Goal: Task Accomplishment & Management: Use online tool/utility

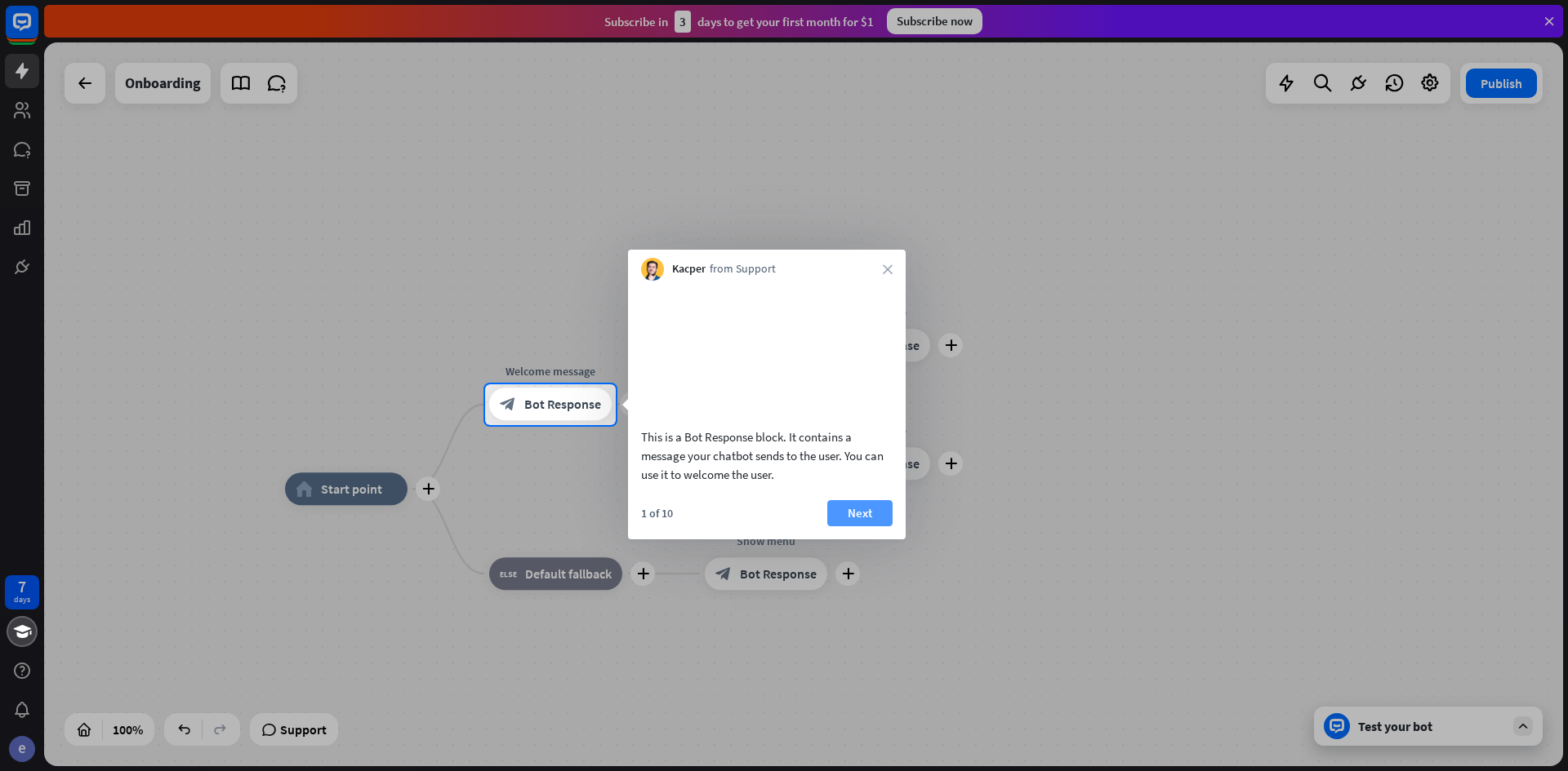
click at [871, 527] on button "Next" at bounding box center [860, 513] width 65 height 26
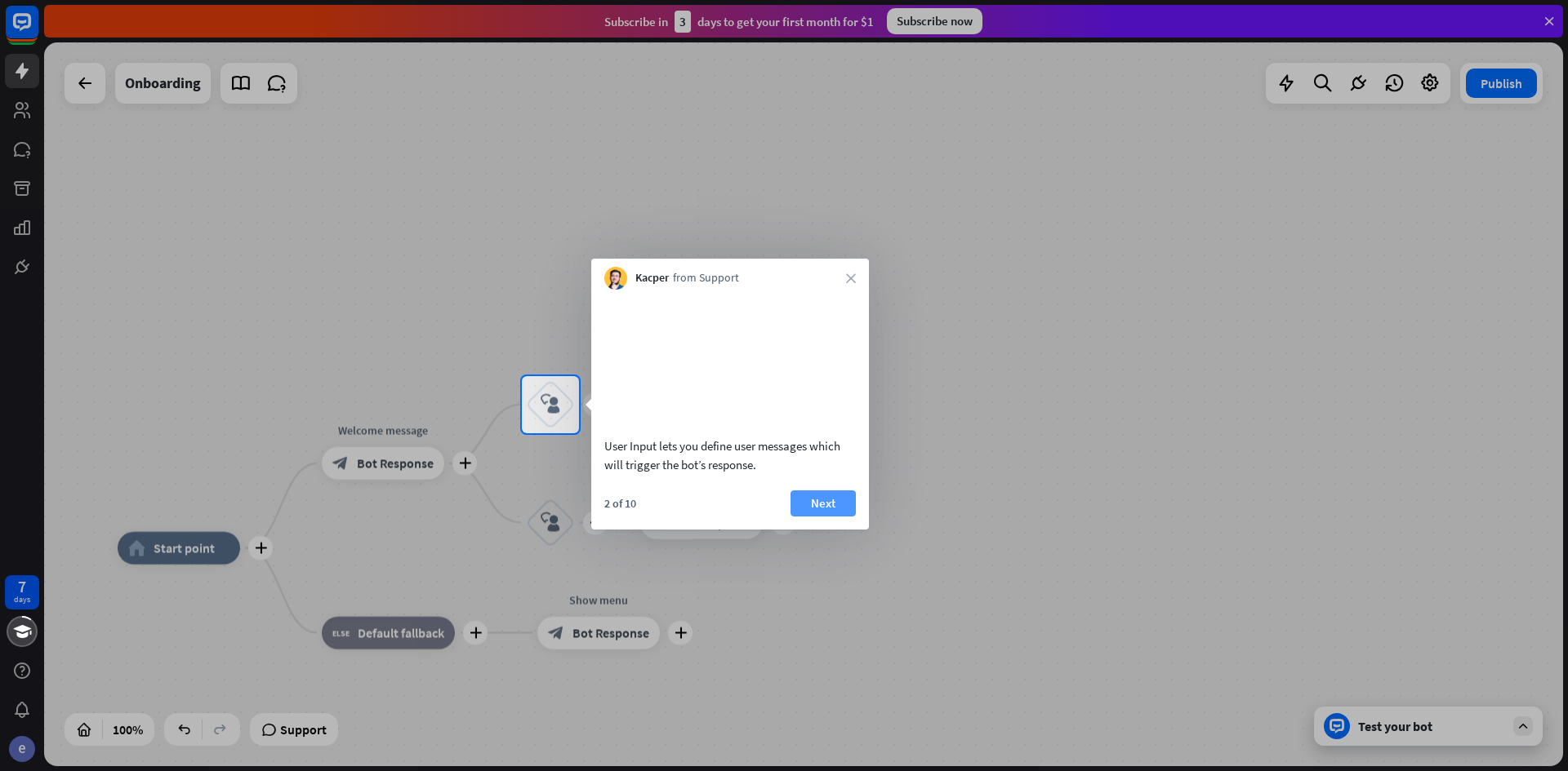
drag, startPoint x: 851, startPoint y: 523, endPoint x: 843, endPoint y: 524, distance: 8.1
click at [847, 517] on button "Next" at bounding box center [822, 504] width 65 height 26
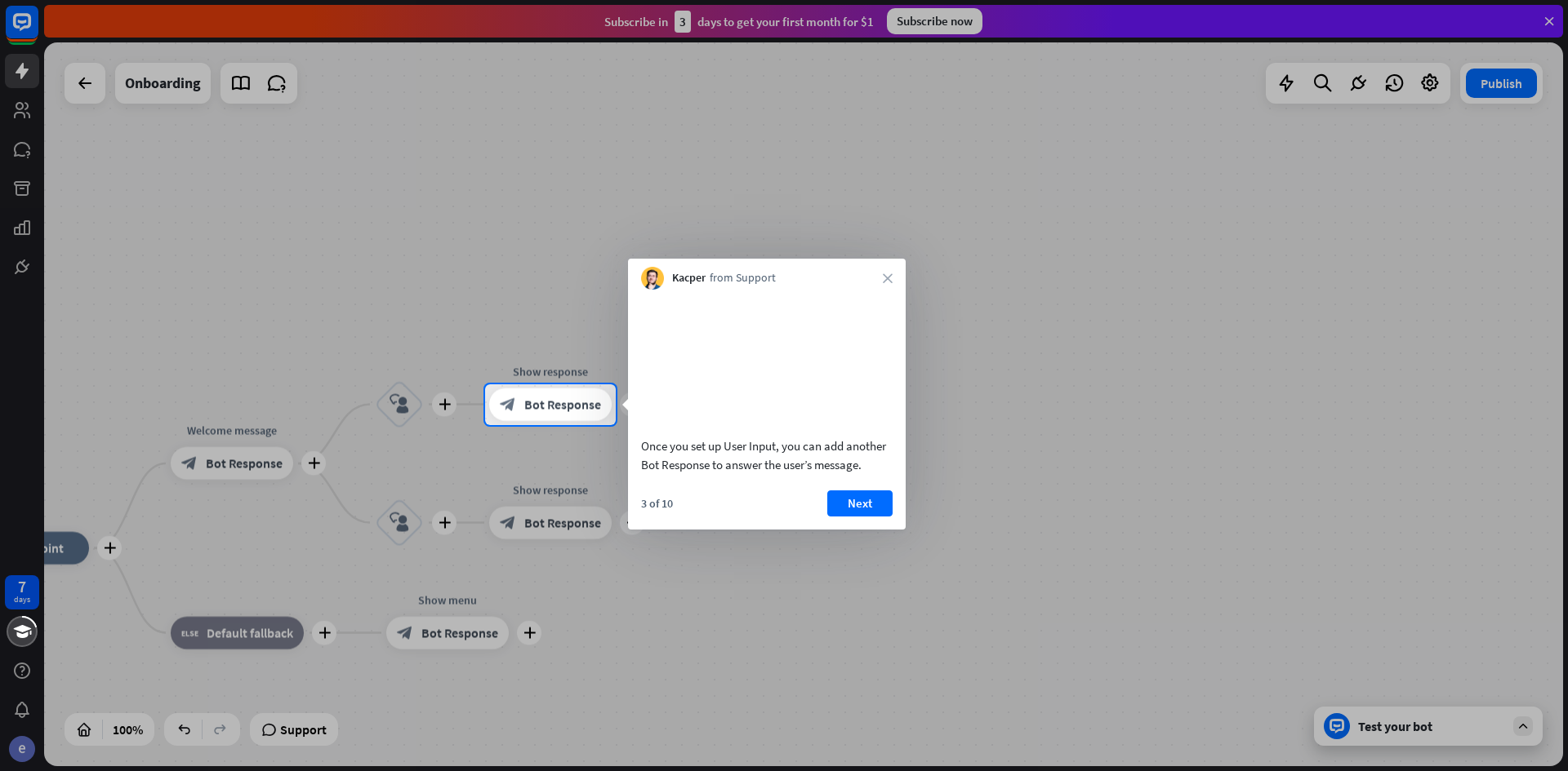
click at [843, 515] on button "Next" at bounding box center [860, 504] width 65 height 26
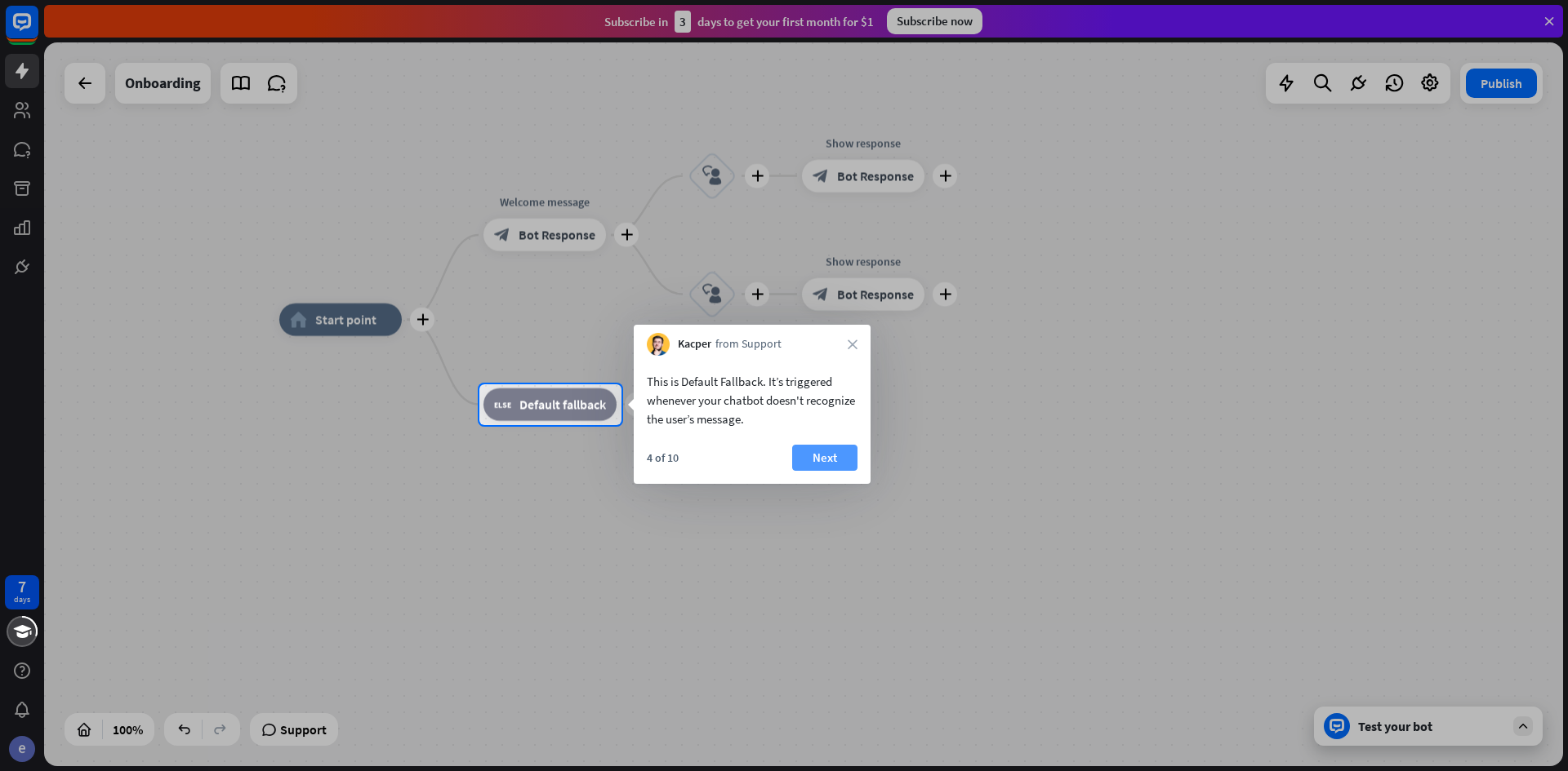
click at [832, 456] on button "Next" at bounding box center [824, 458] width 65 height 26
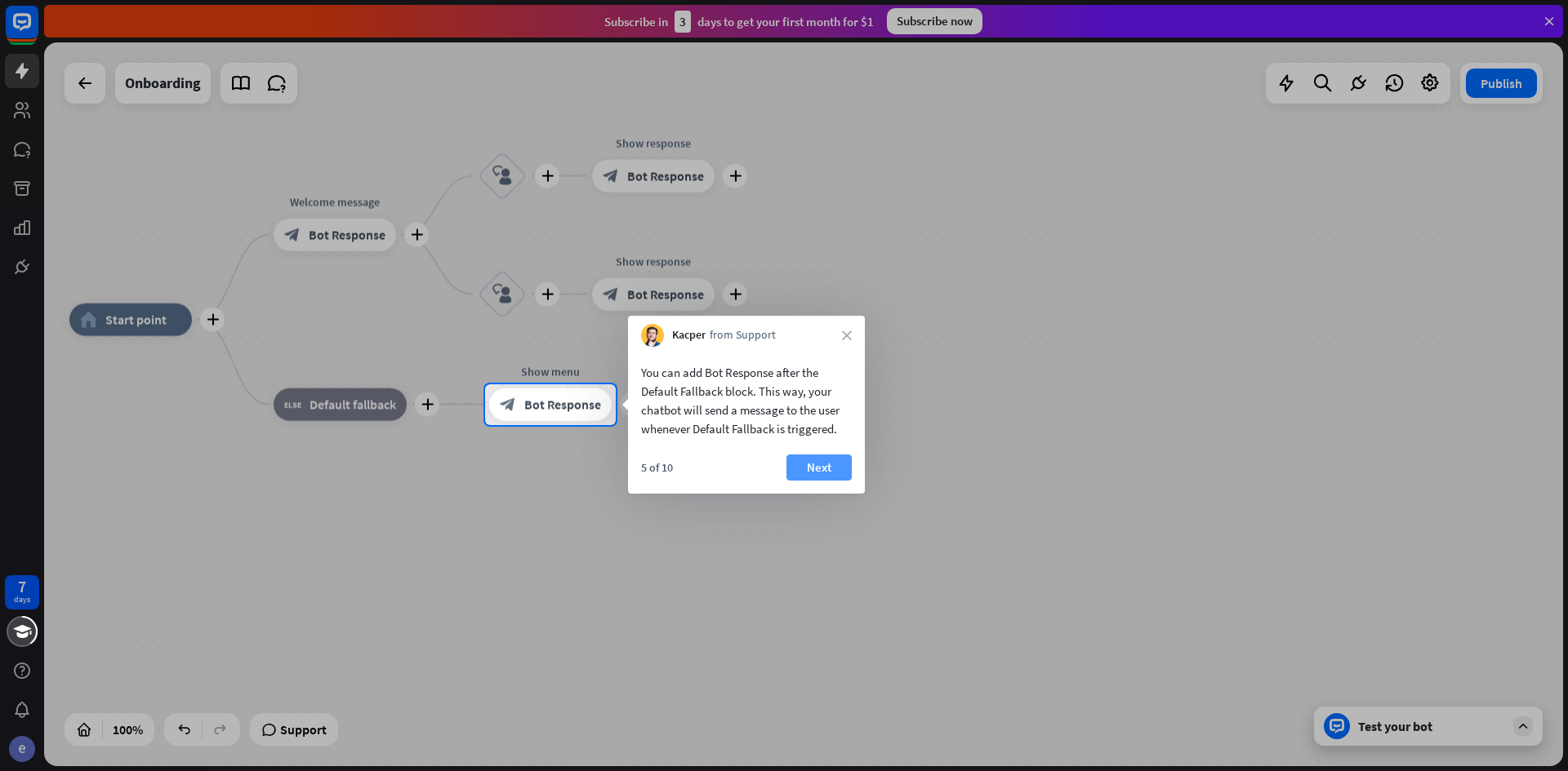
click at [800, 466] on button "Next" at bounding box center [818, 468] width 65 height 26
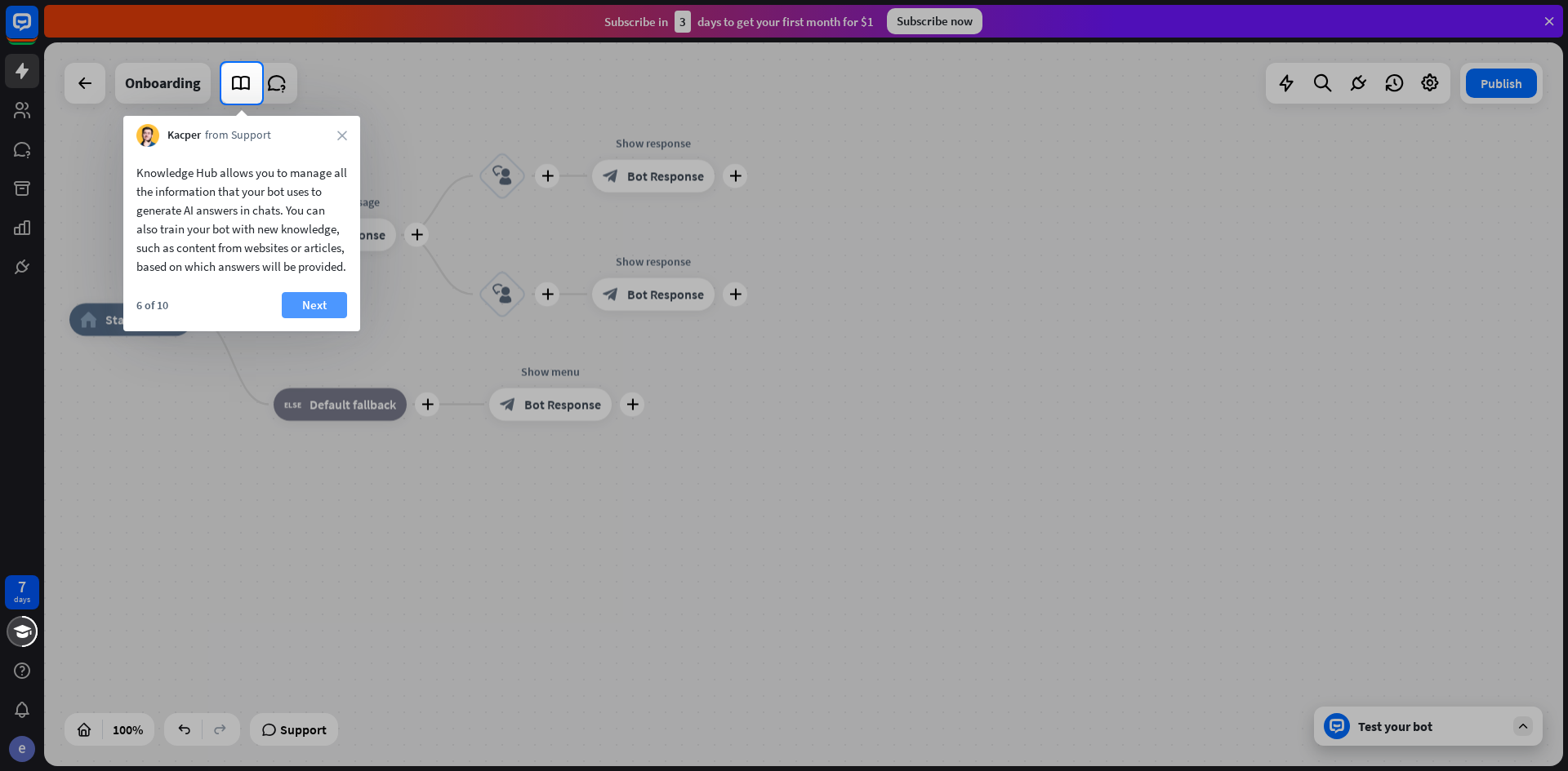
click at [306, 319] on button "Next" at bounding box center [314, 305] width 65 height 26
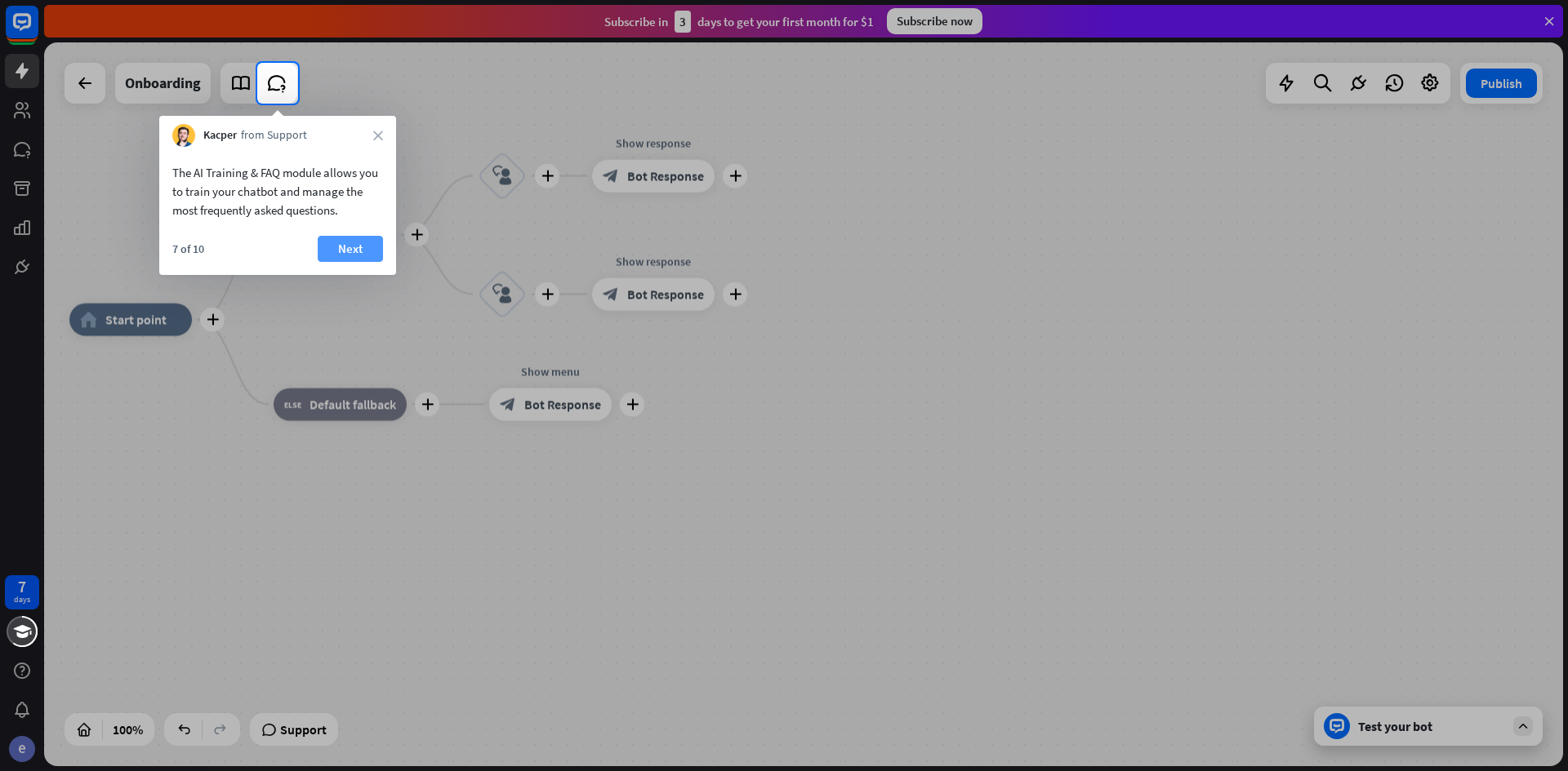
click at [360, 250] on button "Next" at bounding box center [350, 249] width 65 height 26
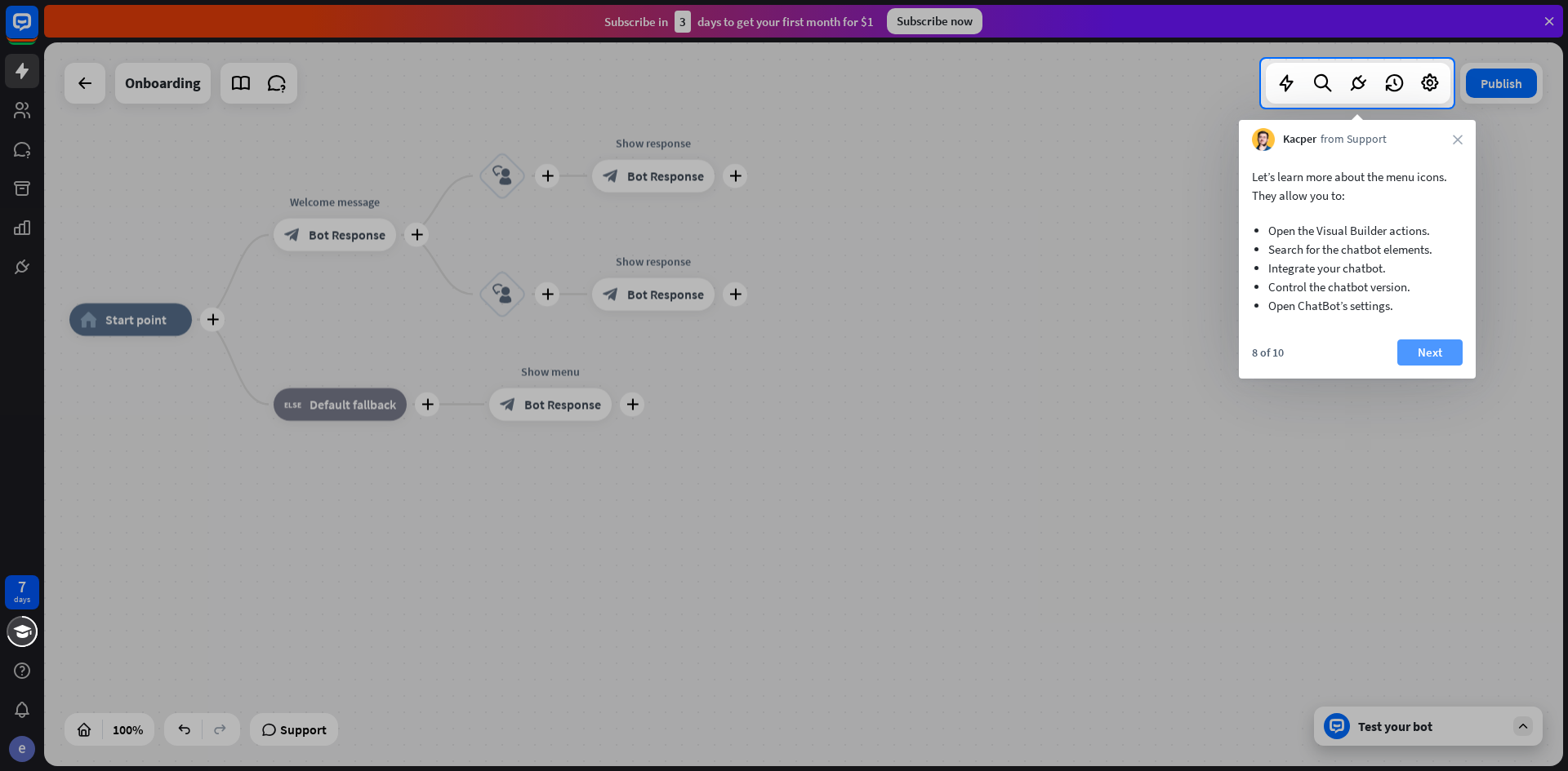
click at [1432, 341] on button "Next" at bounding box center [1429, 352] width 65 height 26
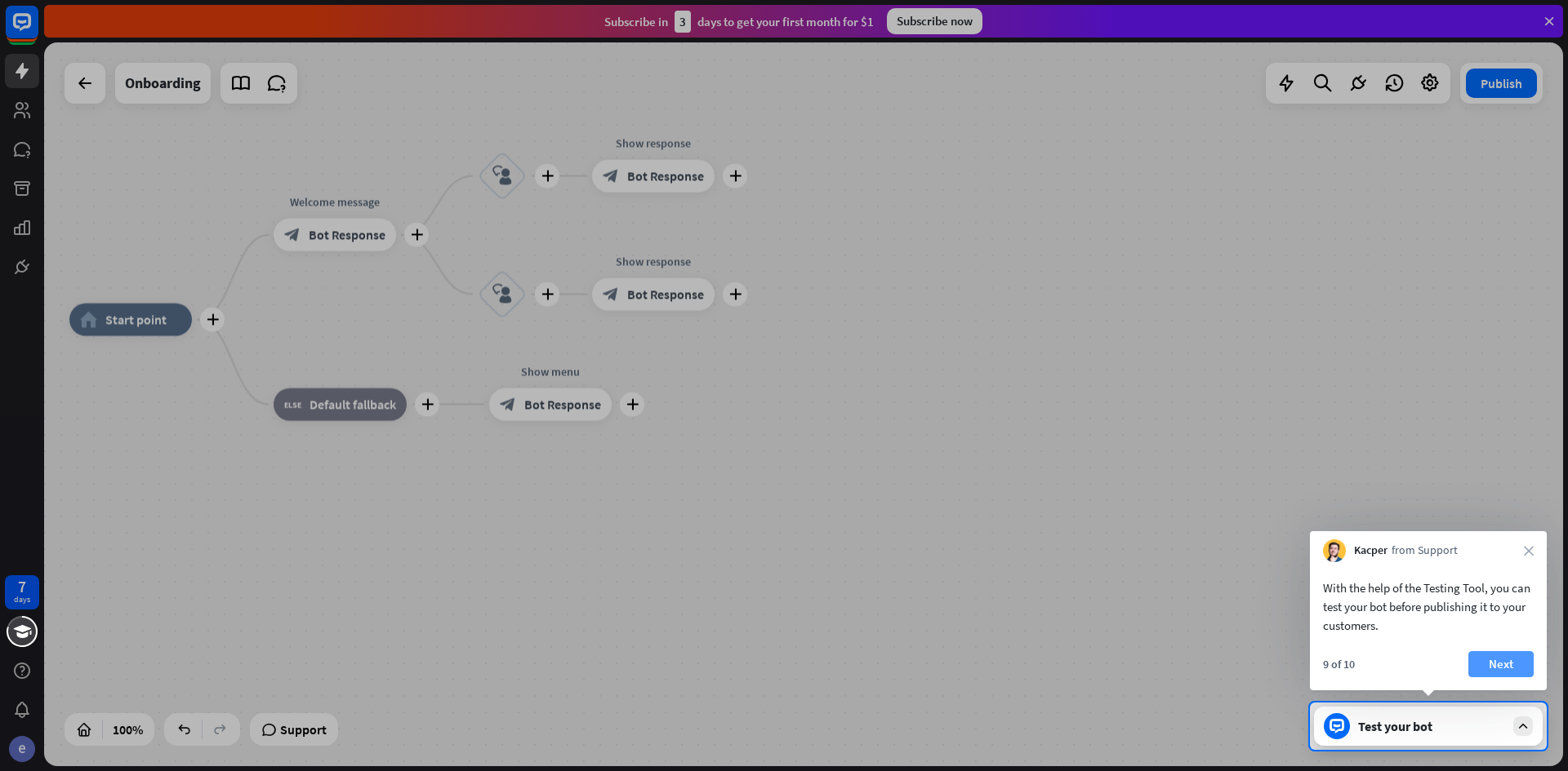
click at [1499, 662] on button "Next" at bounding box center [1500, 665] width 65 height 26
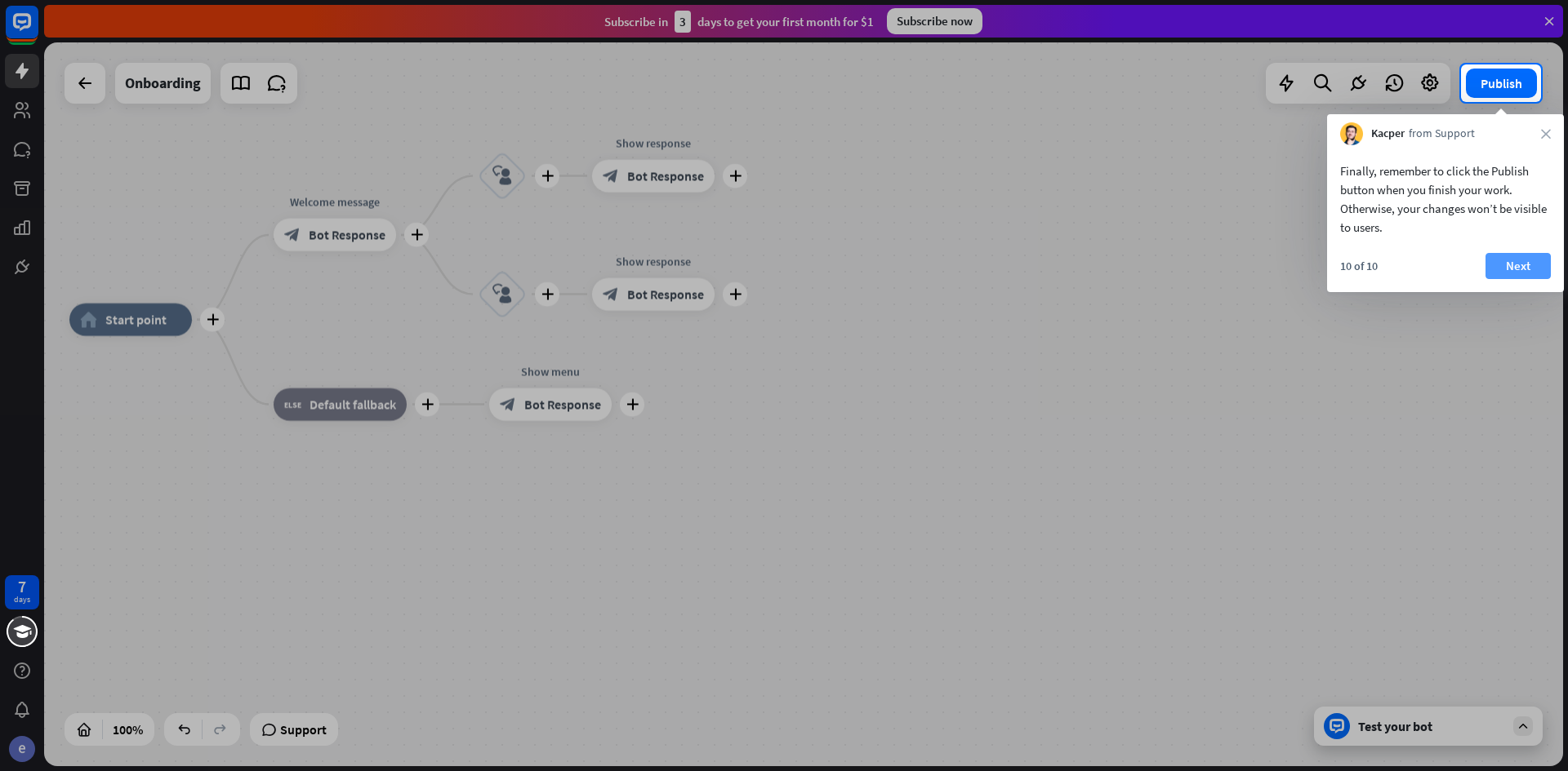
click at [1529, 267] on button "Next" at bounding box center [1518, 267] width 65 height 26
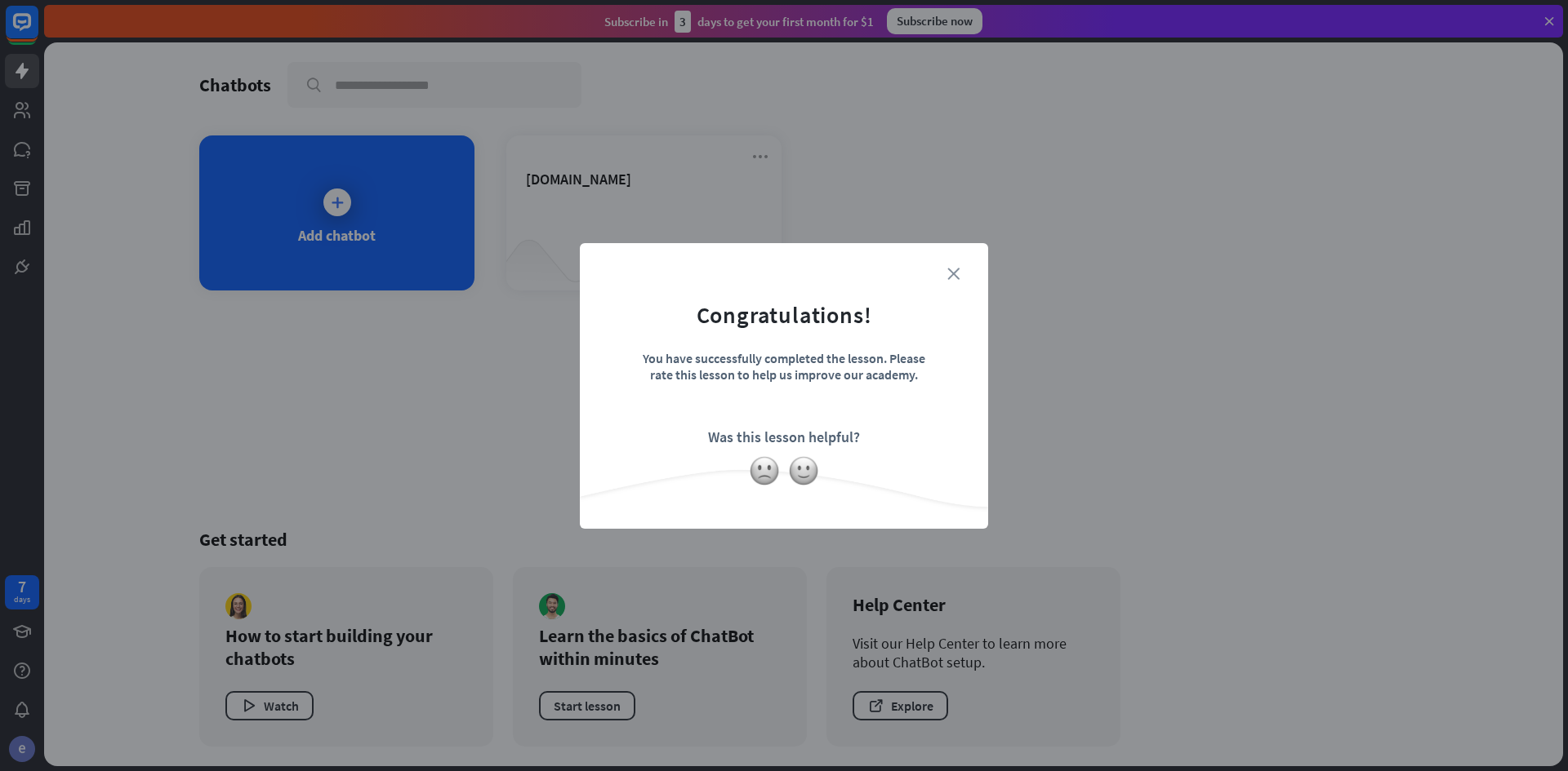
click at [957, 277] on icon "close" at bounding box center [953, 273] width 12 height 12
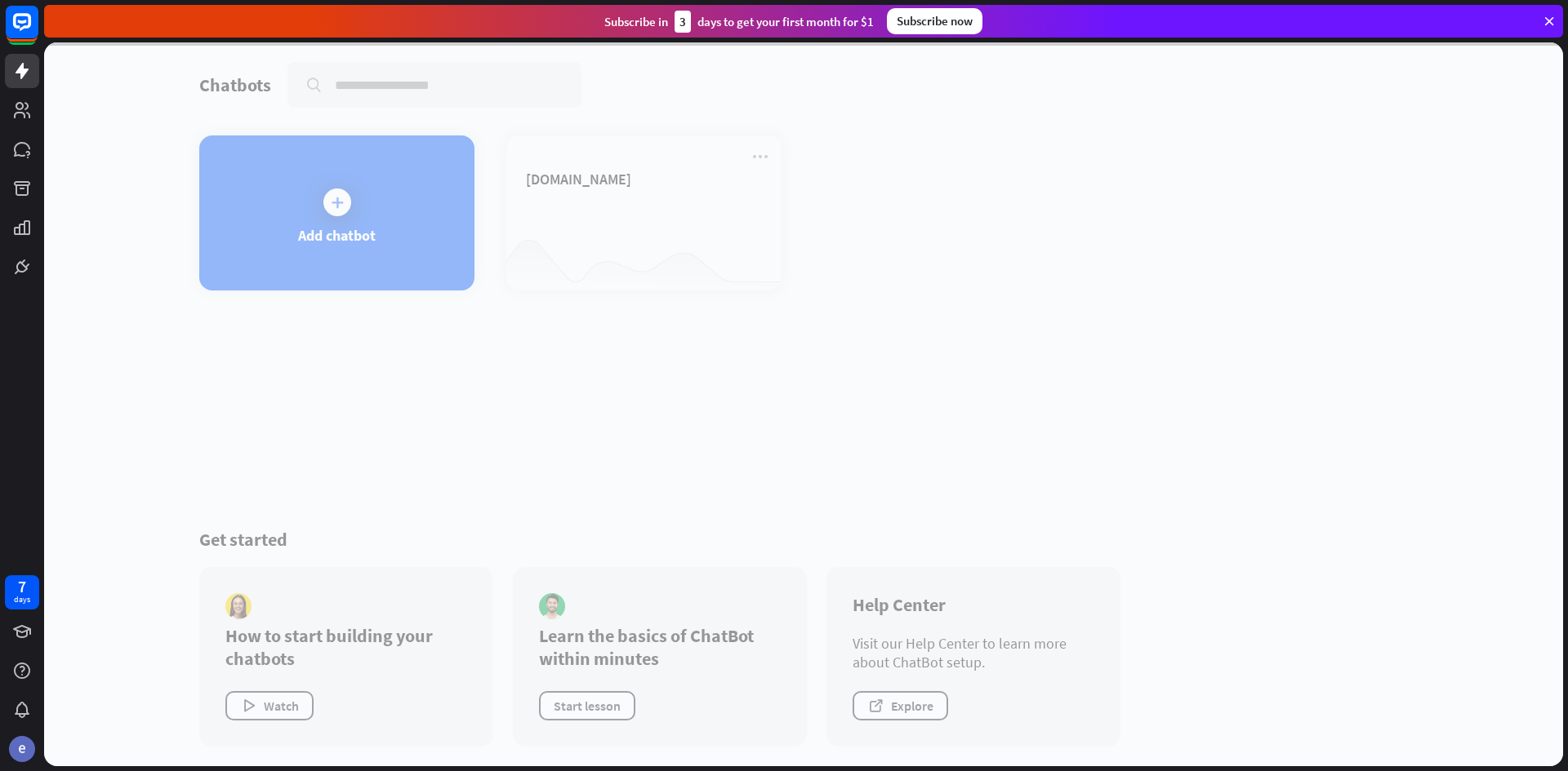
click at [638, 242] on div at bounding box center [803, 404] width 1518 height 724
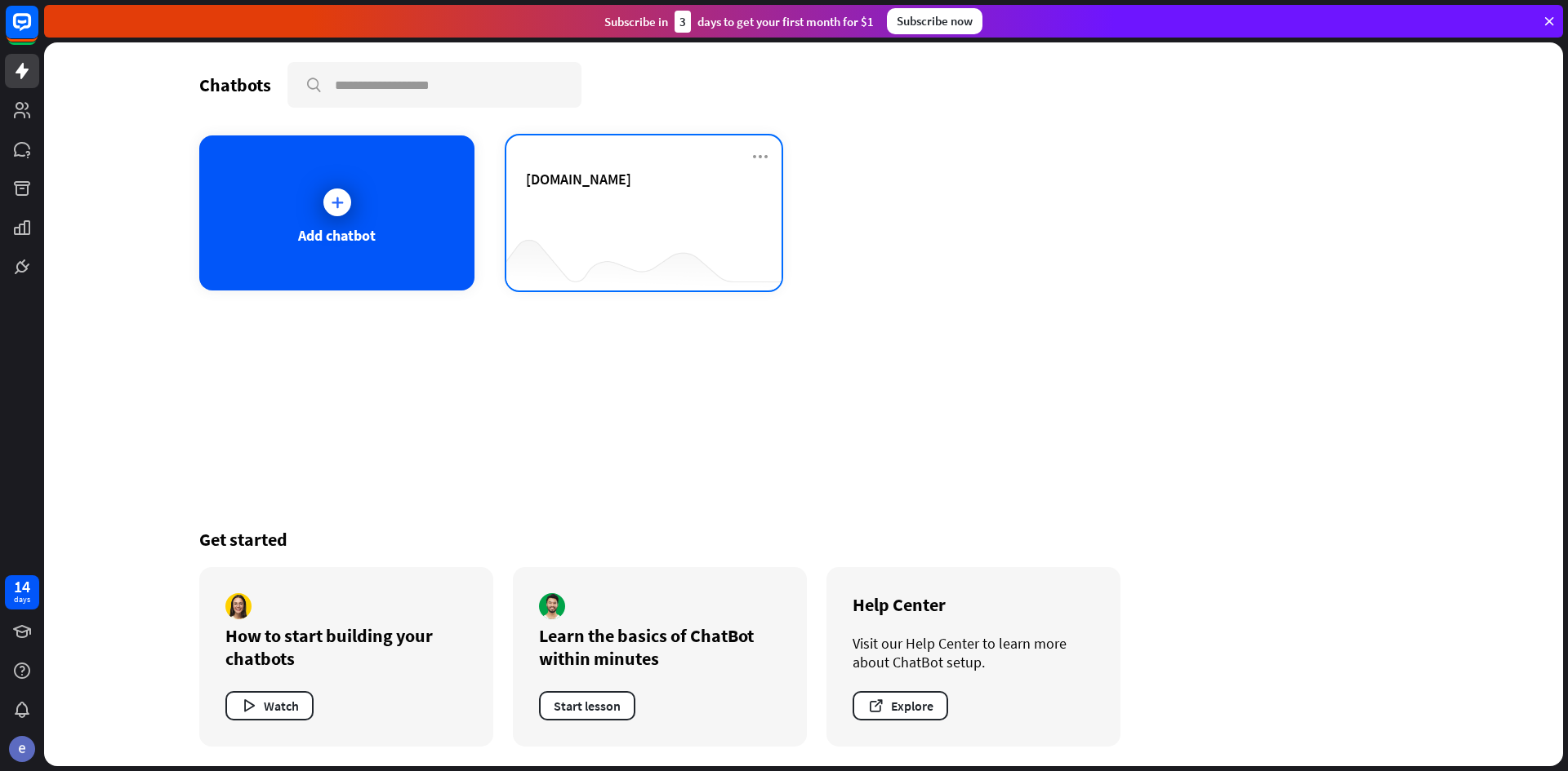
click at [606, 187] on span "[DOMAIN_NAME]" at bounding box center [579, 179] width 106 height 19
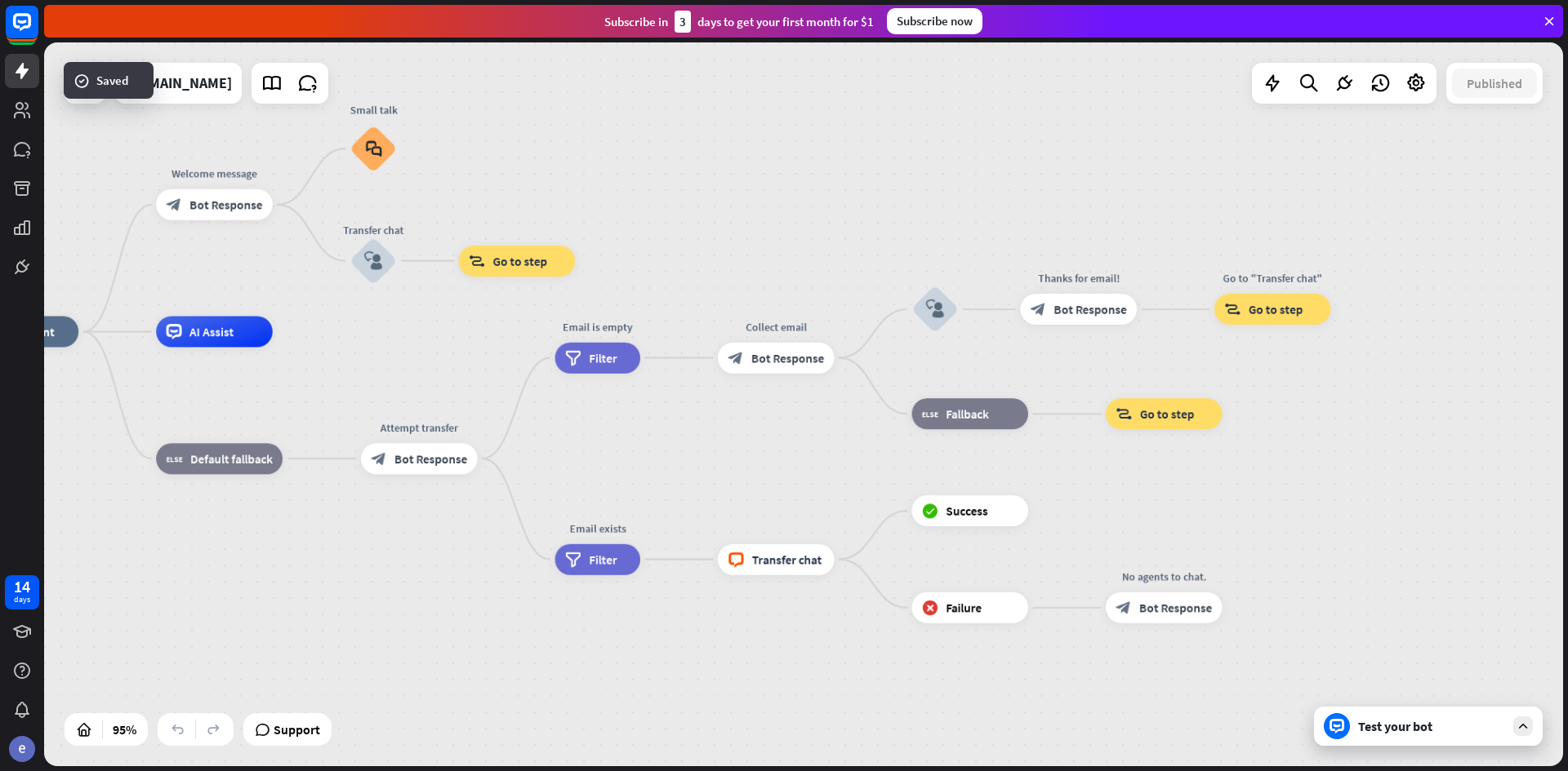
drag, startPoint x: 1166, startPoint y: 527, endPoint x: 756, endPoint y: 453, distance: 416.6
click at [756, 453] on div "home_2 Start point Welcome message block_bot_response Bot Response Small talk b…" at bounding box center [684, 675] width 1442 height 688
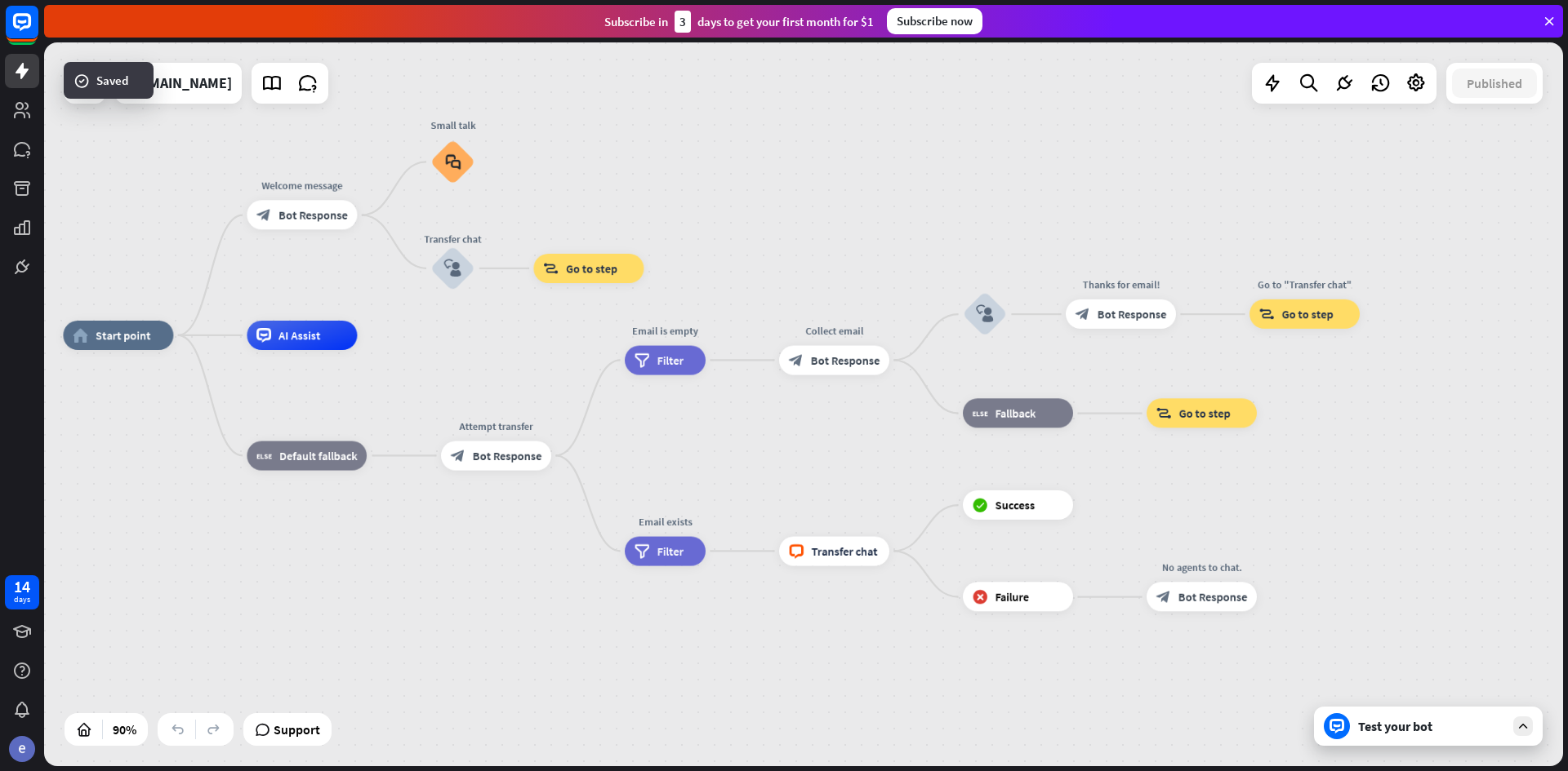
drag, startPoint x: 808, startPoint y: 466, endPoint x: 889, endPoint y: 464, distance: 81.0
click at [889, 464] on div "home_2 Start point Welcome message block_bot_response Bot Response Small talk b…" at bounding box center [746, 660] width 1367 height 651
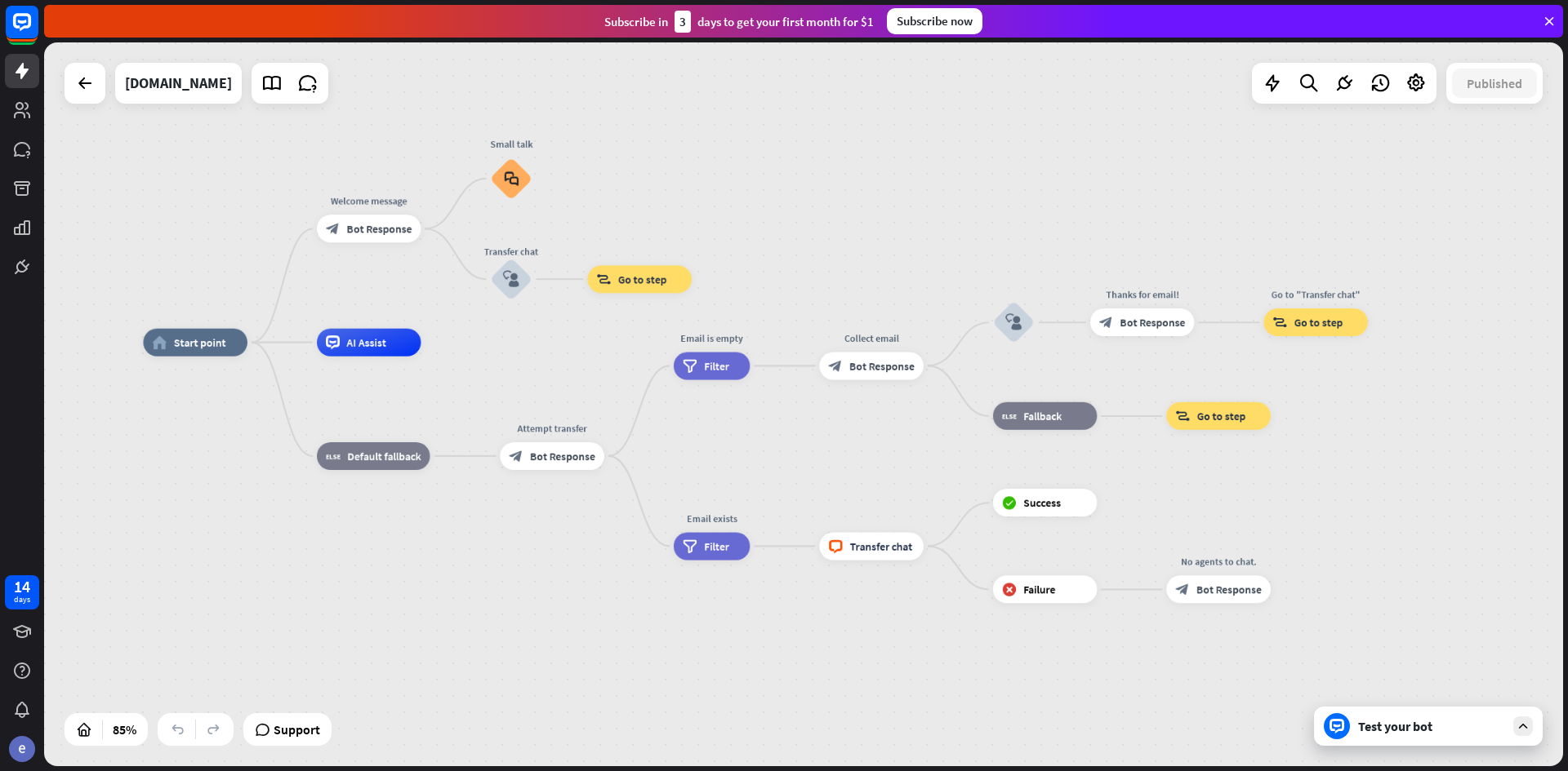
drag, startPoint x: 858, startPoint y: 466, endPoint x: 897, endPoint y: 470, distance: 39.2
click at [897, 470] on div "home_2 Start point Welcome message block_bot_response Bot Response Small talk b…" at bounding box center [788, 650] width 1291 height 616
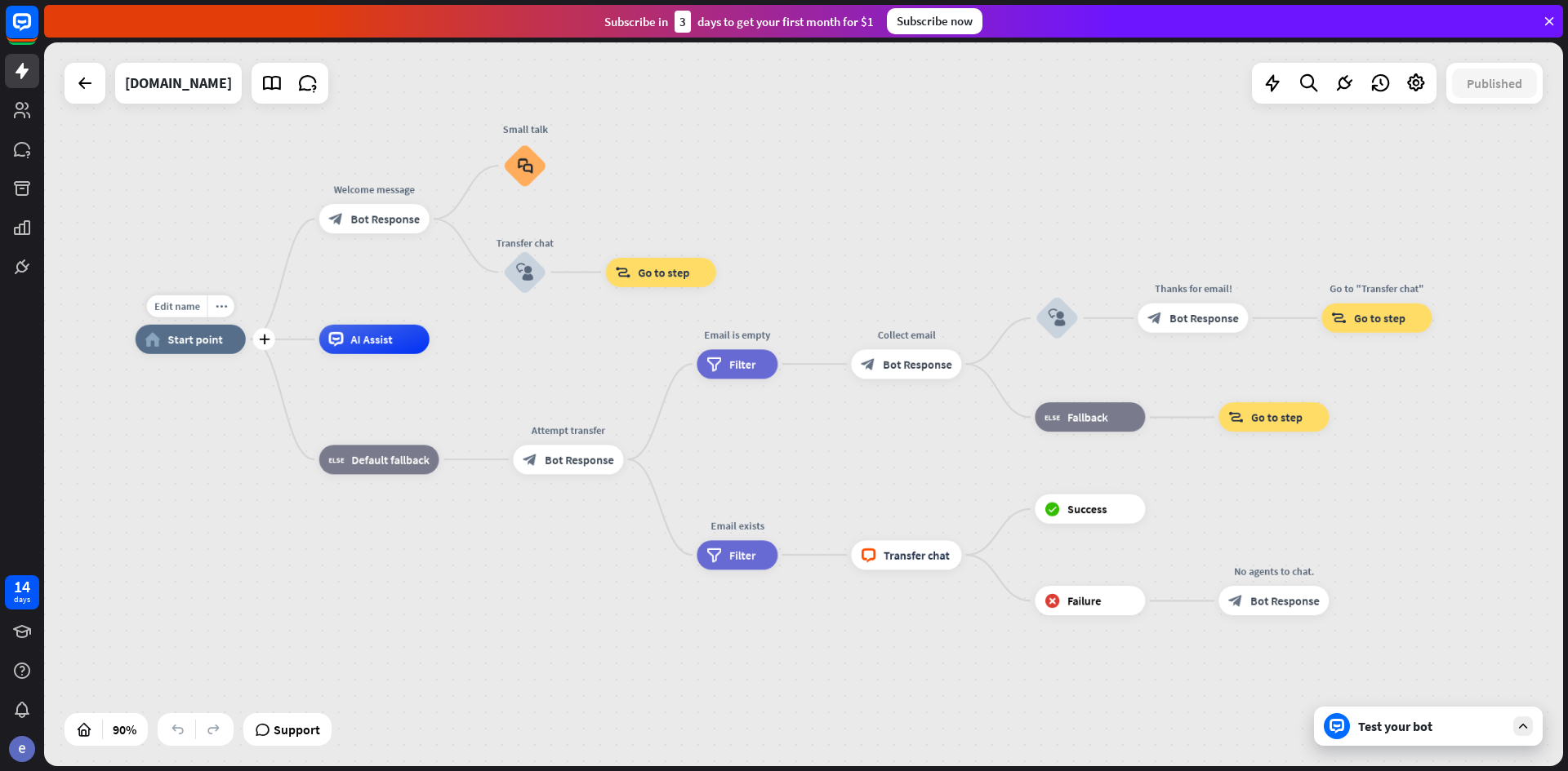
click at [202, 348] on div "home_2 Start point" at bounding box center [190, 340] width 110 height 30
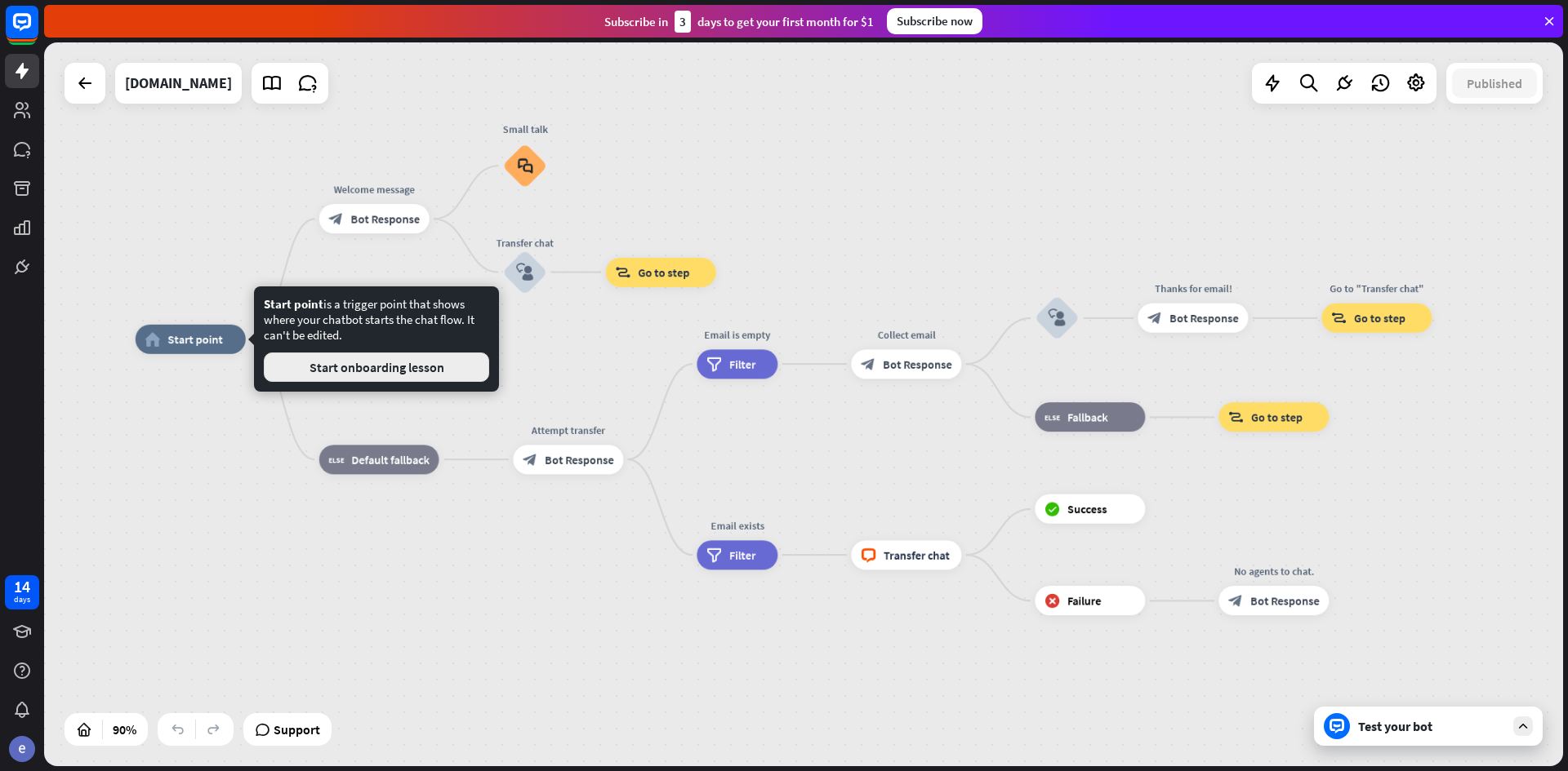
click at [372, 367] on button "Start onboarding lesson" at bounding box center [376, 367] width 225 height 30
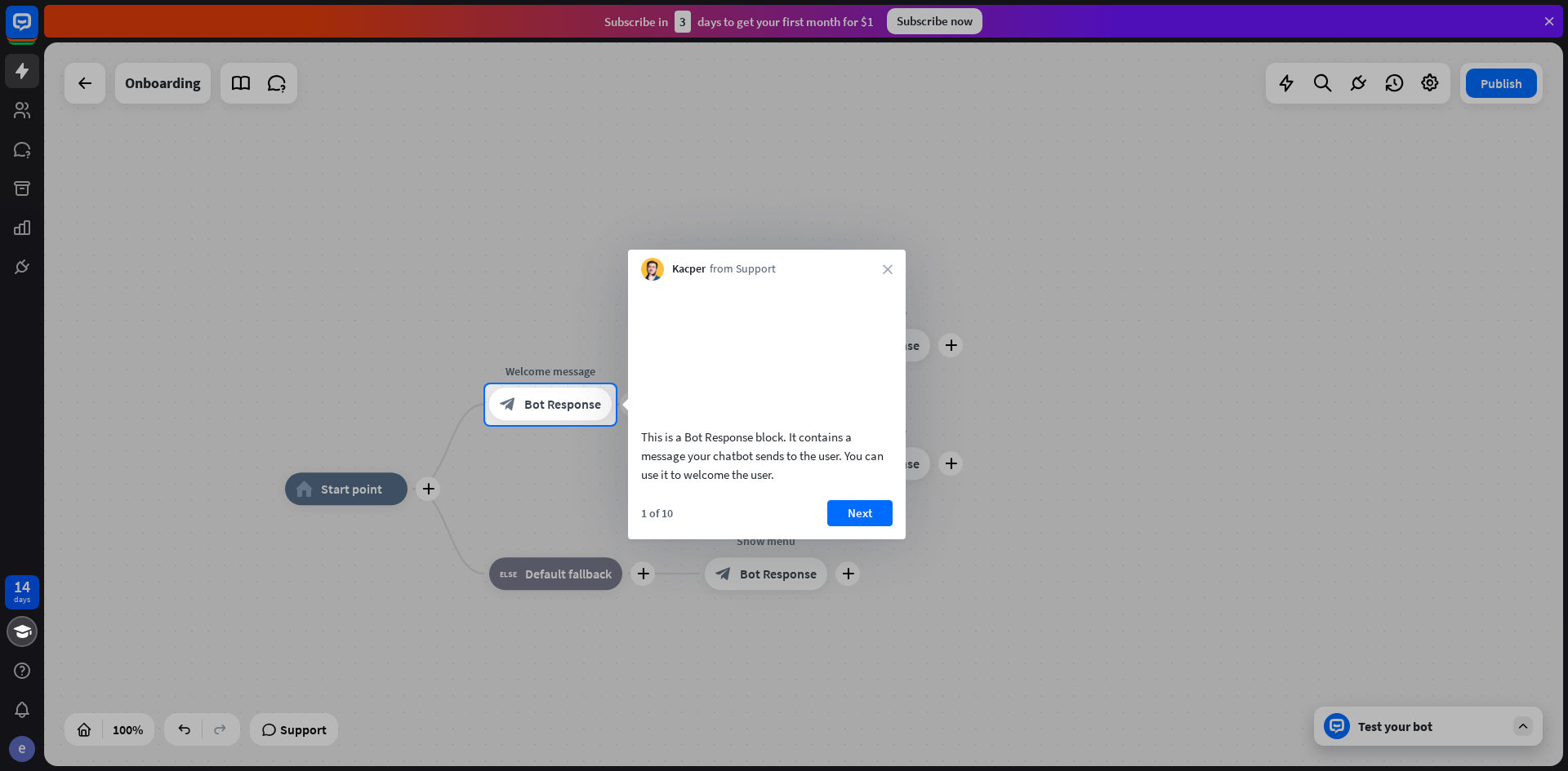
click at [860, 527] on button "Next" at bounding box center [860, 513] width 65 height 26
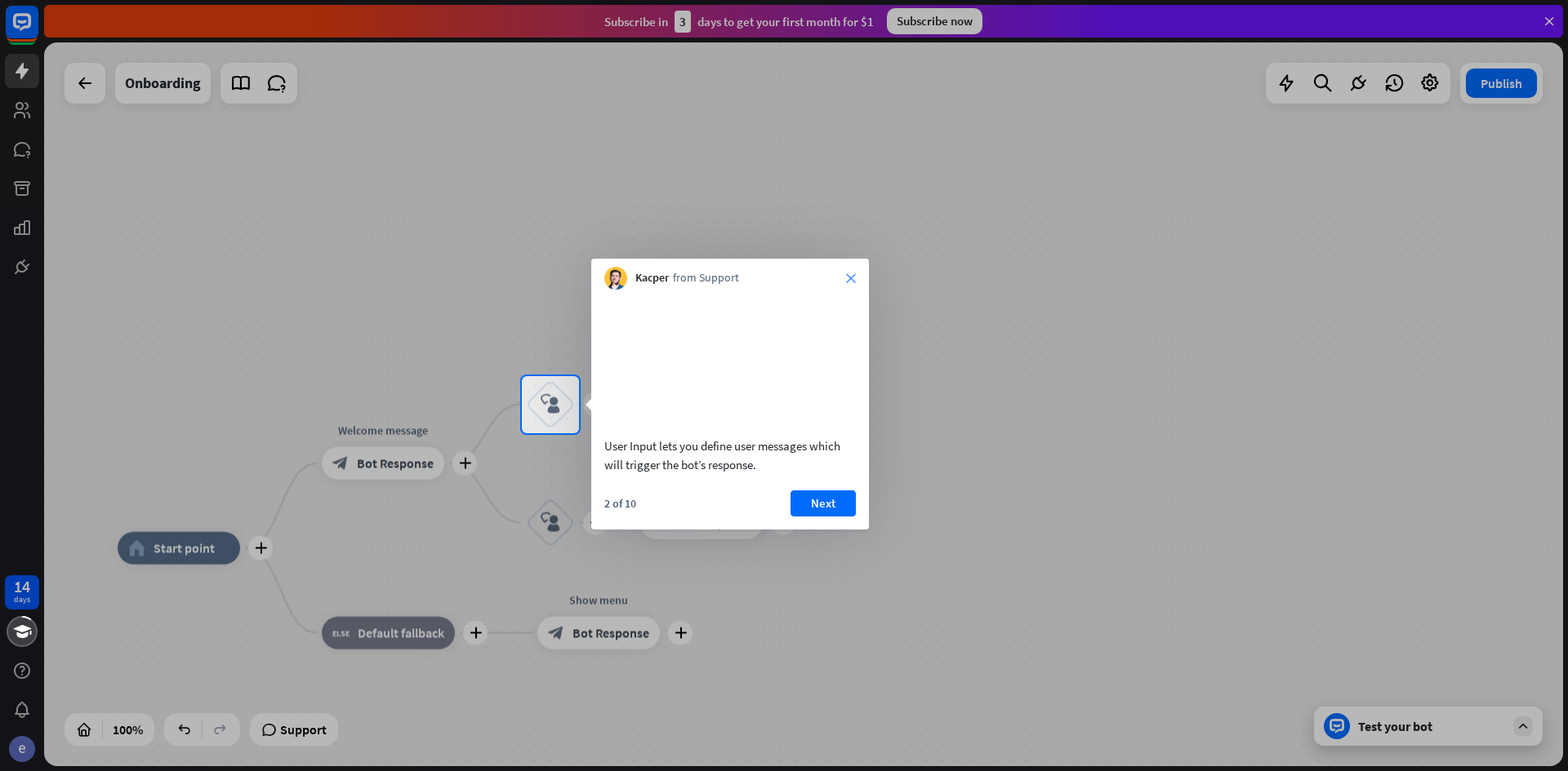
click at [846, 277] on icon "close" at bounding box center [850, 278] width 10 height 10
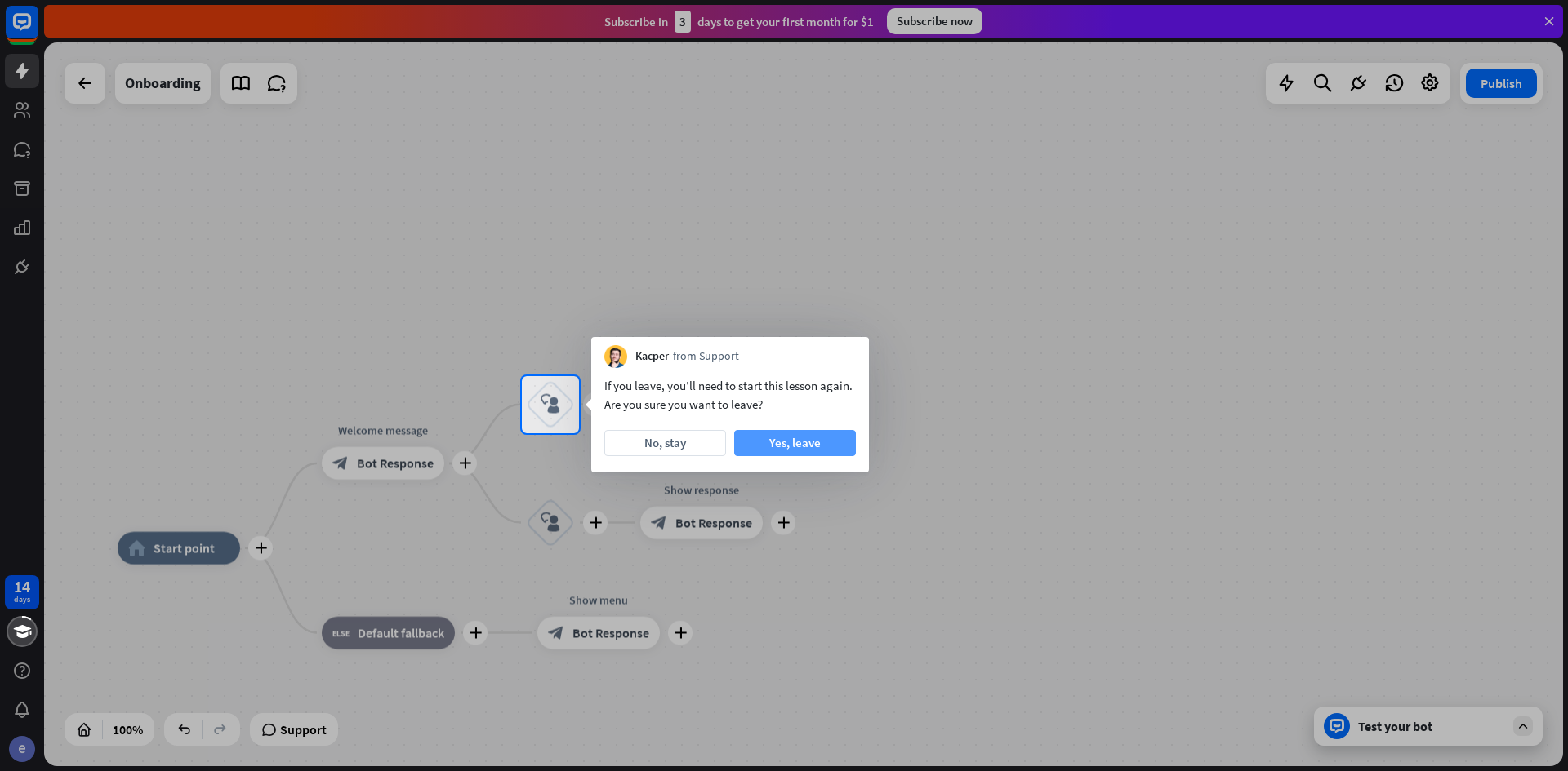
drag, startPoint x: 656, startPoint y: 447, endPoint x: 807, endPoint y: 439, distance: 151.2
click at [807, 439] on div "No, stay Yes, leave" at bounding box center [730, 443] width 252 height 26
click at [805, 439] on button "Yes, leave" at bounding box center [794, 443] width 121 height 26
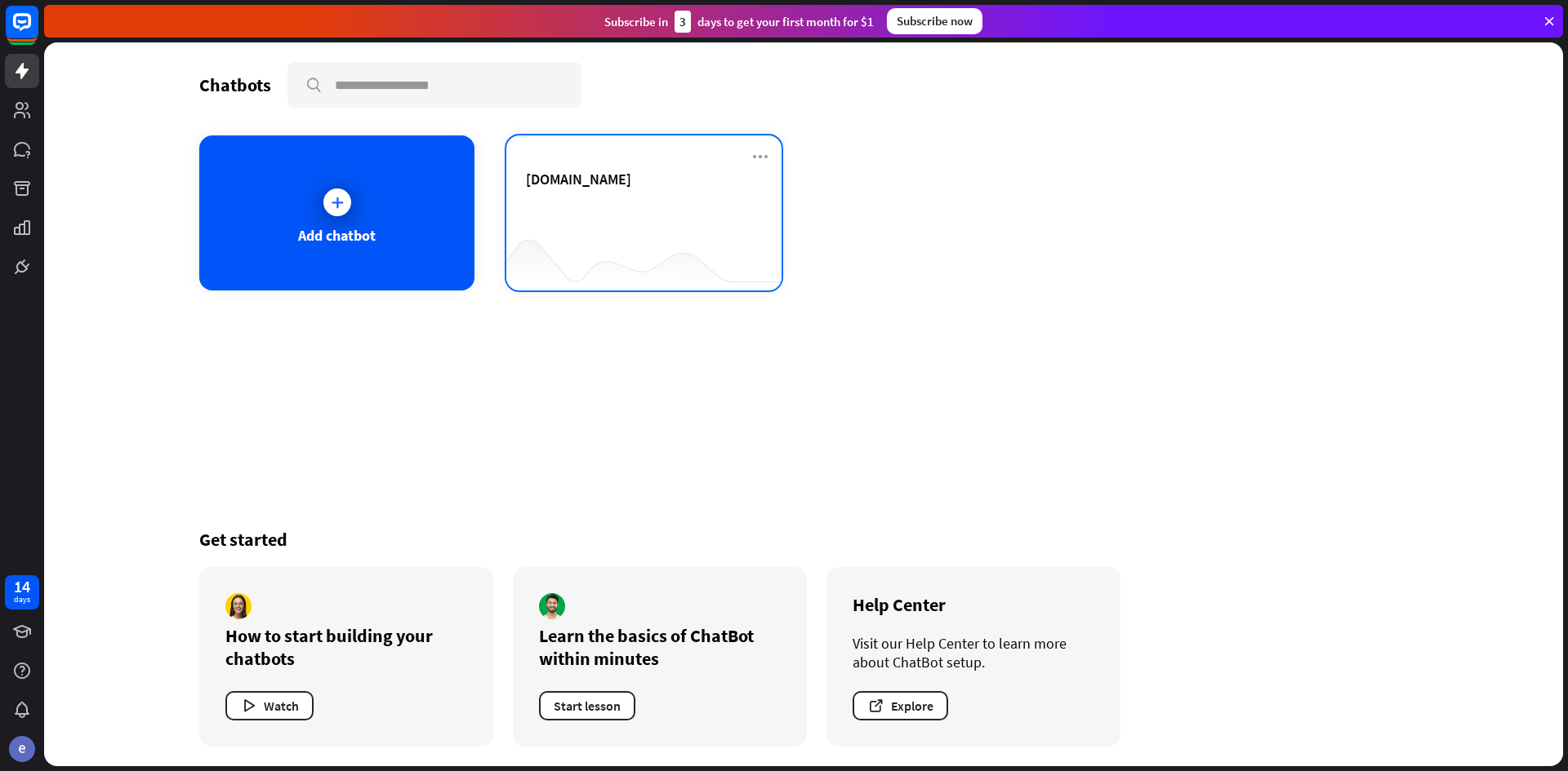
click at [647, 181] on div "[DOMAIN_NAME]" at bounding box center [644, 179] width 236 height 19
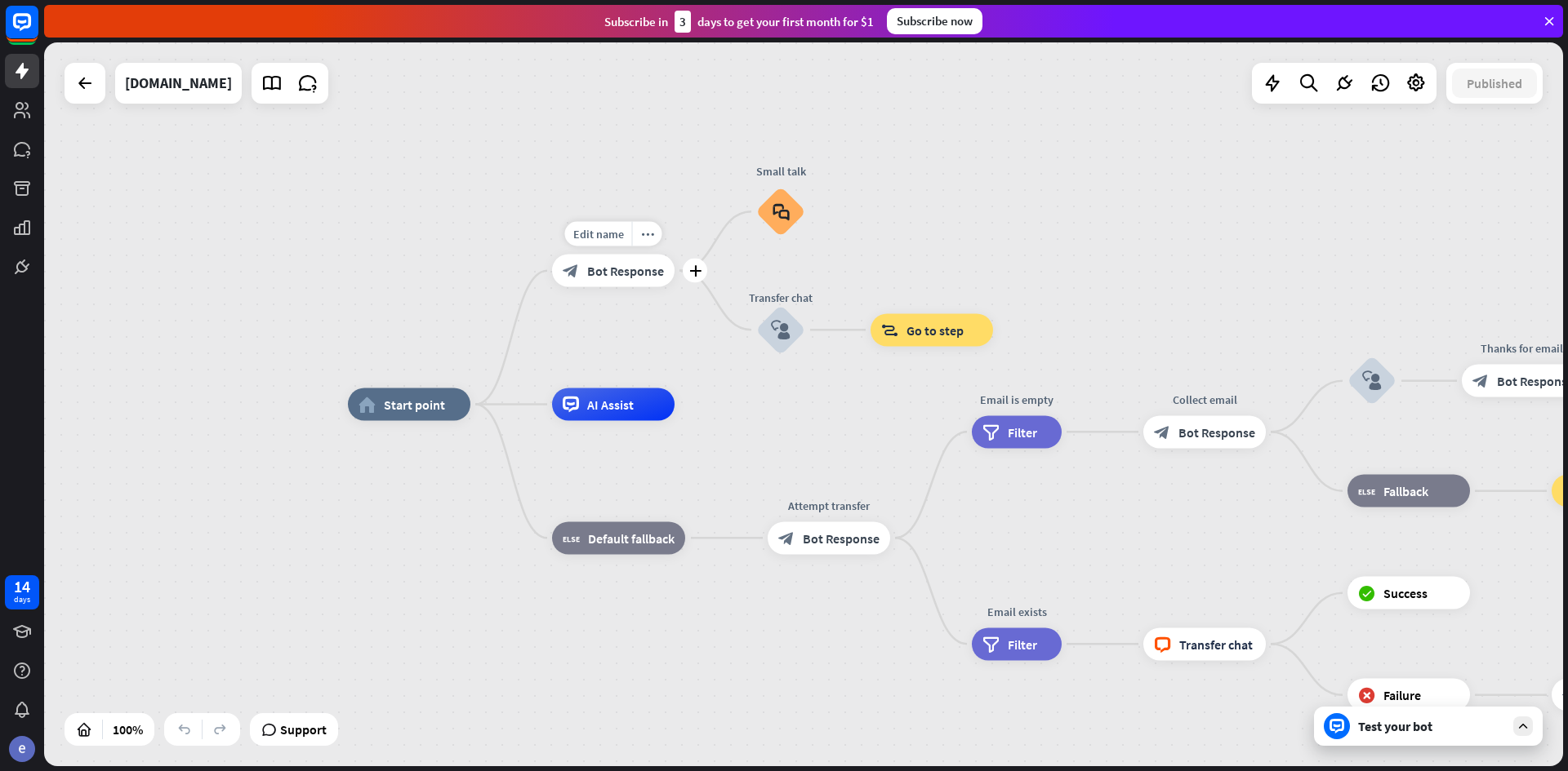
click at [603, 284] on div "block_bot_response Bot Response" at bounding box center [613, 272] width 122 height 33
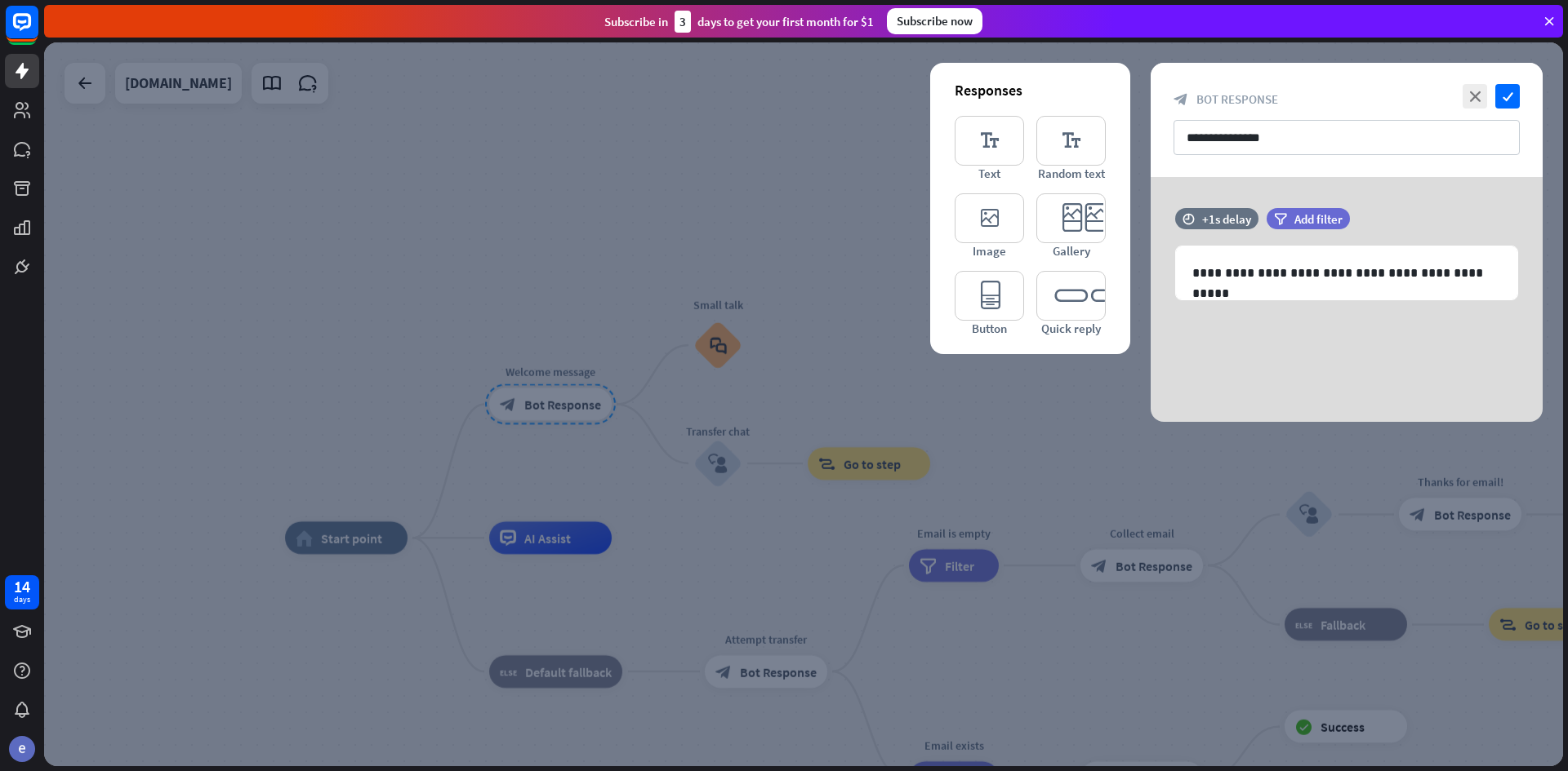
click at [1238, 352] on div "**********" at bounding box center [1346, 300] width 392 height 245
drag, startPoint x: 1350, startPoint y: 335, endPoint x: 1267, endPoint y: 281, distance: 99.0
click at [1343, 335] on div "**********" at bounding box center [1346, 300] width 392 height 245
click at [1276, 269] on p "**********" at bounding box center [1347, 272] width 309 height 21
click at [1276, 357] on div "**********" at bounding box center [1346, 300] width 392 height 245
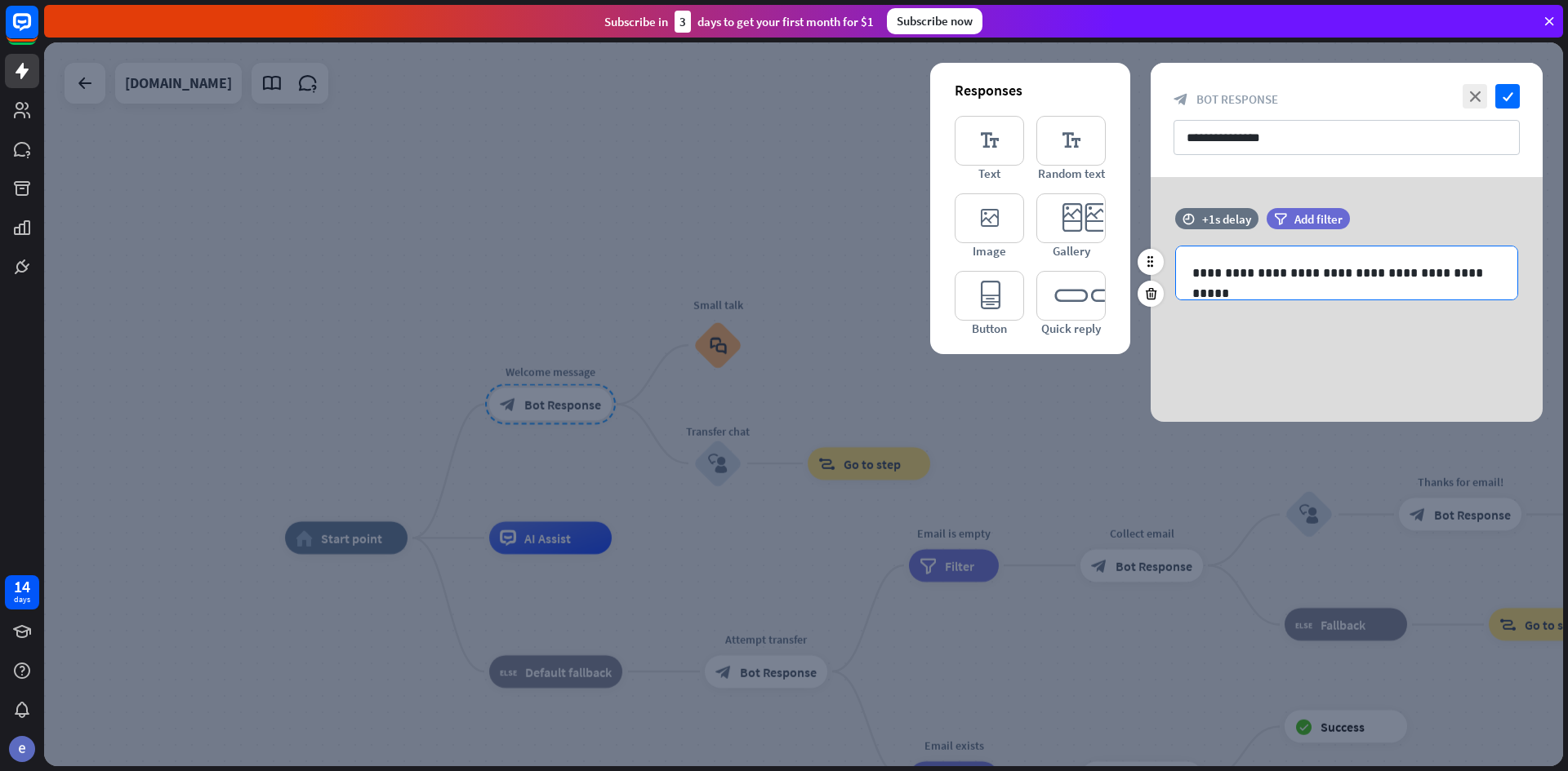
click at [1285, 281] on p "**********" at bounding box center [1347, 272] width 309 height 21
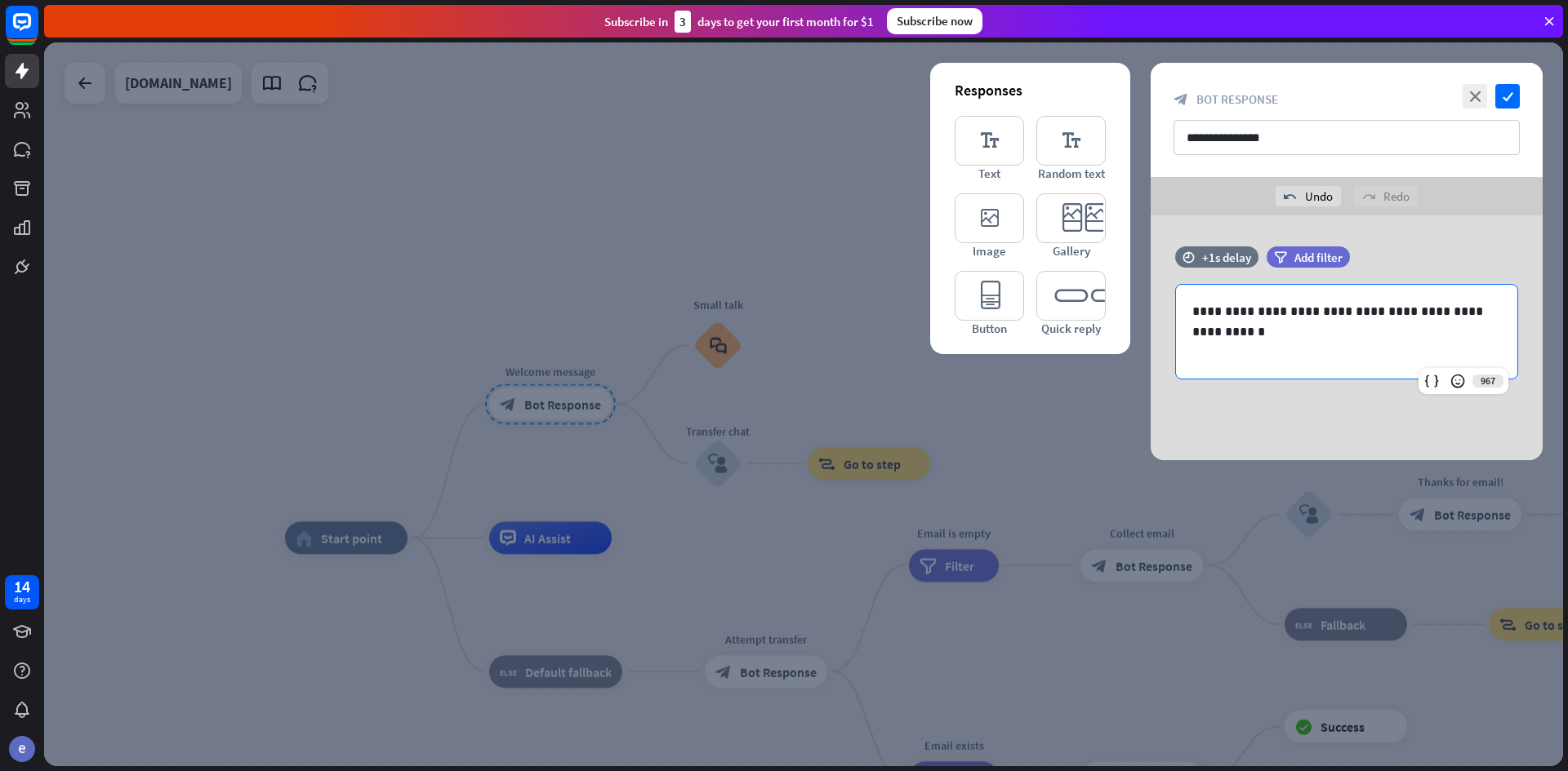
click at [1431, 231] on div "**********" at bounding box center [1346, 338] width 392 height 245
click at [1514, 91] on icon "check" at bounding box center [1508, 97] width 25 height 25
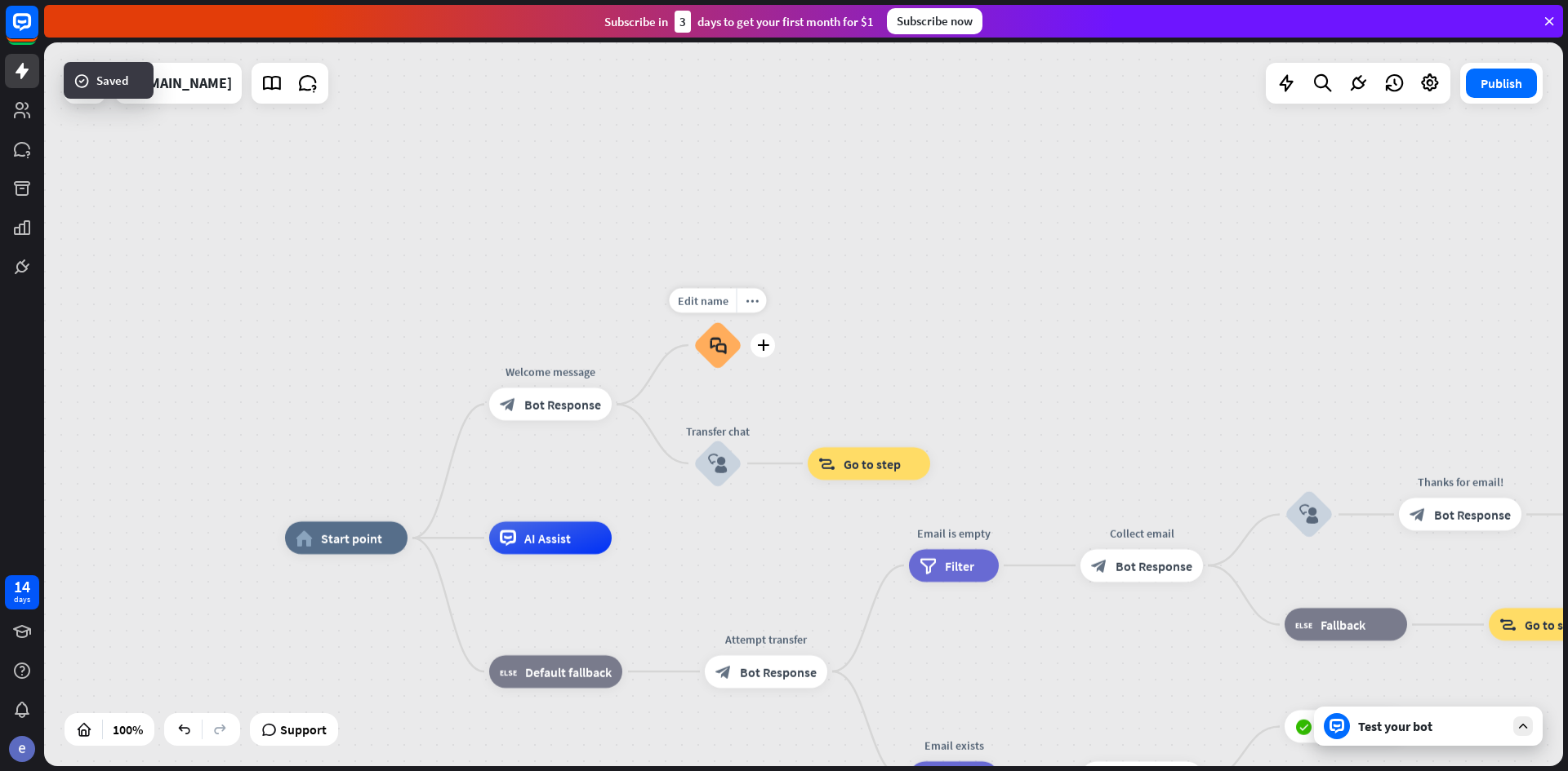
click at [715, 362] on div "block_faq" at bounding box center [718, 345] width 49 height 49
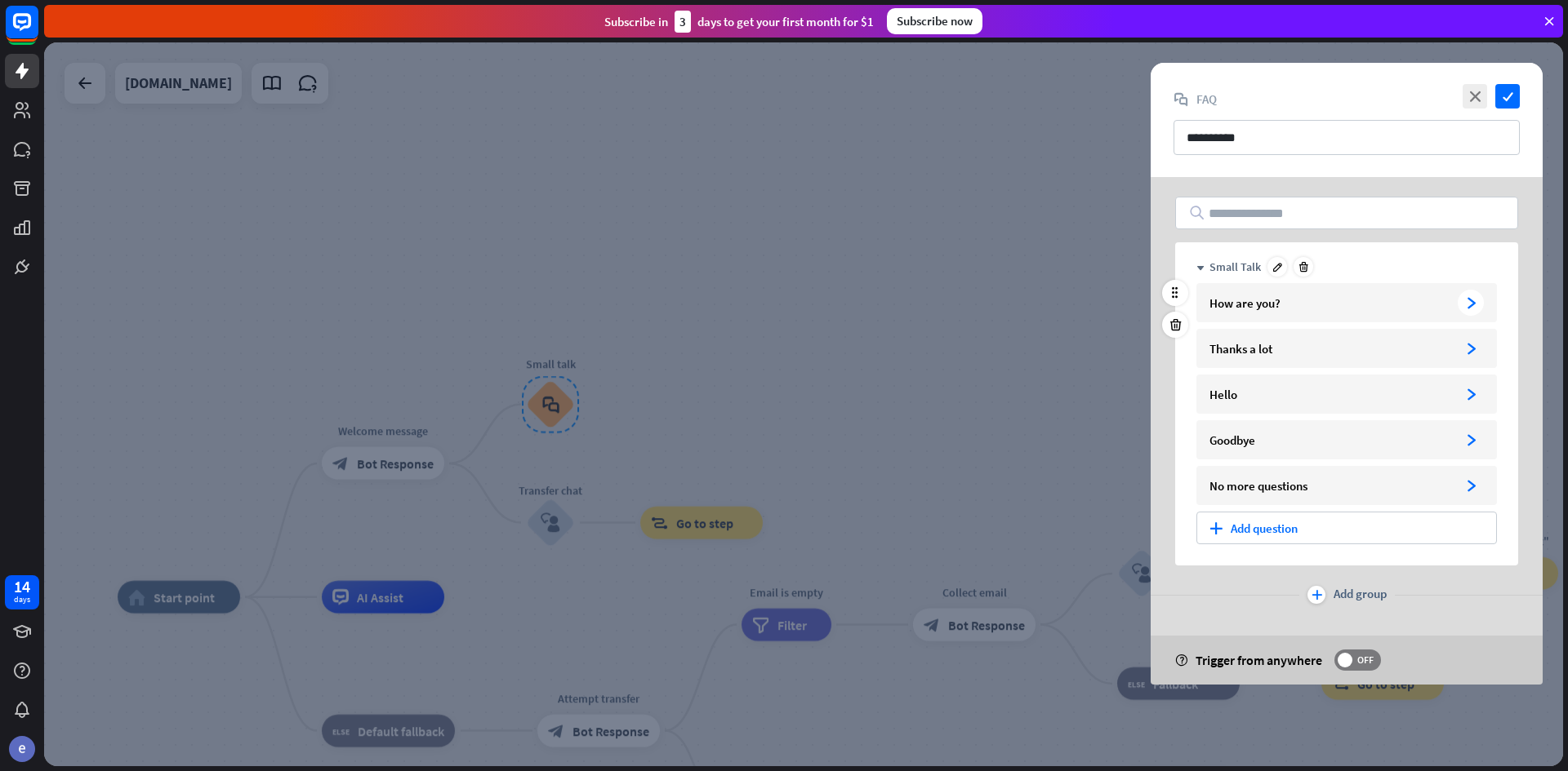
click at [1467, 306] on icon "arrowhead_right" at bounding box center [1471, 303] width 12 height 12
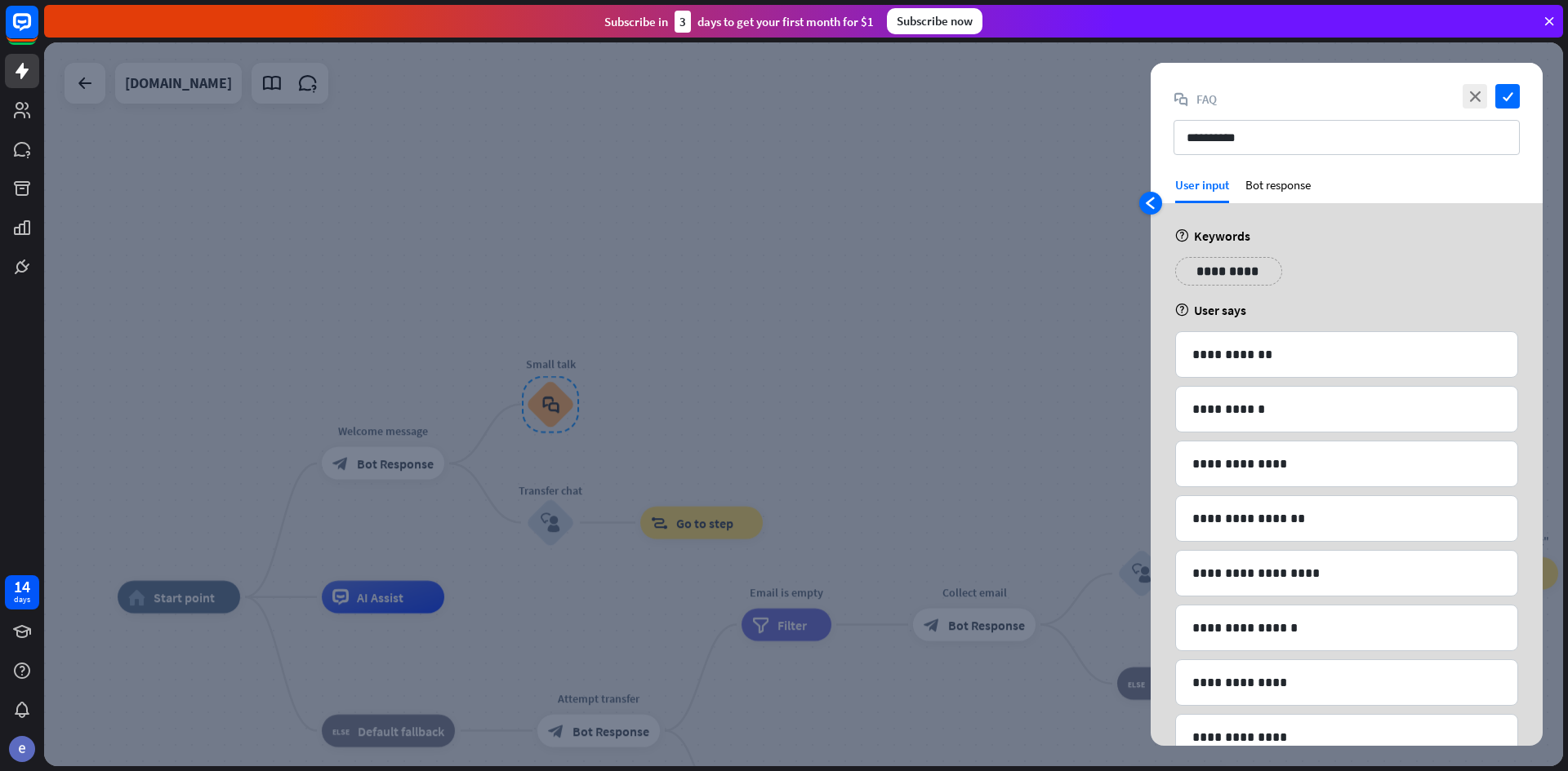
click at [1144, 202] on icon "arrowhead_left" at bounding box center [1150, 203] width 13 height 13
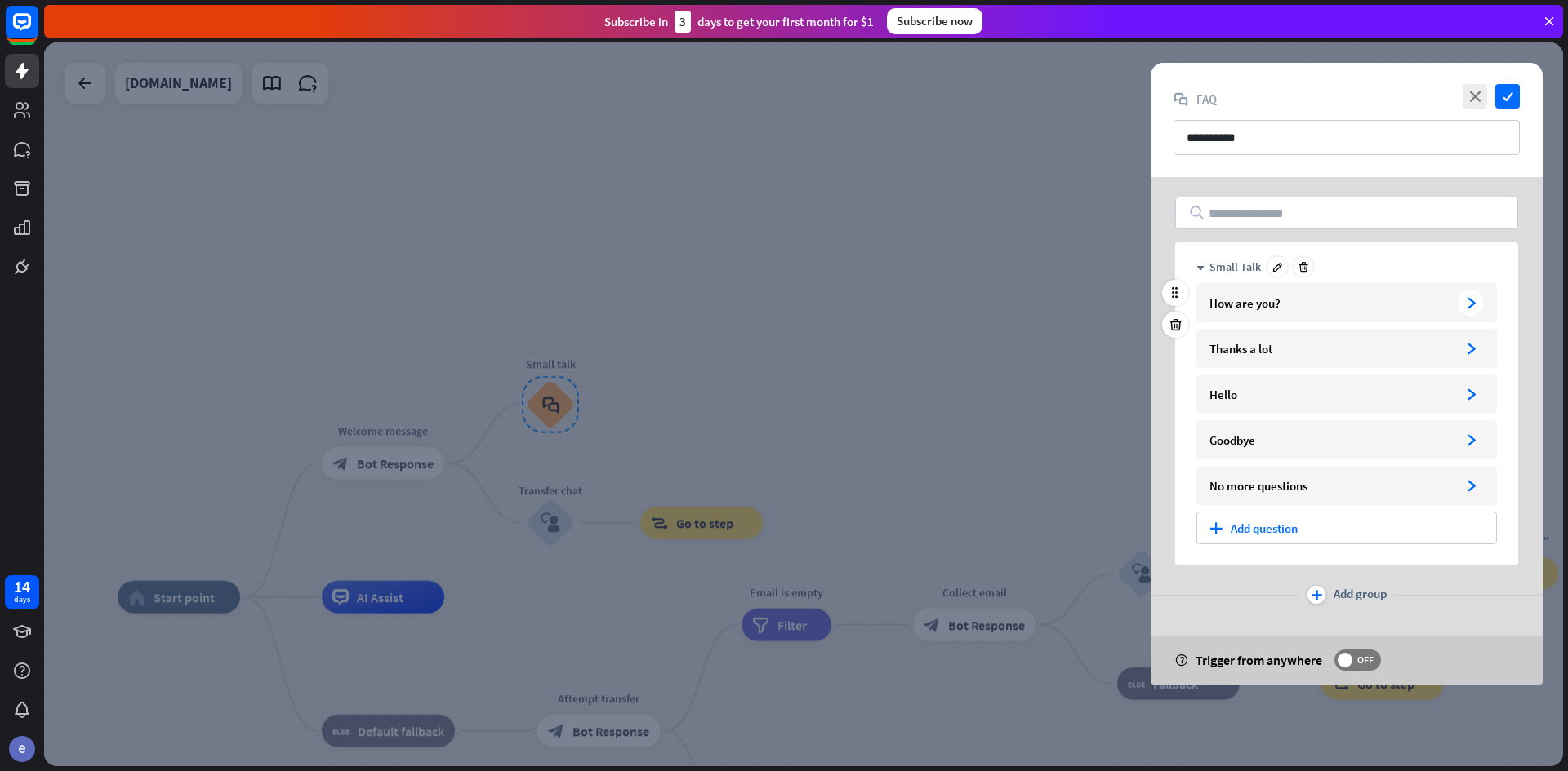
click at [1236, 308] on div "How are you?" at bounding box center [1329, 303] width 242 height 16
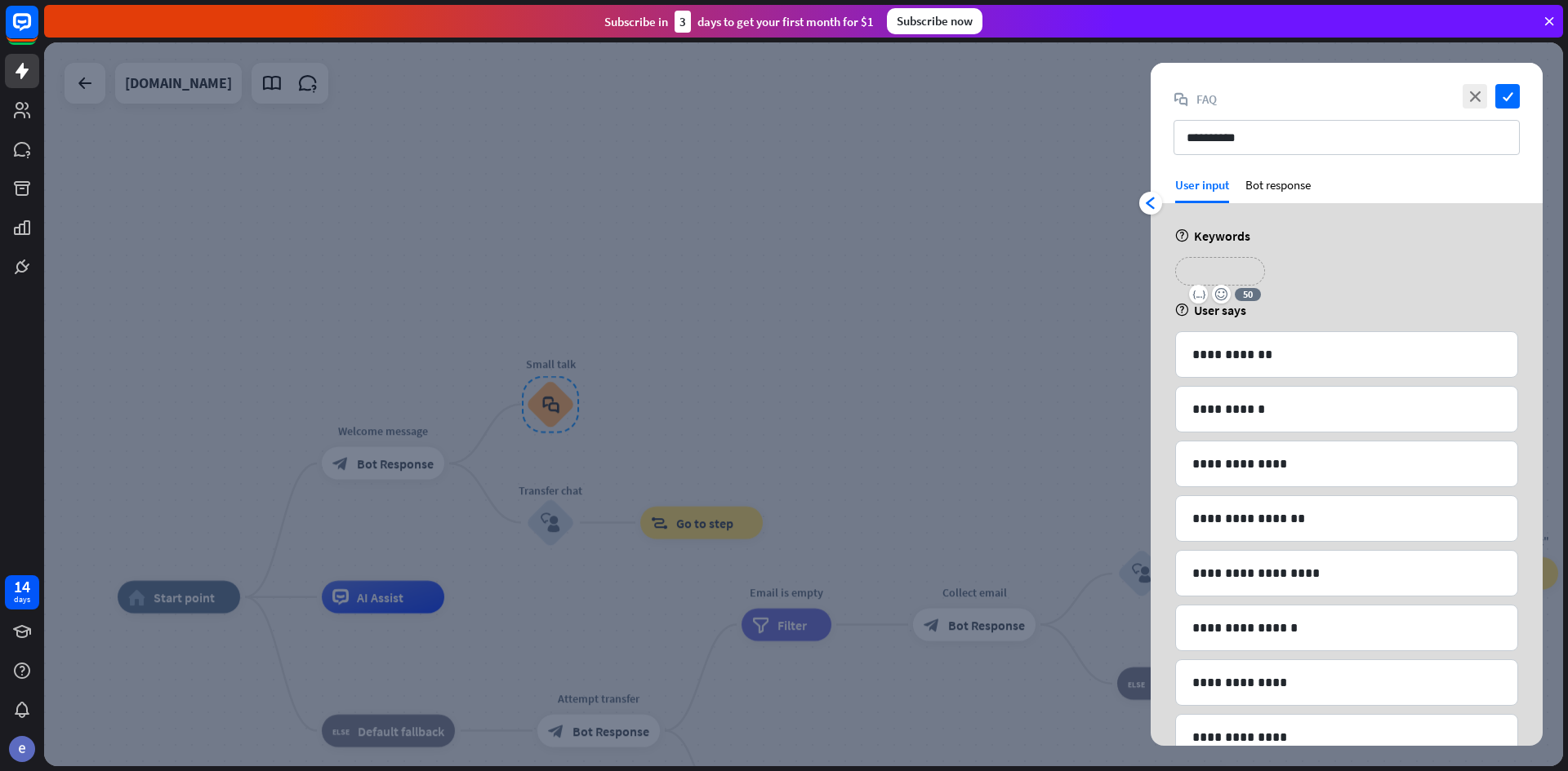
click at [1251, 267] on p "**********" at bounding box center [1220, 271] width 65 height 21
click at [798, 441] on div at bounding box center [803, 404] width 1518 height 724
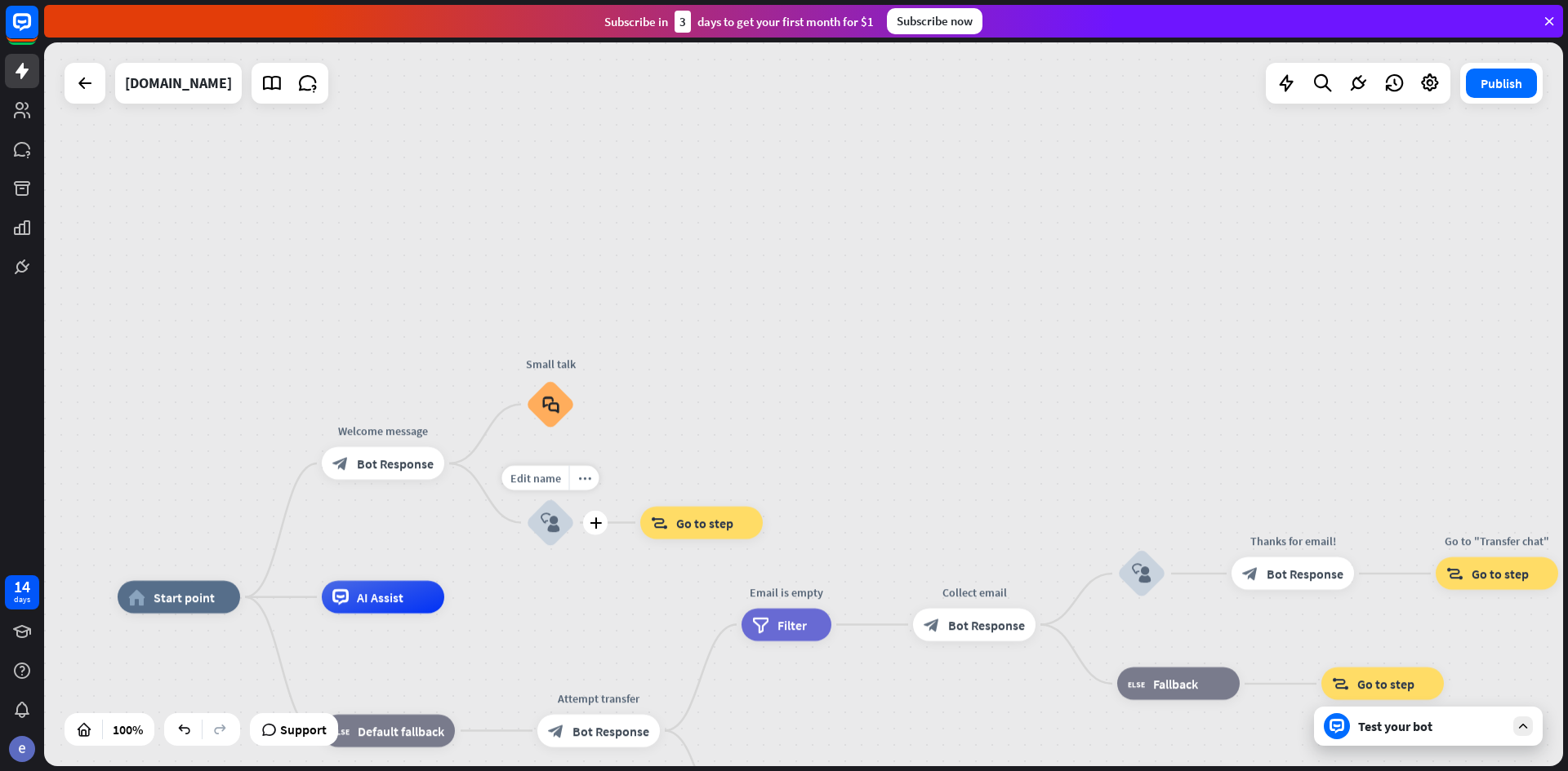
click at [548, 519] on icon "block_user_input" at bounding box center [551, 523] width 20 height 20
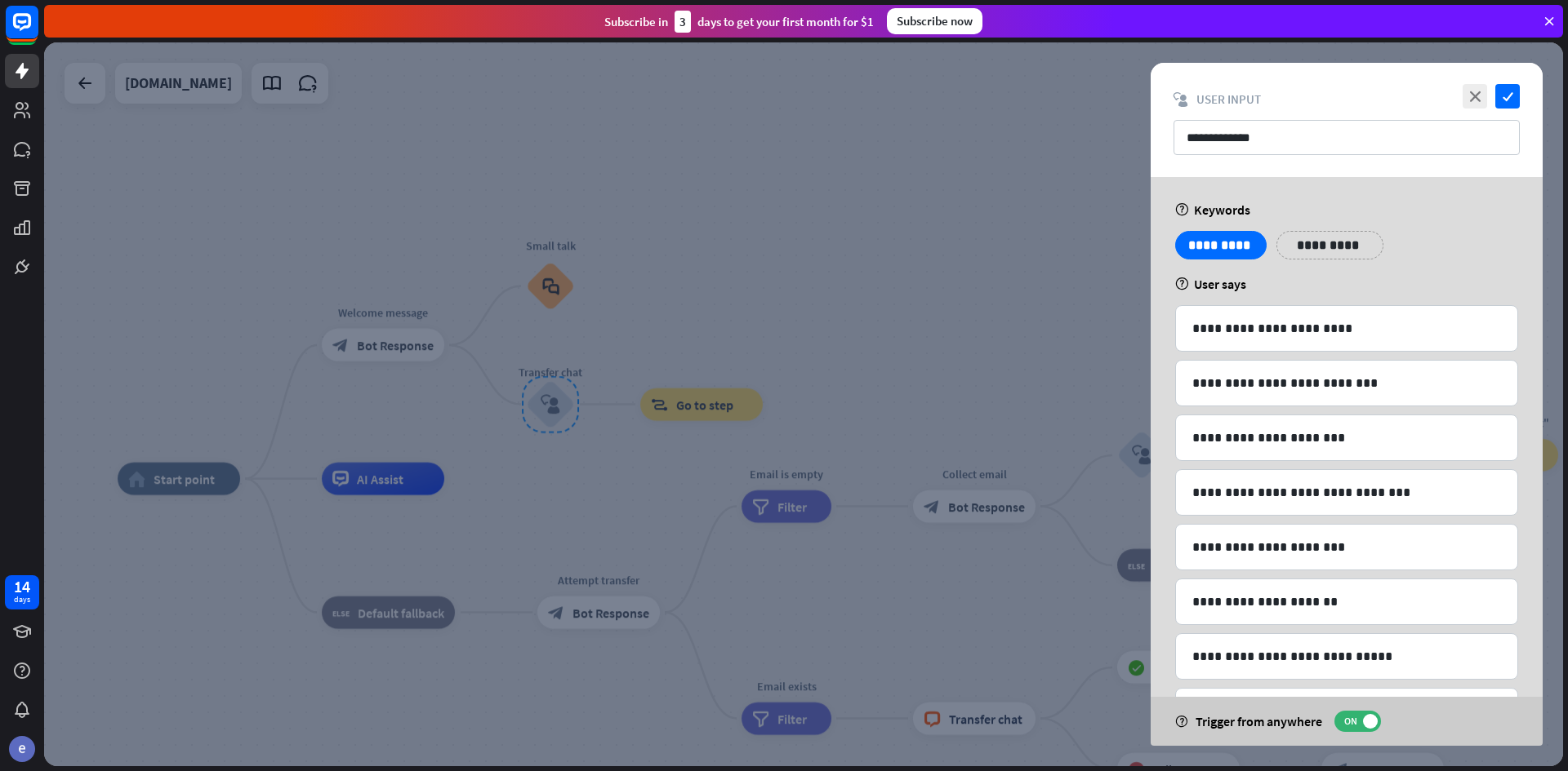
click at [1325, 275] on div "**********" at bounding box center [1346, 497] width 392 height 639
drag, startPoint x: 727, startPoint y: 315, endPoint x: 724, endPoint y: 306, distance: 9.5
click at [727, 314] on div at bounding box center [803, 404] width 1518 height 724
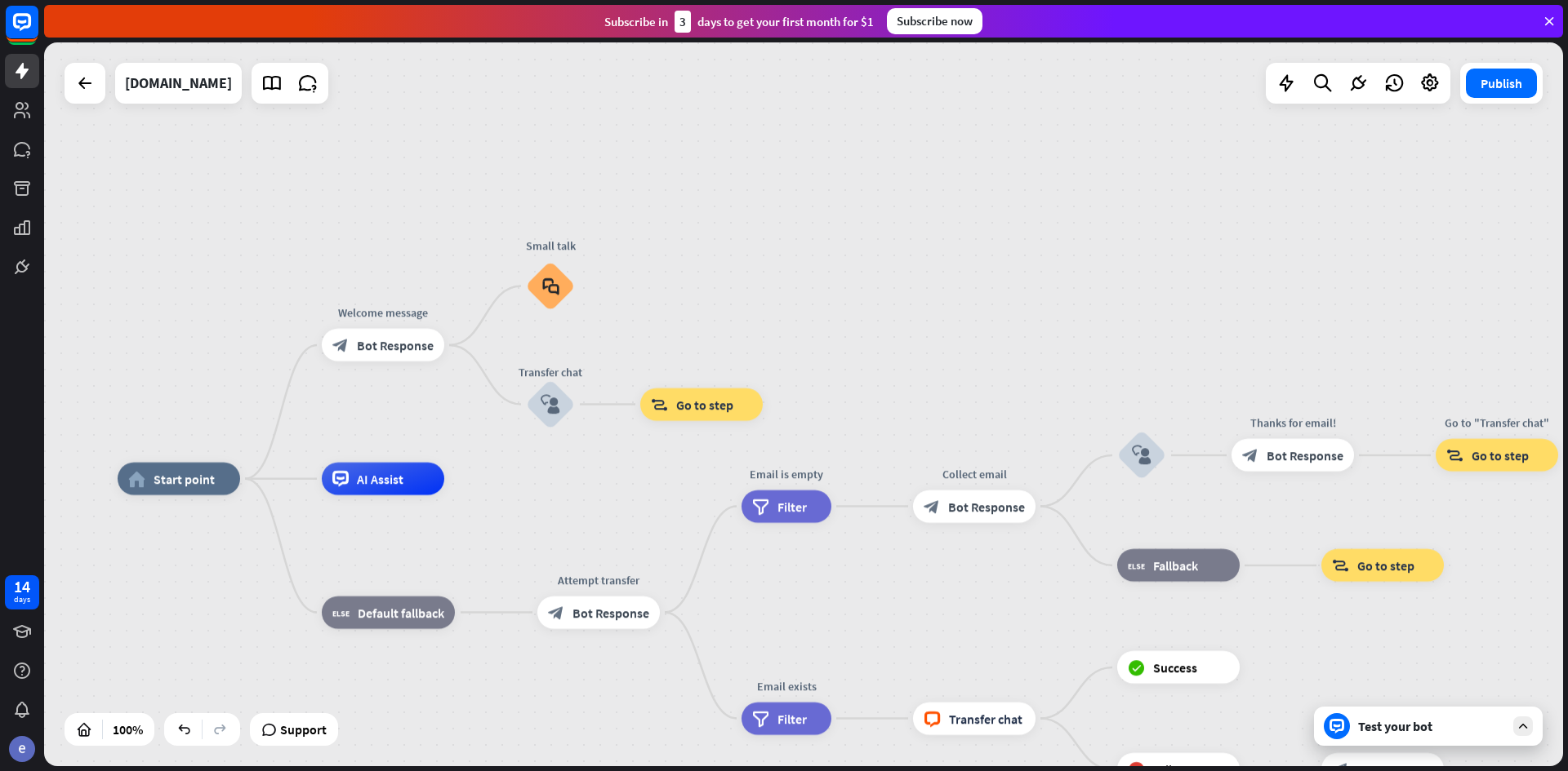
click at [807, 283] on div "home_2 Start point Welcome message block_bot_response Bot Response Small talk b…" at bounding box center [803, 404] width 1518 height 724
click at [1429, 87] on icon at bounding box center [1430, 83] width 21 height 21
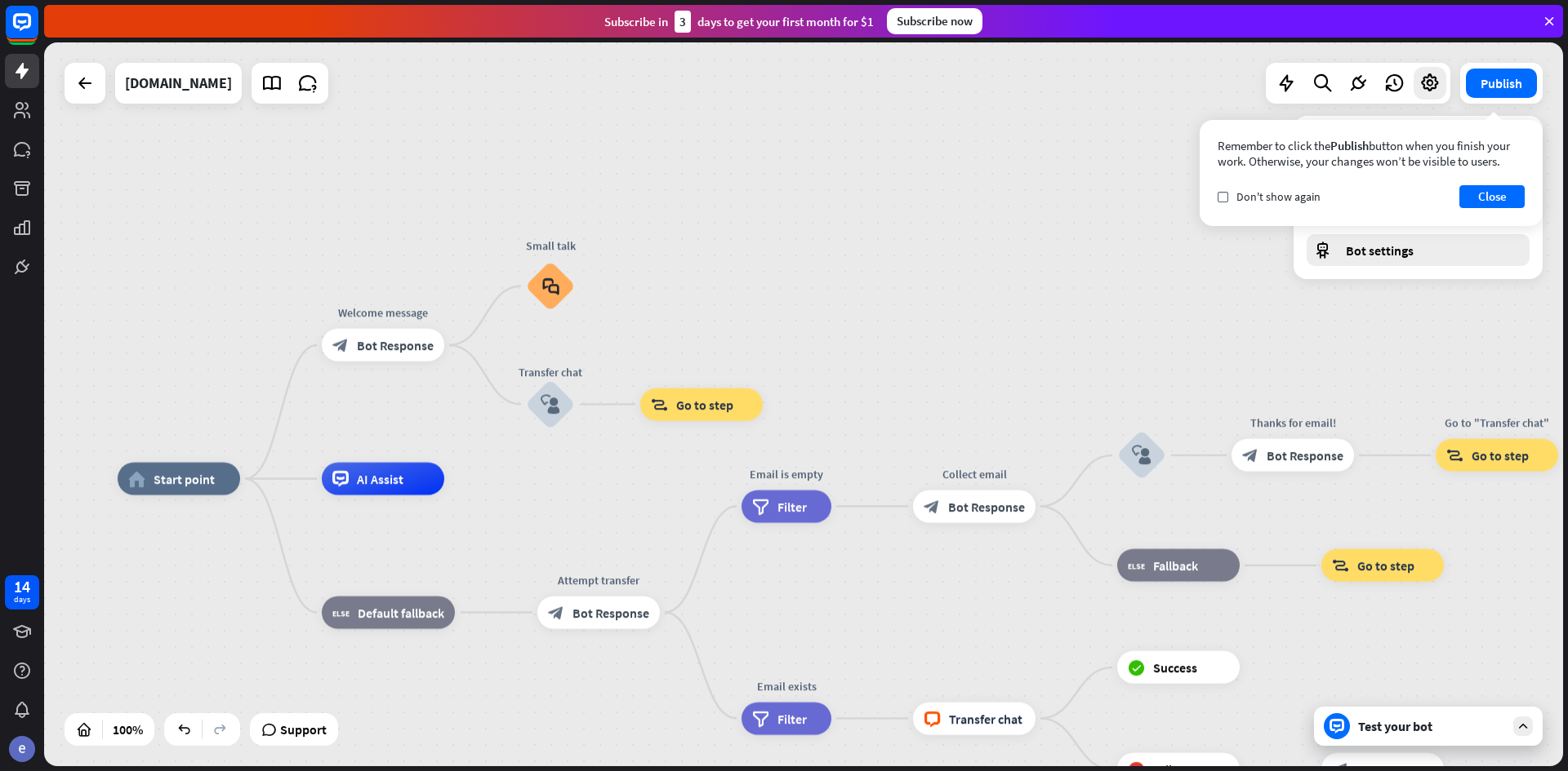
drag, startPoint x: 1379, startPoint y: 267, endPoint x: 1382, endPoint y: 257, distance: 10.4
click at [1381, 257] on div "Attributes & Entities moon Dark mode Navigation mode Bot settings" at bounding box center [1418, 197] width 249 height 163
click at [1381, 257] on span "Bot settings" at bounding box center [1380, 251] width 68 height 17
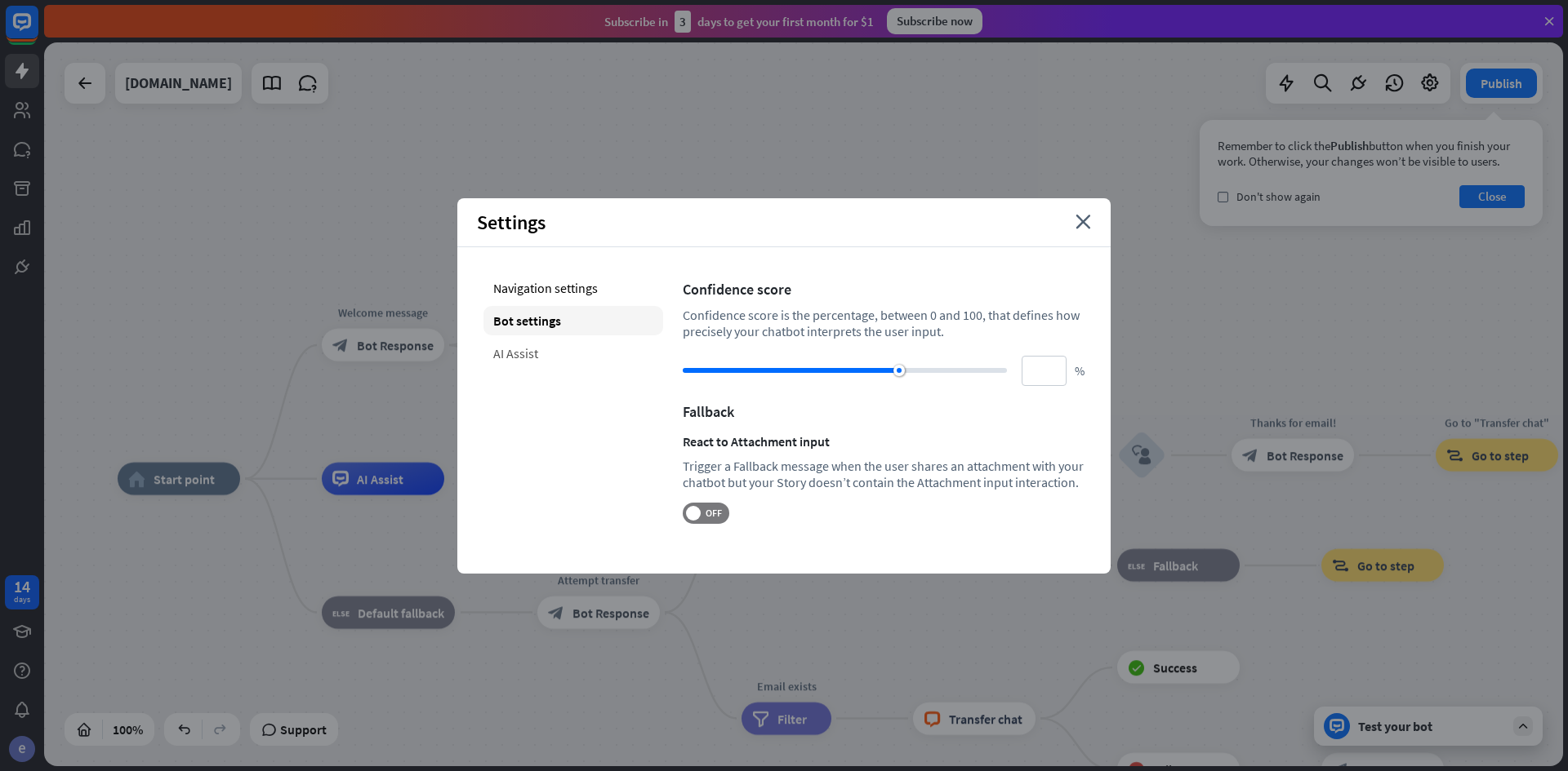
click at [528, 366] on div "AI Assist" at bounding box center [573, 353] width 180 height 30
type input "**"
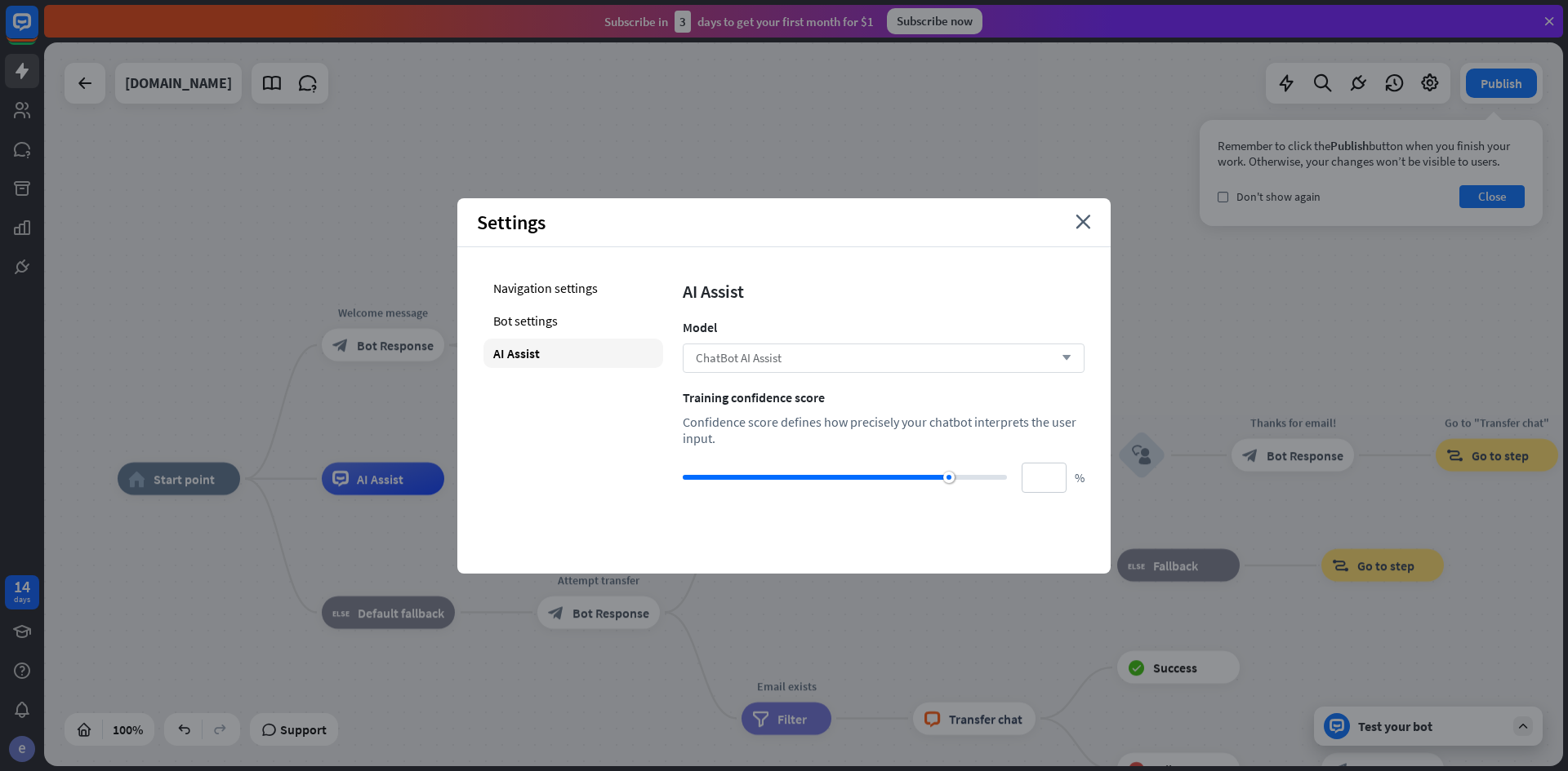
click at [831, 362] on div "ChatBot AI Assist arrow_down" at bounding box center [883, 358] width 402 height 30
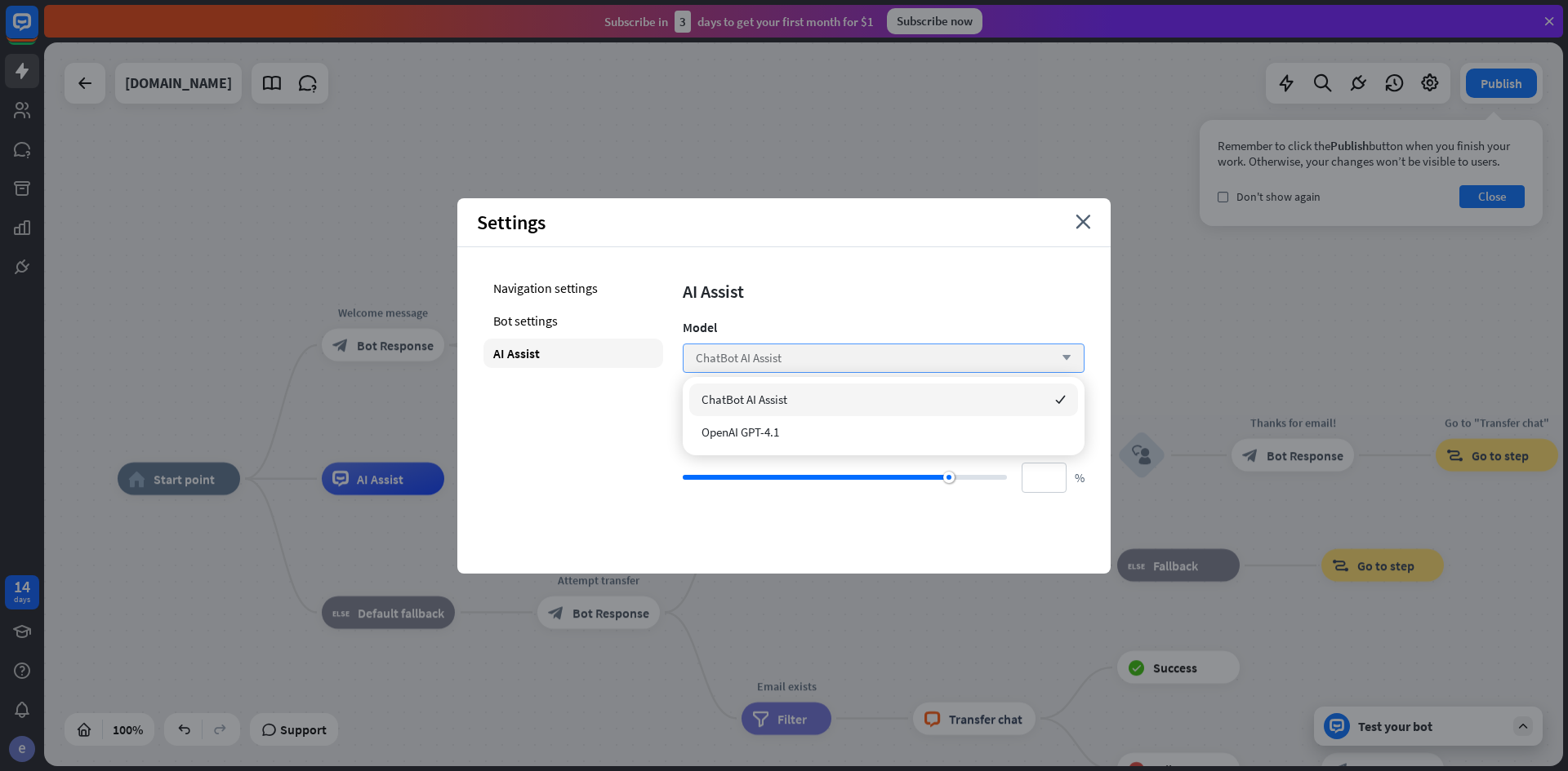
click at [832, 362] on div "ChatBot AI Assist arrow_down" at bounding box center [883, 358] width 402 height 30
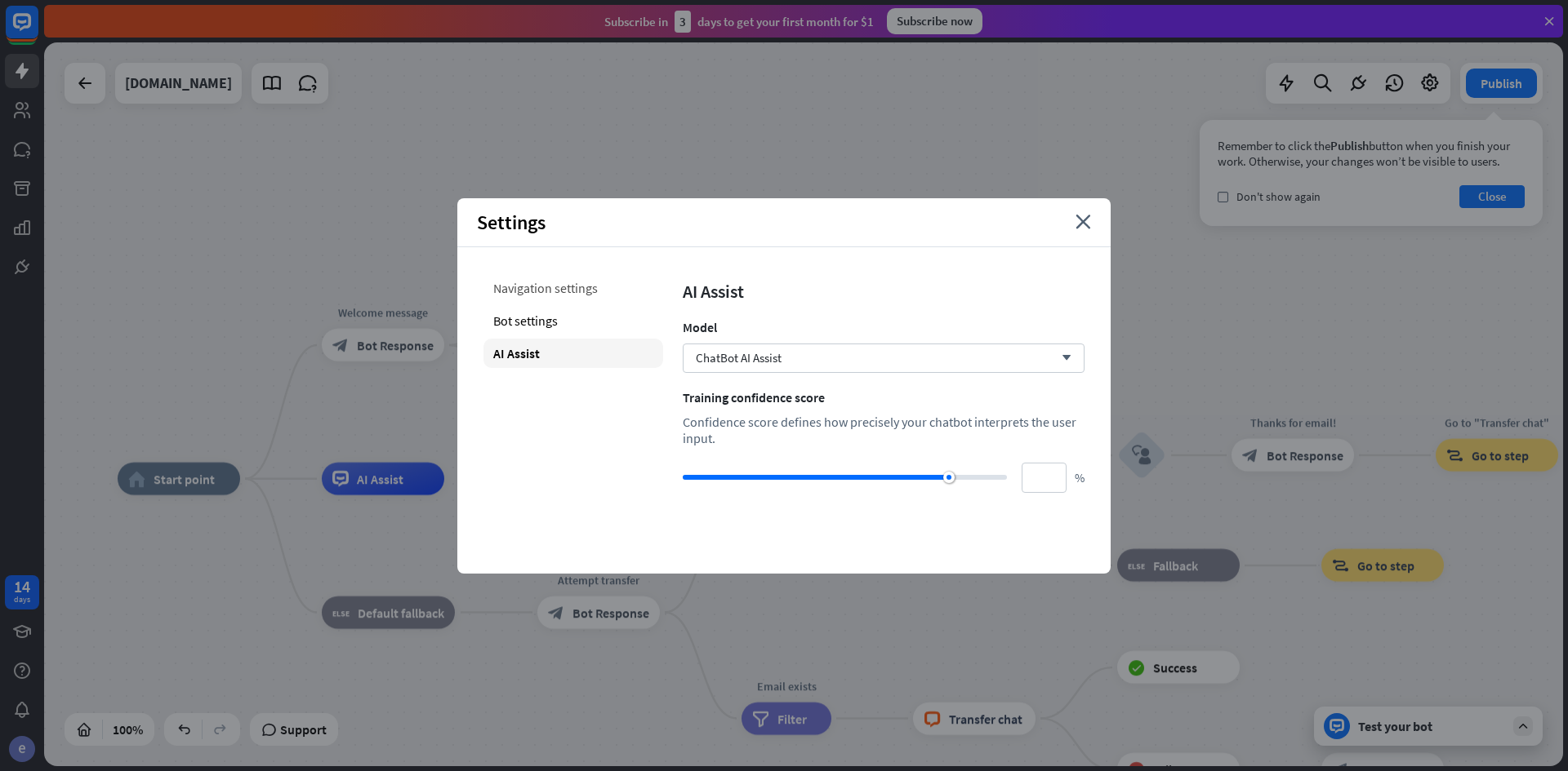
click at [569, 282] on div "Navigation settings" at bounding box center [573, 288] width 180 height 30
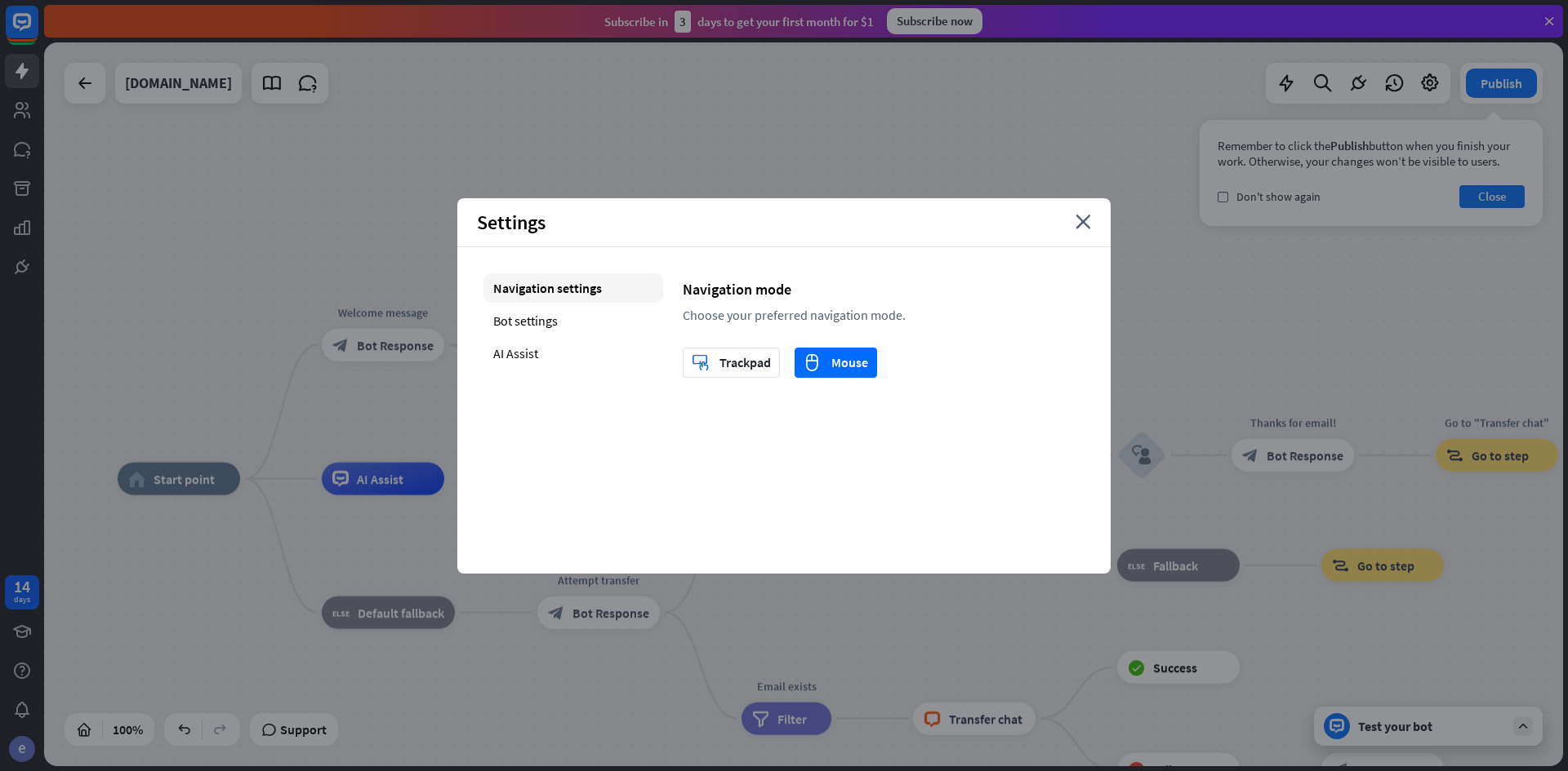
click at [865, 427] on div "Settings close Navigation settings Bot settings AI Assist Navigation mode Choos…" at bounding box center [784, 386] width 653 height 376
drag, startPoint x: 1086, startPoint y: 211, endPoint x: 1077, endPoint y: 216, distance: 10.3
click at [1082, 211] on div "Settings close" at bounding box center [784, 222] width 653 height 49
click at [1077, 227] on icon "close" at bounding box center [1082, 222] width 16 height 15
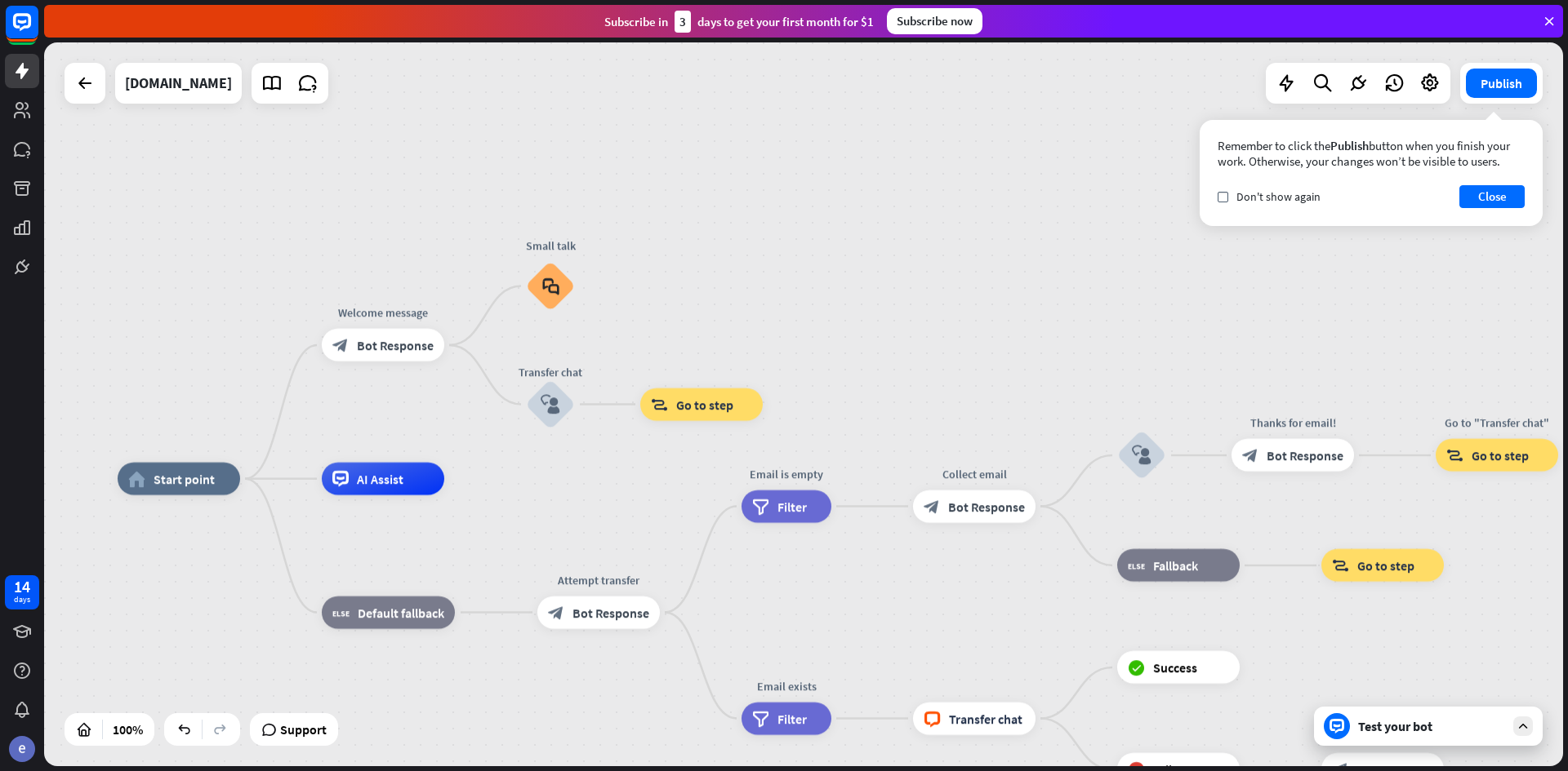
drag, startPoint x: 250, startPoint y: 603, endPoint x: 259, endPoint y: 590, distance: 15.8
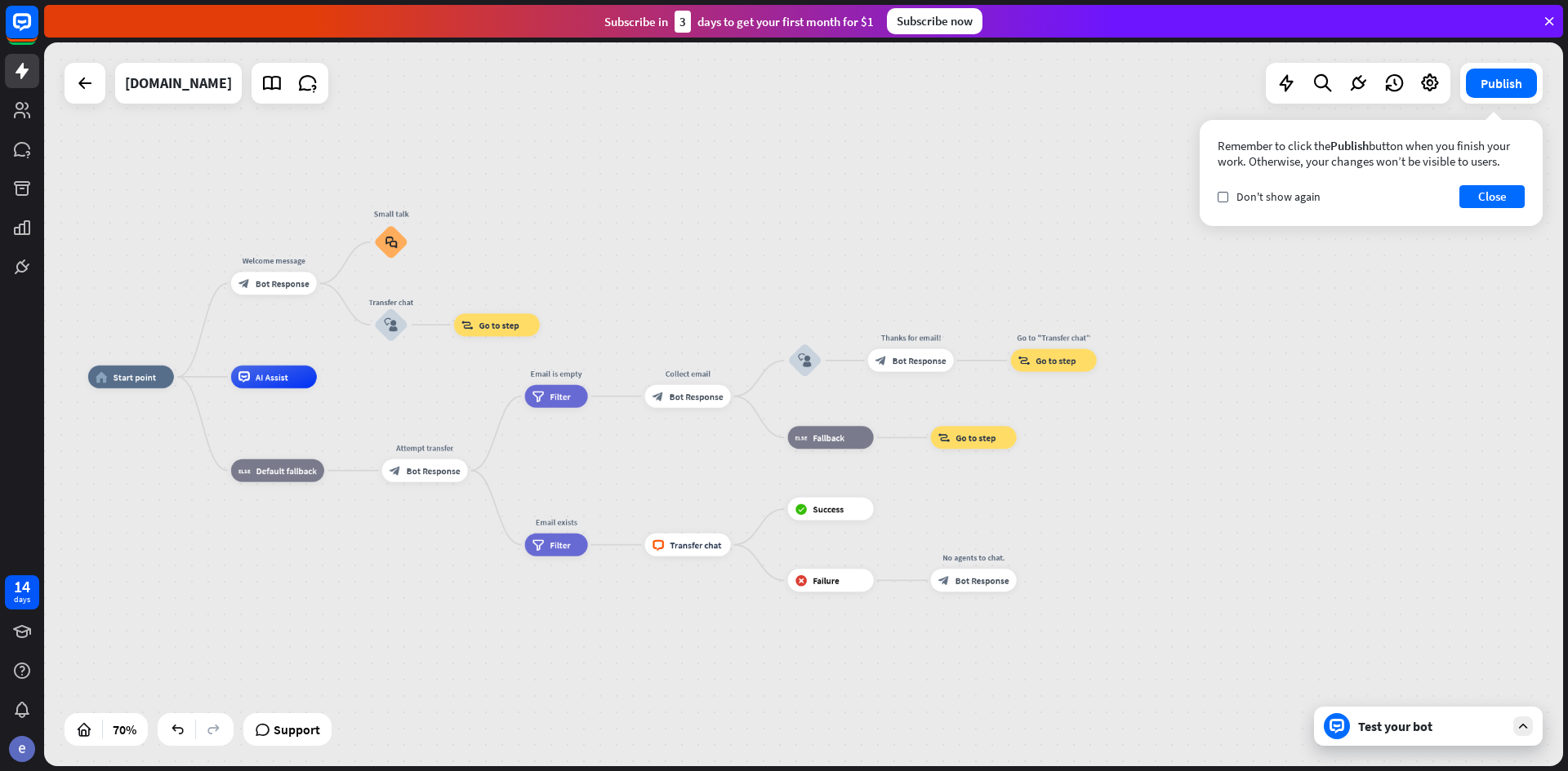
drag, startPoint x: 1397, startPoint y: 650, endPoint x: 1343, endPoint y: 500, distance: 159.4
click at [1343, 500] on div "home_2 Start point Welcome message block_bot_response Bot Response Small talk b…" at bounding box center [803, 404] width 1518 height 724
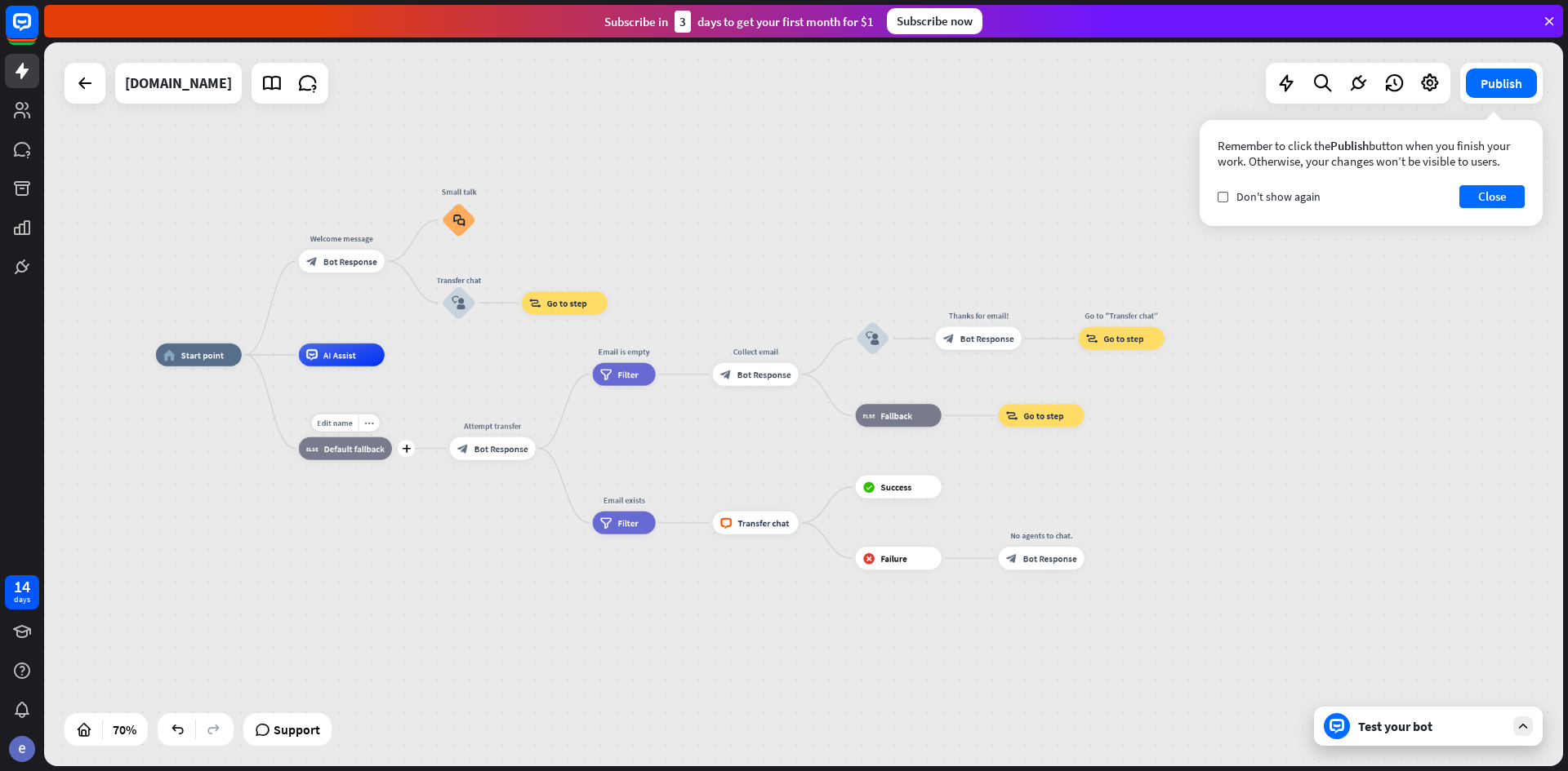
click at [342, 444] on span "Default fallback" at bounding box center [354, 449] width 60 height 12
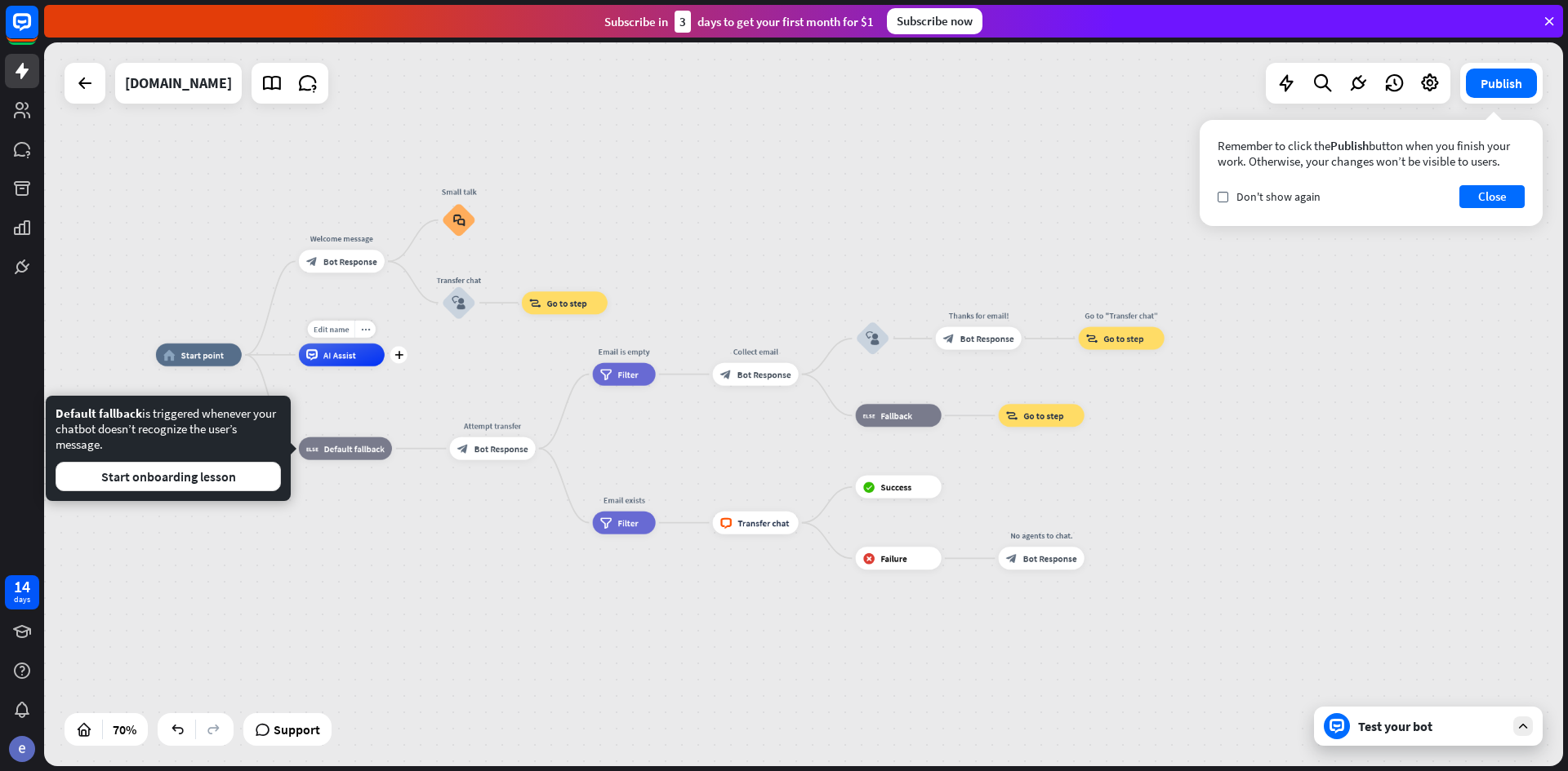
click at [327, 356] on span "AI Assist" at bounding box center [340, 355] width 33 height 12
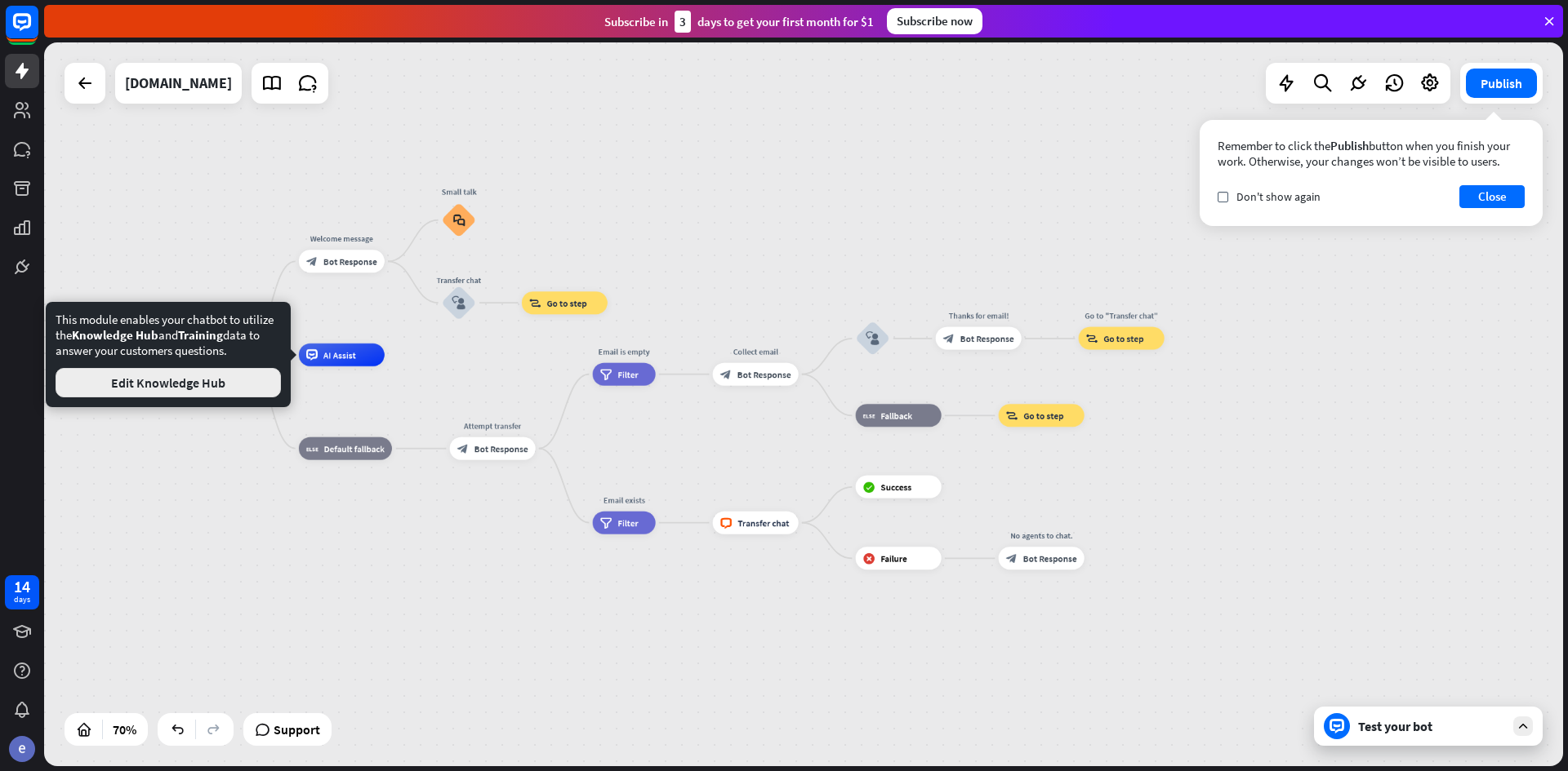
click at [222, 386] on button "Edit Knowledge Hub" at bounding box center [168, 383] width 225 height 30
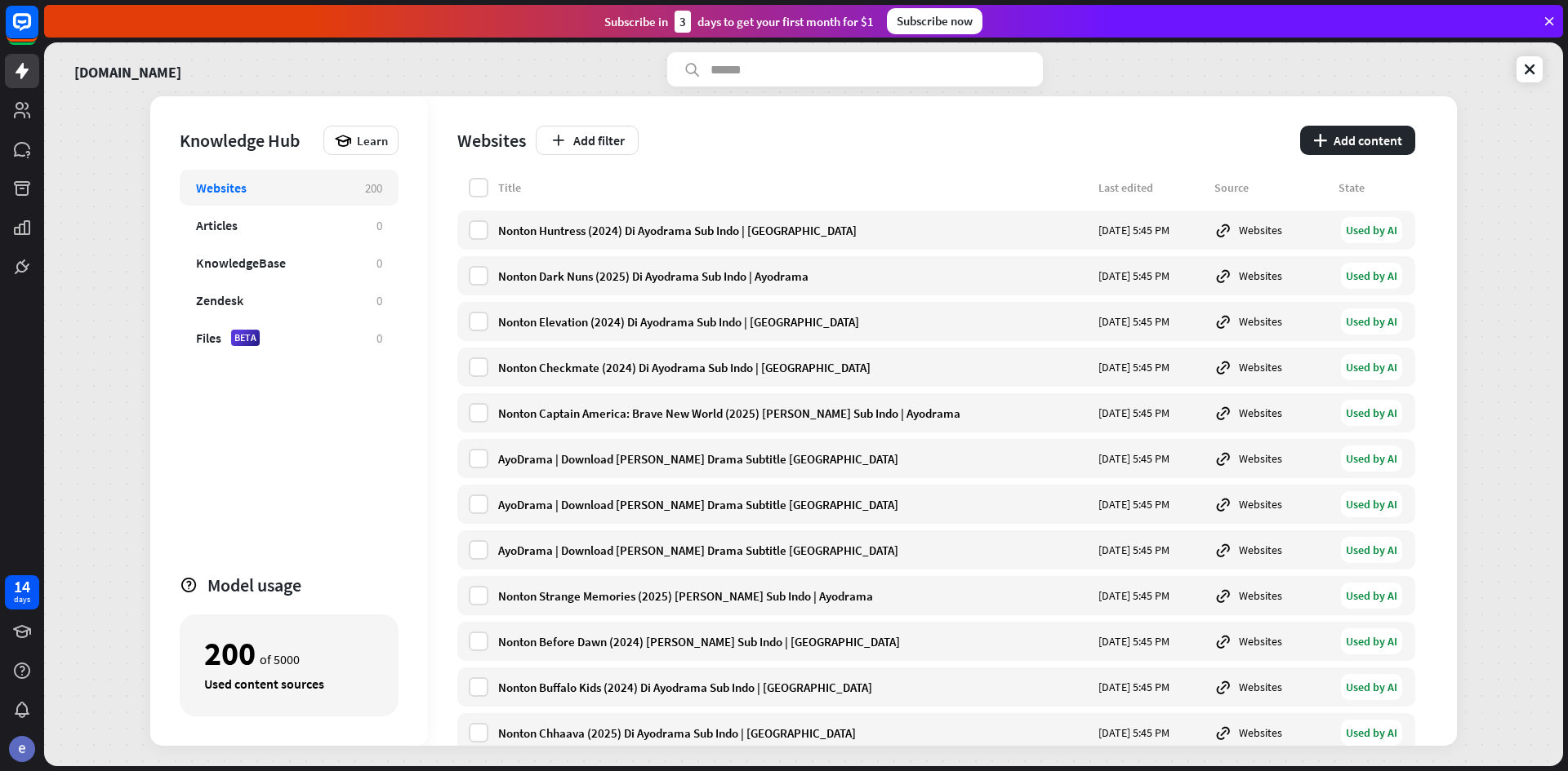
drag, startPoint x: 319, startPoint y: 405, endPoint x: 306, endPoint y: 411, distance: 14.3
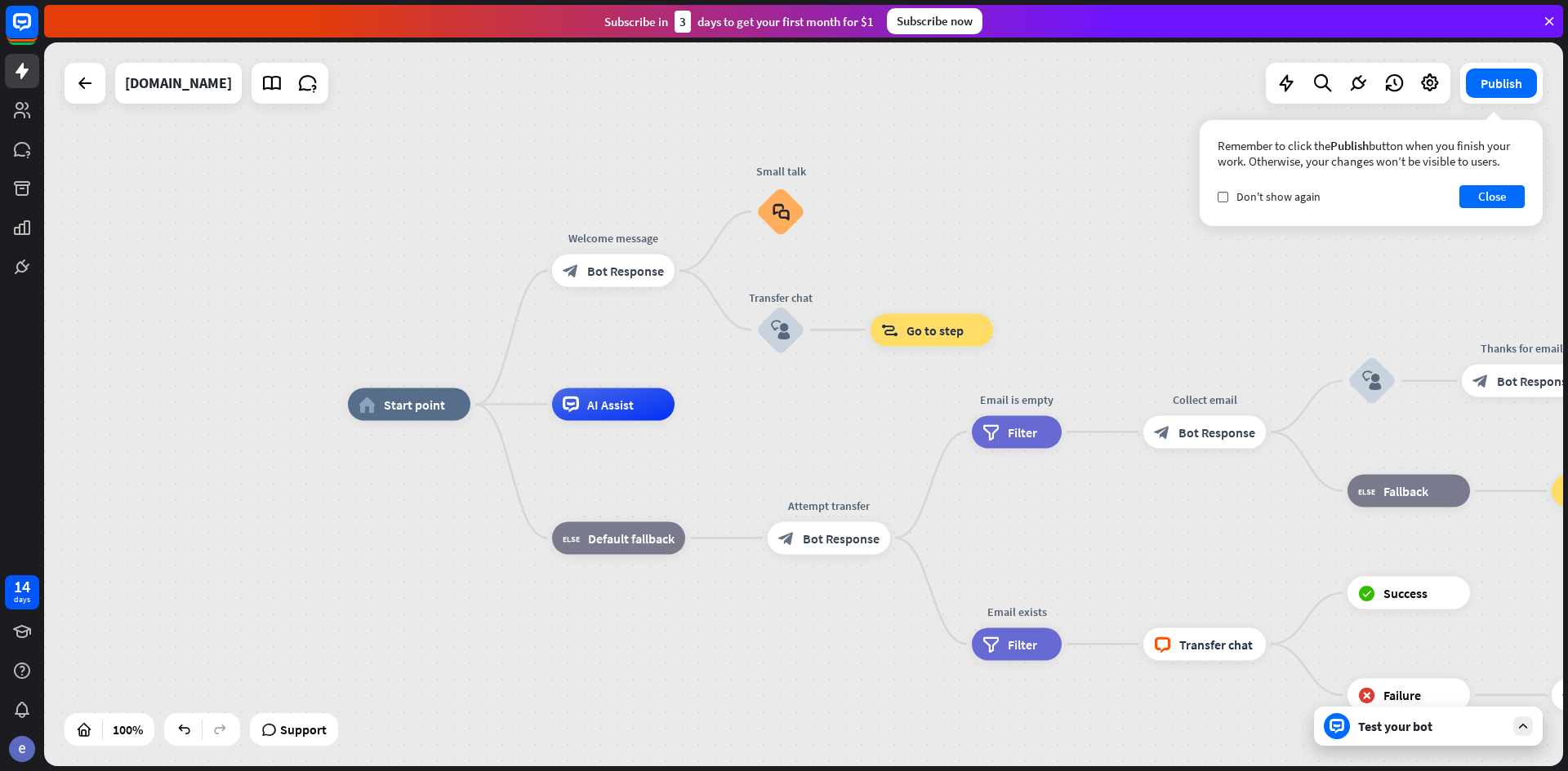
click at [1237, 180] on div "Remember to click the Publish button when you finish your work. Otherwise, your…" at bounding box center [1371, 173] width 343 height 106
click at [1493, 192] on button "Close" at bounding box center [1491, 196] width 65 height 23
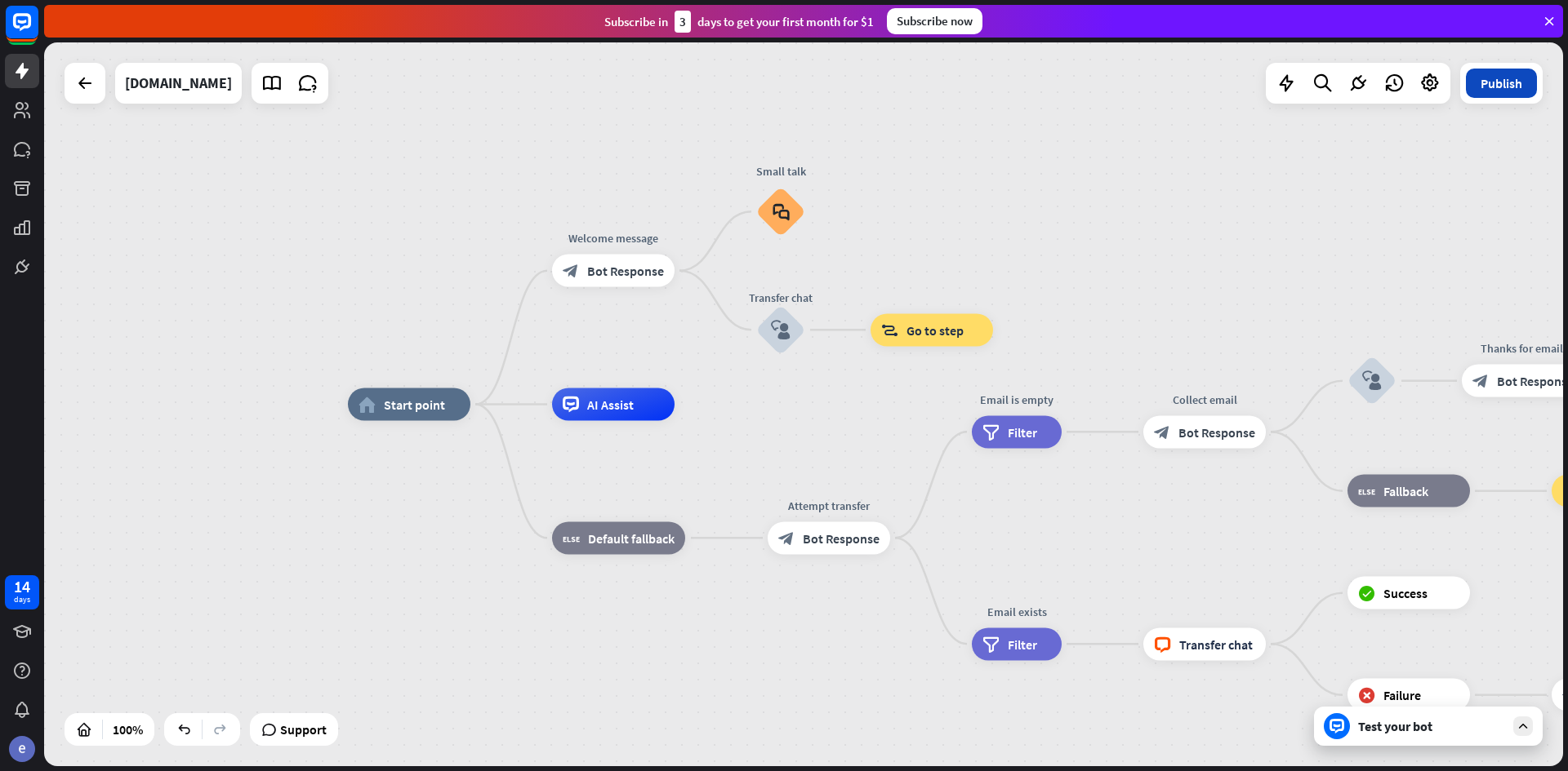
click at [1515, 89] on button "Publish" at bounding box center [1501, 83] width 71 height 30
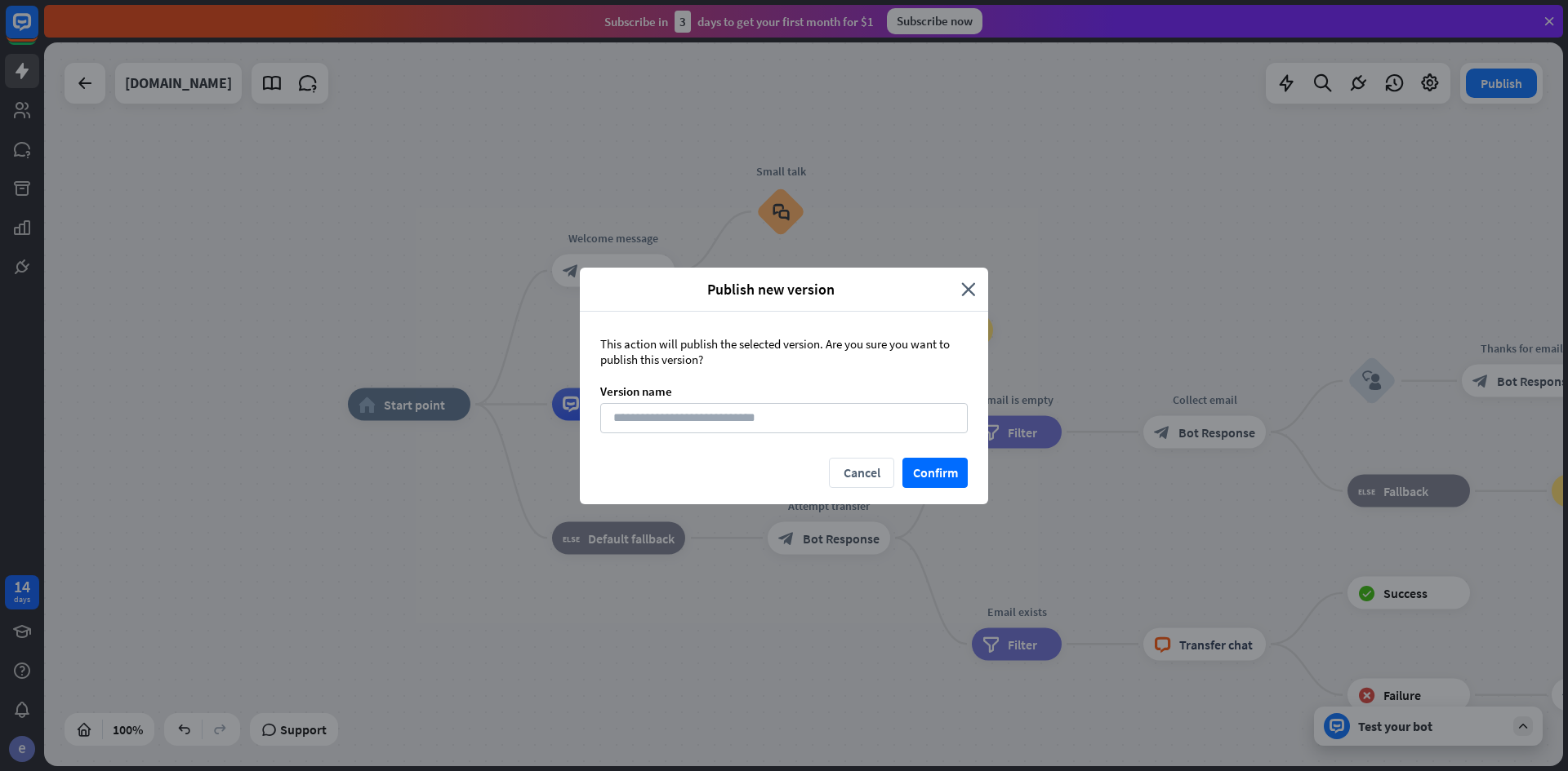
click at [889, 433] on div "This action will publish the selected version. Are you sure you want to publish…" at bounding box center [784, 385] width 408 height 146
click at [928, 465] on button "Confirm" at bounding box center [935, 473] width 65 height 31
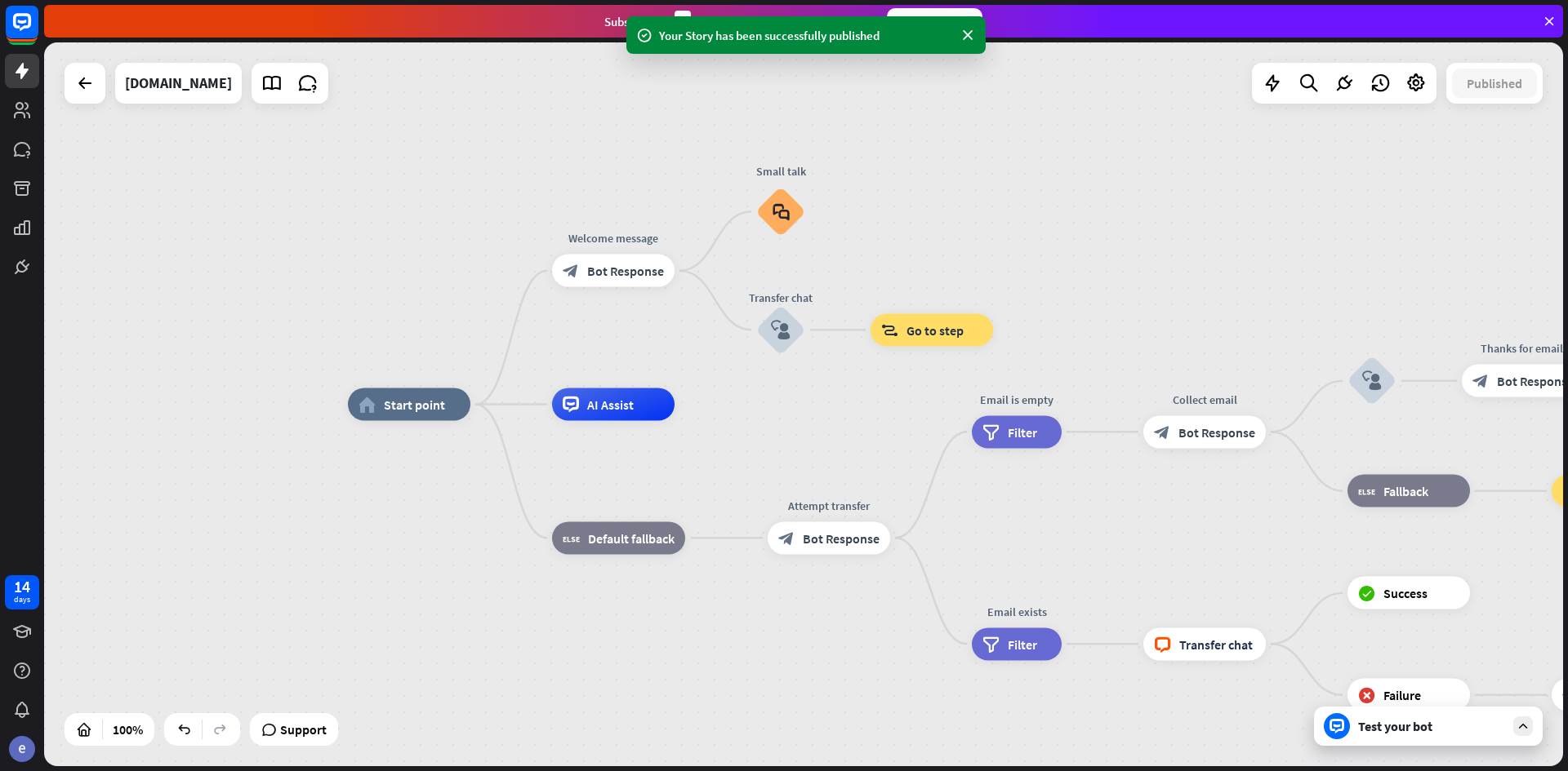
drag, startPoint x: 301, startPoint y: 733, endPoint x: 392, endPoint y: 707, distance: 94.6
click at [392, 708] on div "home_2 Start point Welcome message block_bot_response Bot Response Small talk b…" at bounding box center [803, 404] width 1518 height 724
click at [1447, 733] on div "Test your bot" at bounding box center [1431, 726] width 147 height 17
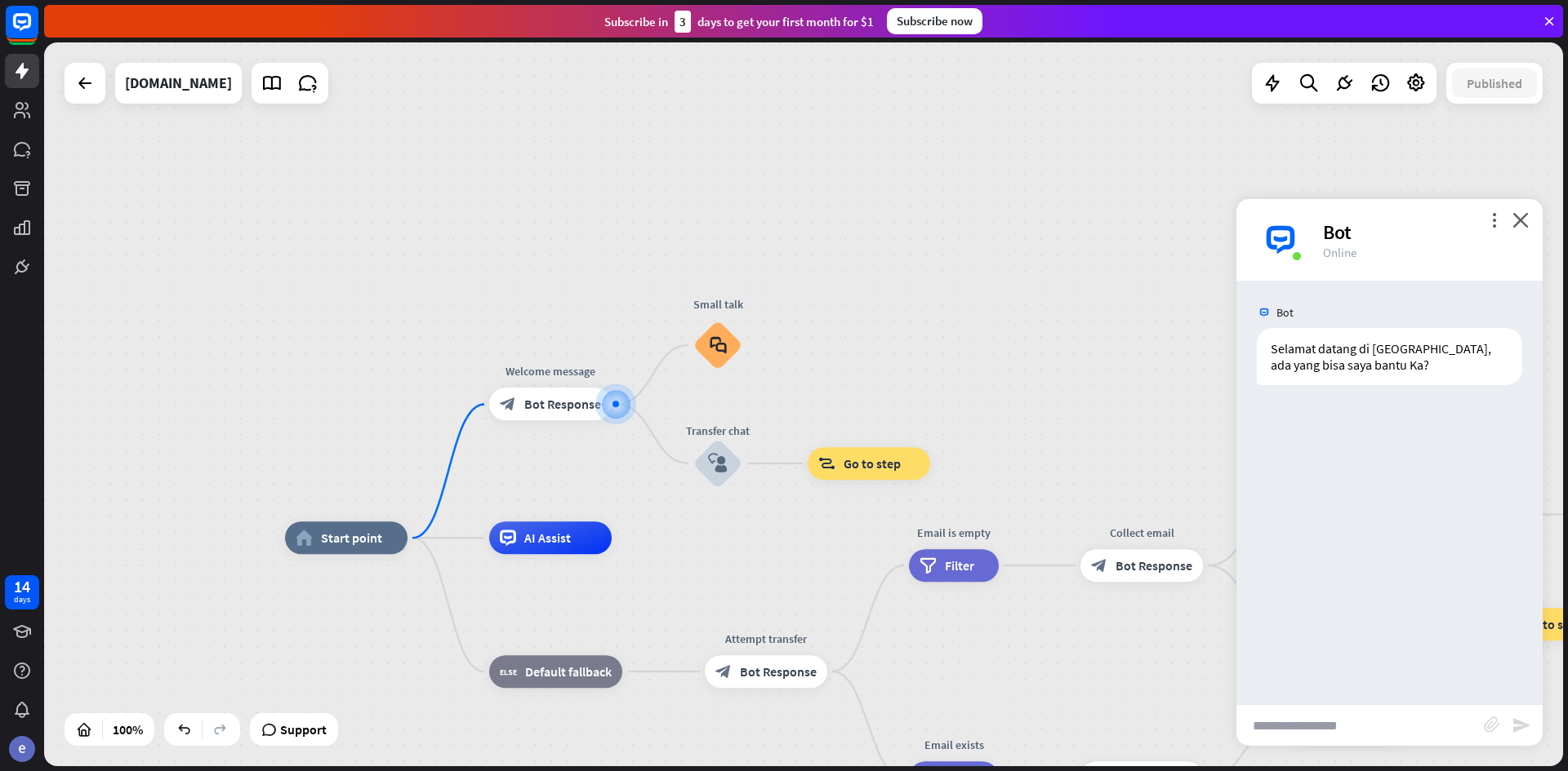
click at [1328, 735] on input "text" at bounding box center [1360, 725] width 248 height 40
click at [1336, 725] on input "text" at bounding box center [1360, 725] width 248 height 40
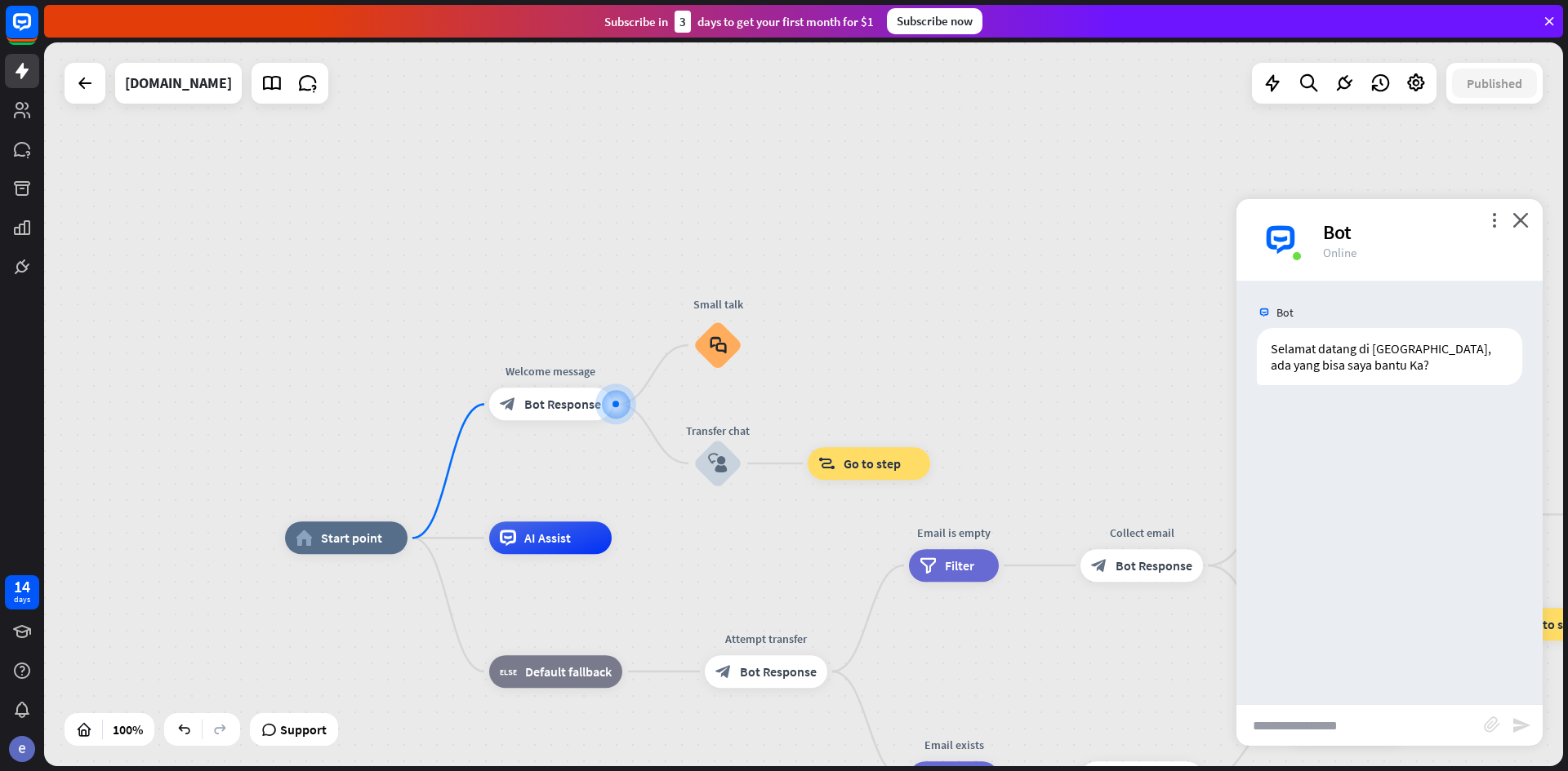
click at [1336, 725] on input "text" at bounding box center [1360, 725] width 248 height 40
type input "*******"
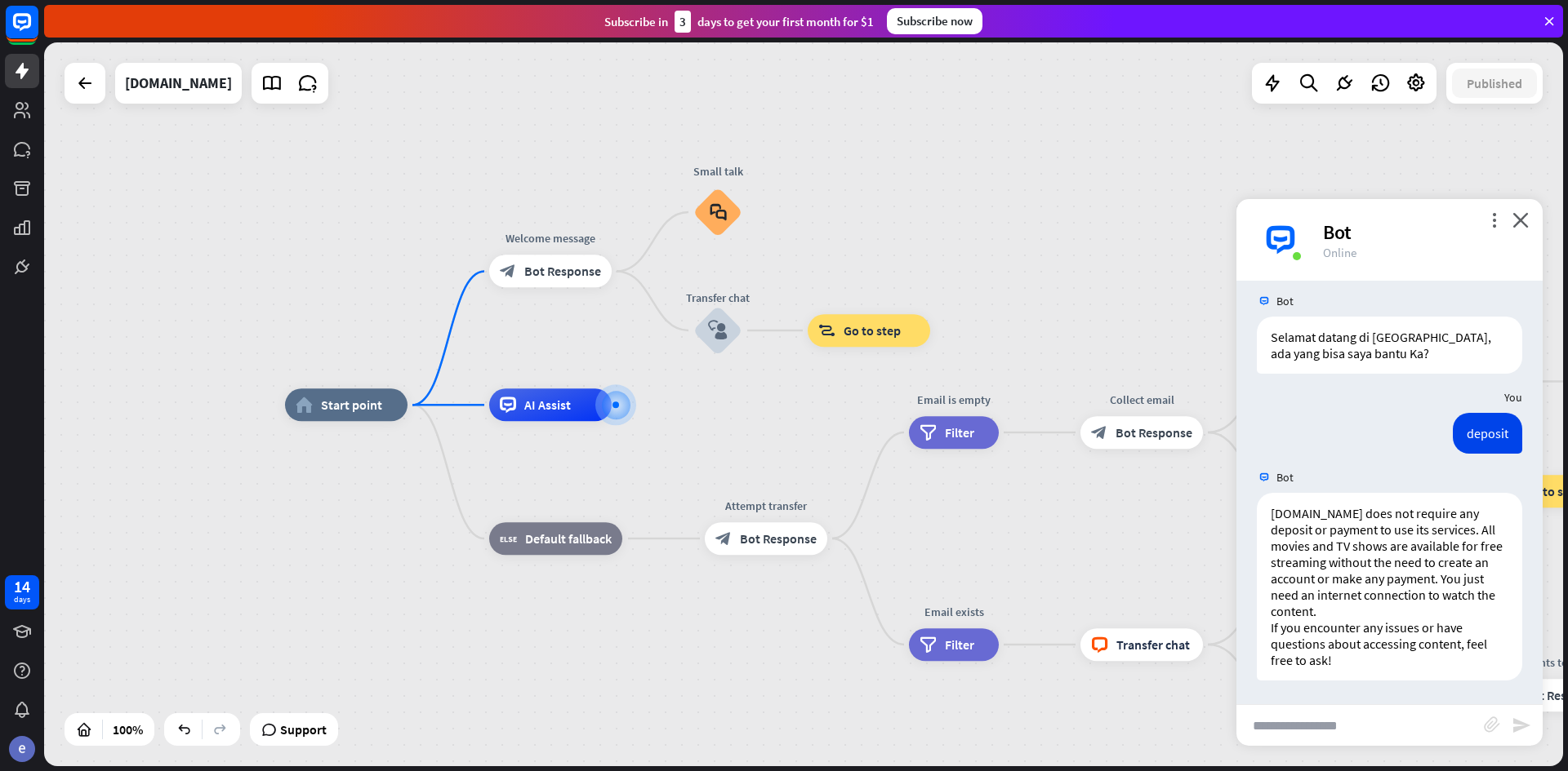
scroll to position [12, 0]
drag, startPoint x: 87, startPoint y: 733, endPoint x: 126, endPoint y: 665, distance: 78.4
click at [126, 665] on div "home_2 Start point Welcome message block_bot_response Bot Response Small talk b…" at bounding box center [803, 404] width 1518 height 724
click at [183, 552] on div "home_2 Start point Welcome message block_bot_response Bot Response Small talk b…" at bounding box center [803, 404] width 1518 height 724
click at [315, 740] on span "Support" at bounding box center [303, 730] width 46 height 26
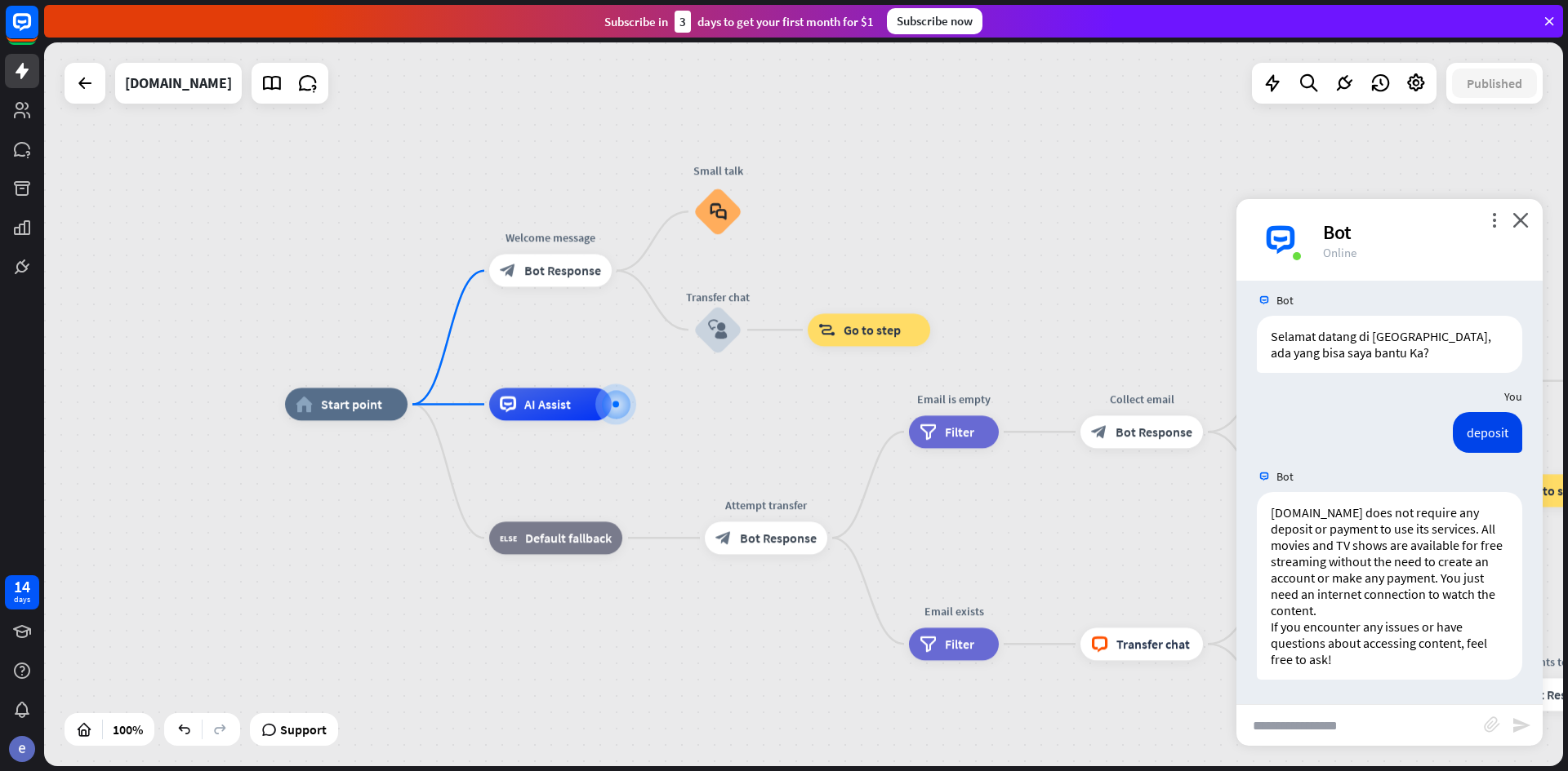
click at [1386, 423] on div "deposit [DATE] 5:51 PM Show JSON" at bounding box center [1389, 436] width 306 height 49
click at [717, 212] on icon "block_faq" at bounding box center [718, 211] width 17 height 18
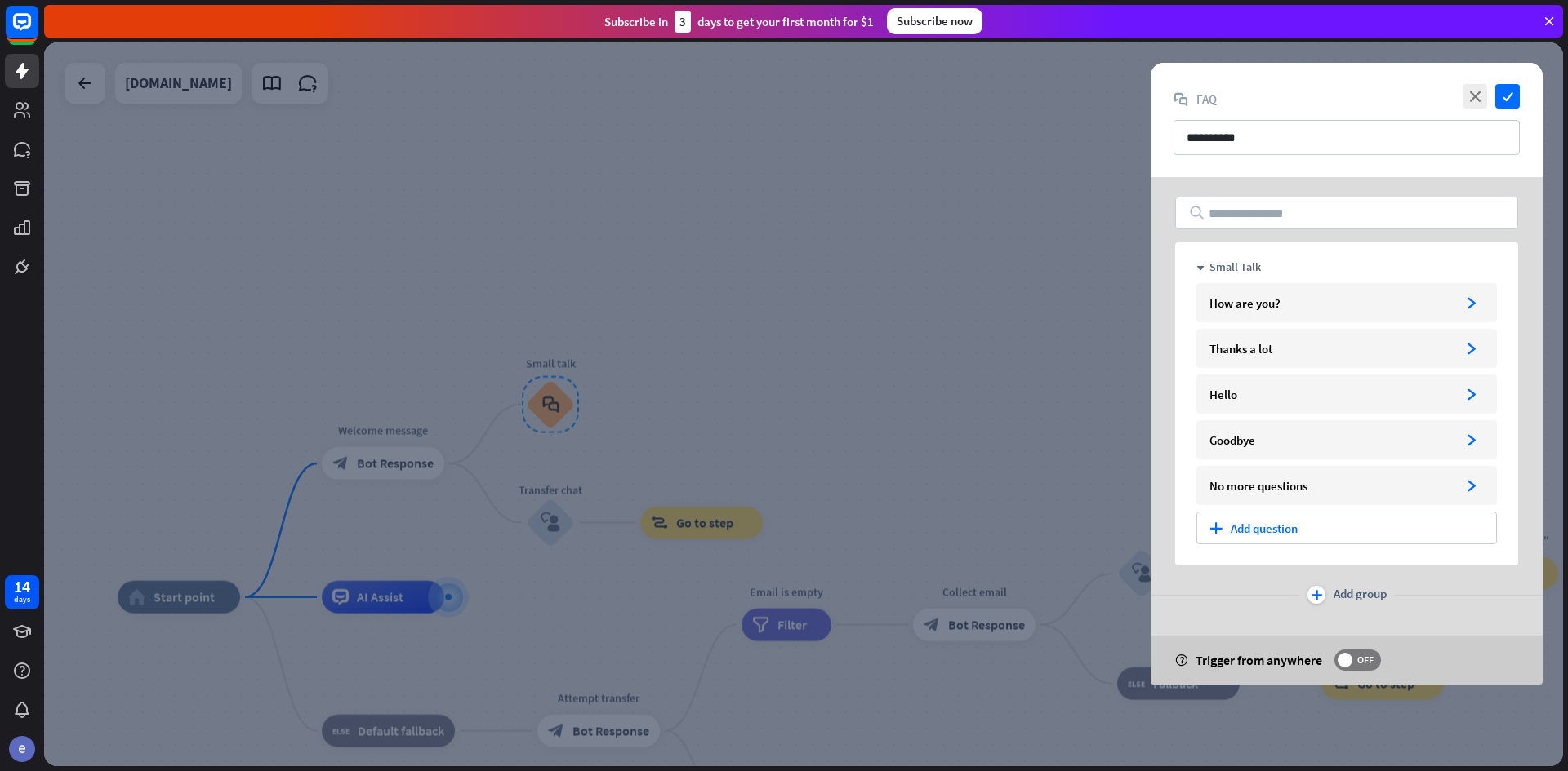
click at [942, 394] on div at bounding box center [803, 404] width 1518 height 724
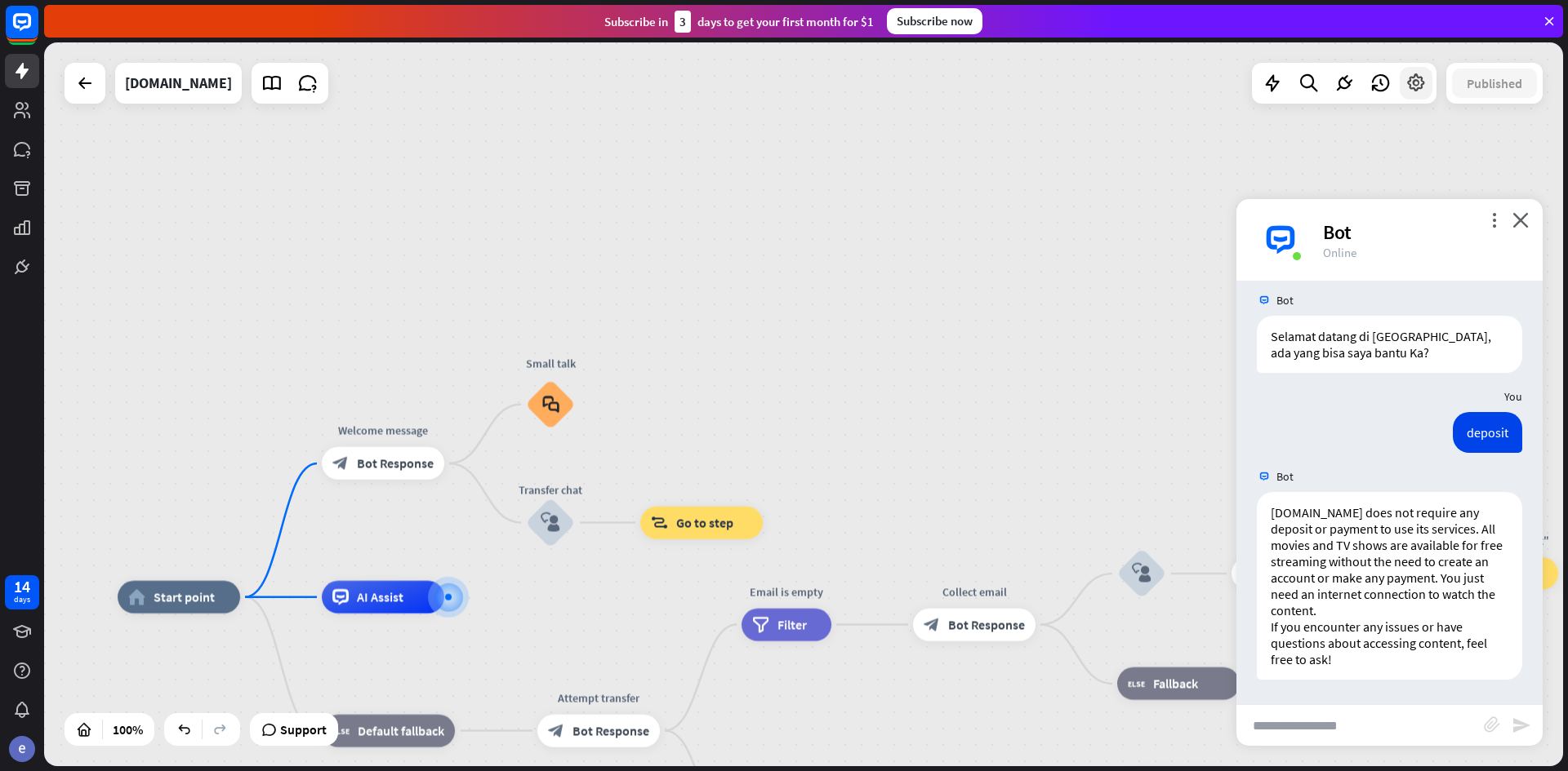
click at [1418, 84] on icon at bounding box center [1416, 83] width 21 height 21
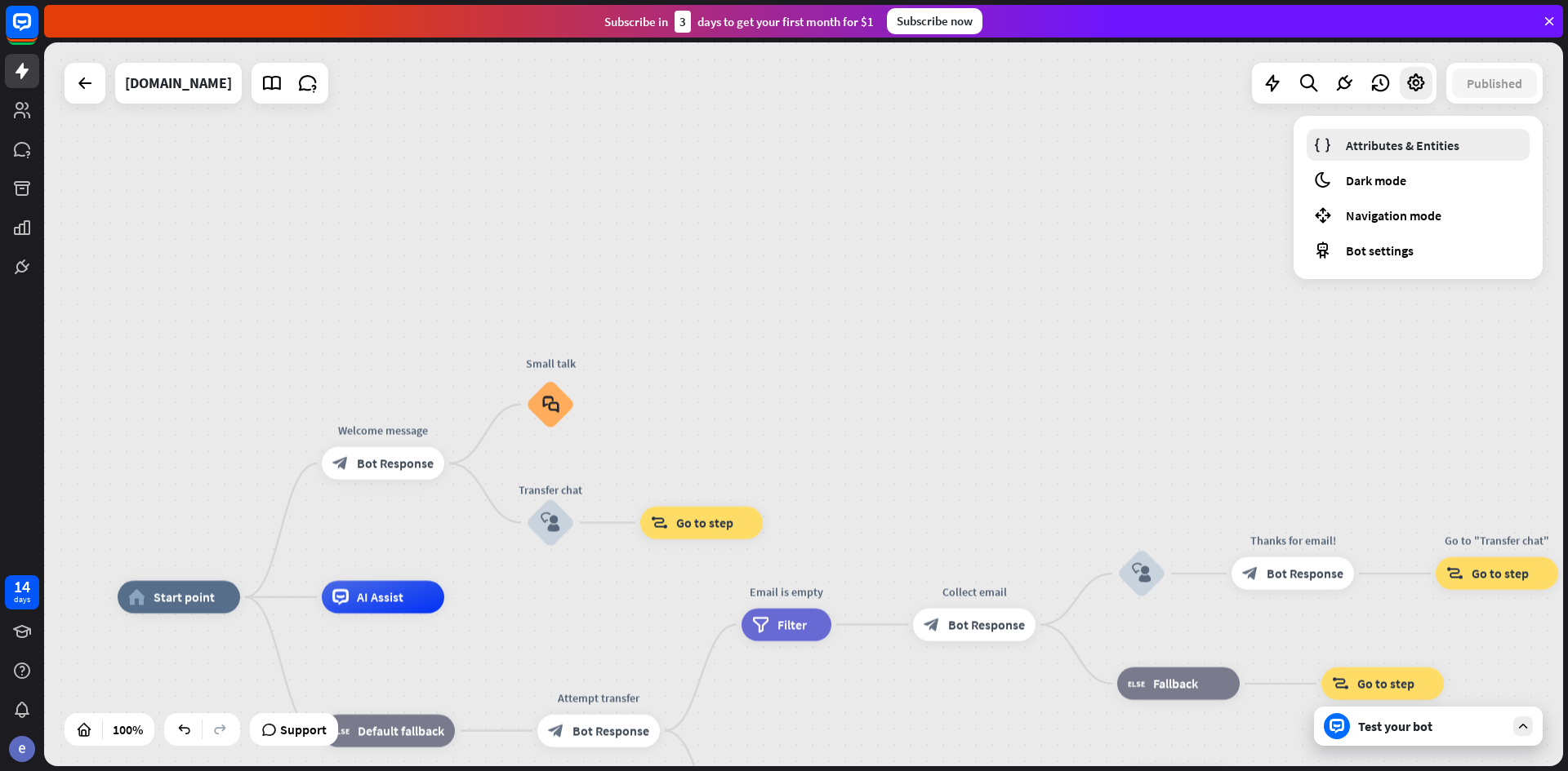
click at [1407, 151] on span "Attributes & Entities" at bounding box center [1402, 145] width 113 height 17
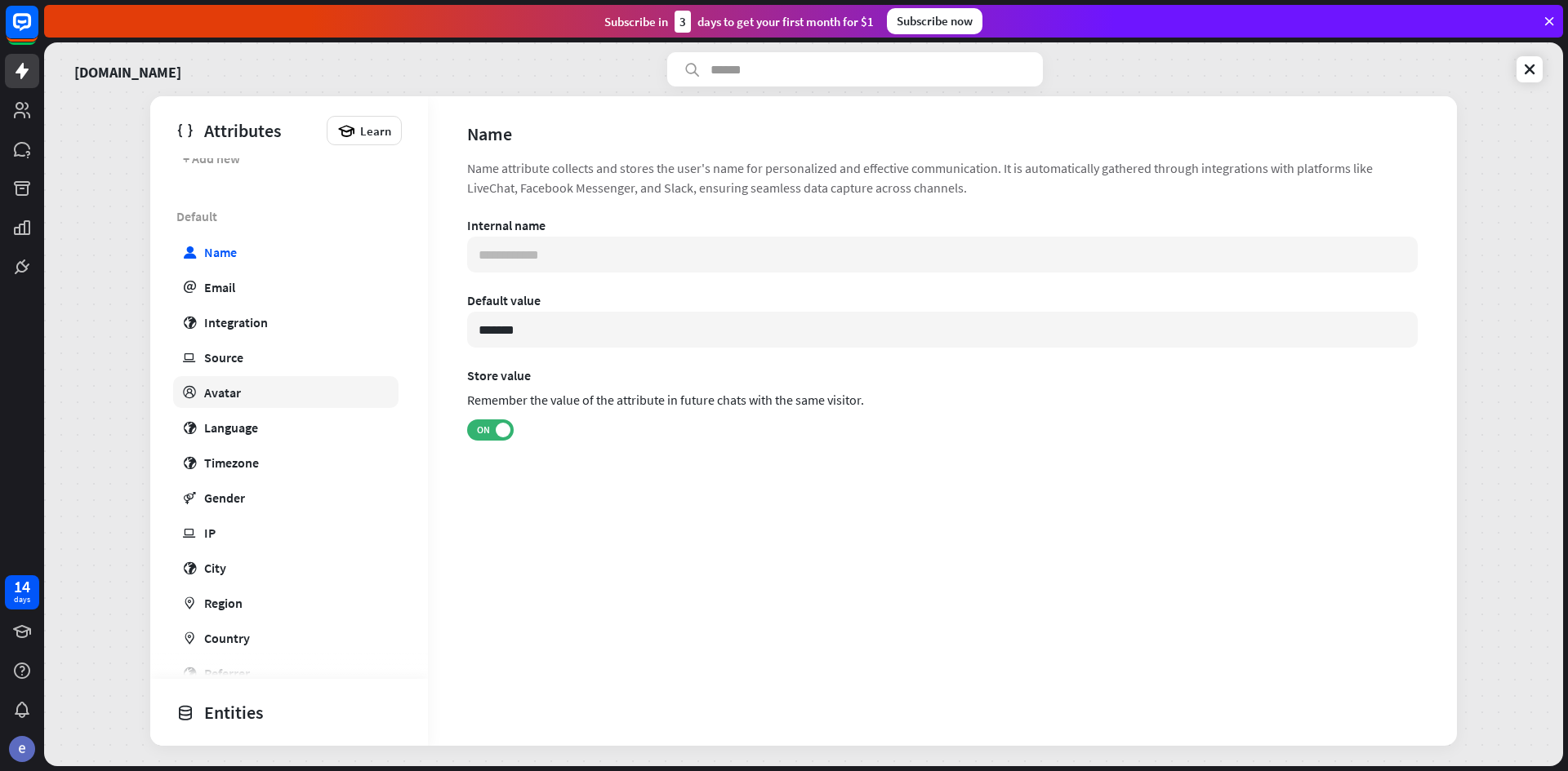
scroll to position [82, 0]
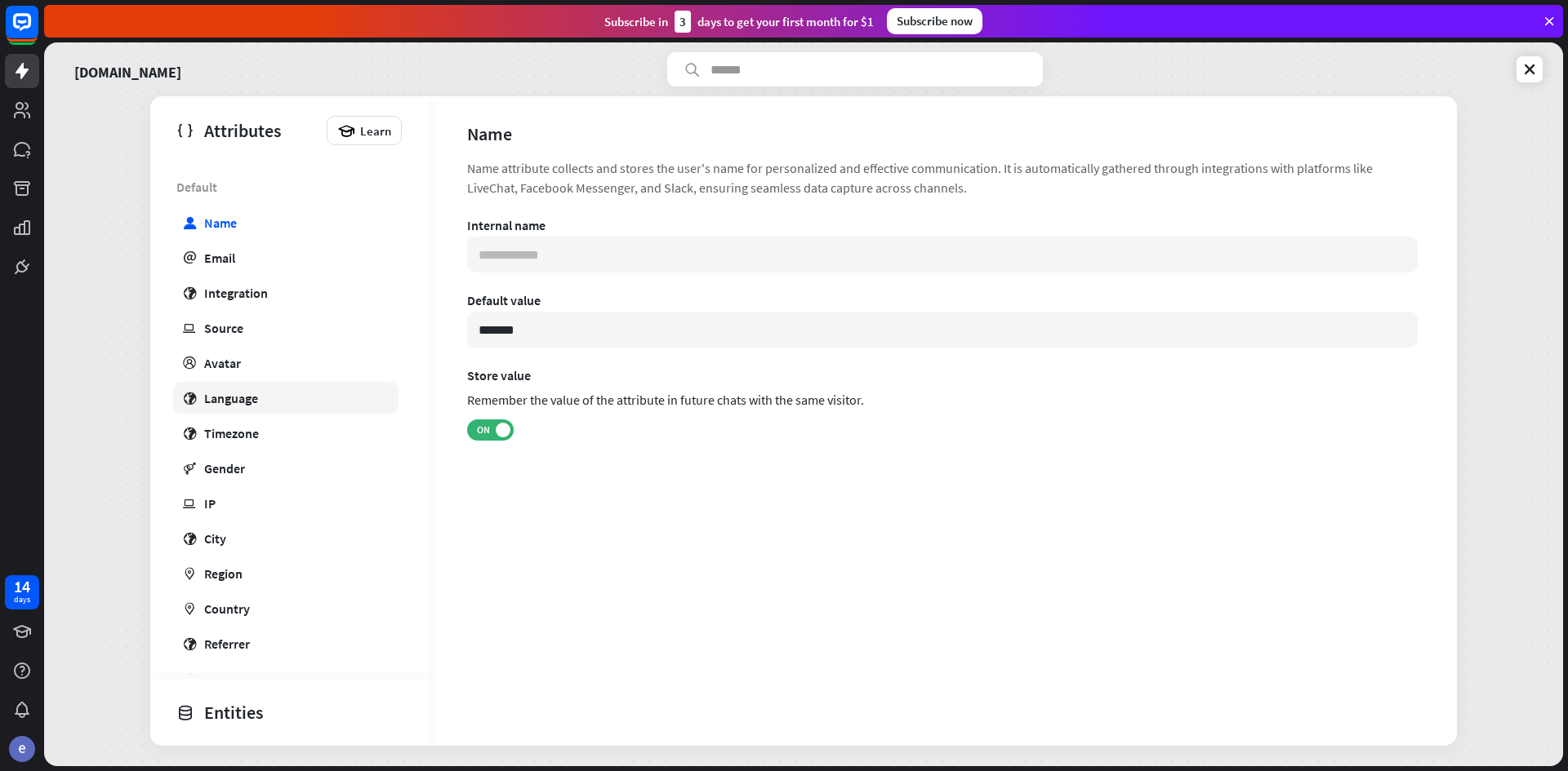
click at [280, 398] on link "globe Language" at bounding box center [286, 398] width 225 height 32
type input "**********"
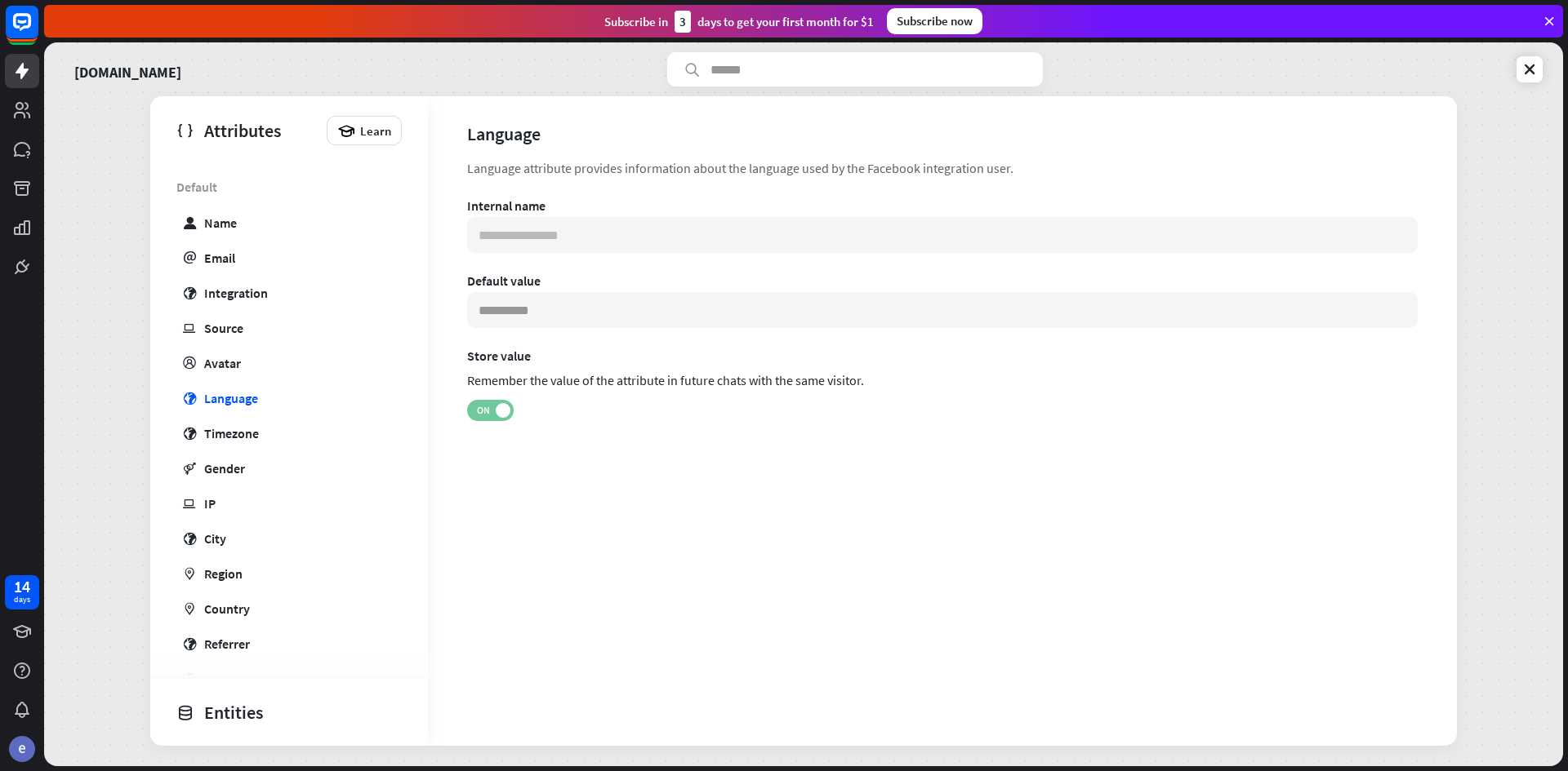
click at [483, 405] on span "ON" at bounding box center [483, 410] width 26 height 13
click at [490, 409] on span "OFF" at bounding box center [497, 410] width 26 height 13
click at [257, 395] on div "Language" at bounding box center [230, 399] width 54 height 17
click at [251, 395] on div "Language" at bounding box center [230, 399] width 54 height 17
drag, startPoint x: 251, startPoint y: 395, endPoint x: 515, endPoint y: 248, distance: 302.2
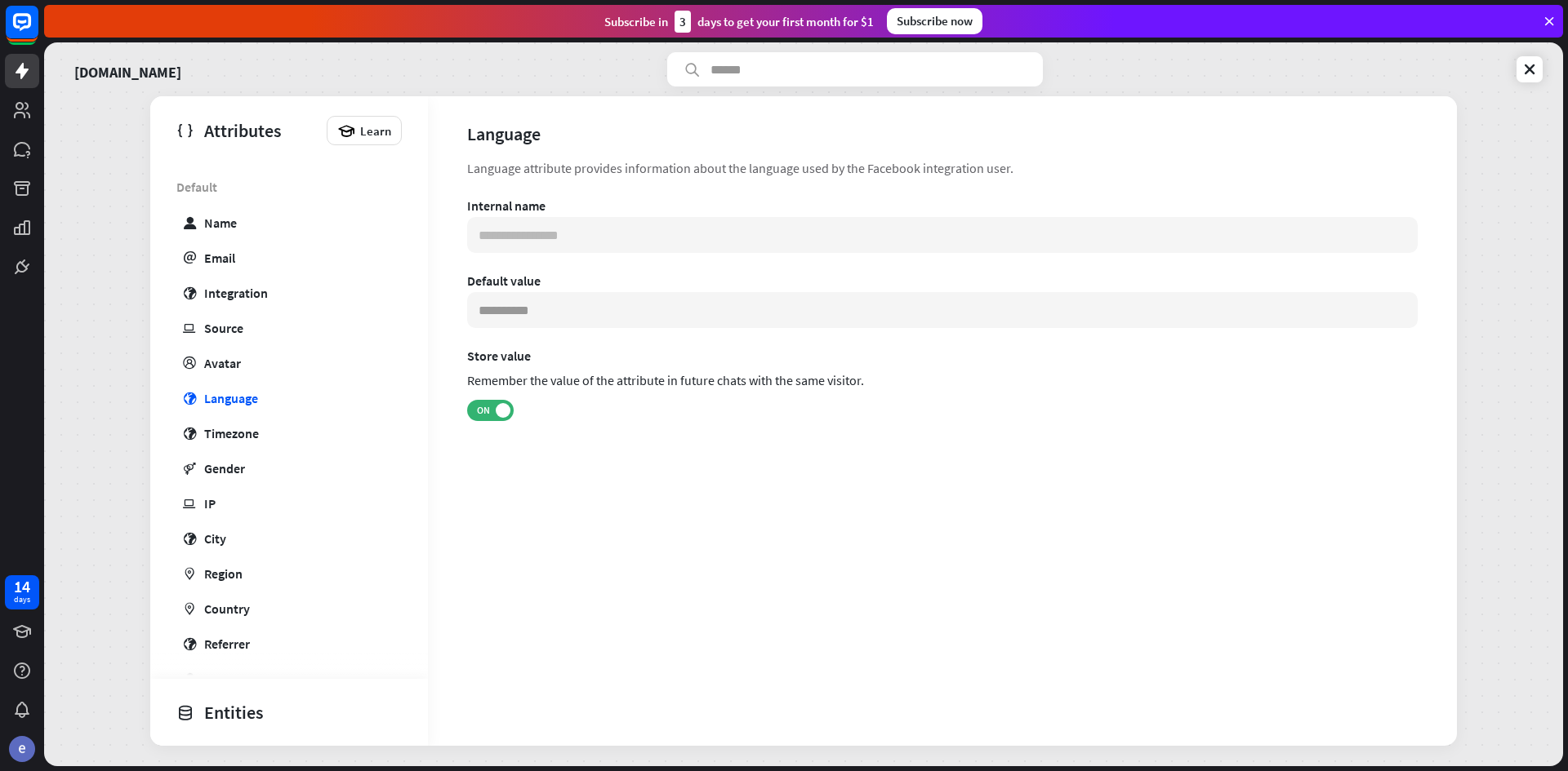
click at [251, 394] on div "Language" at bounding box center [230, 399] width 54 height 17
click at [615, 206] on div "Internal name" at bounding box center [942, 206] width 950 height 17
click at [263, 225] on link "user Name" at bounding box center [286, 222] width 225 height 32
type input "**********"
type input "*******"
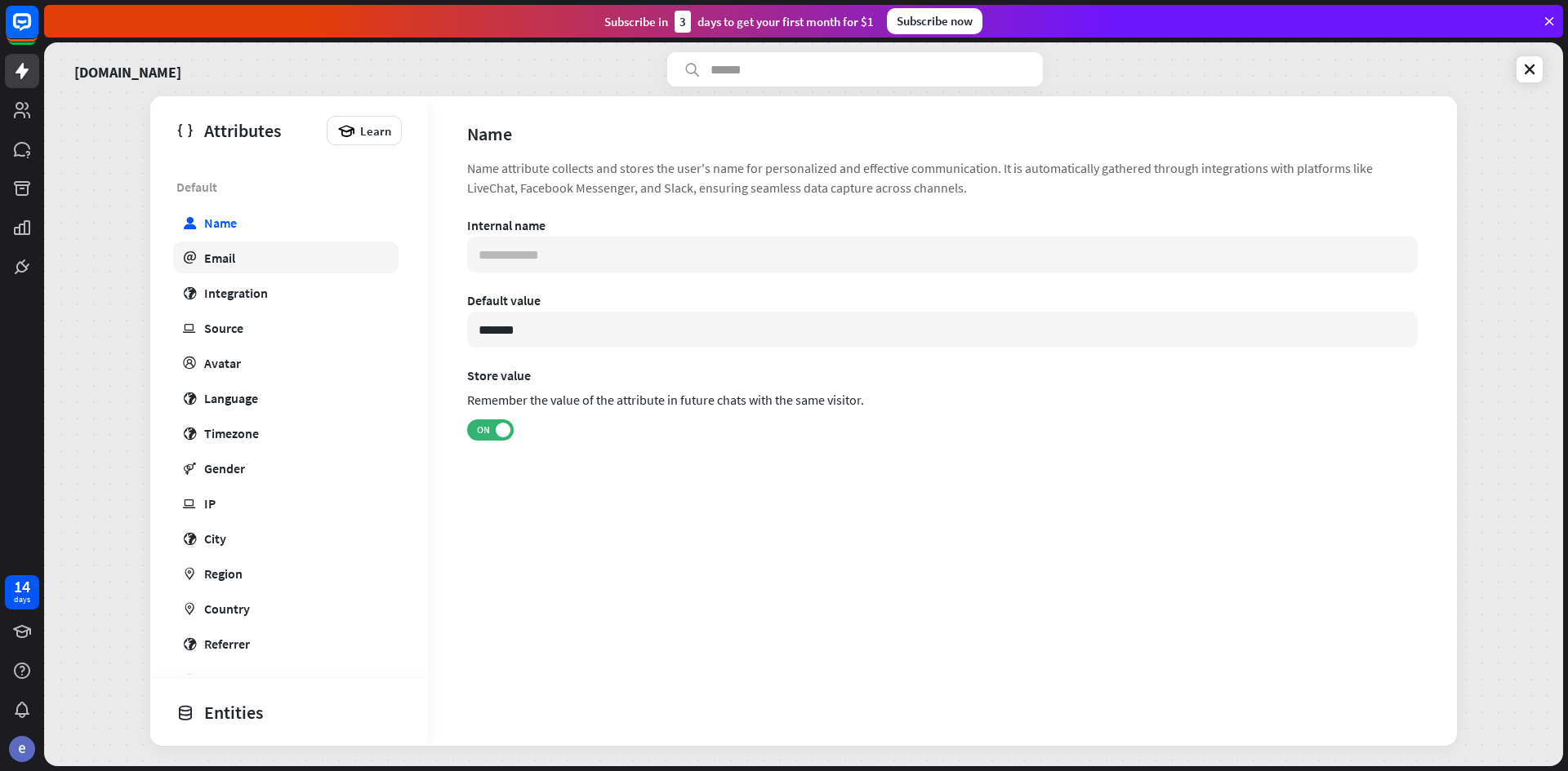
click at [271, 257] on link "email Email" at bounding box center [286, 258] width 225 height 32
type input "**********"
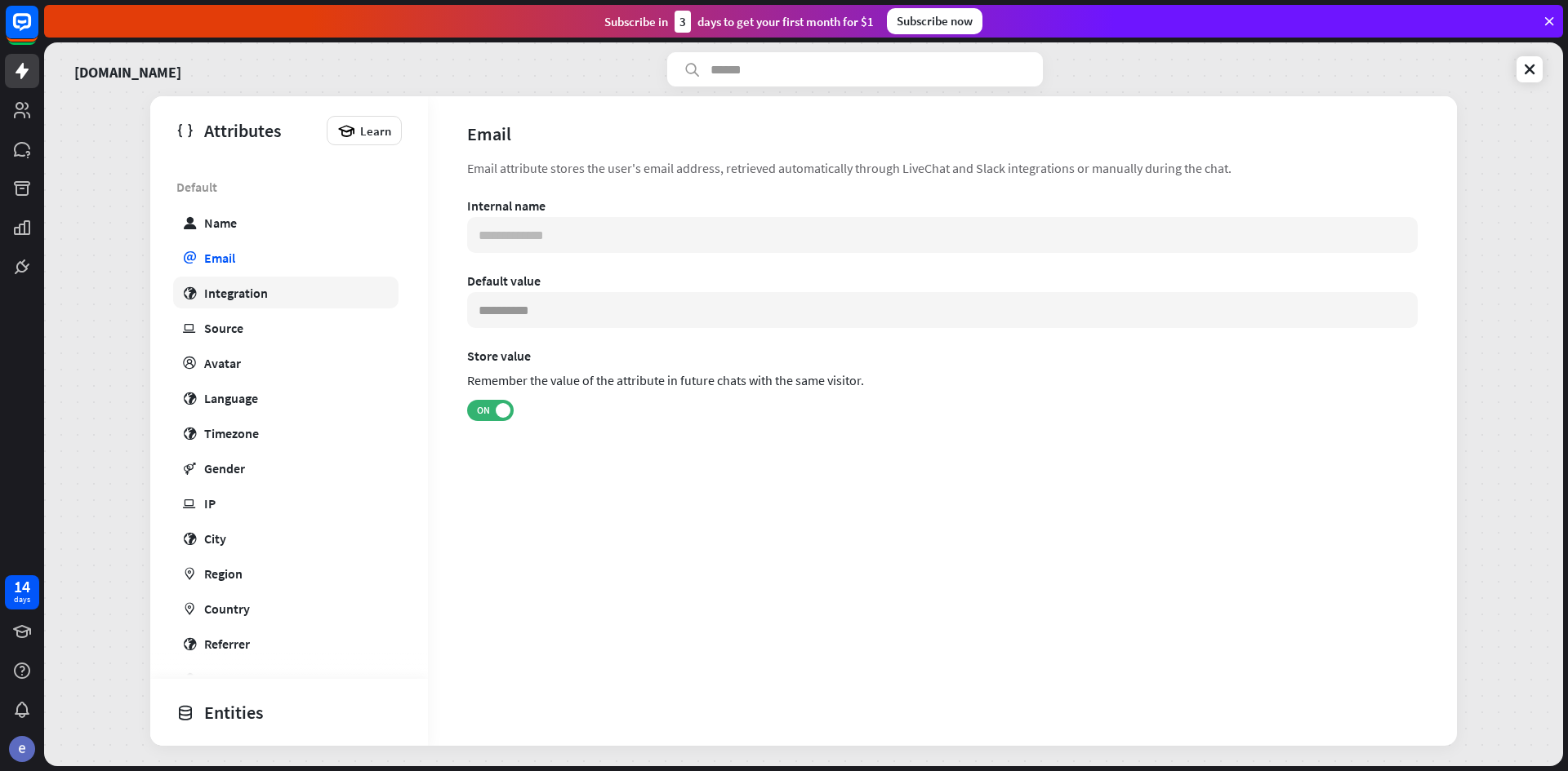
click at [254, 288] on div "Integration" at bounding box center [235, 293] width 64 height 17
type input "**********"
type input "***"
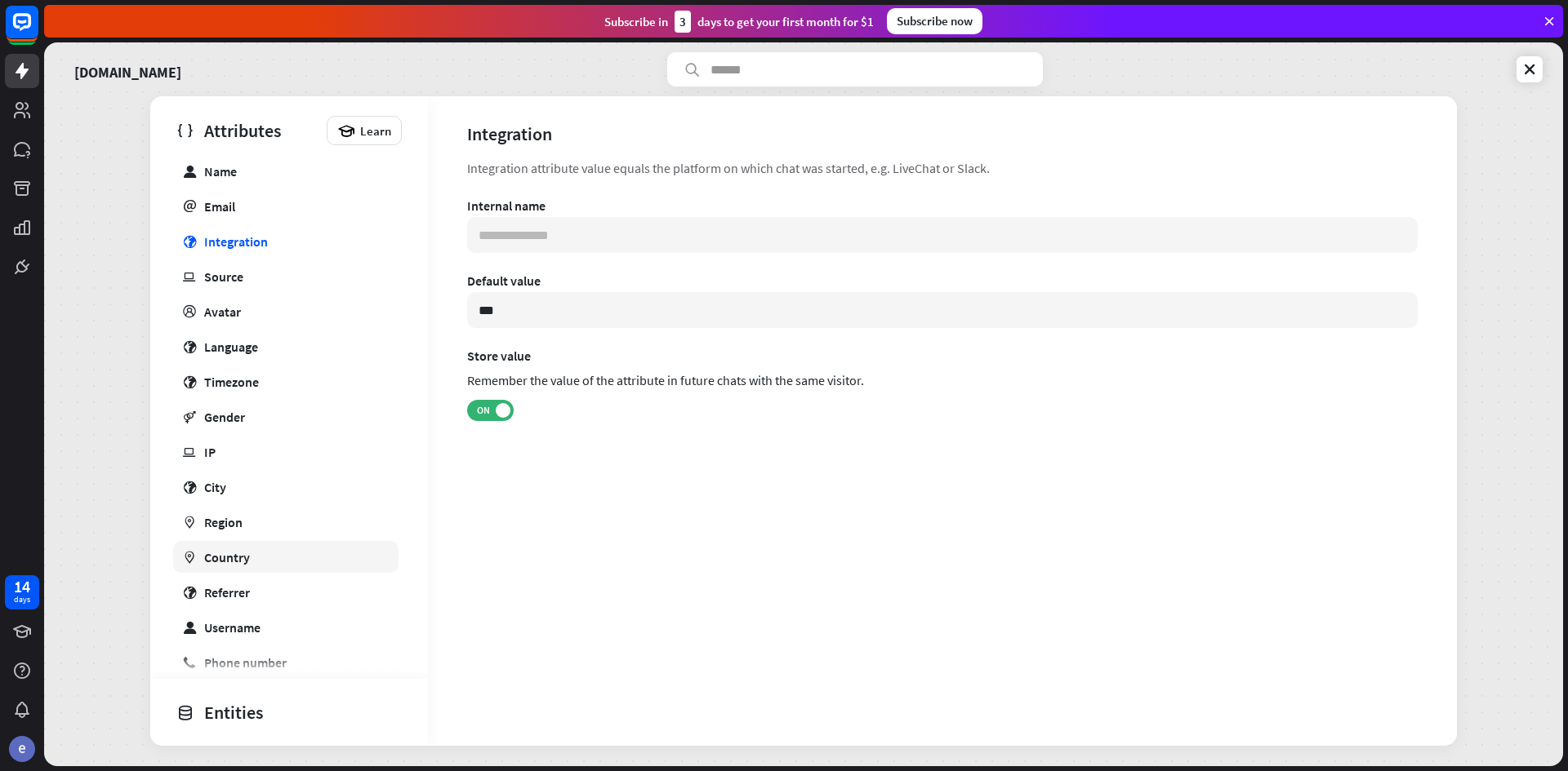
scroll to position [158, 0]
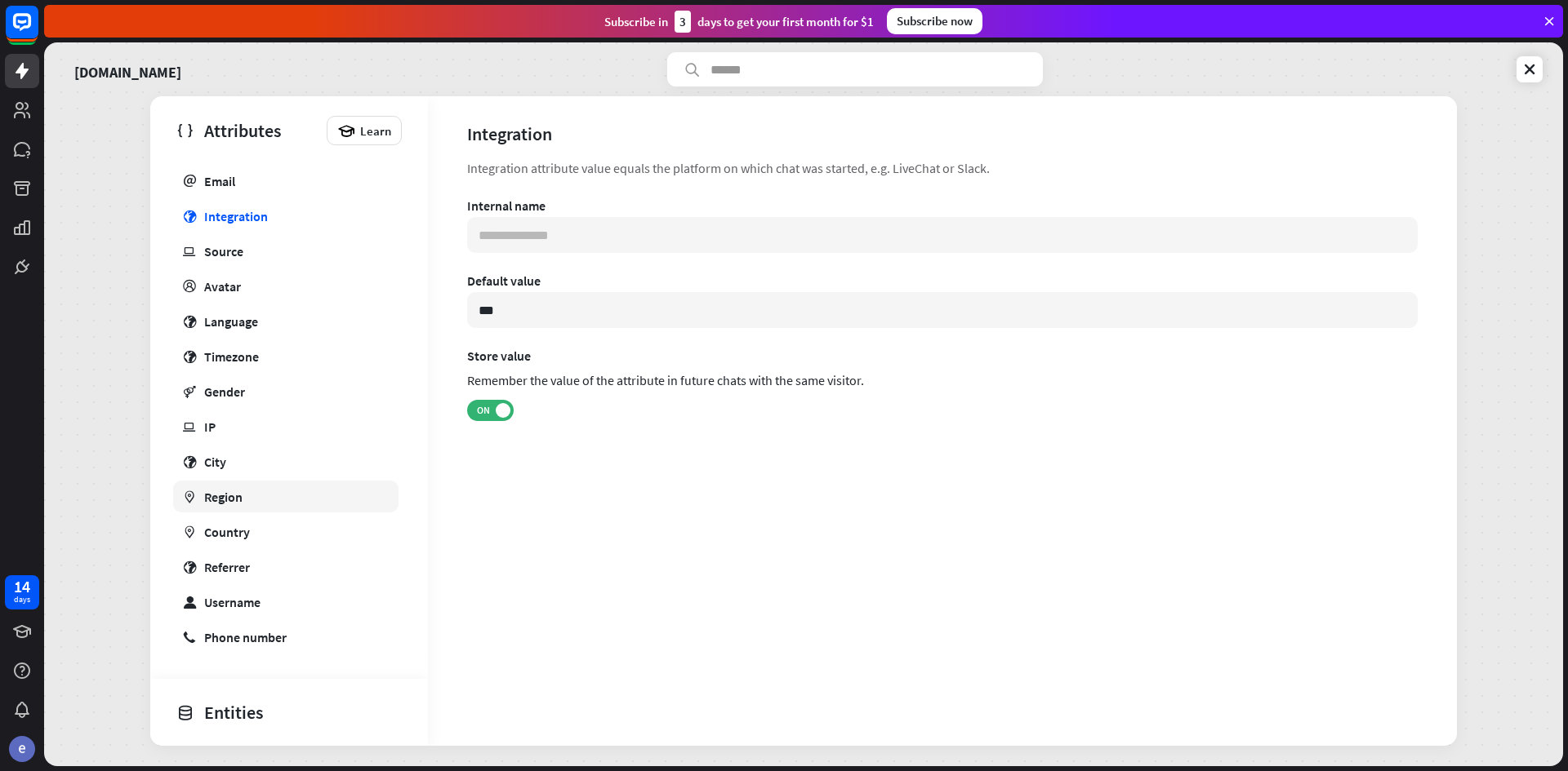
click at [254, 486] on link "marker Region" at bounding box center [286, 496] width 225 height 32
type input "**********"
click at [246, 524] on div "Country" at bounding box center [226, 532] width 45 height 17
drag, startPoint x: 242, startPoint y: 480, endPoint x: 313, endPoint y: 374, distance: 127.6
click at [242, 469] on div "Default user Name email Email globe Integration ip Source profile Avatar globe …" at bounding box center [289, 373] width 277 height 559
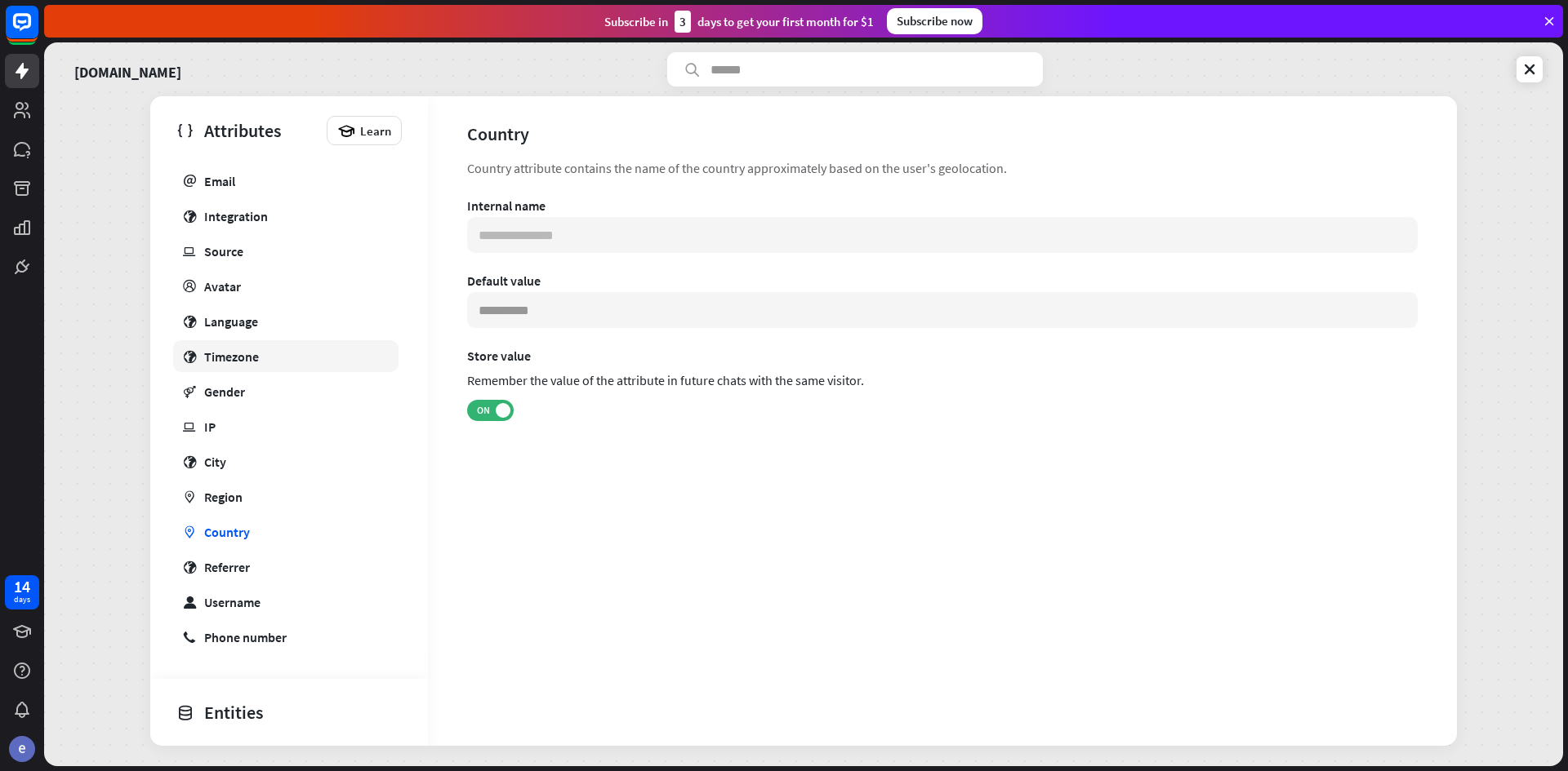
click at [254, 363] on div "Timezone" at bounding box center [231, 357] width 54 height 17
click at [241, 405] on link "gender Gender" at bounding box center [286, 391] width 225 height 32
drag, startPoint x: 255, startPoint y: 343, endPoint x: 260, endPoint y: 325, distance: 18.7
click at [255, 343] on link "globe Timezone" at bounding box center [286, 356] width 225 height 32
click at [261, 324] on link "globe Language" at bounding box center [286, 321] width 225 height 32
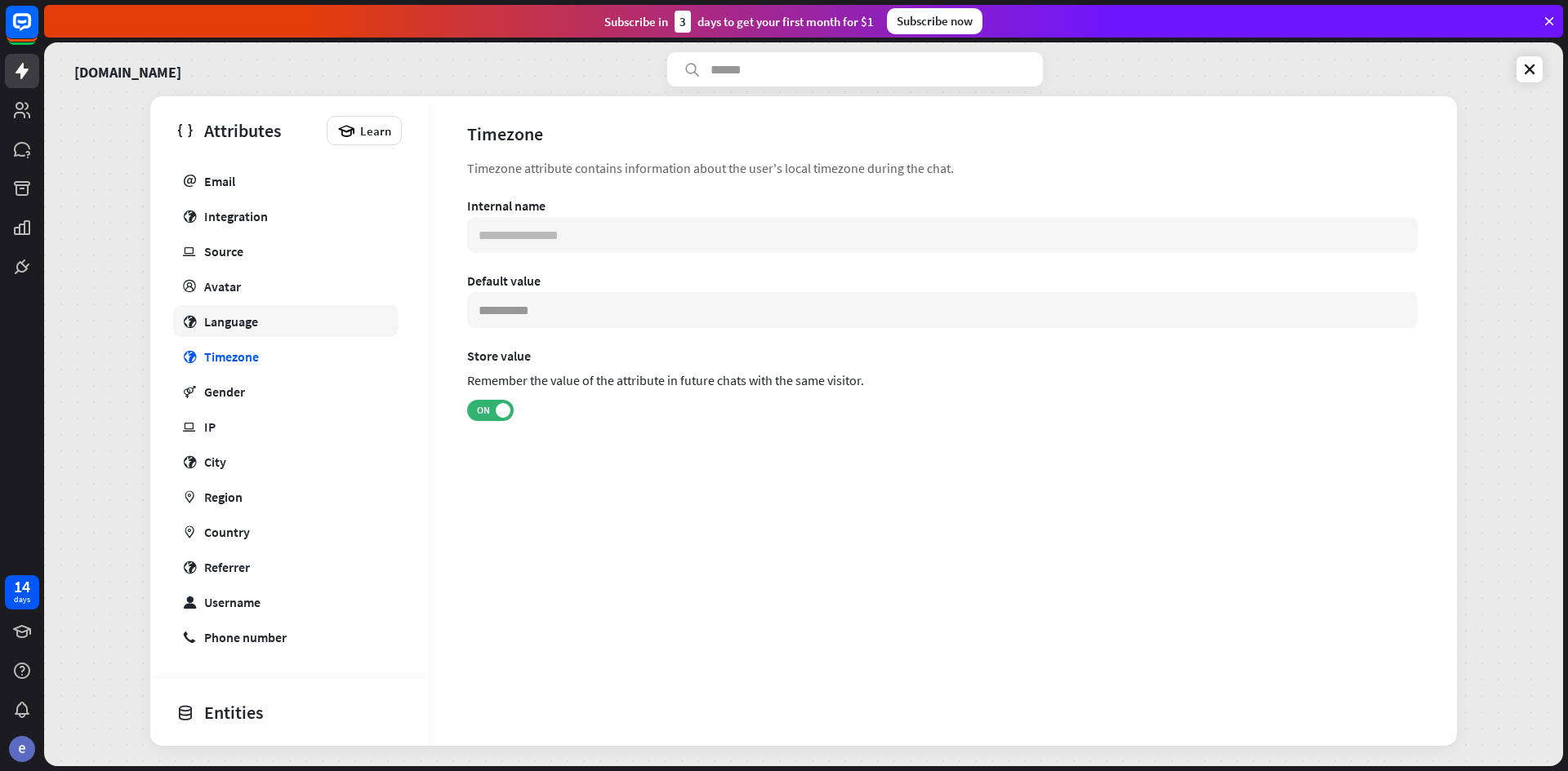
type input "**********"
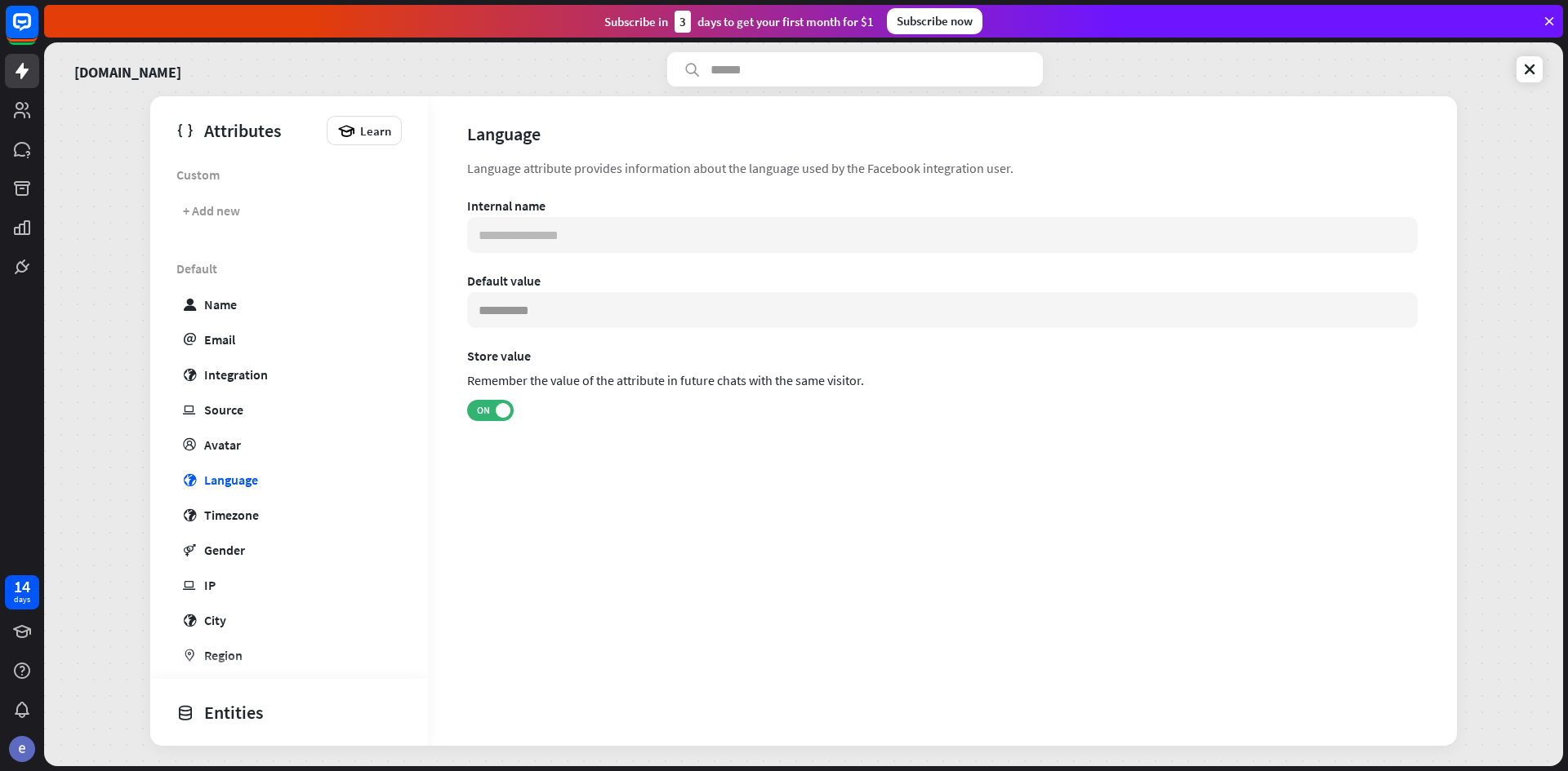
click at [599, 265] on div "**********" at bounding box center [942, 330] width 950 height 267
click at [575, 325] on input at bounding box center [942, 310] width 950 height 36
type input "******"
click at [740, 470] on div "**********" at bounding box center [942, 324] width 1029 height 332
click at [640, 302] on input at bounding box center [942, 310] width 950 height 36
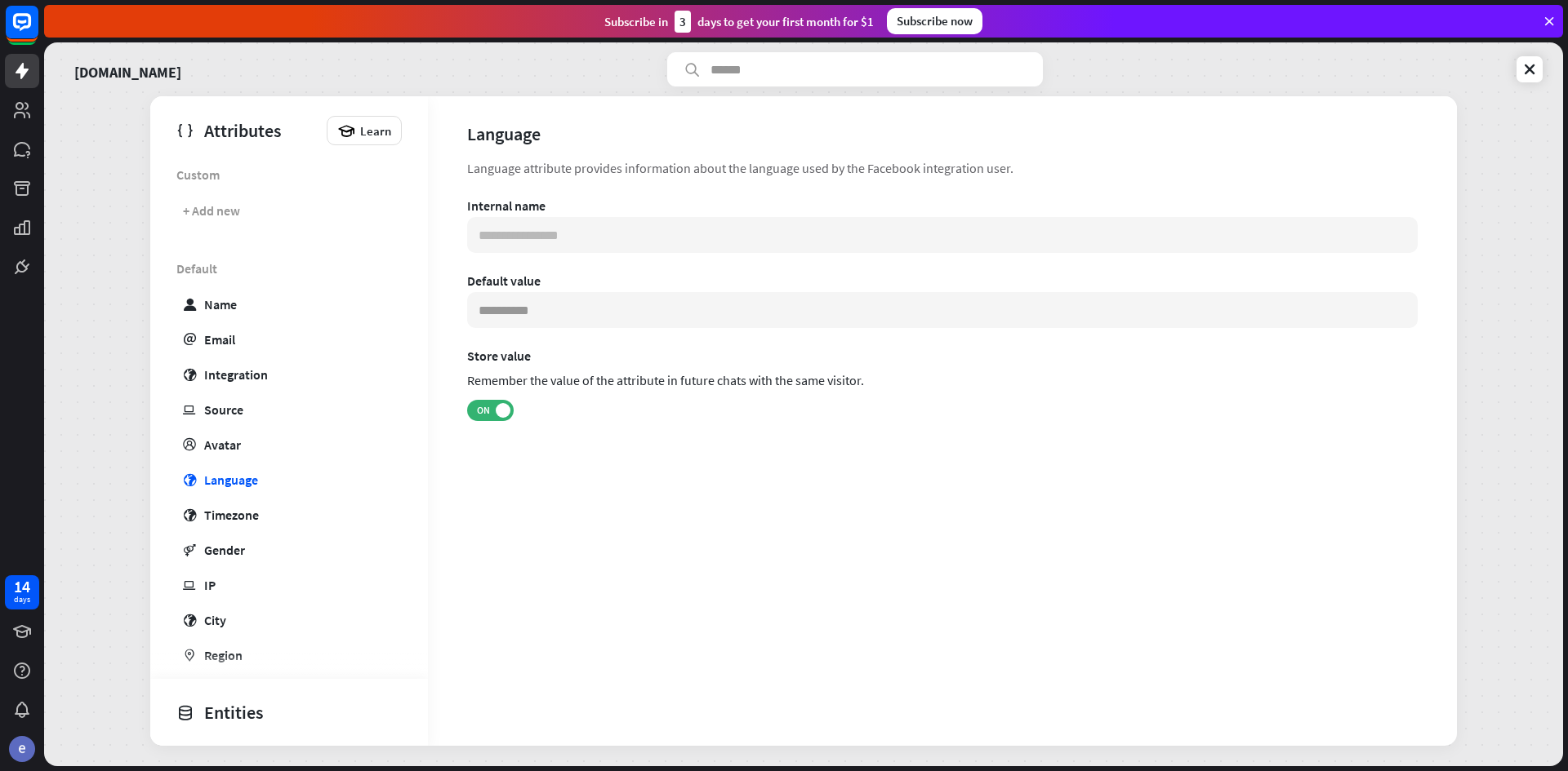
drag, startPoint x: 1555, startPoint y: 70, endPoint x: 1544, endPoint y: 72, distance: 11.2
click at [1554, 71] on div "[DOMAIN_NAME] Attributes Learn Custom + Add new Default user Name email Email g…" at bounding box center [803, 404] width 1518 height 724
click at [1539, 72] on link at bounding box center [1529, 69] width 26 height 26
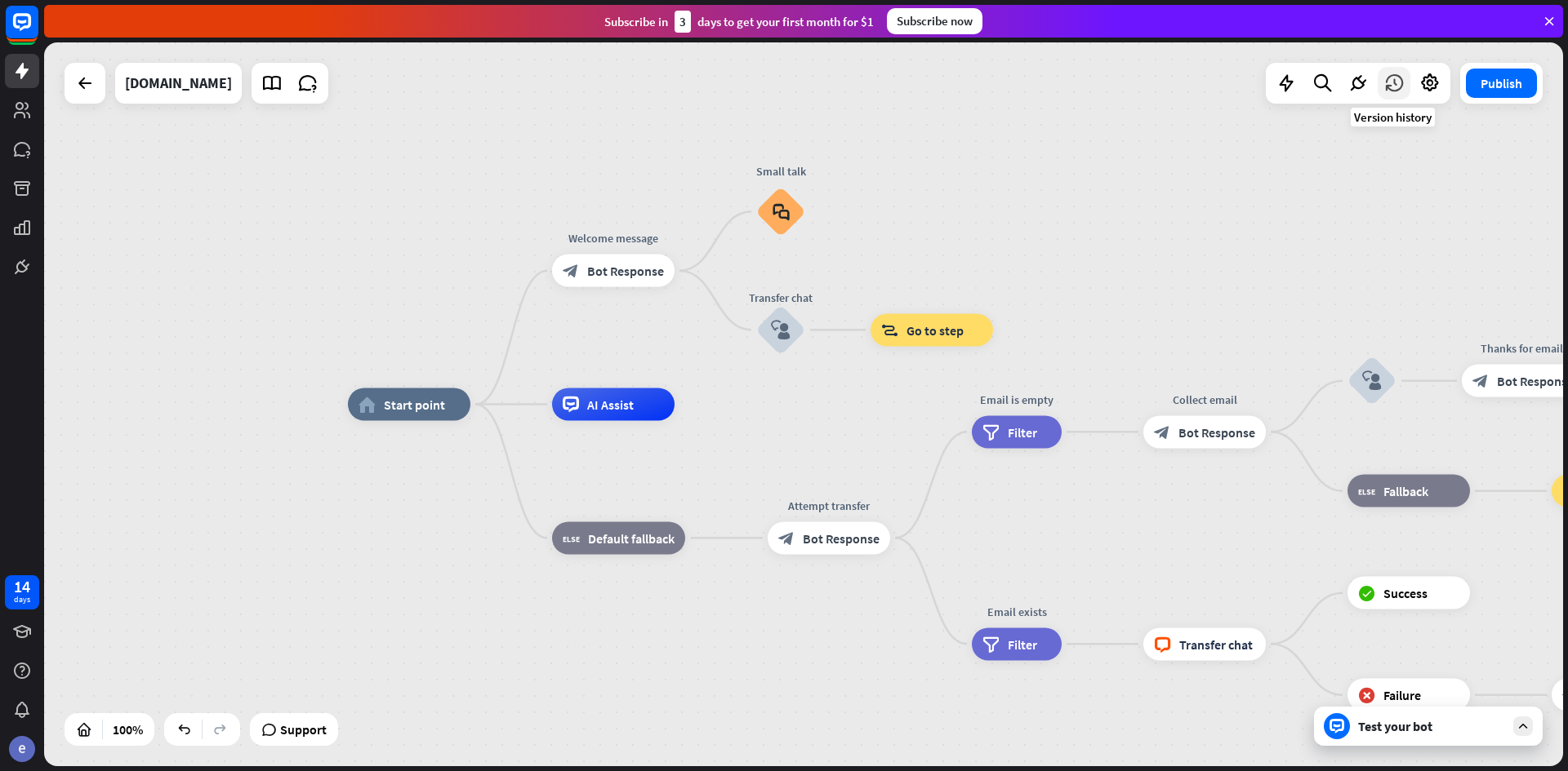
drag, startPoint x: 1435, startPoint y: 91, endPoint x: 1397, endPoint y: 92, distance: 38.0
click at [1397, 92] on div at bounding box center [1357, 83] width 184 height 40
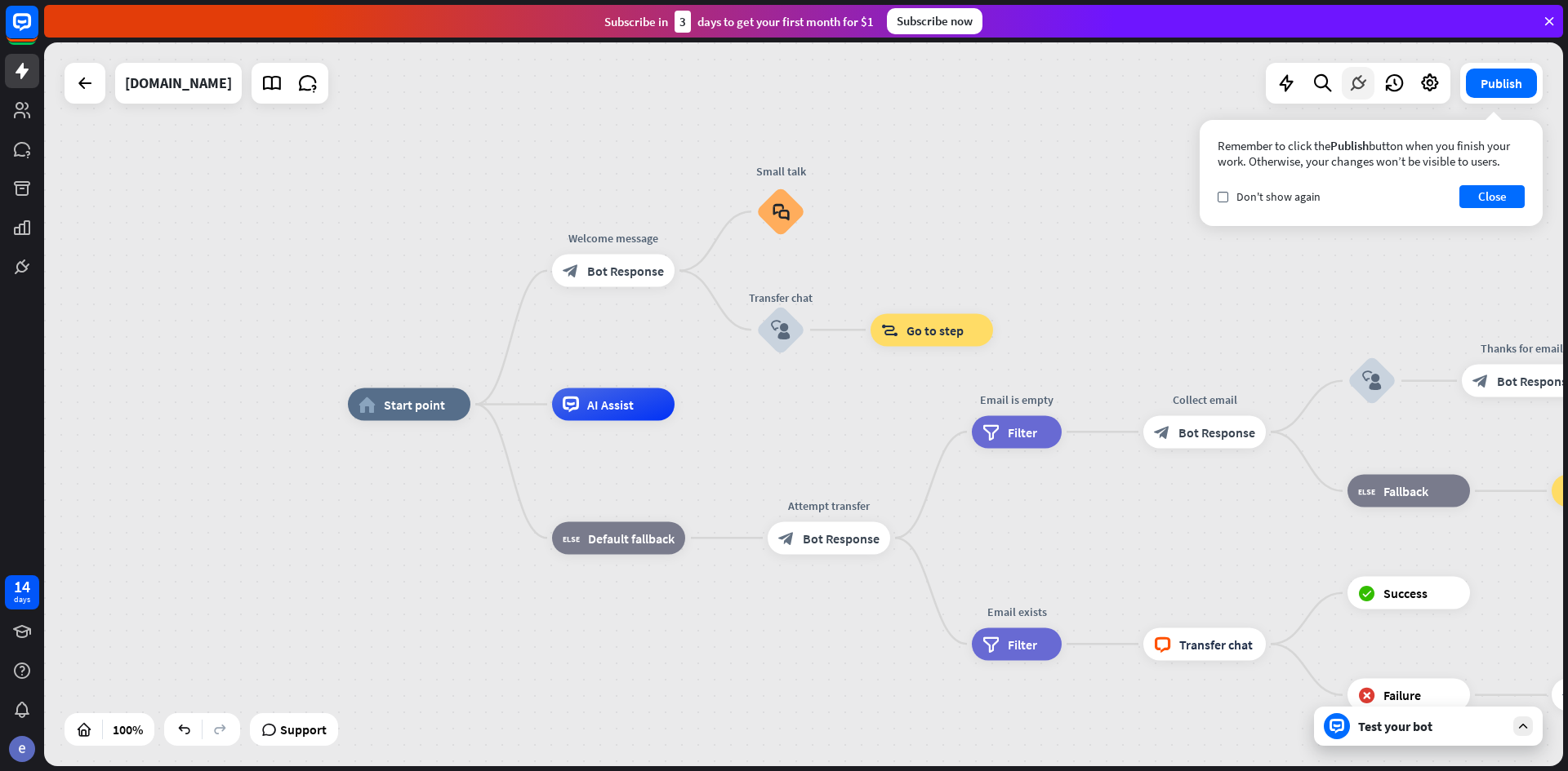
click at [1360, 85] on icon at bounding box center [1358, 83] width 21 height 21
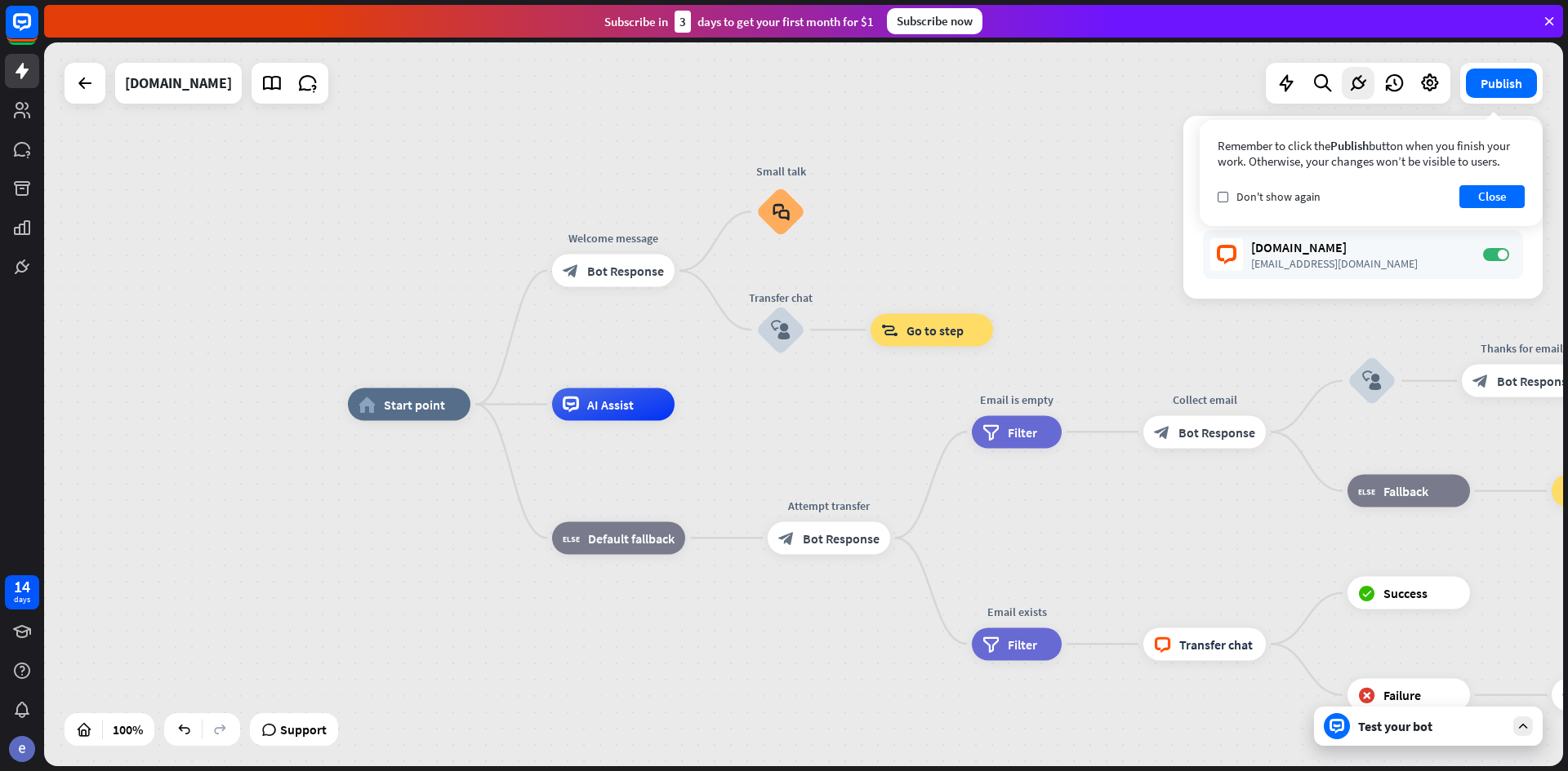
drag, startPoint x: 1488, startPoint y: 200, endPoint x: 1478, endPoint y: 158, distance: 43.2
click at [1482, 191] on button "Close" at bounding box center [1491, 196] width 65 height 23
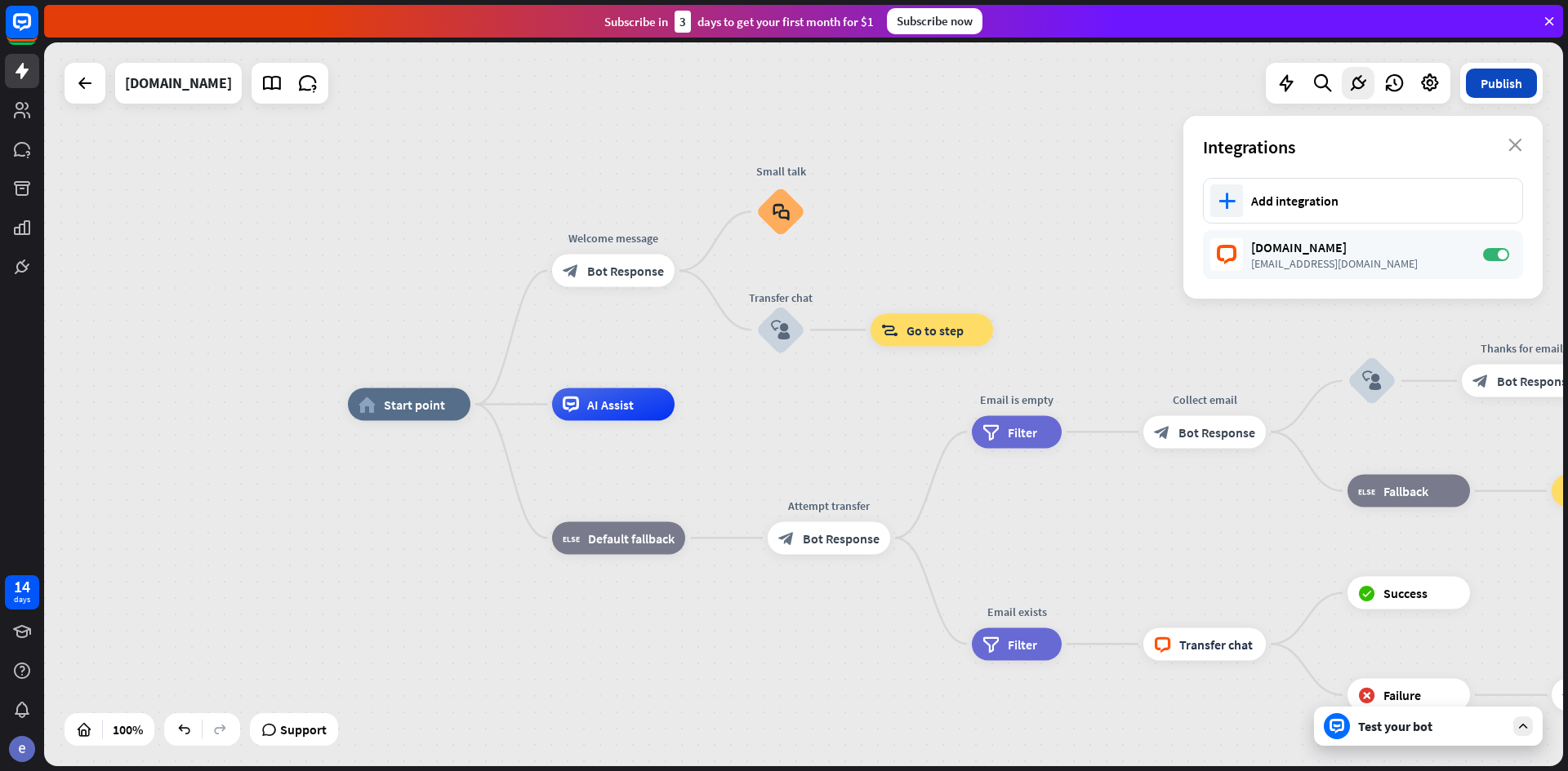
click at [1504, 92] on button "Publish" at bounding box center [1501, 83] width 71 height 30
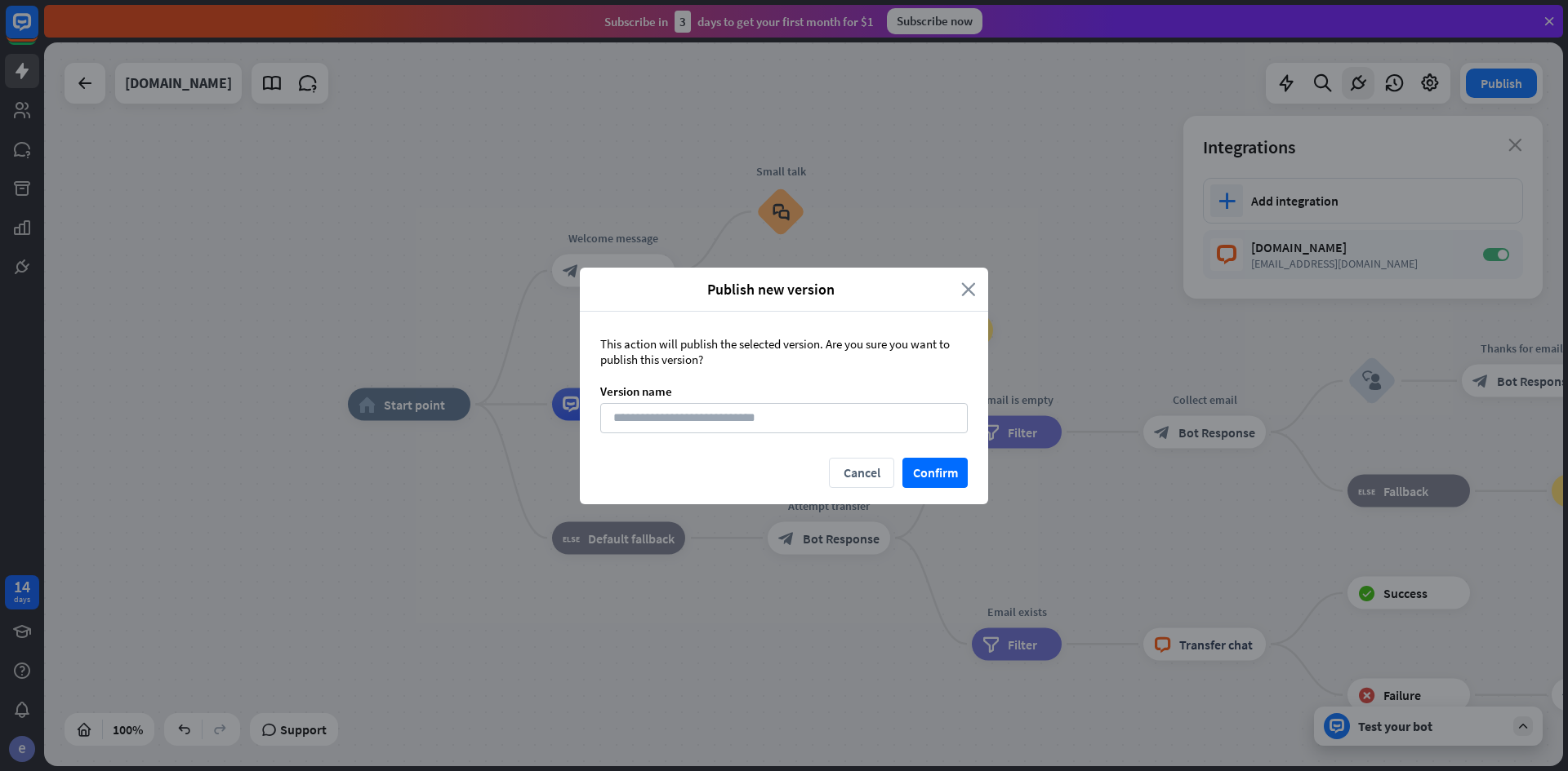
click at [981, 277] on div "Publish new version close" at bounding box center [784, 289] width 408 height 44
drag, startPoint x: 962, startPoint y: 292, endPoint x: 984, endPoint y: 265, distance: 34.8
click at [960, 292] on div "Publish new version close" at bounding box center [784, 289] width 408 height 44
click at [967, 281] on icon "close" at bounding box center [969, 289] width 15 height 19
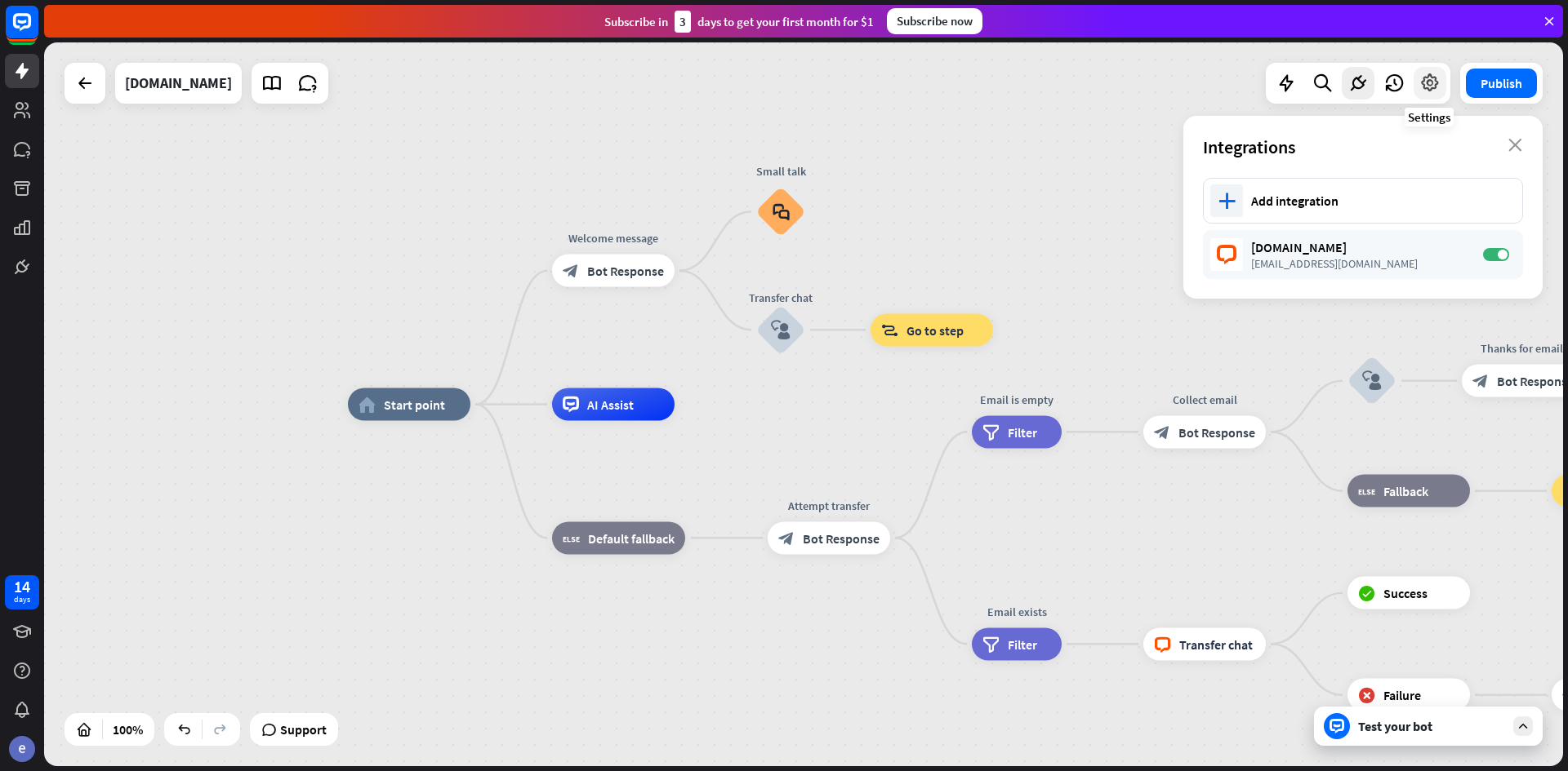
click at [1432, 78] on icon at bounding box center [1430, 83] width 21 height 21
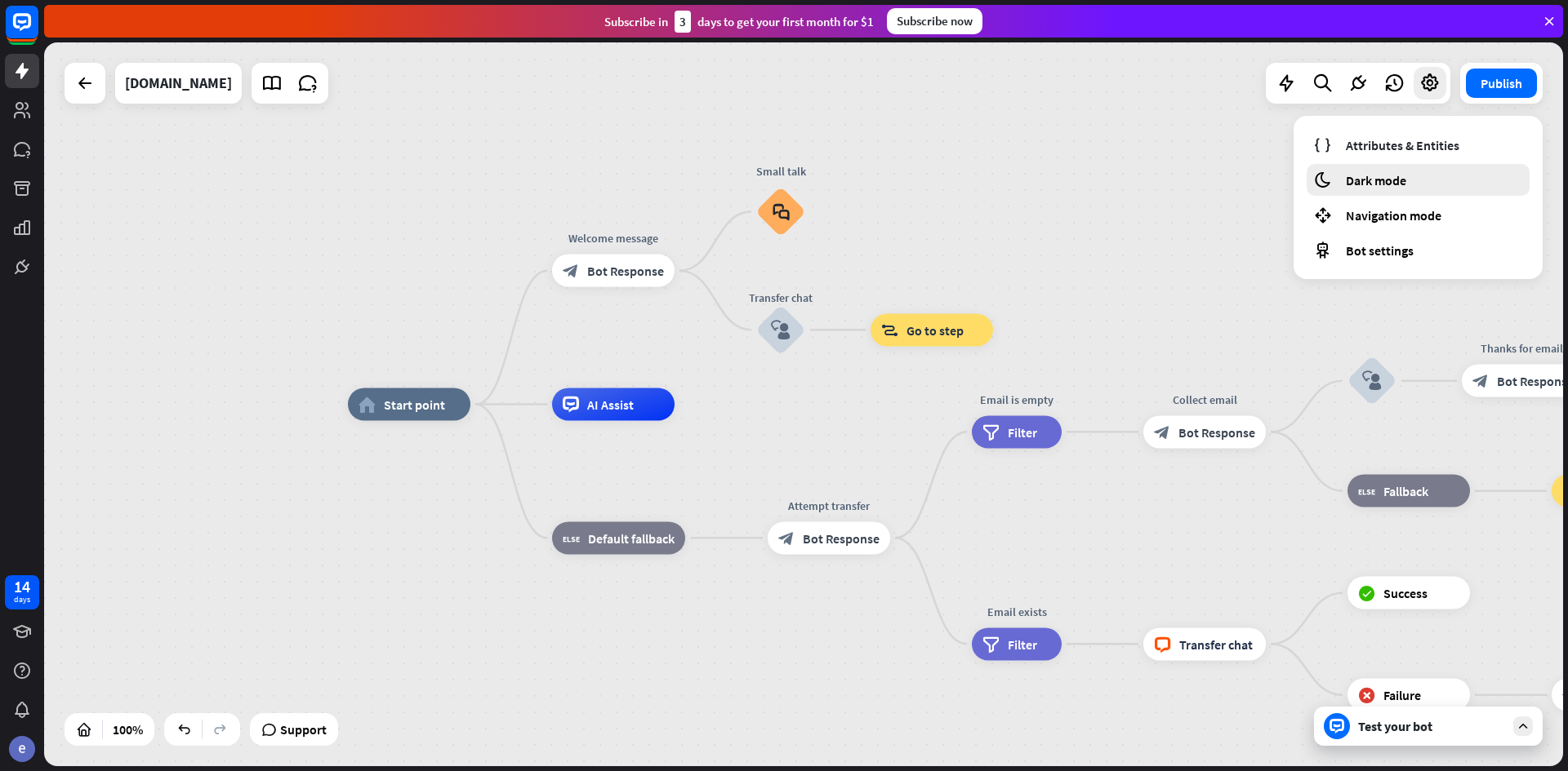
click at [1384, 186] on span "Dark mode" at bounding box center [1376, 181] width 60 height 17
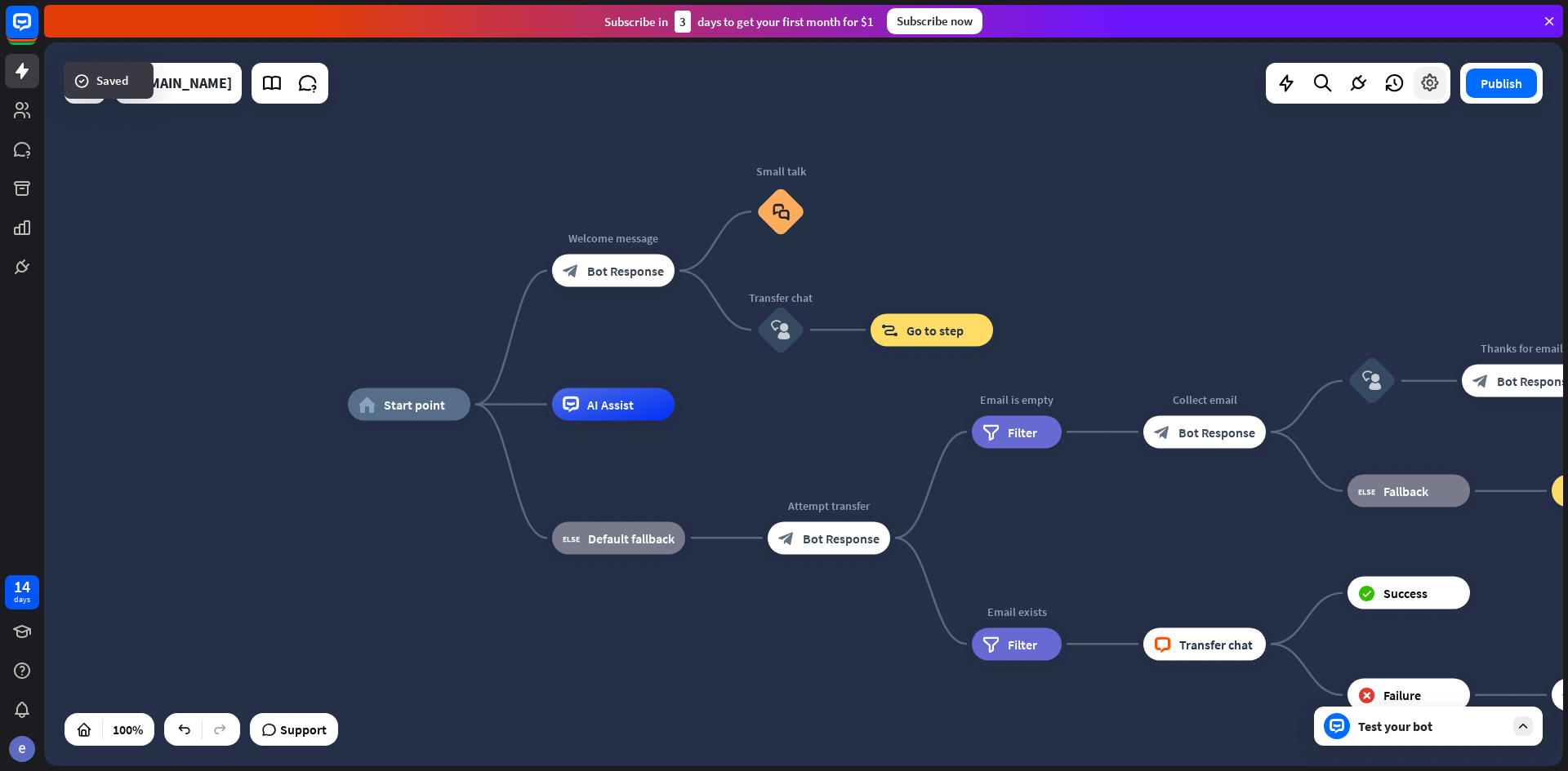
click at [1430, 97] on div at bounding box center [1430, 83] width 33 height 33
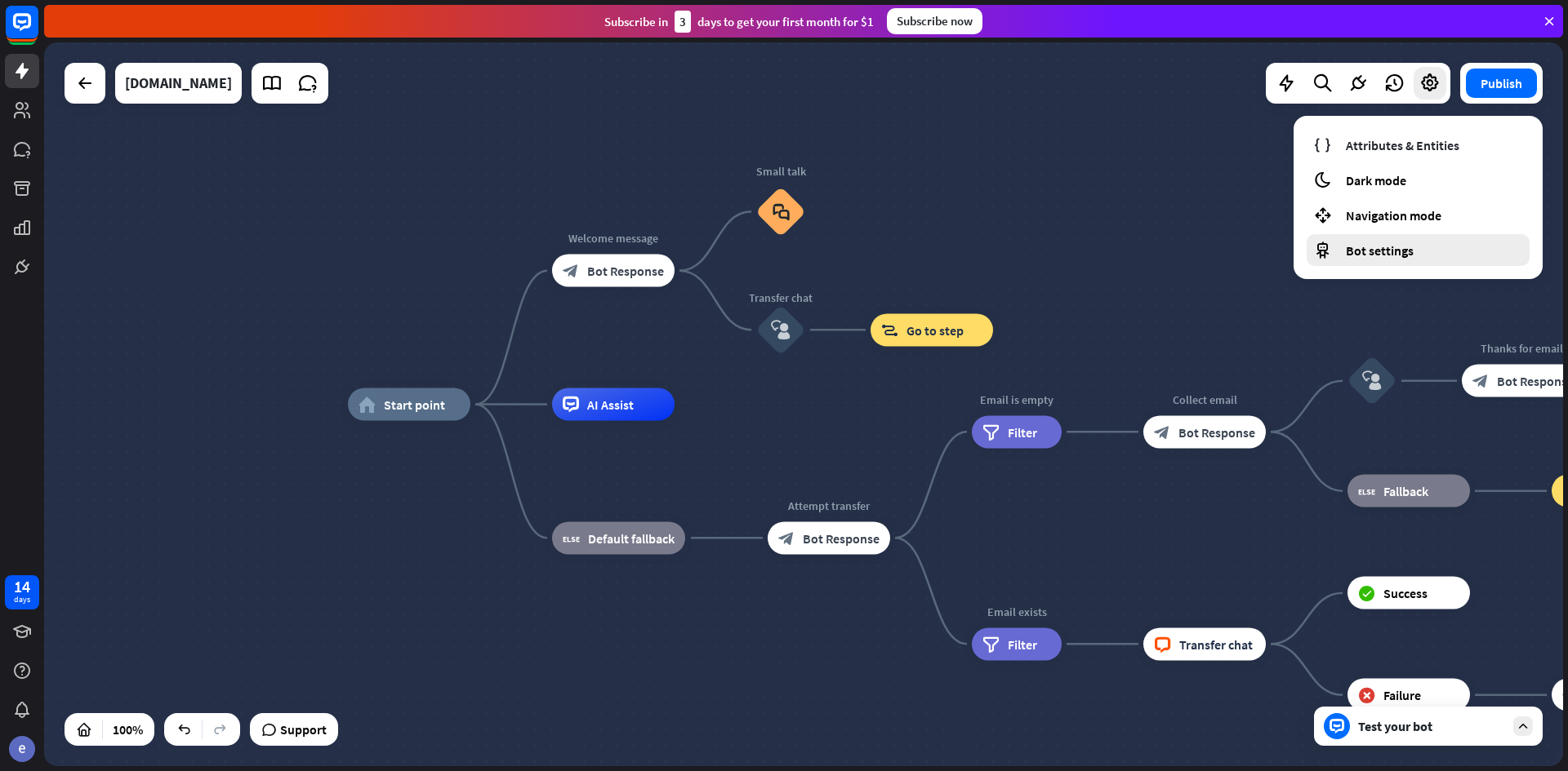
click at [1356, 263] on div "Bot settings" at bounding box center [1418, 250] width 223 height 32
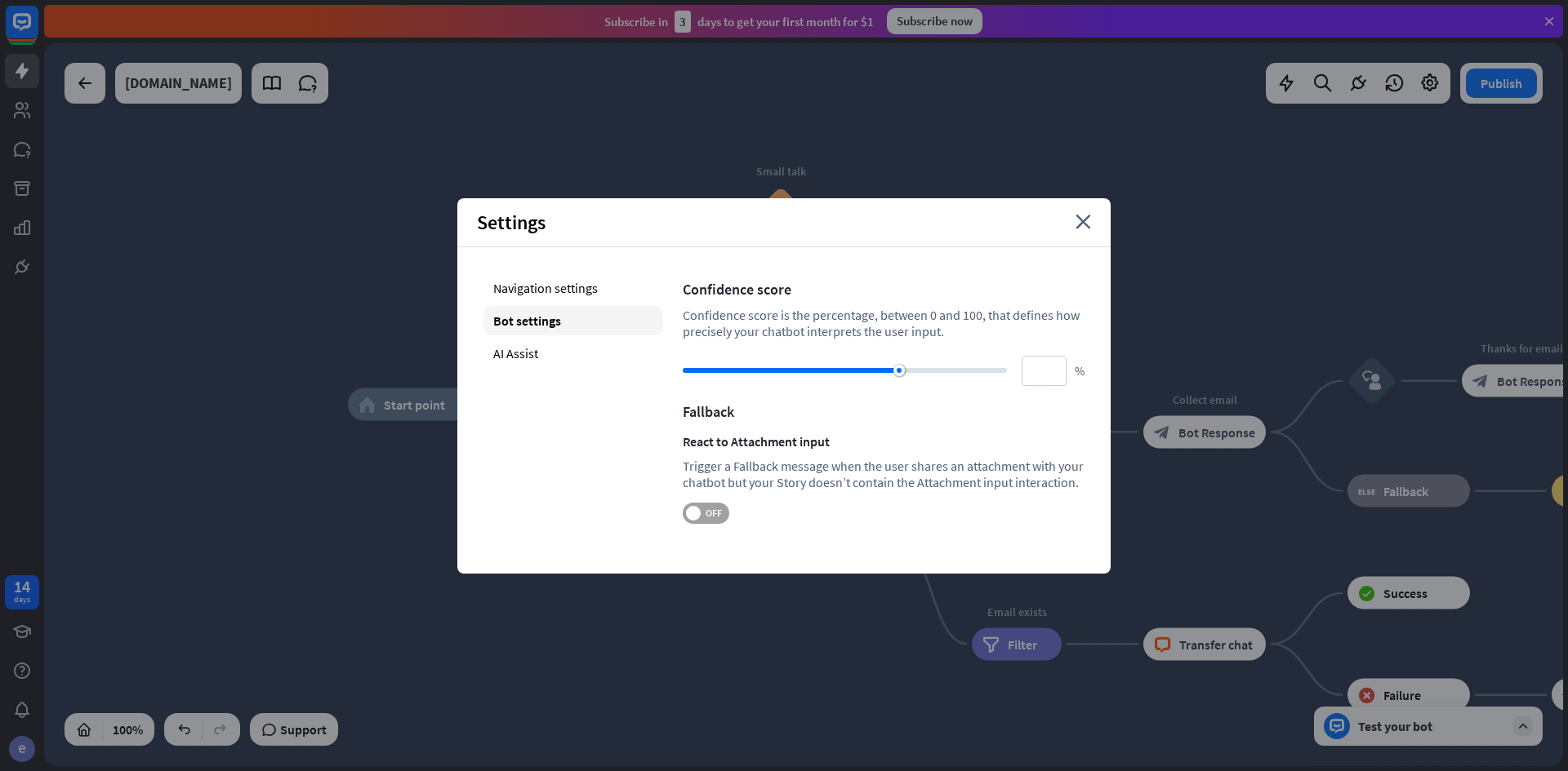
click at [705, 515] on span "OFF" at bounding box center [713, 513] width 26 height 13
drag, startPoint x: 705, startPoint y: 516, endPoint x: 649, endPoint y: 426, distance: 106.0
click at [702, 513] on span "ON" at bounding box center [699, 513] width 26 height 13
click at [570, 348] on div "AI Assist" at bounding box center [573, 353] width 180 height 30
type input "**"
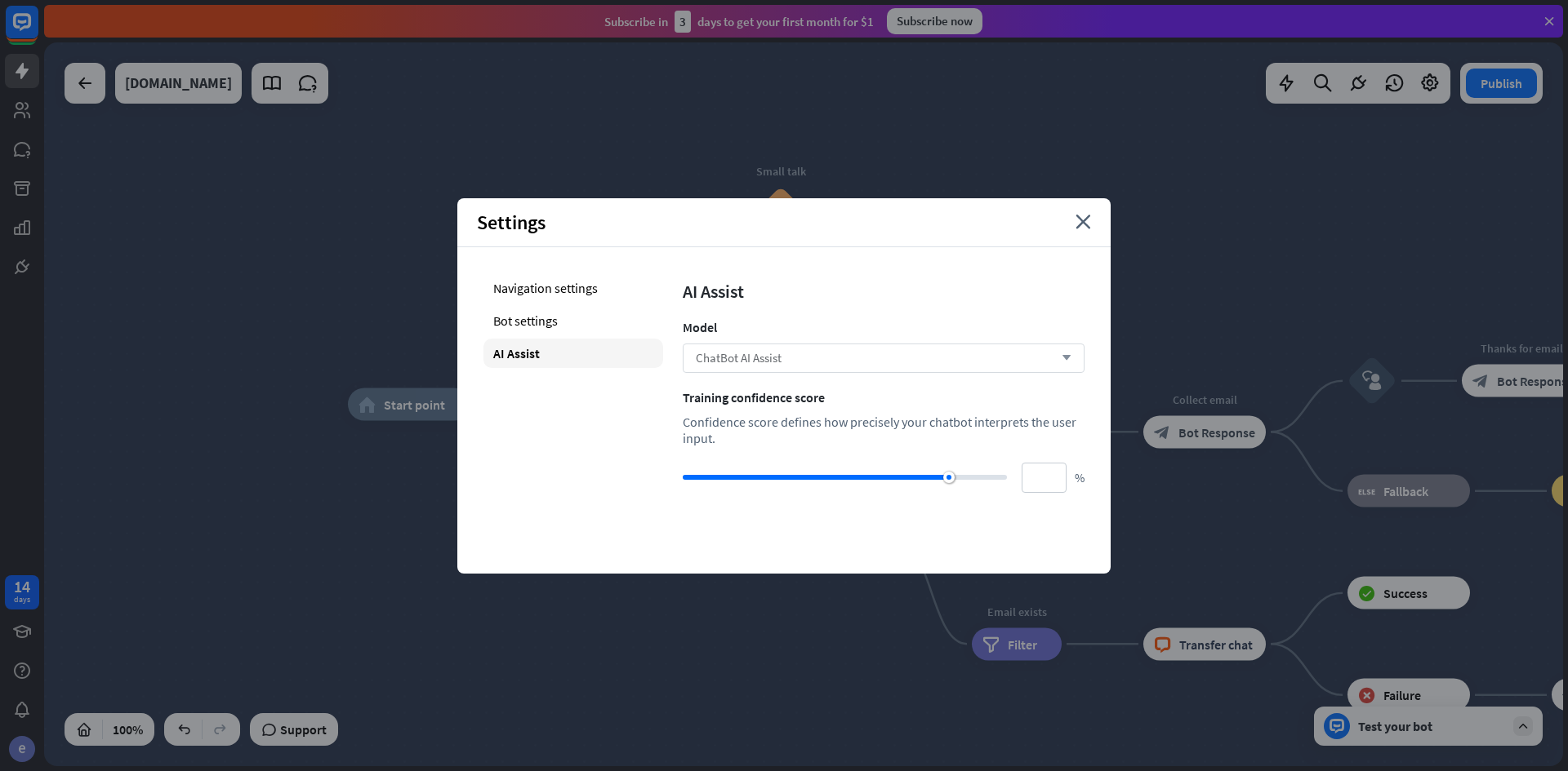
click at [843, 353] on div "ChatBot AI Assist arrow_down" at bounding box center [883, 358] width 402 height 30
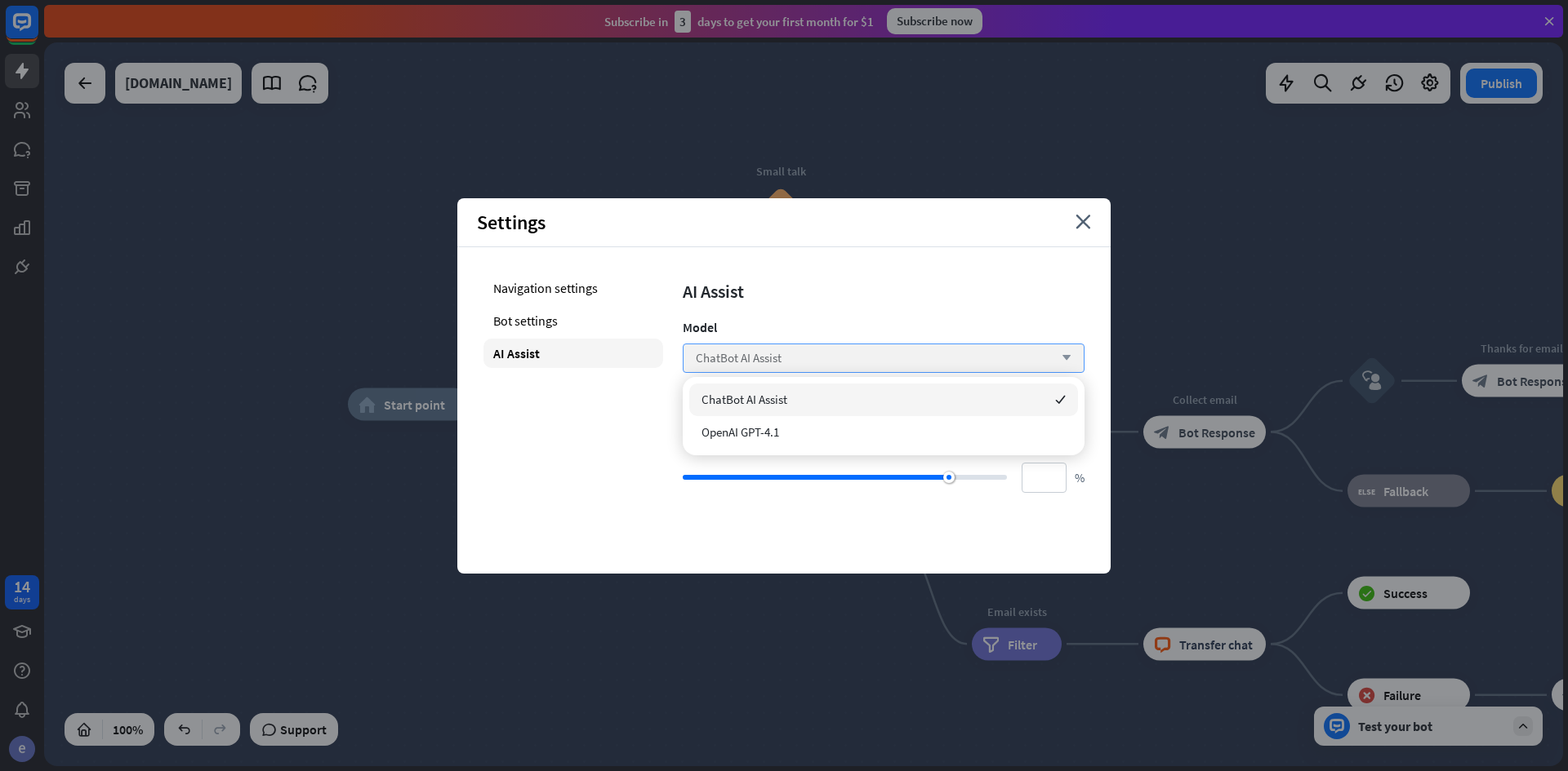
click at [843, 353] on div "ChatBot AI Assist arrow_down" at bounding box center [883, 358] width 402 height 30
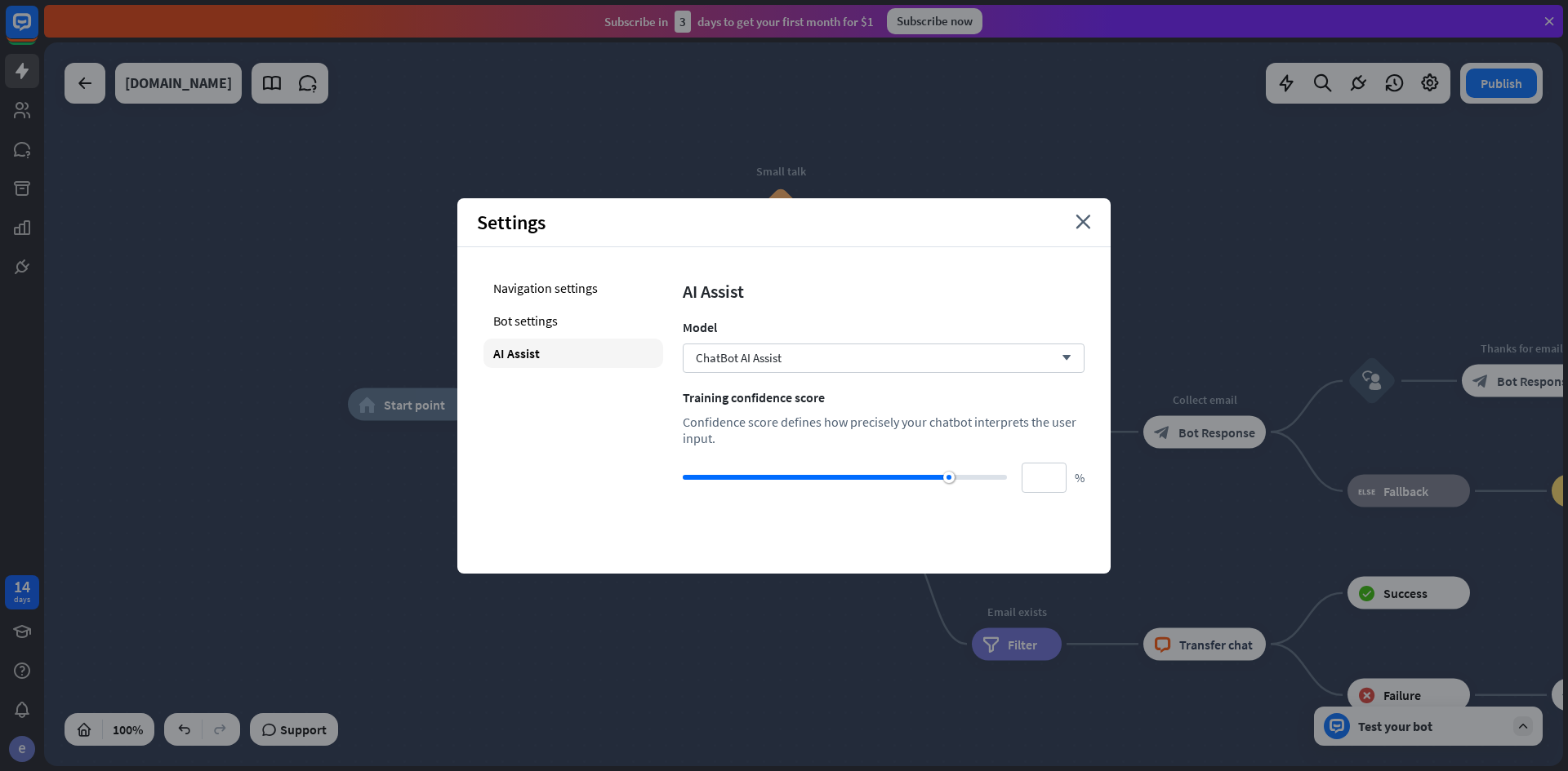
click at [669, 313] on div "Navigation settings Bot settings AI Assist AI Assist Model ChatBot AI Assist ar…" at bounding box center [784, 383] width 653 height 272
click at [545, 290] on div "Navigation settings" at bounding box center [573, 288] width 180 height 30
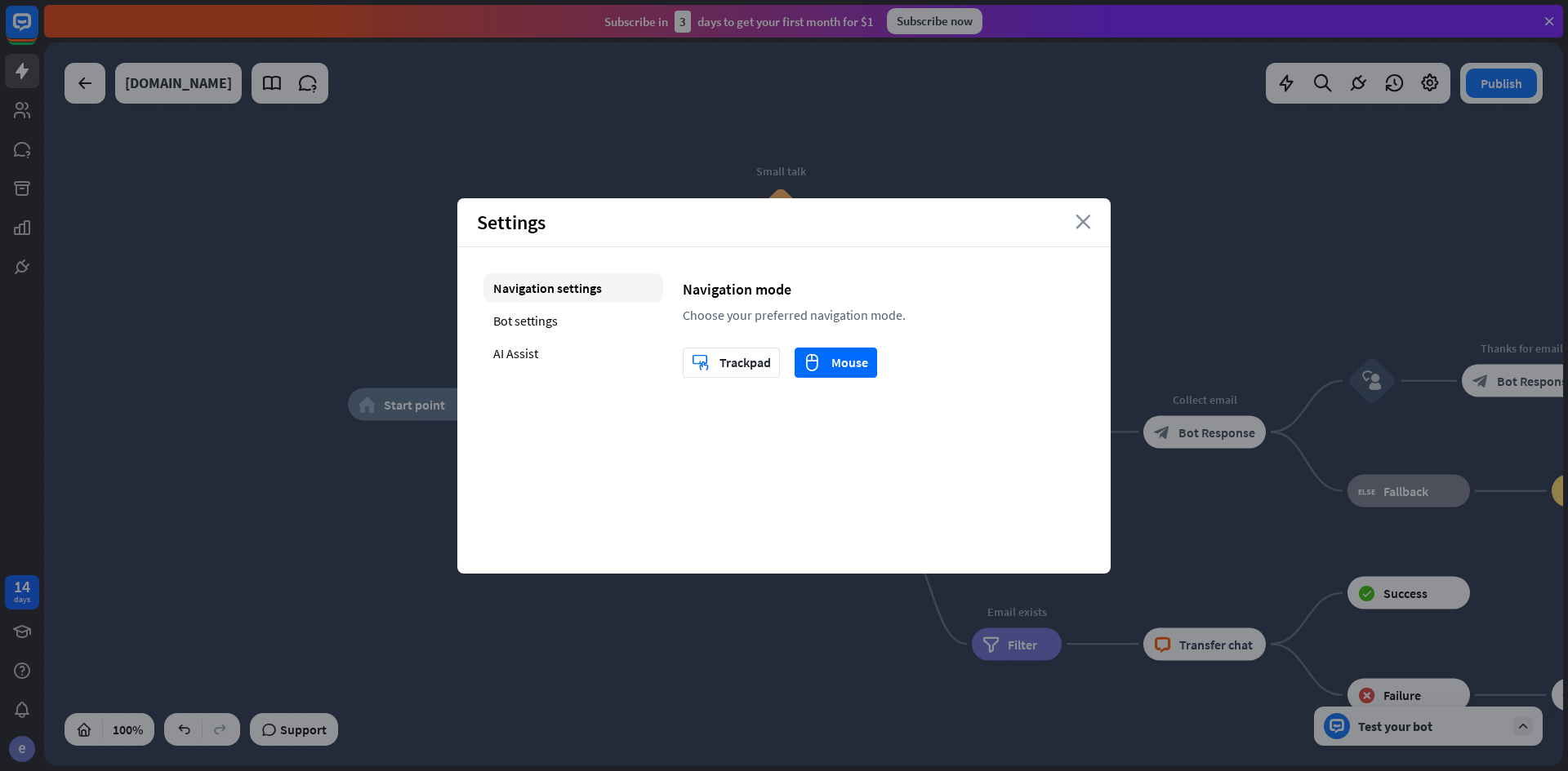
click at [1087, 228] on icon "close" at bounding box center [1082, 222] width 16 height 15
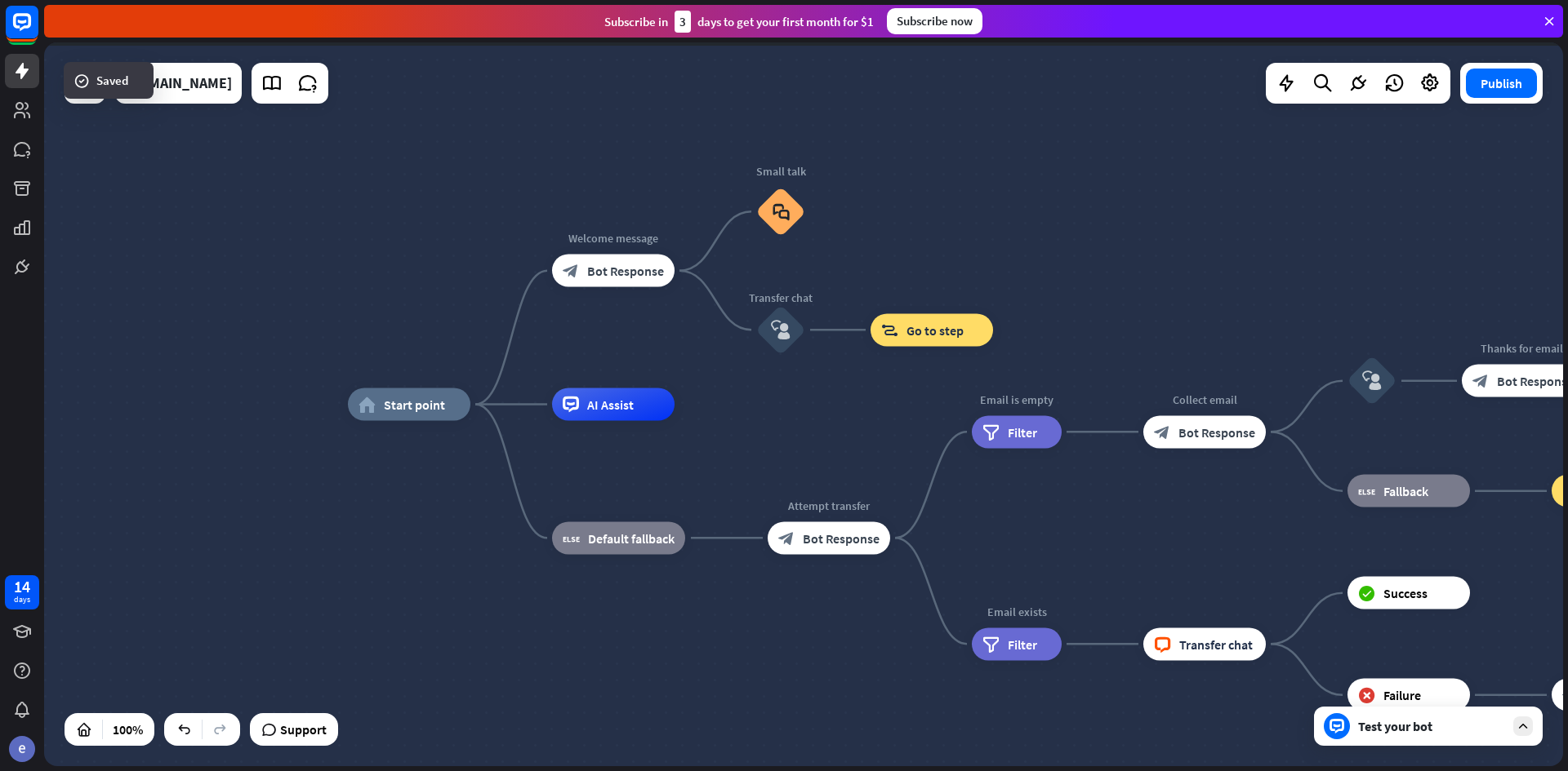
drag, startPoint x: 229, startPoint y: 272, endPoint x: 230, endPoint y: 171, distance: 101.0
click at [228, 268] on div at bounding box center [803, 404] width 1518 height 724
drag, startPoint x: 253, startPoint y: 665, endPoint x: 349, endPoint y: 674, distance: 96.4
click at [253, 667] on div "home_2 Start point Welcome message block_bot_response Bot Response Small talk b…" at bounding box center [803, 404] width 1518 height 724
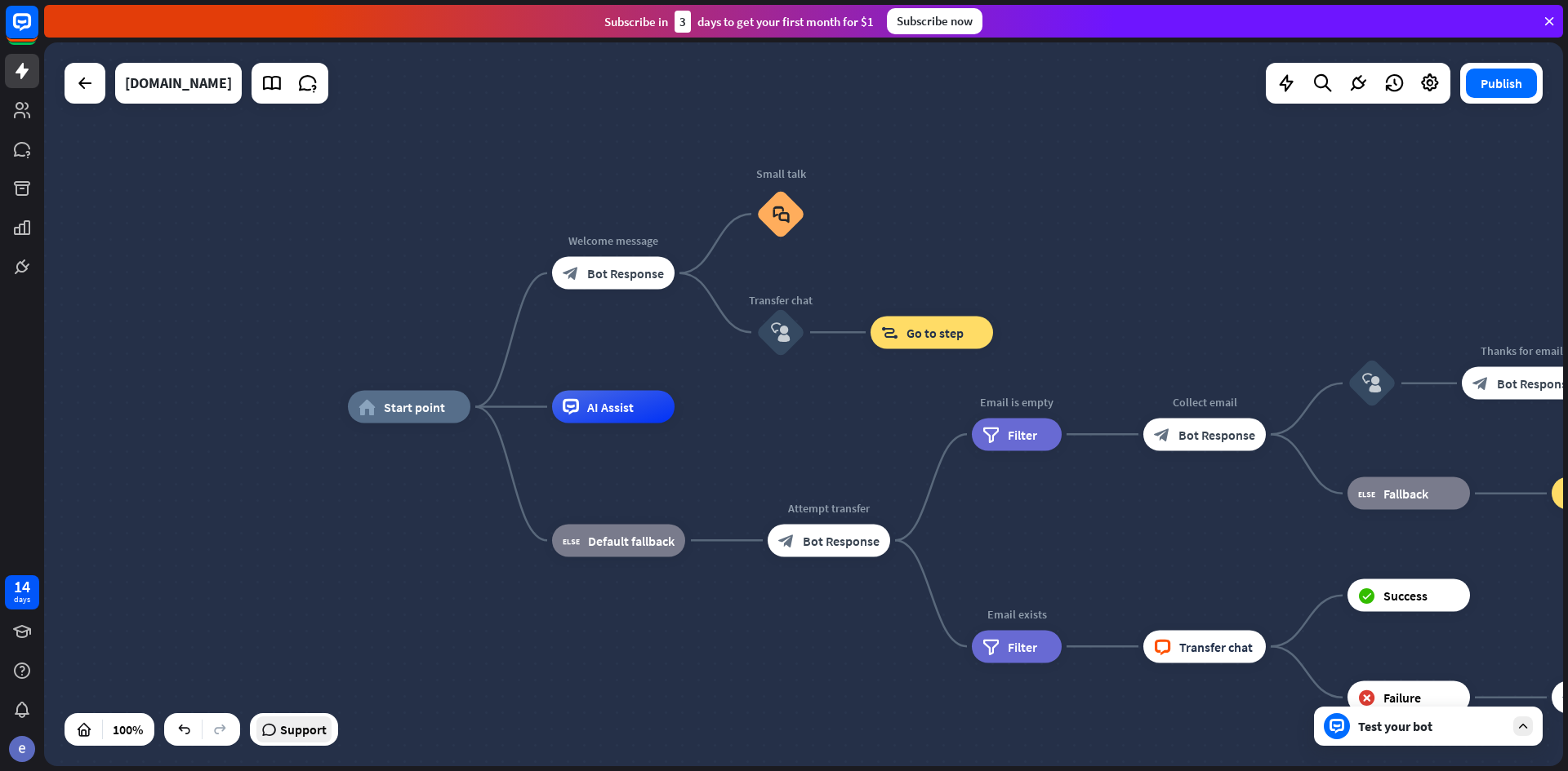
click at [303, 737] on span "Support" at bounding box center [303, 730] width 46 height 26
click at [1433, 83] on icon at bounding box center [1430, 83] width 21 height 21
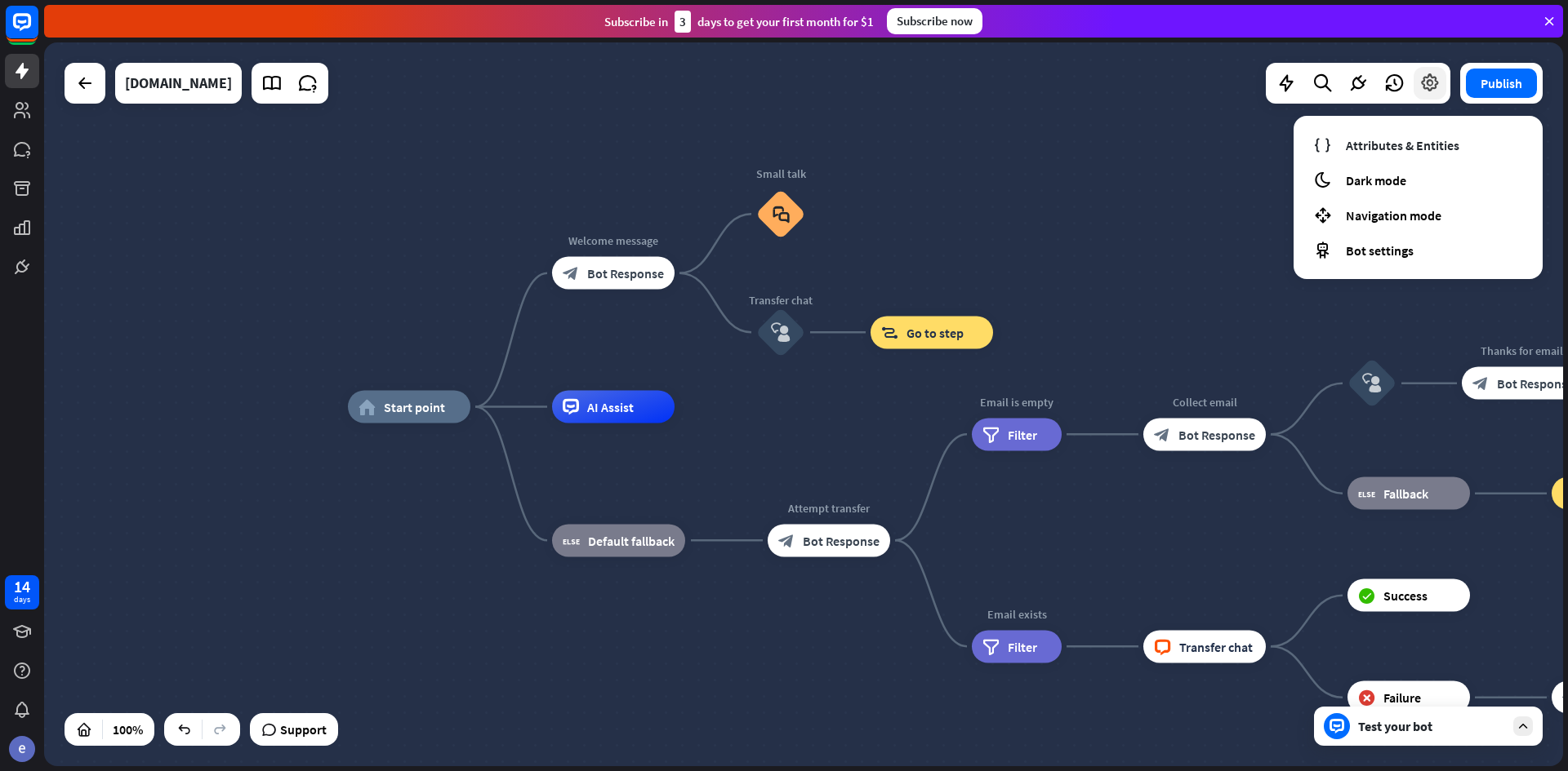
click at [1433, 83] on icon at bounding box center [1430, 83] width 21 height 21
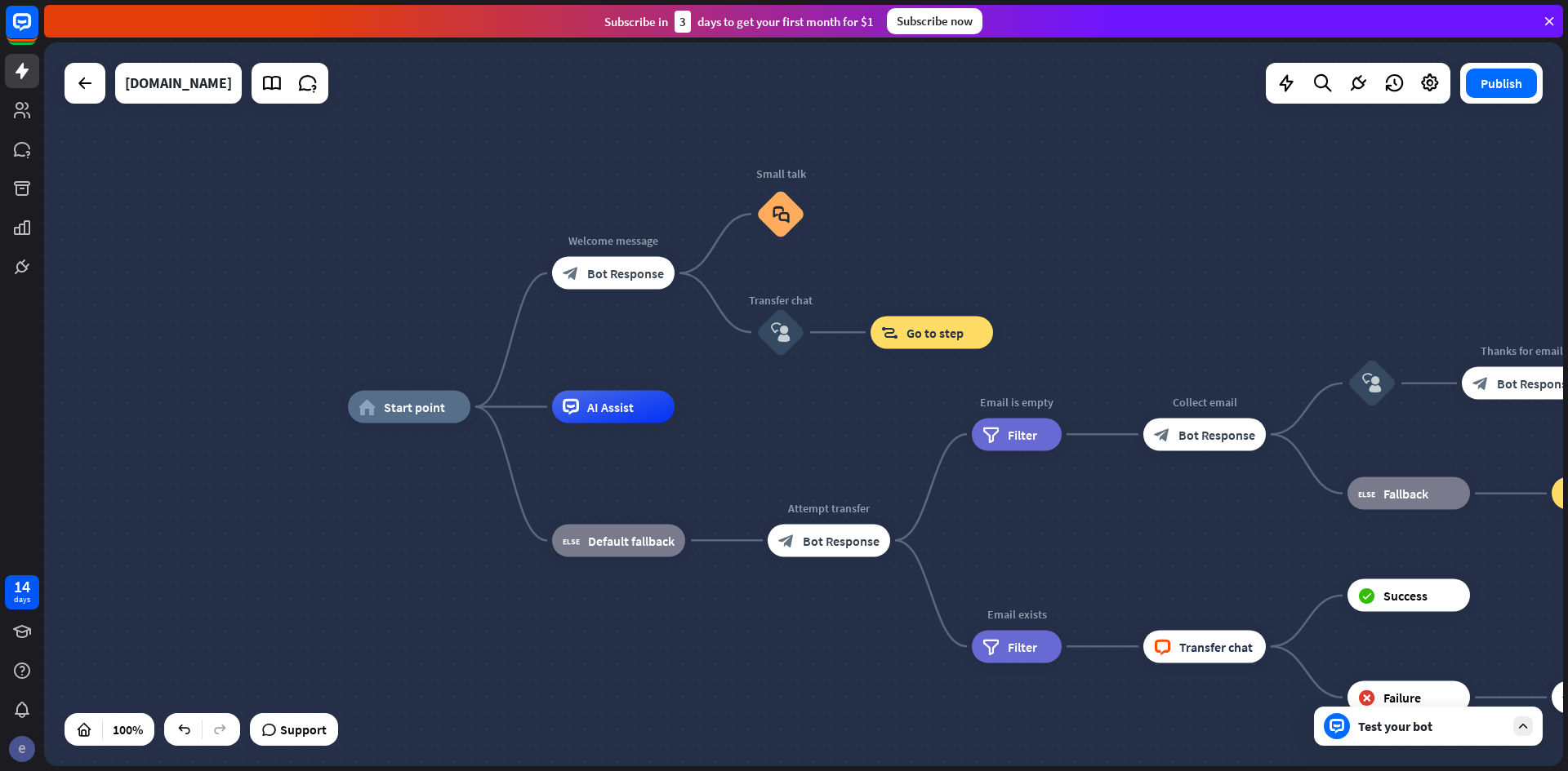
click at [9, 745] on img at bounding box center [22, 750] width 26 height 26
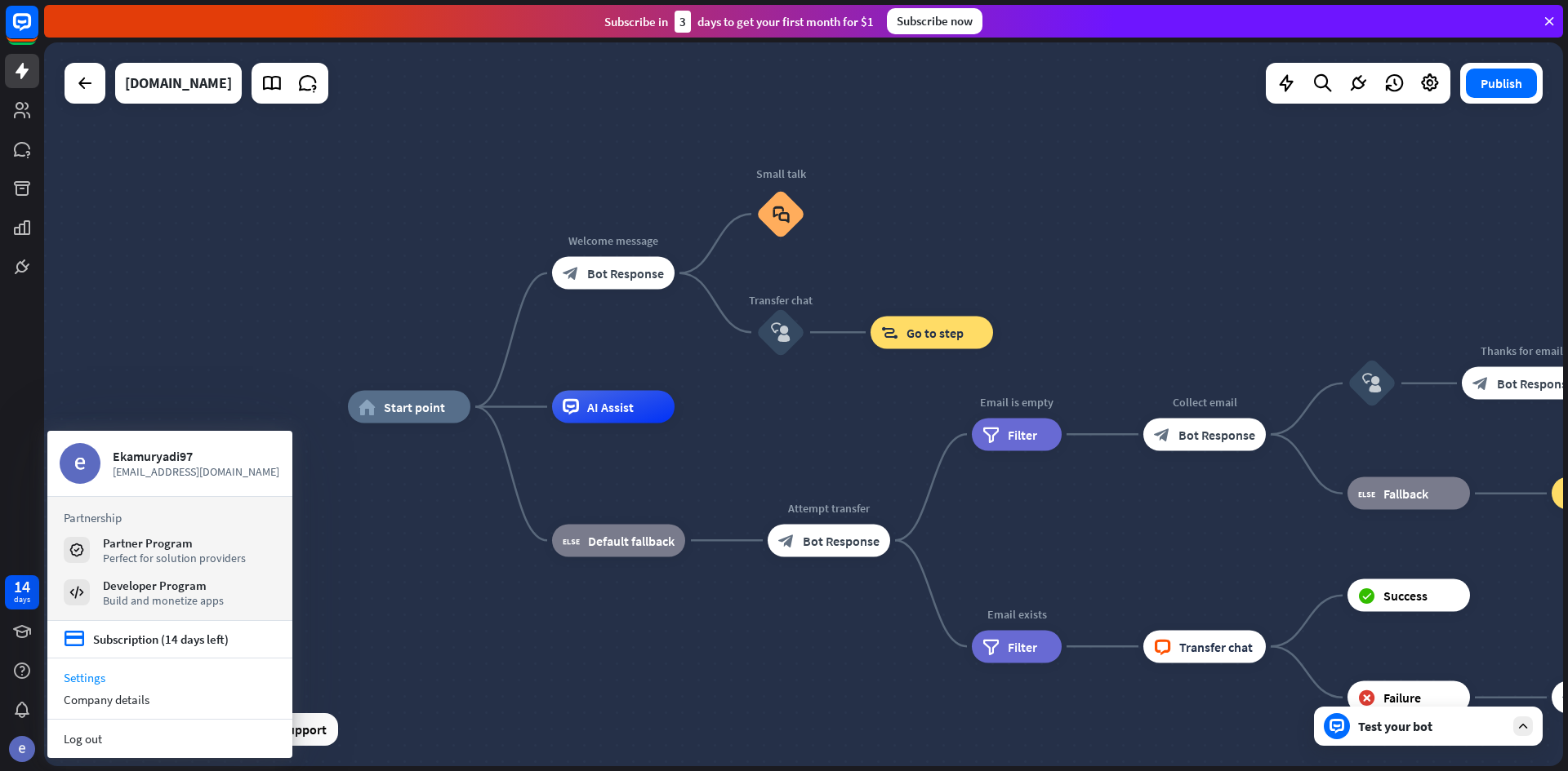
click at [69, 683] on link "Settings" at bounding box center [169, 678] width 245 height 22
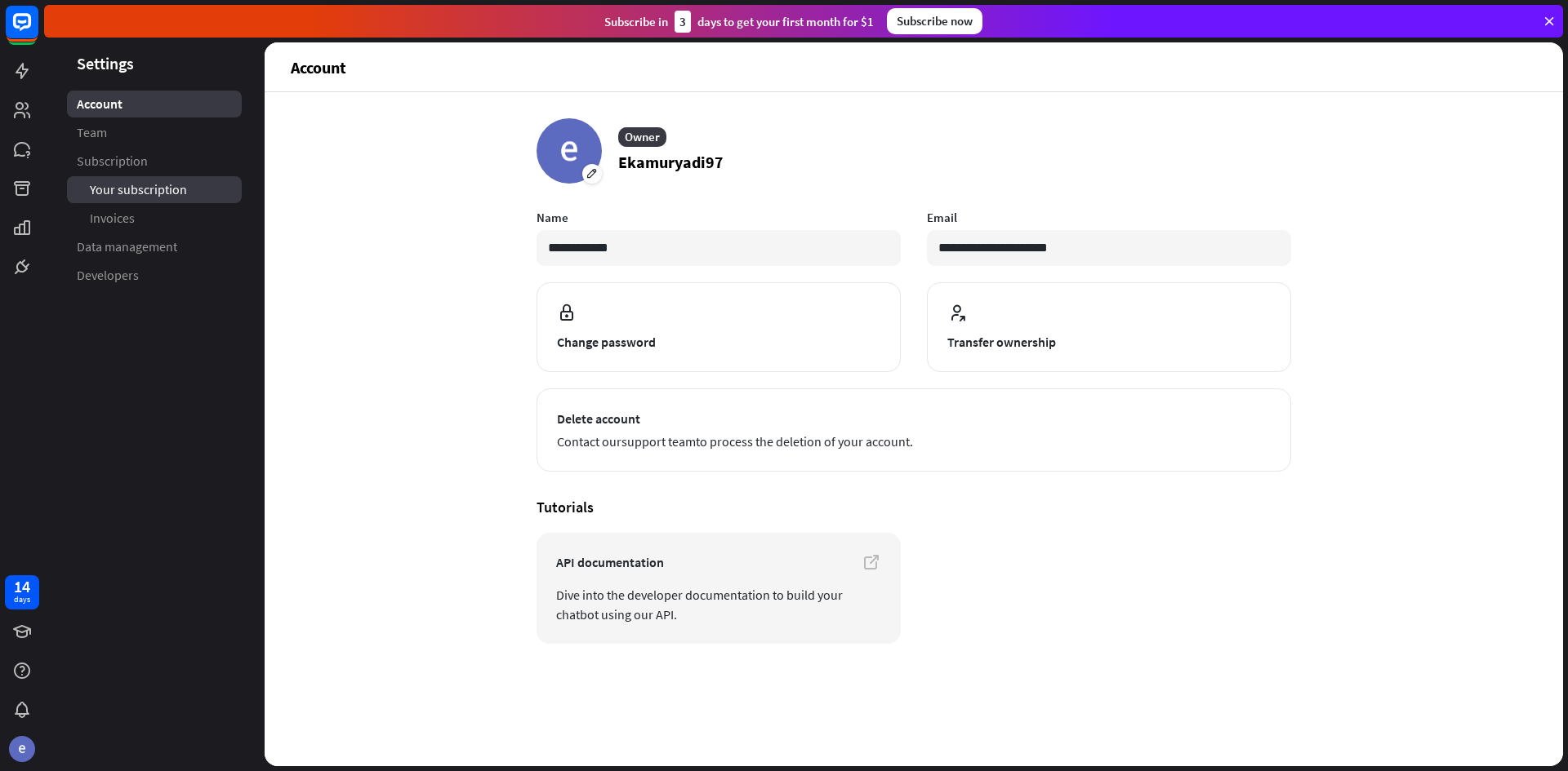
click at [159, 194] on span "Your subscription" at bounding box center [139, 190] width 97 height 17
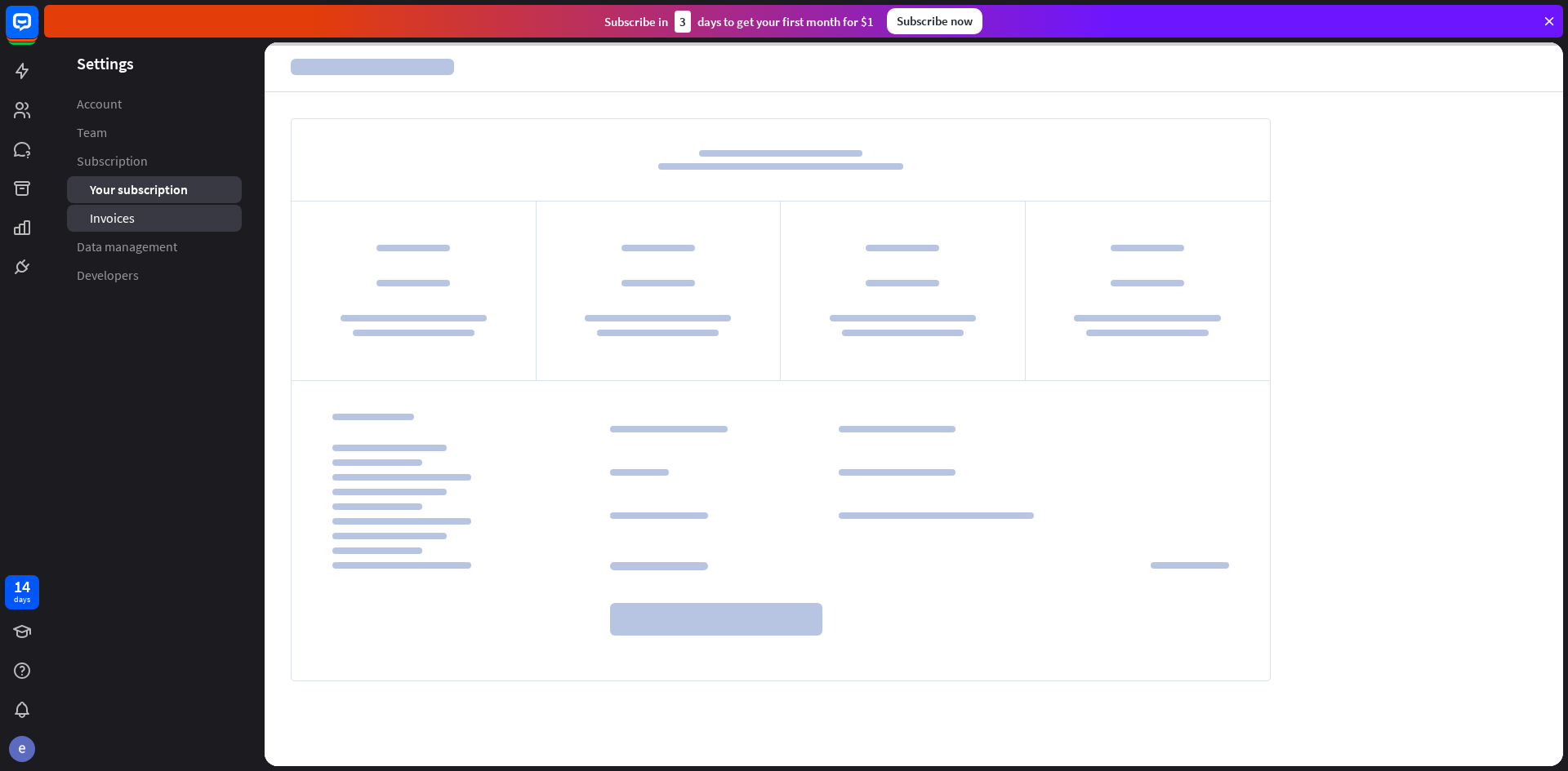
drag, startPoint x: 149, startPoint y: 220, endPoint x: 144, endPoint y: 239, distance: 19.6
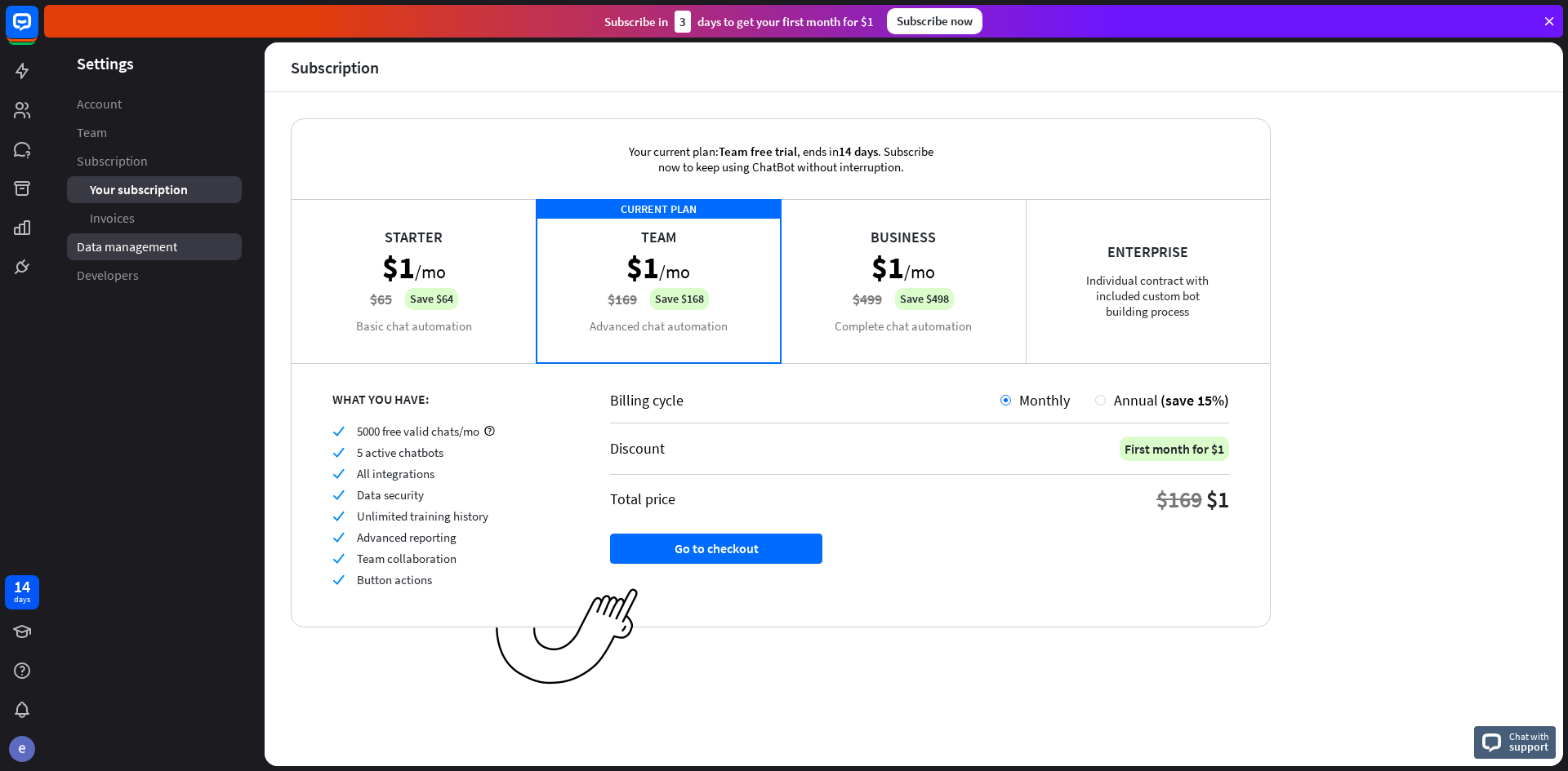
click at [146, 251] on span "Data management" at bounding box center [127, 247] width 101 height 17
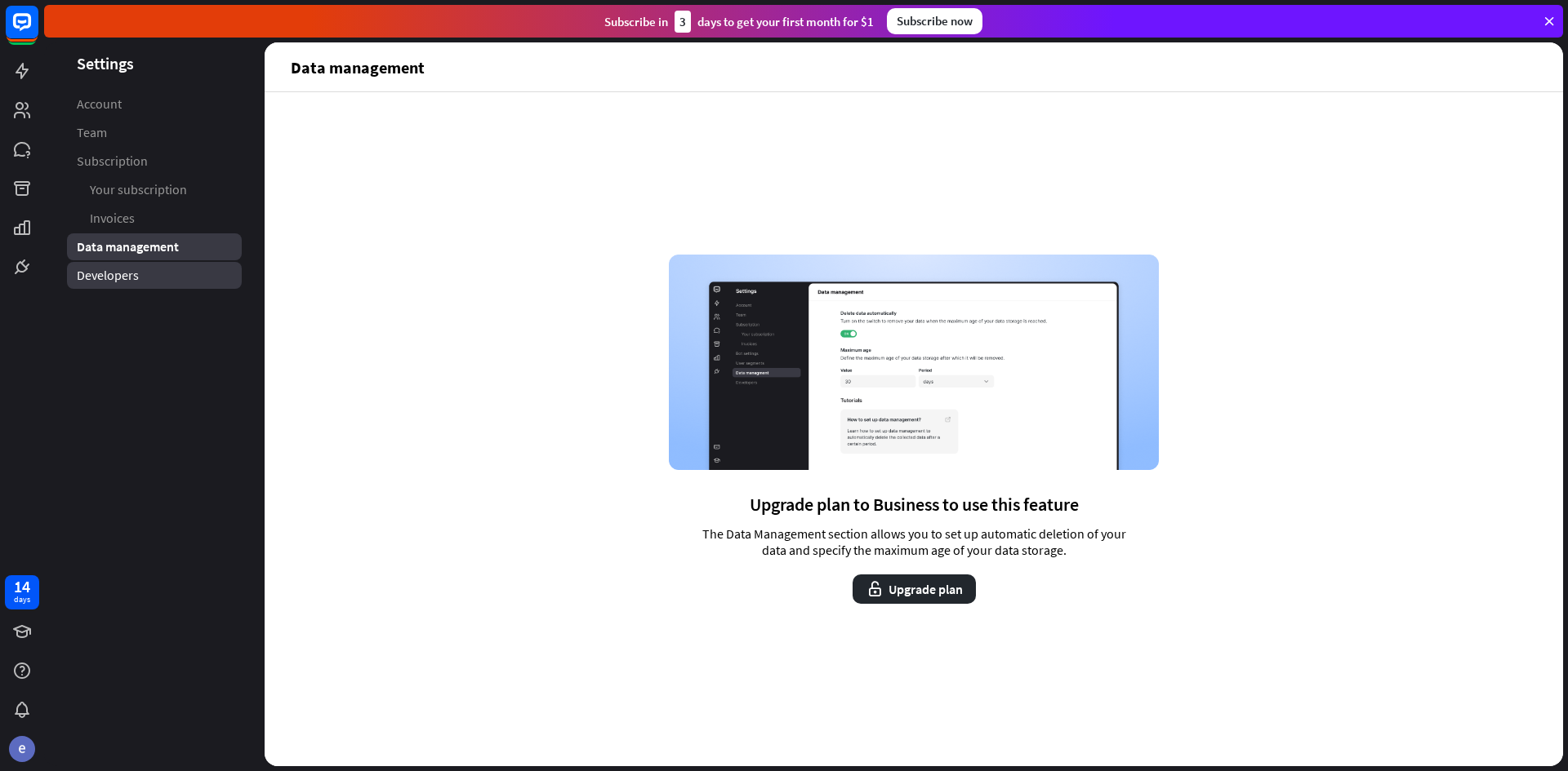
click at [143, 273] on link "Developers" at bounding box center [154, 275] width 175 height 27
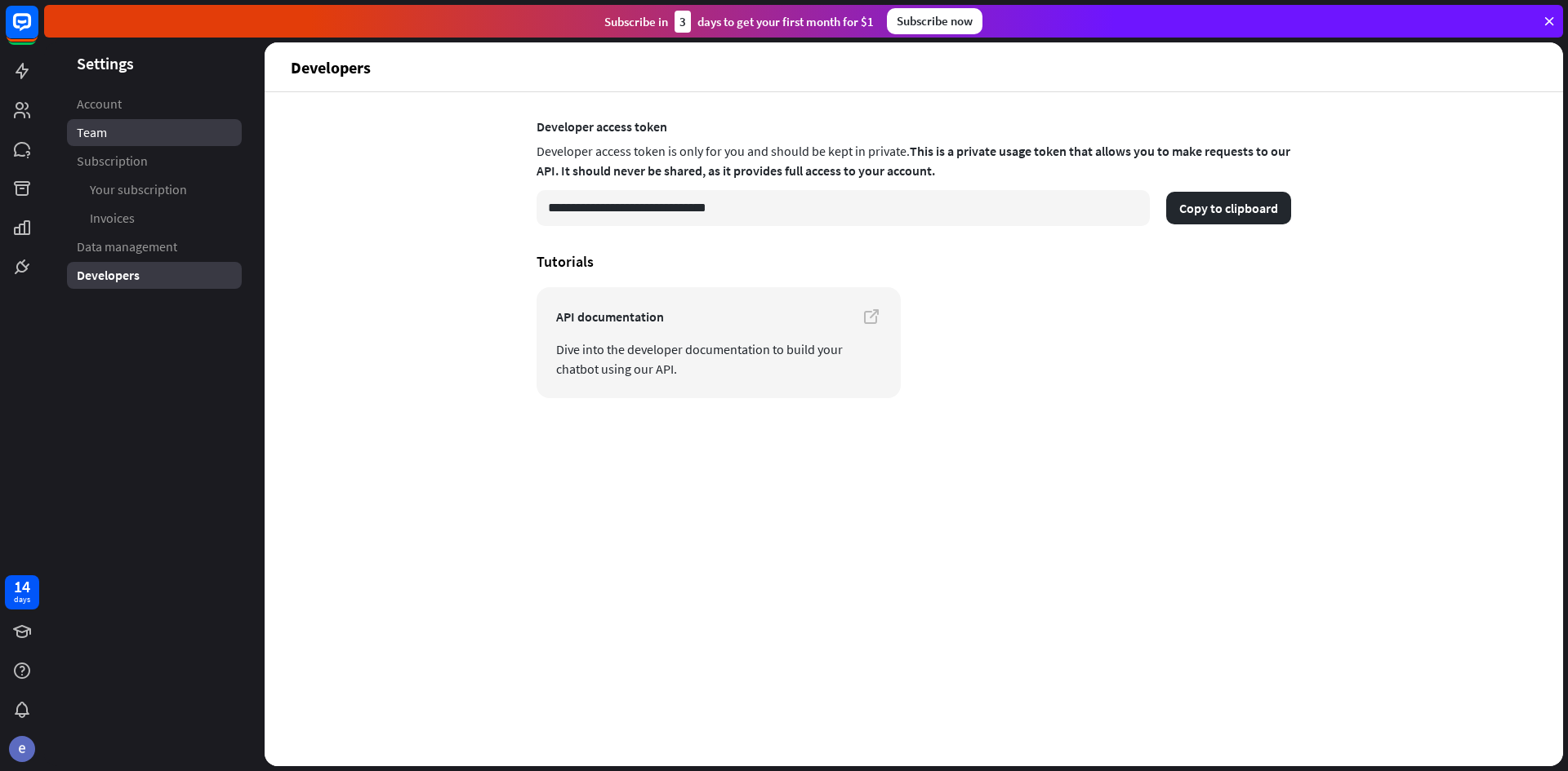
click at [122, 131] on link "Team" at bounding box center [154, 132] width 175 height 27
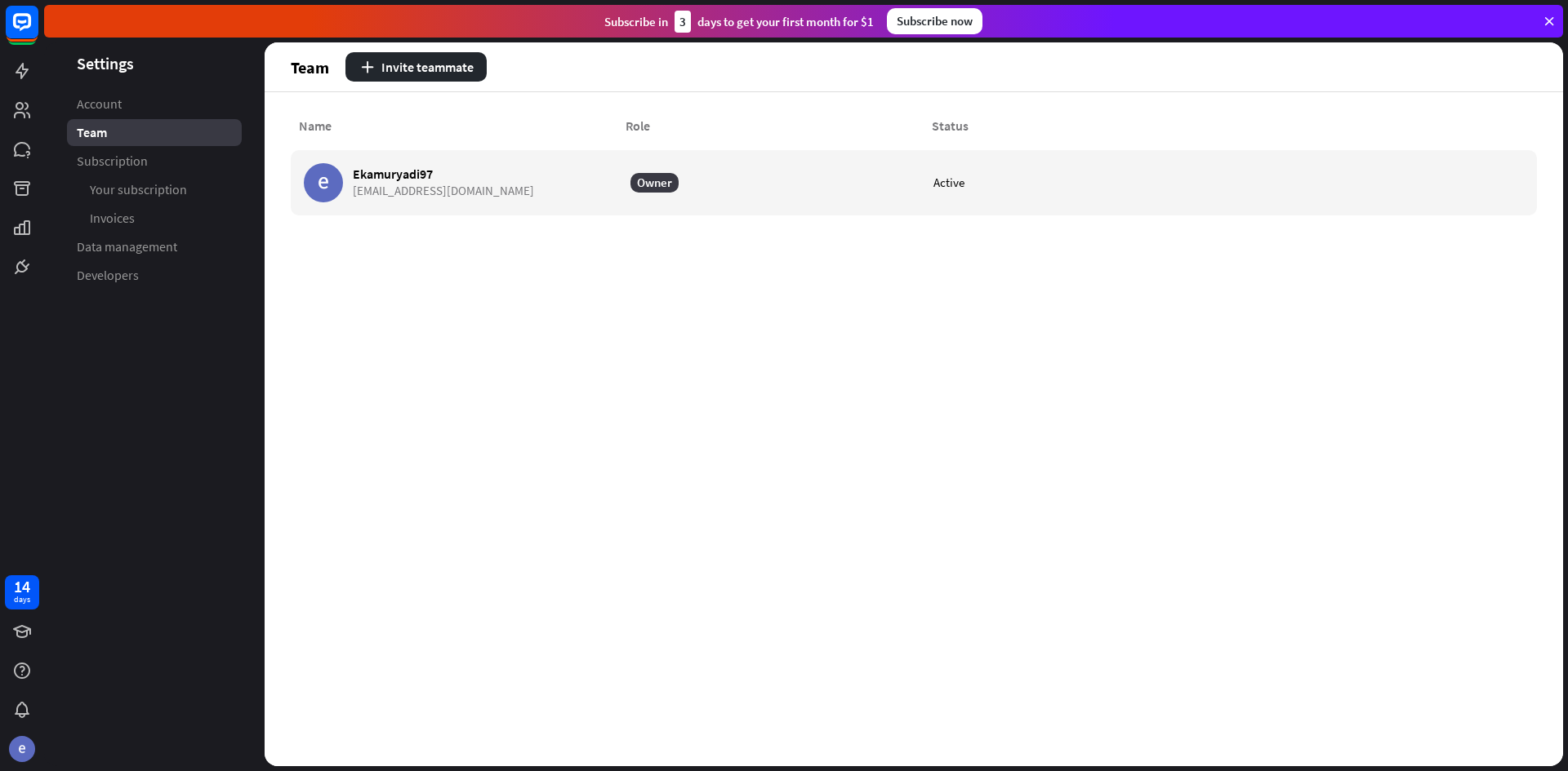
click at [116, 110] on span "Account" at bounding box center [99, 104] width 45 height 17
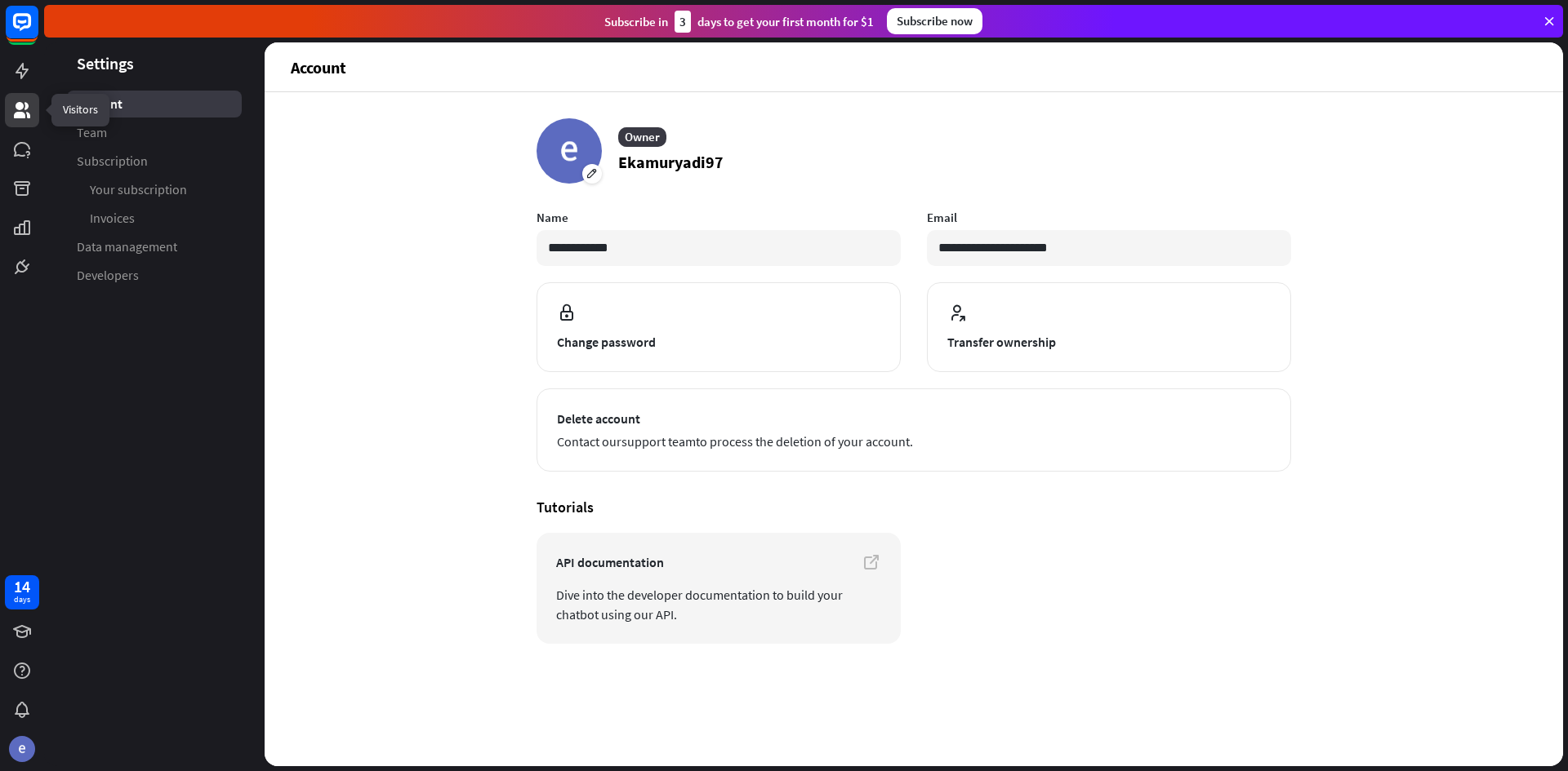
click at [22, 117] on icon at bounding box center [22, 111] width 17 height 17
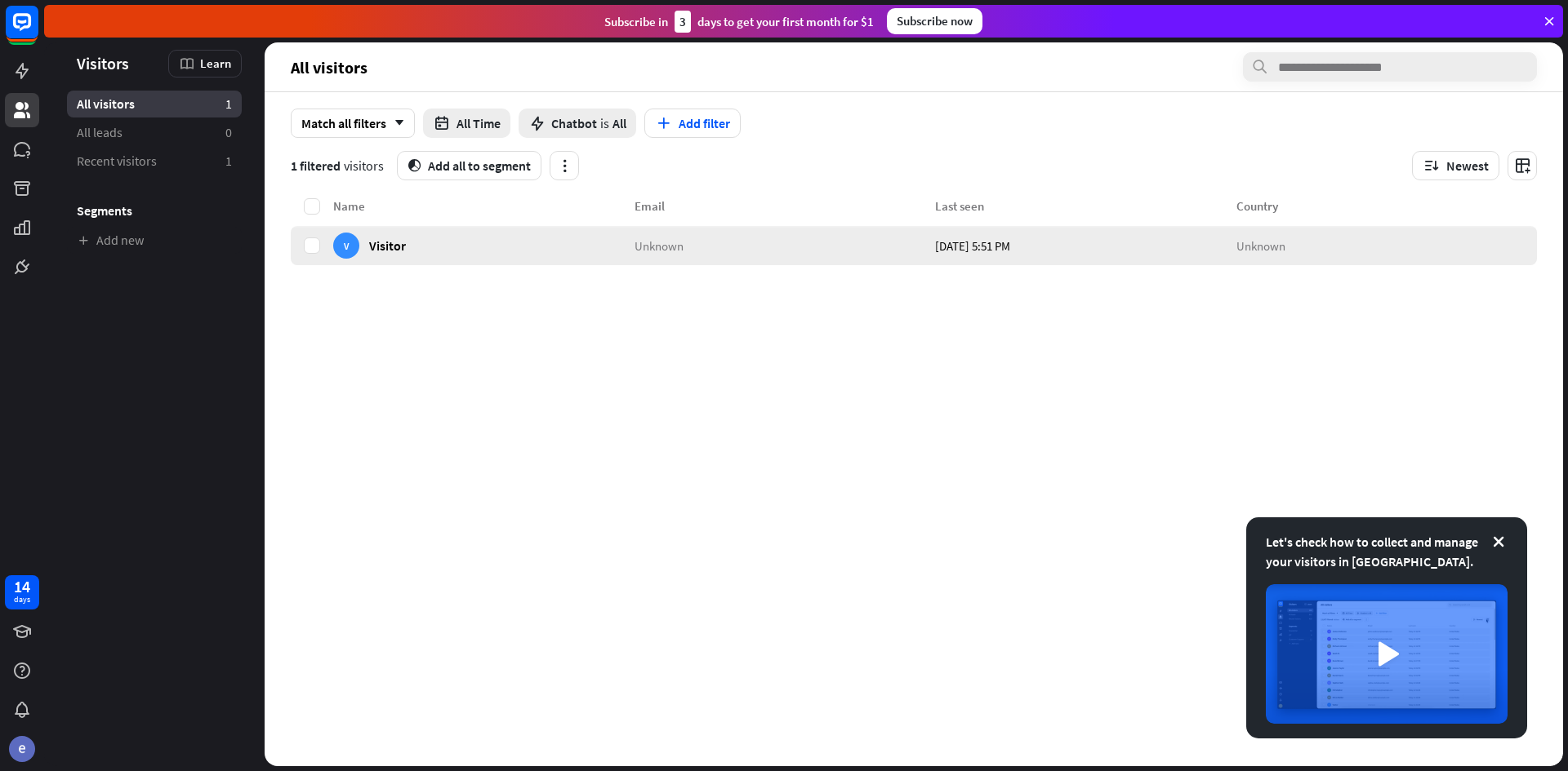
click at [556, 243] on div "V Visitor" at bounding box center [483, 245] width 301 height 39
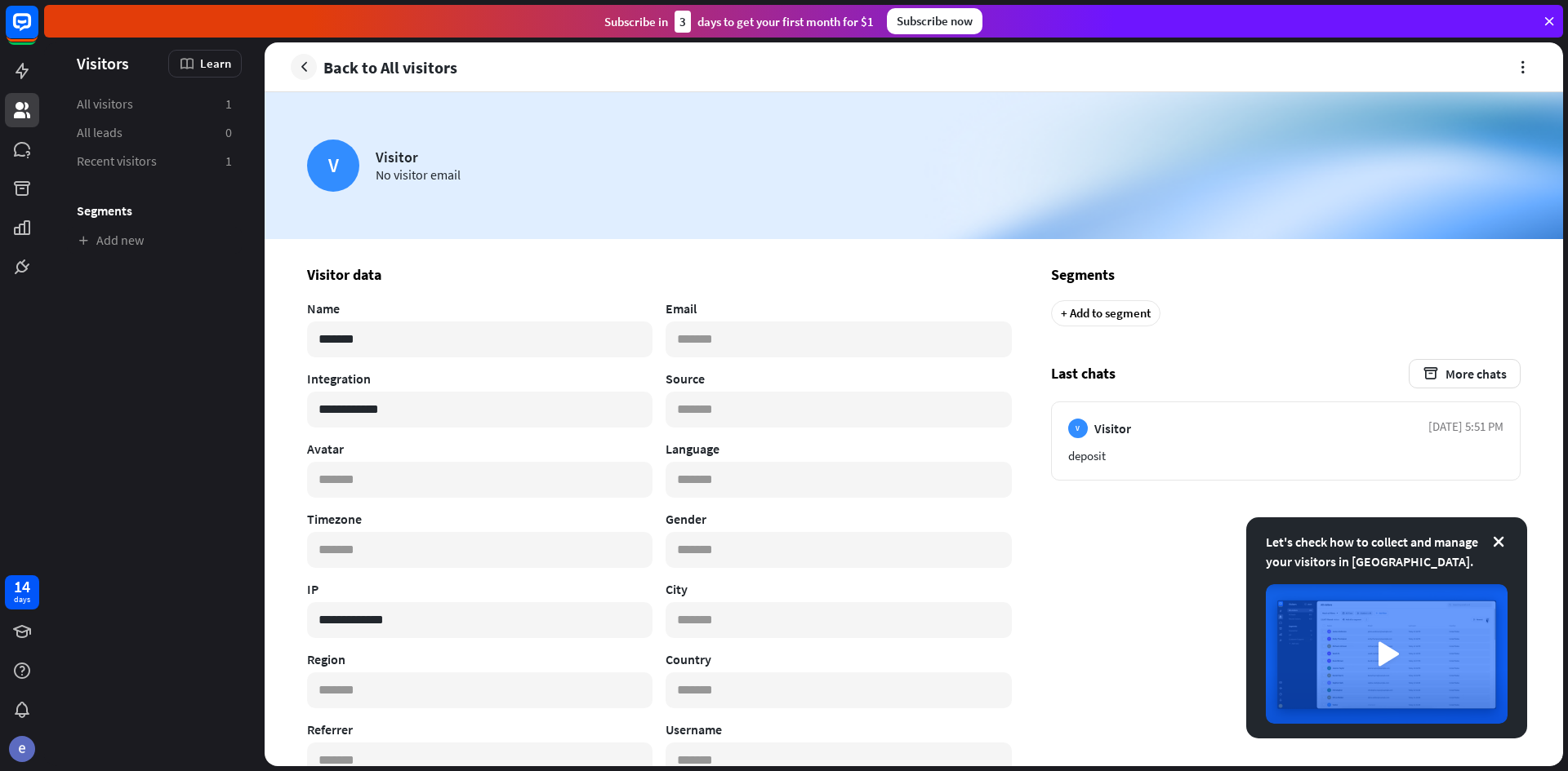
scroll to position [82, 0]
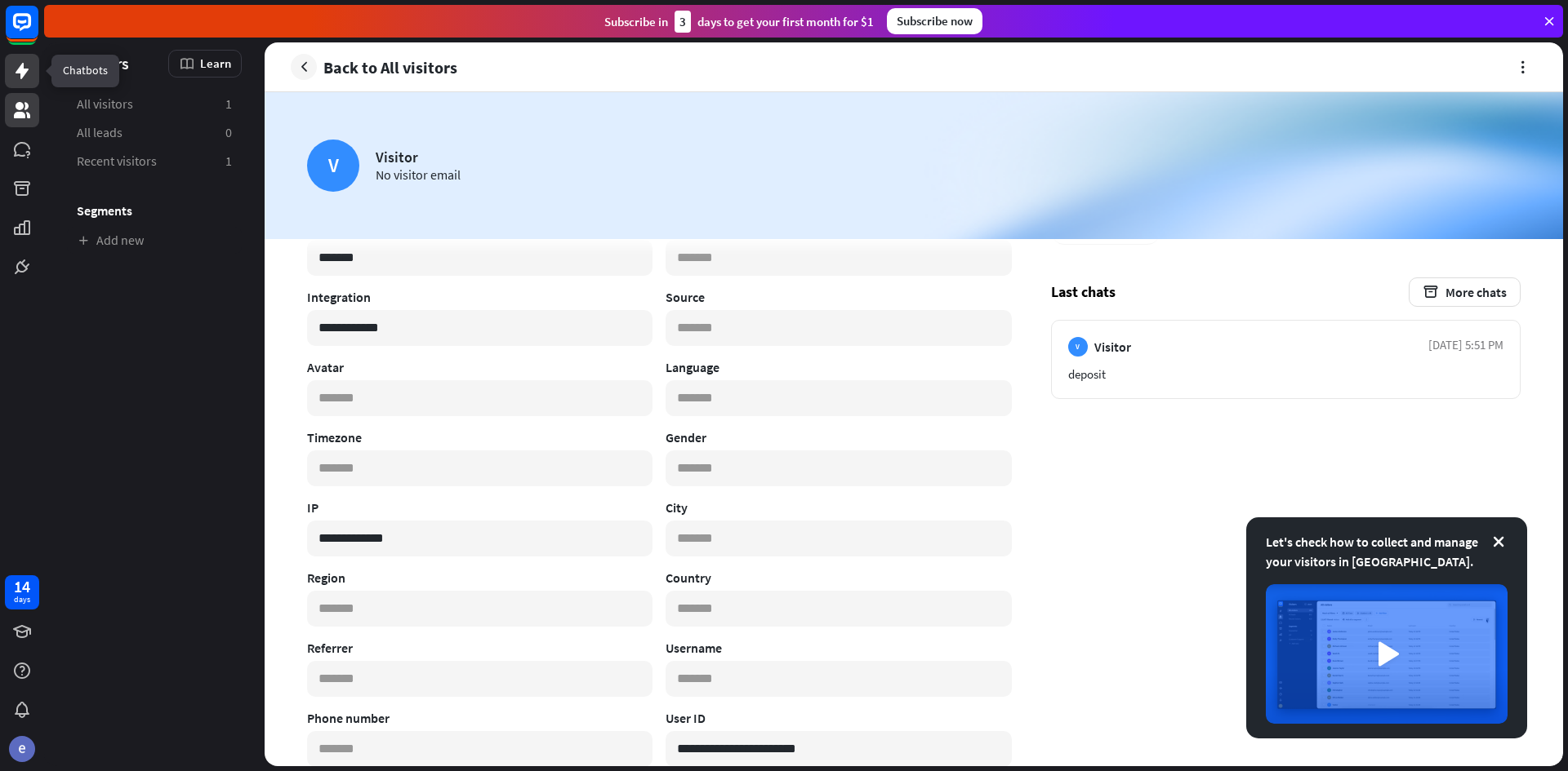
click at [17, 60] on link at bounding box center [22, 71] width 35 height 35
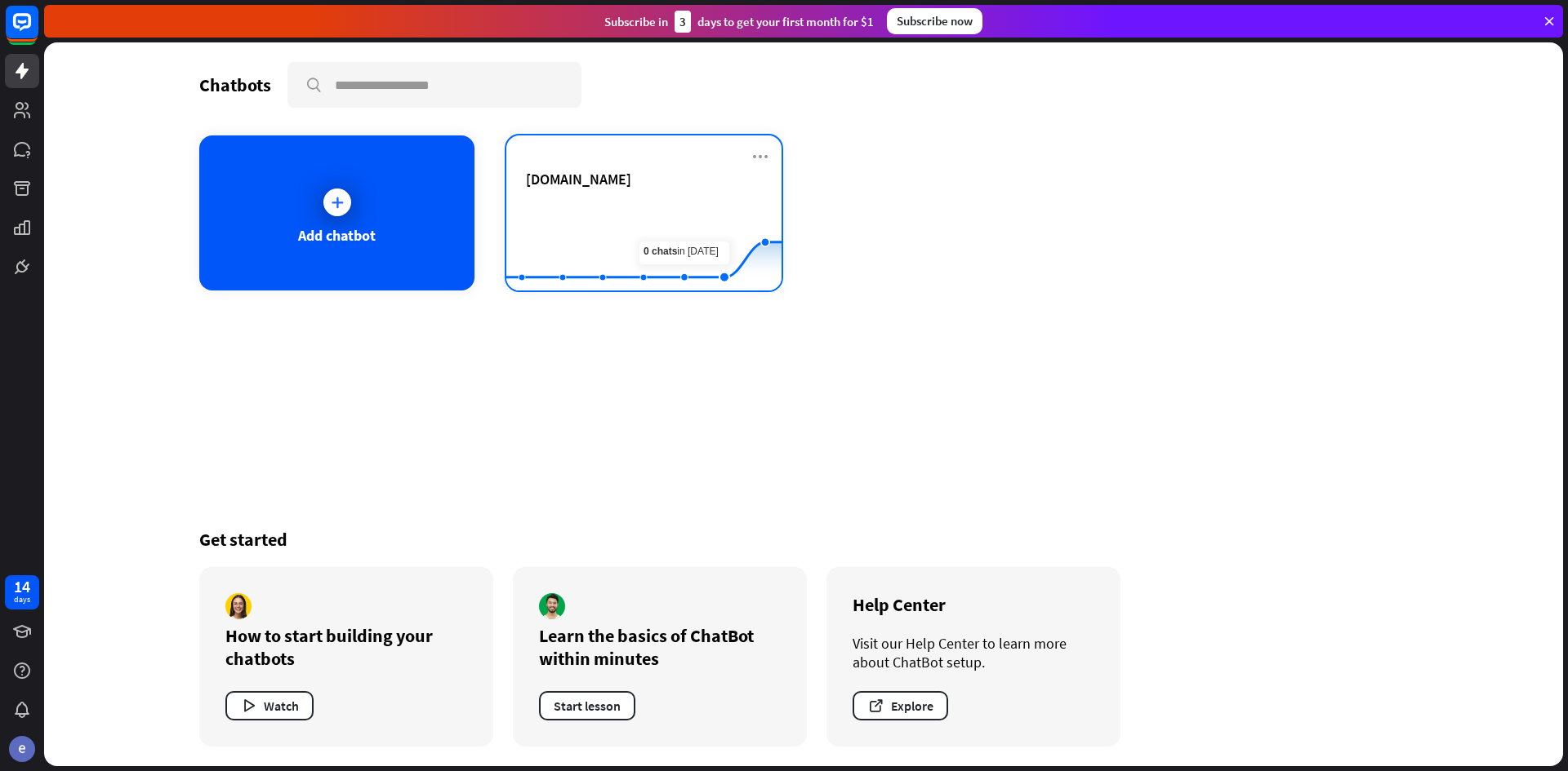
drag, startPoint x: 746, startPoint y: 210, endPoint x: 670, endPoint y: 204, distance: 76.2
click at [670, 204] on rect at bounding box center [643, 250] width 275 height 102
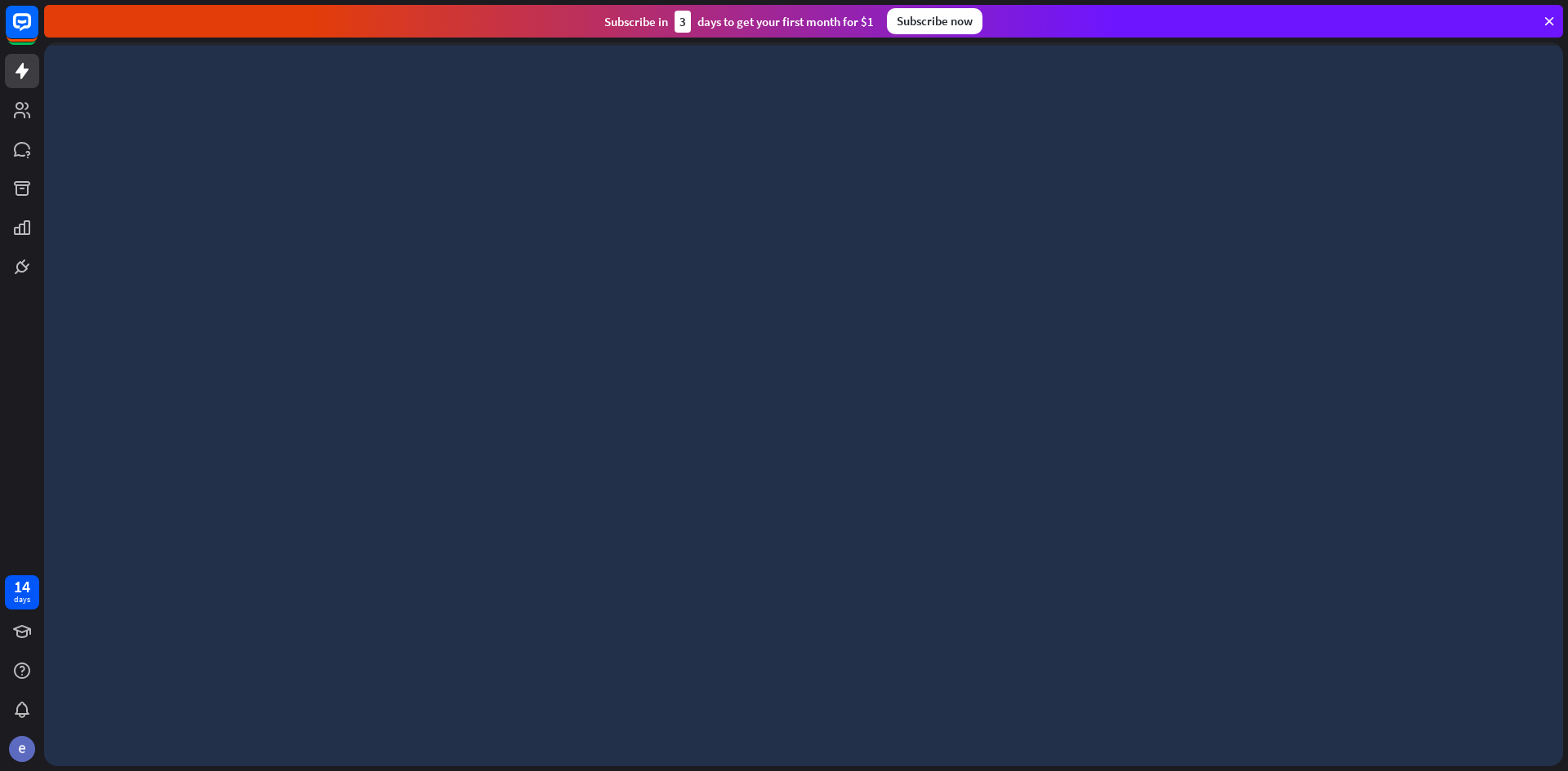
click at [670, 204] on div at bounding box center [803, 404] width 1518 height 724
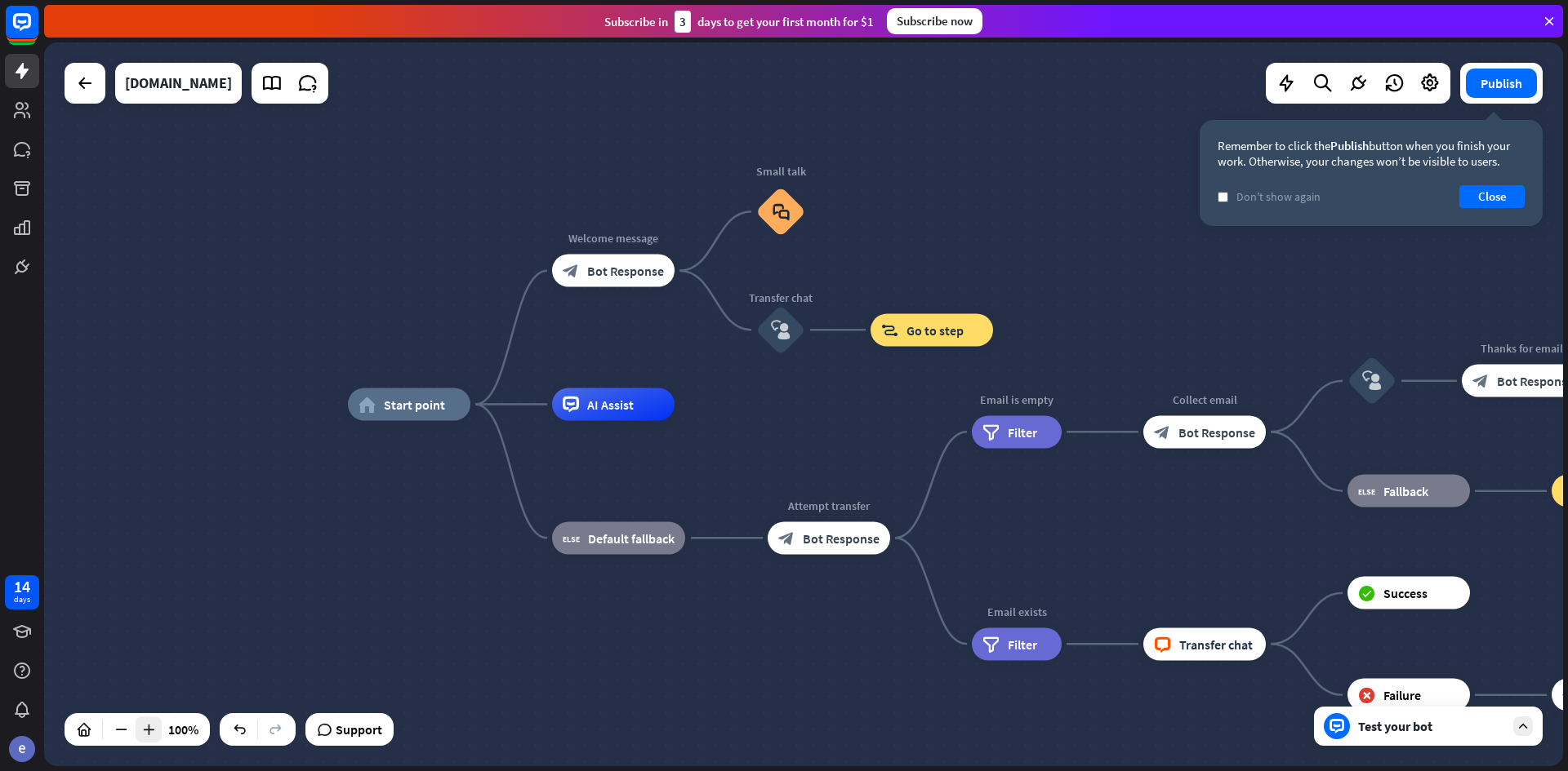
click at [145, 734] on icon at bounding box center [149, 730] width 17 height 17
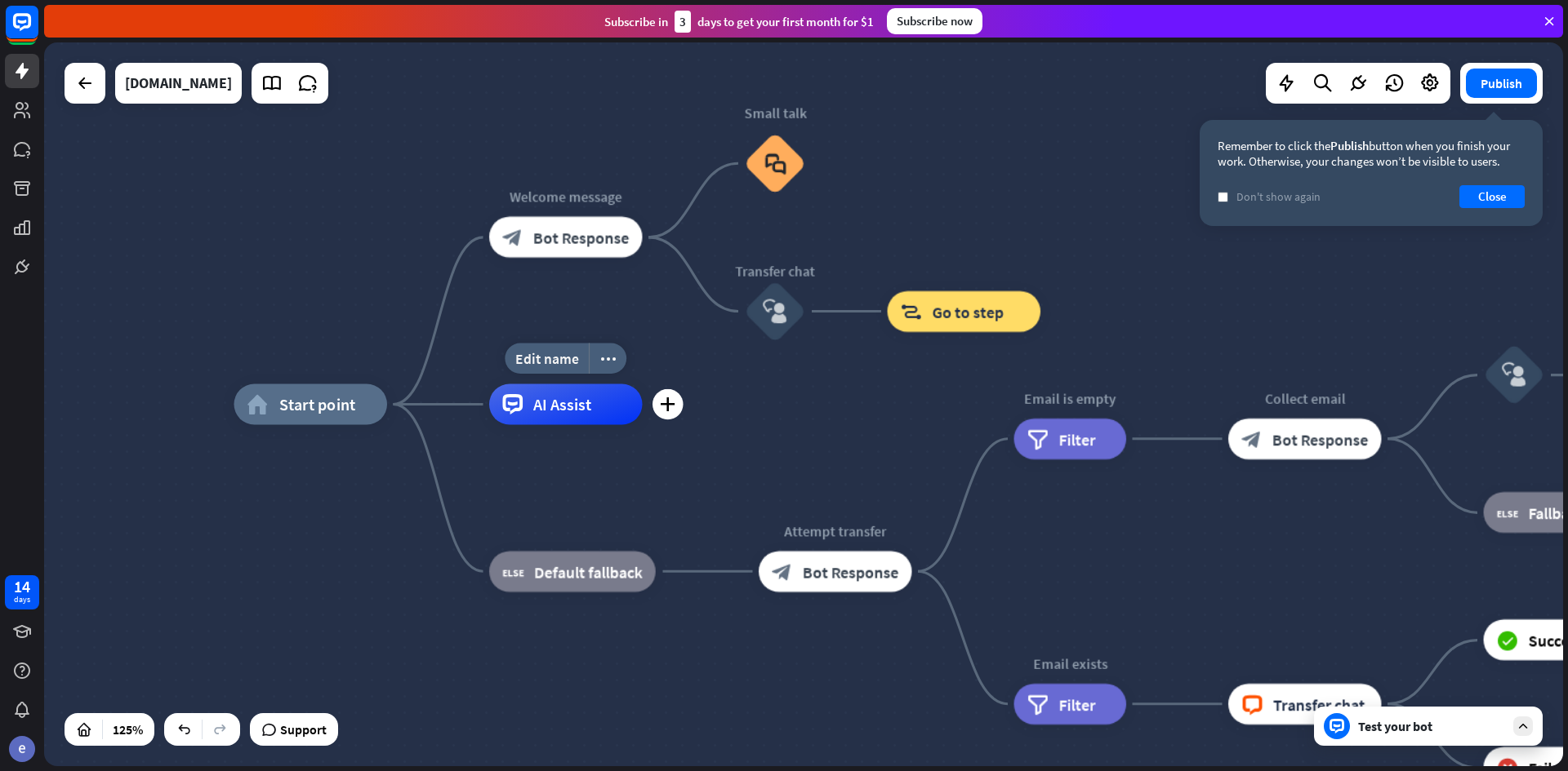
drag, startPoint x: 499, startPoint y: 398, endPoint x: 484, endPoint y: 395, distance: 15.3
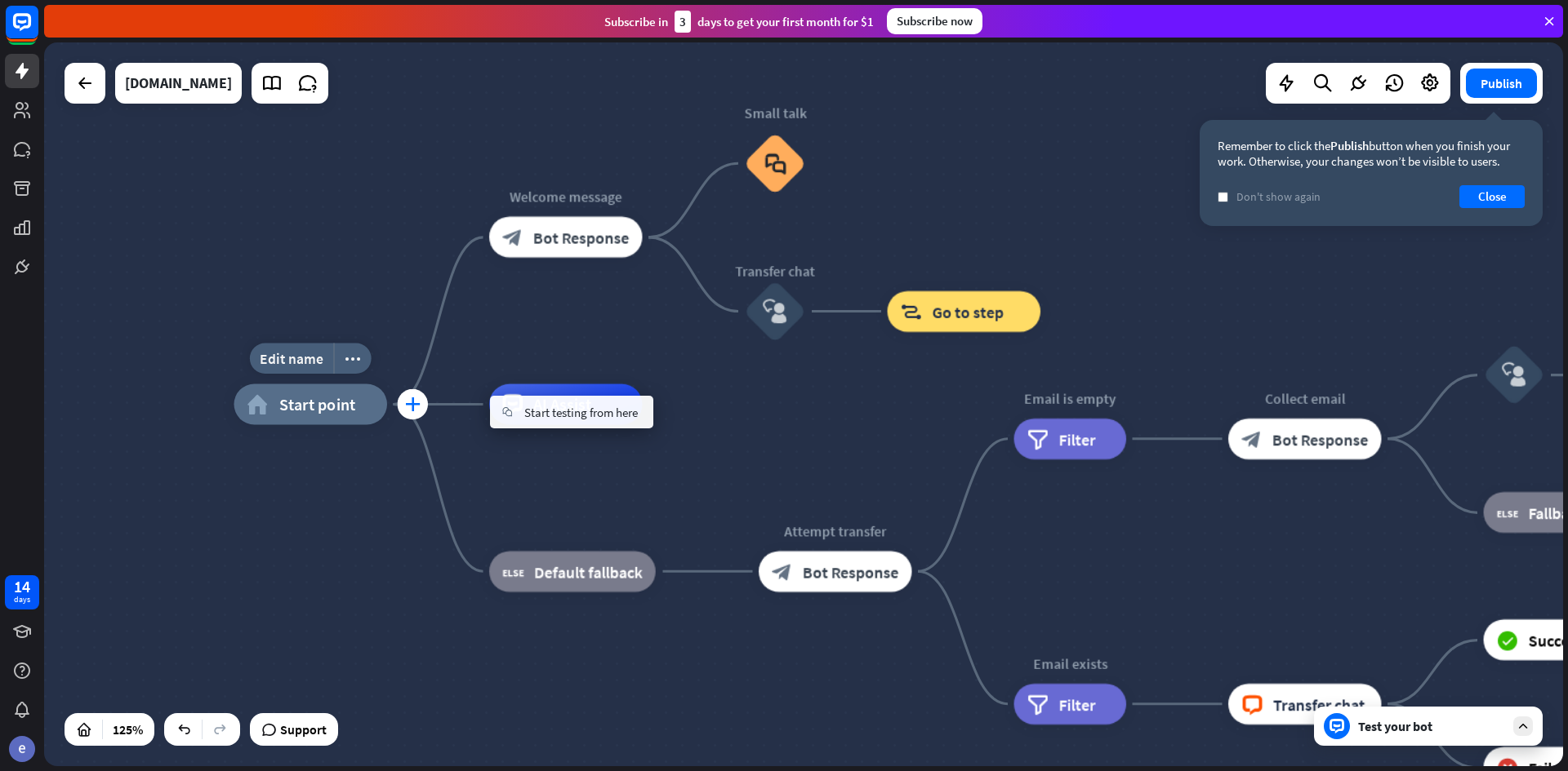
click at [408, 403] on icon "plus" at bounding box center [412, 405] width 16 height 15
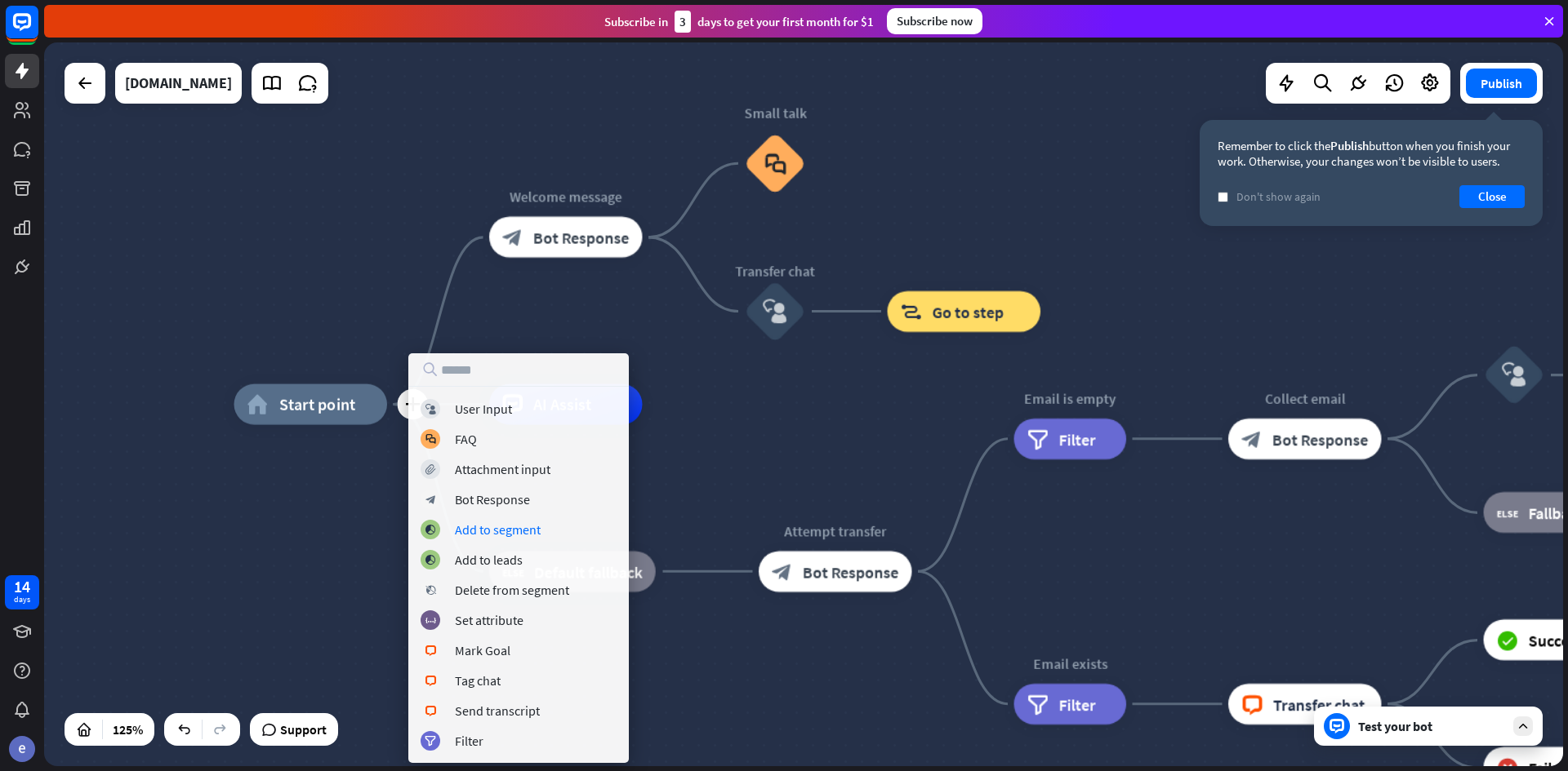
click at [1411, 734] on div "Test your bot" at bounding box center [1431, 726] width 147 height 17
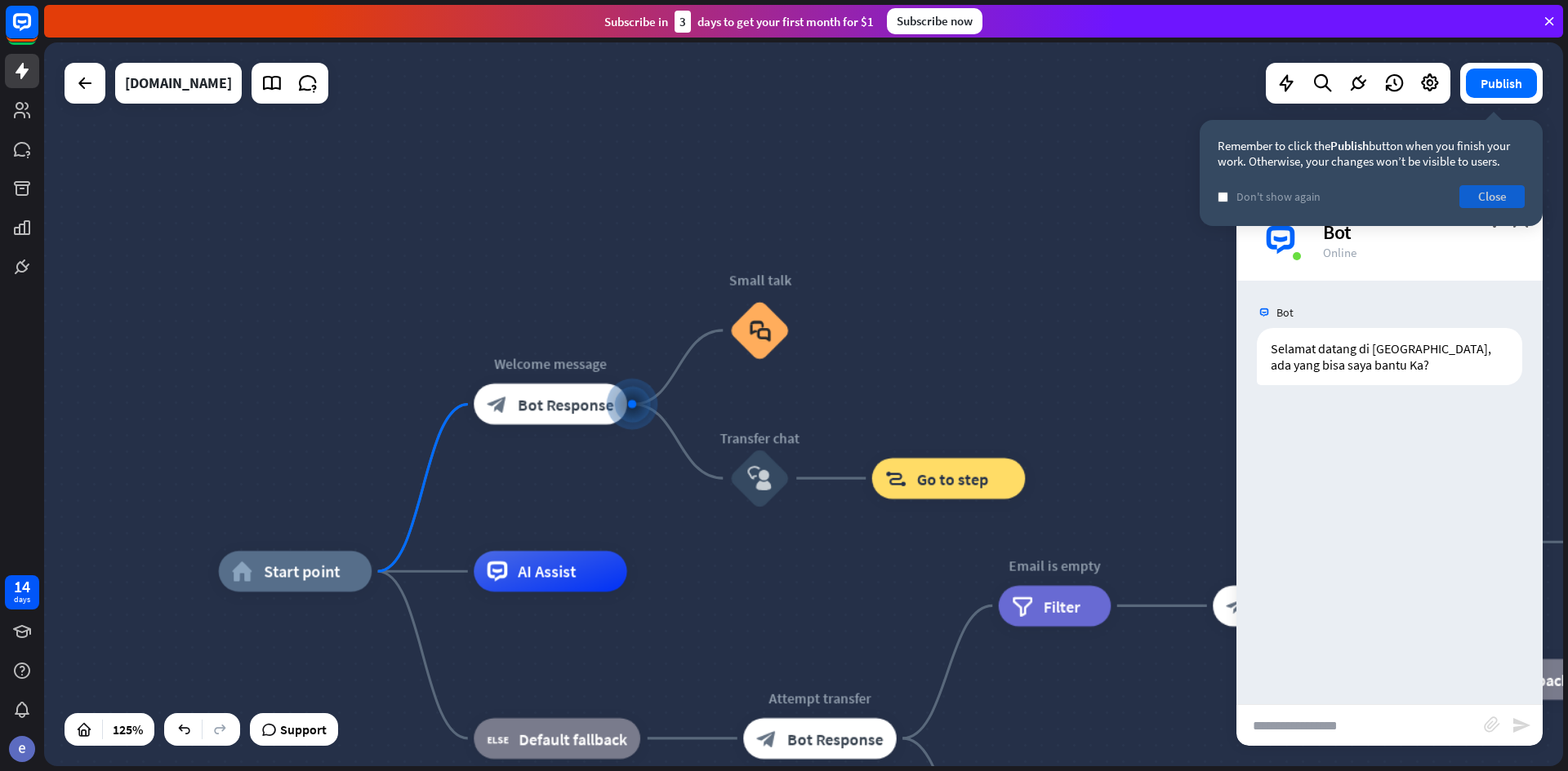
click at [1478, 193] on button "Close" at bounding box center [1491, 196] width 65 height 23
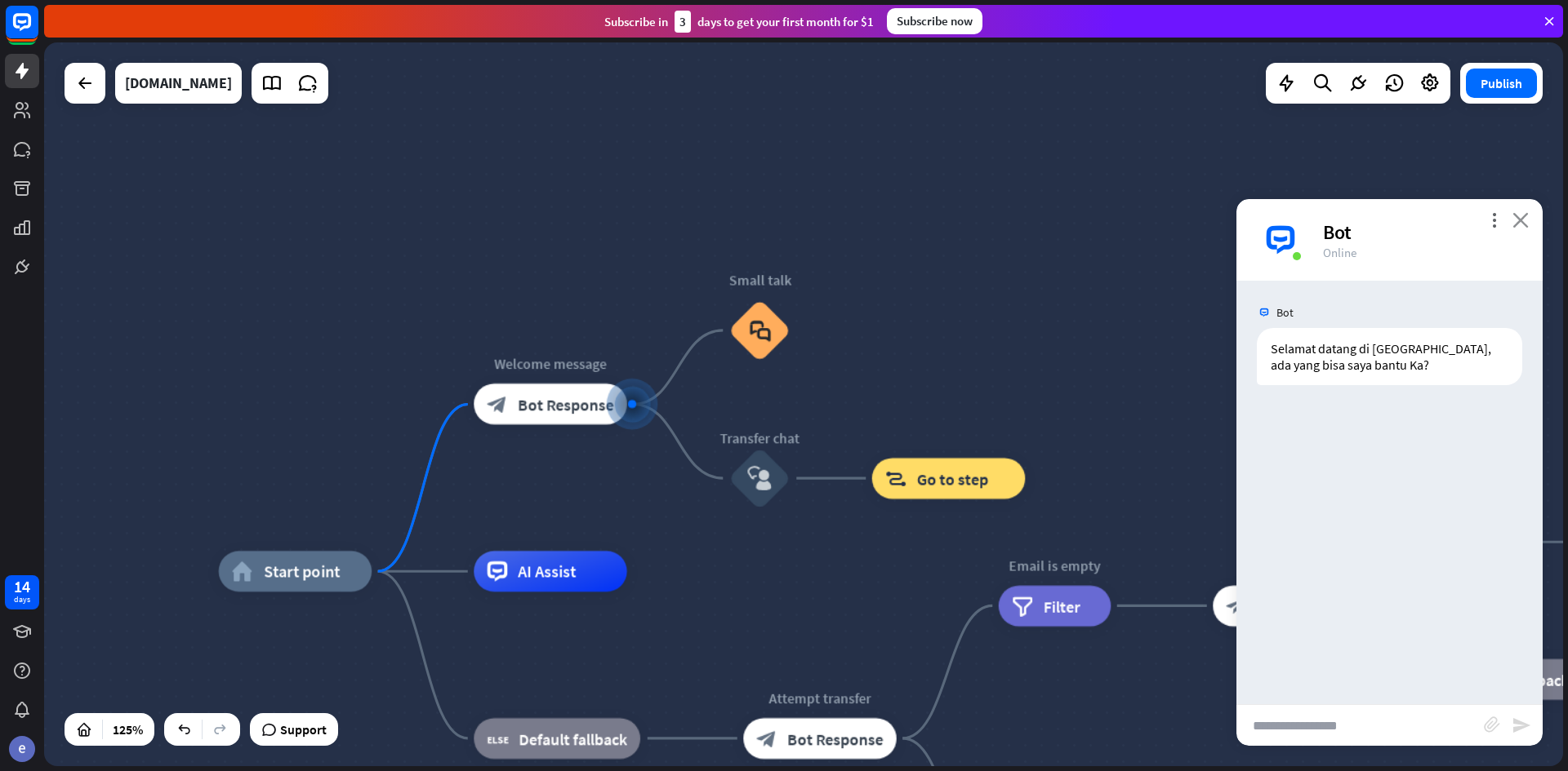
click at [1518, 226] on icon "close" at bounding box center [1520, 220] width 17 height 16
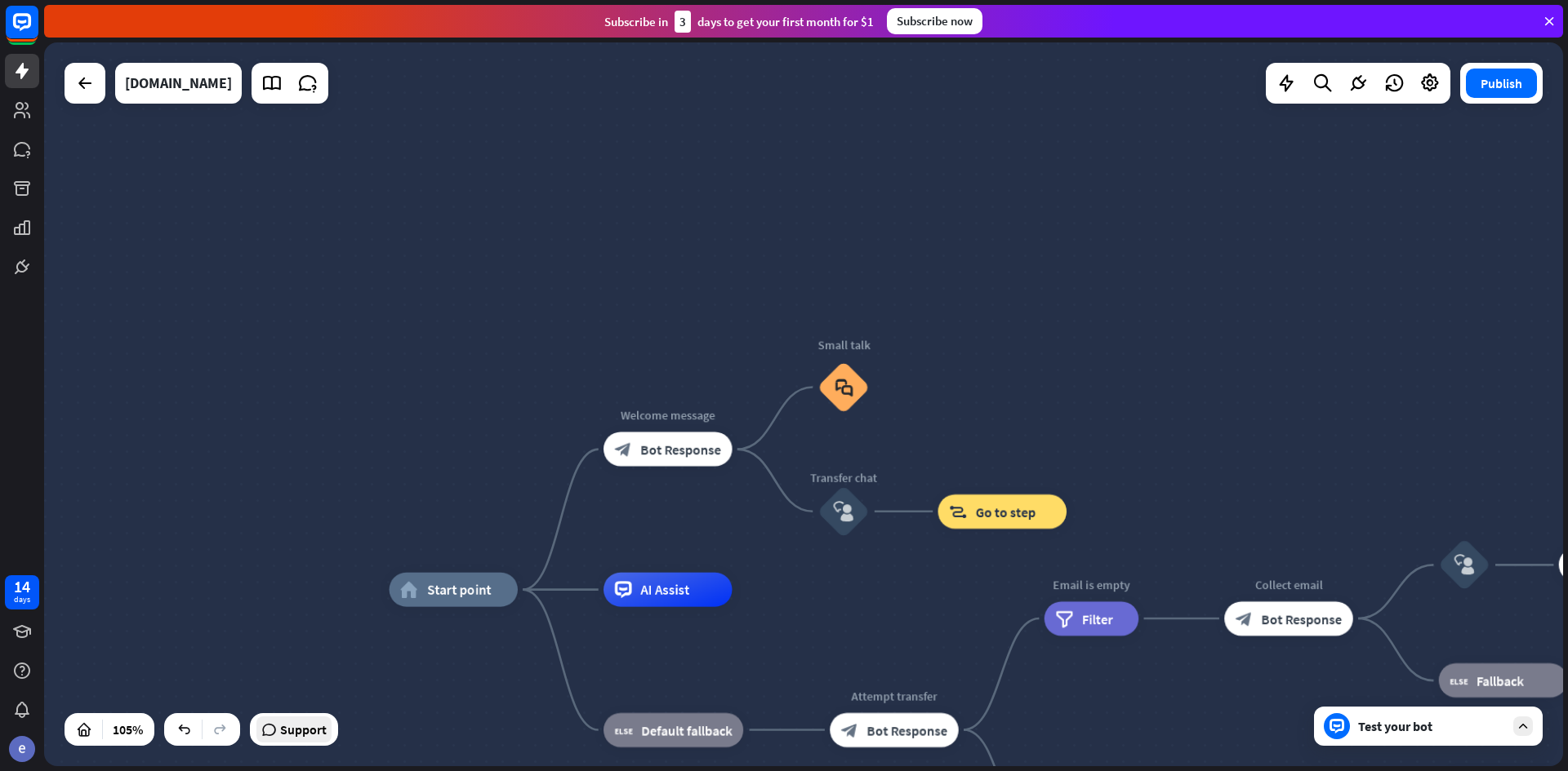
click at [296, 736] on span "Support" at bounding box center [303, 730] width 46 height 26
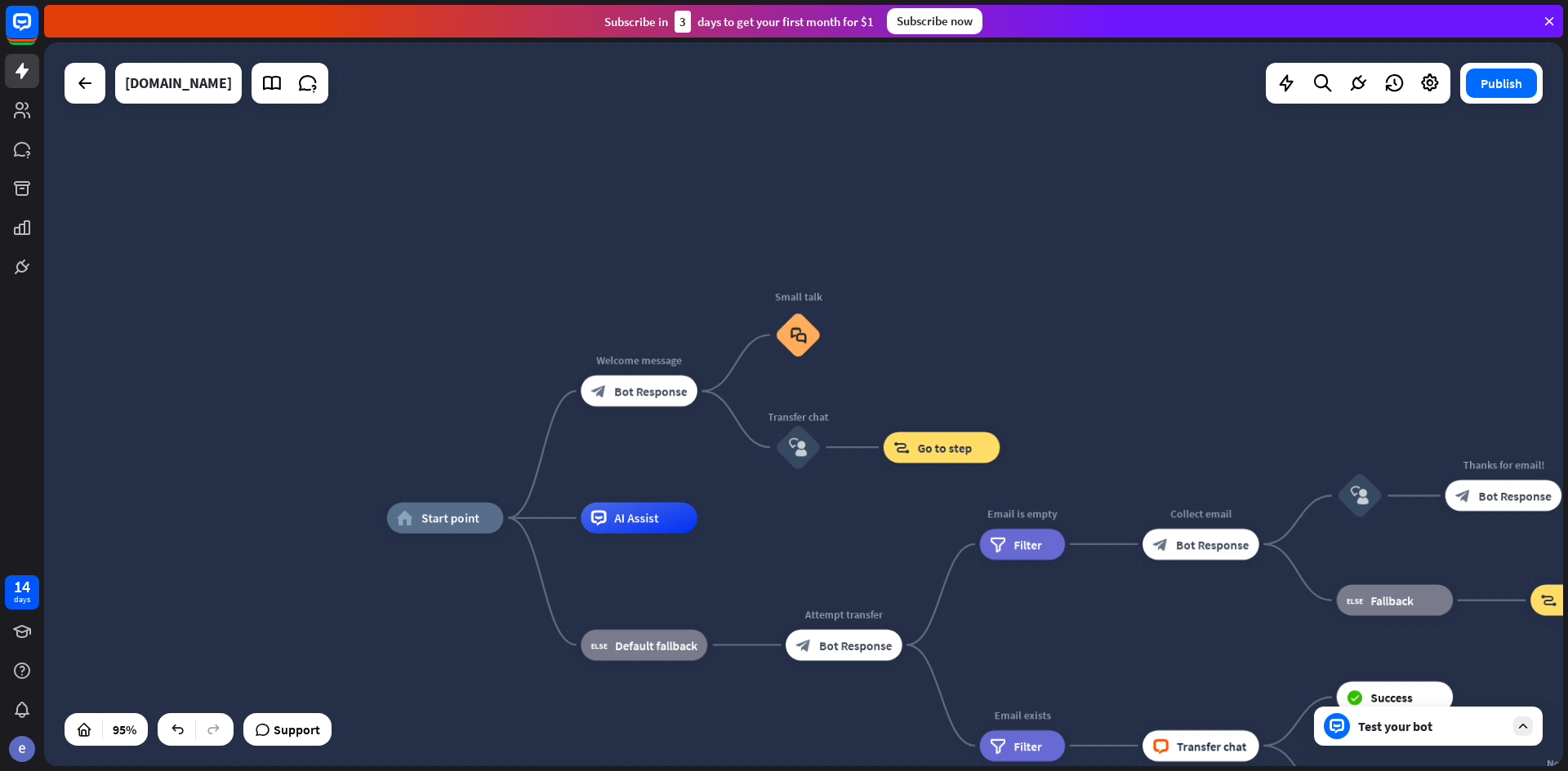
drag, startPoint x: 895, startPoint y: 634, endPoint x: 817, endPoint y: 524, distance: 134.8
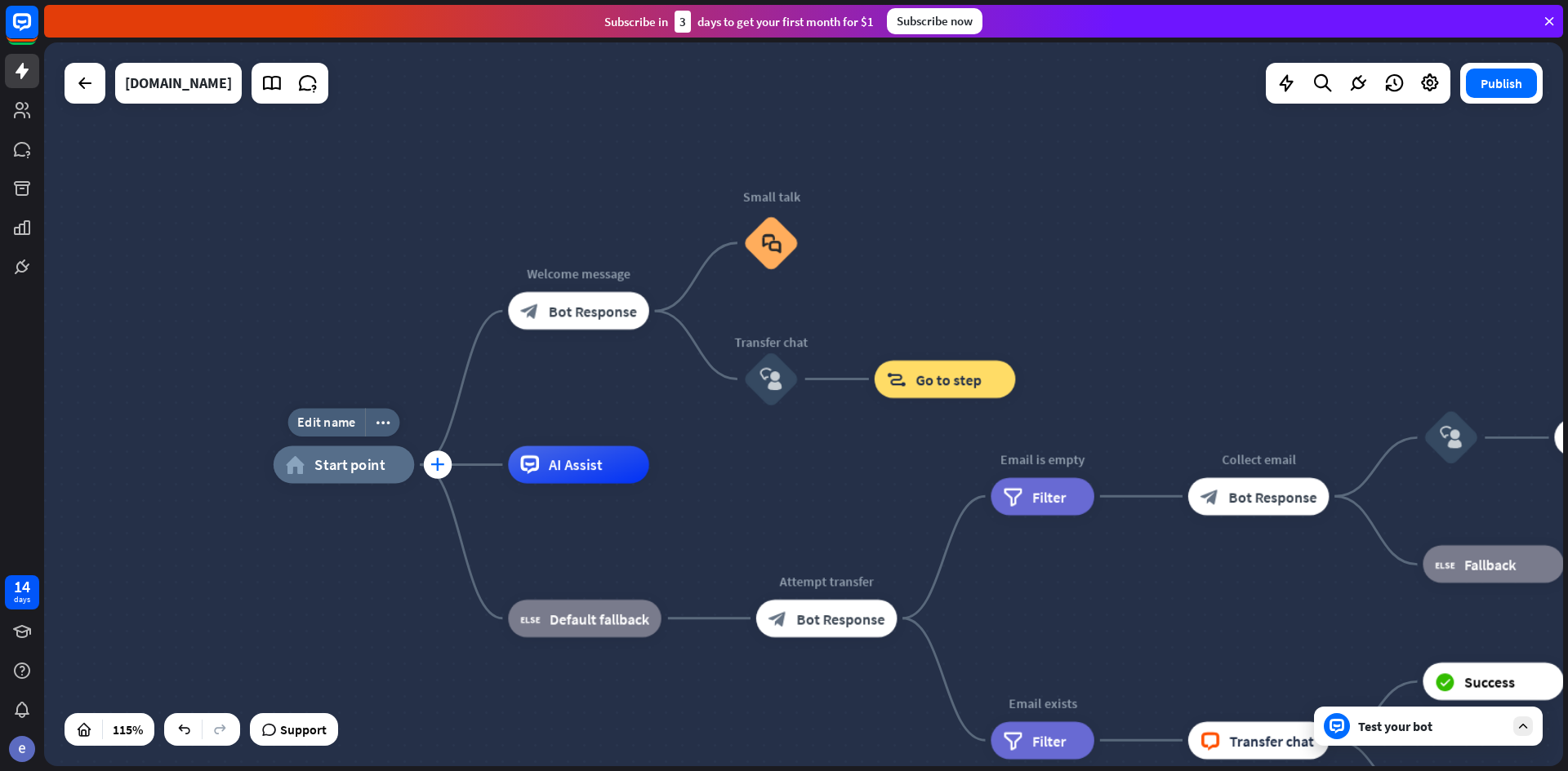
click at [429, 468] on div "plus" at bounding box center [438, 465] width 29 height 29
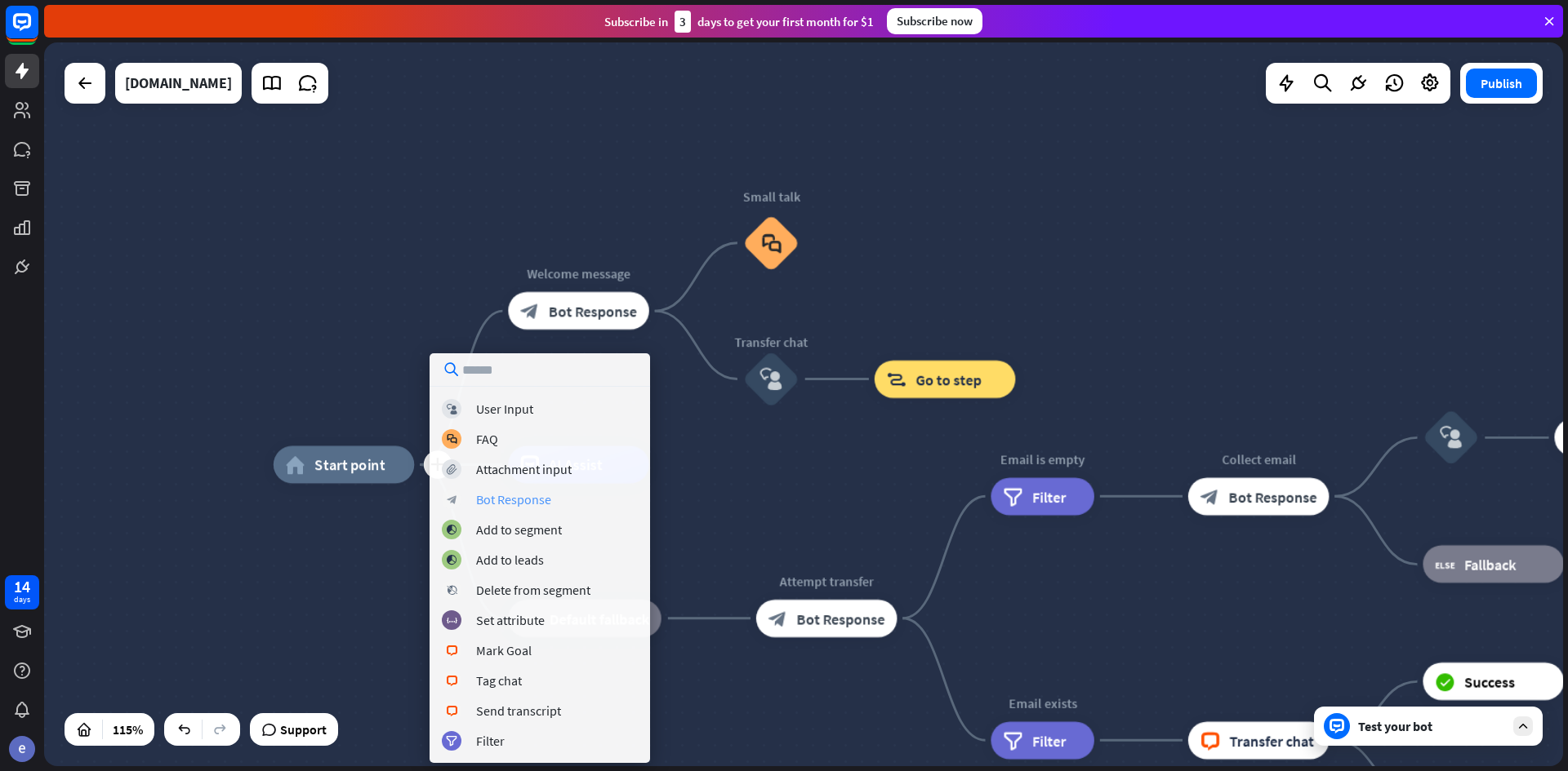
click at [519, 499] on div "Bot Response" at bounding box center [514, 499] width 75 height 17
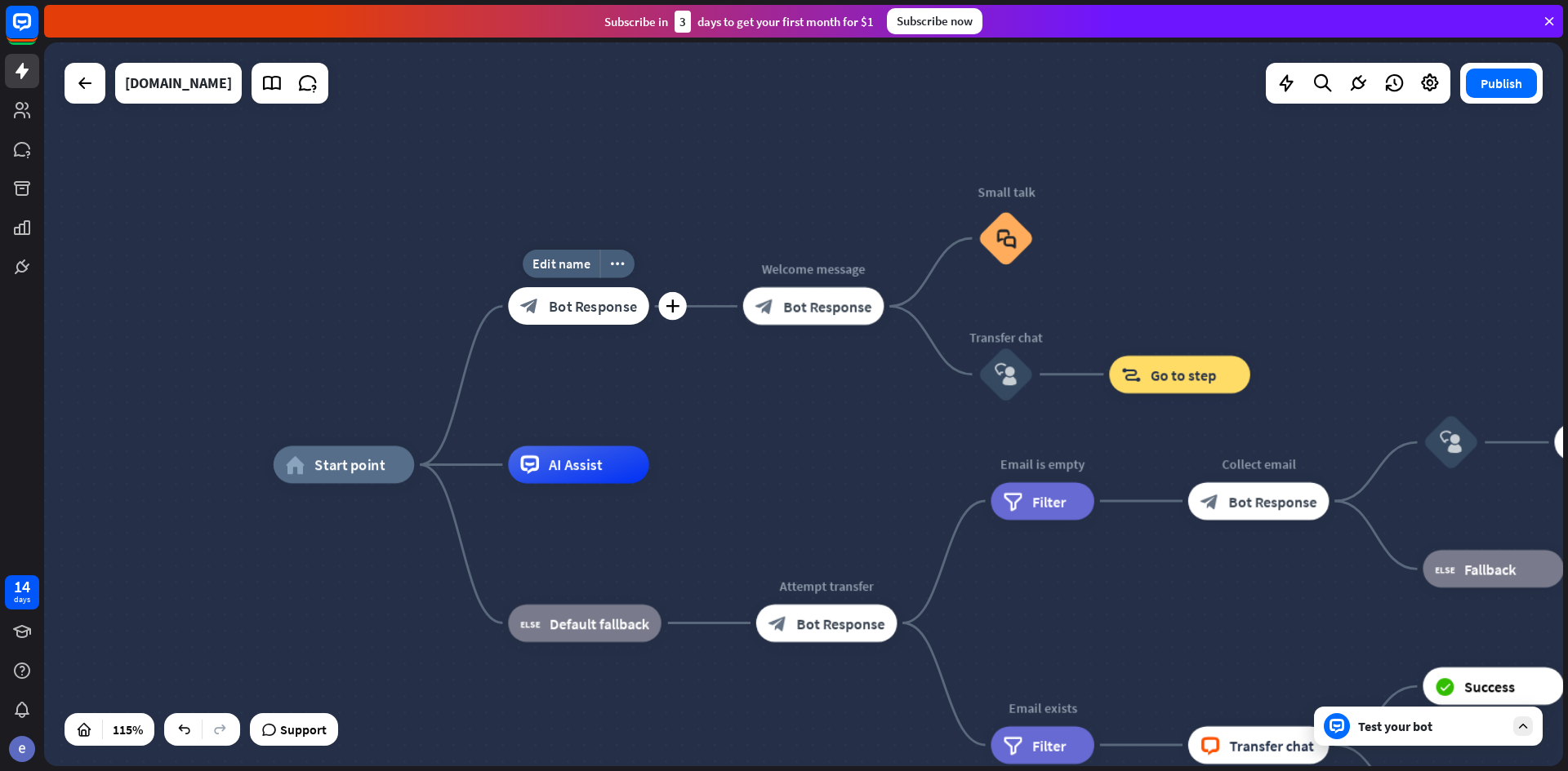
click at [590, 316] on div "block_bot_response Bot Response" at bounding box center [578, 305] width 141 height 37
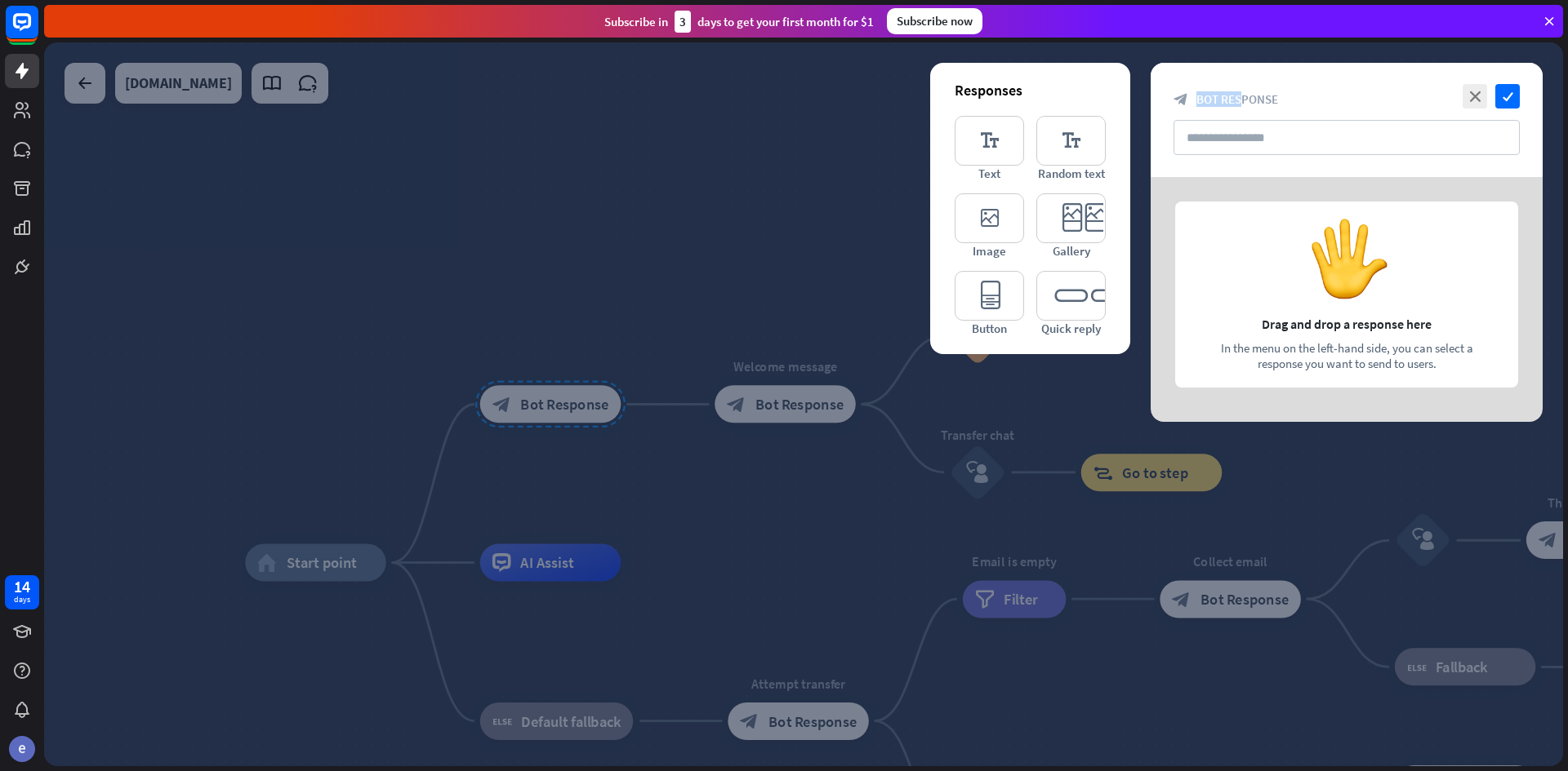
drag, startPoint x: 1238, startPoint y: 94, endPoint x: 1188, endPoint y: 98, distance: 50.2
click at [1188, 98] on div "block_bot_response Bot Response" at bounding box center [1346, 99] width 346 height 16
drag, startPoint x: 1233, startPoint y: 121, endPoint x: 1238, endPoint y: 129, distance: 9.4
click at [1236, 125] on input "text" at bounding box center [1346, 137] width 346 height 35
click at [1244, 140] on input "text" at bounding box center [1346, 137] width 346 height 35
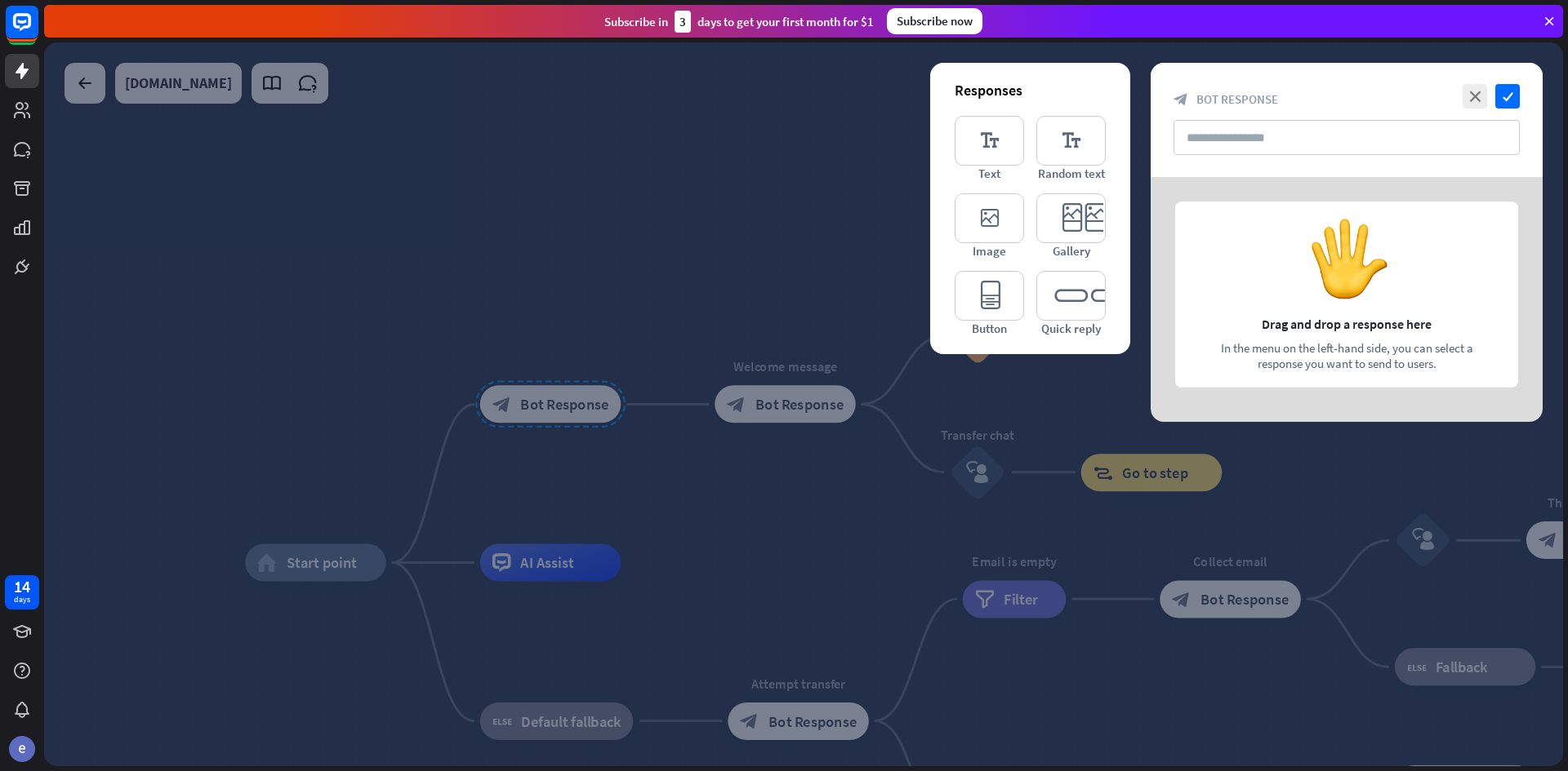
click at [786, 409] on div at bounding box center [803, 404] width 1518 height 724
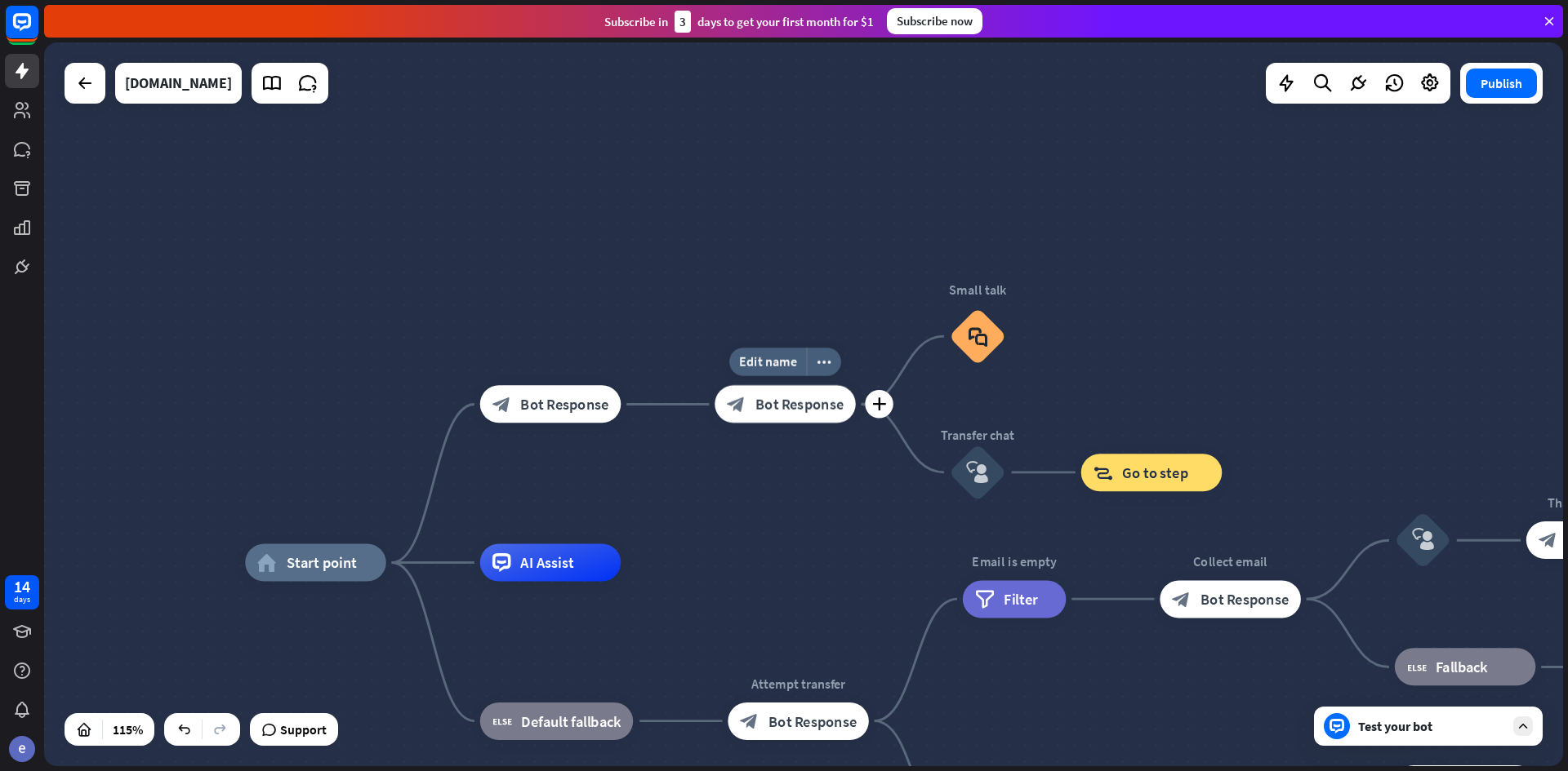
click at [760, 423] on div "Edit name more_horiz plus block_bot_response Bot Response" at bounding box center [784, 404] width 141 height 37
click at [760, 416] on div "block_bot_response Bot Response" at bounding box center [784, 404] width 141 height 37
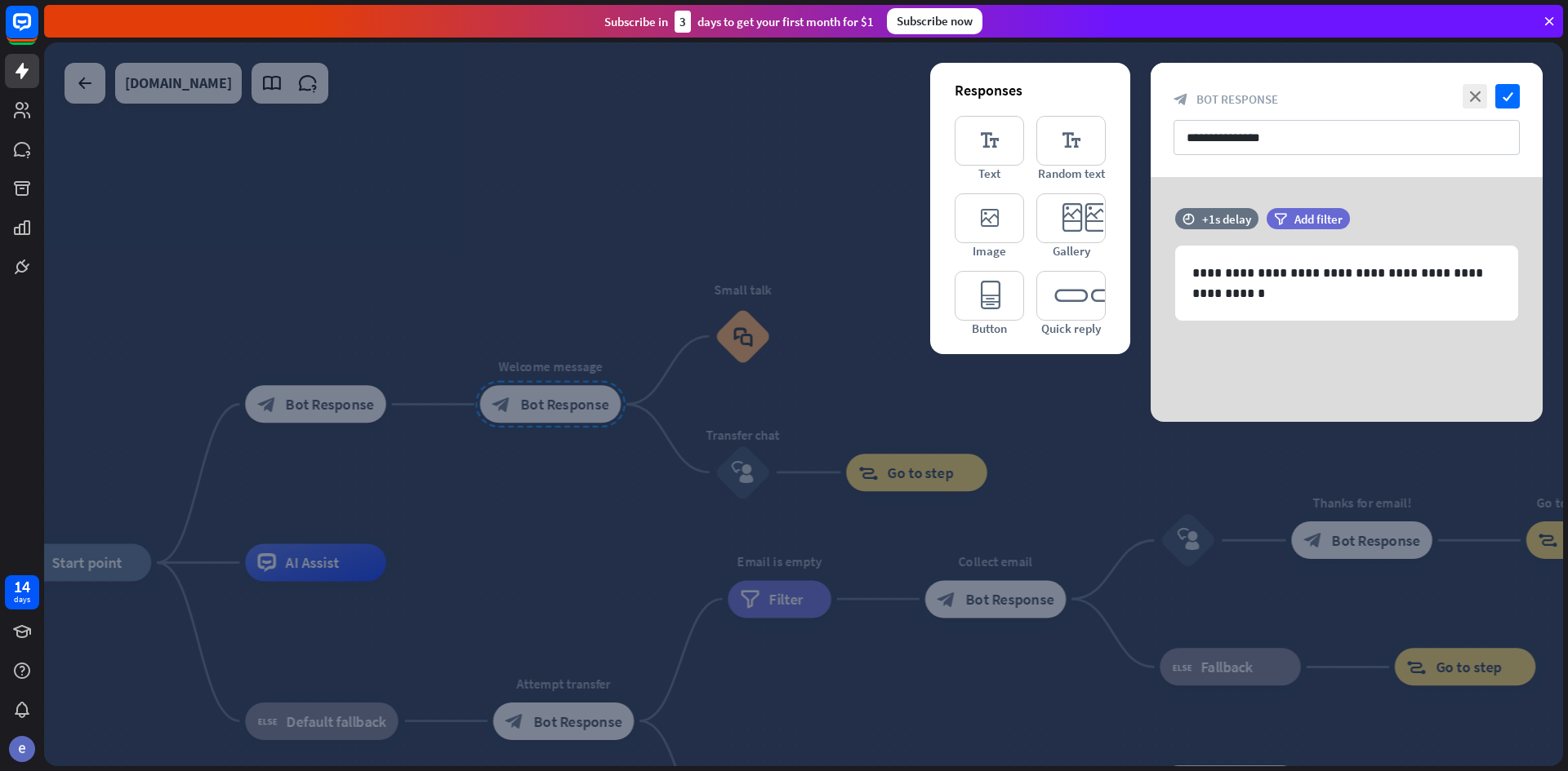
click at [334, 403] on div at bounding box center [803, 404] width 1518 height 724
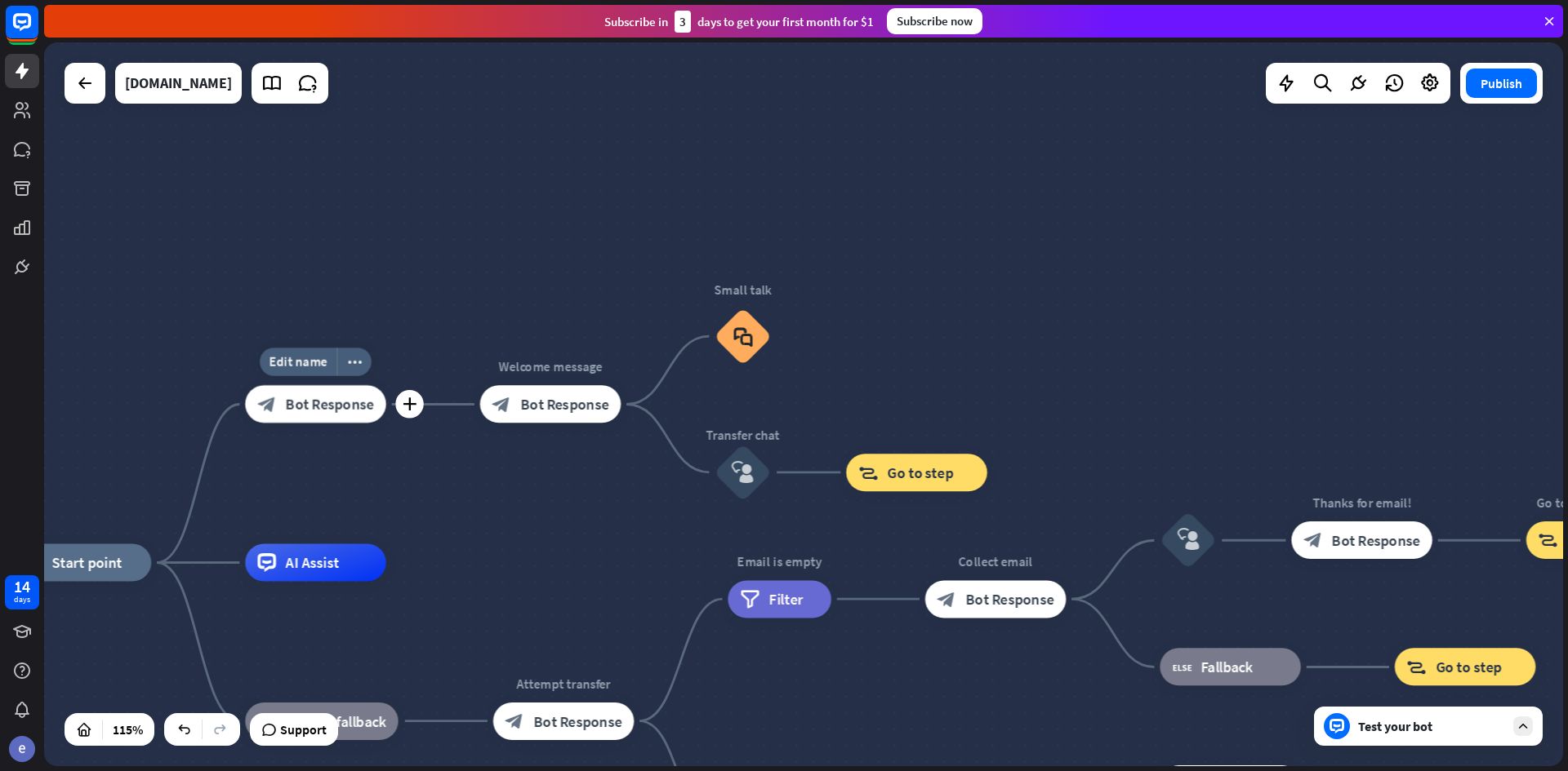
click at [361, 402] on span "Bot Response" at bounding box center [329, 404] width 88 height 19
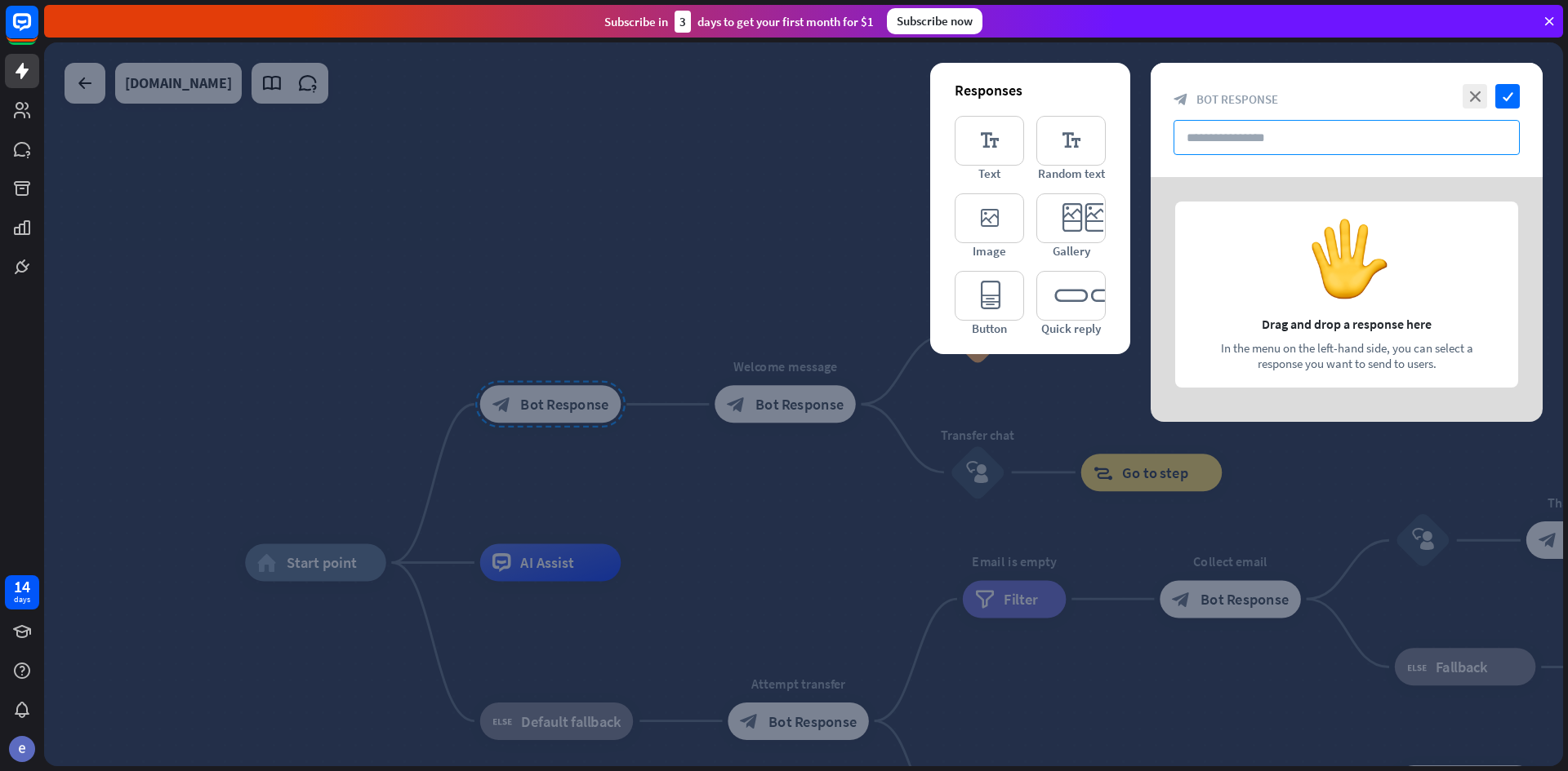
click at [1286, 144] on input "text" at bounding box center [1346, 137] width 346 height 35
click at [1042, 313] on icon "editor_quick_replies" at bounding box center [1071, 296] width 69 height 50
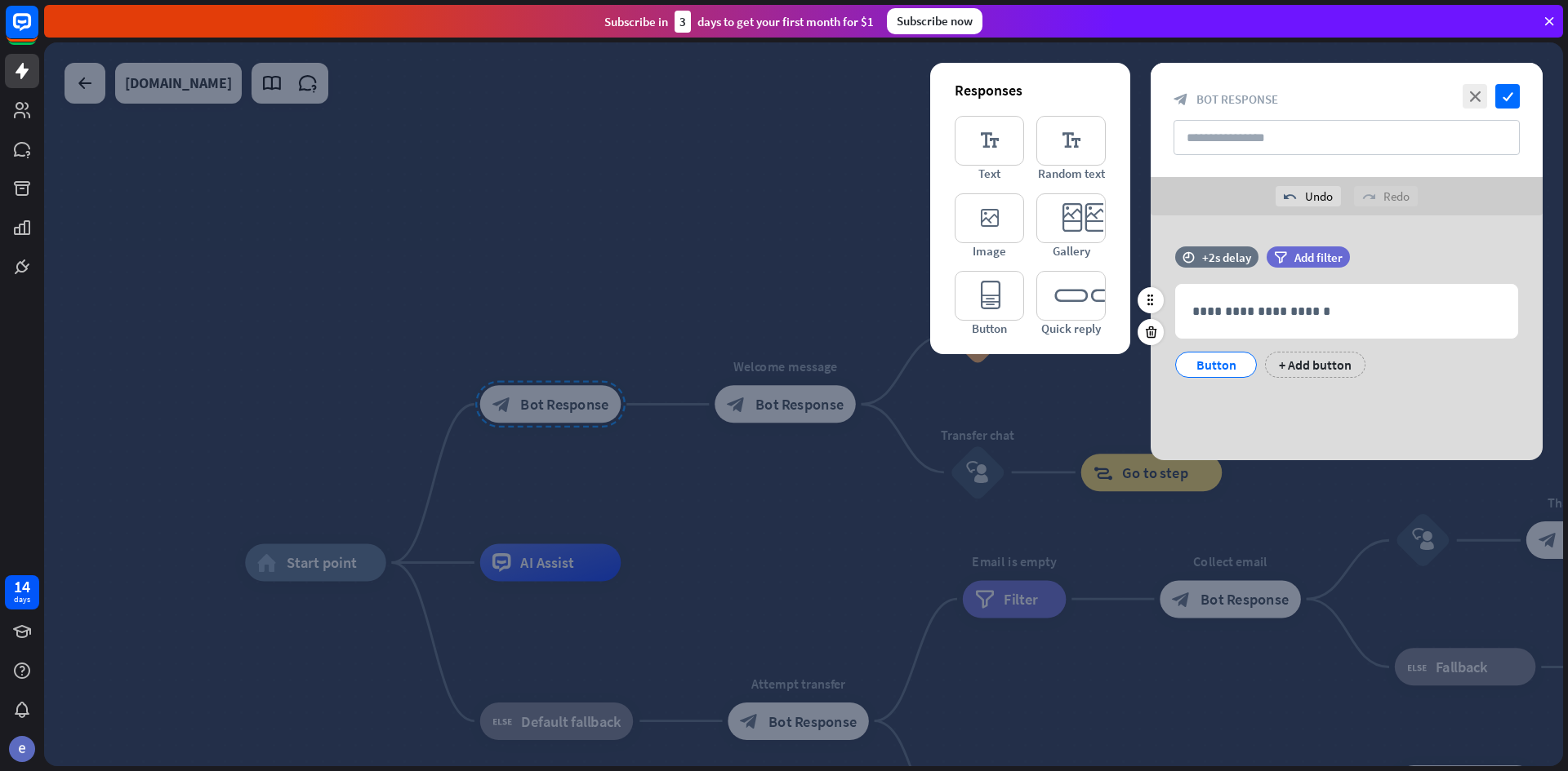
click at [1197, 364] on div "Button" at bounding box center [1215, 365] width 54 height 25
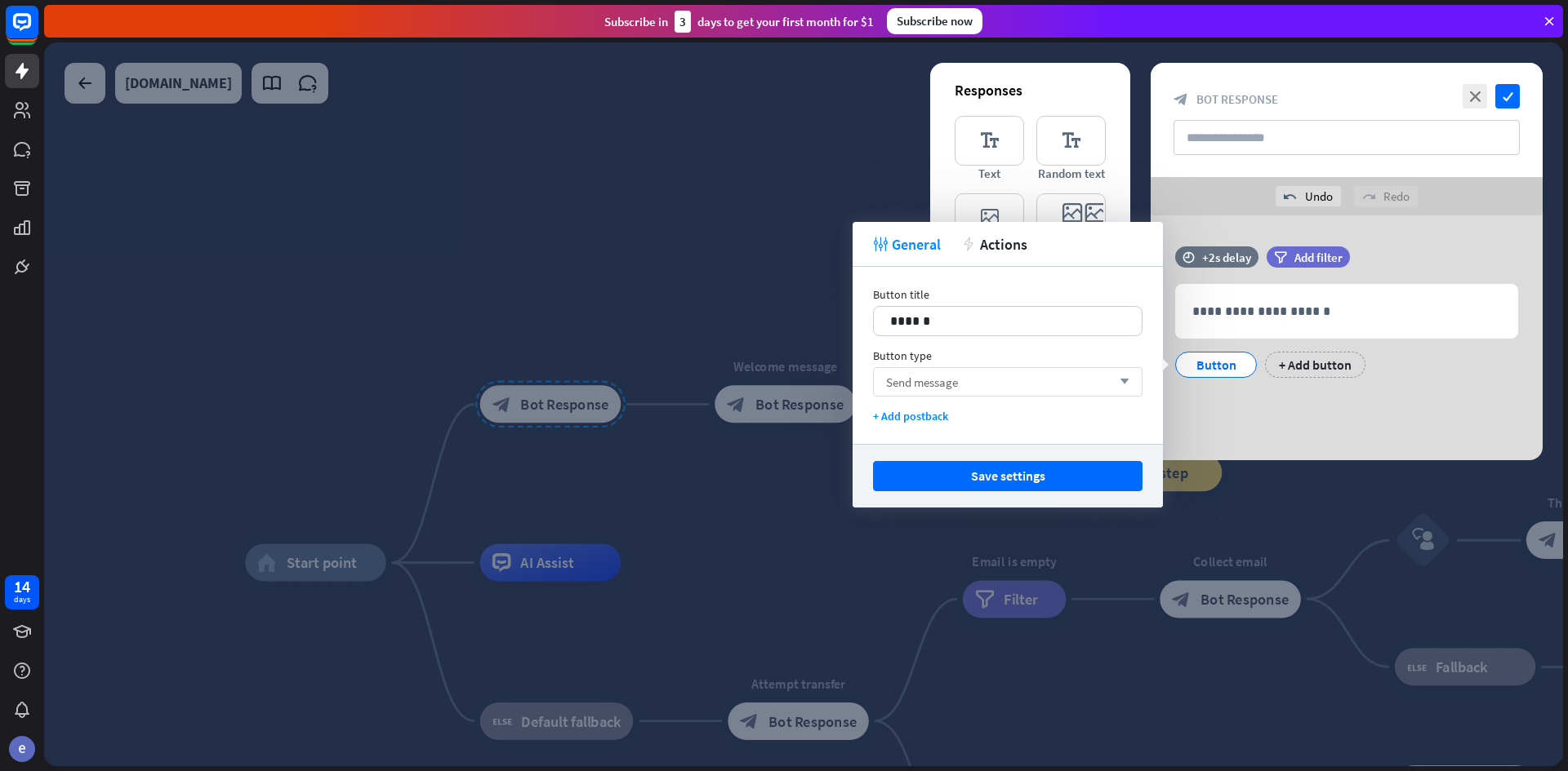
click at [1063, 376] on div "Send message arrow_down" at bounding box center [1007, 382] width 269 height 30
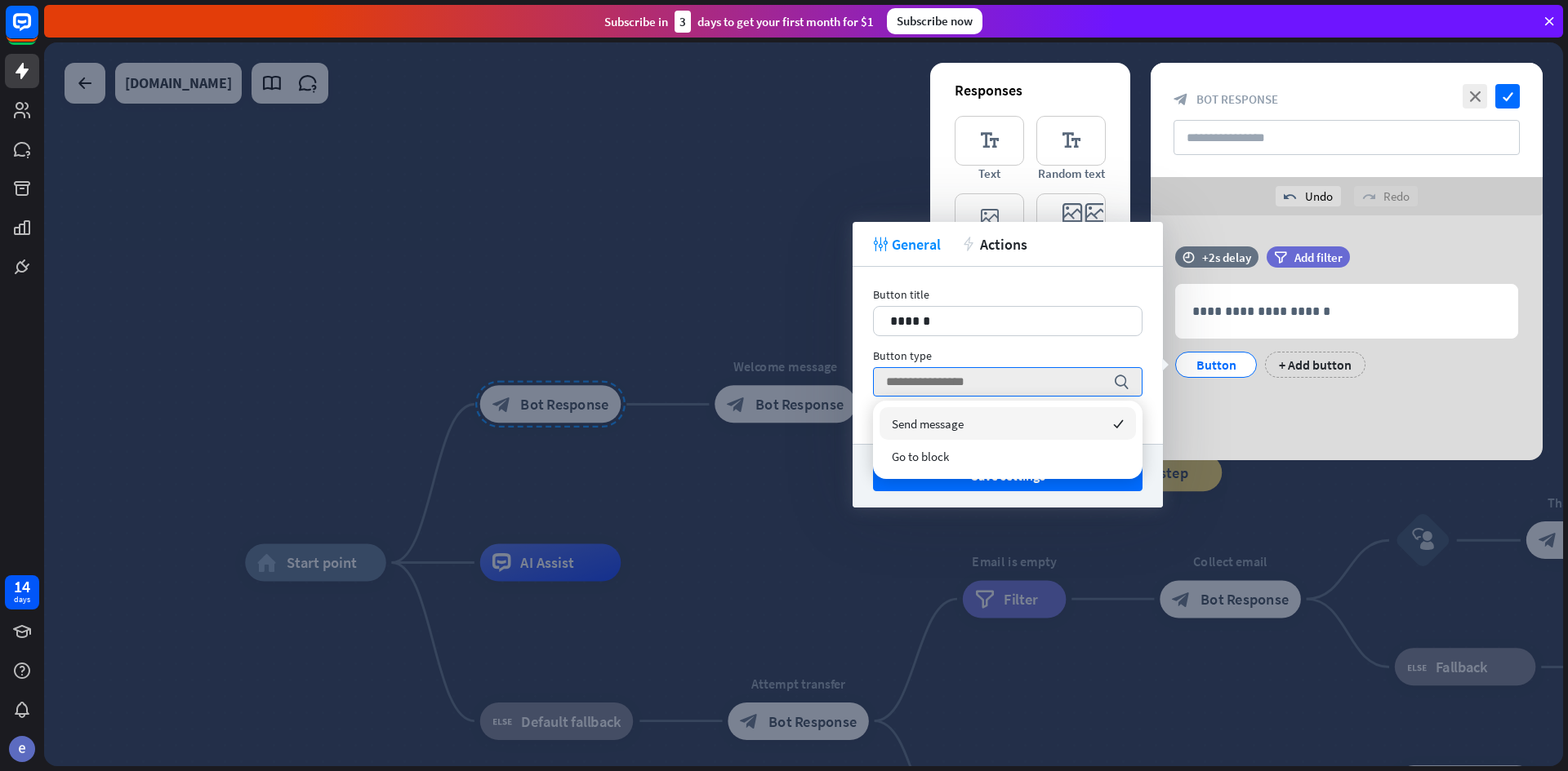
click at [1067, 401] on div "Send message checked Go to block" at bounding box center [1007, 440] width 269 height 78
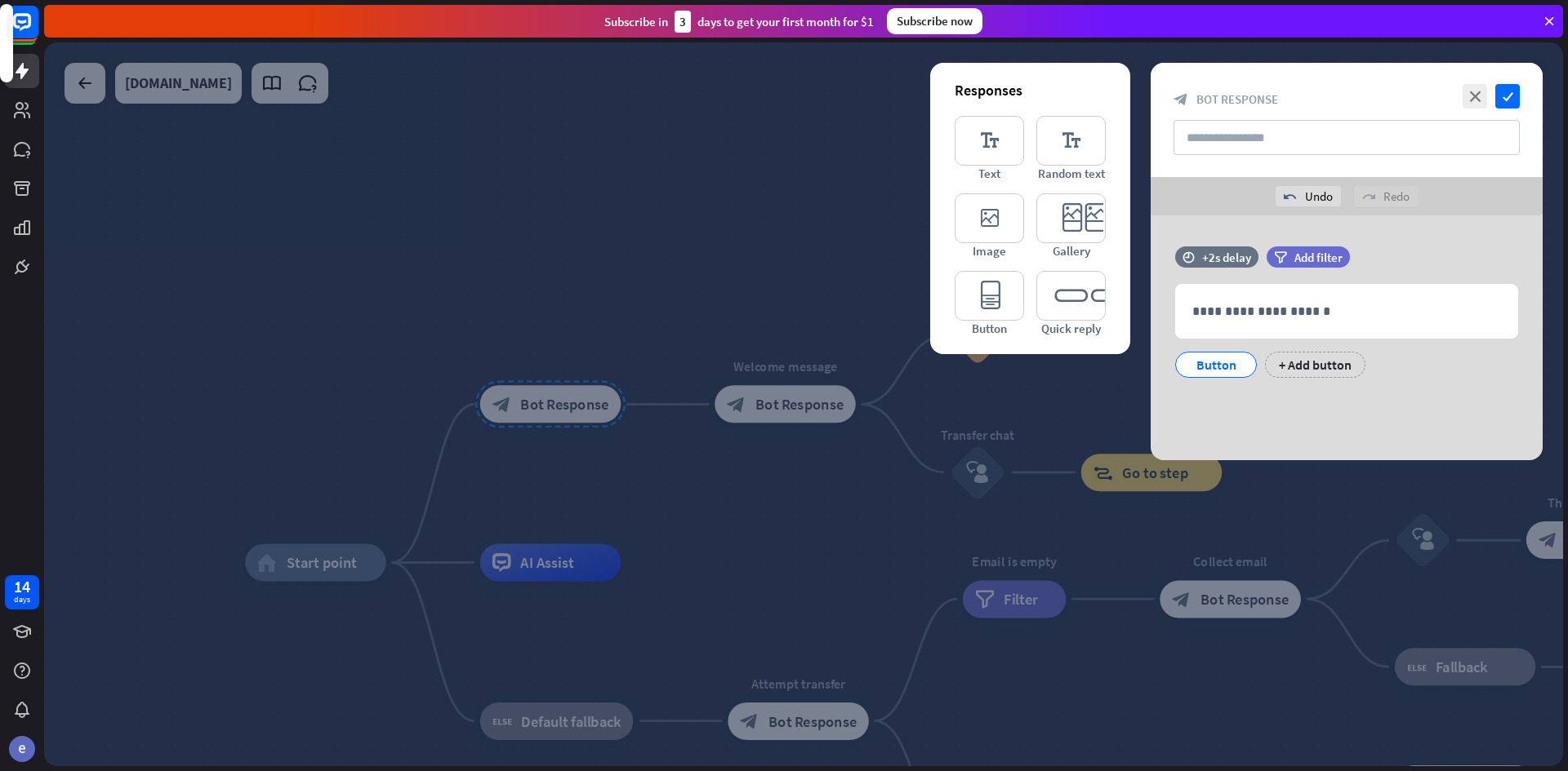
drag, startPoint x: 1495, startPoint y: 236, endPoint x: 1485, endPoint y: 227, distance: 13.5
click at [1489, 231] on div "**********" at bounding box center [1346, 338] width 392 height 245
click at [1476, 87] on icon "close" at bounding box center [1475, 97] width 25 height 25
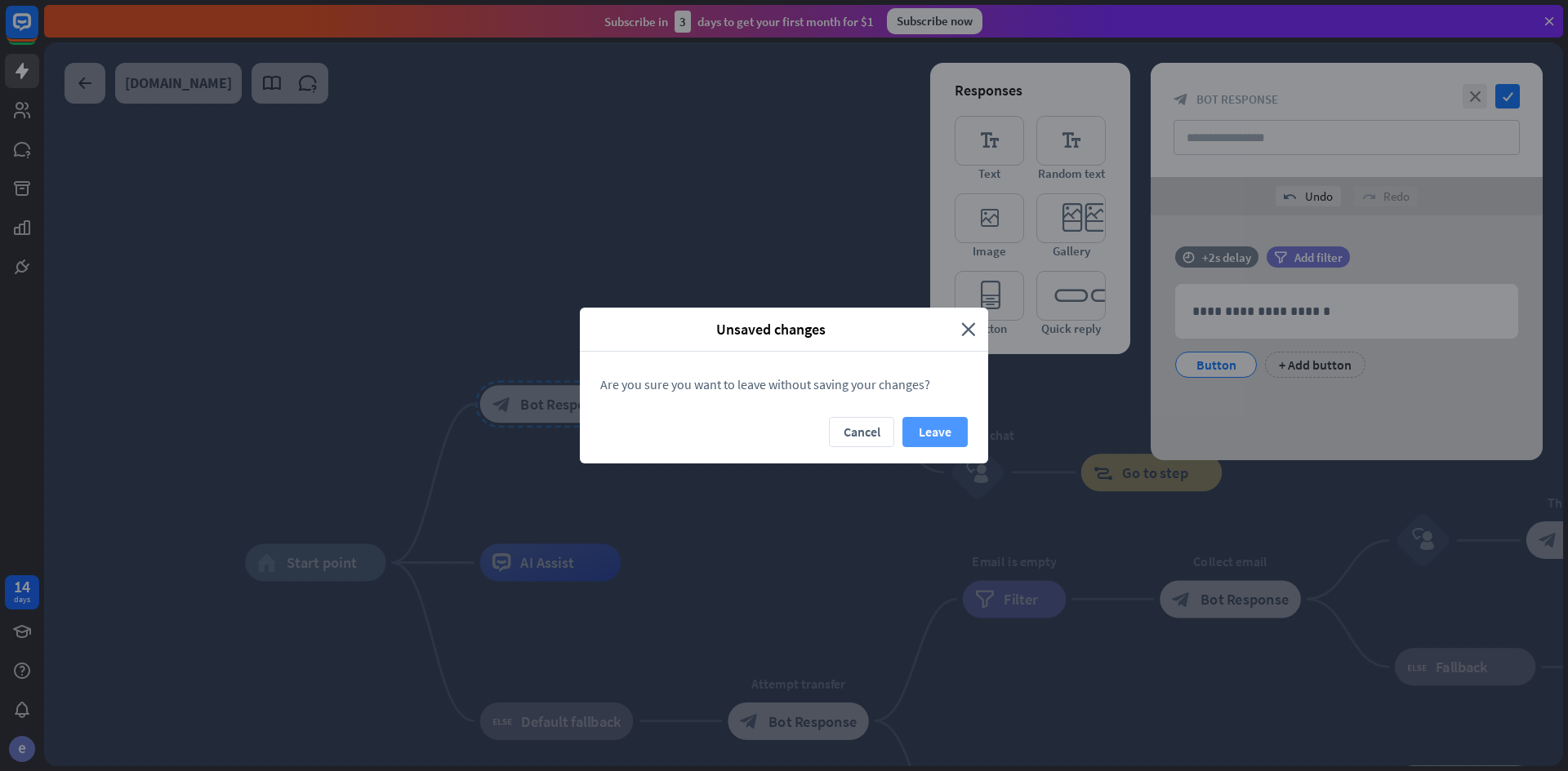
click at [931, 425] on button "Leave" at bounding box center [935, 432] width 65 height 31
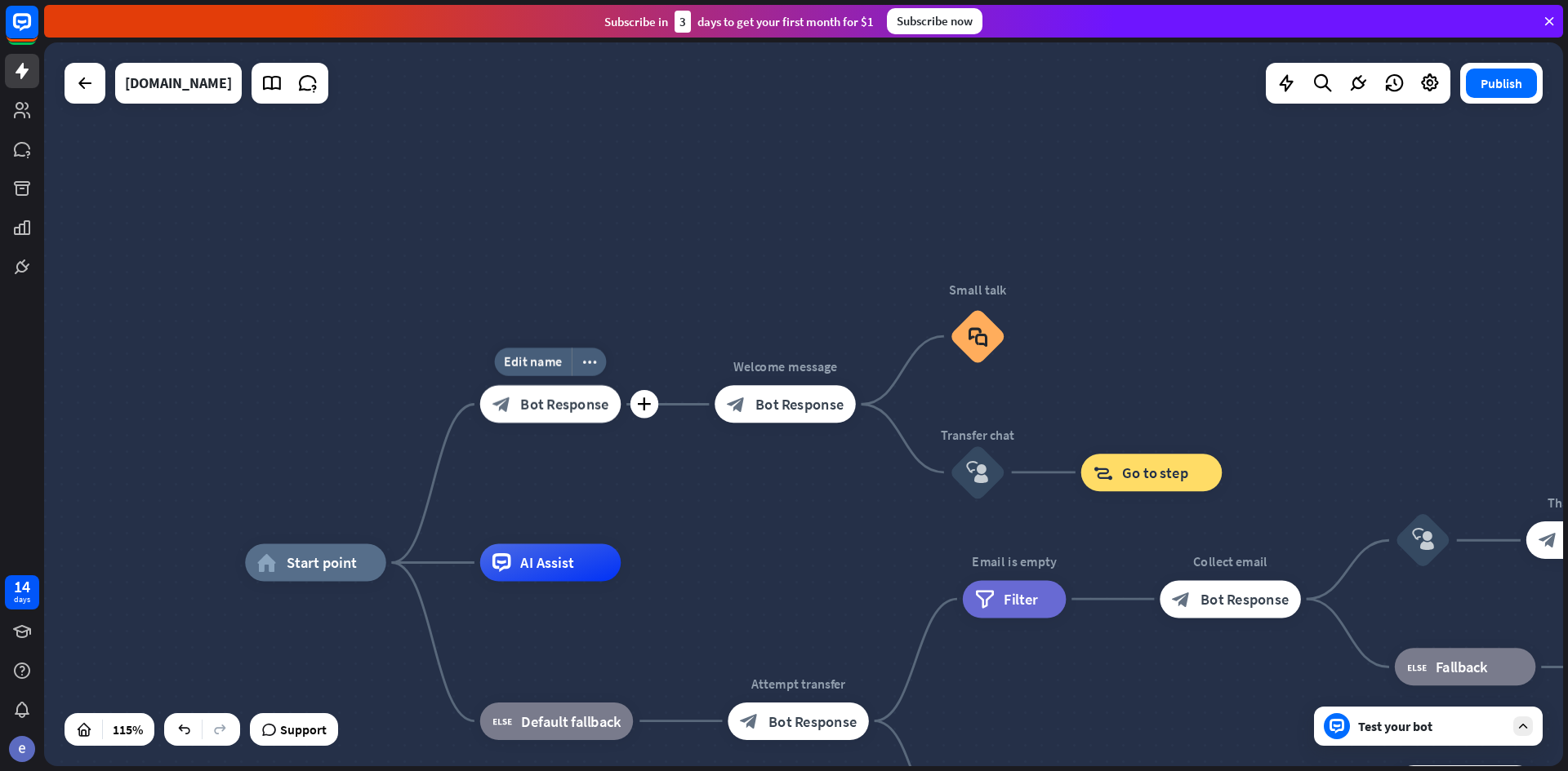
click at [566, 415] on div "block_bot_response Bot Response" at bounding box center [550, 404] width 141 height 37
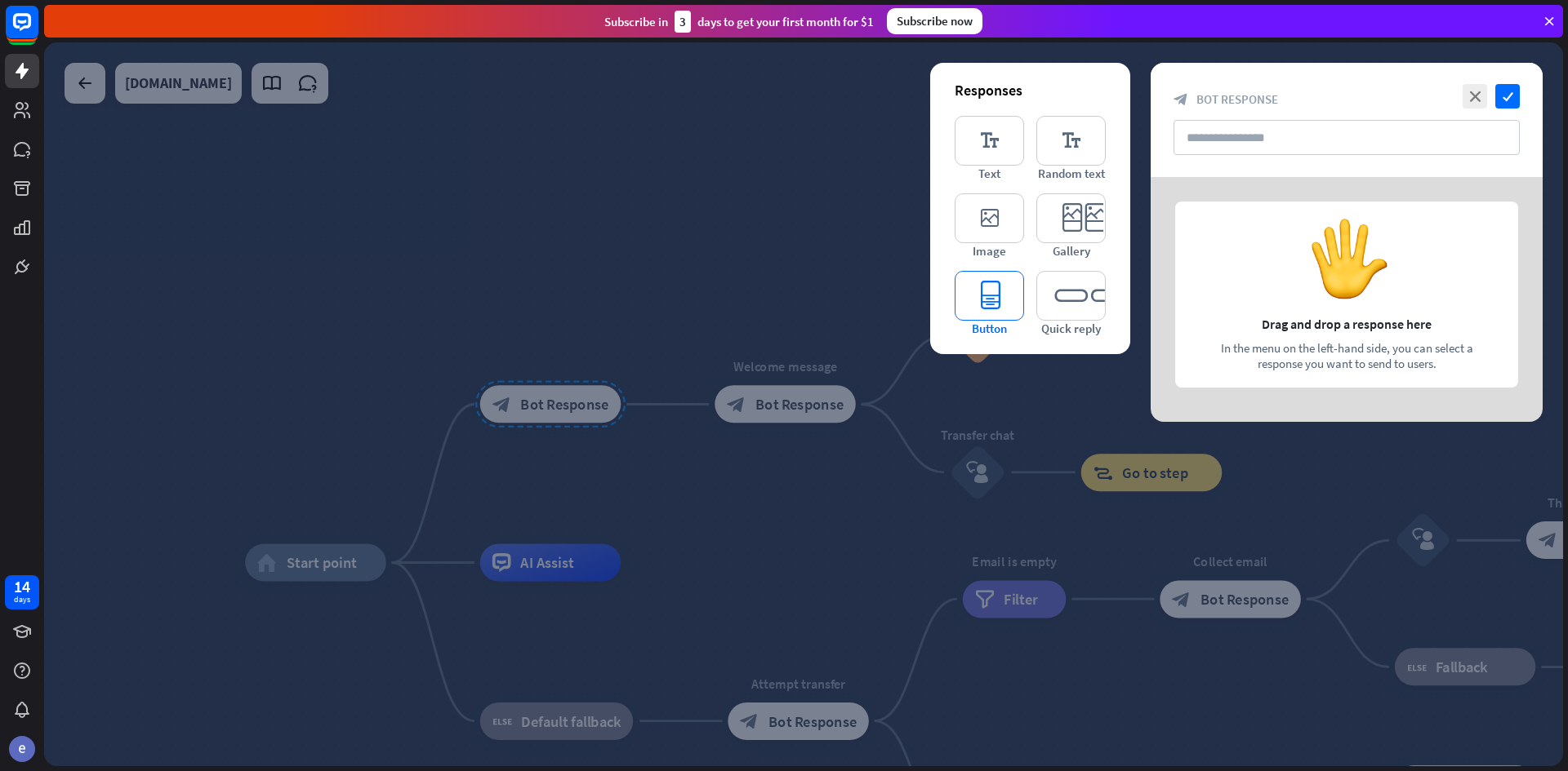
click at [1001, 300] on icon "editor_button" at bounding box center [989, 296] width 69 height 50
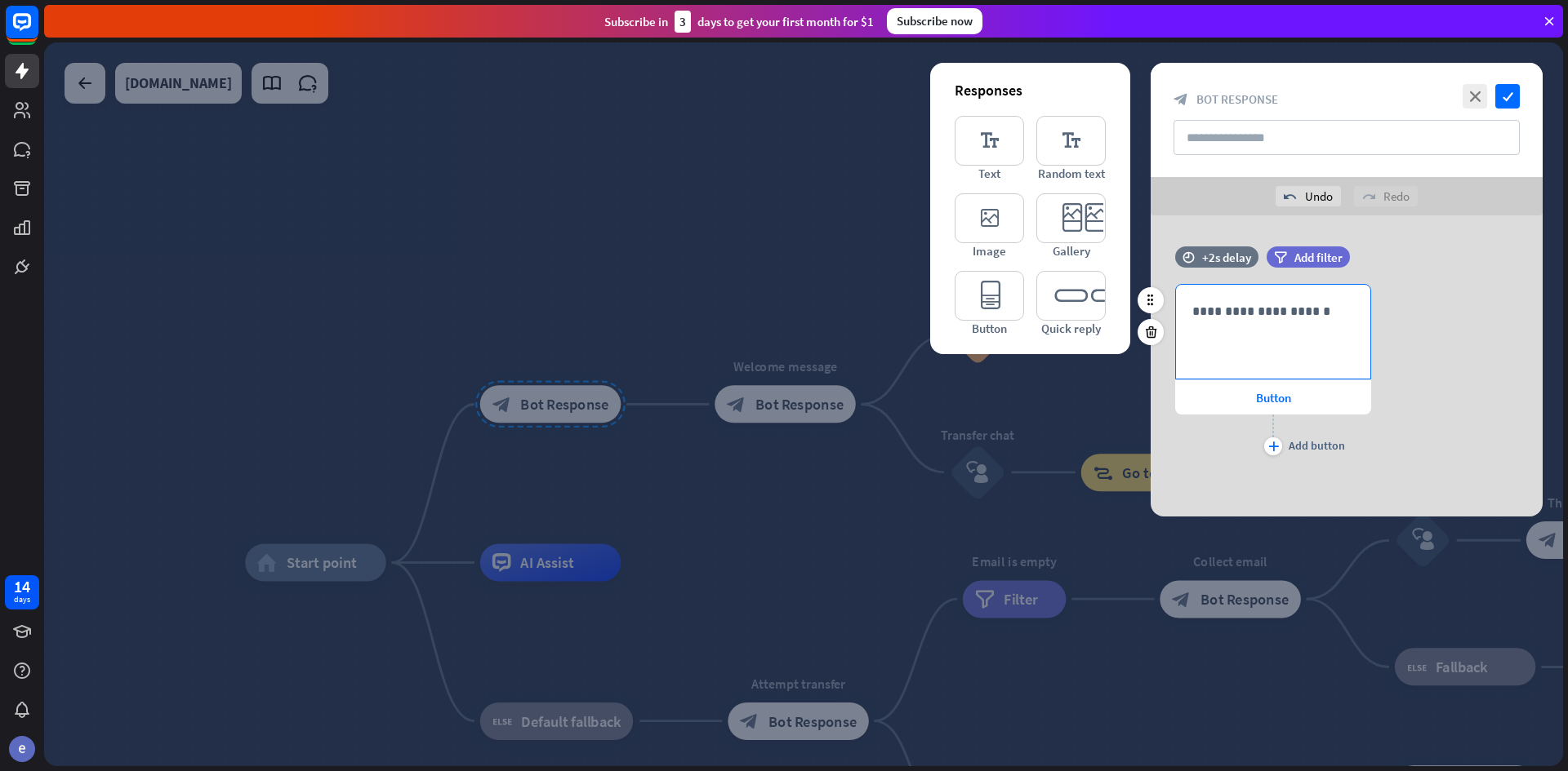
drag, startPoint x: 1232, startPoint y: 329, endPoint x: 1232, endPoint y: 319, distance: 10.0
click at [1232, 324] on div "**********" at bounding box center [1272, 332] width 194 height 94
click at [1267, 404] on span "Button" at bounding box center [1273, 398] width 36 height 16
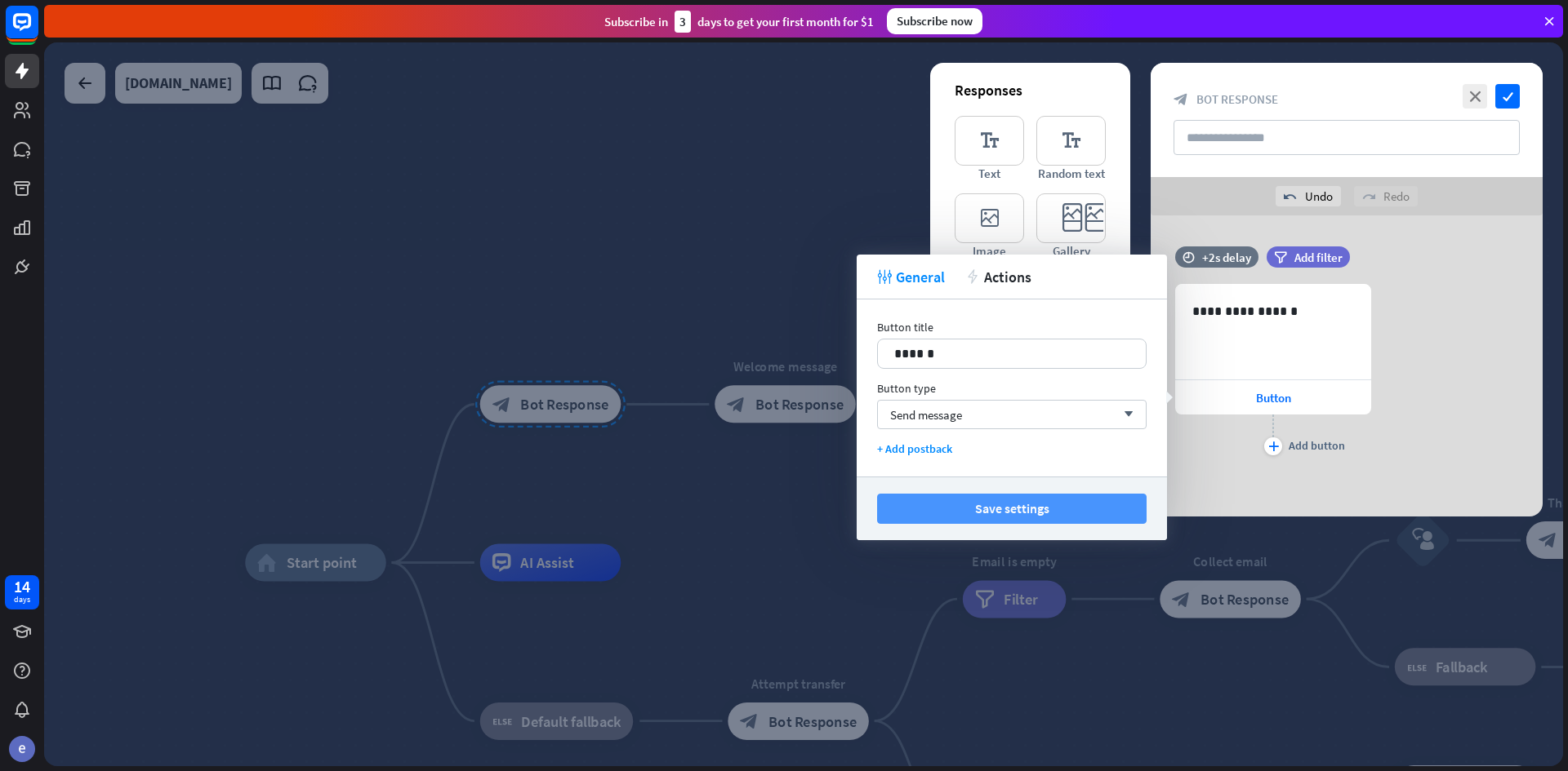
click at [1009, 503] on button "Save settings" at bounding box center [1011, 508] width 269 height 31
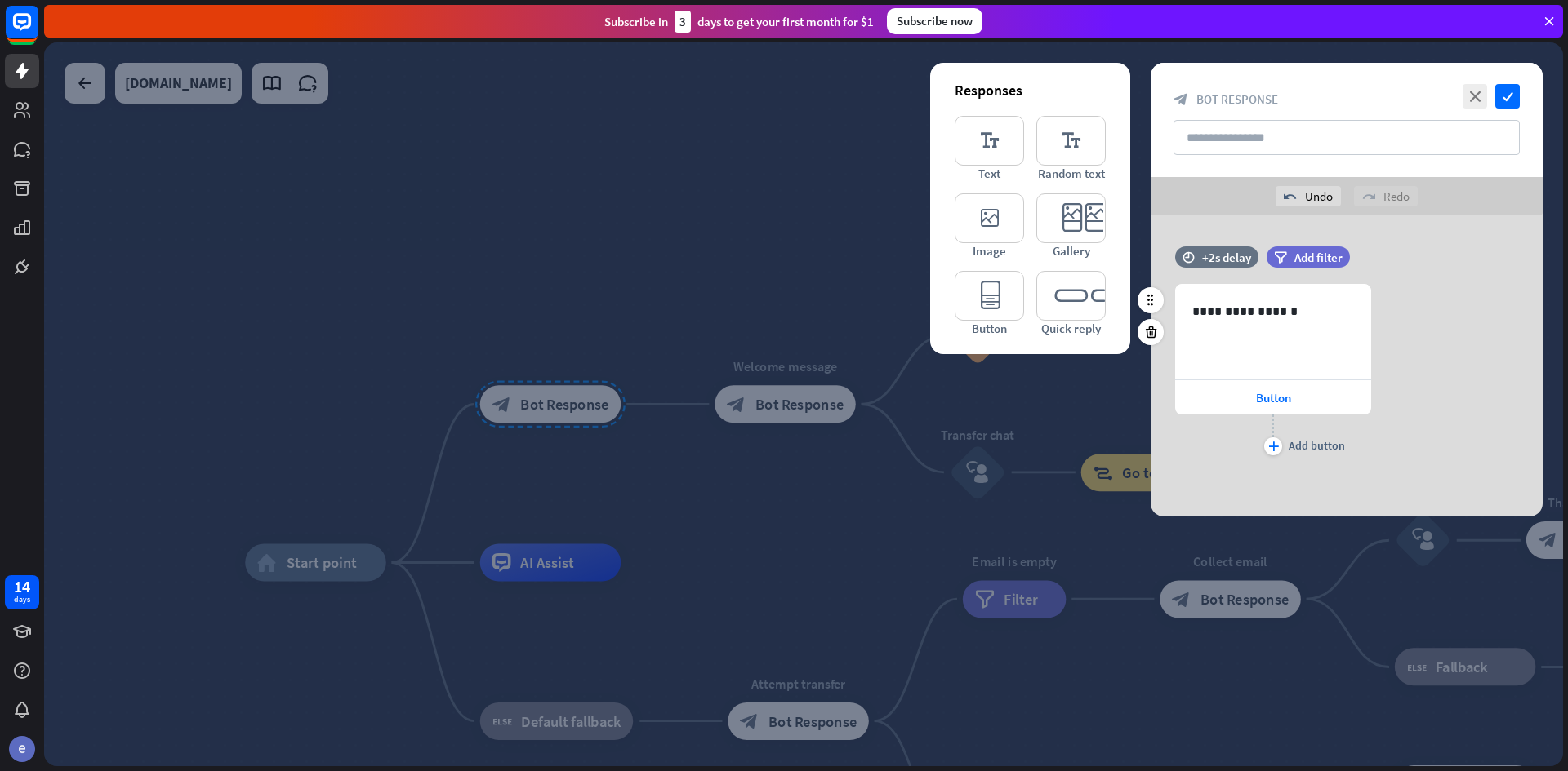
drag, startPoint x: 1419, startPoint y: 408, endPoint x: 1288, endPoint y: 435, distance: 133.8
click at [1405, 410] on div "**********" at bounding box center [1346, 371] width 392 height 176
drag, startPoint x: 1399, startPoint y: 429, endPoint x: 1317, endPoint y: 443, distance: 83.2
click at [1393, 429] on div "**********" at bounding box center [1346, 371] width 392 height 176
click at [1281, 450] on div "plus" at bounding box center [1273, 447] width 18 height 18
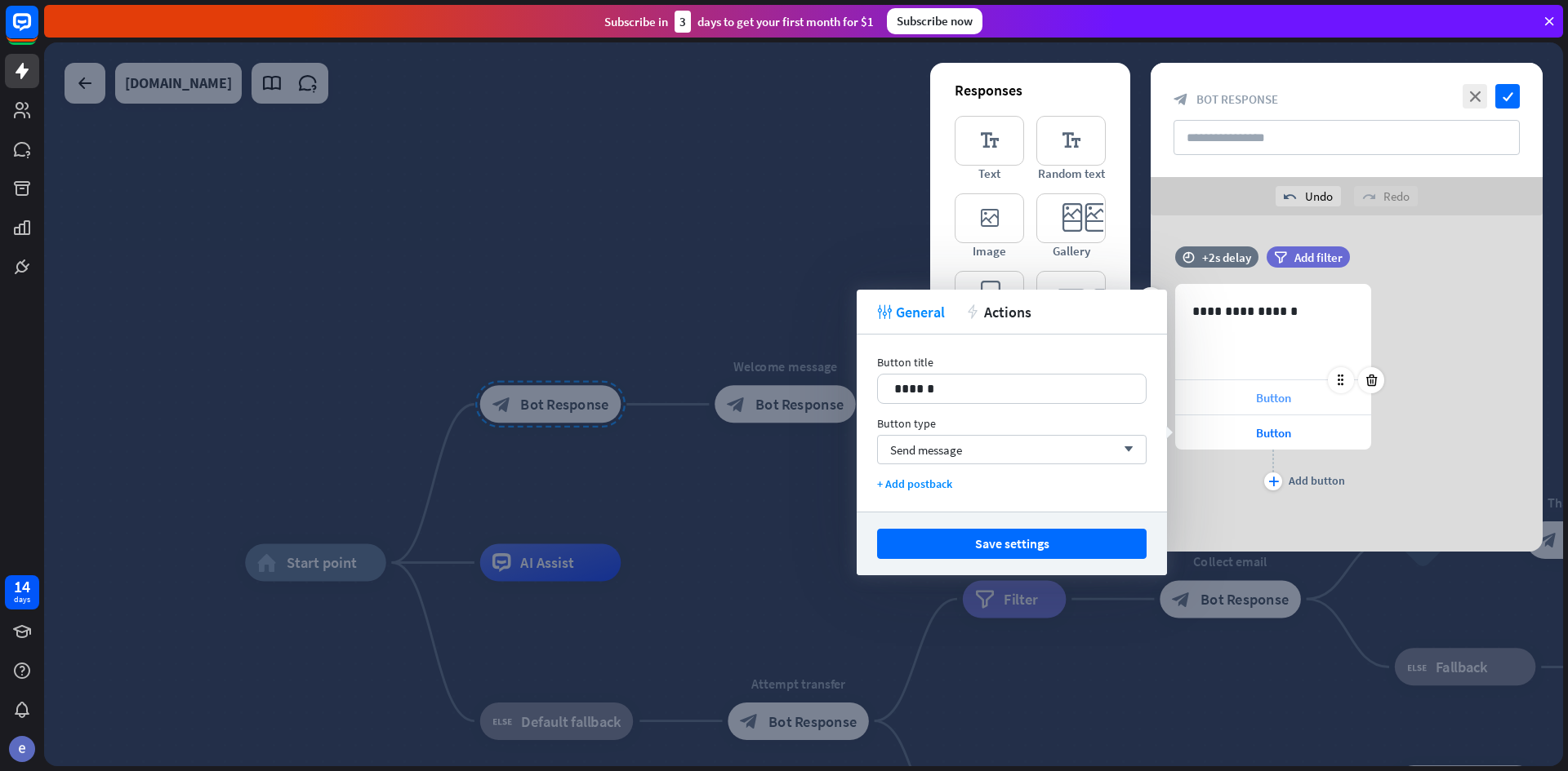
click at [1265, 397] on span "Button" at bounding box center [1273, 398] width 36 height 16
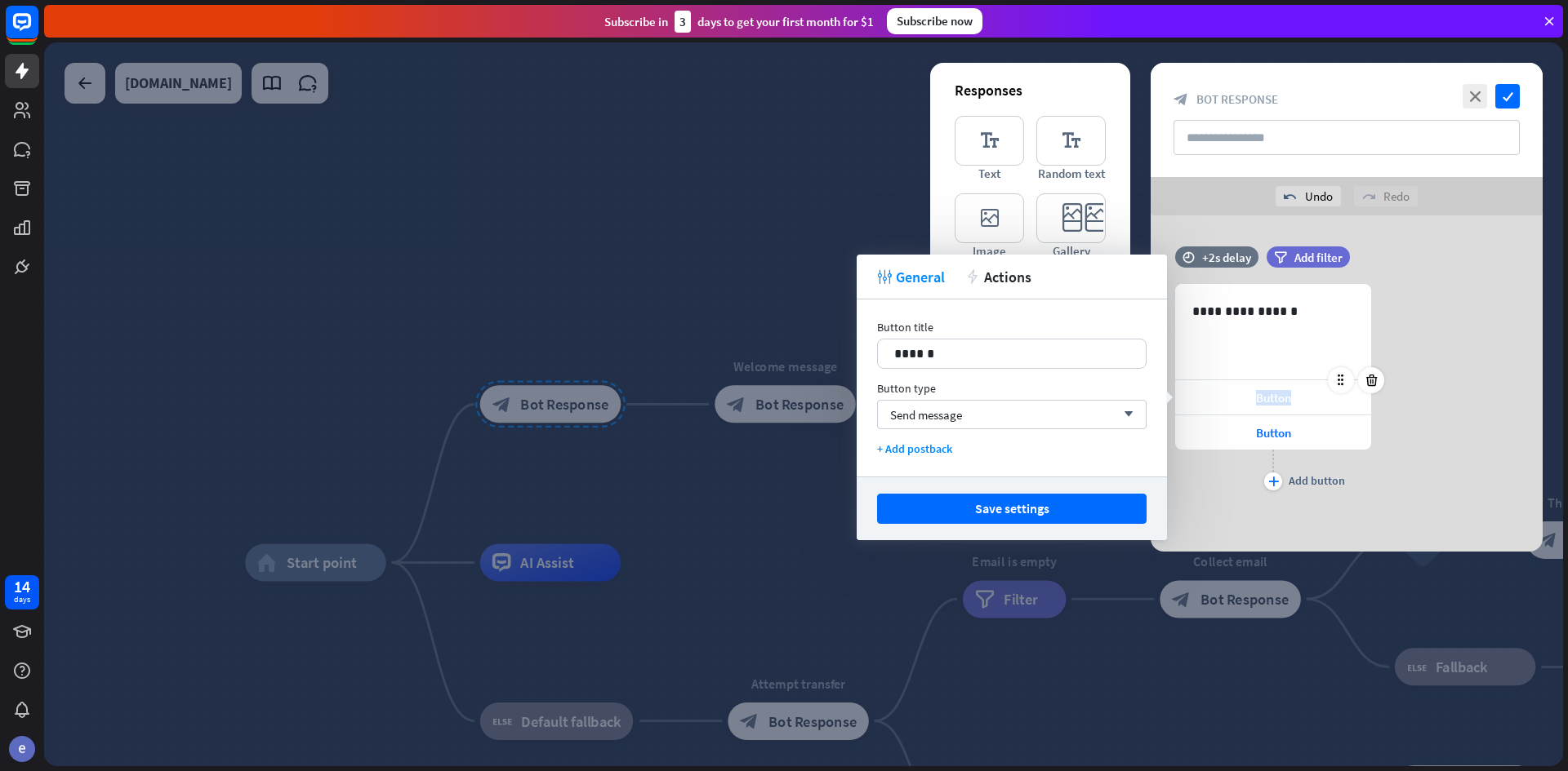
click at [1265, 397] on span "Button" at bounding box center [1273, 398] width 36 height 16
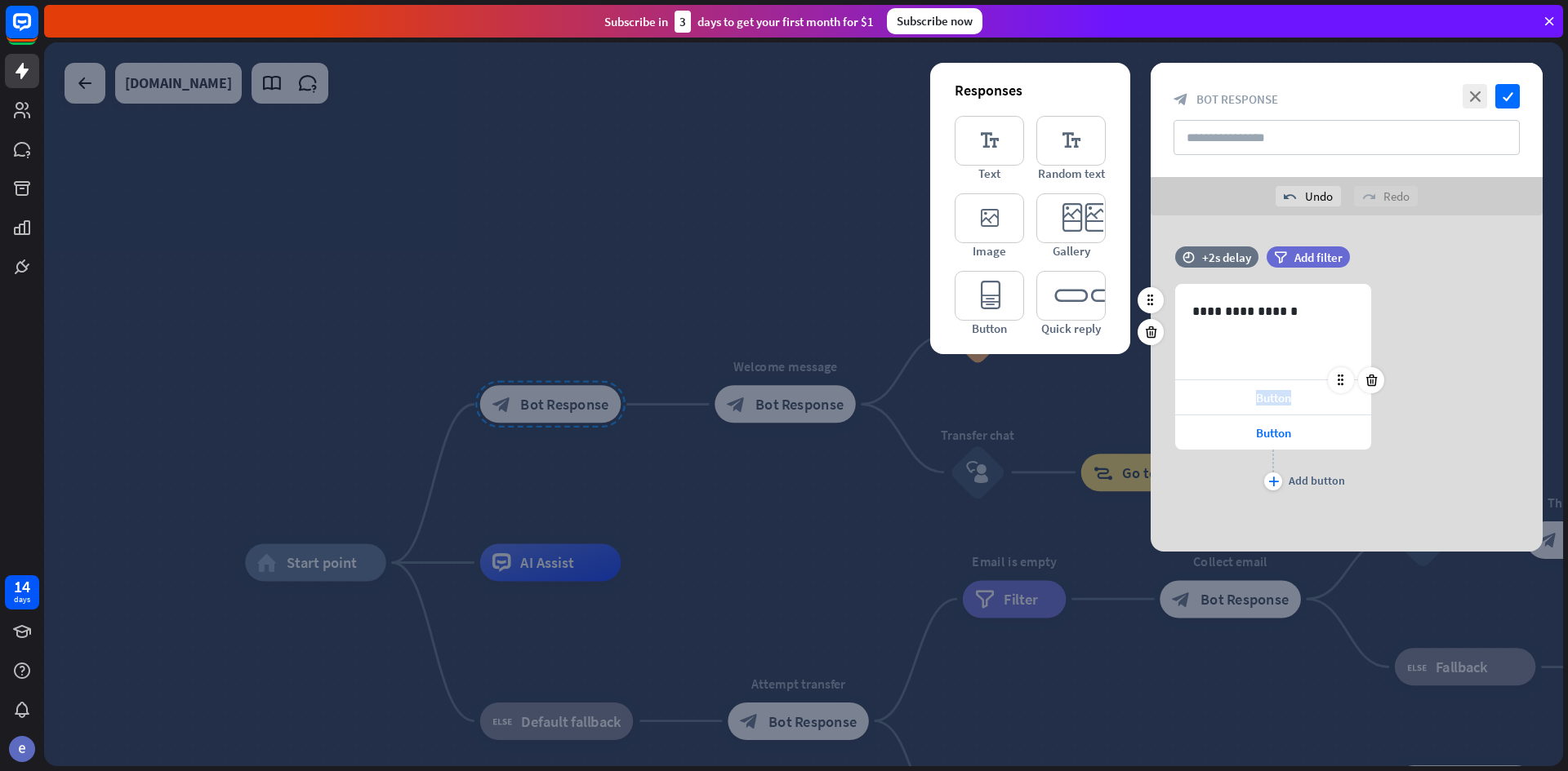
click at [1291, 400] on span "Button" at bounding box center [1273, 398] width 36 height 16
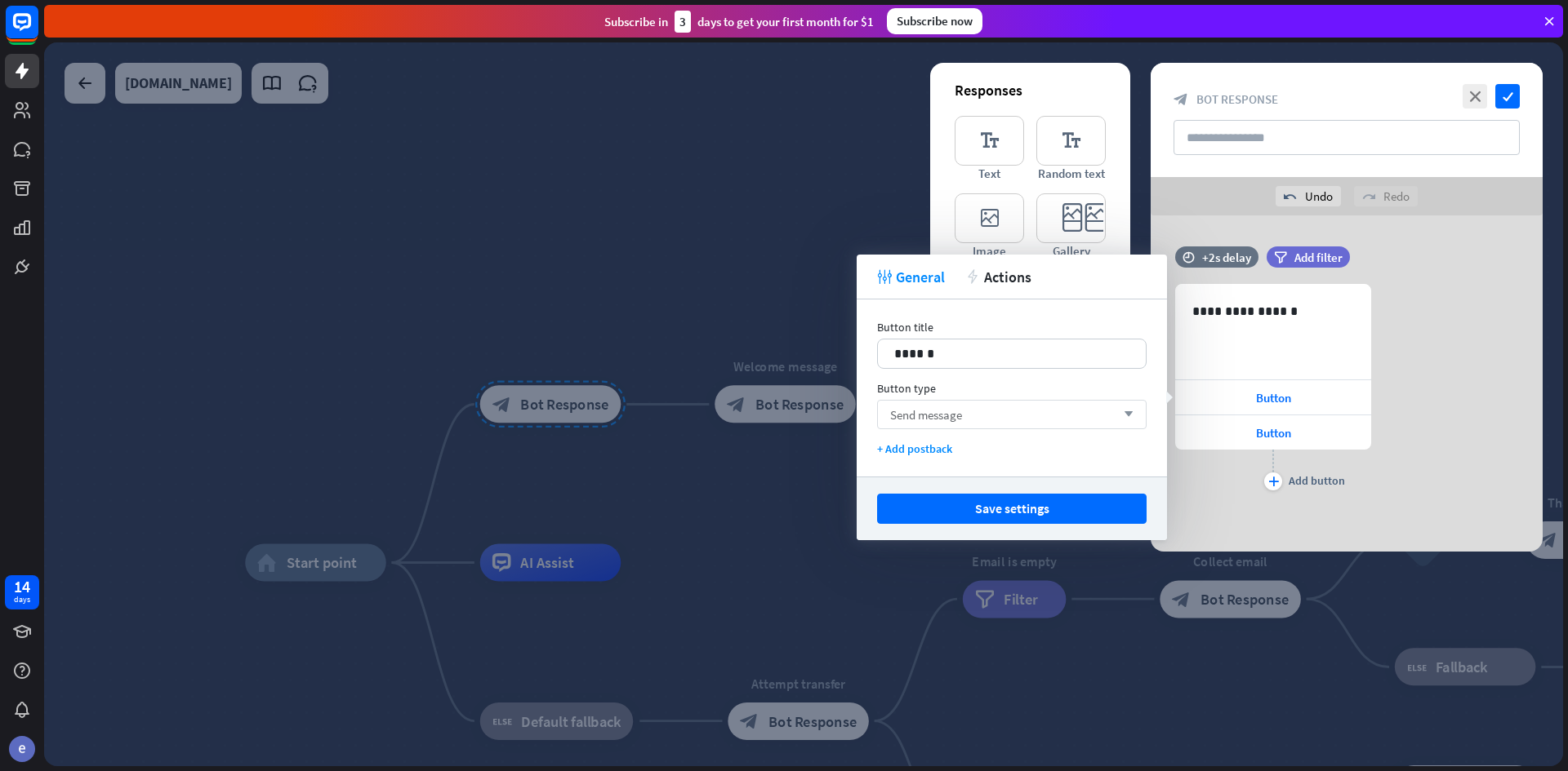
click at [1063, 400] on div "Send message arrow_down" at bounding box center [1011, 415] width 269 height 30
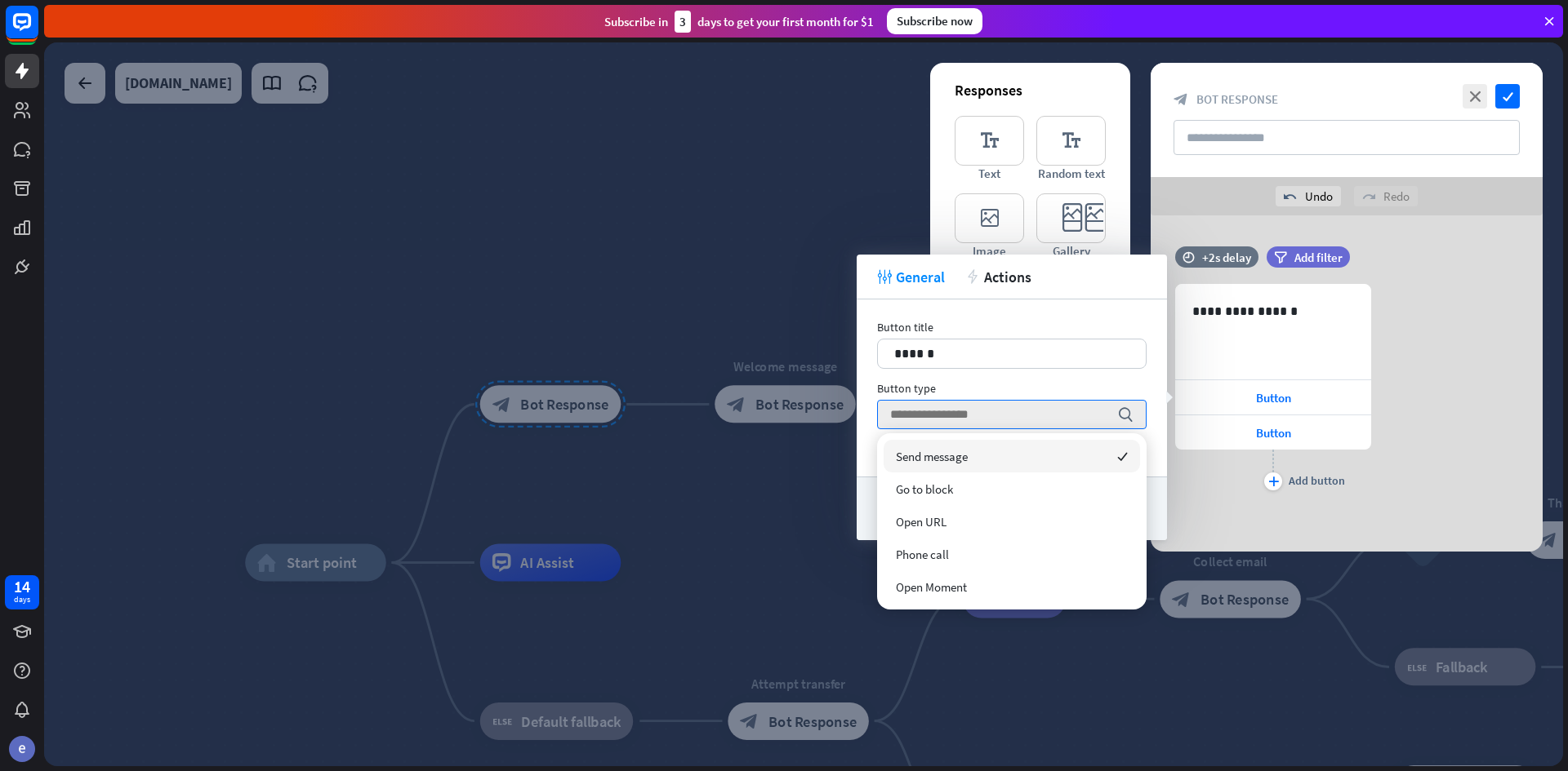
click at [1017, 456] on div "Send message checked" at bounding box center [1011, 456] width 257 height 33
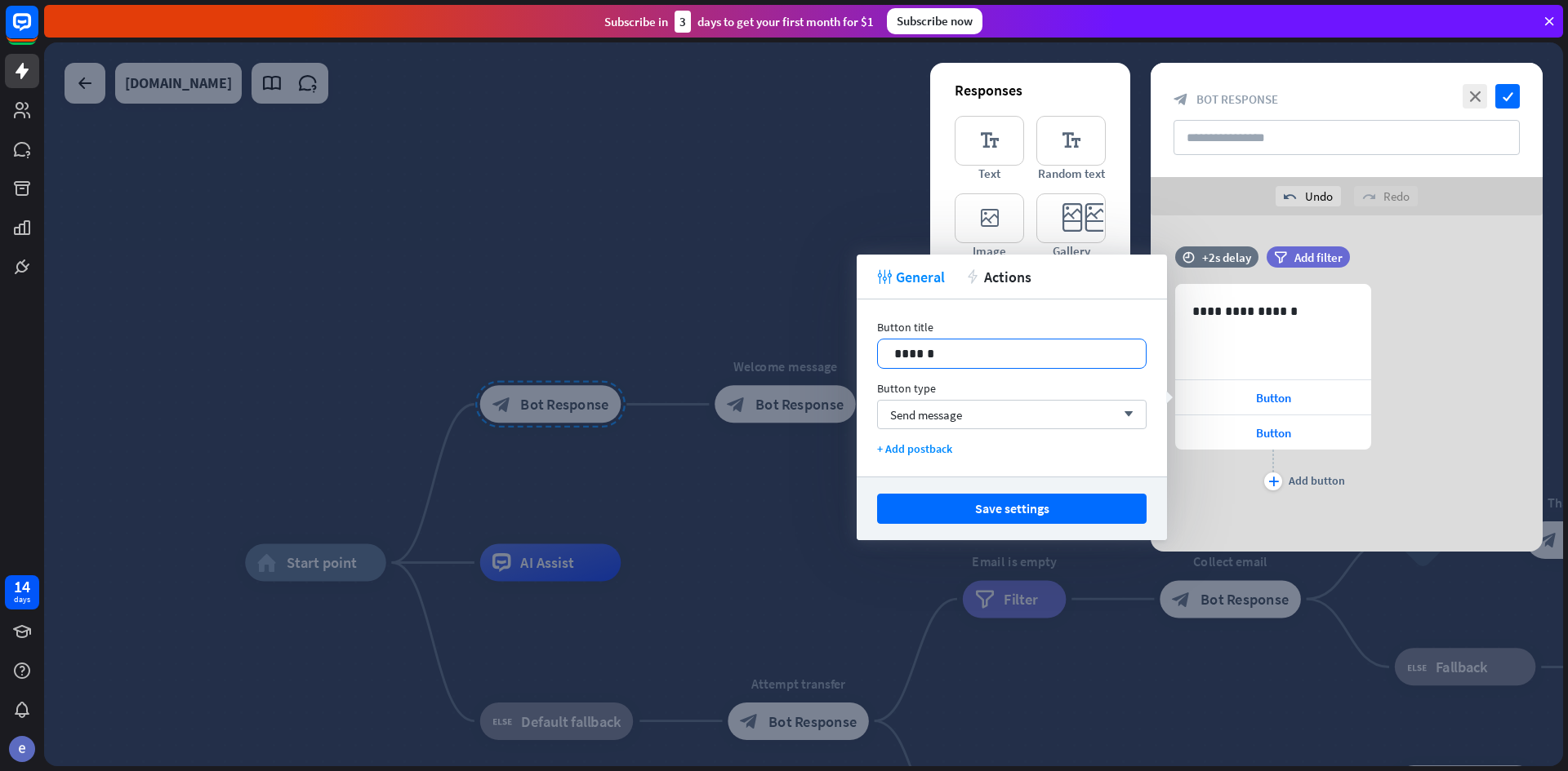
click at [1016, 360] on p "******" at bounding box center [1011, 353] width 235 height 21
click at [1014, 350] on p "******" at bounding box center [1011, 353] width 235 height 21
click at [1030, 504] on button "Save settings" at bounding box center [1011, 508] width 269 height 31
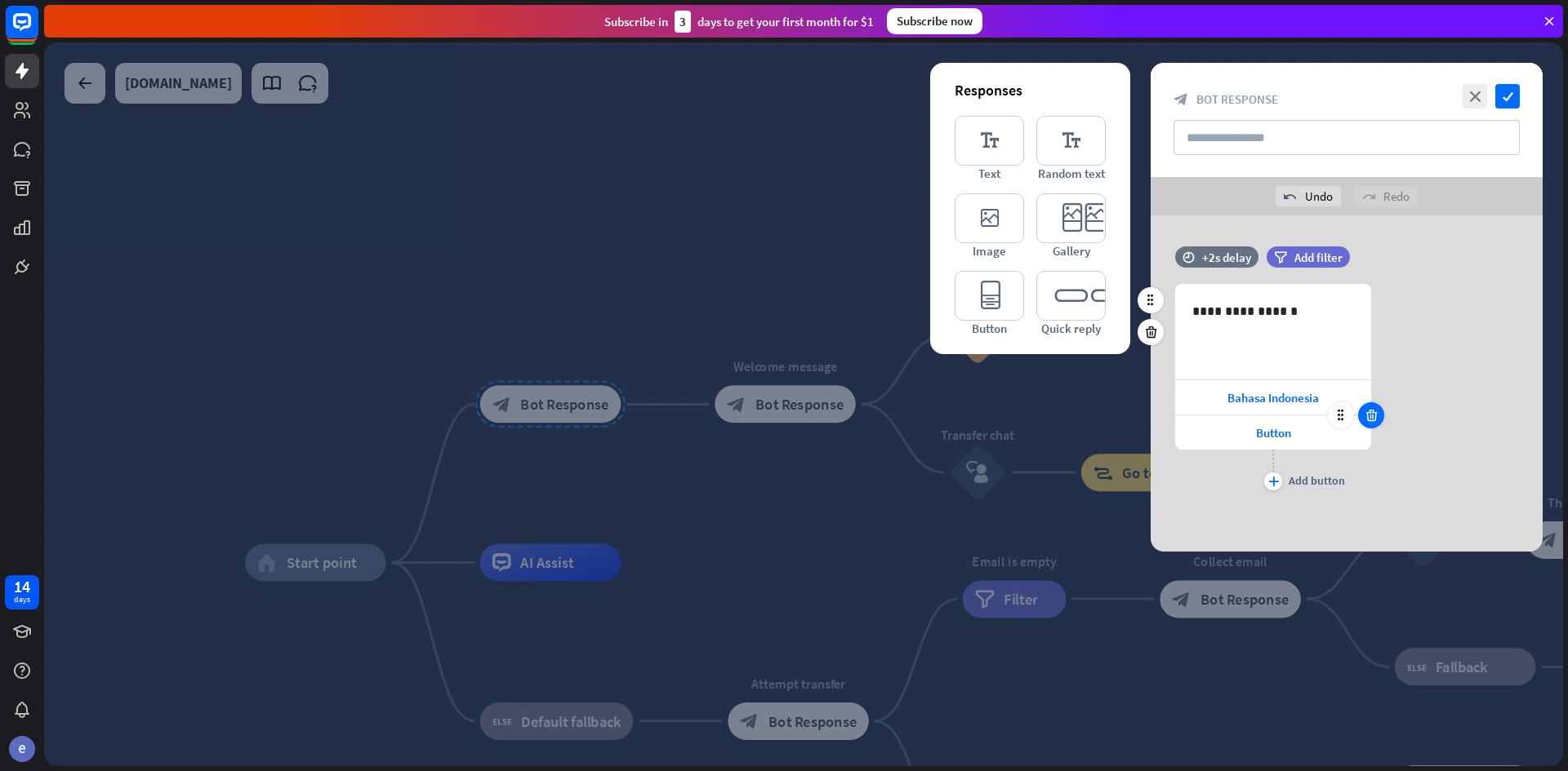
click at [1373, 415] on icon at bounding box center [1371, 415] width 16 height 15
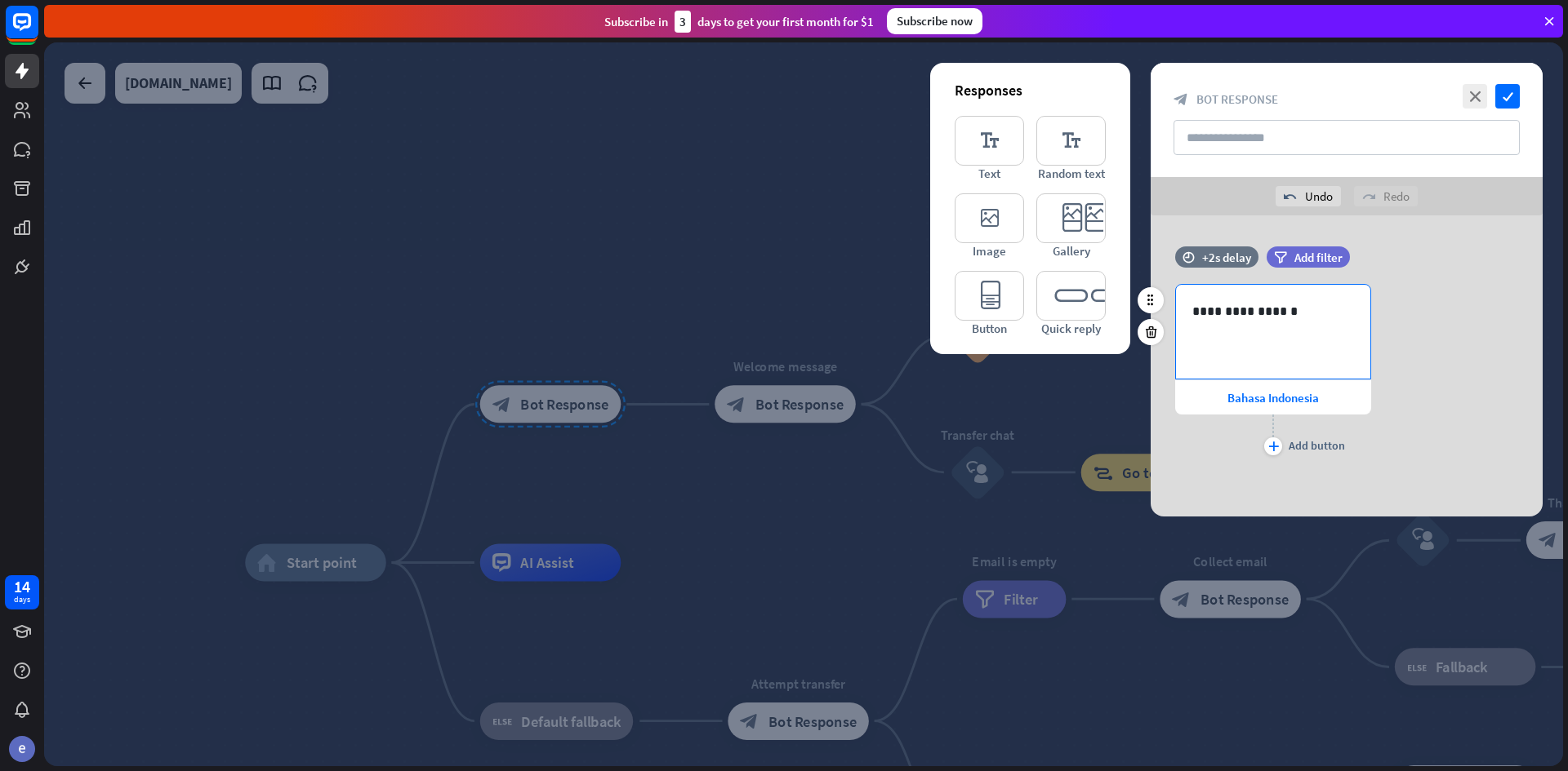
click at [1306, 317] on p "**********" at bounding box center [1273, 311] width 162 height 21
drag, startPoint x: 1453, startPoint y: 319, endPoint x: 1453, endPoint y: 295, distance: 24.0
click at [1453, 305] on div "**********" at bounding box center [1346, 371] width 392 height 176
click at [1510, 92] on icon "check" at bounding box center [1508, 97] width 25 height 25
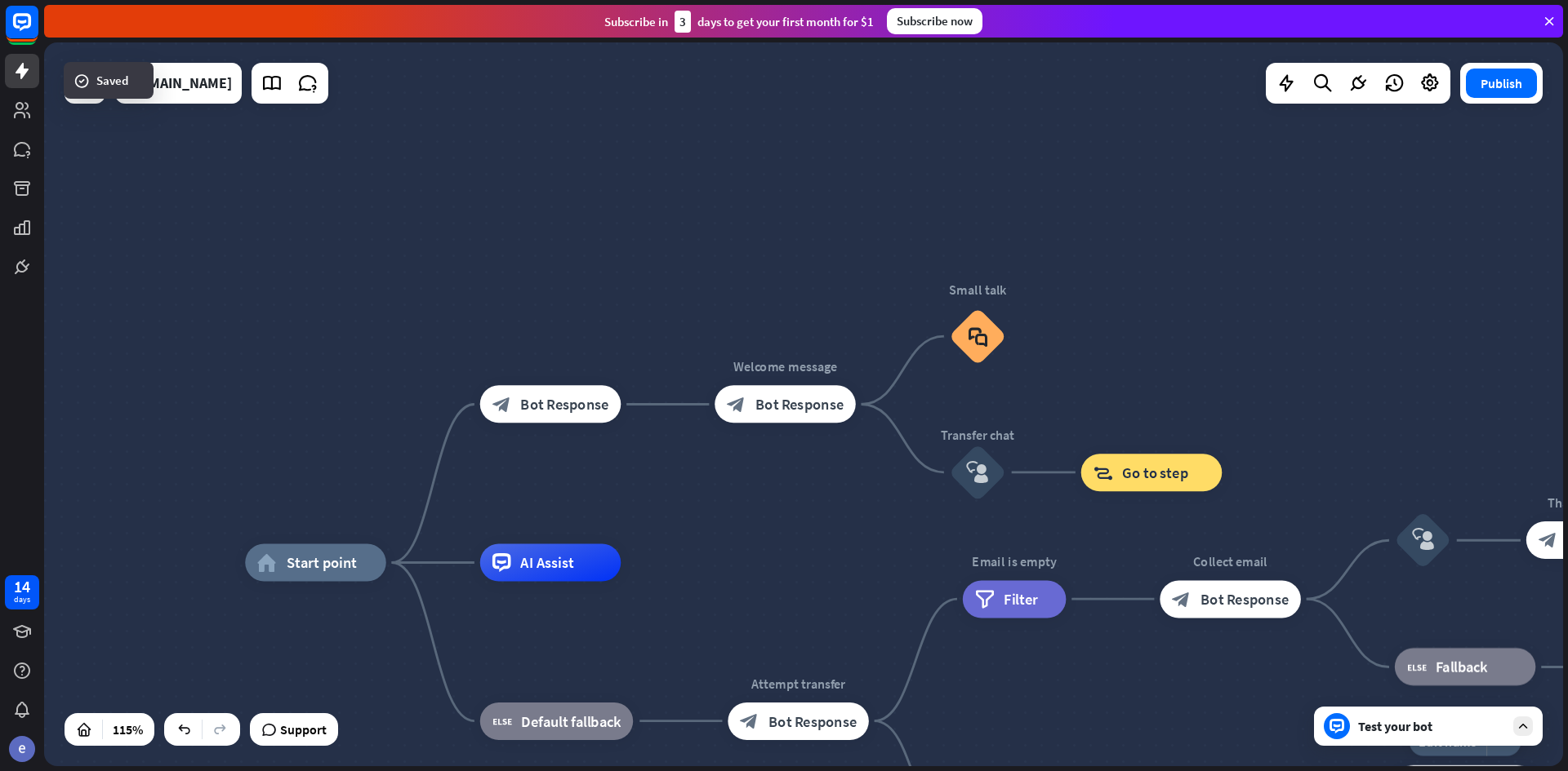
click at [1409, 745] on div "Test your bot" at bounding box center [1428, 726] width 229 height 39
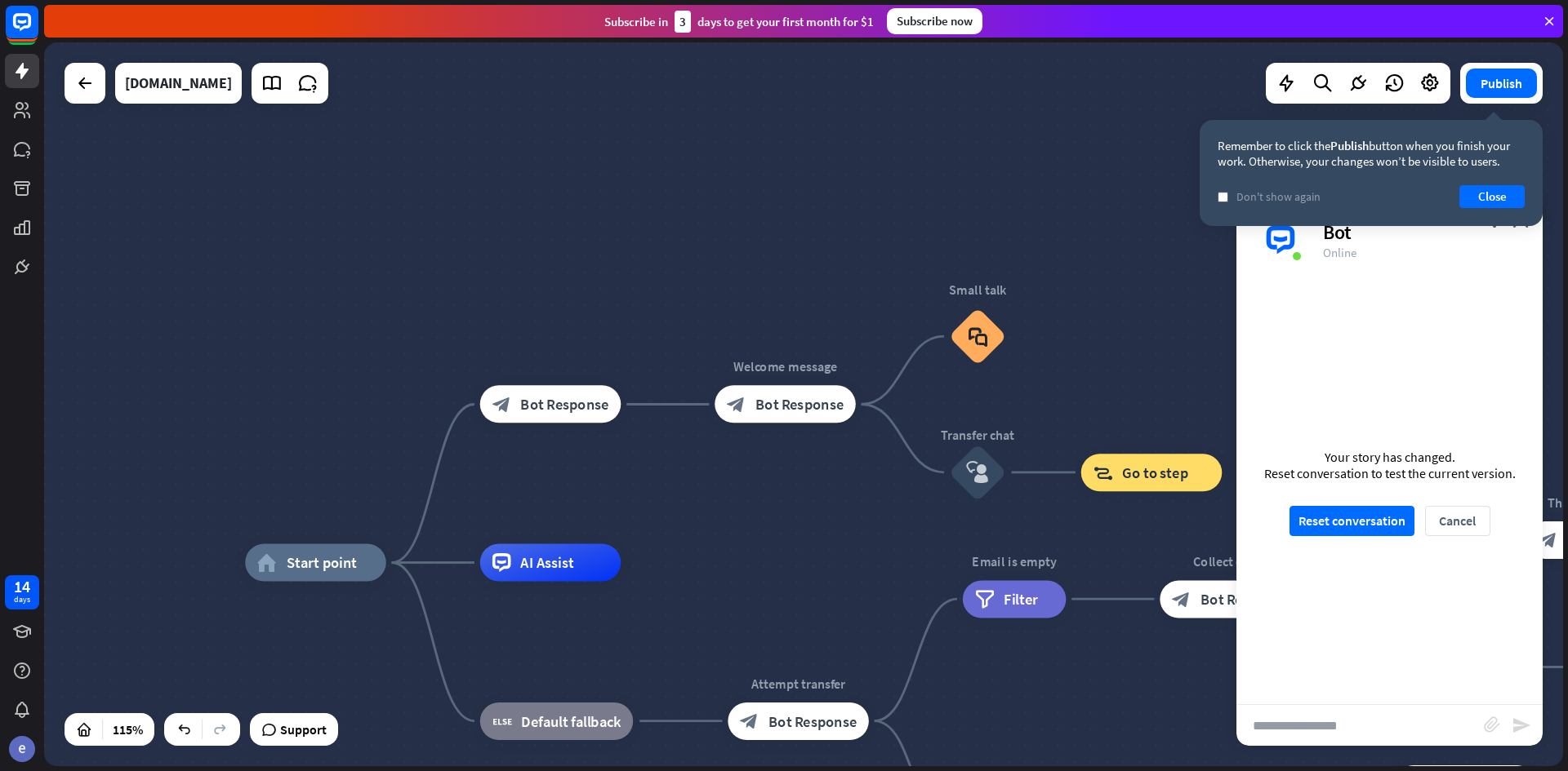
drag, startPoint x: 1377, startPoint y: 527, endPoint x: 1142, endPoint y: 574, distance: 239.7
click at [1374, 527] on button "Reset conversation" at bounding box center [1351, 521] width 125 height 31
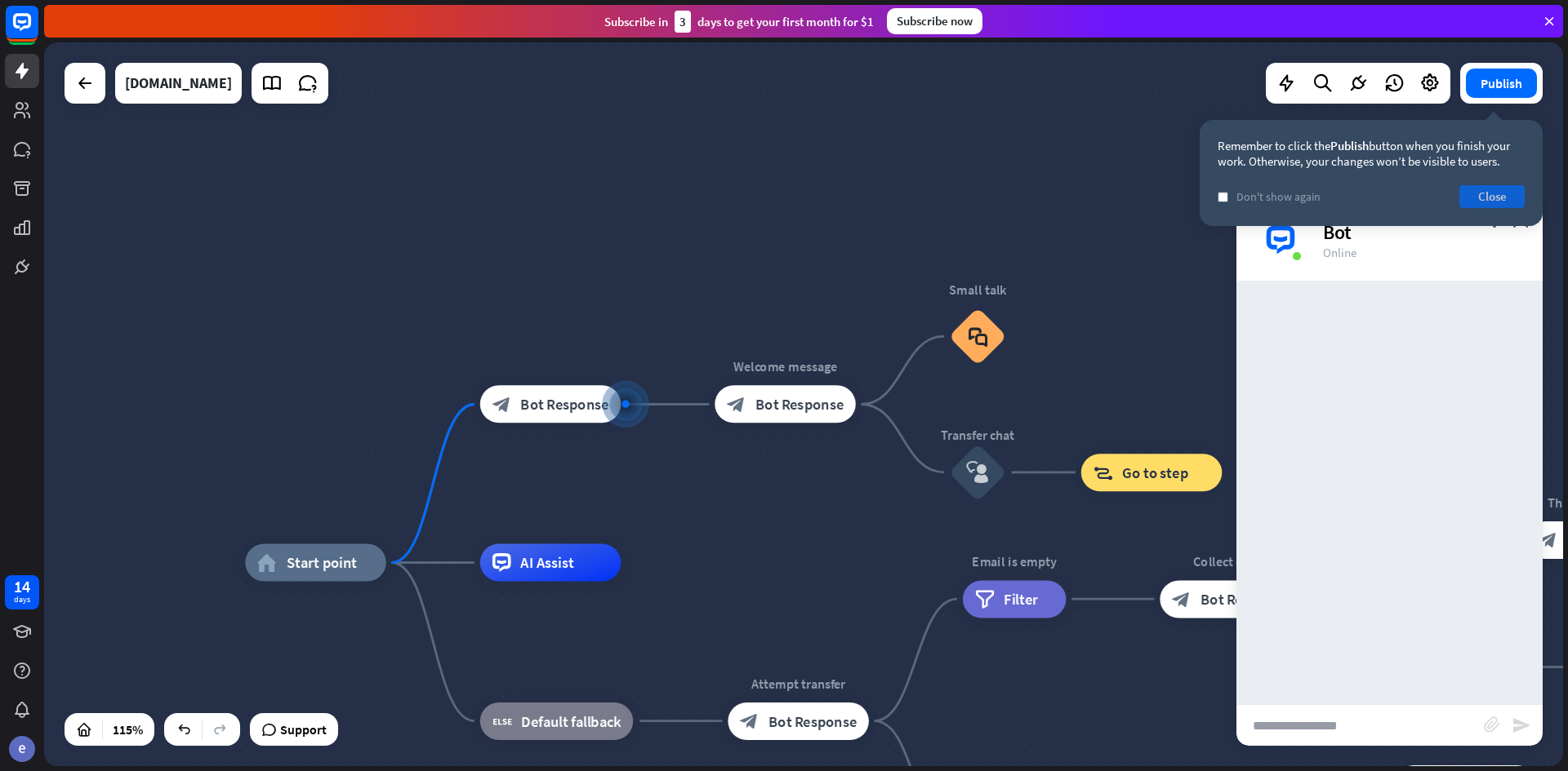
click at [1490, 196] on button "Close" at bounding box center [1491, 196] width 65 height 23
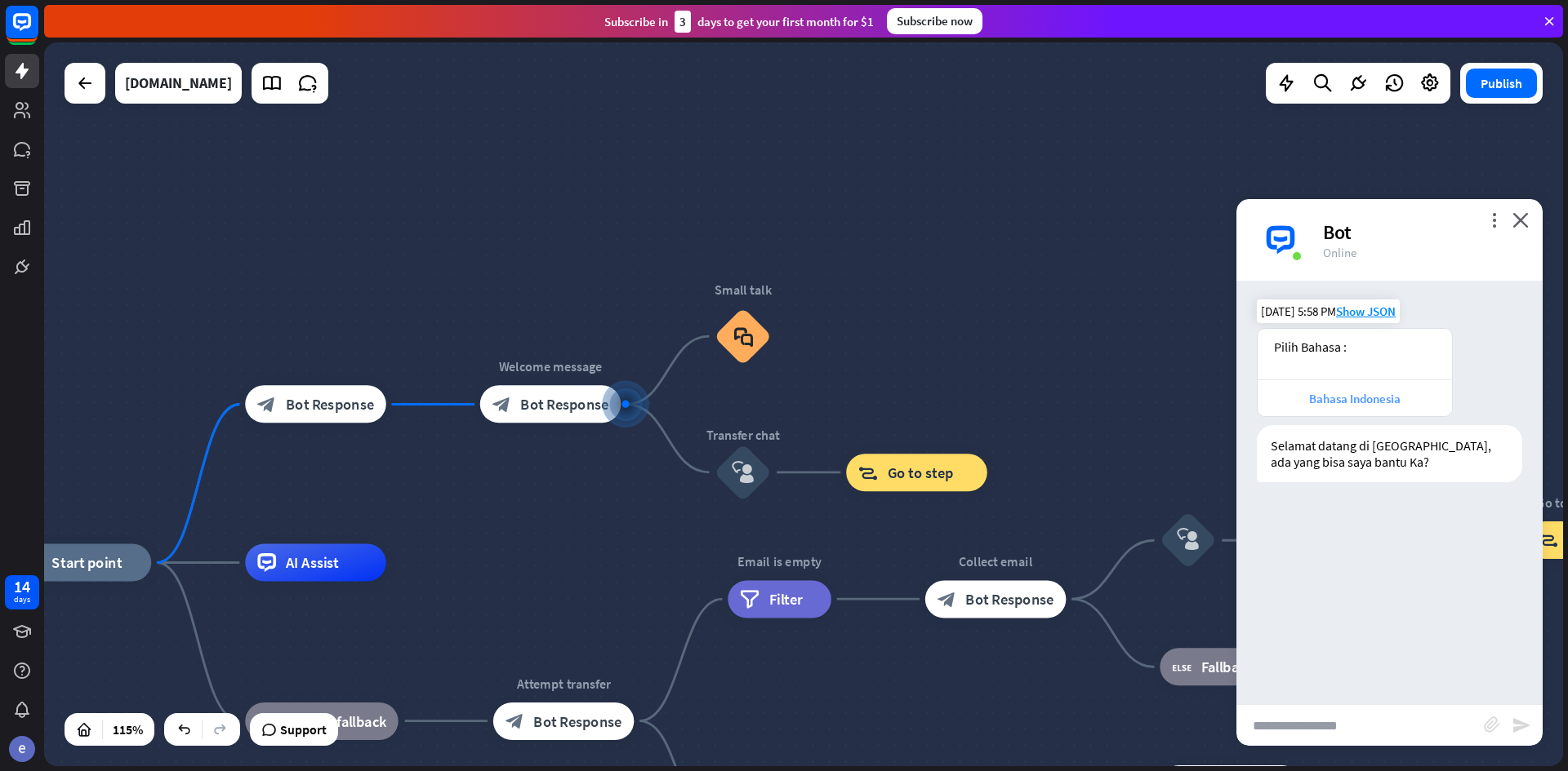
click at [1358, 398] on div "Bahasa Indonesia" at bounding box center [1355, 399] width 178 height 16
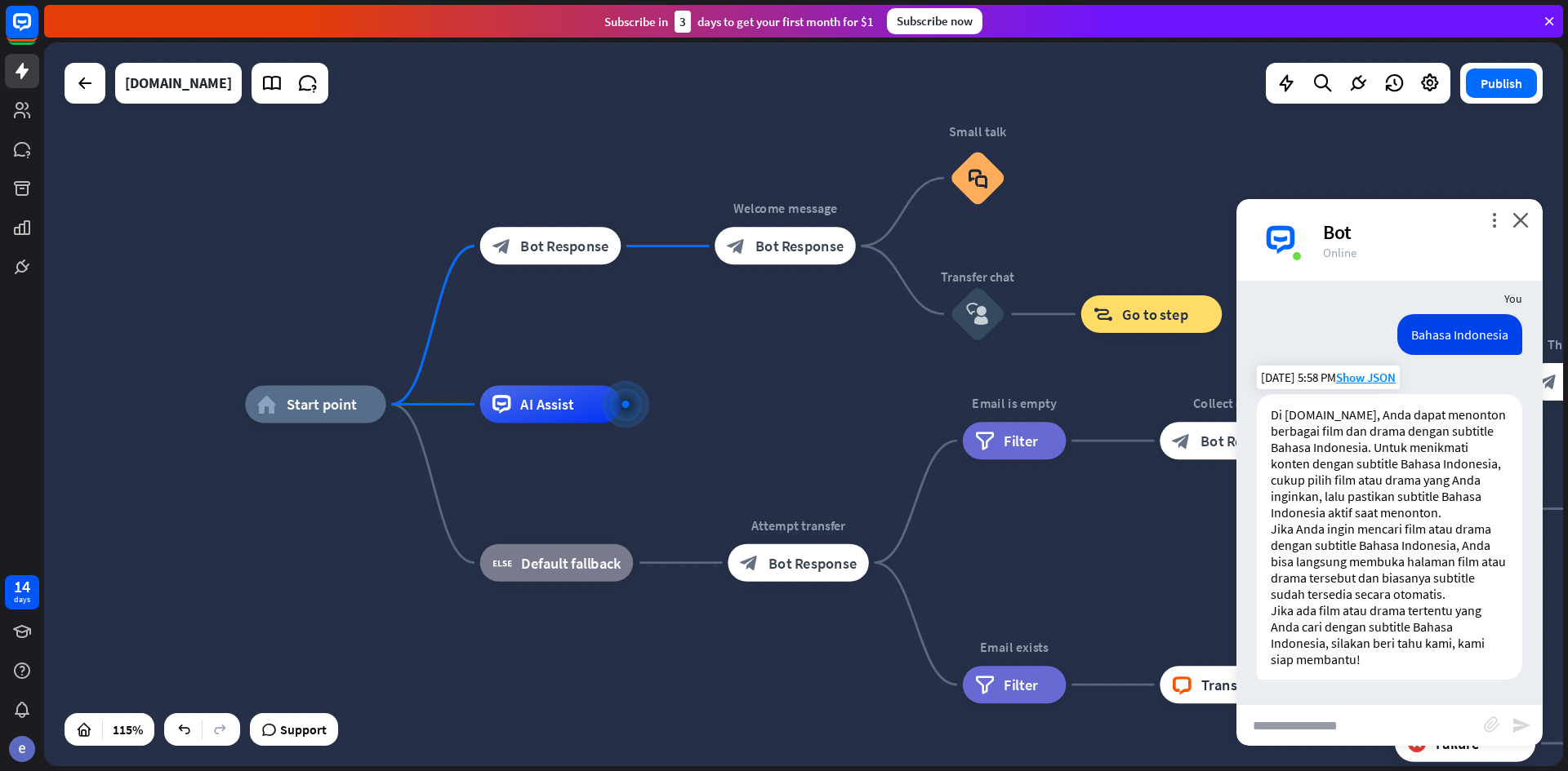
scroll to position [224, 0]
click at [163, 83] on div "[DOMAIN_NAME]" at bounding box center [178, 83] width 107 height 40
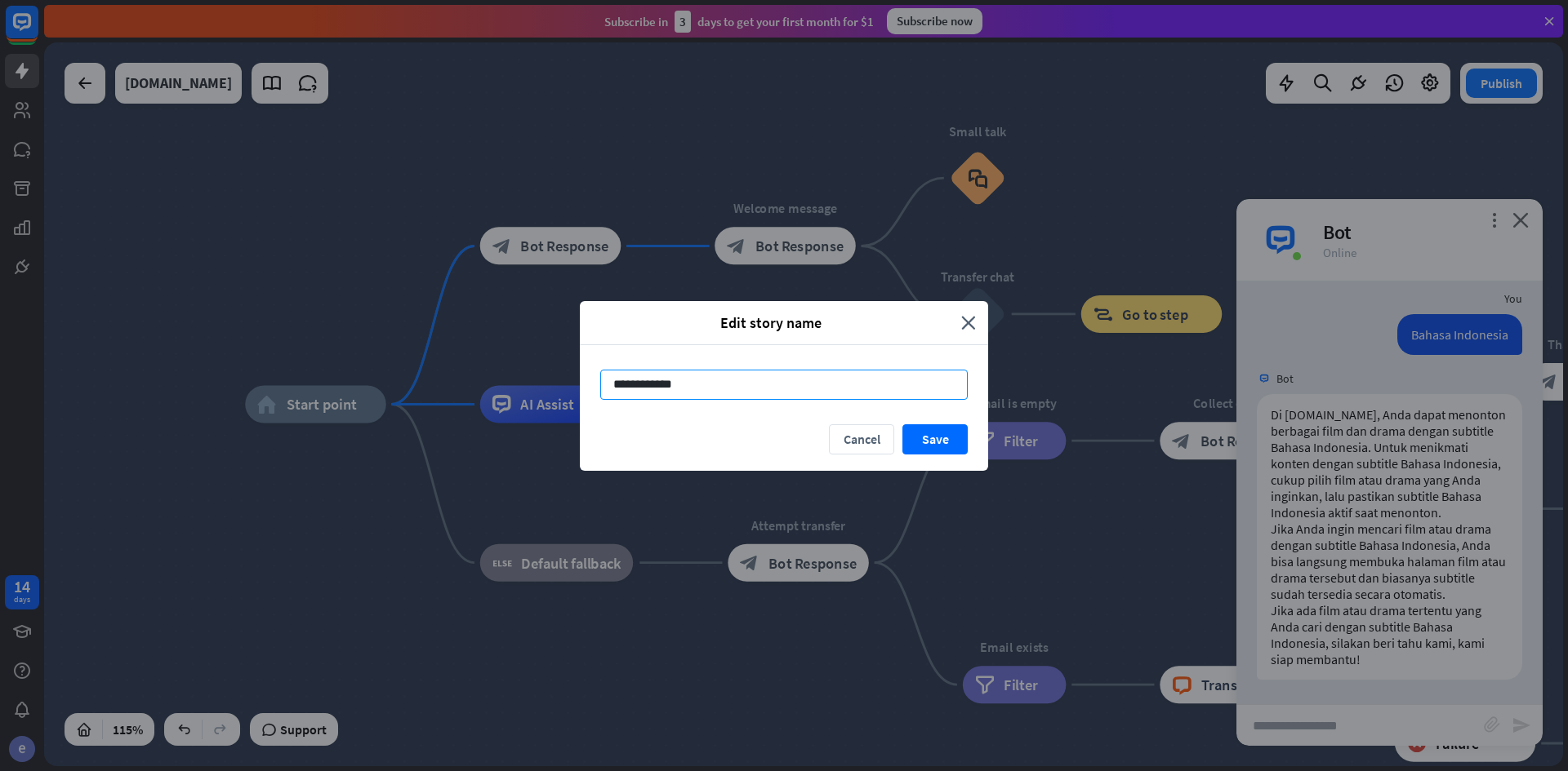
click at [844, 386] on input "**********" at bounding box center [784, 385] width 367 height 31
click at [957, 325] on div "Edit story name" at bounding box center [776, 323] width 369 height 19
click at [960, 325] on div "Edit story name" at bounding box center [776, 323] width 369 height 19
click at [975, 326] on icon "close" at bounding box center [969, 323] width 15 height 19
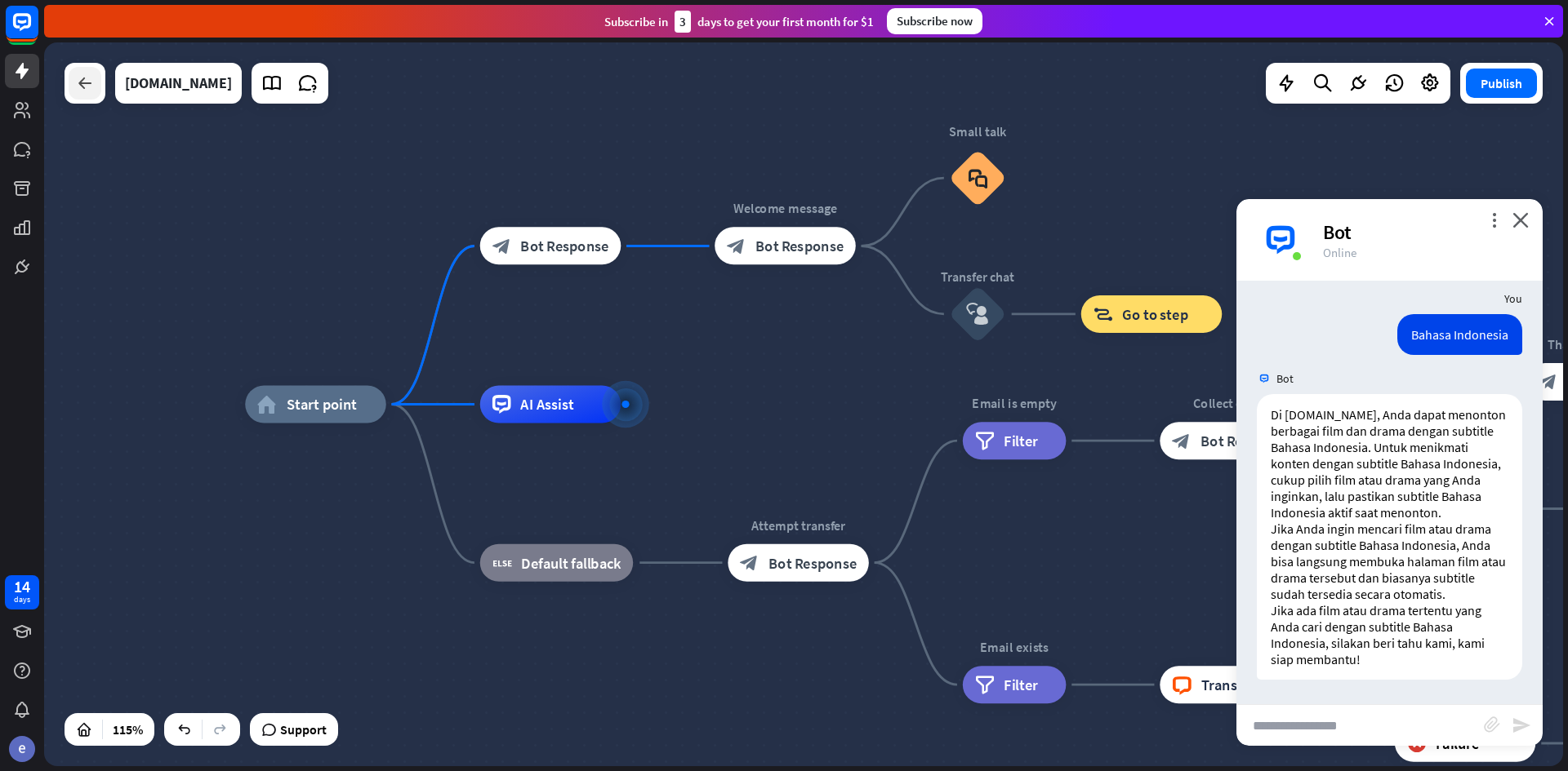
click at [82, 79] on icon at bounding box center [85, 83] width 20 height 20
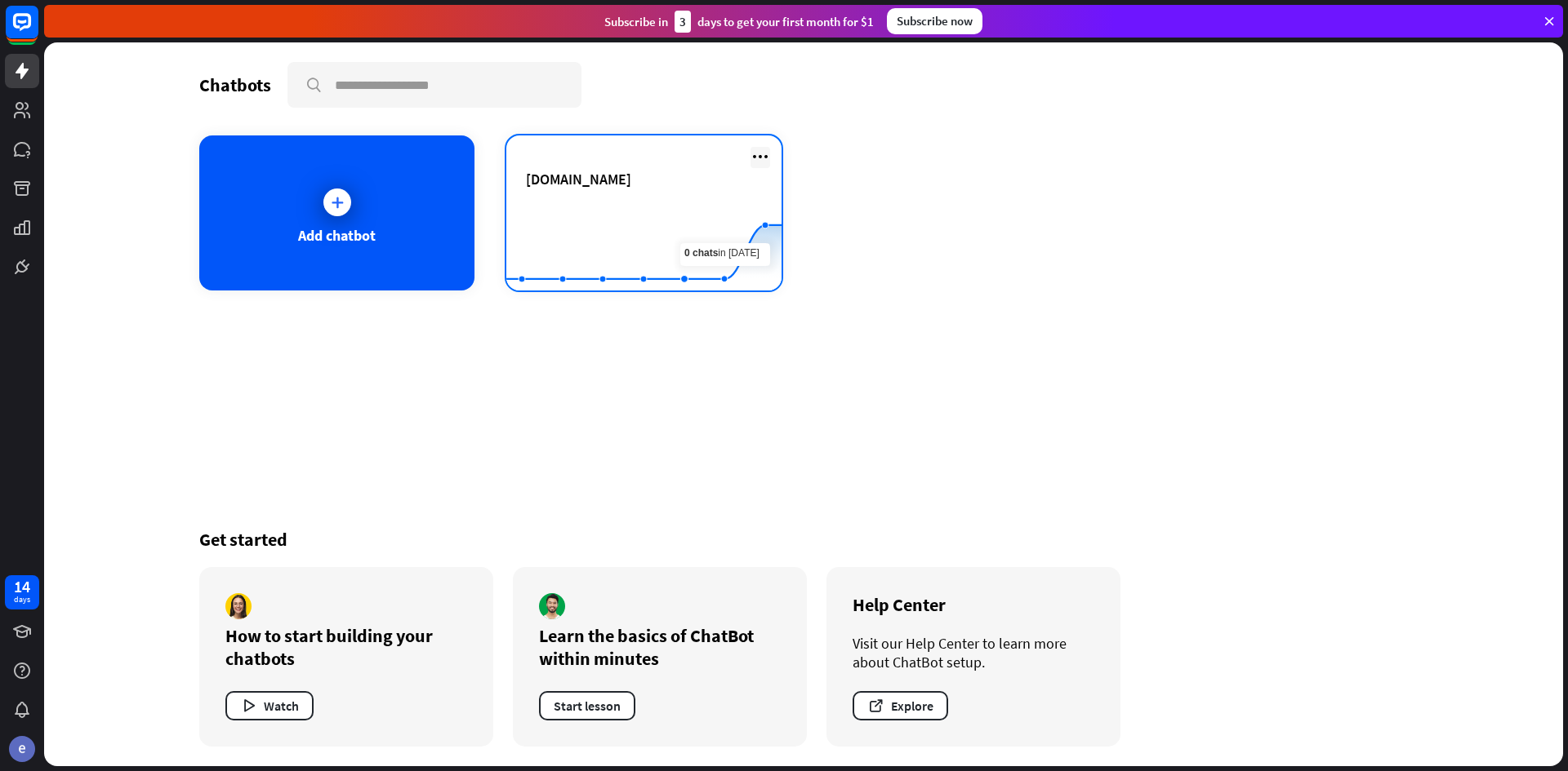
click at [758, 163] on icon at bounding box center [760, 157] width 20 height 20
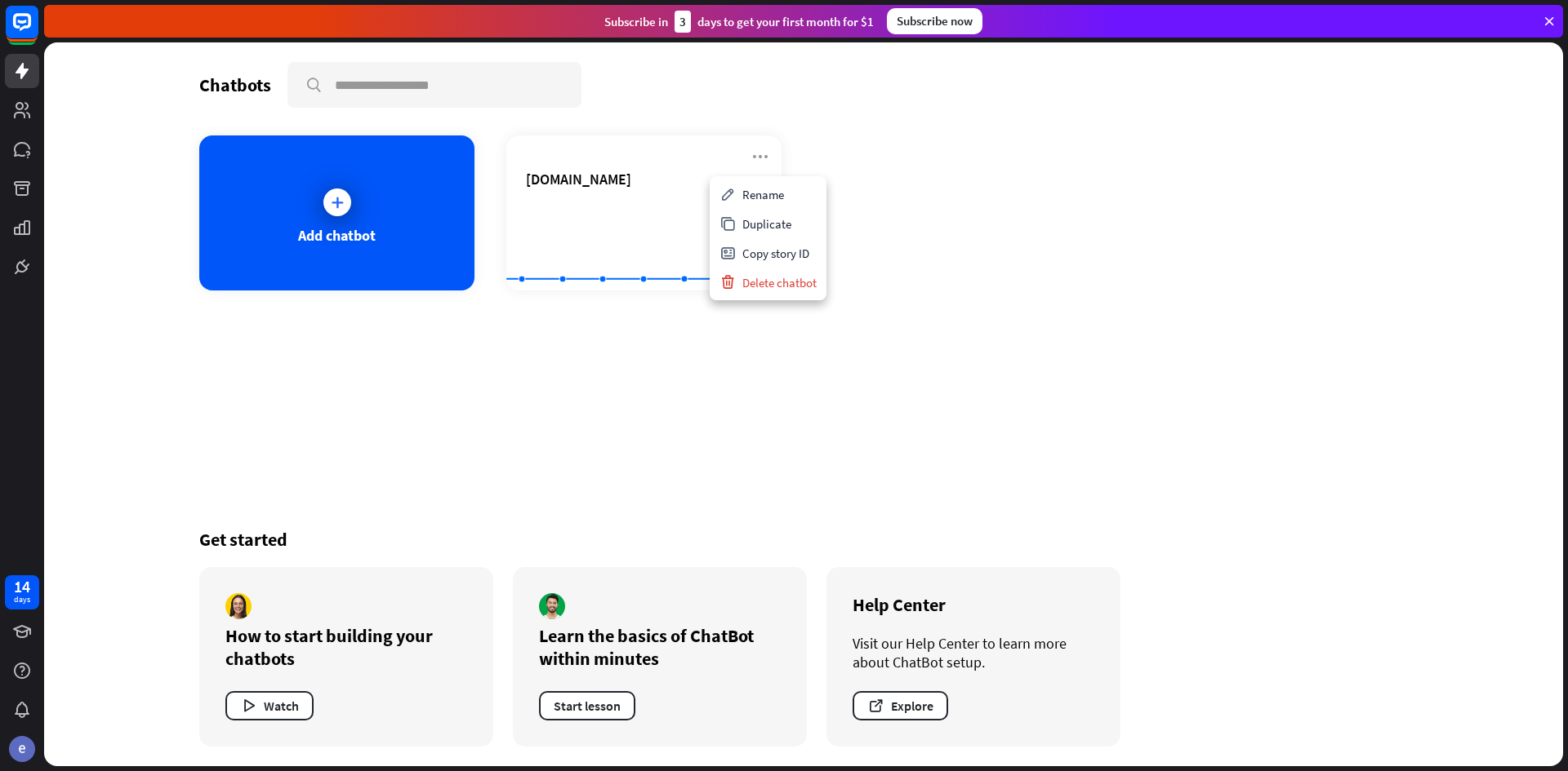
drag, startPoint x: 780, startPoint y: 286, endPoint x: 536, endPoint y: 320, distance: 246.4
click at [637, 315] on body "14 days close Product Help First steps Get started with ChatBot Help Center Fol…" at bounding box center [784, 386] width 1568 height 771
click at [317, 201] on div at bounding box center [337, 202] width 40 height 40
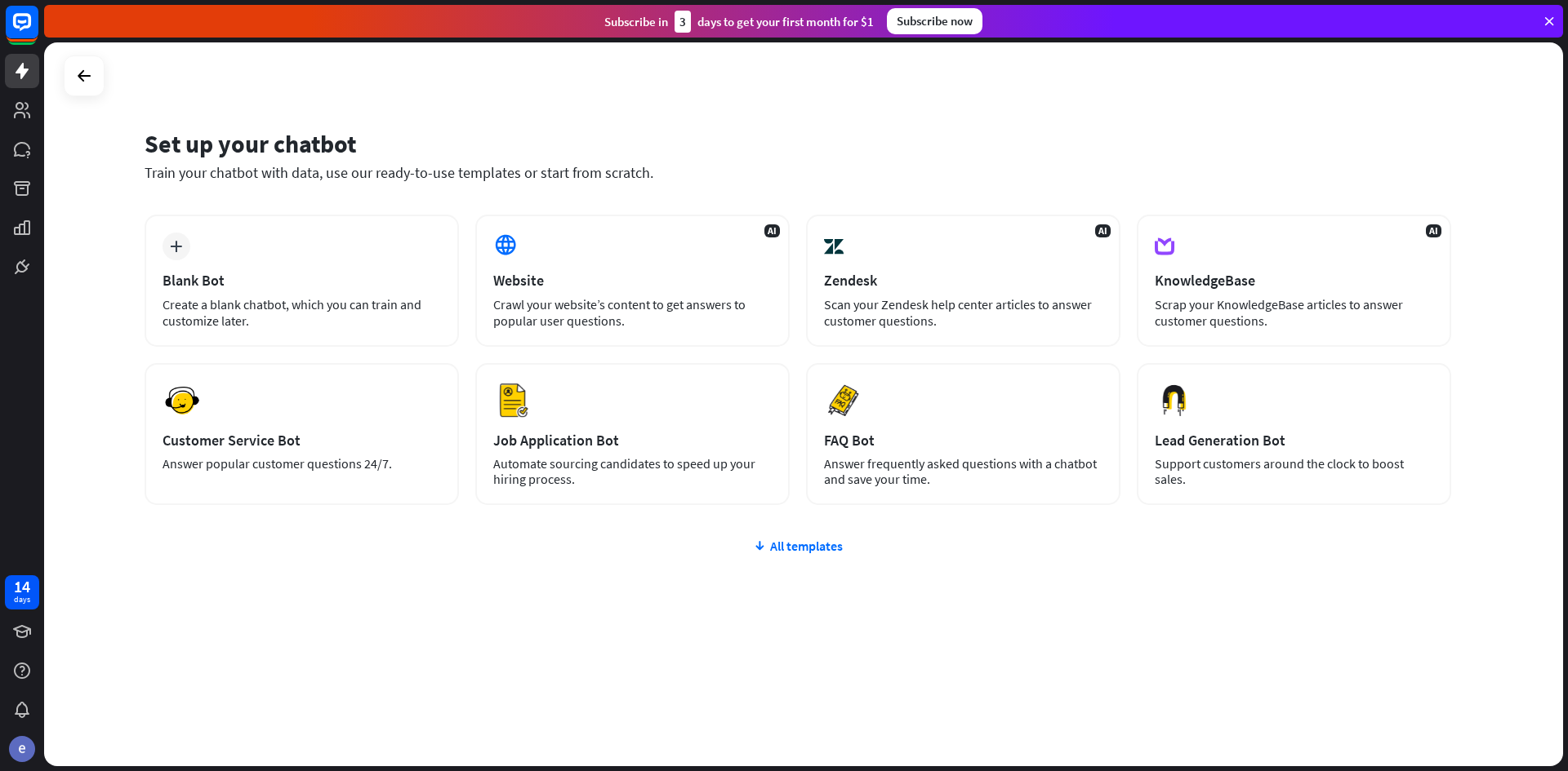
drag, startPoint x: 578, startPoint y: 260, endPoint x: 434, endPoint y: 352, distance: 170.9
click at [434, 352] on div "plus Blank Bot Create a blank chatbot, which you can train and customize later.…" at bounding box center [798, 360] width 1306 height 291
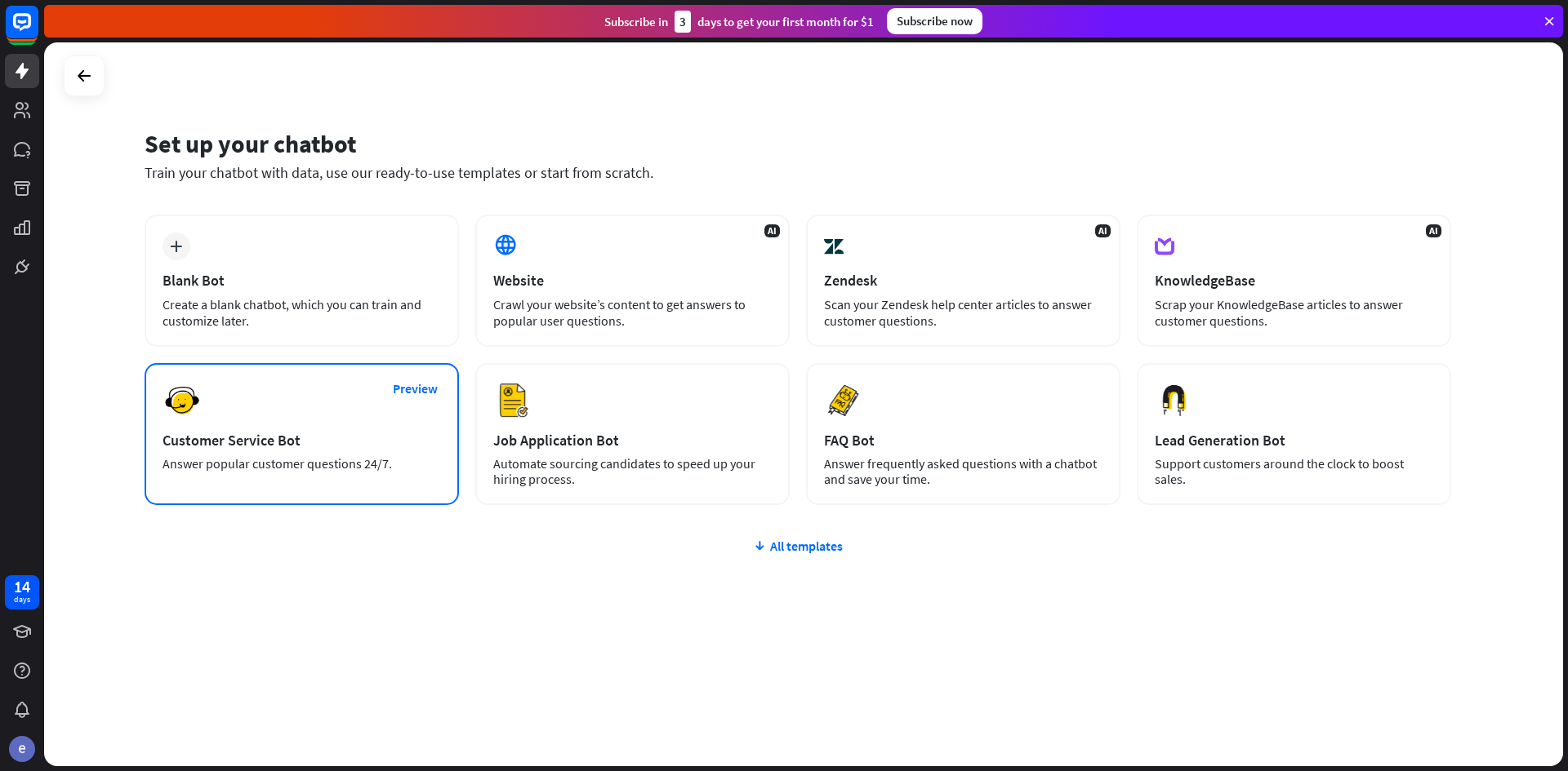
click at [362, 416] on div "Preview Customer Service Bot Answer popular customer questions 24/7." at bounding box center [301, 434] width 315 height 142
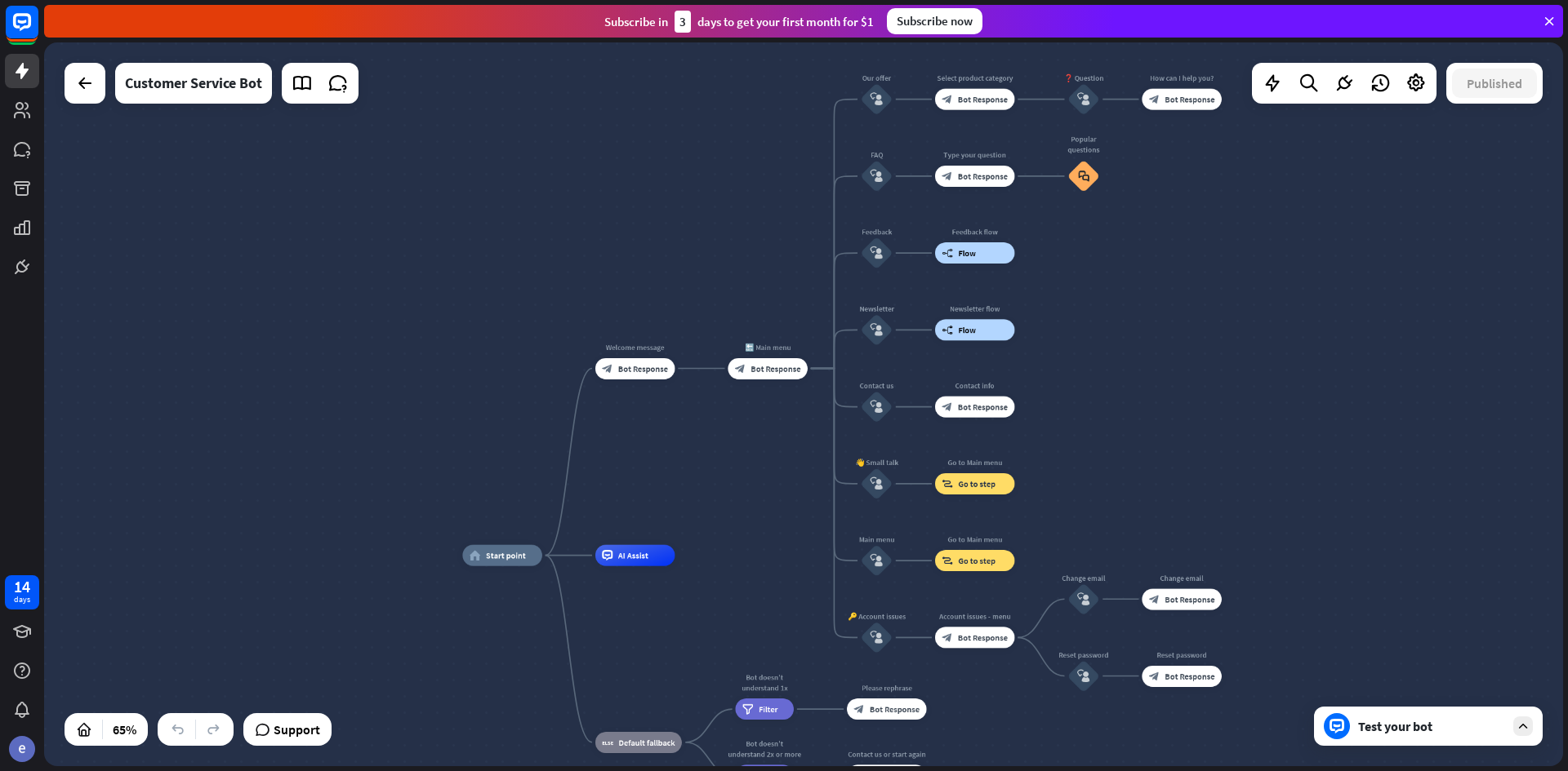
drag, startPoint x: 849, startPoint y: 291, endPoint x: 790, endPoint y: 473, distance: 191.3
click at [790, 473] on div "home_2 Start point Welcome message block_bot_response Bot Response 🔙 Main menu …" at bounding box center [803, 404] width 1518 height 724
click at [649, 365] on span "Bot Response" at bounding box center [643, 369] width 50 height 11
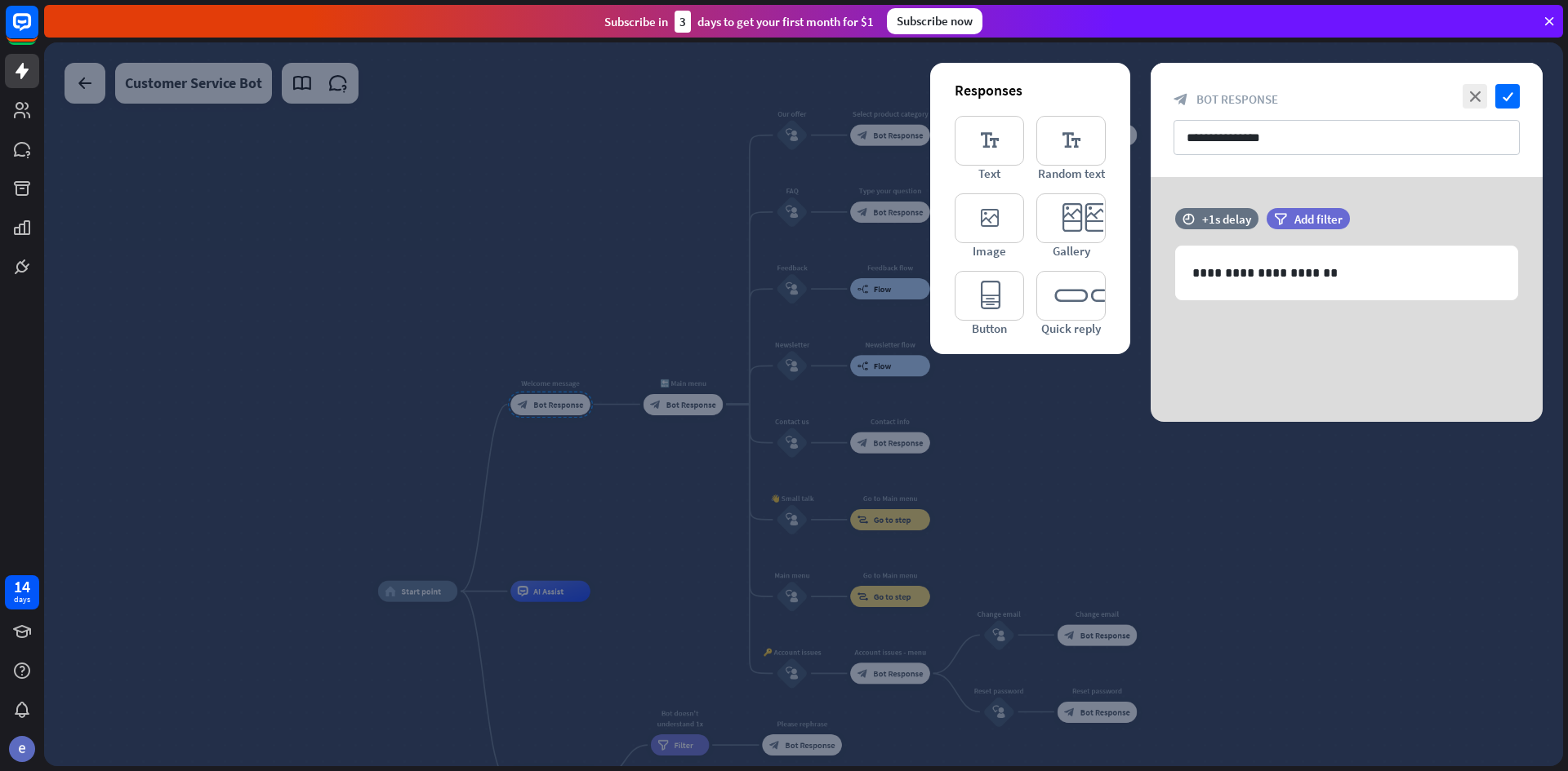
drag, startPoint x: 1322, startPoint y: 525, endPoint x: 1202, endPoint y: 444, distance: 144.8
click at [1318, 523] on div at bounding box center [803, 404] width 1518 height 724
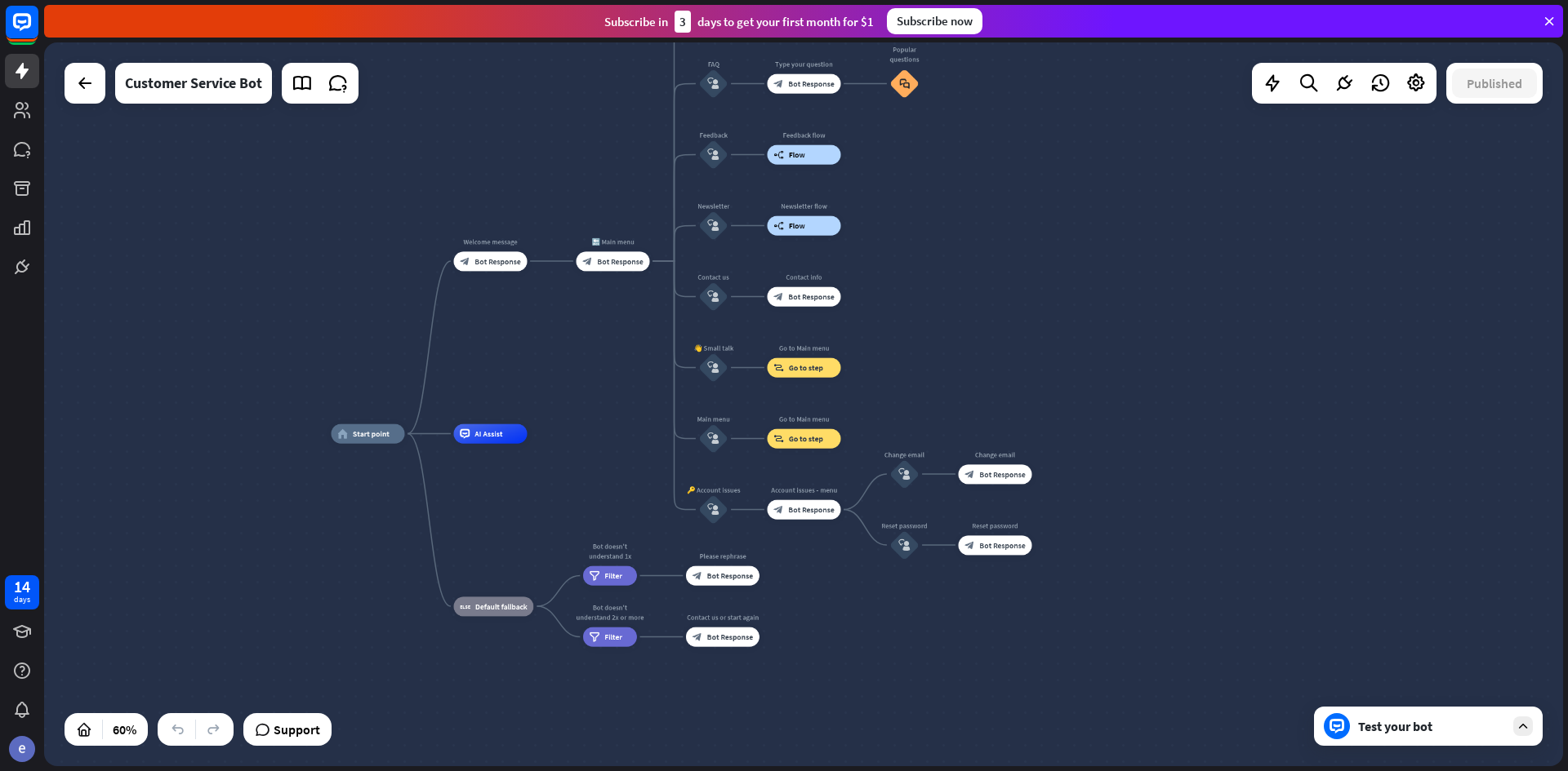
drag, startPoint x: 1220, startPoint y: 417, endPoint x: 1083, endPoint y: 254, distance: 212.9
click at [1083, 254] on div "home_2 Start point Welcome message block_bot_response Bot Response 🔙 Main menu …" at bounding box center [803, 404] width 1518 height 724
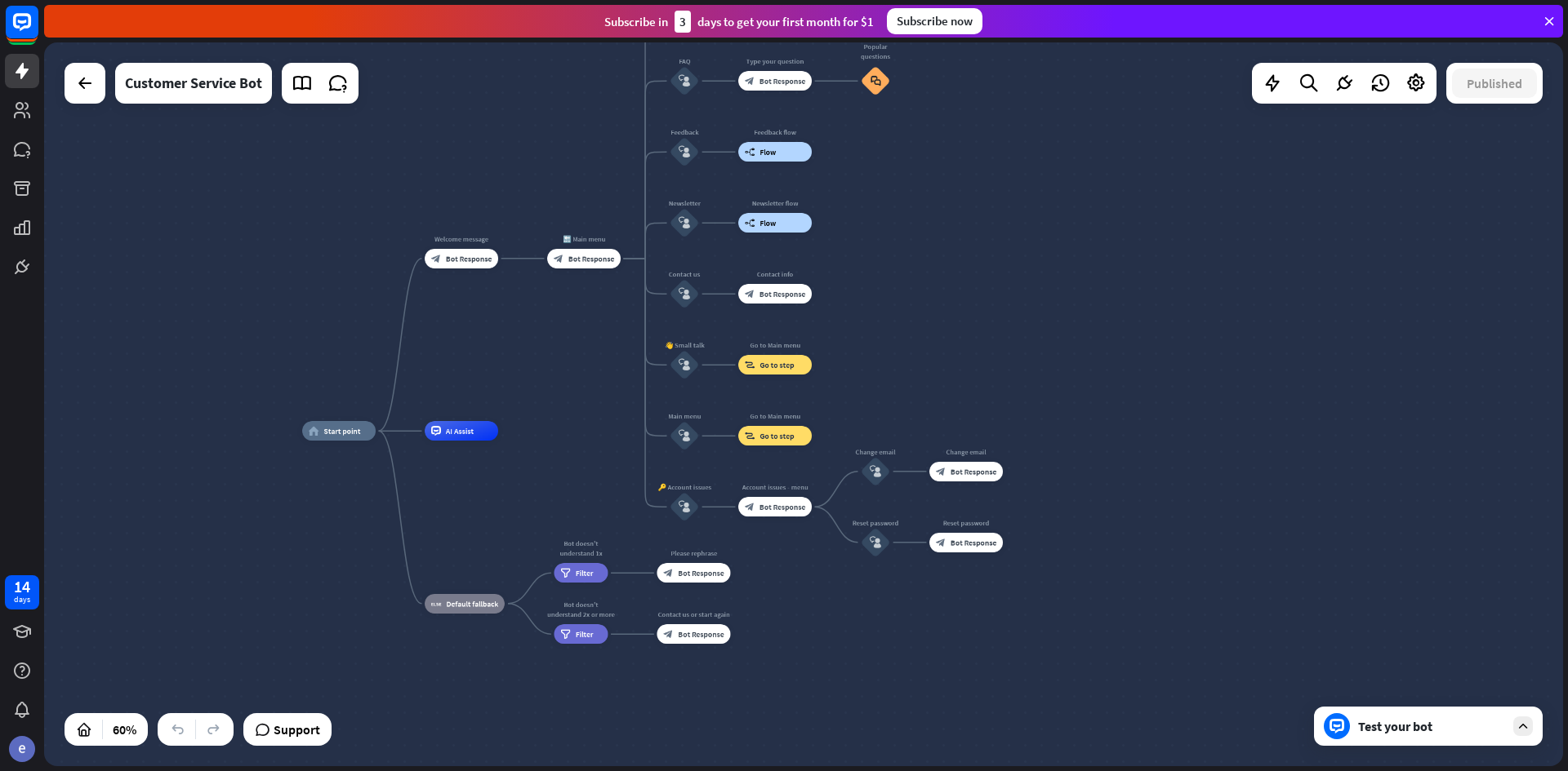
drag, startPoint x: 1091, startPoint y: 301, endPoint x: 1069, endPoint y: 411, distance: 112.2
click at [1069, 411] on div "home_2 Start point Welcome message block_bot_response Bot Response 🔙 Main menu …" at bounding box center [803, 404] width 1518 height 724
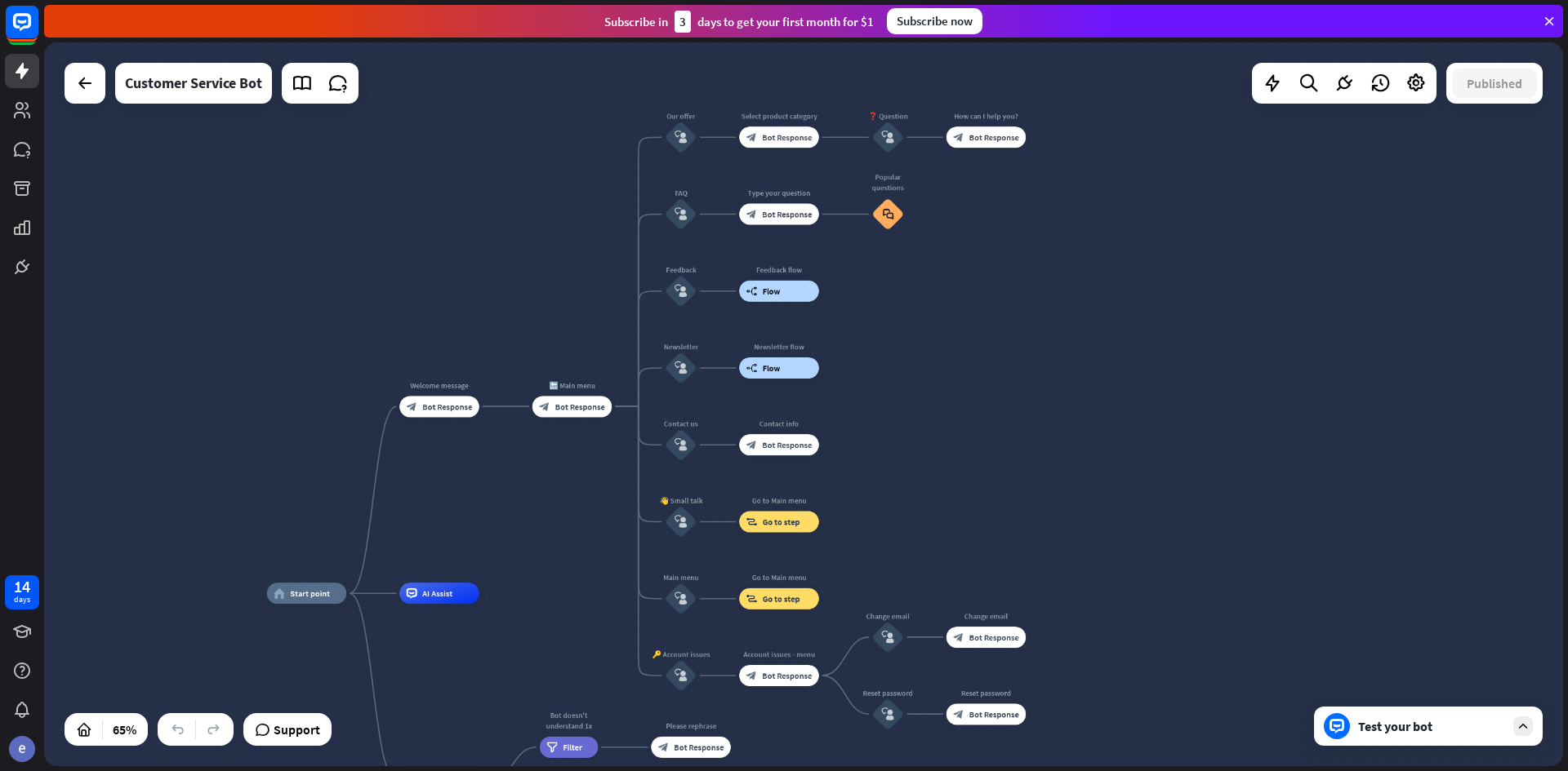
drag, startPoint x: 1022, startPoint y: 398, endPoint x: 1061, endPoint y: 432, distance: 51.7
click at [1061, 432] on div "home_2 Start point Welcome message block_bot_response Bot Response 🔙 Main menu …" at bounding box center [803, 404] width 1518 height 724
click at [1069, 425] on div "home_2 Start point Welcome message block_bot_response Bot Response 🔙 Main menu …" at bounding box center [803, 404] width 1518 height 724
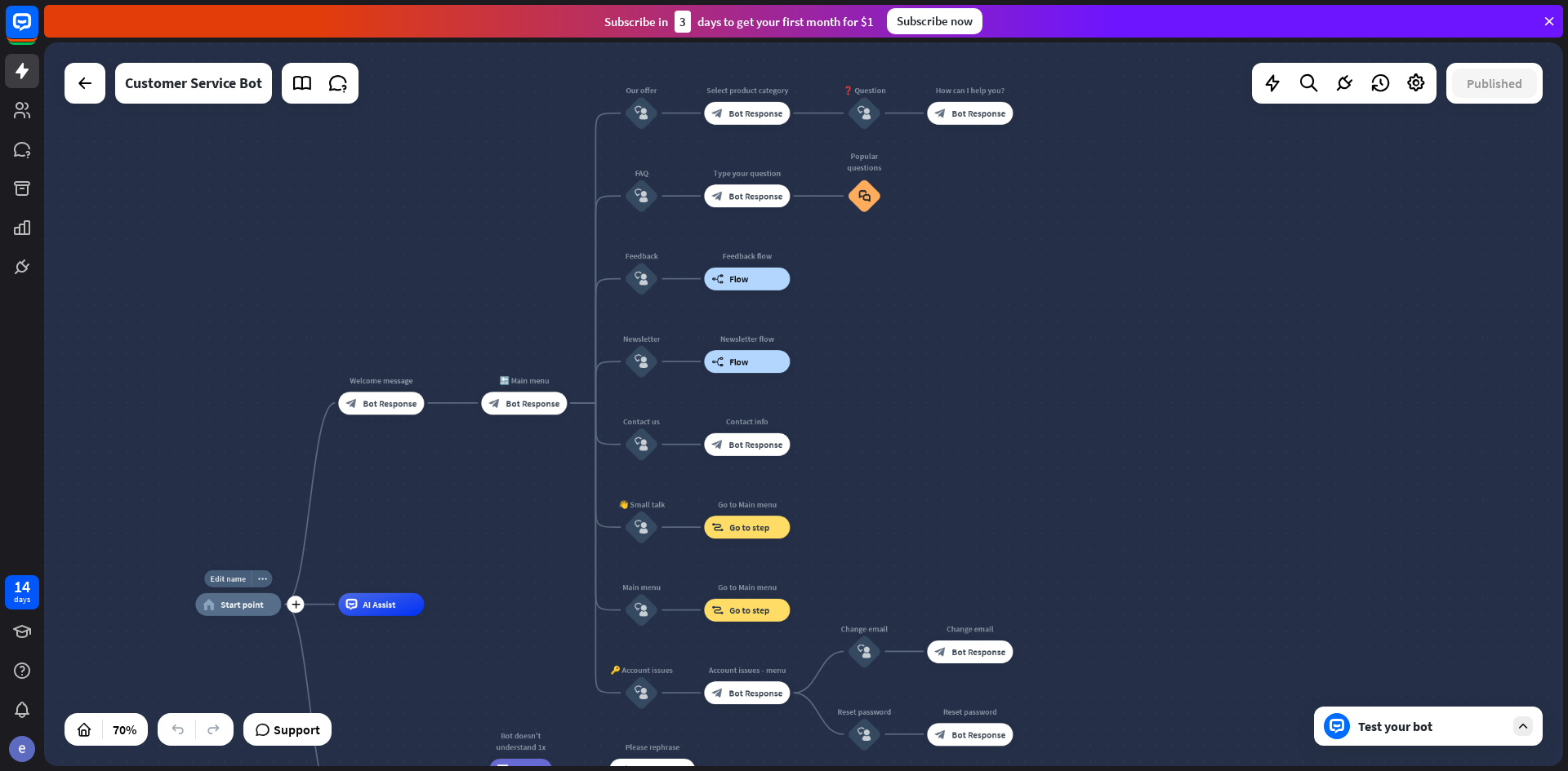
click at [228, 599] on span "Start point" at bounding box center [242, 605] width 43 height 12
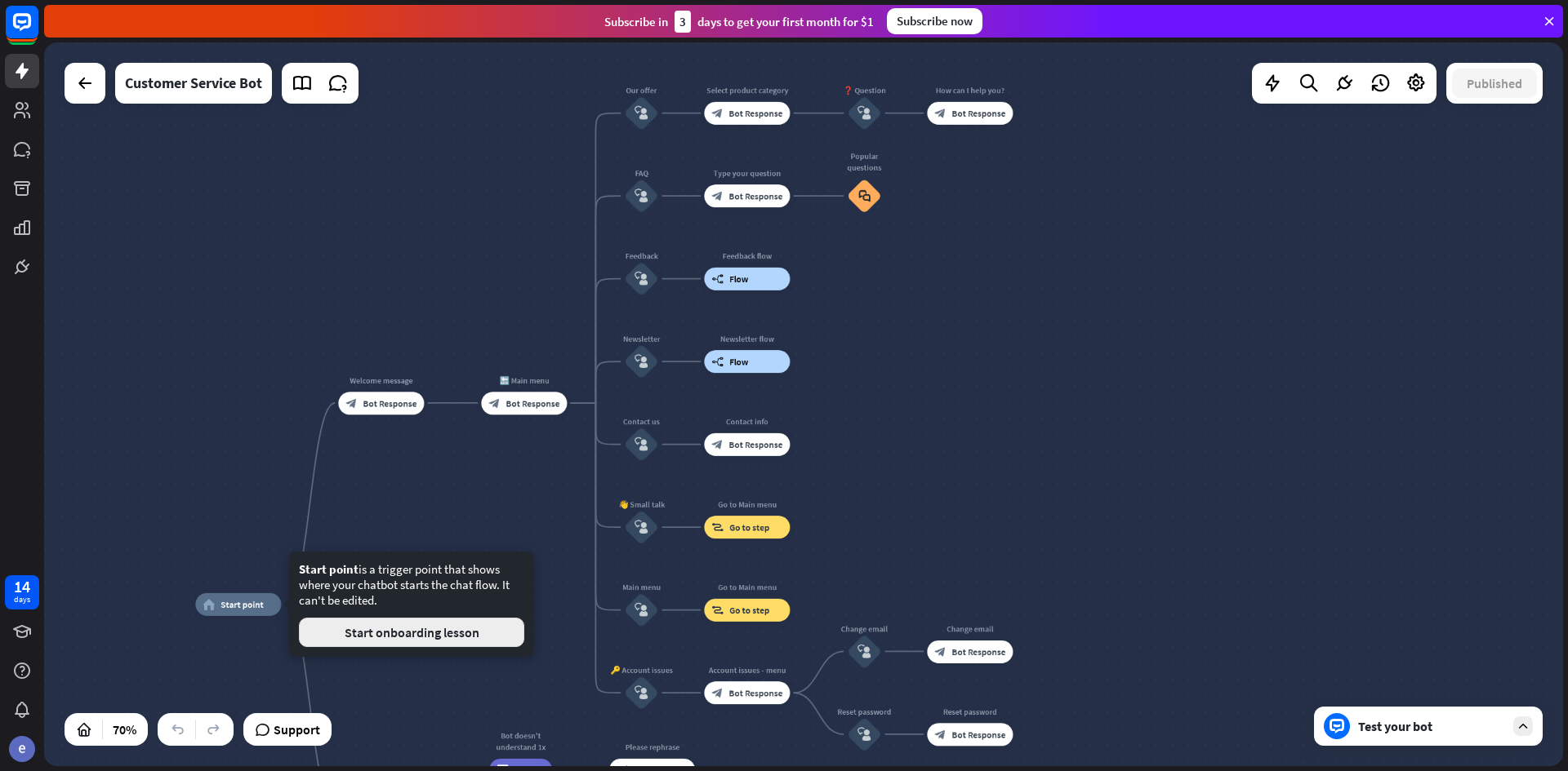
click at [366, 629] on button "Start onboarding lesson" at bounding box center [411, 633] width 225 height 30
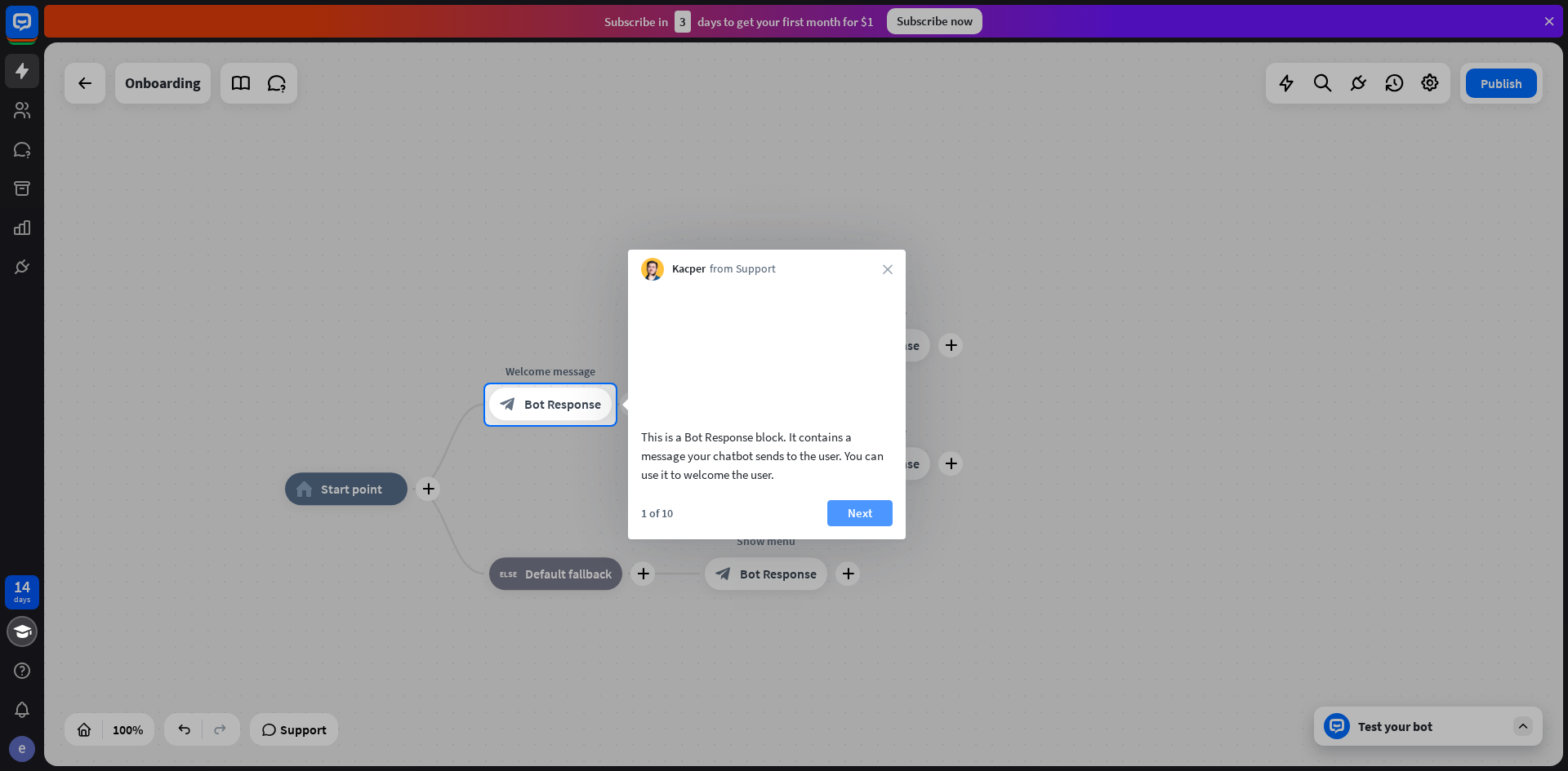
click at [861, 527] on button "Next" at bounding box center [860, 513] width 65 height 26
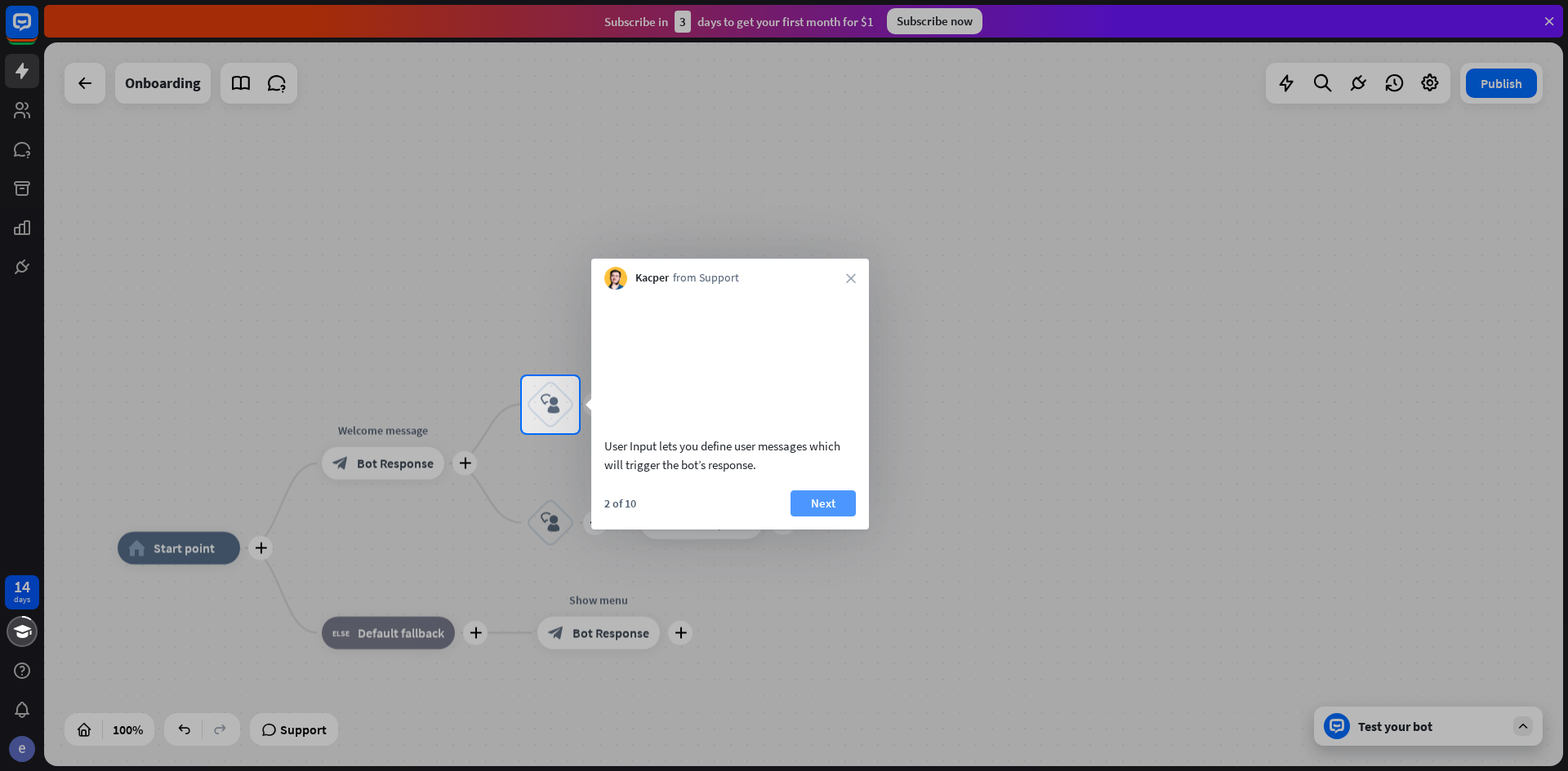
click at [840, 517] on button "Next" at bounding box center [822, 504] width 65 height 26
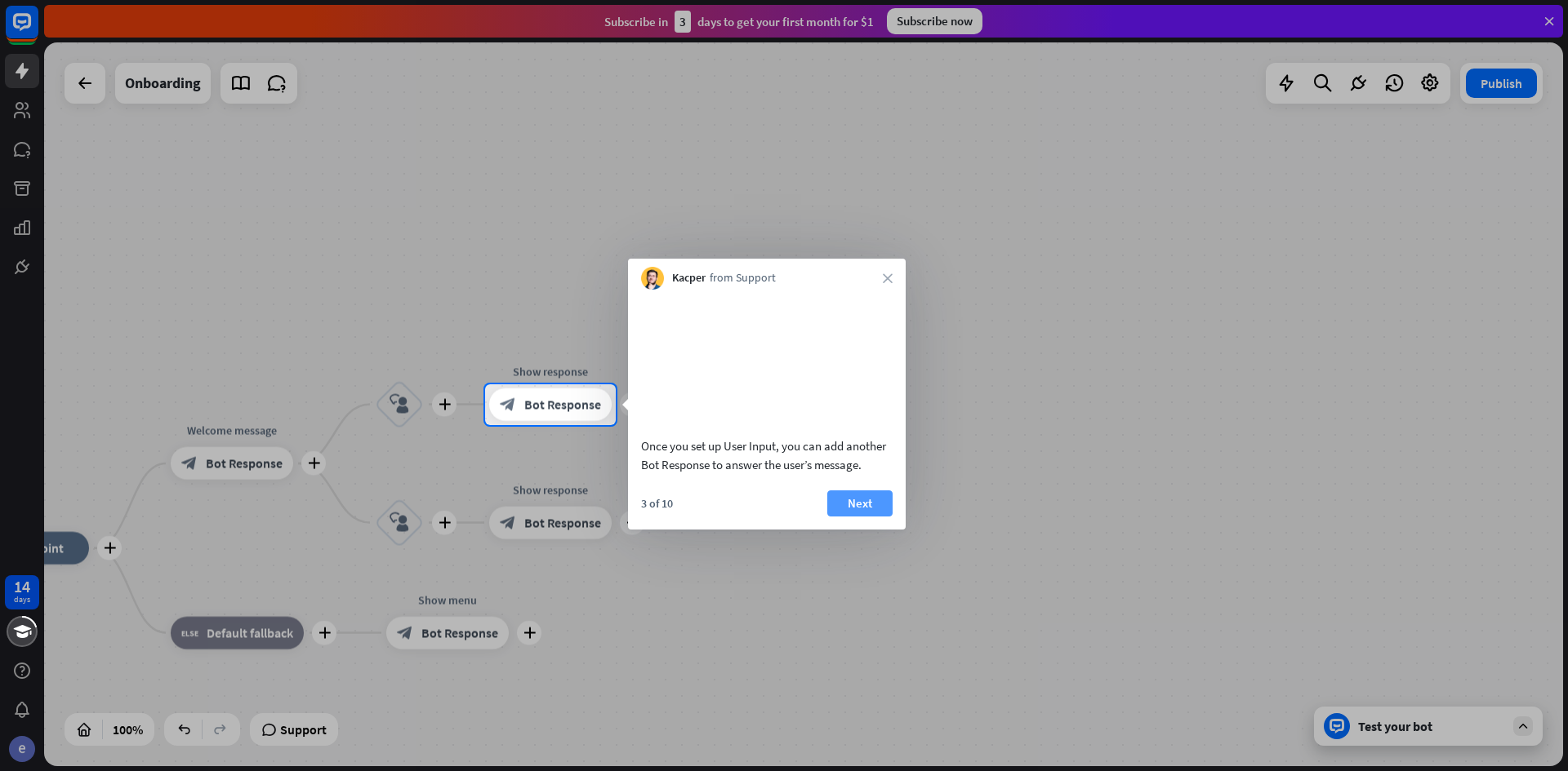
click at [835, 510] on button "Next" at bounding box center [860, 504] width 65 height 26
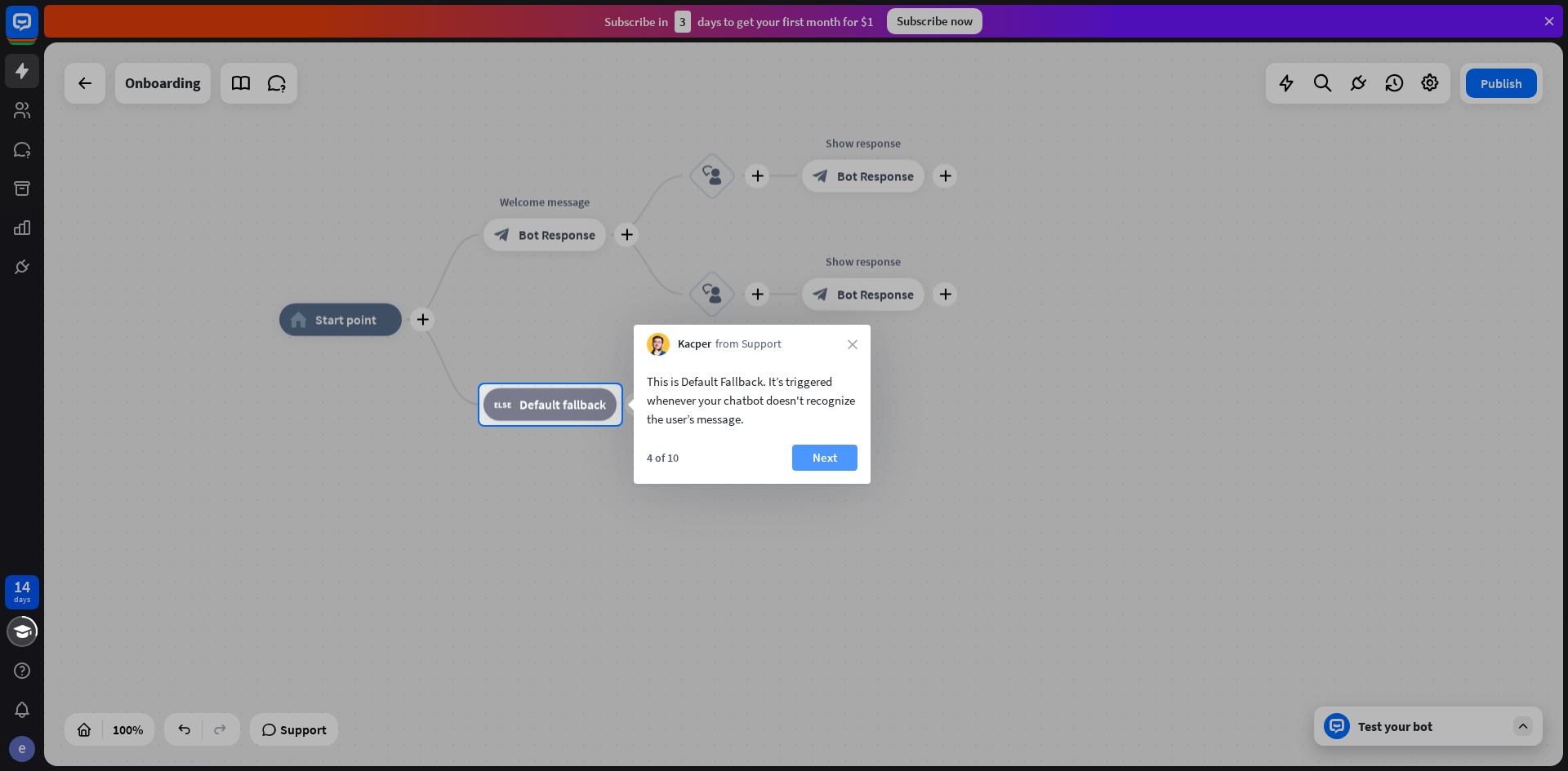
click at [842, 465] on button "Next" at bounding box center [824, 458] width 65 height 26
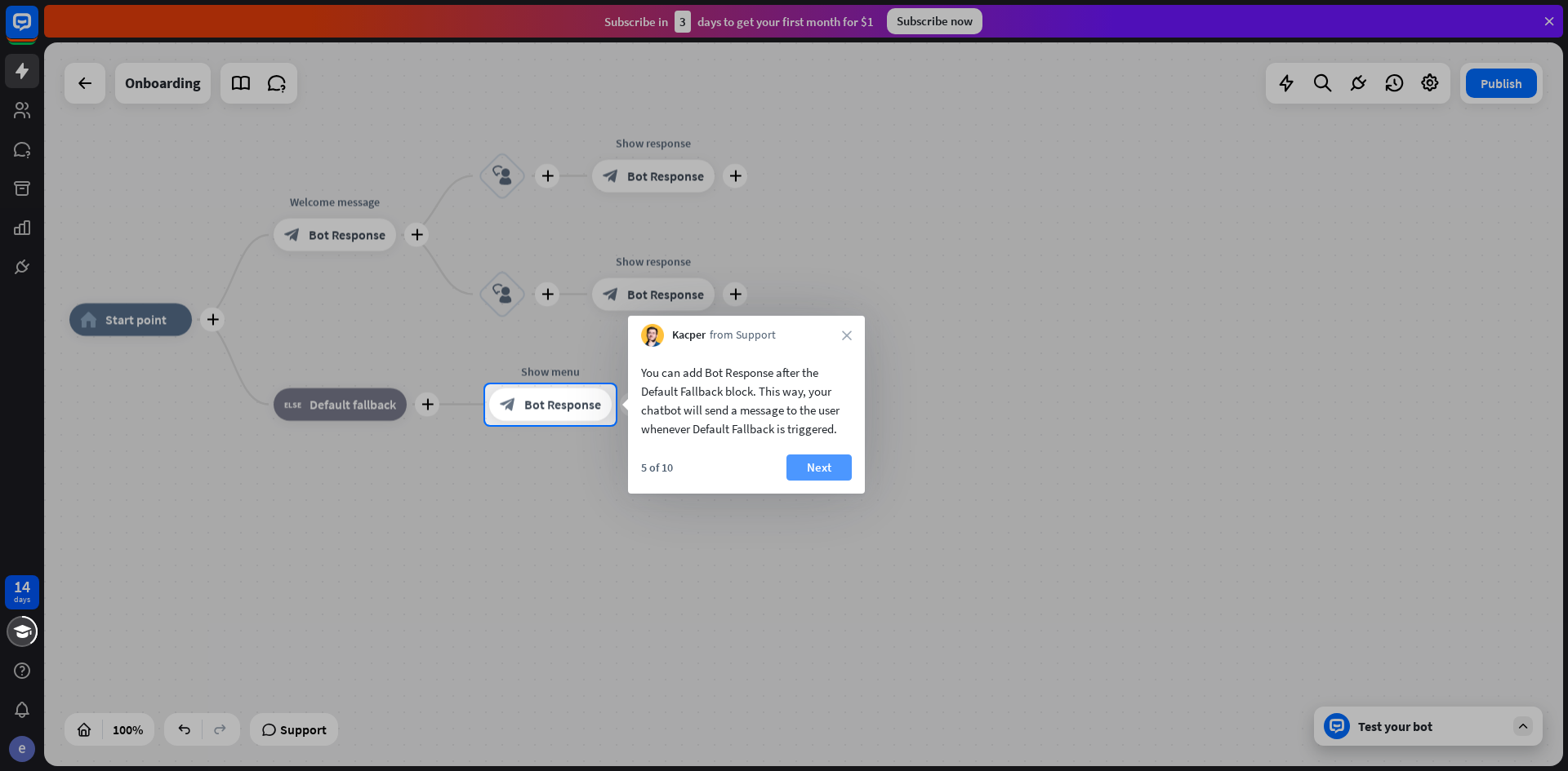
drag, startPoint x: 775, startPoint y: 473, endPoint x: 793, endPoint y: 470, distance: 18.2
click at [779, 473] on div "5 of 10 Next" at bounding box center [746, 474] width 237 height 39
click at [806, 469] on button "Next" at bounding box center [818, 468] width 65 height 26
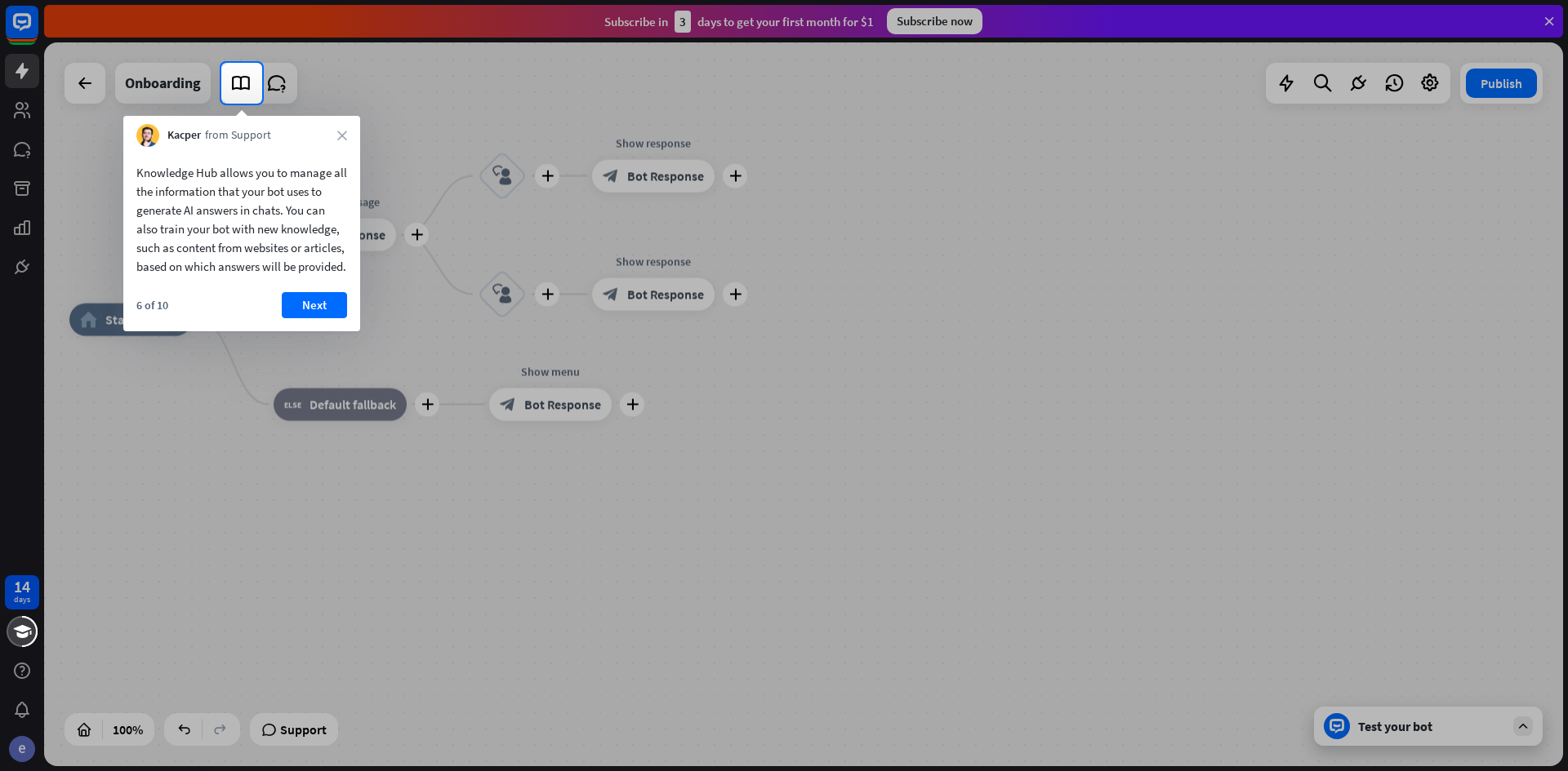
drag, startPoint x: 331, startPoint y: 142, endPoint x: 337, endPoint y: 133, distance: 10.8
click at [331, 141] on div "Kacper from Support close" at bounding box center [241, 131] width 237 height 31
click at [339, 129] on div "Kacper from Support close" at bounding box center [241, 131] width 237 height 31
click at [344, 130] on icon "close" at bounding box center [342, 135] width 10 height 10
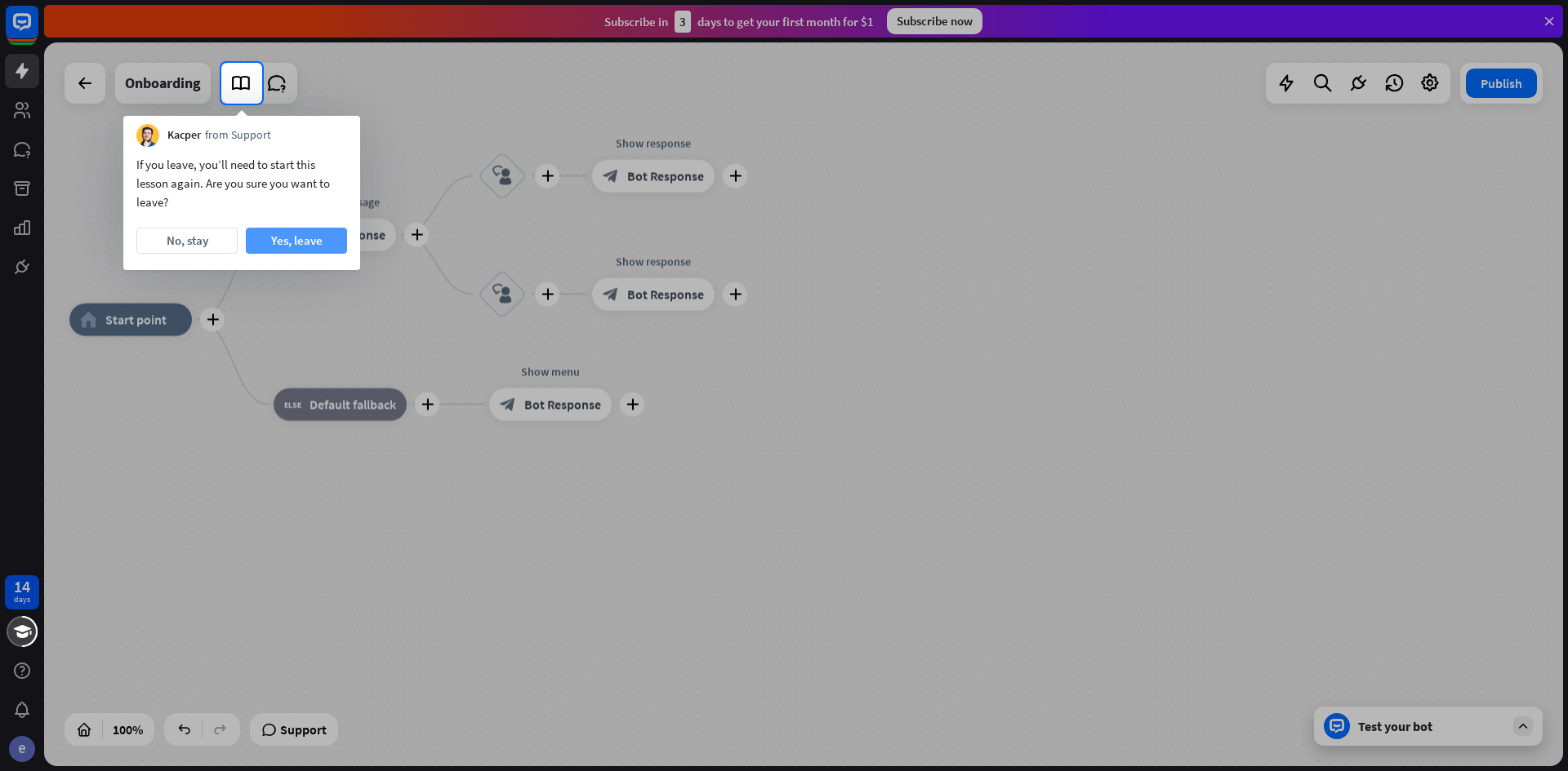
click at [268, 239] on button "Yes, leave" at bounding box center [296, 241] width 102 height 26
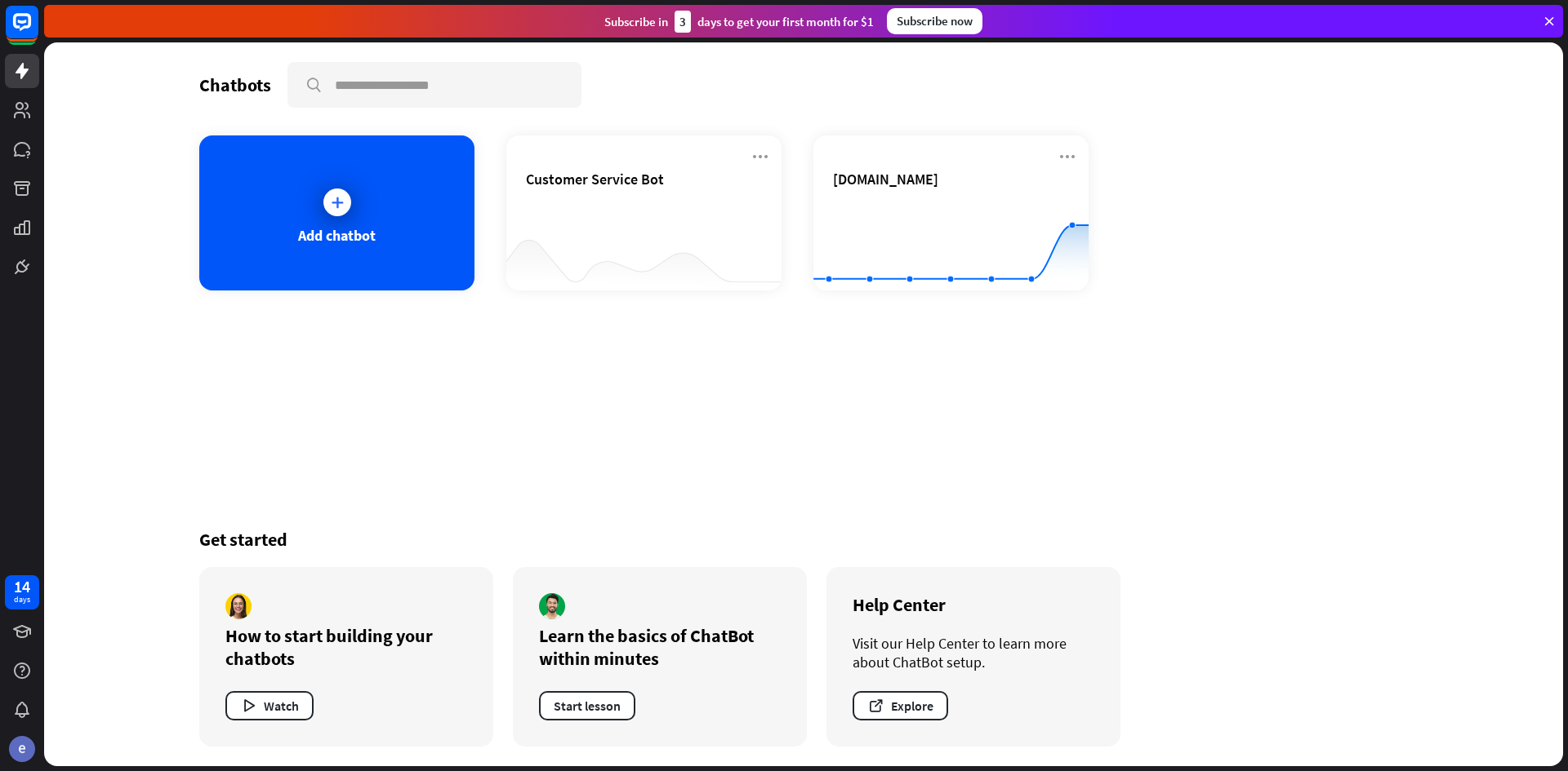
drag, startPoint x: 1277, startPoint y: 168, endPoint x: 1254, endPoint y: 181, distance: 26.4
click at [1271, 173] on div "Add chatbot Customer Service Bot [DOMAIN_NAME] Created with Highcharts 10.1.0 0…" at bounding box center [803, 213] width 1209 height 155
click at [760, 147] on icon at bounding box center [760, 157] width 20 height 20
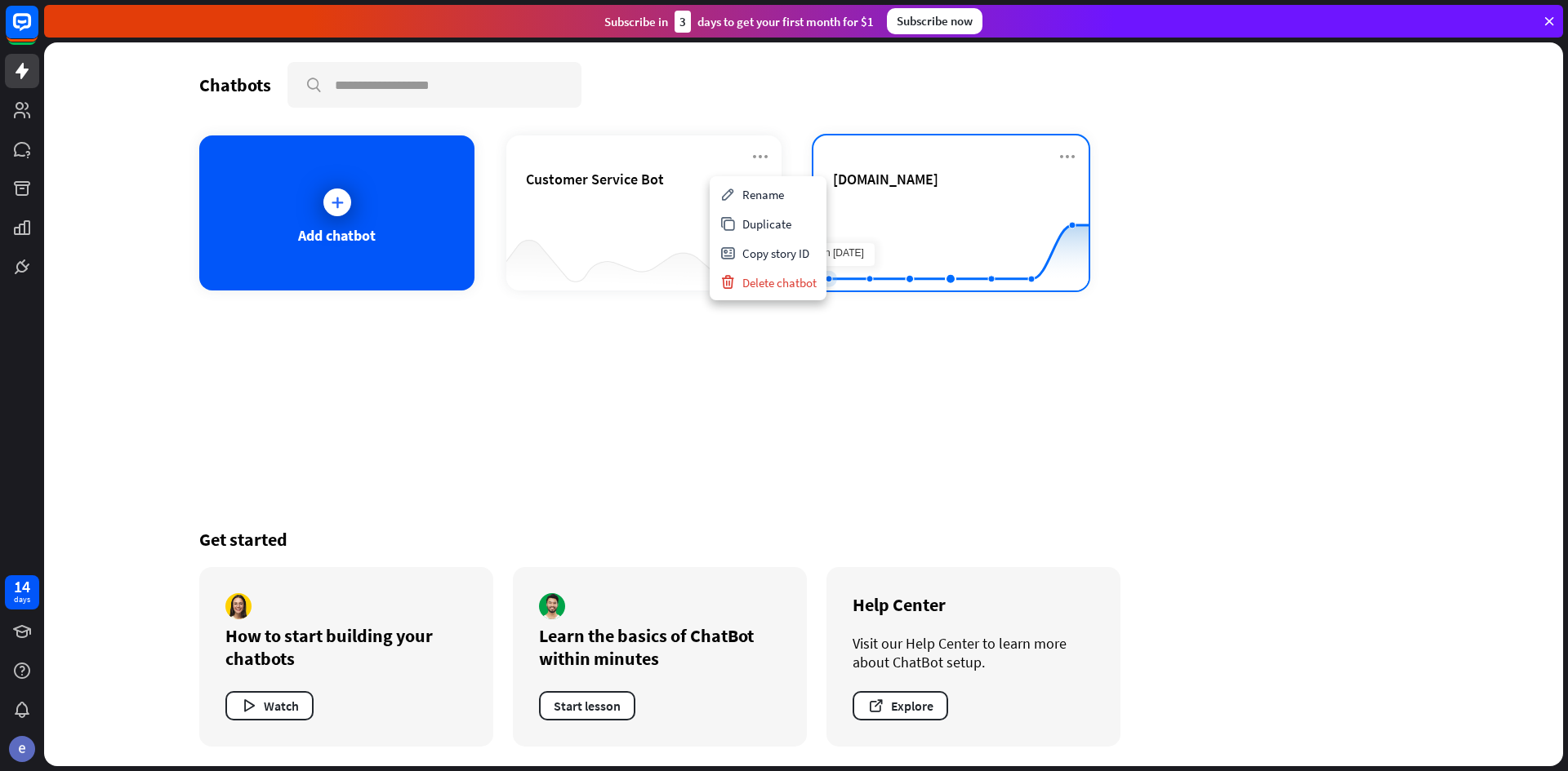
drag, startPoint x: 946, startPoint y: 216, endPoint x: 854, endPoint y: 196, distance: 94.1
click at [854, 196] on div "[DOMAIN_NAME] Created with Highcharts 10.1.0 0 2 4" at bounding box center [950, 213] width 275 height 155
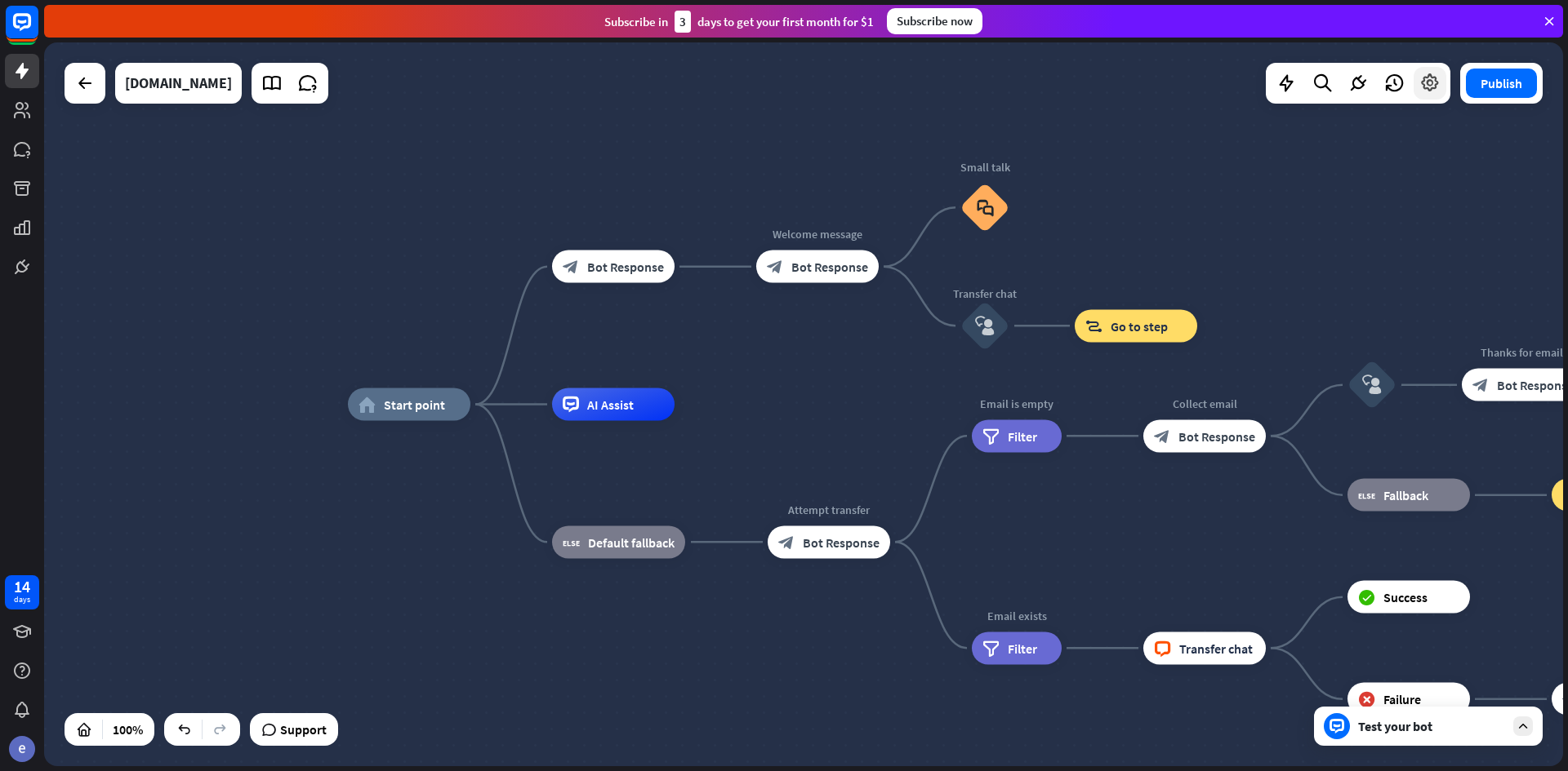
click at [1433, 83] on icon at bounding box center [1430, 83] width 21 height 21
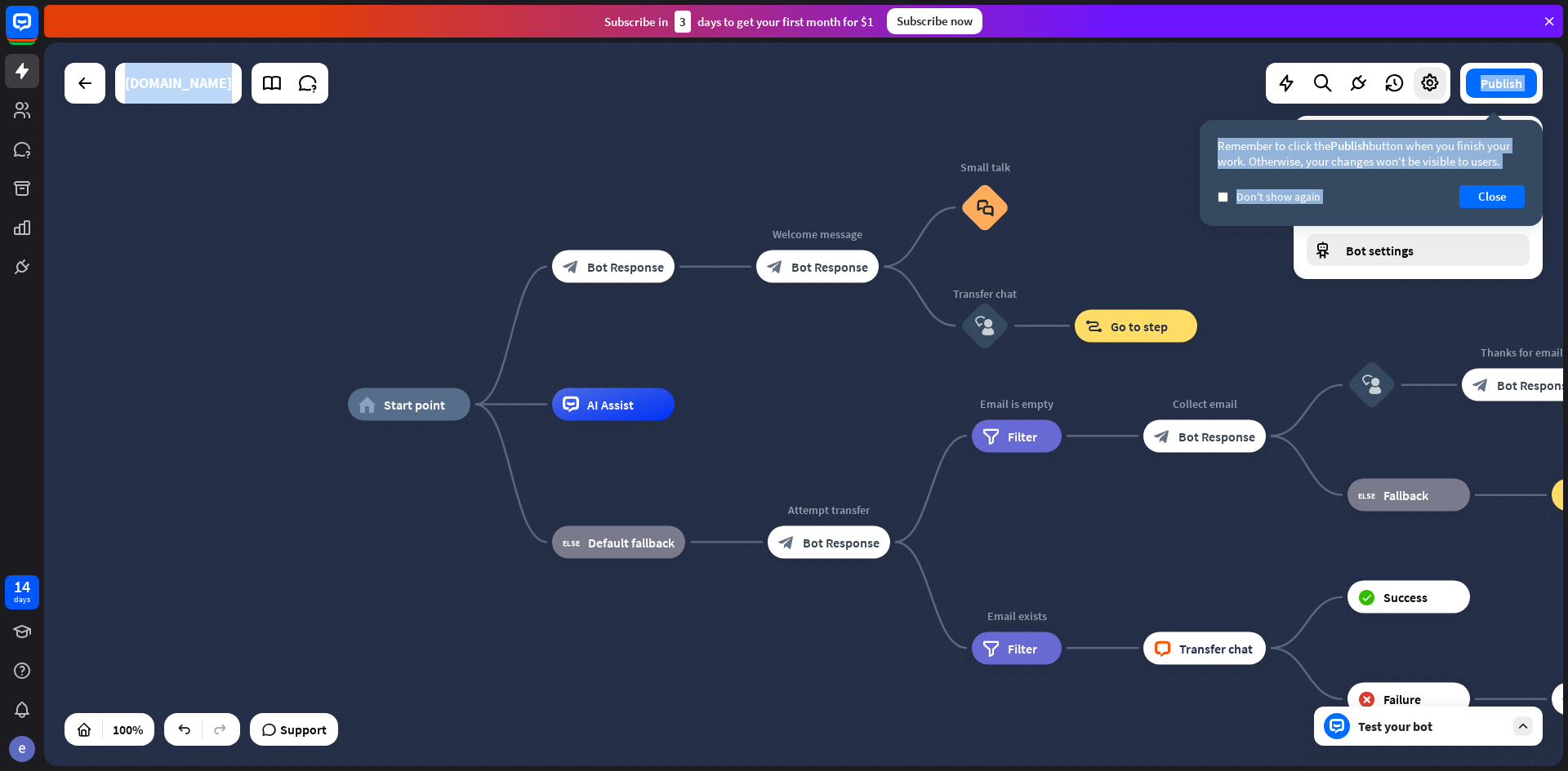
drag, startPoint x: 1344, startPoint y: 274, endPoint x: 1360, endPoint y: 259, distance: 21.9
click at [1355, 263] on div "Attributes & Entities moon Dark mode Navigation mode Bot settings" at bounding box center [1418, 197] width 249 height 163
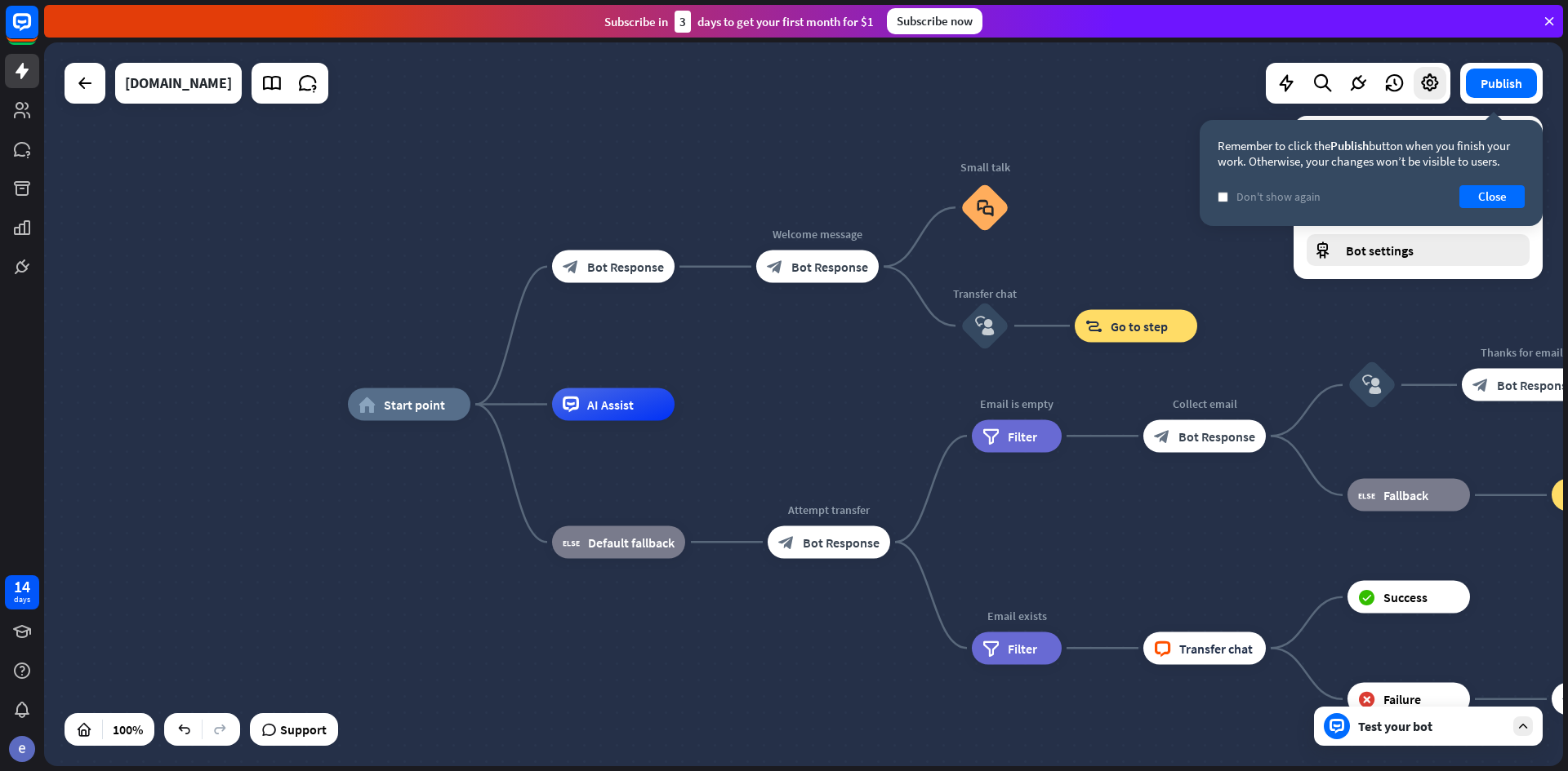
click at [1362, 253] on span "Bot settings" at bounding box center [1380, 251] width 68 height 17
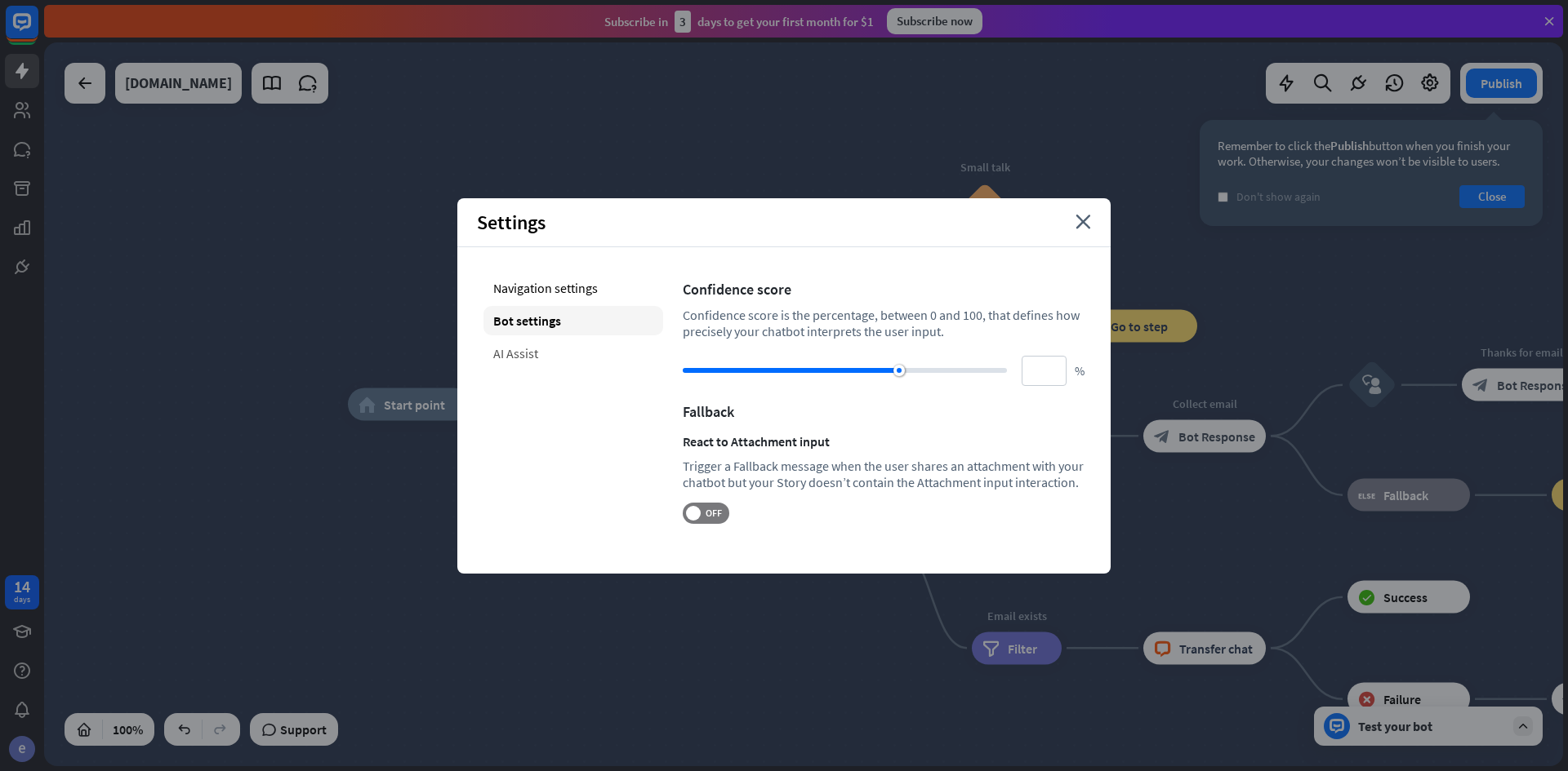
drag, startPoint x: 527, startPoint y: 329, endPoint x: 524, endPoint y: 348, distance: 19.2
click at [526, 336] on div "Navigation settings Bot settings AI Assist" at bounding box center [573, 399] width 180 height 251
click at [524, 348] on div "AI Assist" at bounding box center [573, 353] width 180 height 30
type input "**"
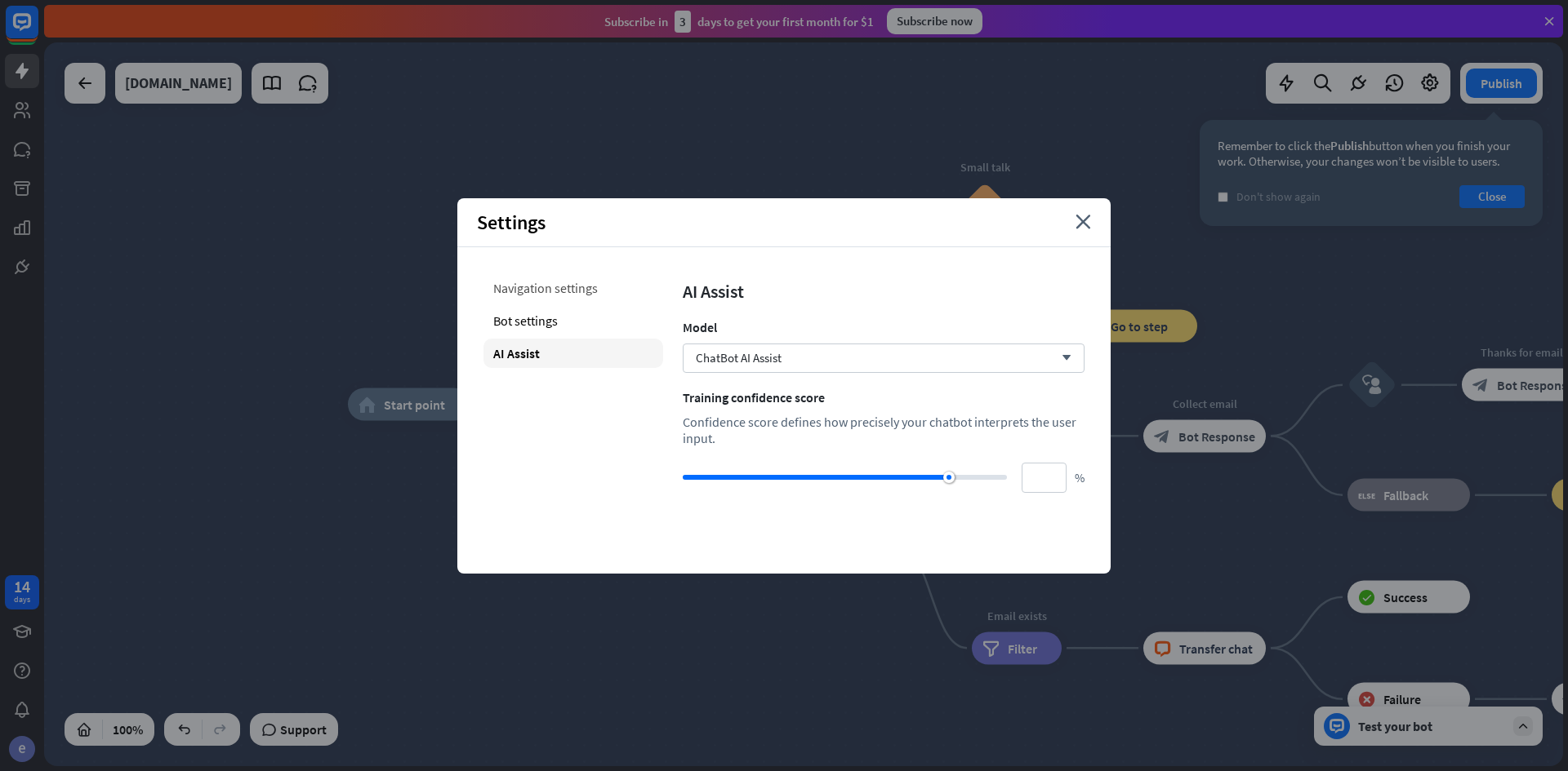
click at [557, 291] on div "Navigation settings" at bounding box center [573, 288] width 180 height 30
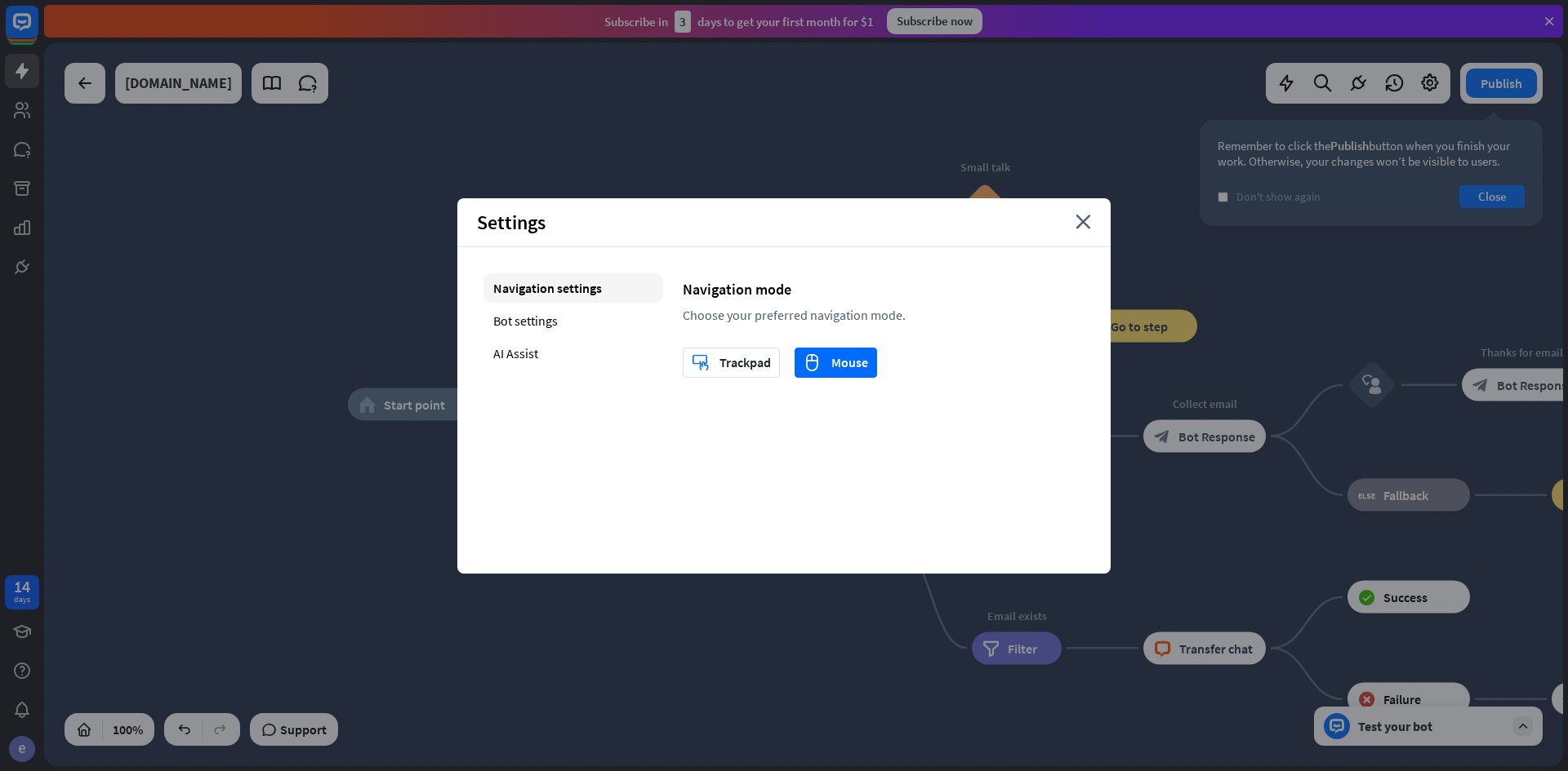
drag, startPoint x: 1092, startPoint y: 226, endPoint x: 1061, endPoint y: 211, distance: 34.4
click at [1091, 224] on div "Settings close" at bounding box center [784, 222] width 653 height 49
click at [1092, 225] on div "Settings close" at bounding box center [784, 222] width 653 height 49
click at [1078, 222] on icon "close" at bounding box center [1082, 222] width 16 height 15
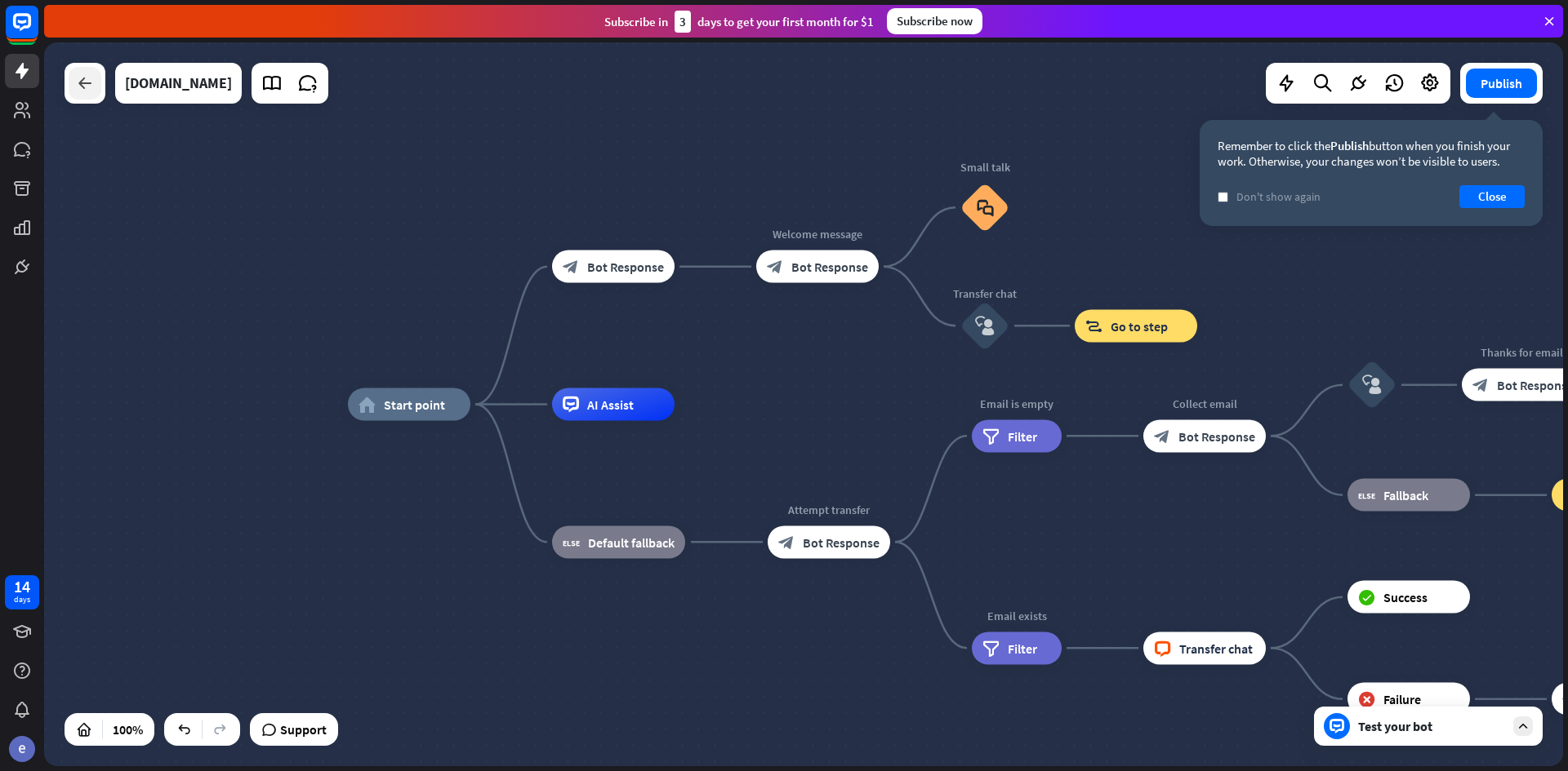
click at [83, 83] on icon at bounding box center [85, 83] width 20 height 20
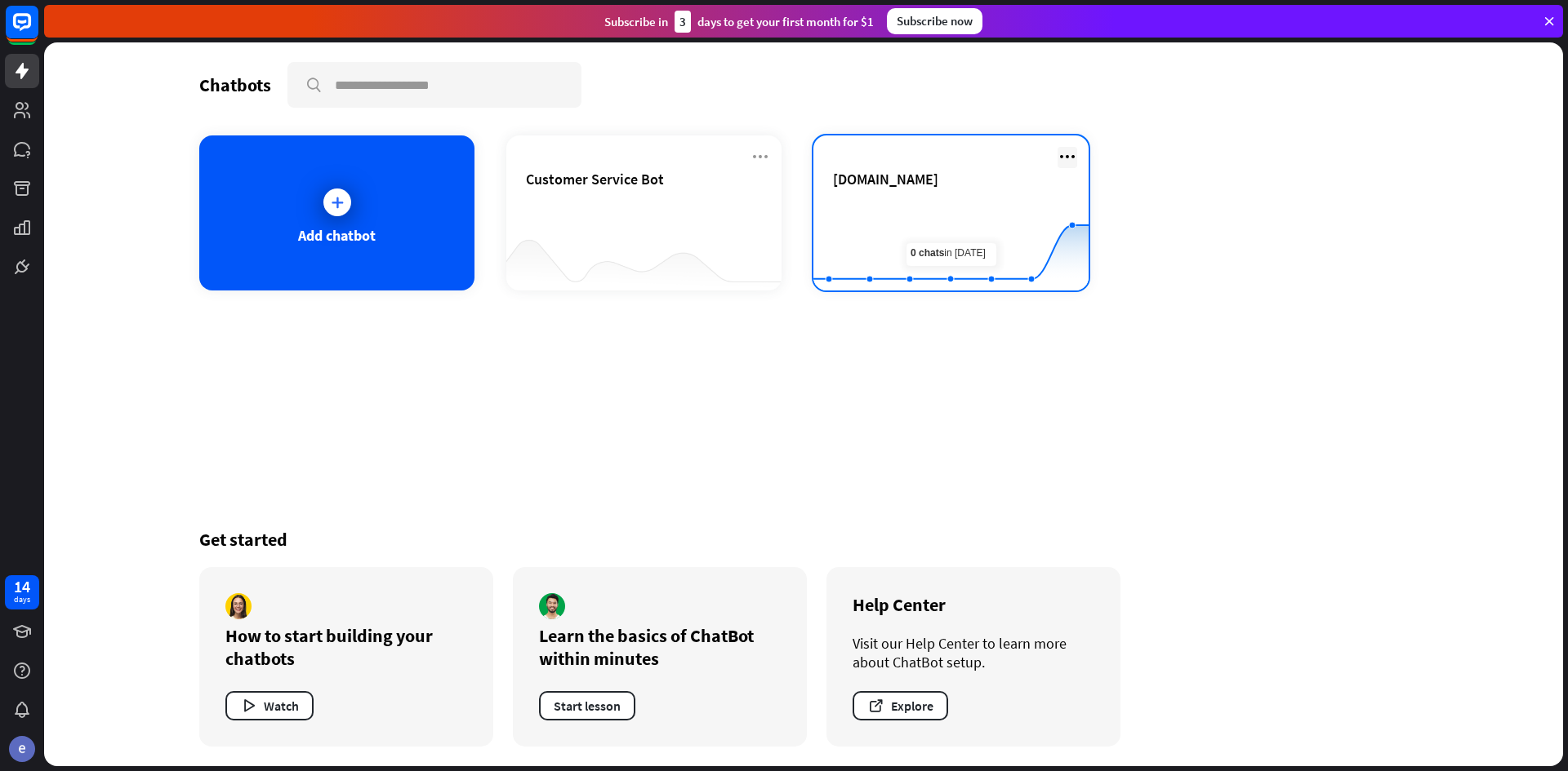
click at [1064, 154] on icon at bounding box center [1068, 157] width 20 height 20
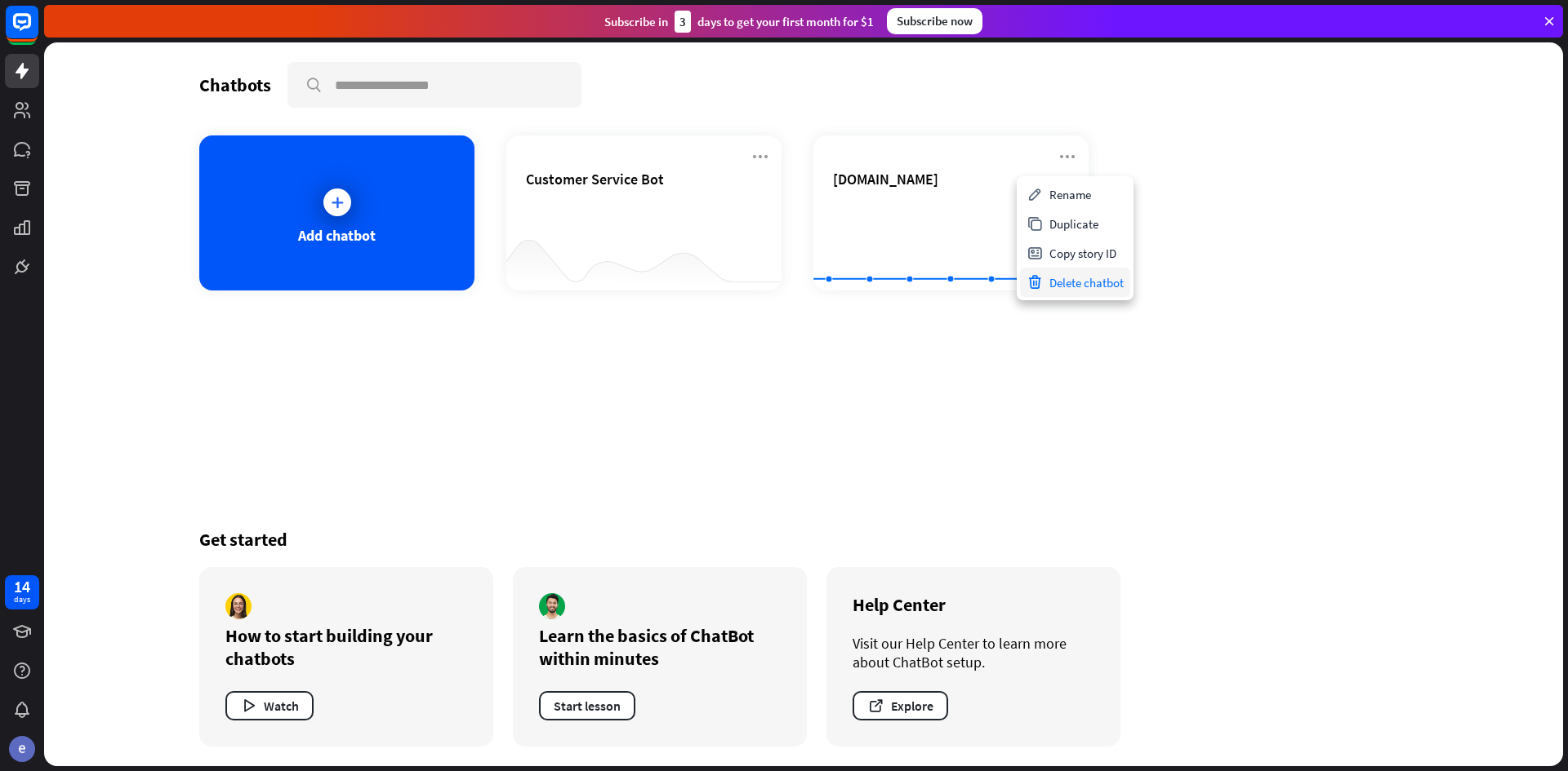
click at [1059, 284] on div "Delete chatbot" at bounding box center [1074, 282] width 110 height 30
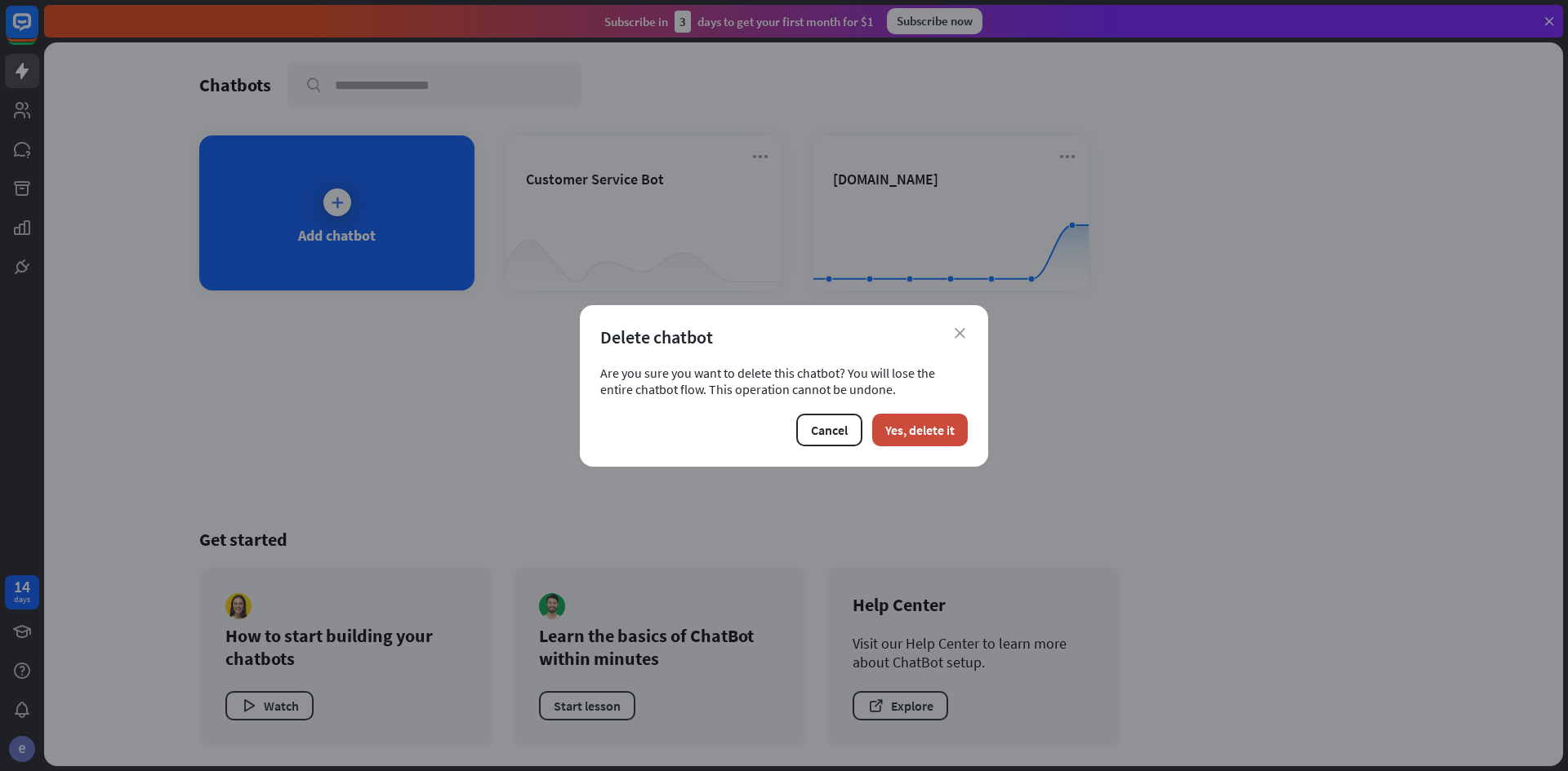
drag, startPoint x: 914, startPoint y: 437, endPoint x: 686, endPoint y: 329, distance: 252.3
click at [912, 435] on button "Yes, delete it" at bounding box center [920, 430] width 96 height 33
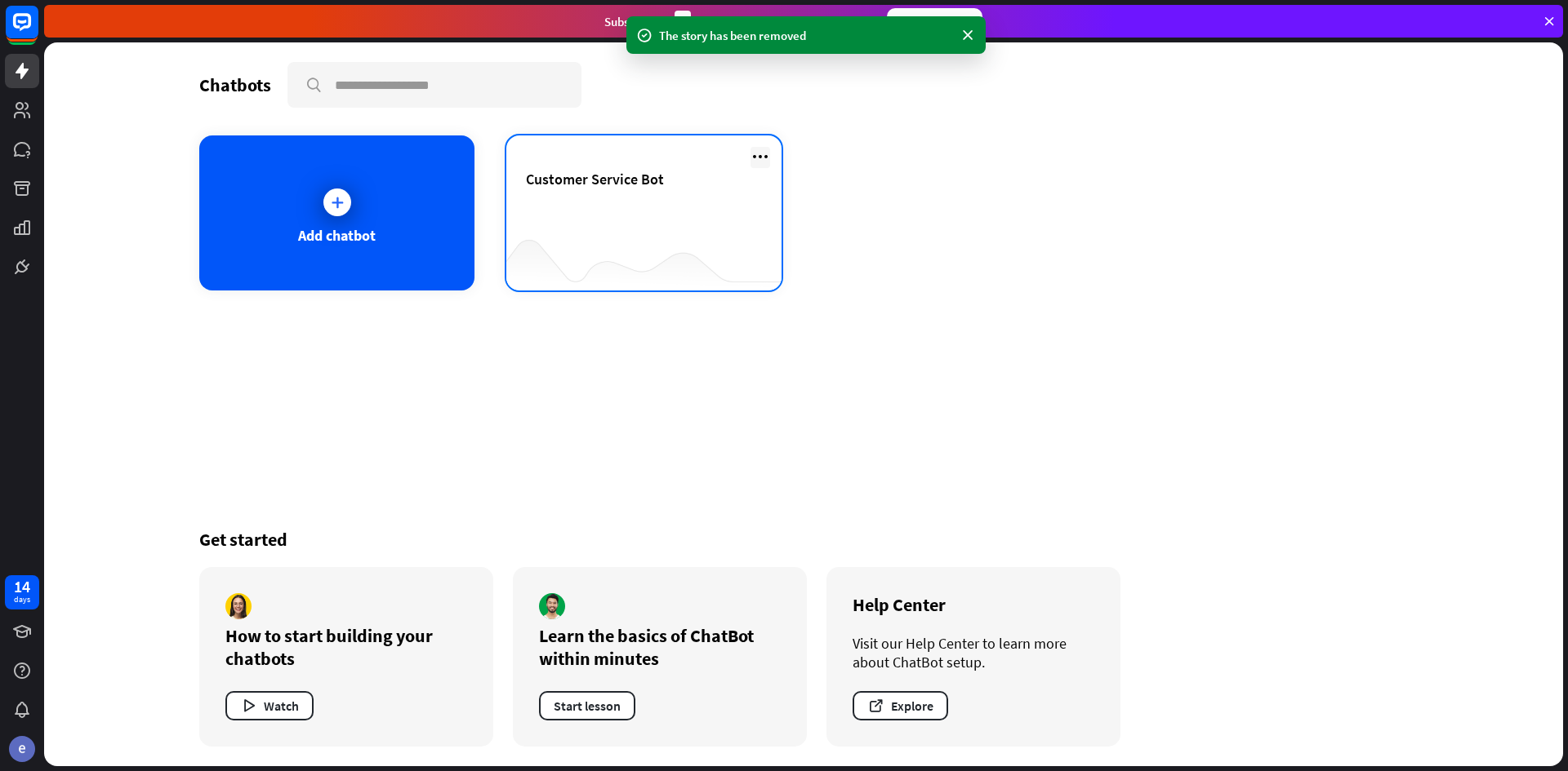
click at [765, 163] on icon at bounding box center [760, 157] width 20 height 20
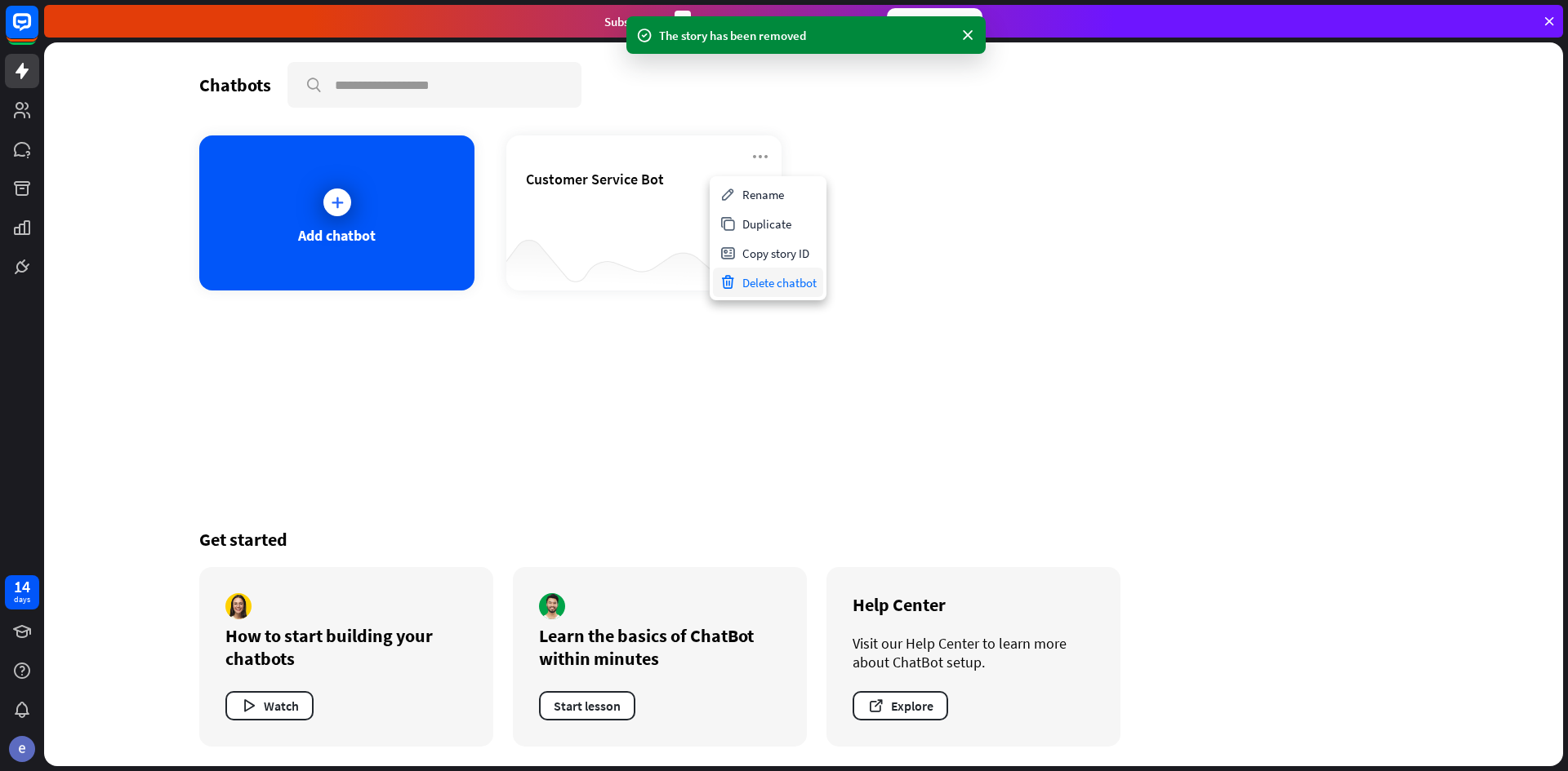
click at [788, 281] on div "Delete chatbot" at bounding box center [767, 282] width 110 height 30
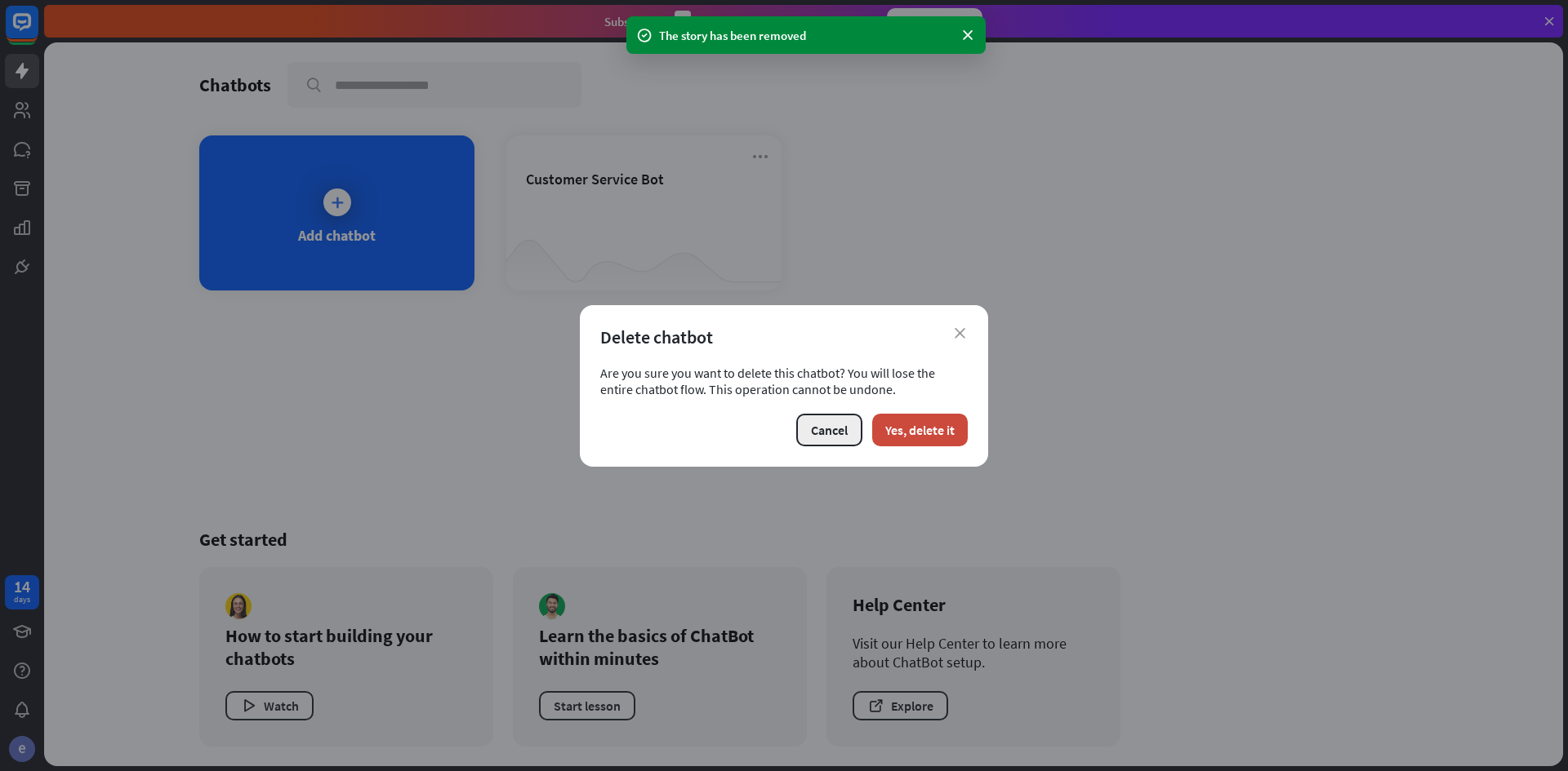
drag, startPoint x: 923, startPoint y: 428, endPoint x: 855, endPoint y: 419, distance: 68.6
click at [915, 429] on button "Yes, delete it" at bounding box center [920, 430] width 96 height 33
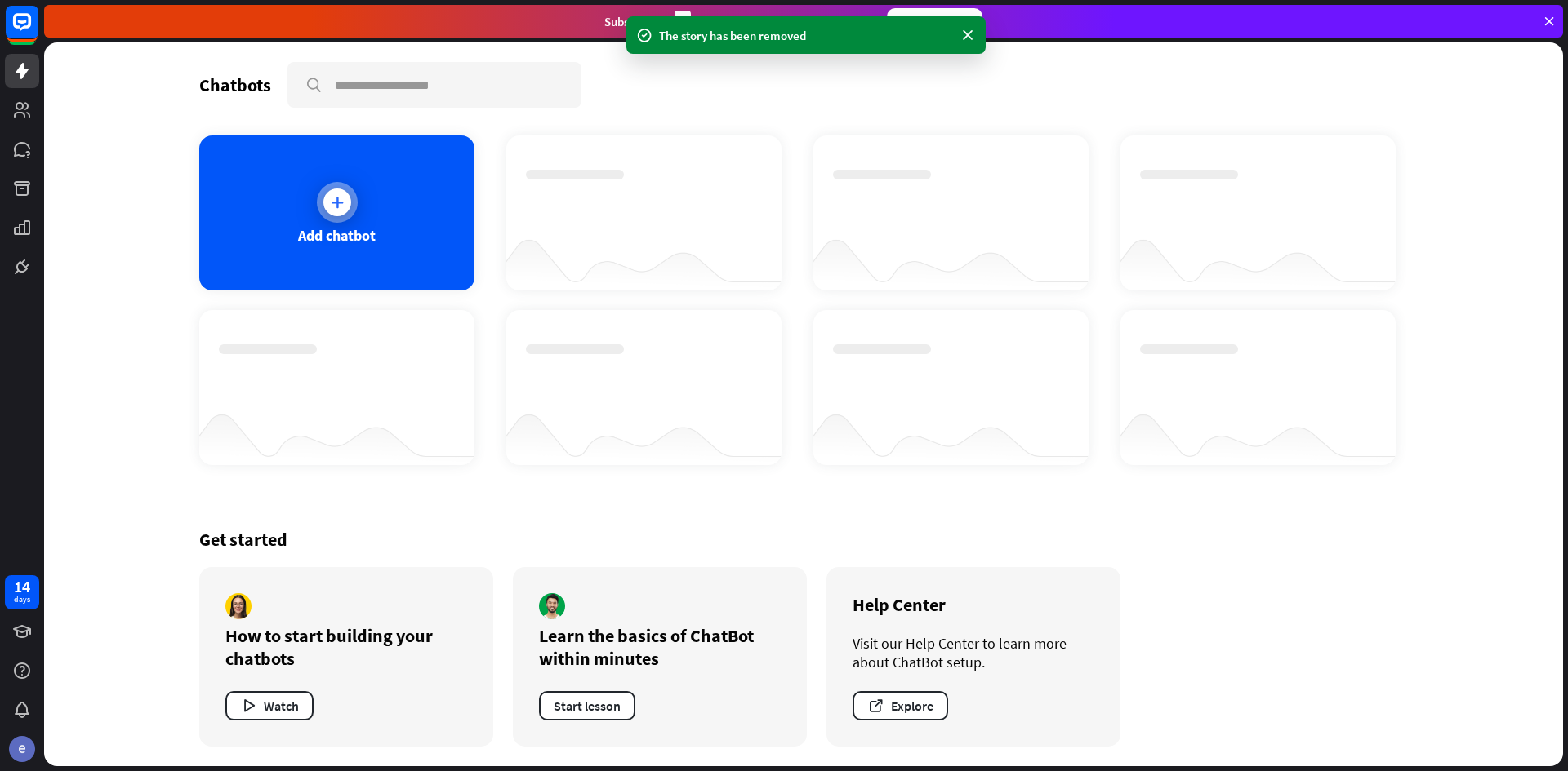
click at [340, 209] on icon at bounding box center [338, 202] width 17 height 17
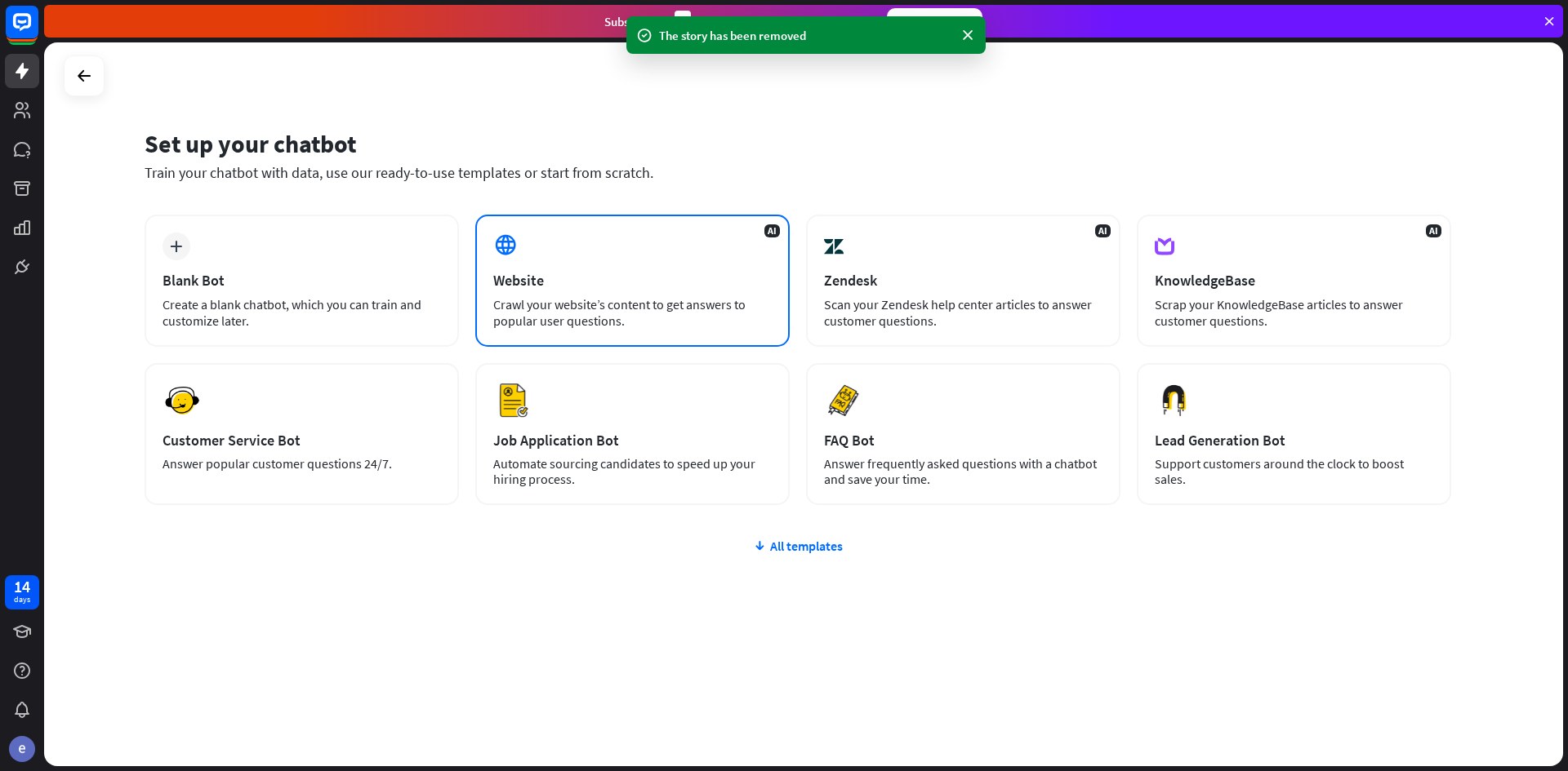
click at [557, 281] on div "Website" at bounding box center [632, 280] width 278 height 19
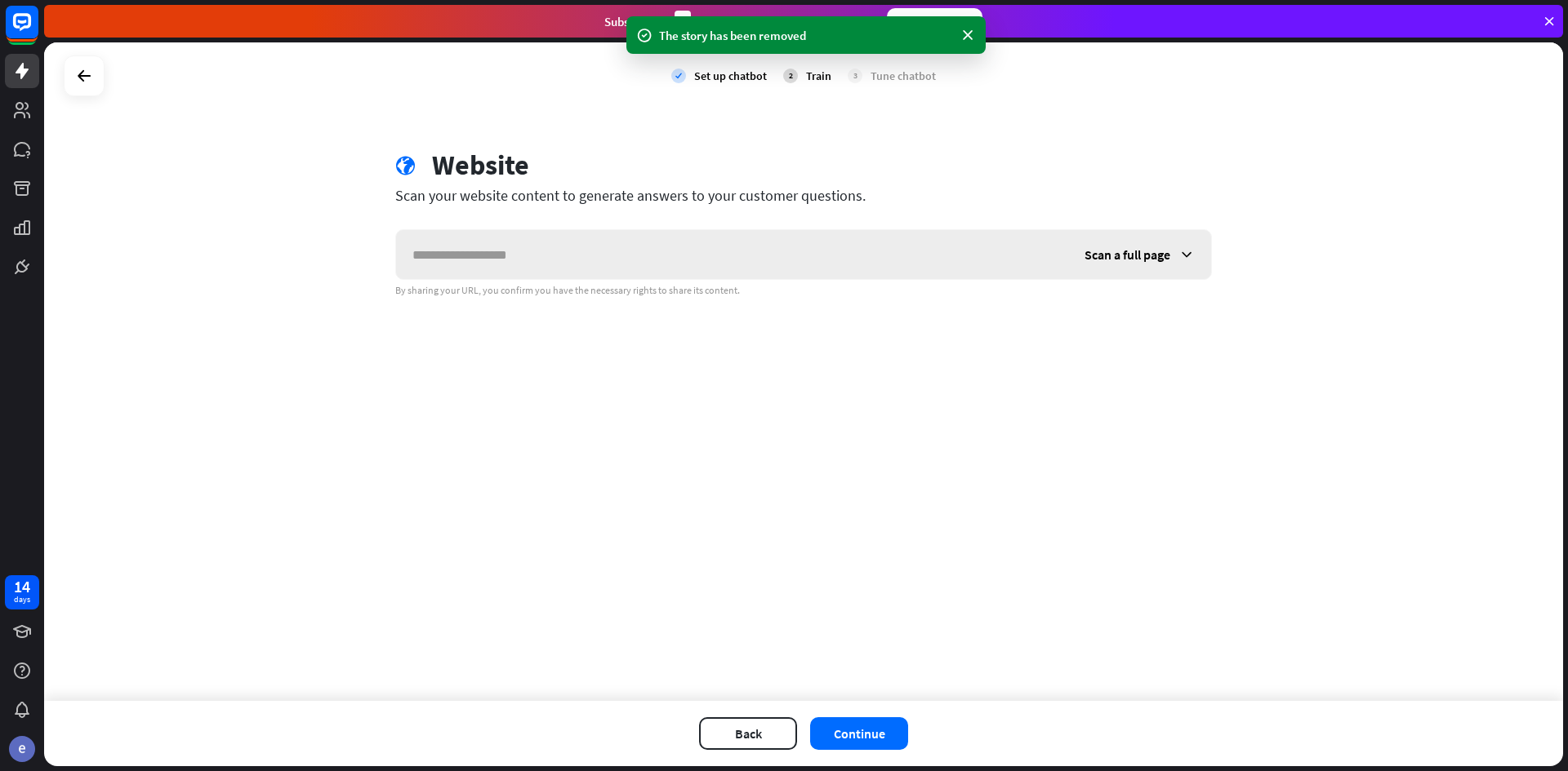
click at [658, 249] on input "text" at bounding box center [732, 254] width 672 height 49
click at [643, 261] on input "text" at bounding box center [732, 254] width 672 height 49
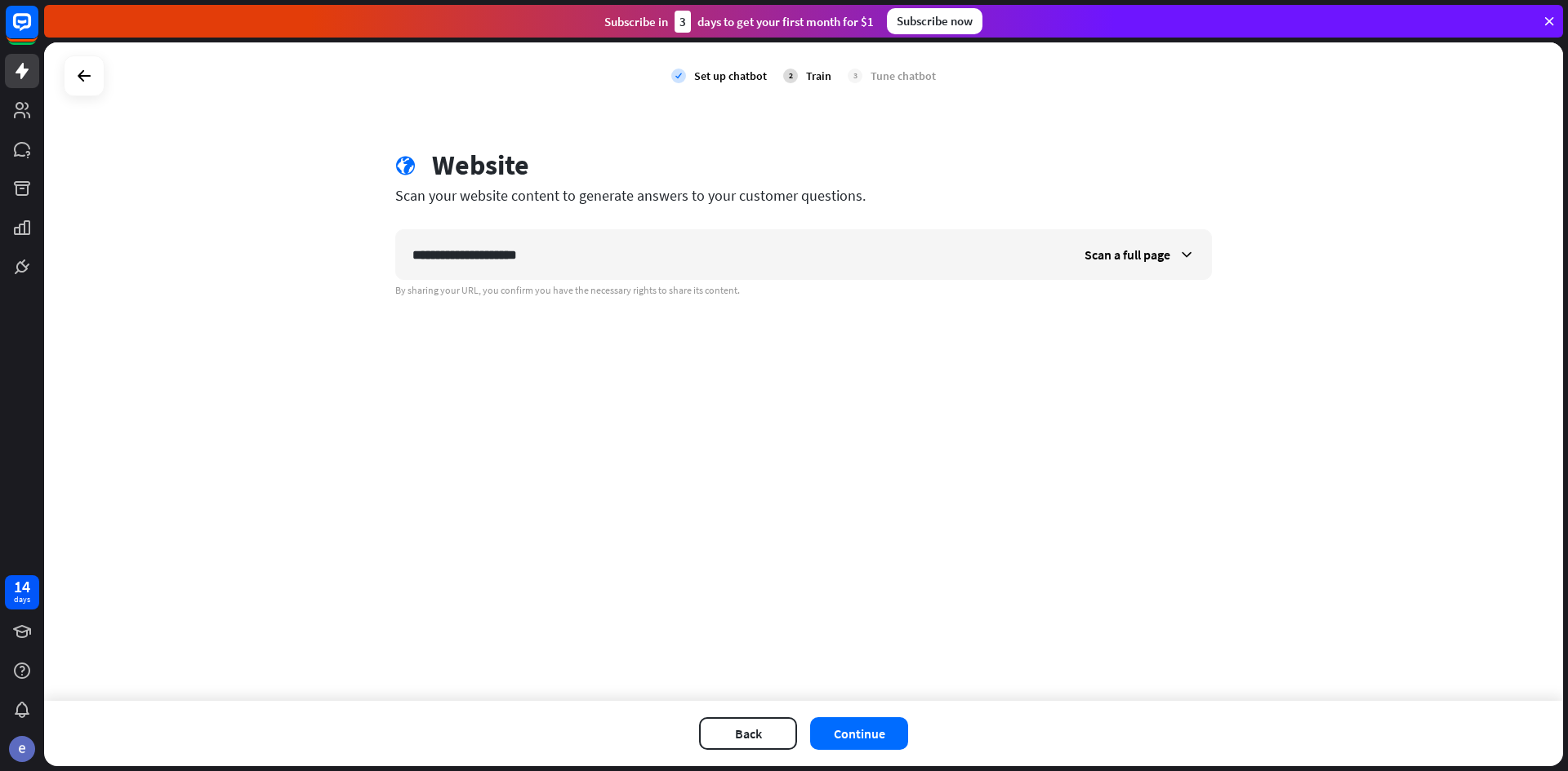
type input "**********"
click at [864, 715] on div "Back Continue" at bounding box center [803, 733] width 1518 height 65
click at [873, 734] on button "Continue" at bounding box center [859, 734] width 98 height 33
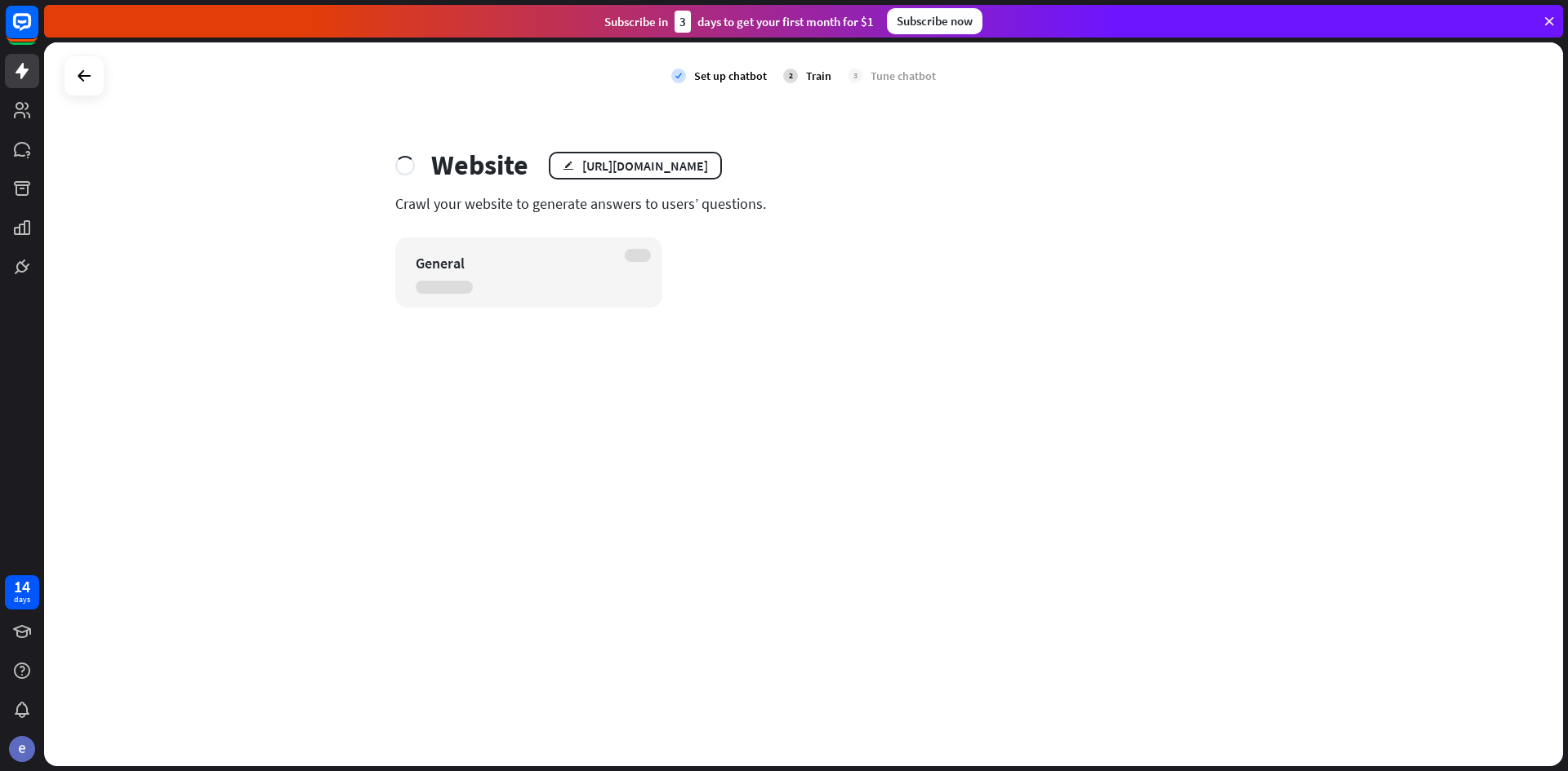
click at [992, 399] on div "check Set up chatbot 2 Train 3 Tune chatbot Website edit [URL][DOMAIN_NAME] Cra…" at bounding box center [803, 404] width 1518 height 724
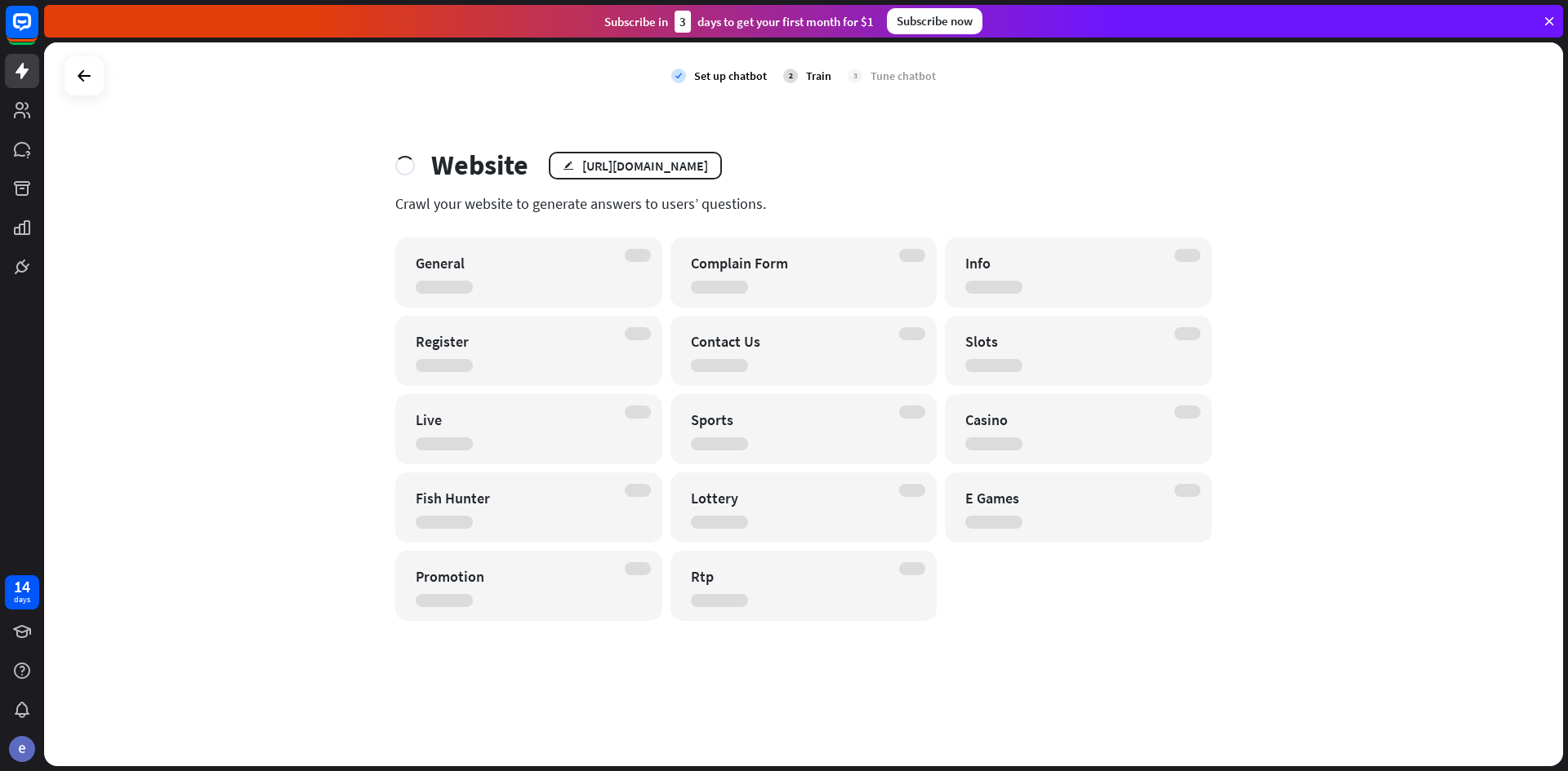
click at [978, 156] on div "Website edit [URL][DOMAIN_NAME]" at bounding box center [803, 165] width 817 height 34
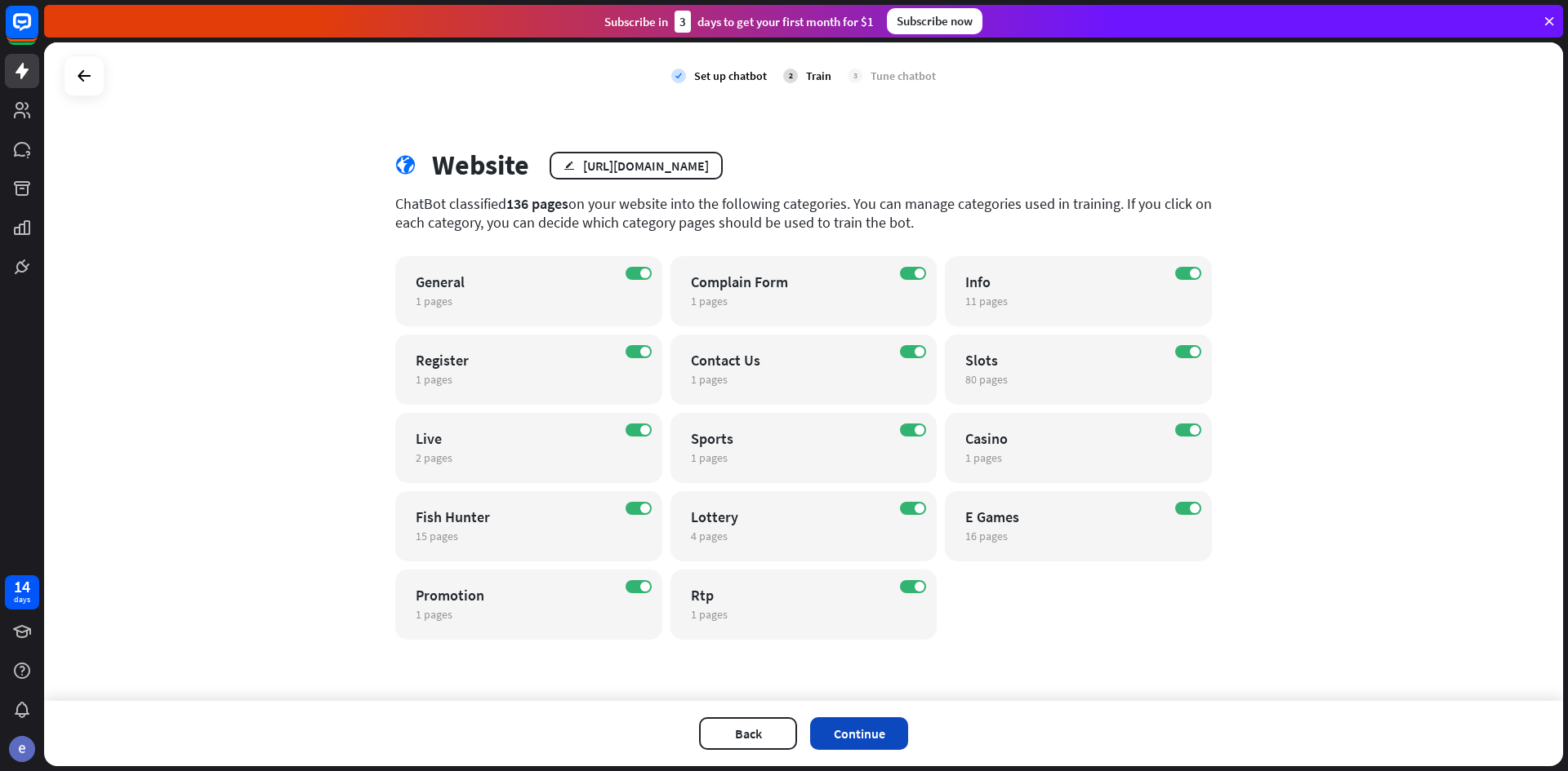
click at [864, 724] on button "Continue" at bounding box center [859, 734] width 98 height 33
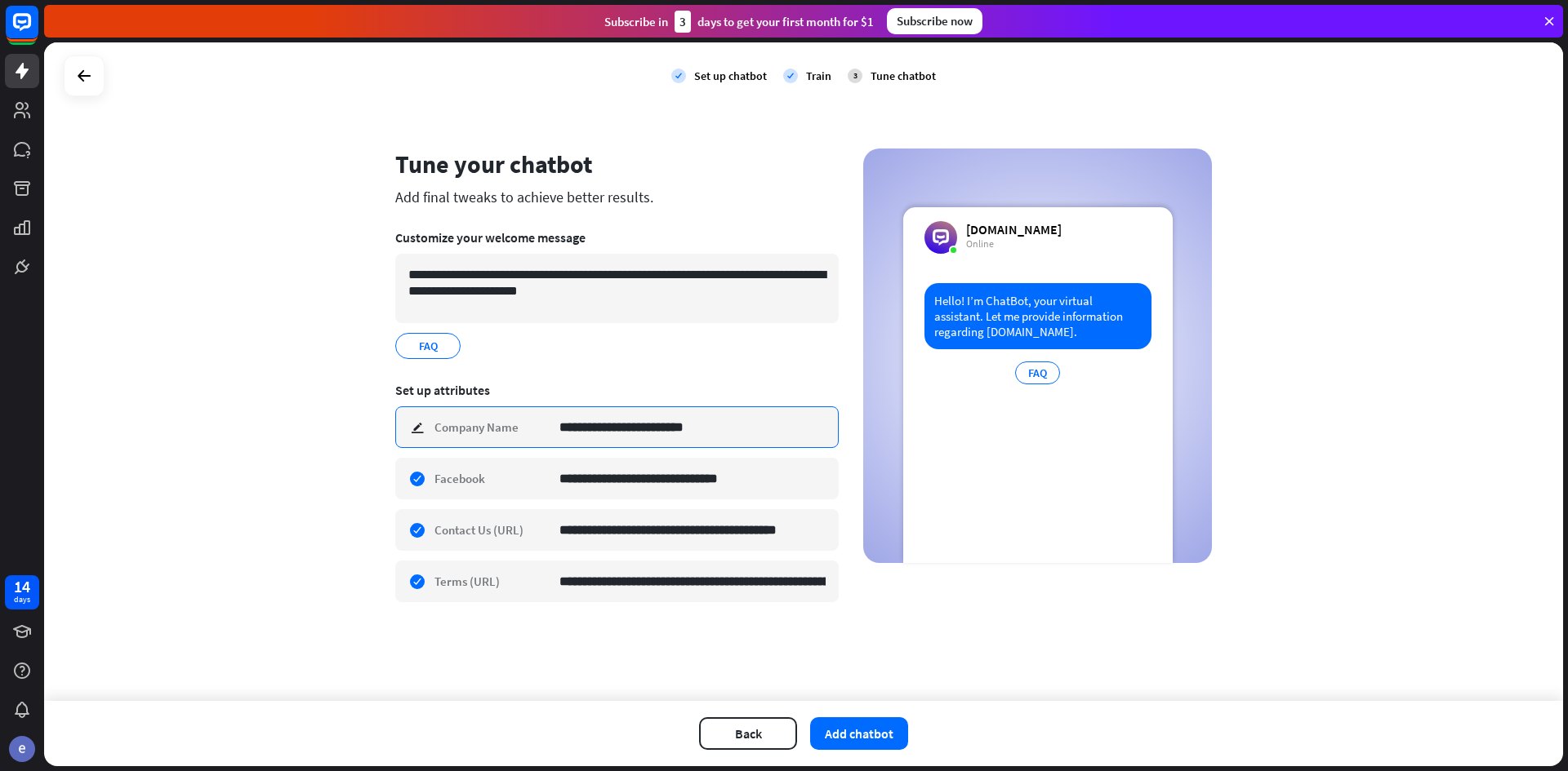
click at [647, 429] on input "**********" at bounding box center [692, 427] width 266 height 40
type input "**********"
click at [840, 621] on div "**********" at bounding box center [803, 386] width 817 height 475
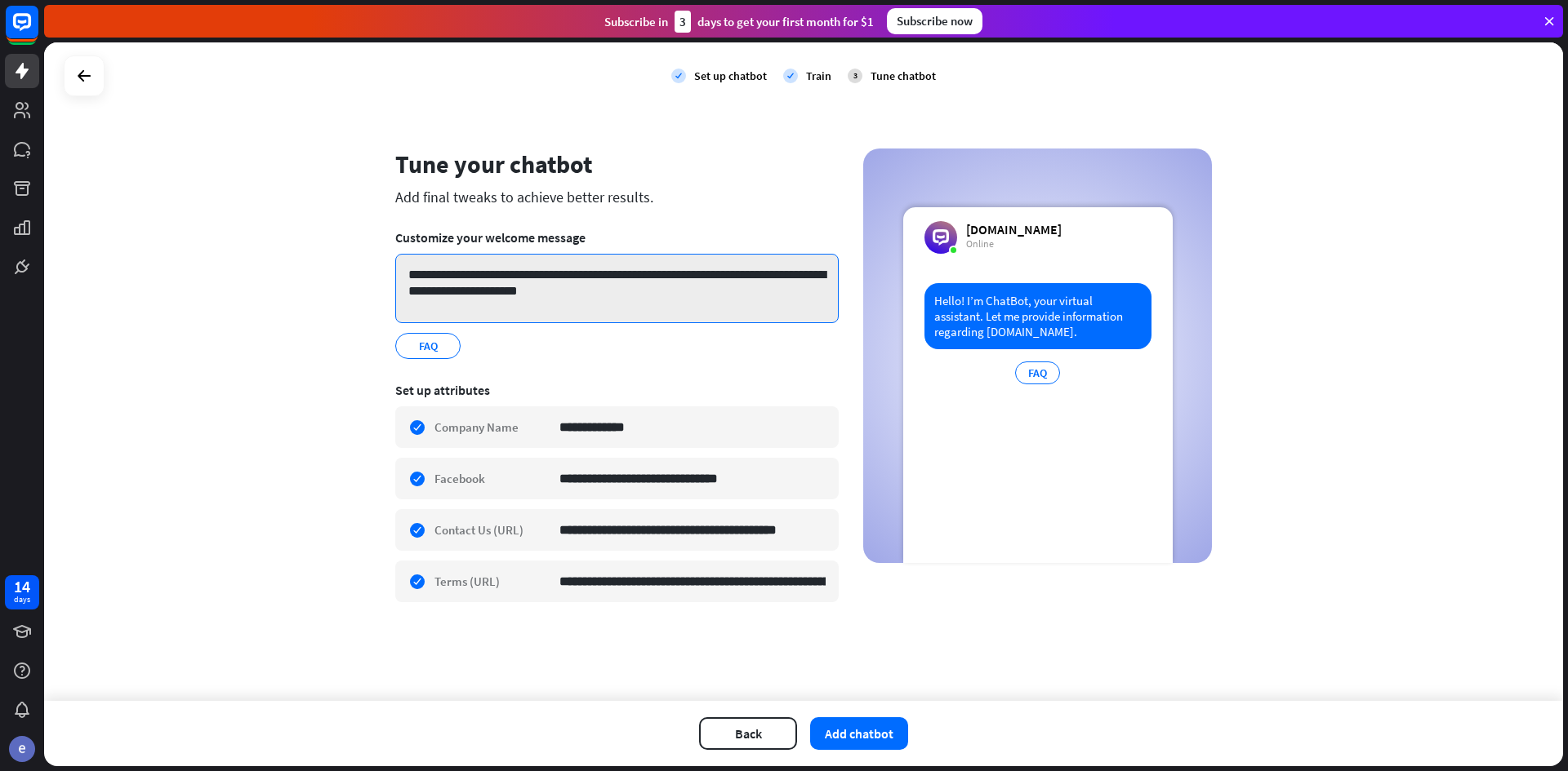
click at [680, 282] on textarea "**********" at bounding box center [617, 289] width 443 height 69
drag, startPoint x: 637, startPoint y: 298, endPoint x: 443, endPoint y: 277, distance: 195.1
click at [443, 277] on textarea "**********" at bounding box center [617, 289] width 443 height 69
click at [637, 283] on textarea "**********" at bounding box center [617, 289] width 443 height 69
click at [634, 291] on textarea "**********" at bounding box center [617, 289] width 443 height 69
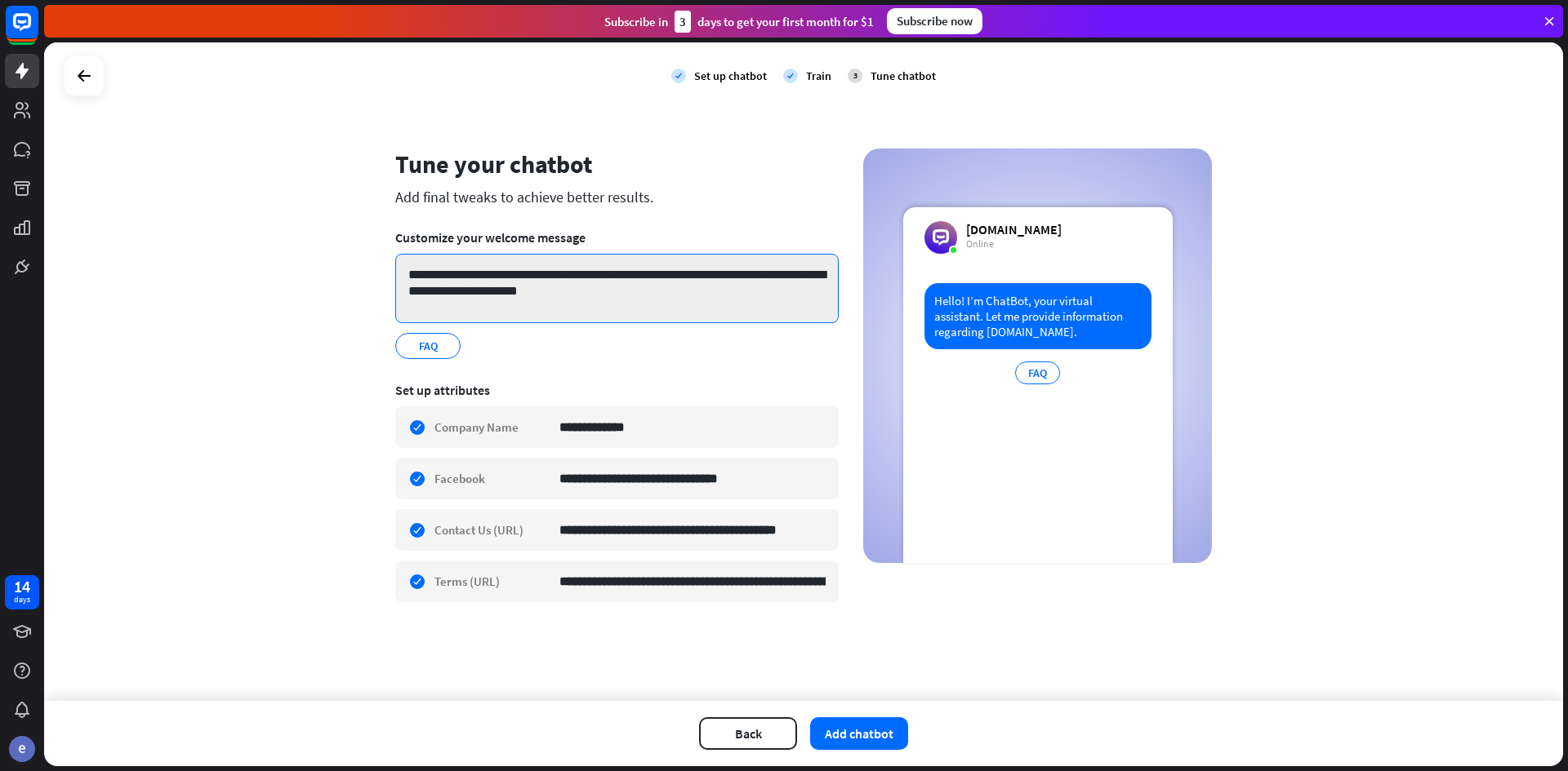
drag, startPoint x: 619, startPoint y: 291, endPoint x: 442, endPoint y: 279, distance: 177.4
click at [442, 279] on textarea "**********" at bounding box center [617, 289] width 443 height 69
paste textarea "****"
click at [445, 267] on textarea "**********" at bounding box center [617, 289] width 443 height 69
click at [443, 281] on textarea "**********" at bounding box center [617, 289] width 443 height 69
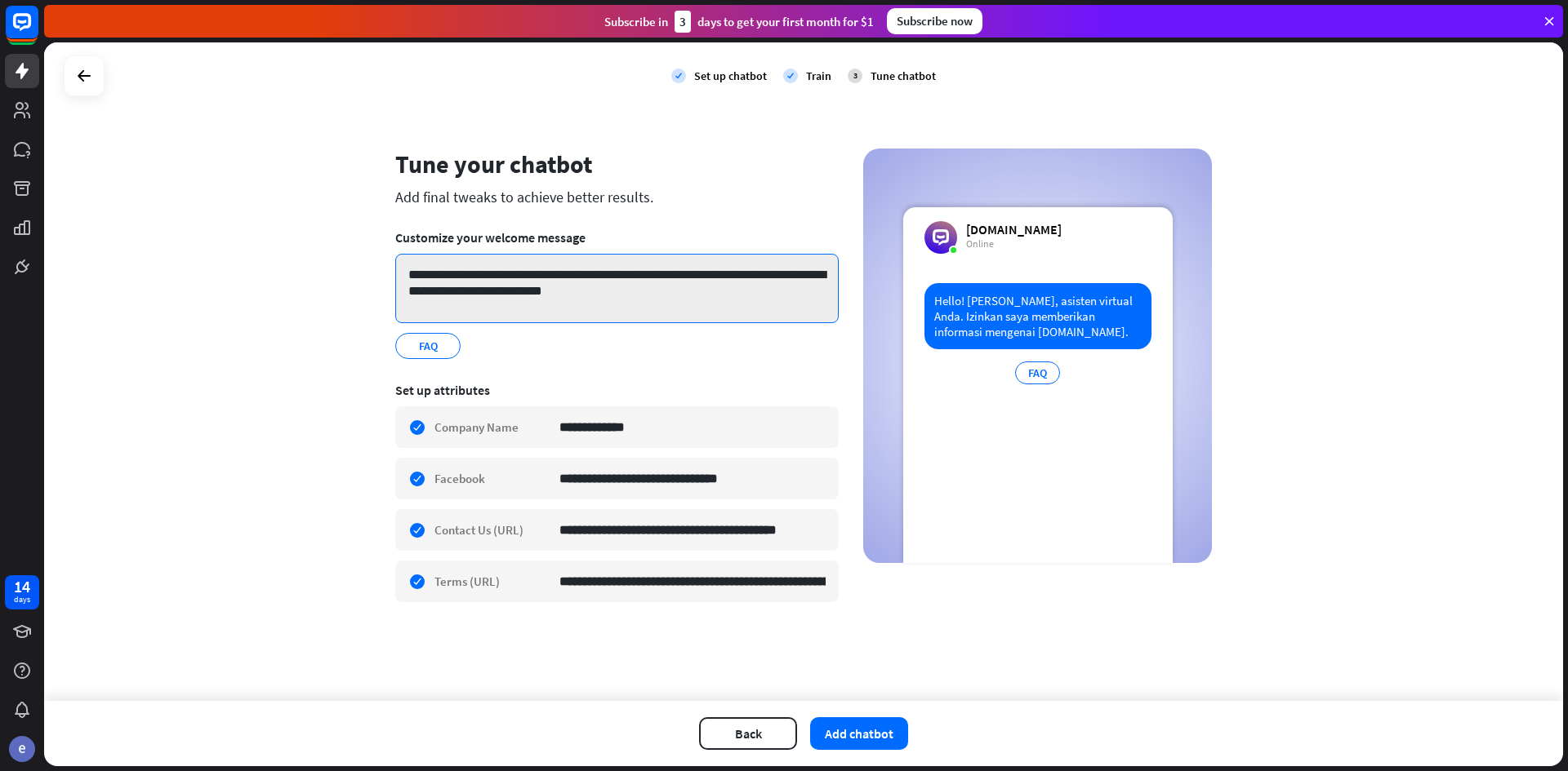
drag, startPoint x: 557, startPoint y: 300, endPoint x: 536, endPoint y: 299, distance: 21.0
click at [557, 300] on textarea "**********" at bounding box center [617, 289] width 443 height 69
drag, startPoint x: 523, startPoint y: 297, endPoint x: 670, endPoint y: 300, distance: 147.0
click at [670, 300] on textarea "**********" at bounding box center [617, 289] width 443 height 69
type textarea "**********"
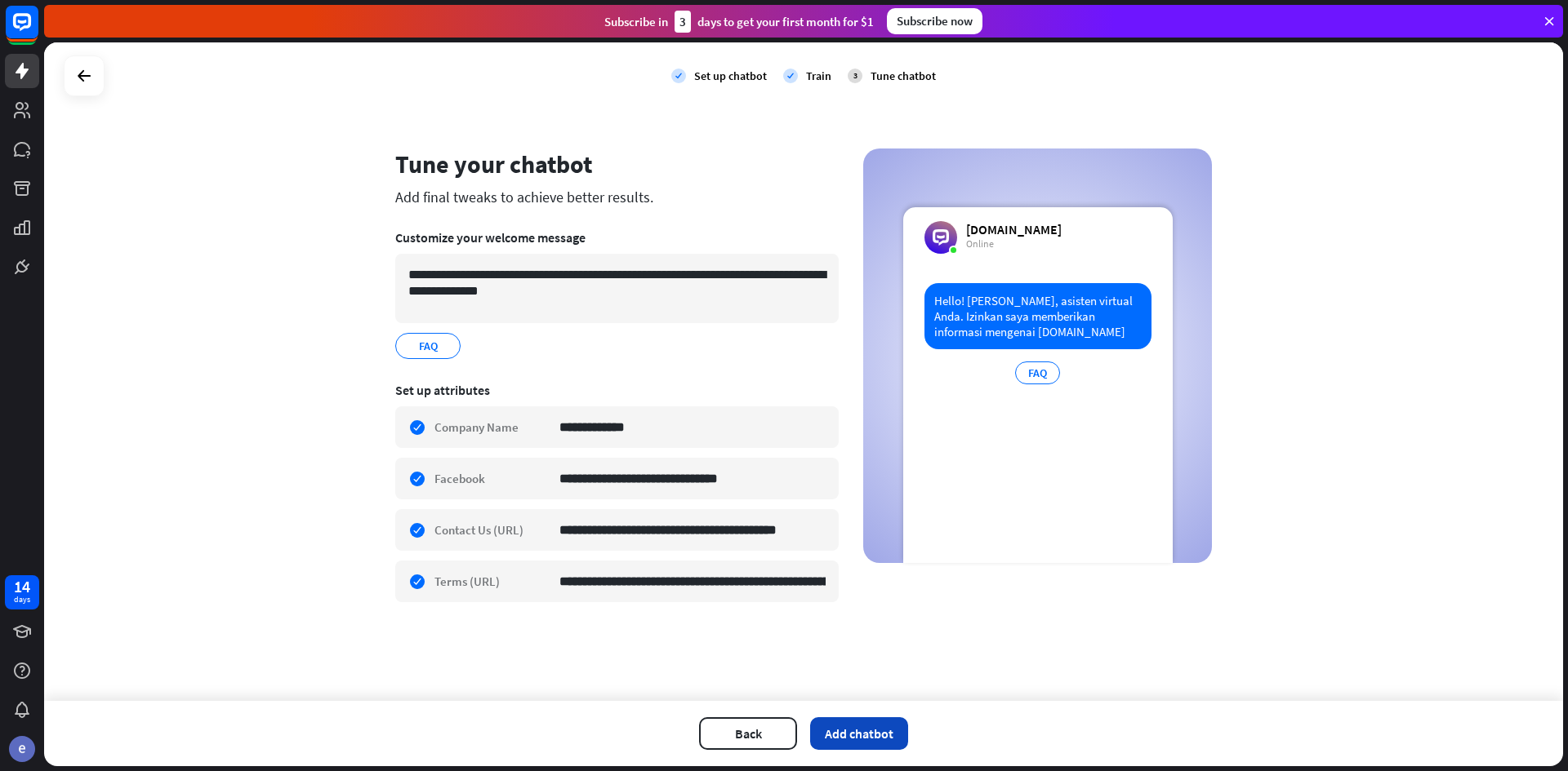
click at [864, 736] on button "Add chatbot" at bounding box center [859, 734] width 98 height 33
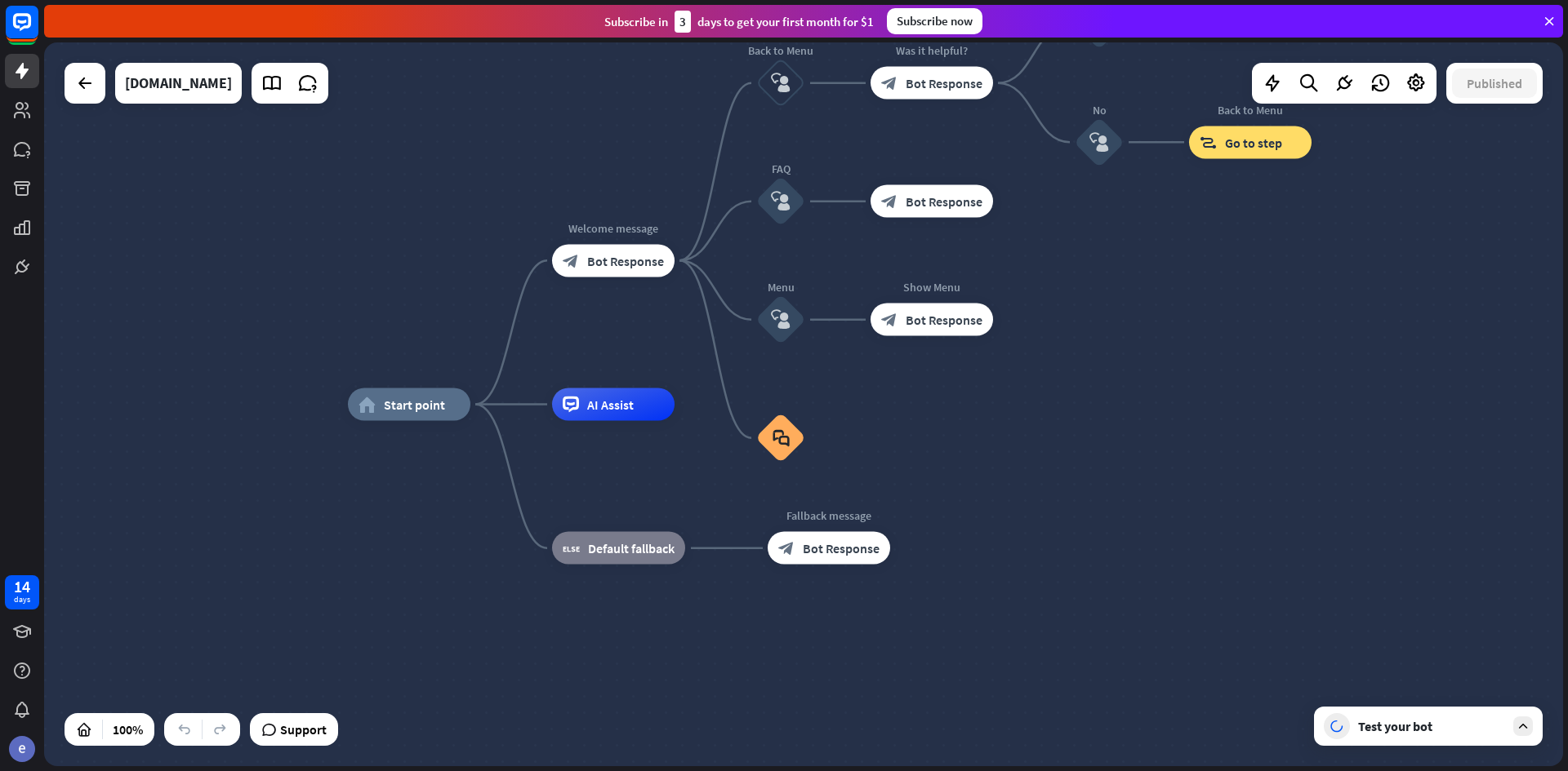
click at [1137, 393] on div "home_2 Start point Welcome message block_bot_response Bot Response Back to Menu…" at bounding box center [803, 404] width 1518 height 724
click at [608, 263] on span "Bot Response" at bounding box center [625, 261] width 77 height 17
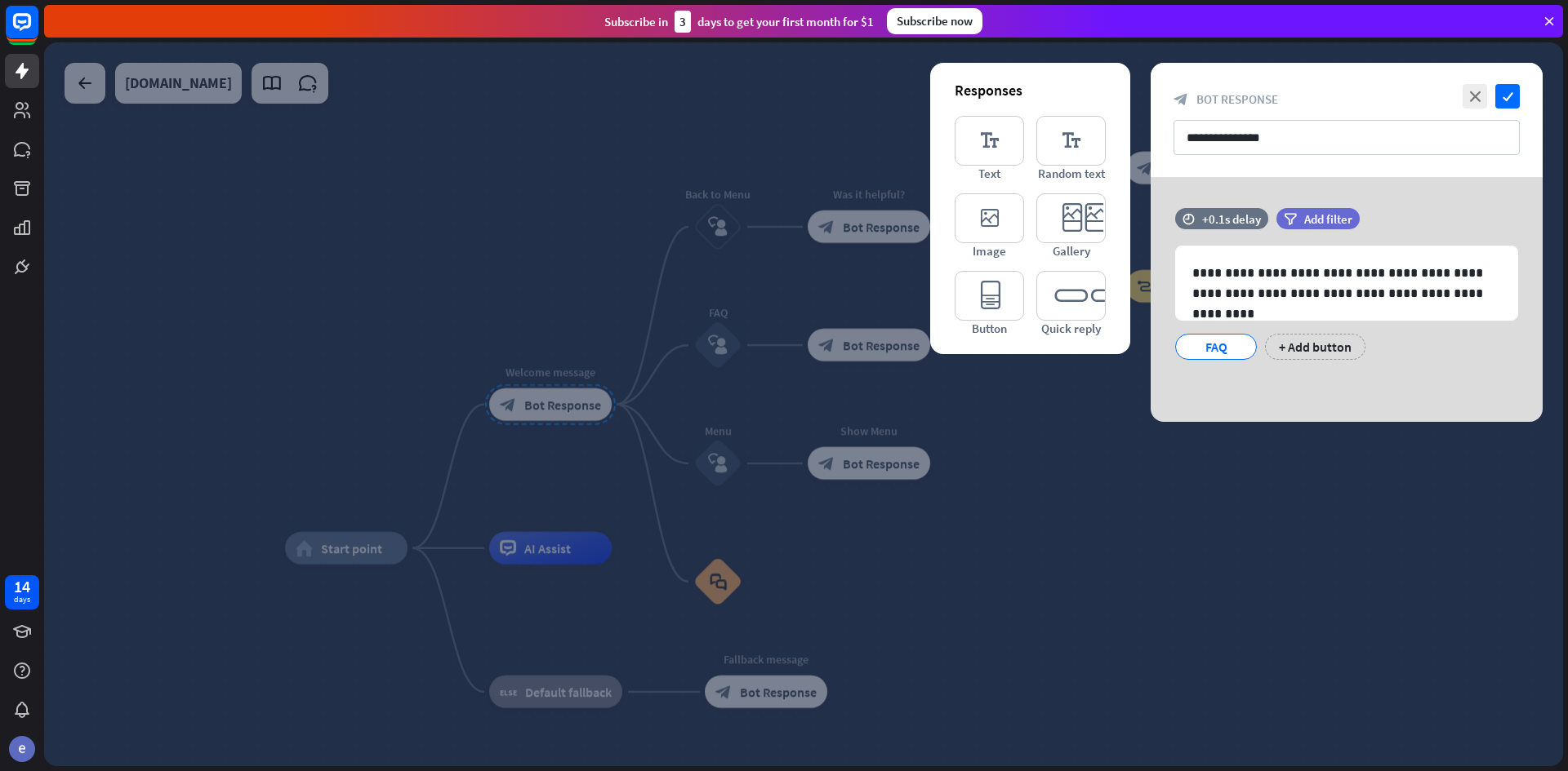
drag, startPoint x: 1402, startPoint y: 501, endPoint x: 1322, endPoint y: 474, distance: 84.4
click at [1398, 499] on div at bounding box center [803, 404] width 1518 height 724
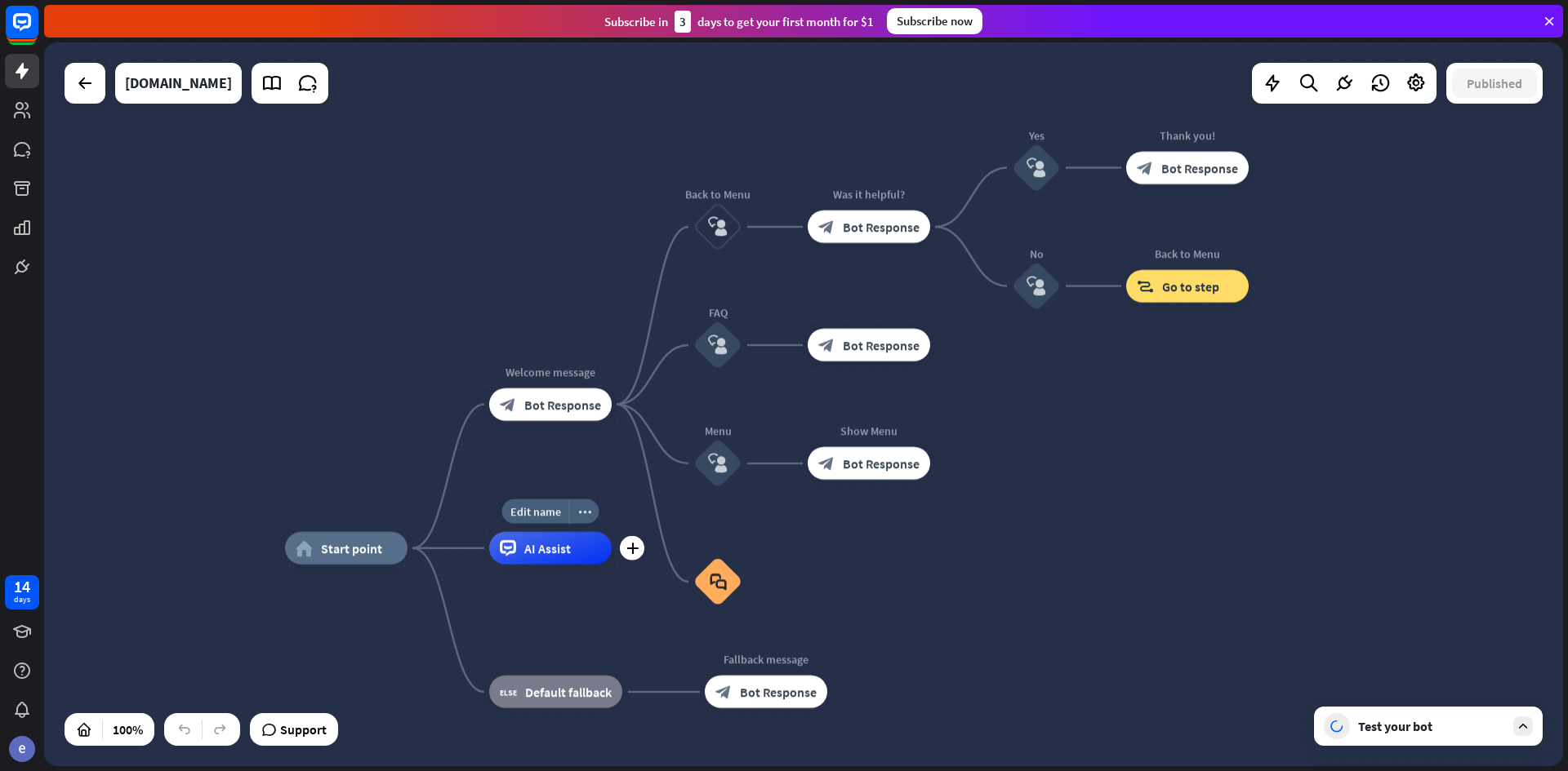
click at [587, 557] on div "AI Assist" at bounding box center [550, 549] width 122 height 33
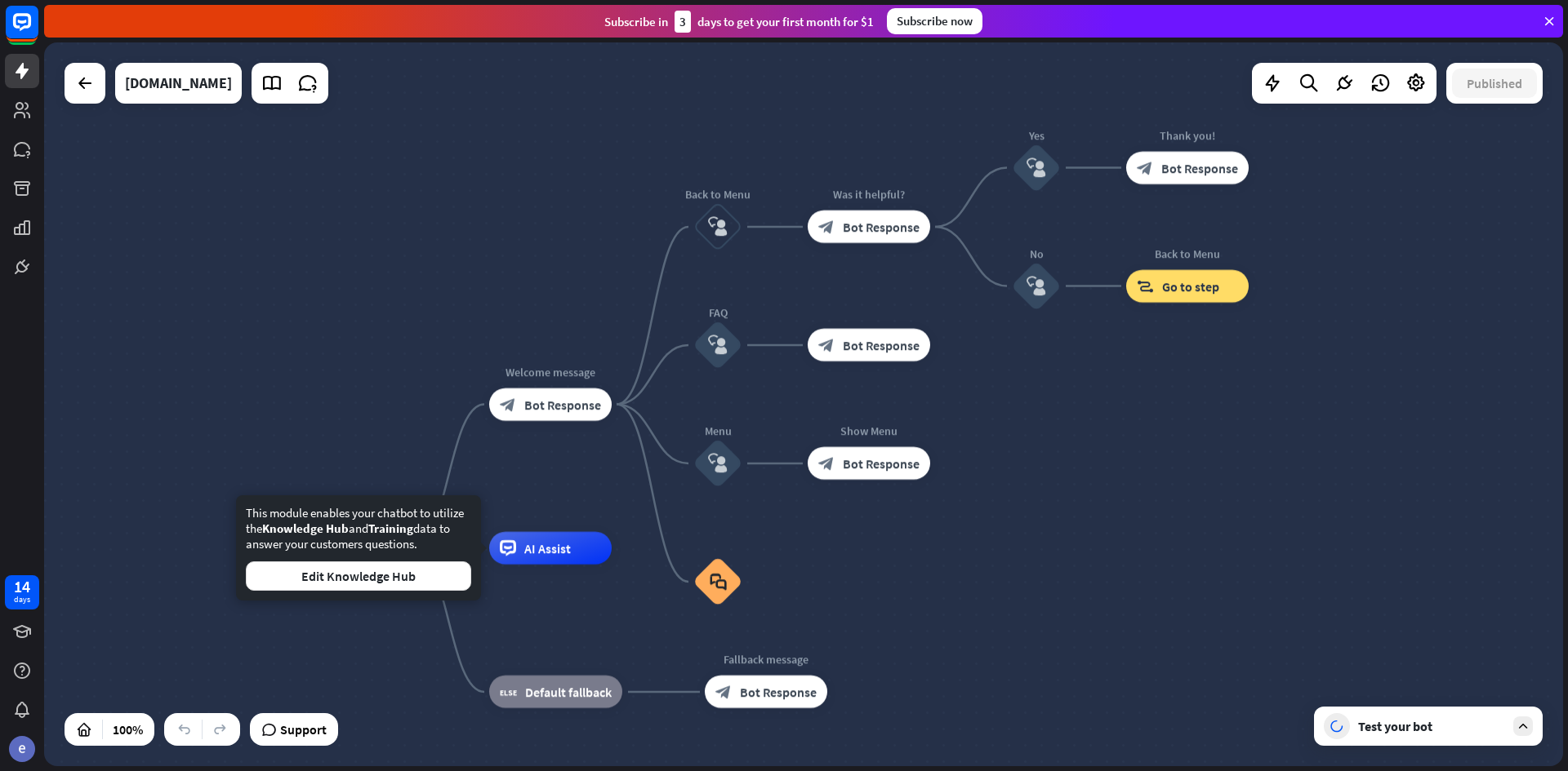
drag, startPoint x: 1194, startPoint y: 613, endPoint x: 1114, endPoint y: 596, distance: 81.8
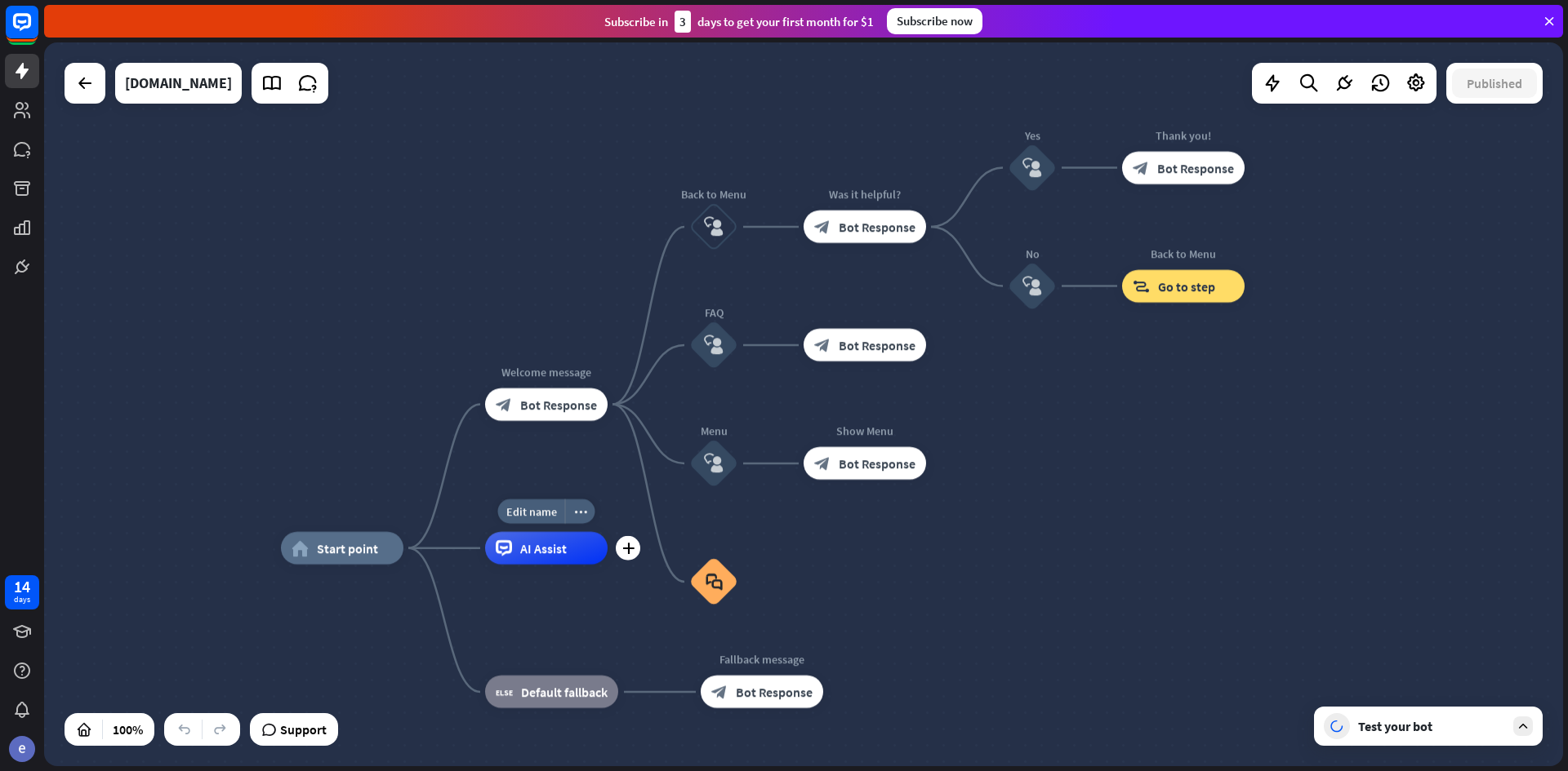
click at [523, 565] on div "Edit name more_horiz plus AI Assist" at bounding box center [546, 549] width 122 height 33
click at [1433, 734] on div "Test your bot" at bounding box center [1431, 726] width 147 height 17
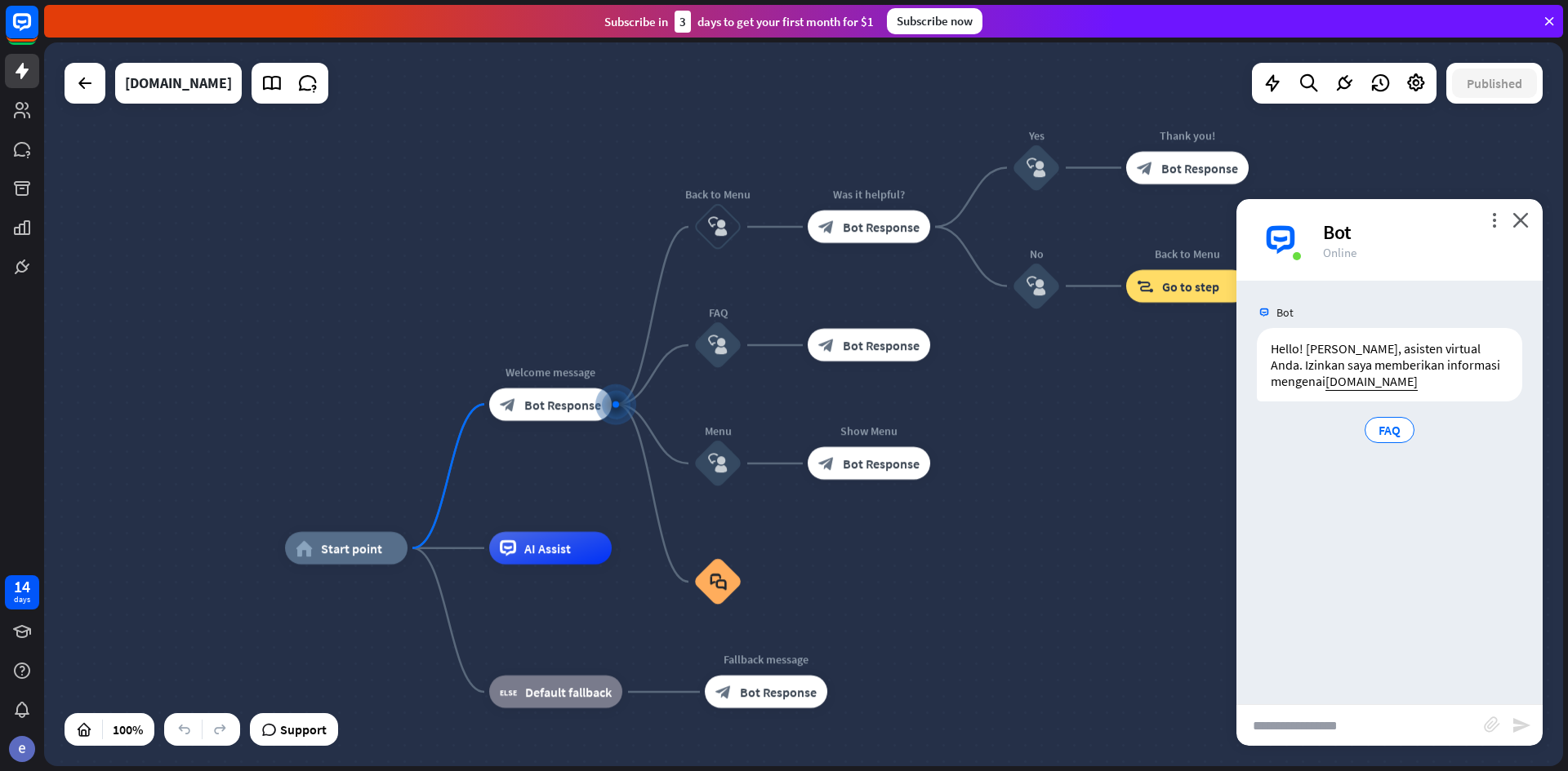
click at [1350, 729] on input "text" at bounding box center [1360, 725] width 248 height 40
click at [1348, 729] on input "text" at bounding box center [1360, 725] width 248 height 40
type input "**********"
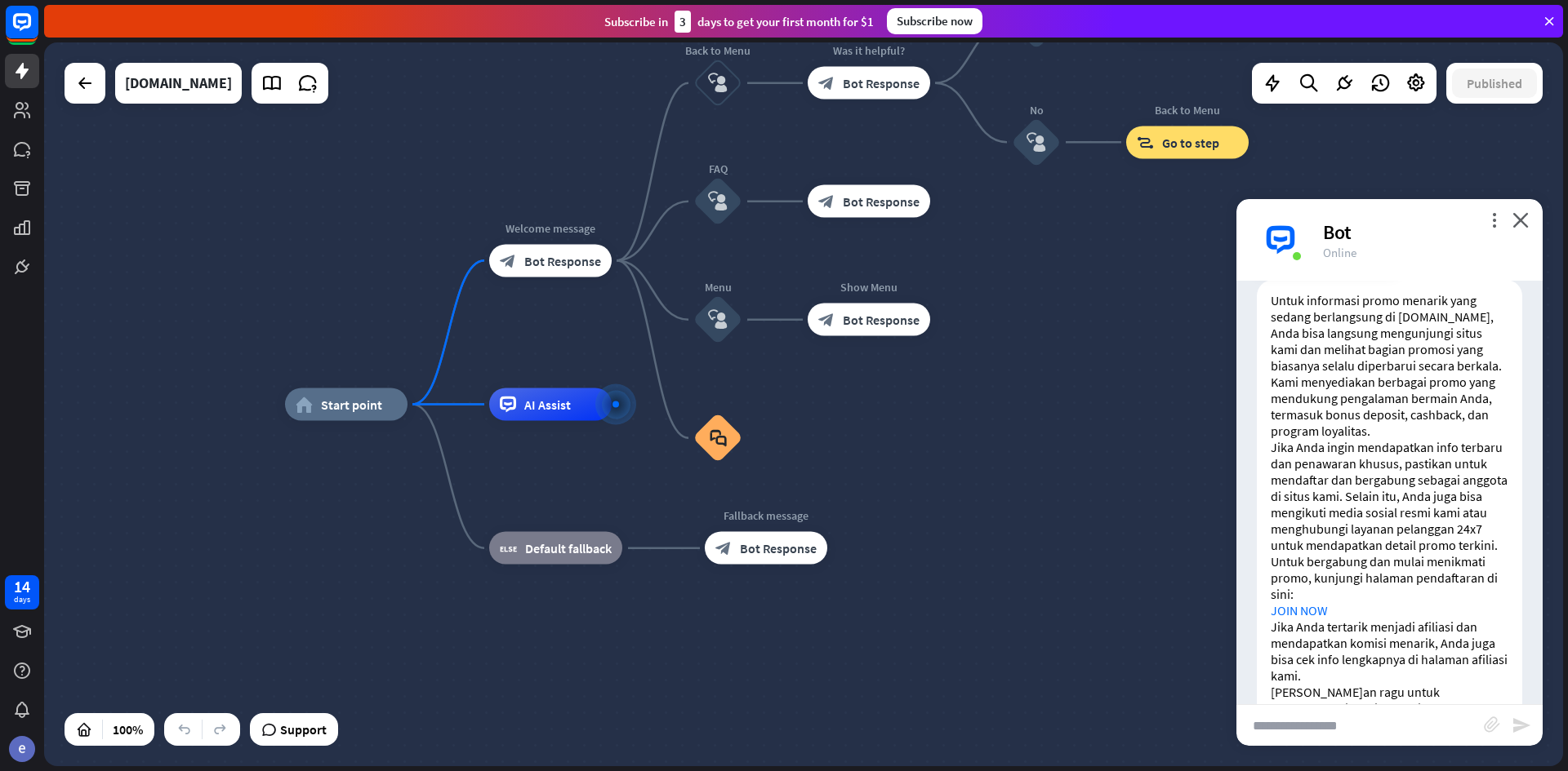
scroll to position [404, 0]
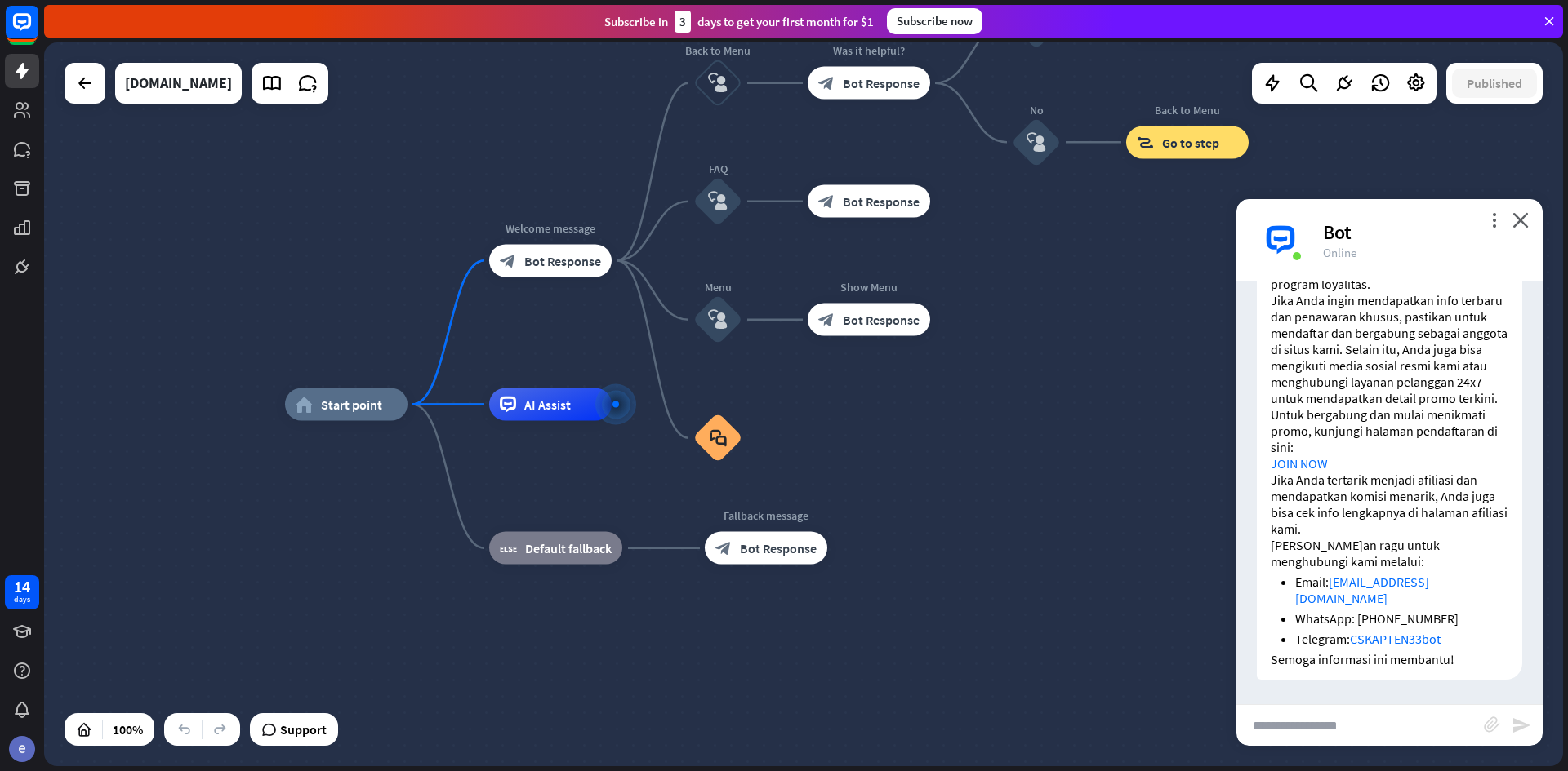
click at [1311, 472] on link "JOIN NOW" at bounding box center [1299, 464] width 57 height 17
click at [1382, 734] on input "text" at bounding box center [1360, 725] width 248 height 40
type input "**********"
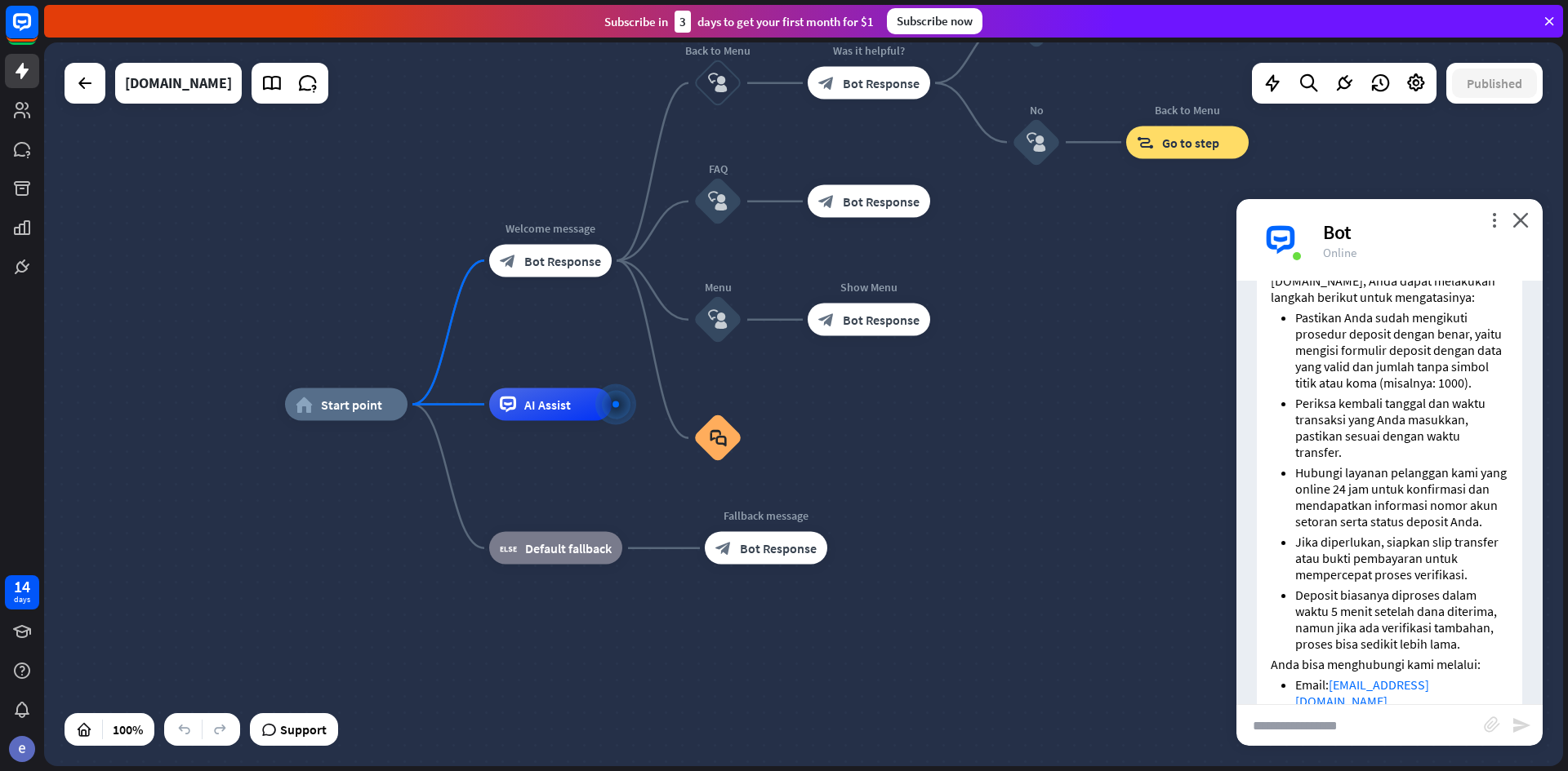
scroll to position [1046, 0]
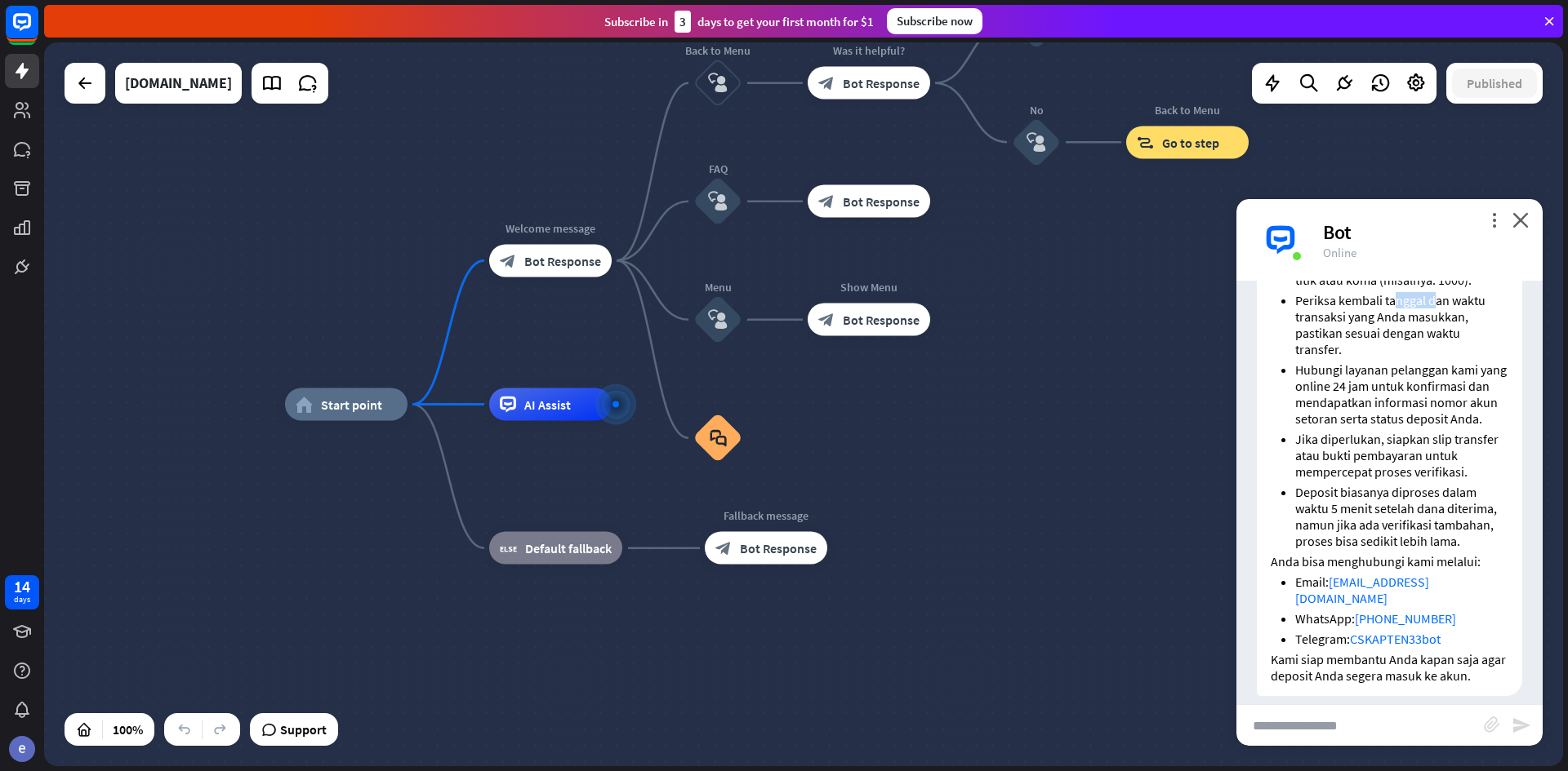
drag, startPoint x: 1399, startPoint y: 350, endPoint x: 1431, endPoint y: 350, distance: 32.0
click at [1431, 350] on li "Periksa kembali tanggal dan waktu transaksi yang Anda masukkan, pastikan sesuai…" at bounding box center [1401, 324] width 213 height 65
drag, startPoint x: 1363, startPoint y: 390, endPoint x: 1409, endPoint y: 393, distance: 46.1
click at [1409, 357] on li "Periksa kembali tanggal dan waktu transaksi yang Anda masukkan, pastikan sesuai…" at bounding box center [1401, 324] width 213 height 65
drag, startPoint x: 1345, startPoint y: 426, endPoint x: 1387, endPoint y: 430, distance: 42.2
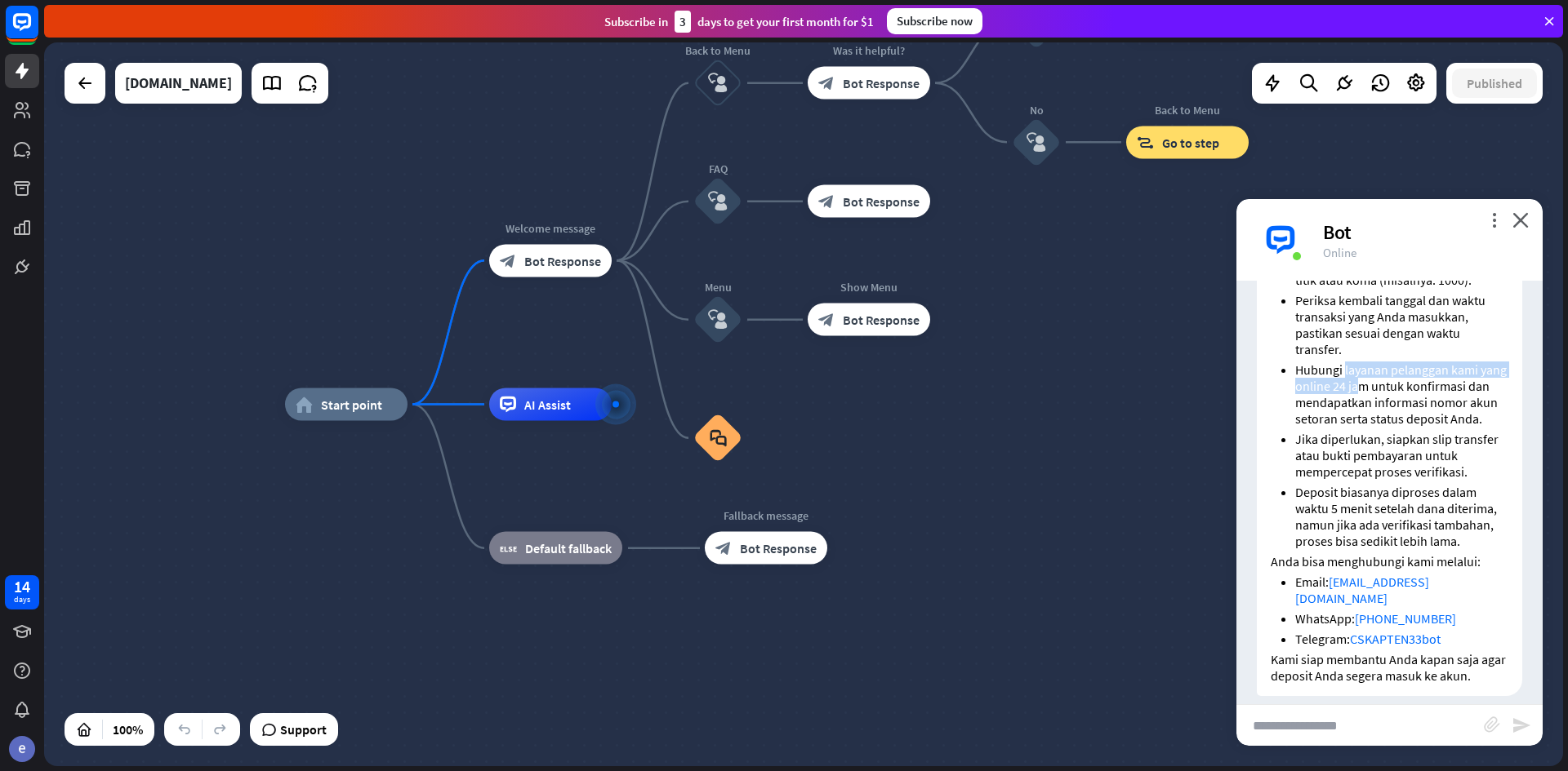
click at [1387, 427] on li "Hubungi layanan pelanggan kami yang online 24 jam untuk konfirmasi dan mendapat…" at bounding box center [1401, 394] width 213 height 65
click at [1377, 427] on li "Hubungi layanan pelanggan kami yang online 24 jam untuk konfirmasi dan mendapat…" at bounding box center [1401, 394] width 213 height 65
drag, startPoint x: 1414, startPoint y: 450, endPoint x: 1361, endPoint y: 461, distance: 54.1
click at [1410, 427] on li "Hubungi layanan pelanggan kami yang online 24 jam untuk konfirmasi dan mendapat…" at bounding box center [1401, 394] width 213 height 65
drag, startPoint x: 1361, startPoint y: 461, endPoint x: 1392, endPoint y: 463, distance: 31.1
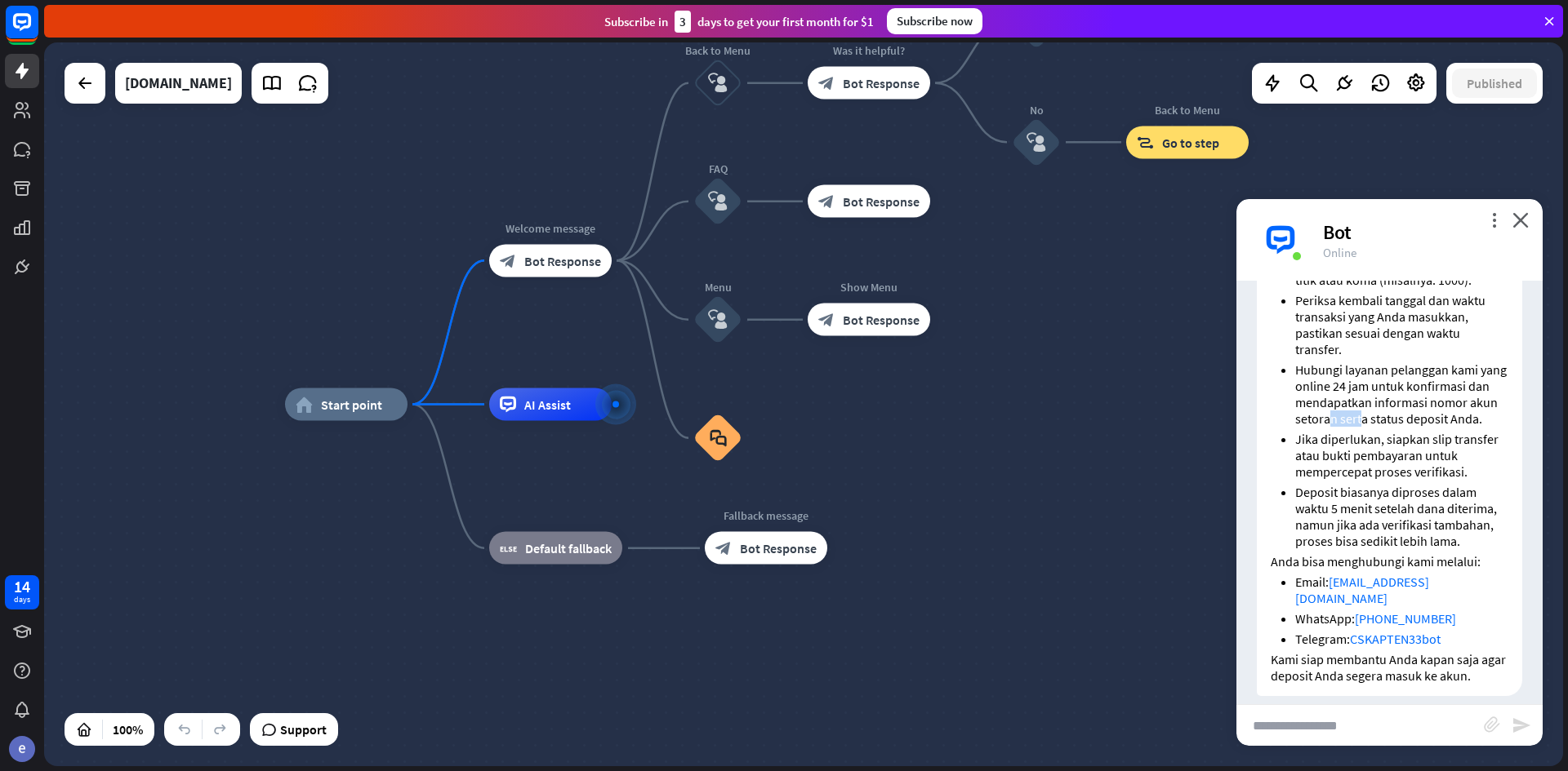
click at [1392, 427] on li "Hubungi layanan pelanggan kami yang online 24 jam untuk konfirmasi dan mendapat…" at bounding box center [1401, 394] width 213 height 65
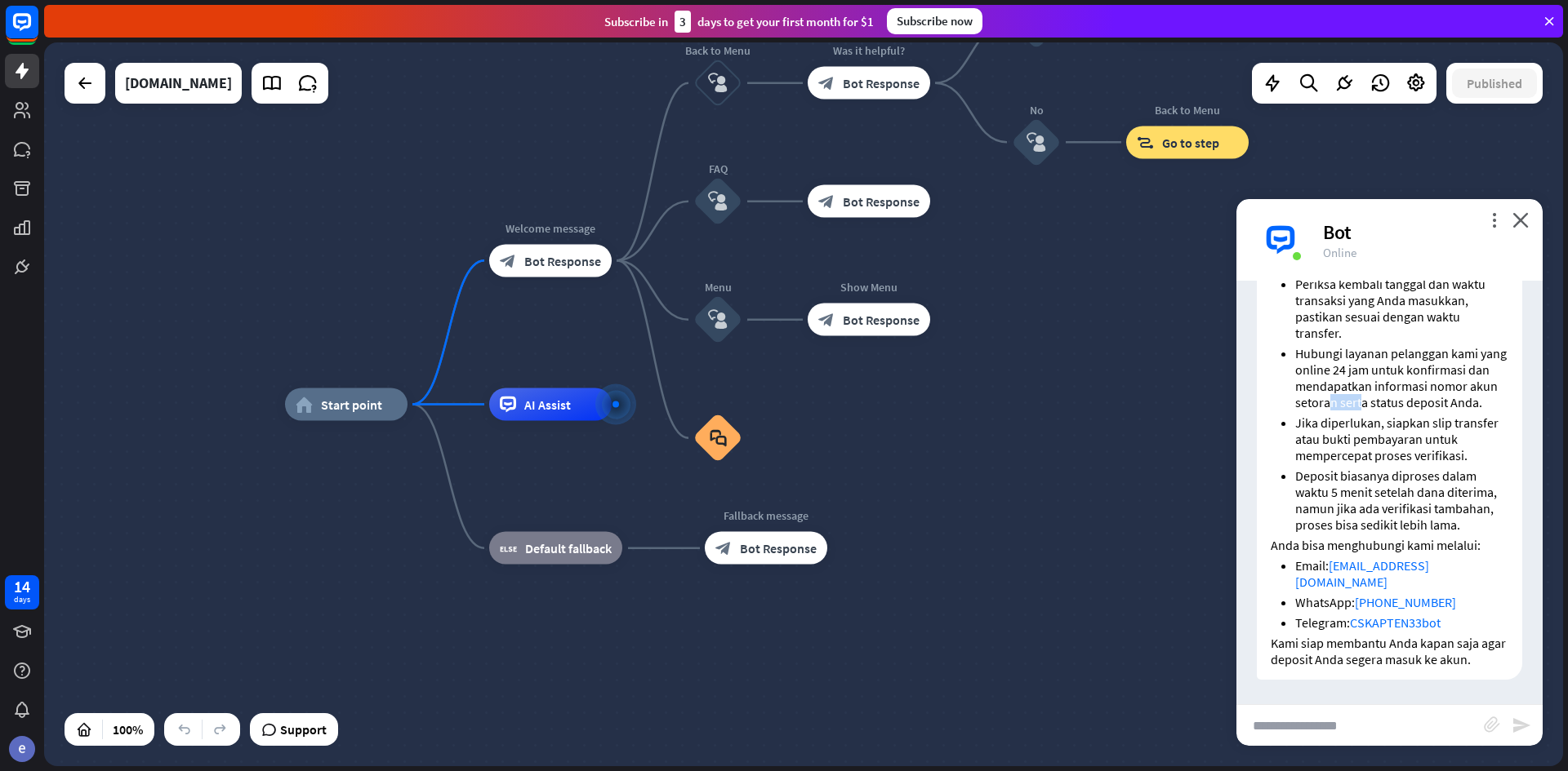
scroll to position [1128, 0]
drag, startPoint x: 1352, startPoint y: 414, endPoint x: 1376, endPoint y: 426, distance: 26.8
click at [1376, 426] on li "Jika diperlukan, siapkan slip transfer atau bukti pembayaran untuk mempercepat …" at bounding box center [1401, 438] width 213 height 49
drag, startPoint x: 1424, startPoint y: 456, endPoint x: 1405, endPoint y: 458, distance: 19.1
click at [1411, 460] on li "Jika diperlukan, siapkan slip transfer atau bukti pembayaran untuk mempercepat …" at bounding box center [1401, 438] width 213 height 49
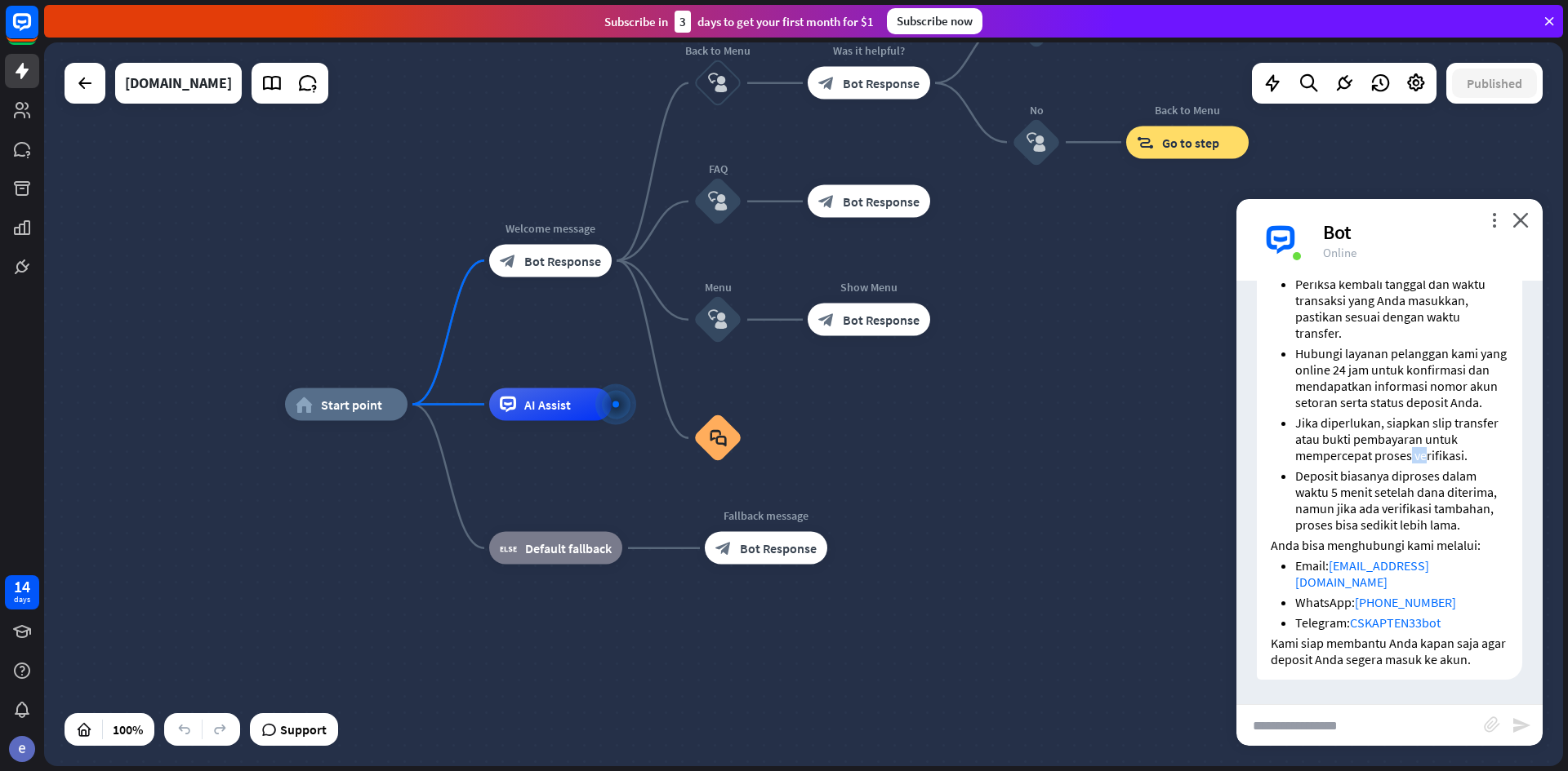
click at [1386, 759] on div "home_2 Start point Welcome message block_bot_response Bot Response Back to Menu…" at bounding box center [1044, 766] width 1518 height 724
click at [1382, 734] on input "text" at bounding box center [1360, 725] width 248 height 40
click at [1377, 734] on input "text" at bounding box center [1360, 725] width 248 height 40
click at [1376, 735] on input "text" at bounding box center [1360, 725] width 248 height 40
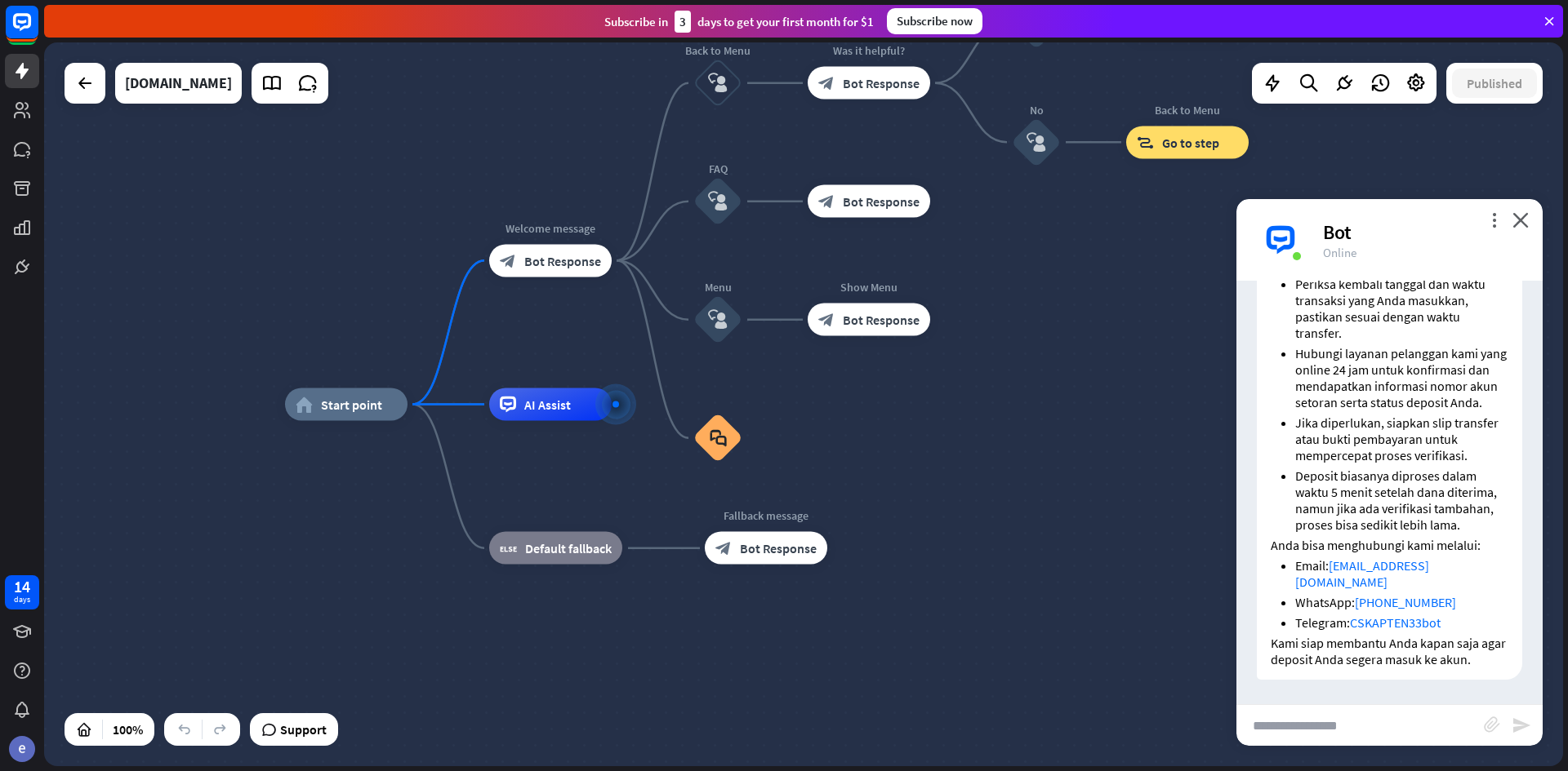
click at [1376, 735] on input "text" at bounding box center [1360, 725] width 248 height 40
type input "*"
type input "**********"
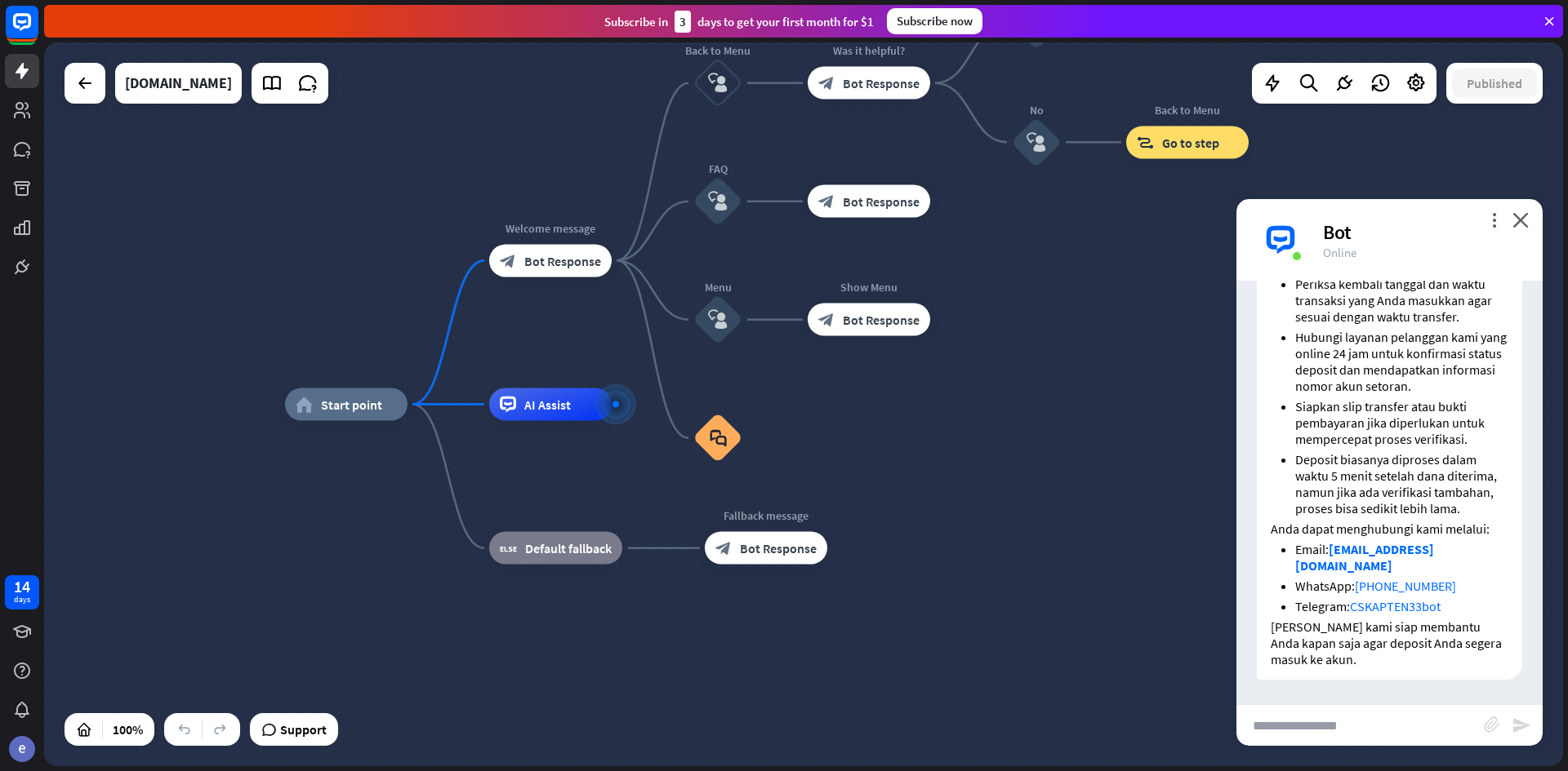
scroll to position [1801, 0]
click at [1391, 724] on input "text" at bounding box center [1360, 725] width 248 height 40
click at [1393, 724] on input "text" at bounding box center [1360, 725] width 248 height 40
click at [1423, 736] on input "text" at bounding box center [1360, 725] width 248 height 40
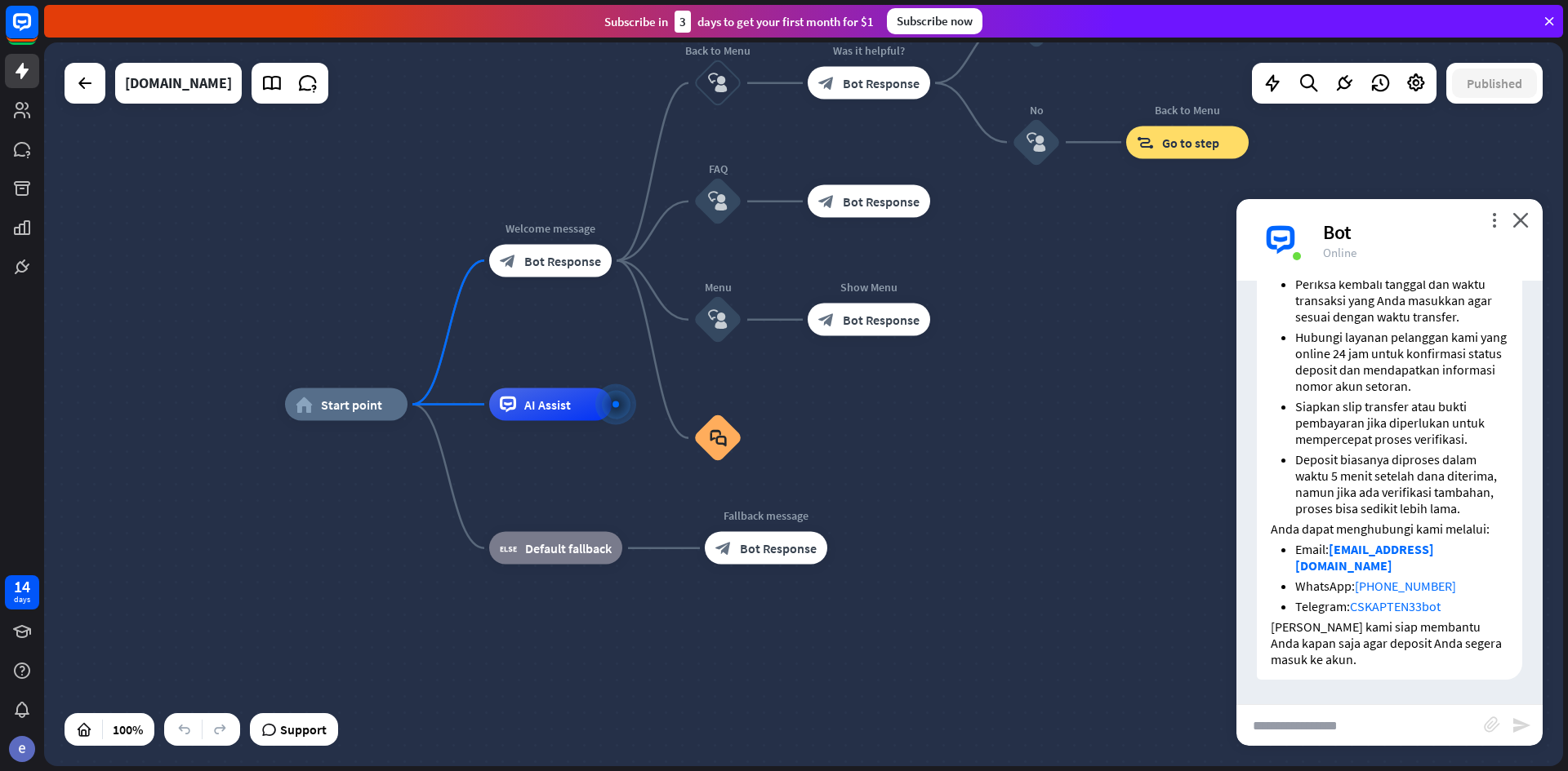
type input "*"
type input "**********"
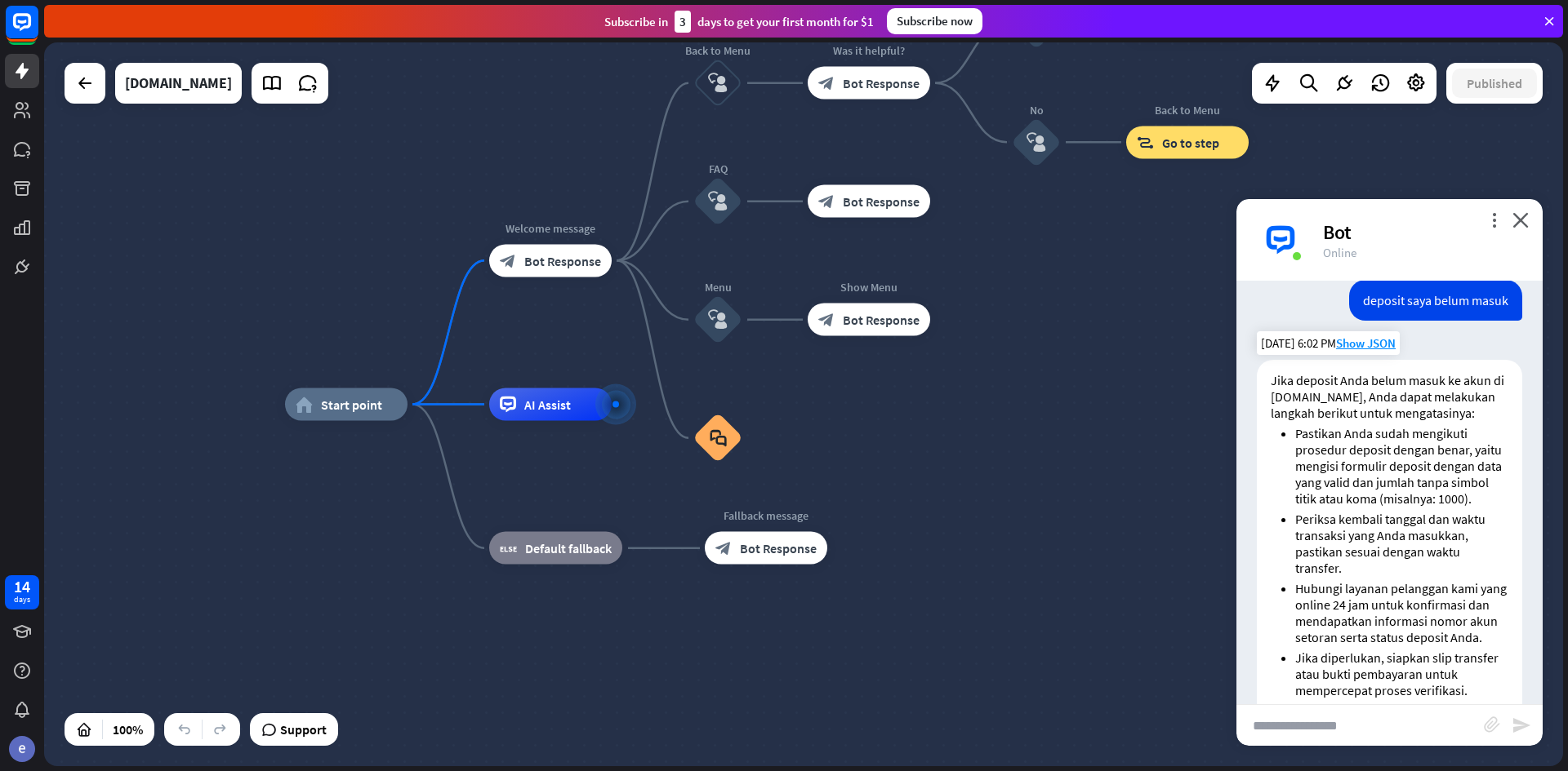
scroll to position [909, 0]
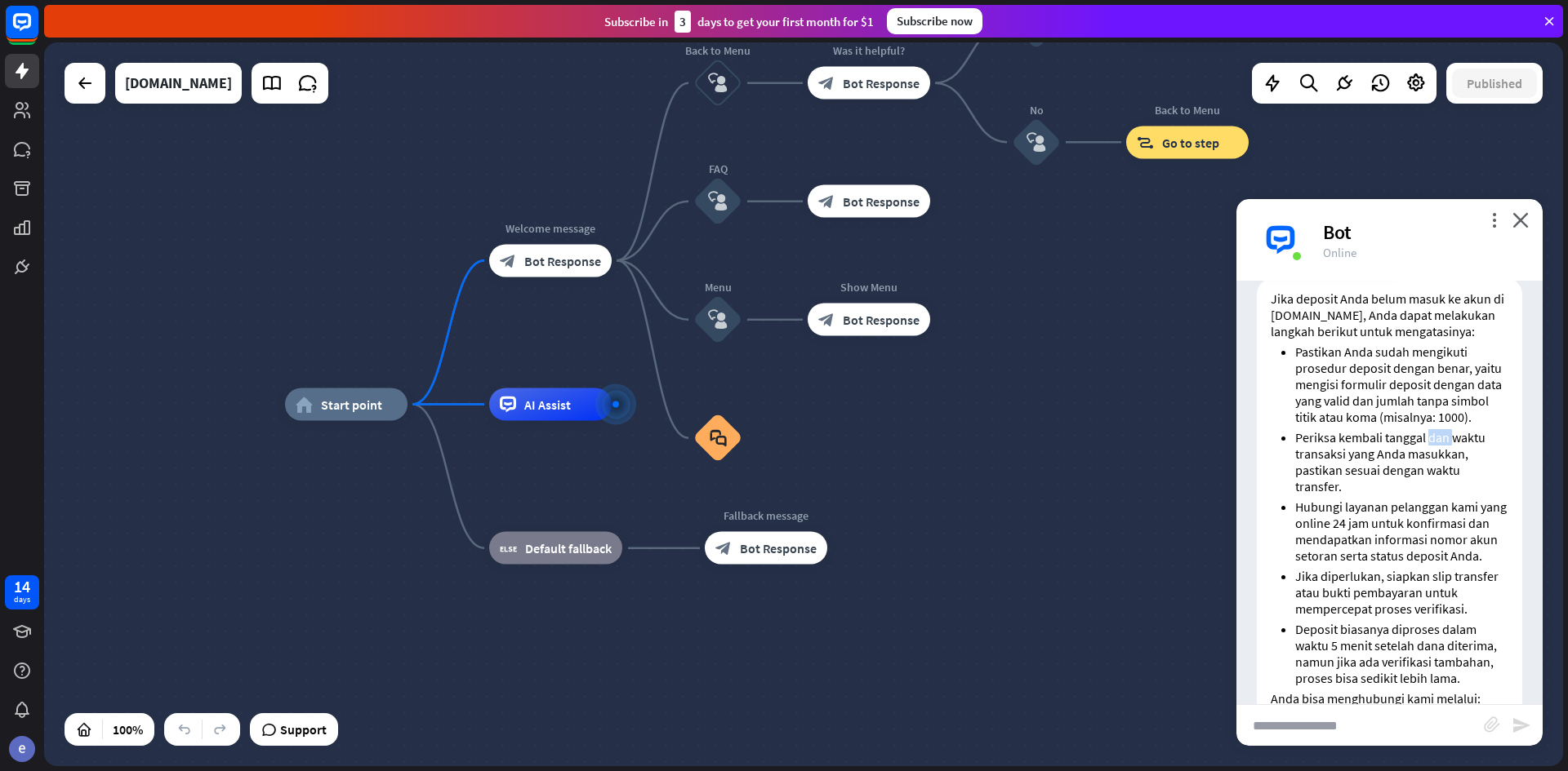
click at [1453, 489] on li "Periksa kembali tanggal dan waktu transaksi yang Anda masukkan, pastikan sesuai…" at bounding box center [1401, 461] width 213 height 65
drag, startPoint x: 1409, startPoint y: 506, endPoint x: 1439, endPoint y: 507, distance: 30.0
click at [1439, 494] on li "Periksa kembali tanggal dan waktu transaksi yang Anda masukkan, pastikan sesuai…" at bounding box center [1401, 461] width 213 height 65
click at [1429, 494] on li "Periksa kembali tanggal dan waktu transaksi yang Anda masukkan, pastikan sesuai…" at bounding box center [1401, 461] width 213 height 65
drag, startPoint x: 1381, startPoint y: 552, endPoint x: 1423, endPoint y: 560, distance: 42.8
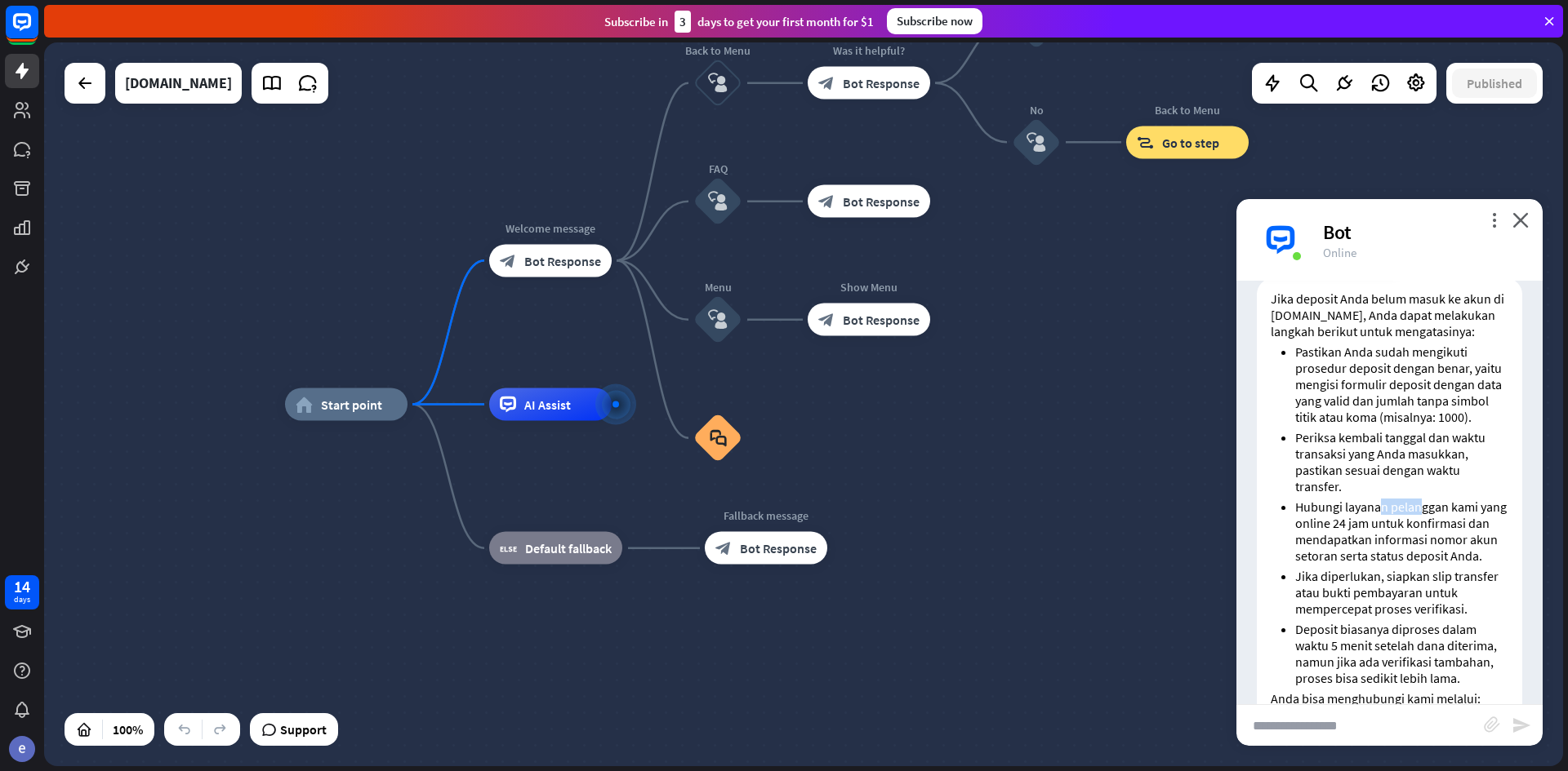
click at [1423, 560] on li "Hubungi layanan pelanggan kami yang online 24 jam untuk konfirmasi dan mendapat…" at bounding box center [1401, 531] width 213 height 65
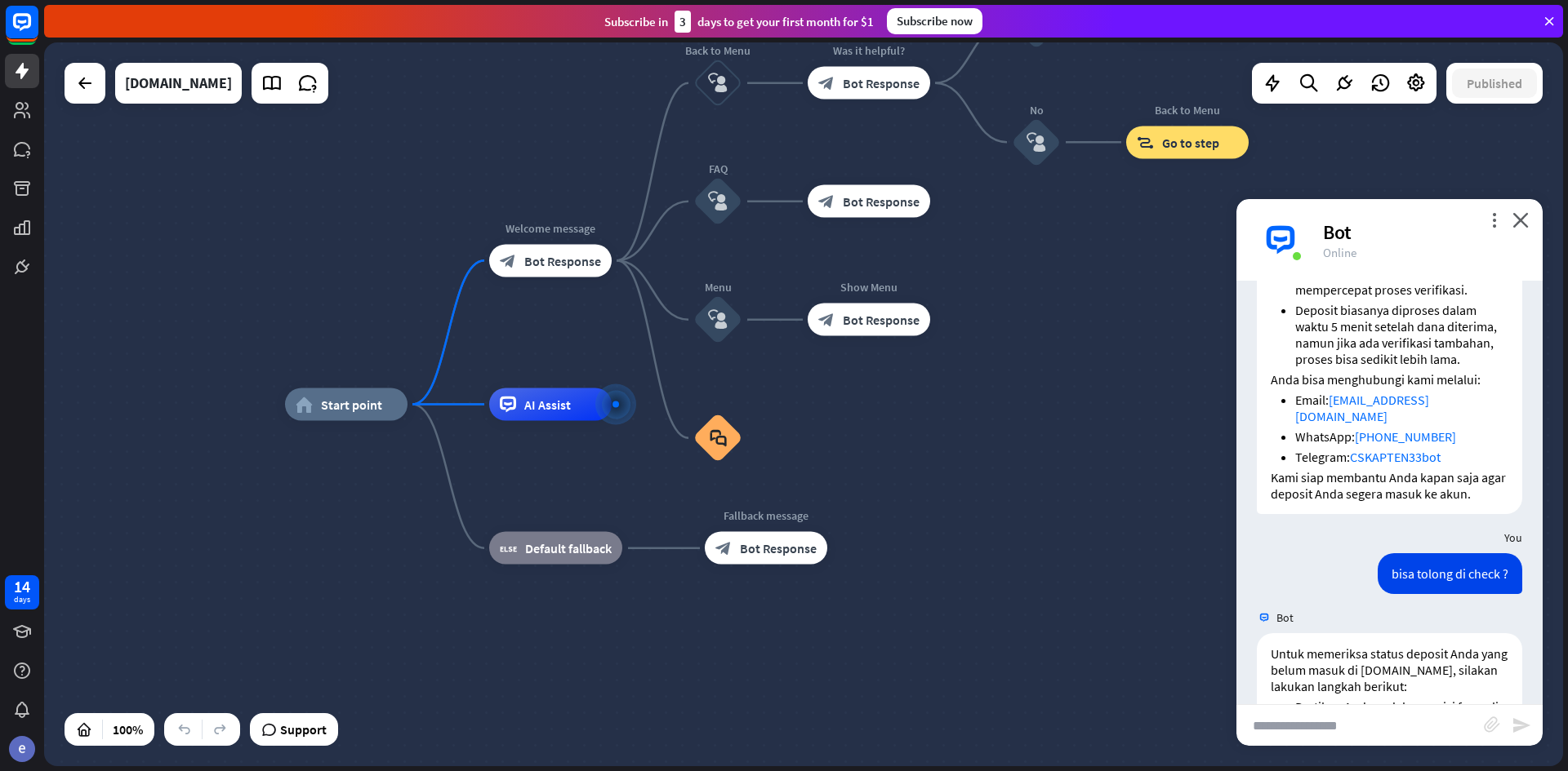
scroll to position [1235, 0]
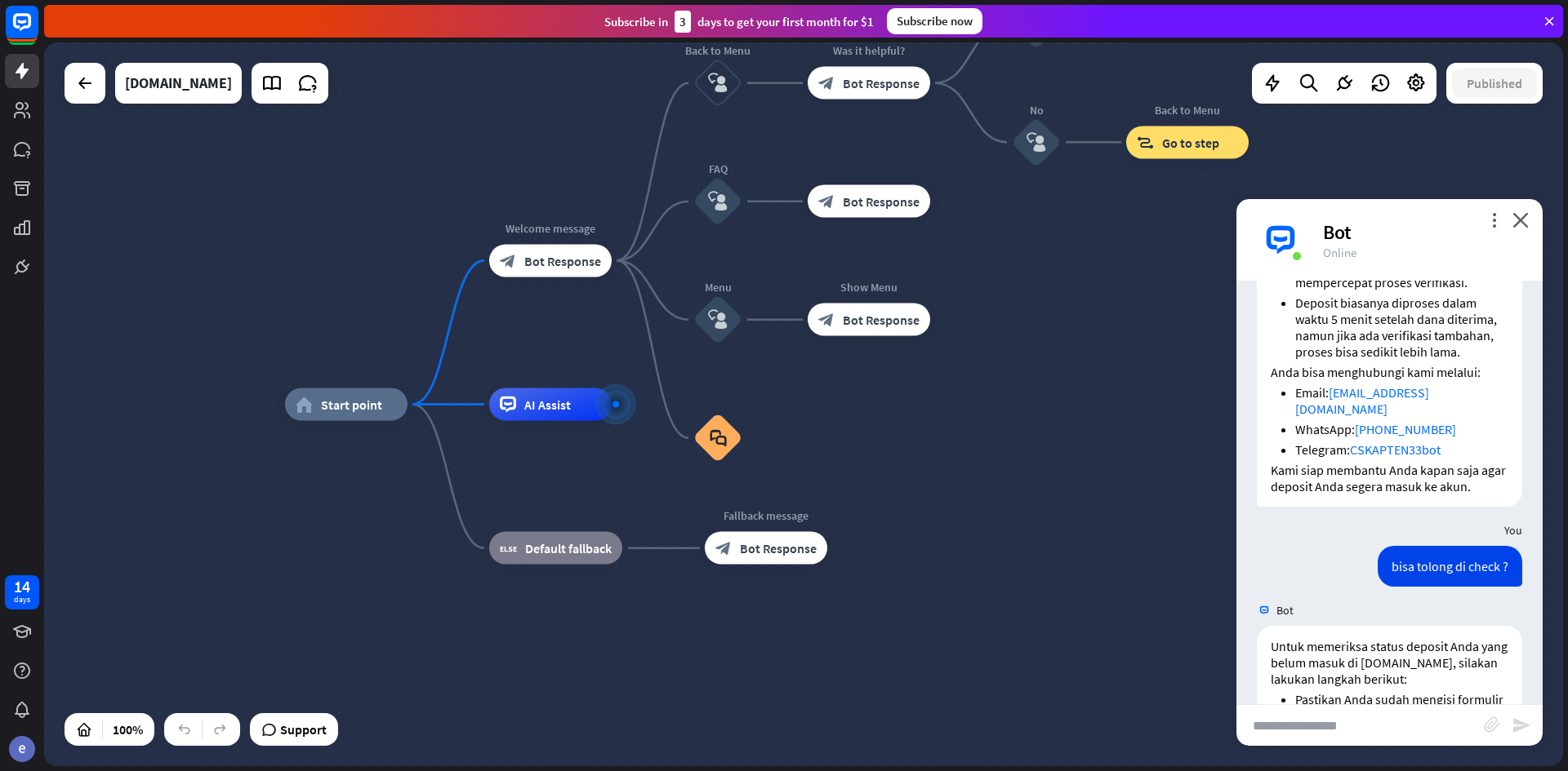
click at [1386, 729] on input "text" at bounding box center [1360, 725] width 248 height 40
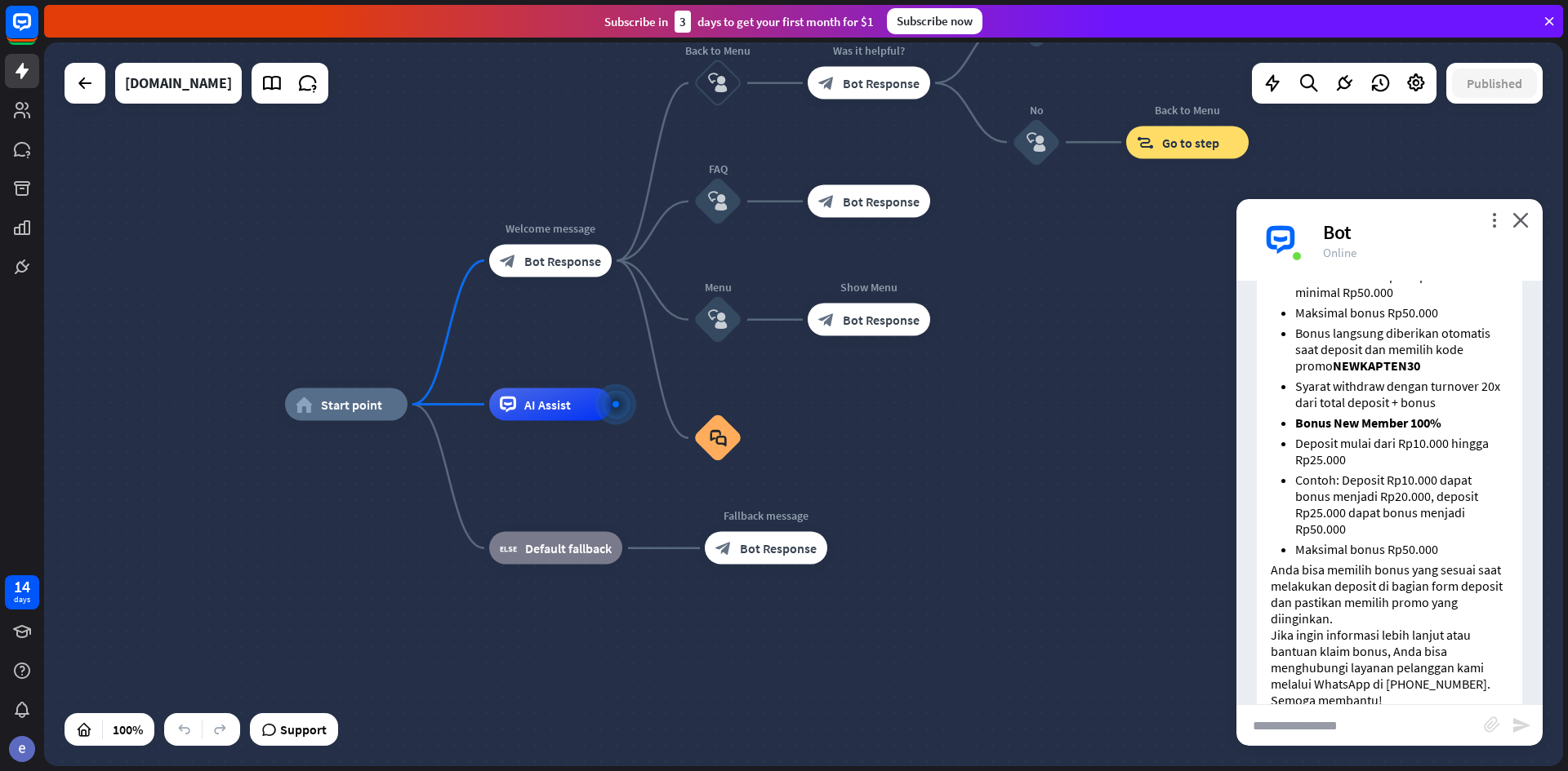
scroll to position [2459, 0]
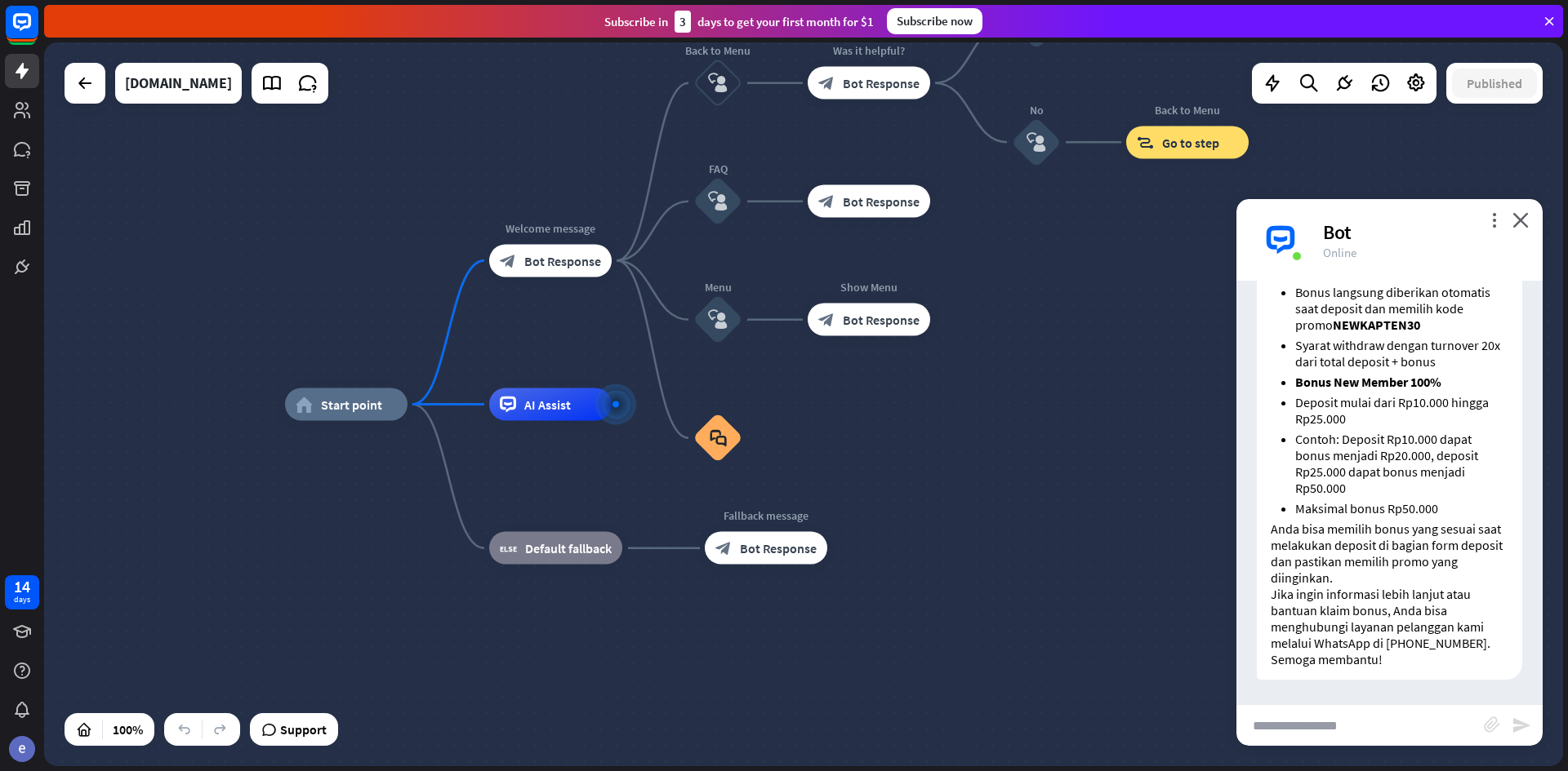
click at [1381, 725] on input "text" at bounding box center [1360, 725] width 248 height 40
click at [1381, 726] on input "text" at bounding box center [1360, 725] width 248 height 40
click at [1381, 726] on input "text" at bounding box center [1360, 725] width 248 height 40
drag, startPoint x: 1414, startPoint y: 664, endPoint x: 1497, endPoint y: 602, distance: 103.6
click at [1385, 641] on div "Di [DOMAIN_NAME], terdapat beberapa pilihan bonus new member yang bisa Anda dap…" at bounding box center [1389, 410] width 265 height 539
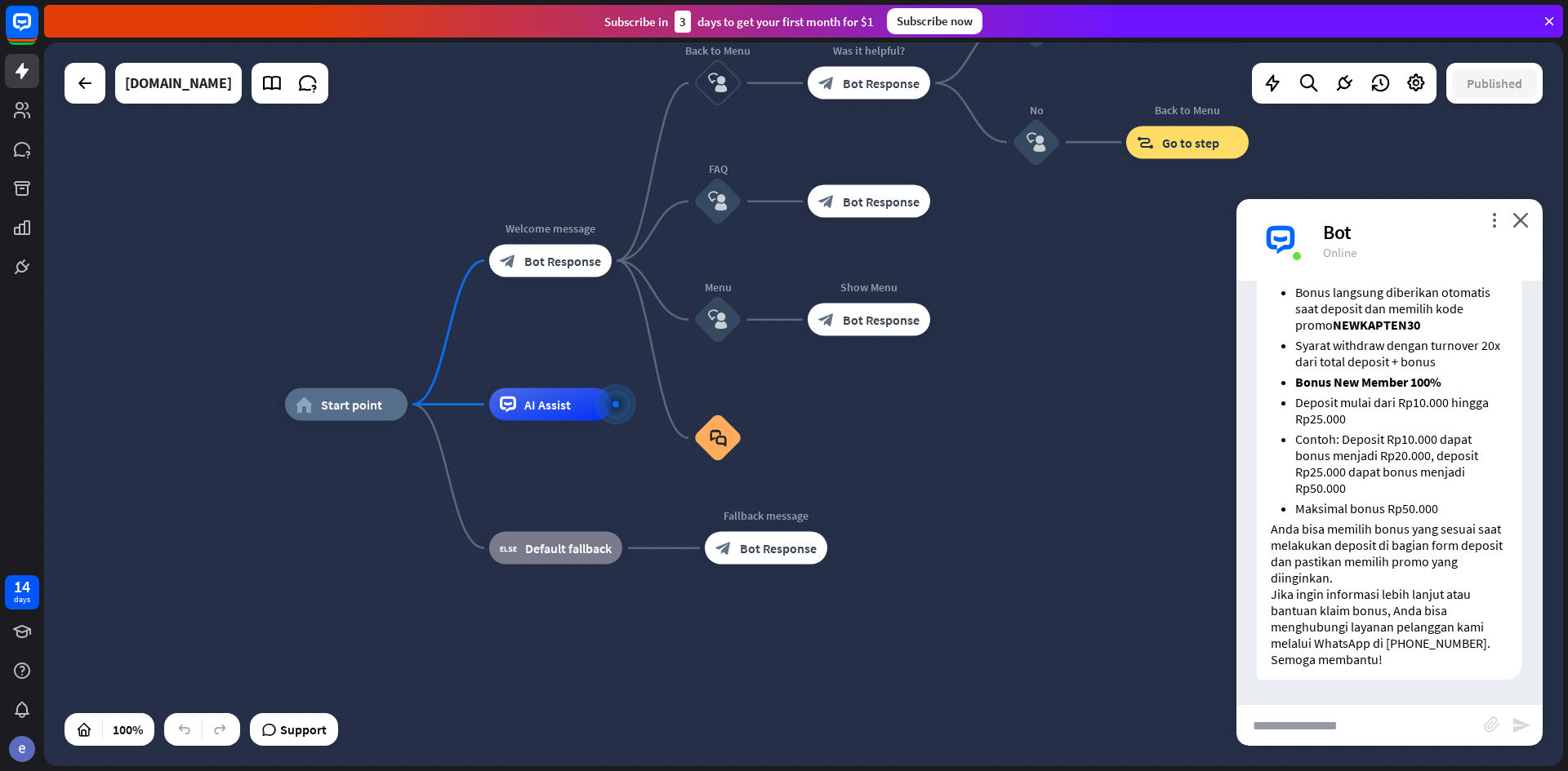
click at [1472, 532] on p "Anda bisa memilih bonus yang sesuai saat melakukan deposit di bagian form depos…" at bounding box center [1390, 553] width 238 height 65
click at [1400, 729] on input "text" at bounding box center [1360, 725] width 248 height 40
click at [1400, 718] on input "text" at bounding box center [1360, 725] width 248 height 40
type input "*"
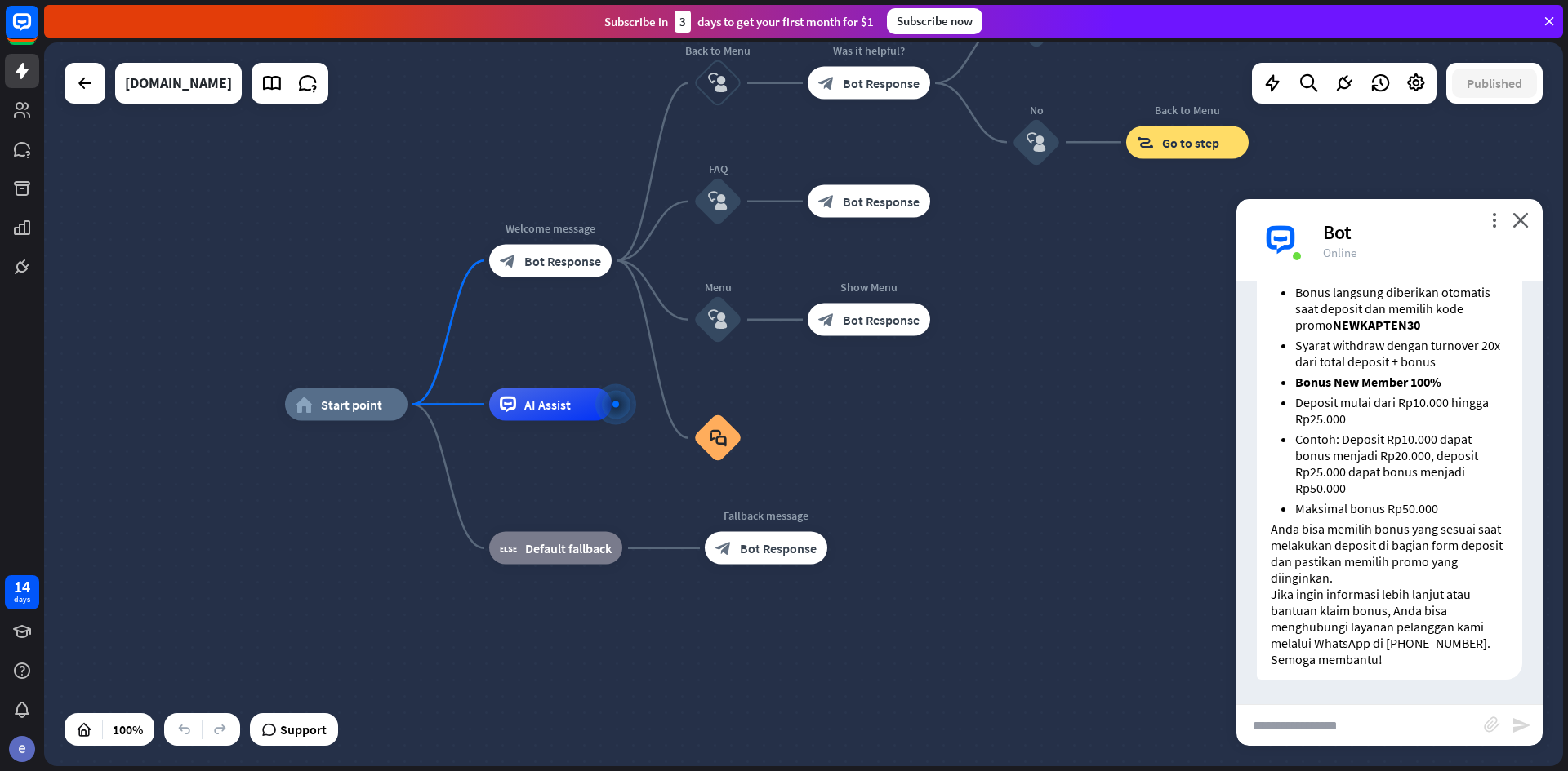
click at [1412, 733] on input "text" at bounding box center [1360, 725] width 248 height 40
click at [1411, 733] on input "text" at bounding box center [1360, 725] width 248 height 40
type input "**********"
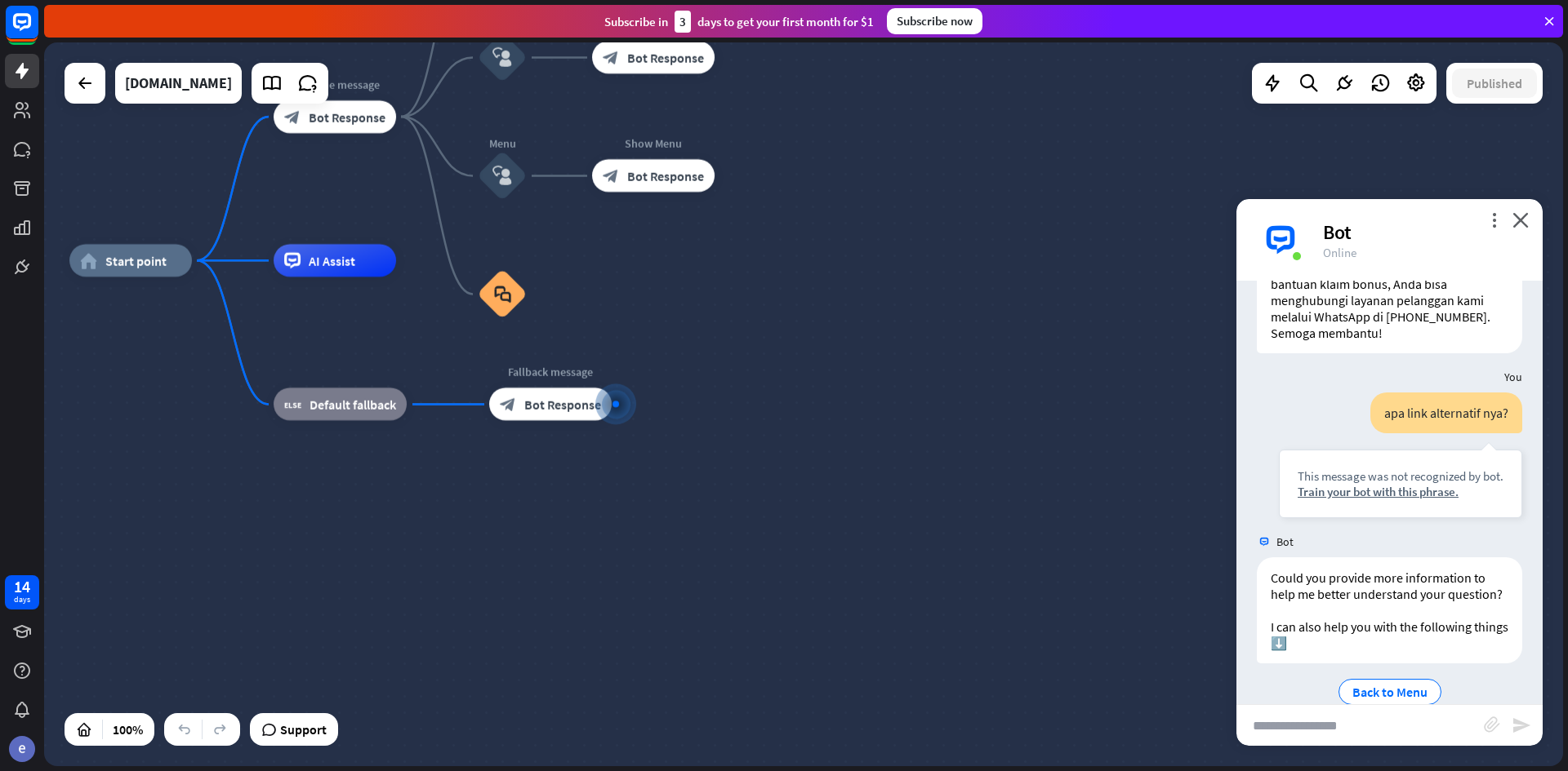
scroll to position [2831, 0]
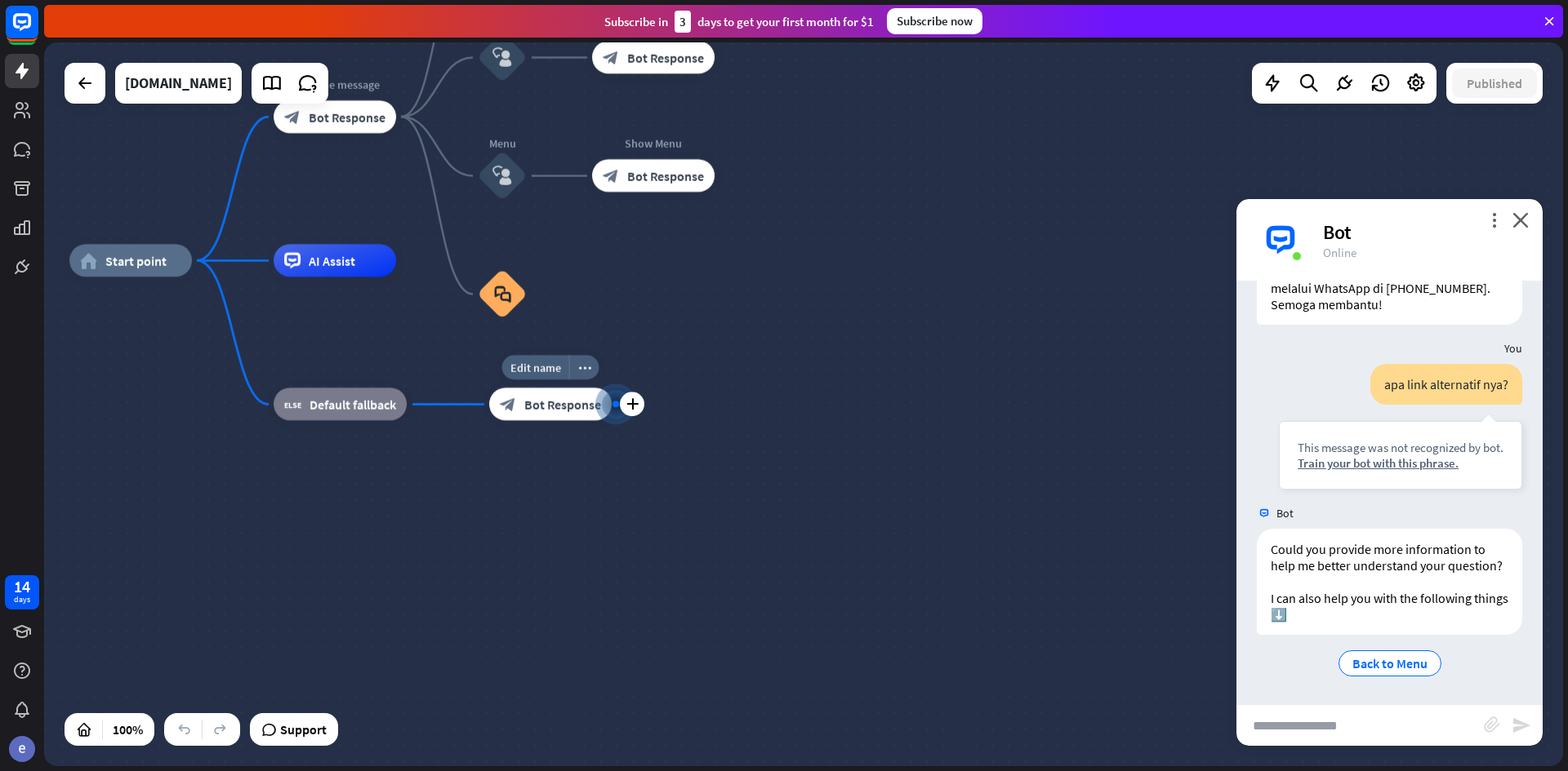
click at [570, 405] on span "Bot Response" at bounding box center [562, 405] width 77 height 17
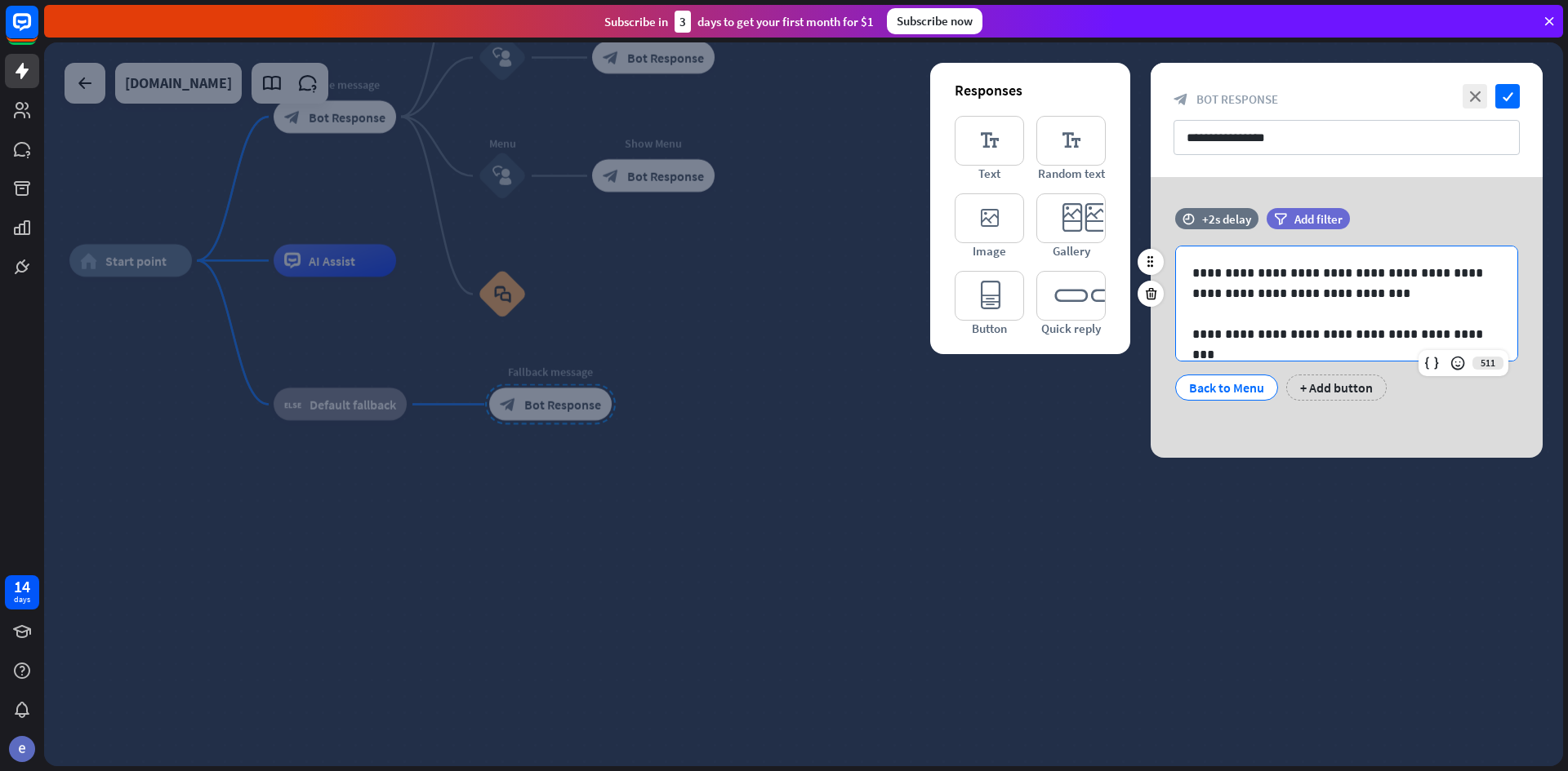
click at [1367, 323] on p at bounding box center [1347, 314] width 309 height 21
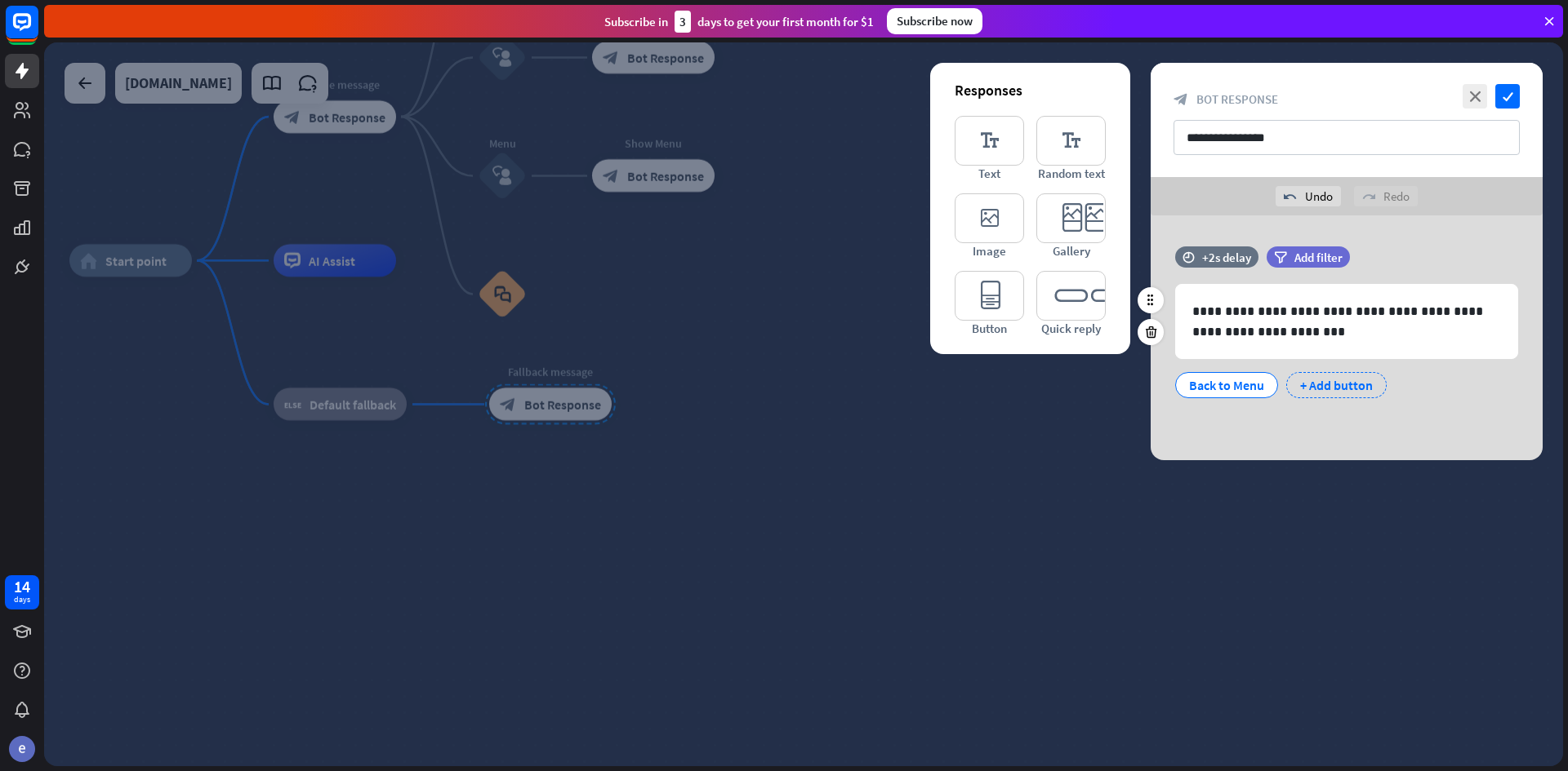
click at [1324, 381] on div "+ Add button" at bounding box center [1336, 386] width 101 height 26
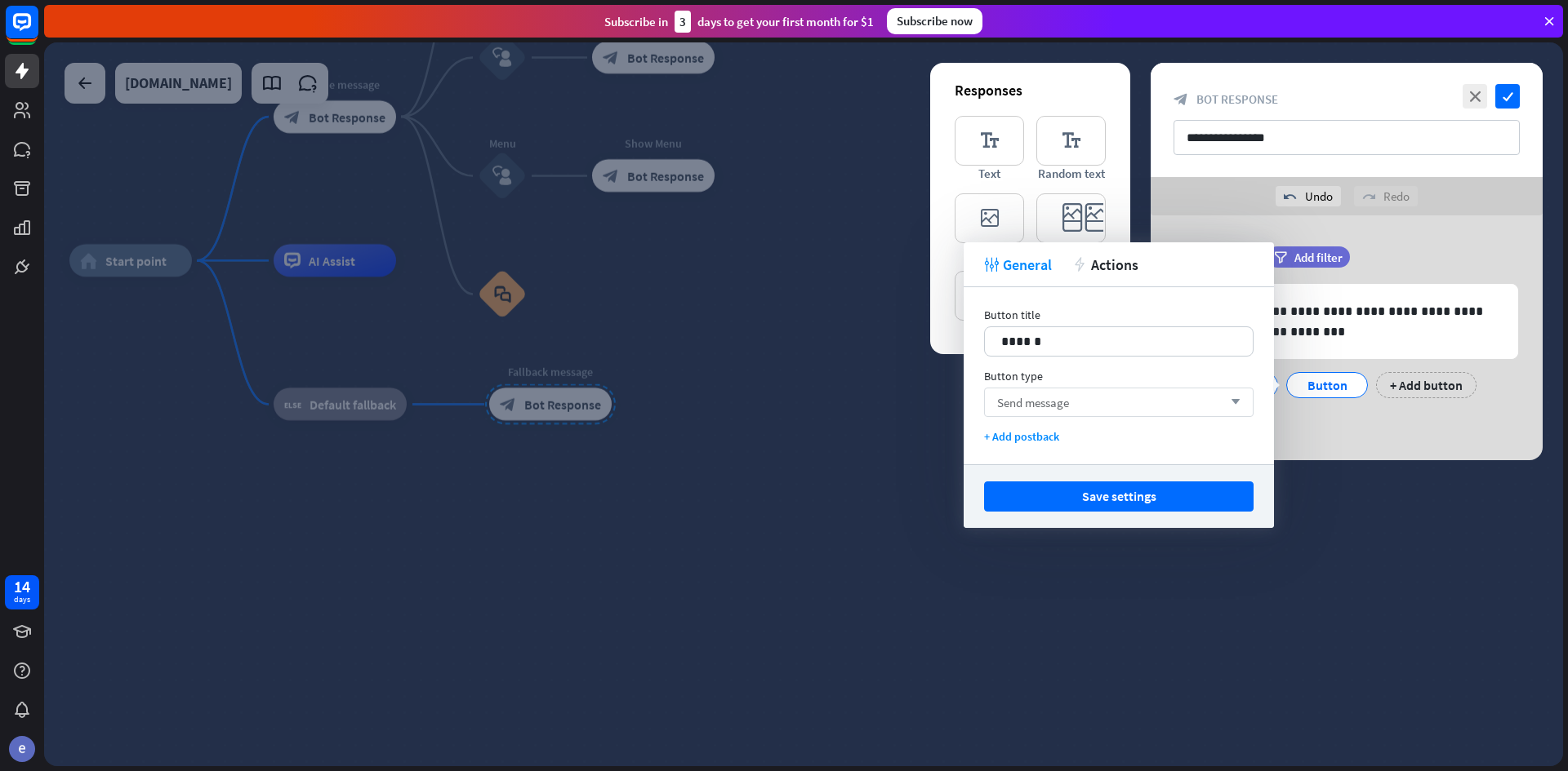
click at [1096, 404] on div "Send message arrow_down" at bounding box center [1119, 403] width 269 height 30
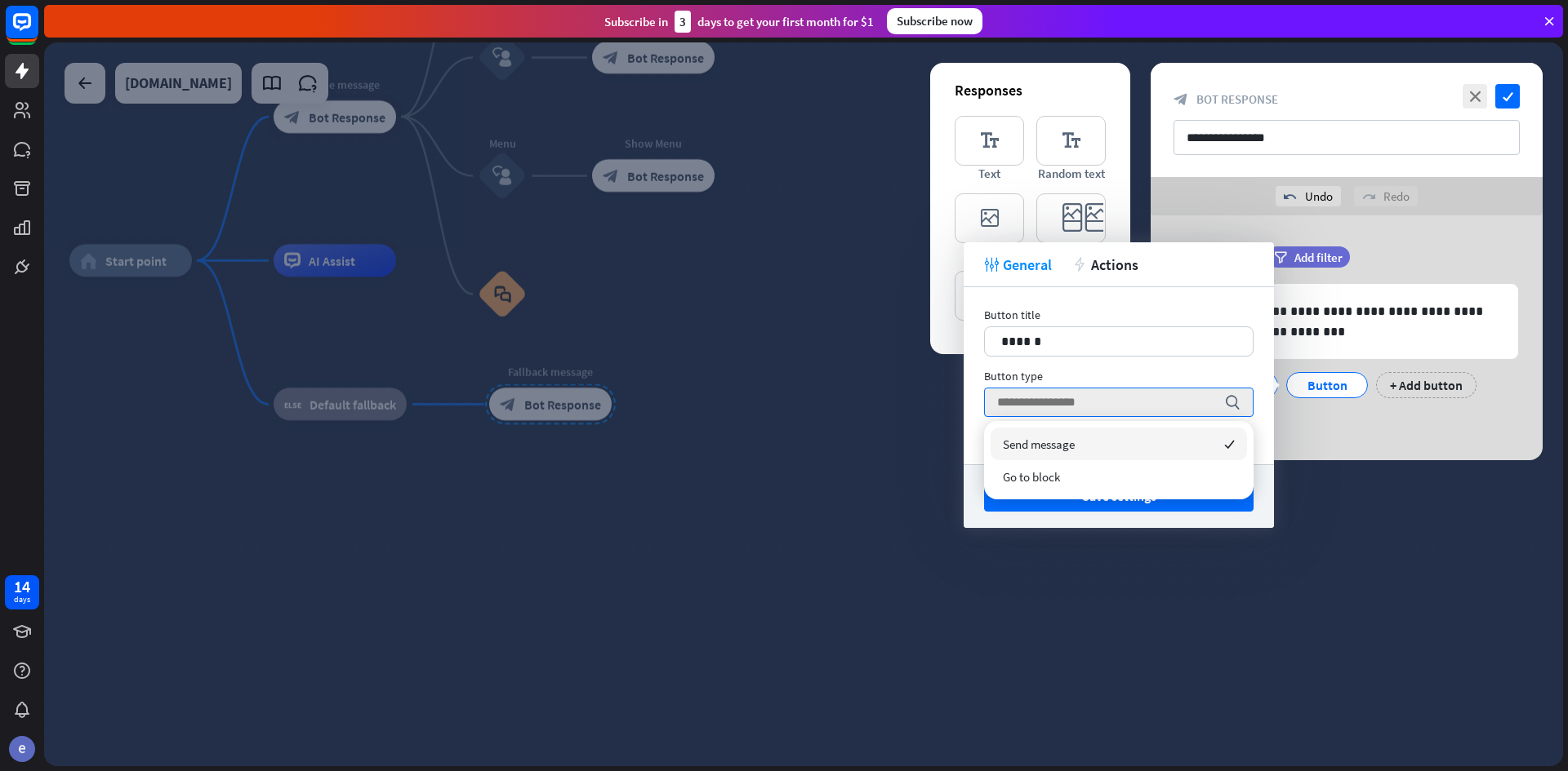
click at [1111, 452] on div "Send message checked" at bounding box center [1118, 444] width 257 height 33
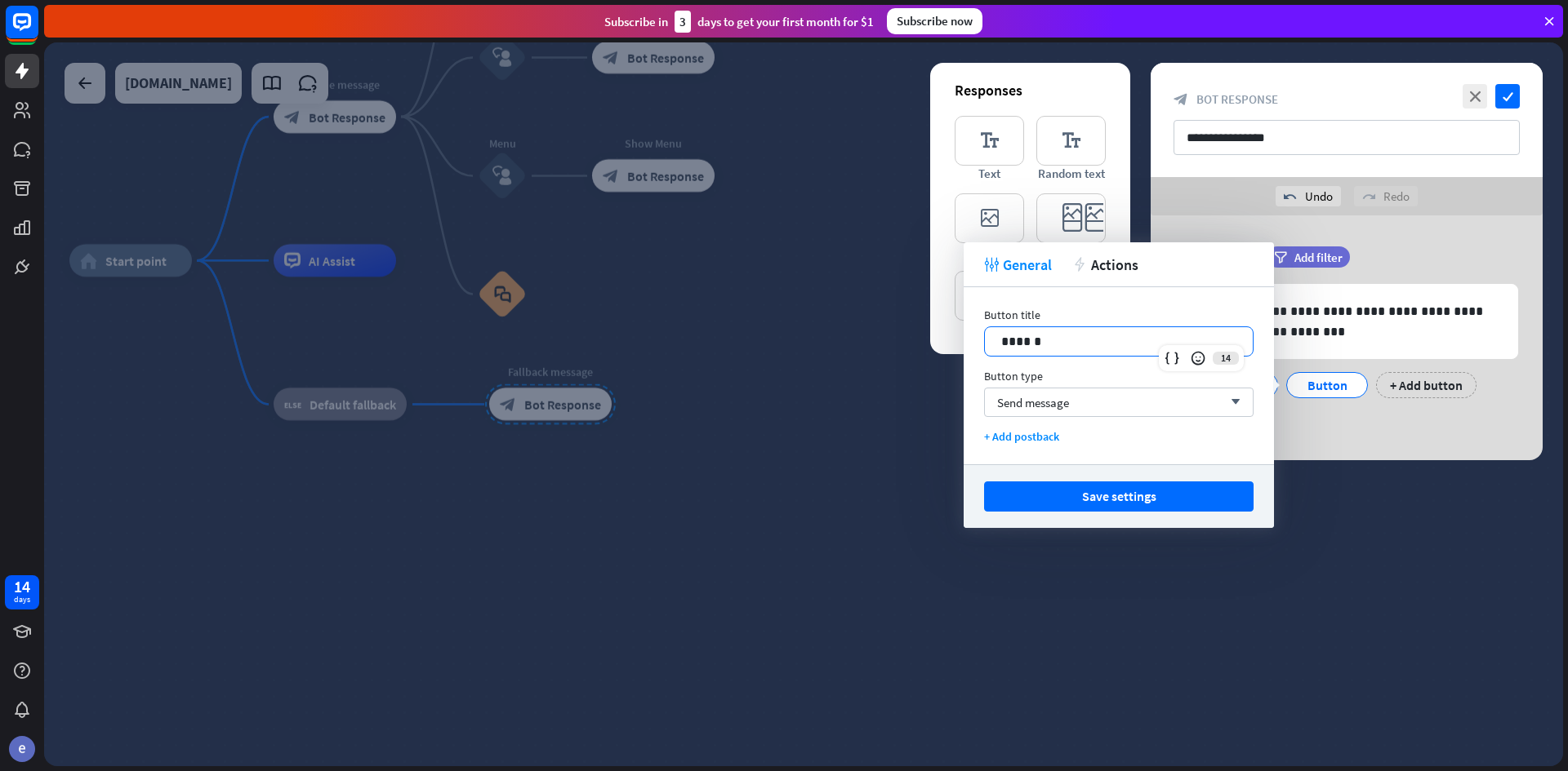
click at [1072, 341] on p "******" at bounding box center [1118, 341] width 235 height 21
drag, startPoint x: 1116, startPoint y: 496, endPoint x: 1134, endPoint y: 281, distance: 215.8
click at [1130, 316] on div "tweak General action Actions Button title 14 ****** Button type Send message ar…" at bounding box center [1119, 386] width 310 height 286
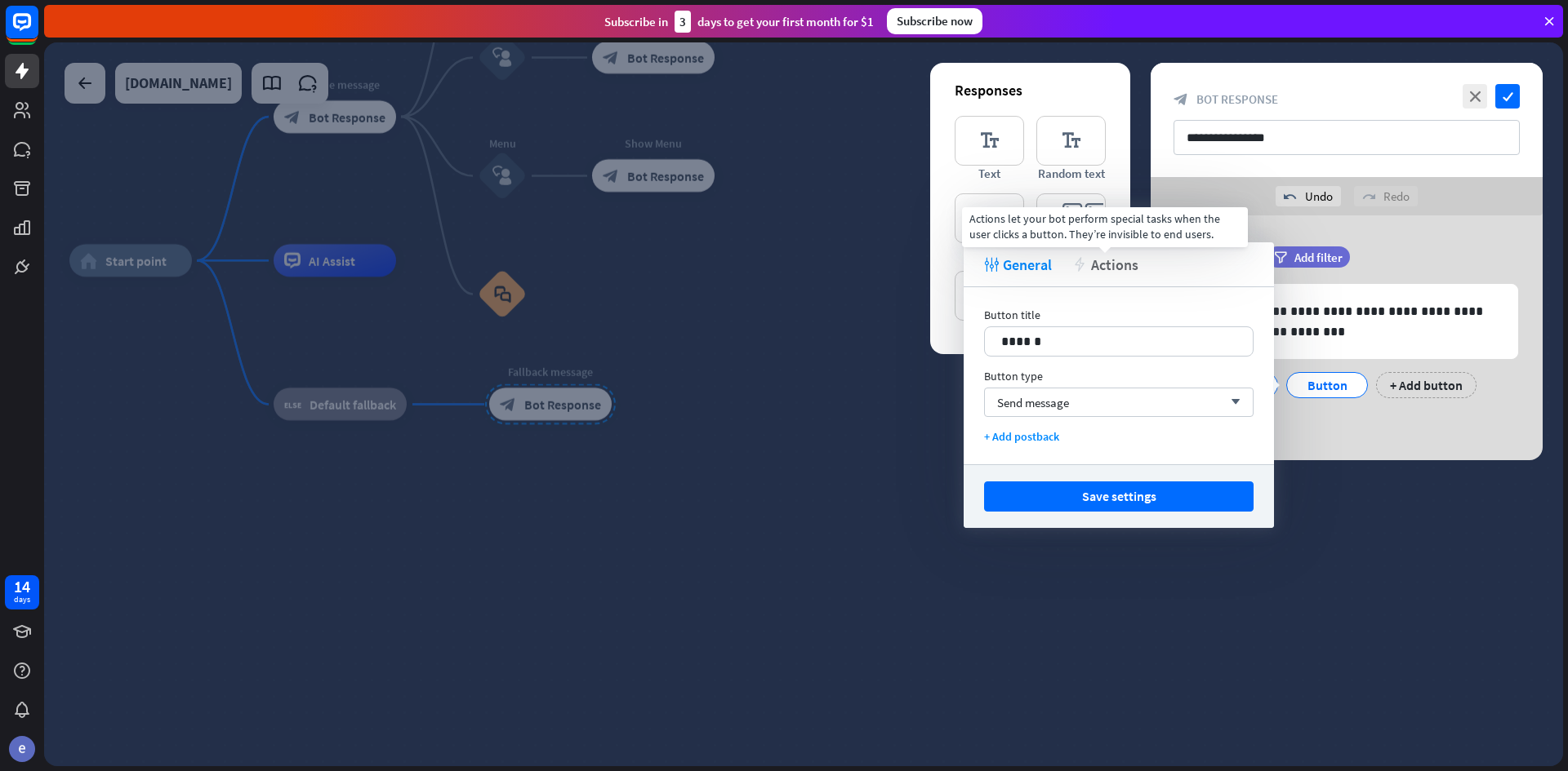
click at [1127, 262] on span "Actions" at bounding box center [1114, 265] width 47 height 19
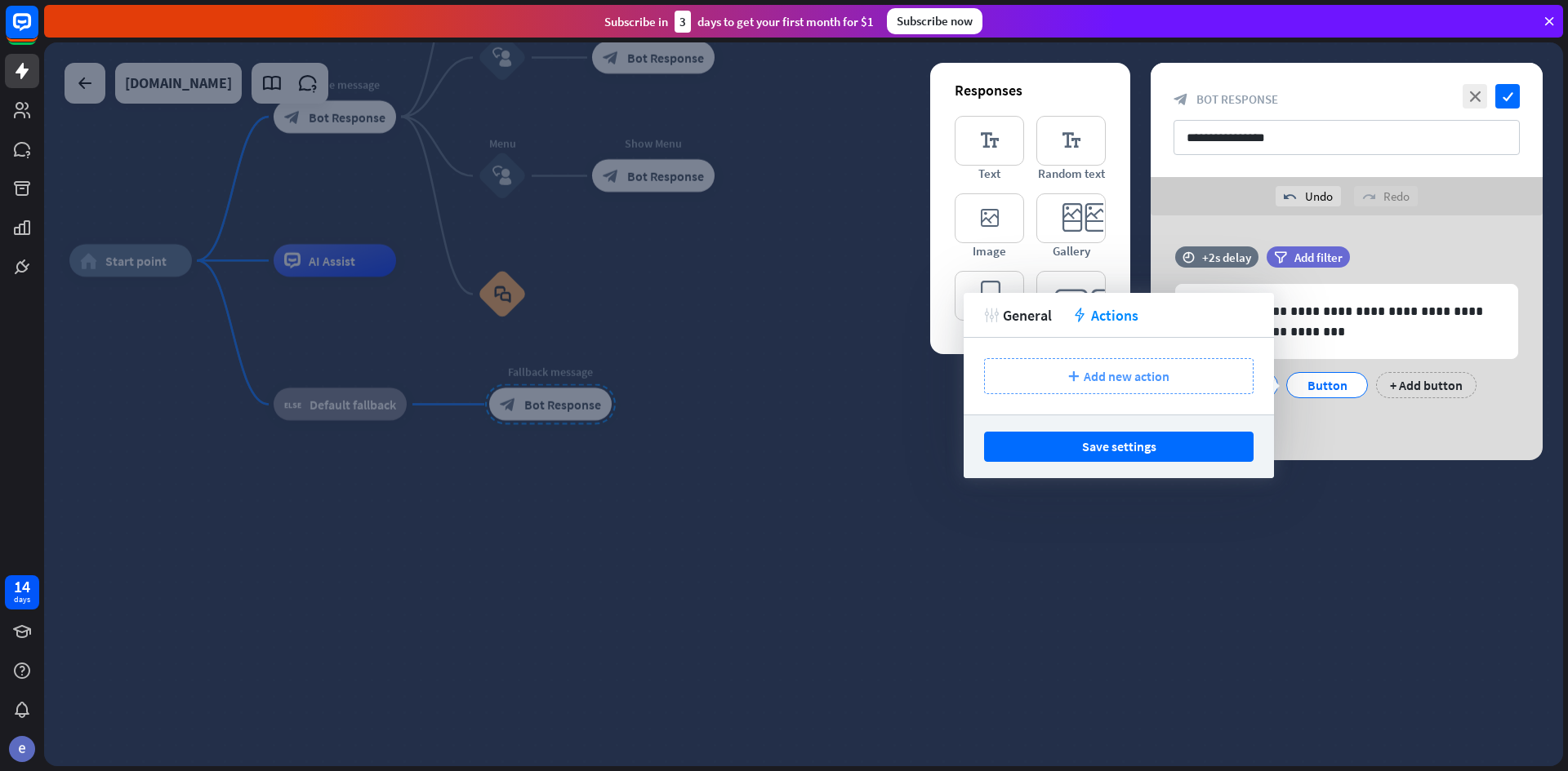
click at [1104, 374] on span "Add new action" at bounding box center [1126, 376] width 86 height 17
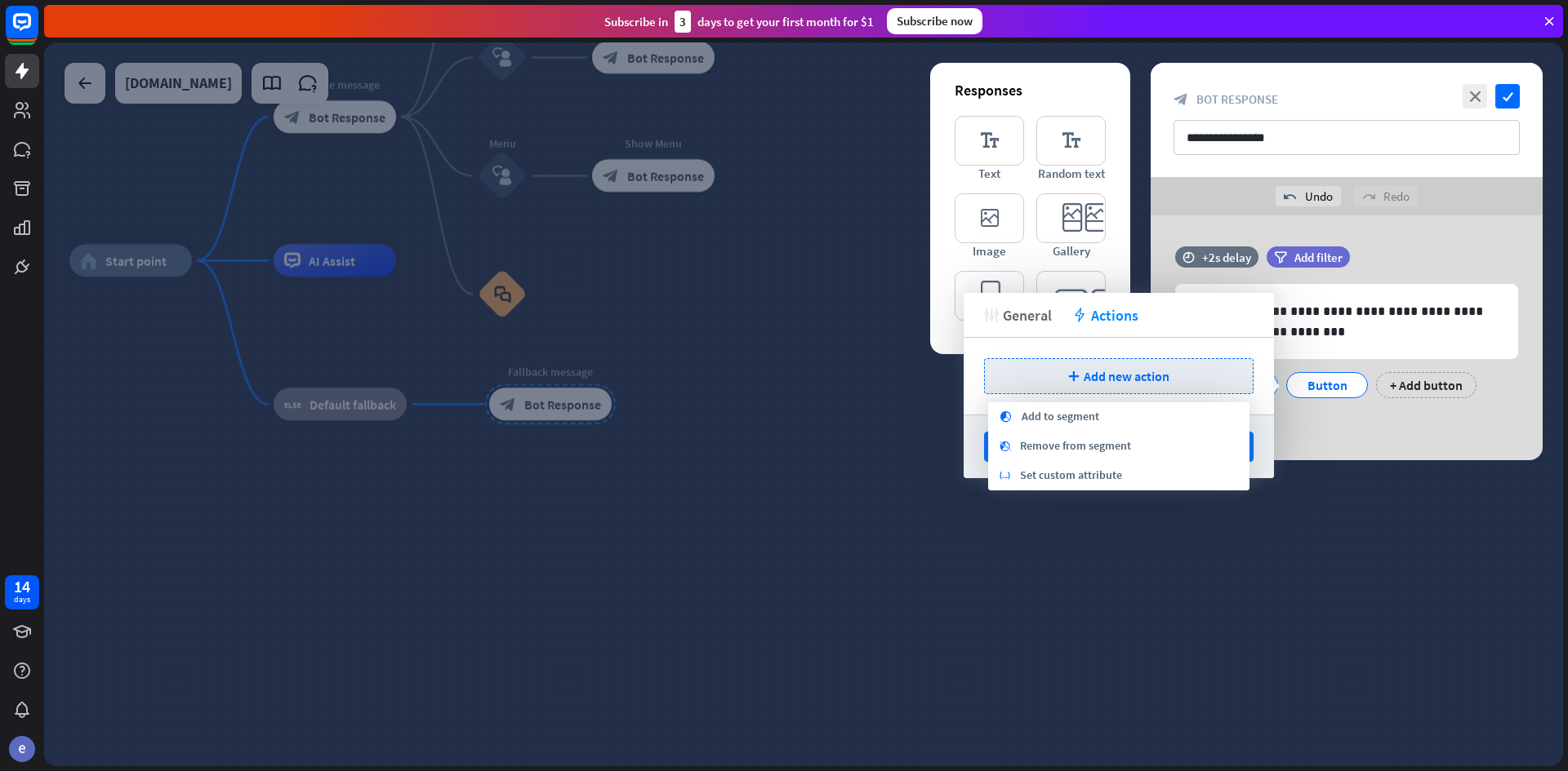
click at [1027, 318] on span "General" at bounding box center [1026, 315] width 49 height 19
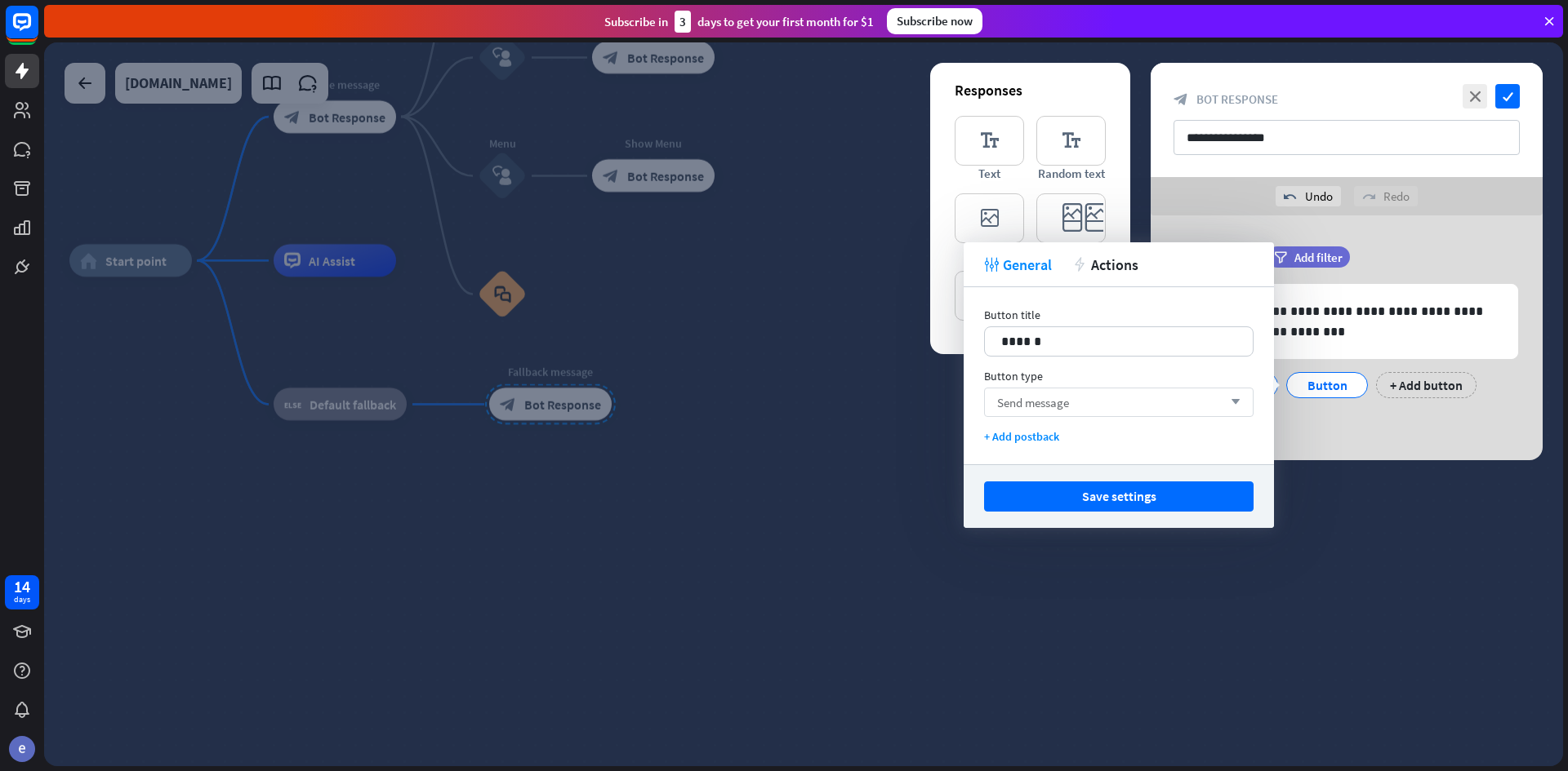
click at [1206, 403] on div "Send message arrow_down" at bounding box center [1119, 403] width 269 height 30
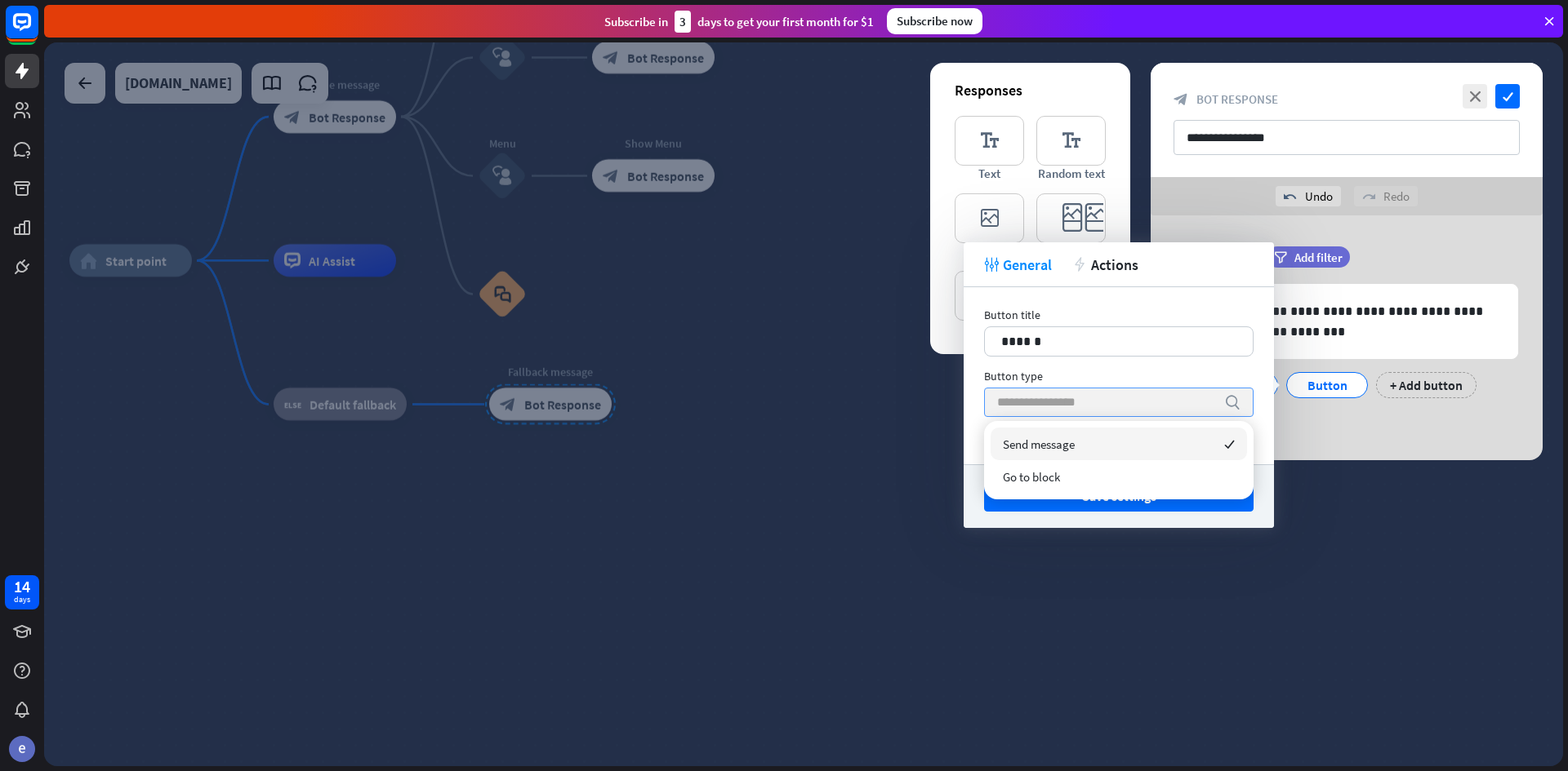
click at [1206, 402] on input "search" at bounding box center [1106, 403] width 219 height 28
click at [1177, 404] on input "search" at bounding box center [1106, 403] width 219 height 28
click at [1177, 404] on input "search" at bounding box center [1106, 403] width 219 height 28
click at [1108, 449] on div "Send message checked" at bounding box center [1118, 444] width 257 height 33
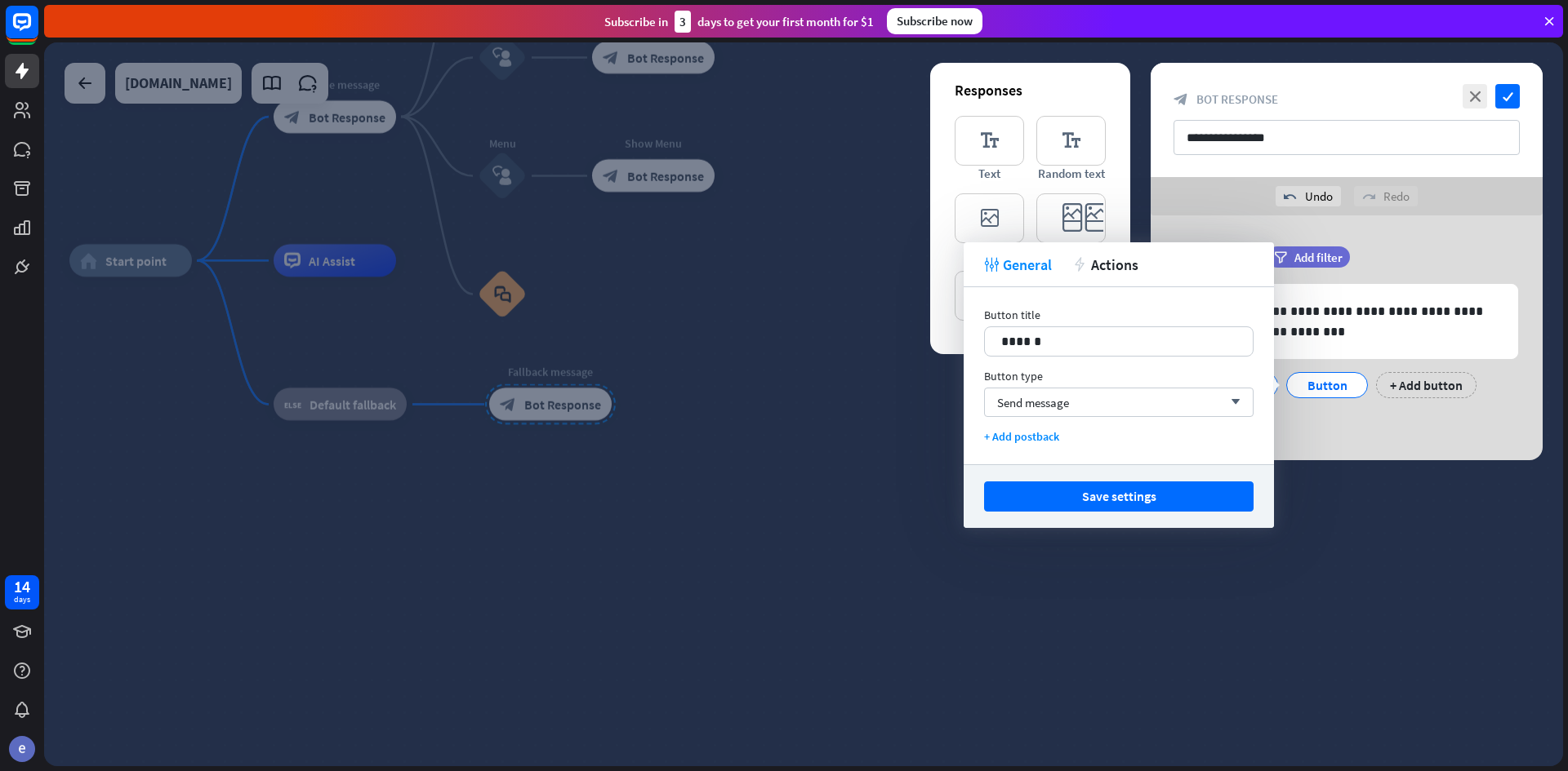
click at [1115, 514] on div "Save settings" at bounding box center [1119, 496] width 310 height 64
drag, startPoint x: 1121, startPoint y: 496, endPoint x: 828, endPoint y: 497, distance: 293.0
click at [1112, 496] on button "Save settings" at bounding box center [1119, 496] width 269 height 31
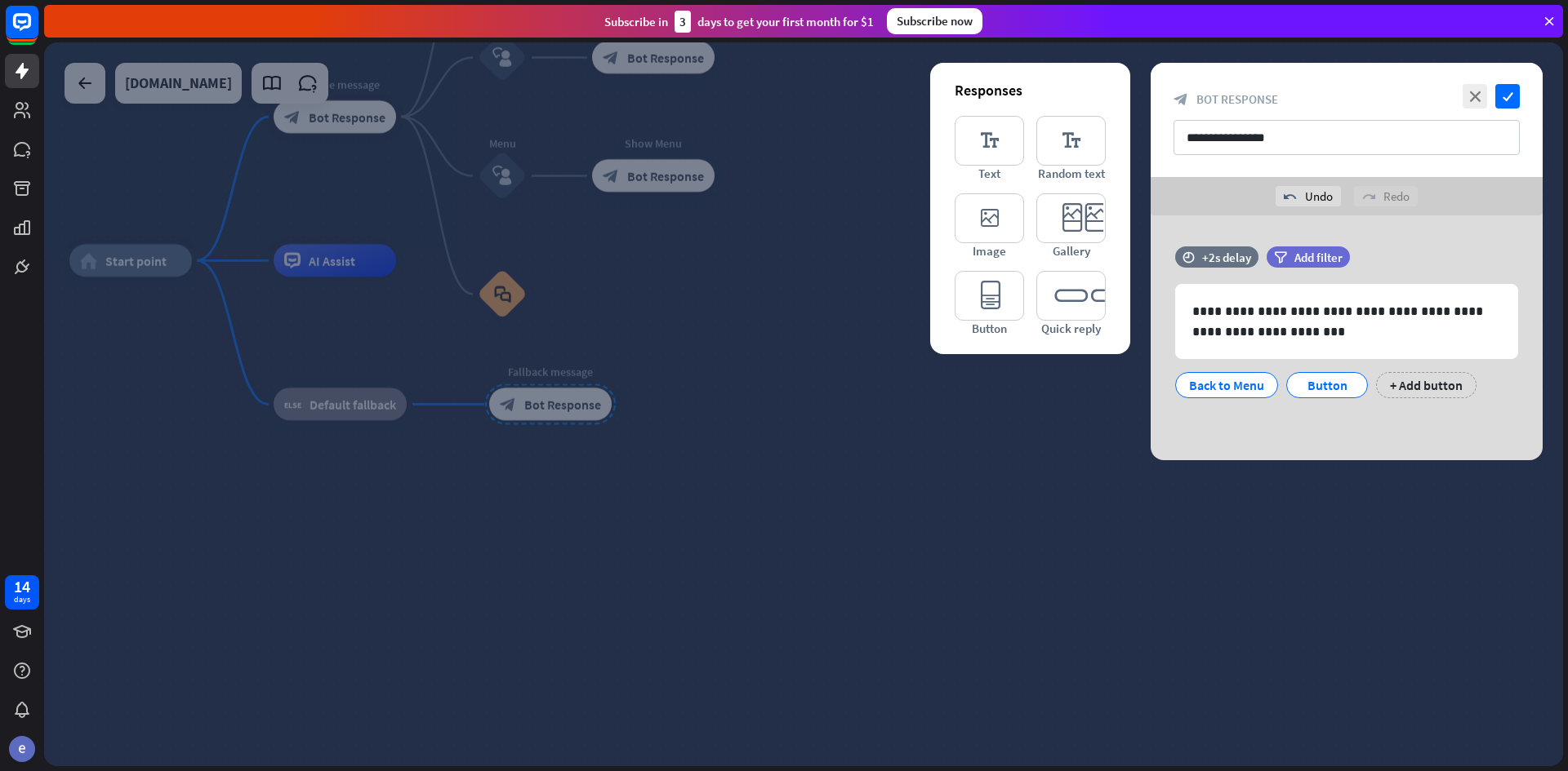
click at [1332, 471] on div at bounding box center [803, 404] width 1518 height 724
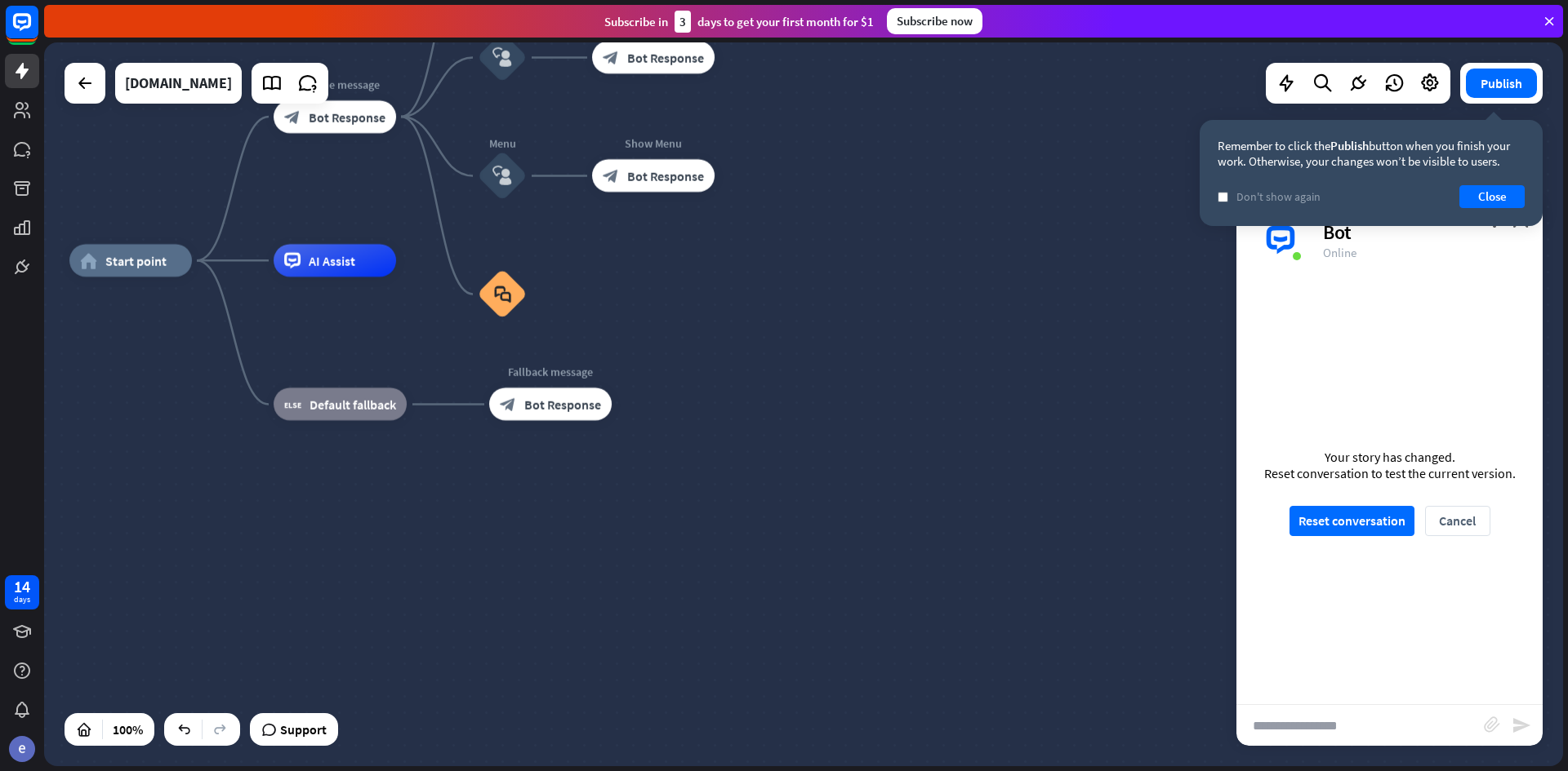
drag, startPoint x: 1382, startPoint y: 518, endPoint x: 1170, endPoint y: 494, distance: 213.4
click at [1381, 517] on button "Reset conversation" at bounding box center [1351, 521] width 125 height 31
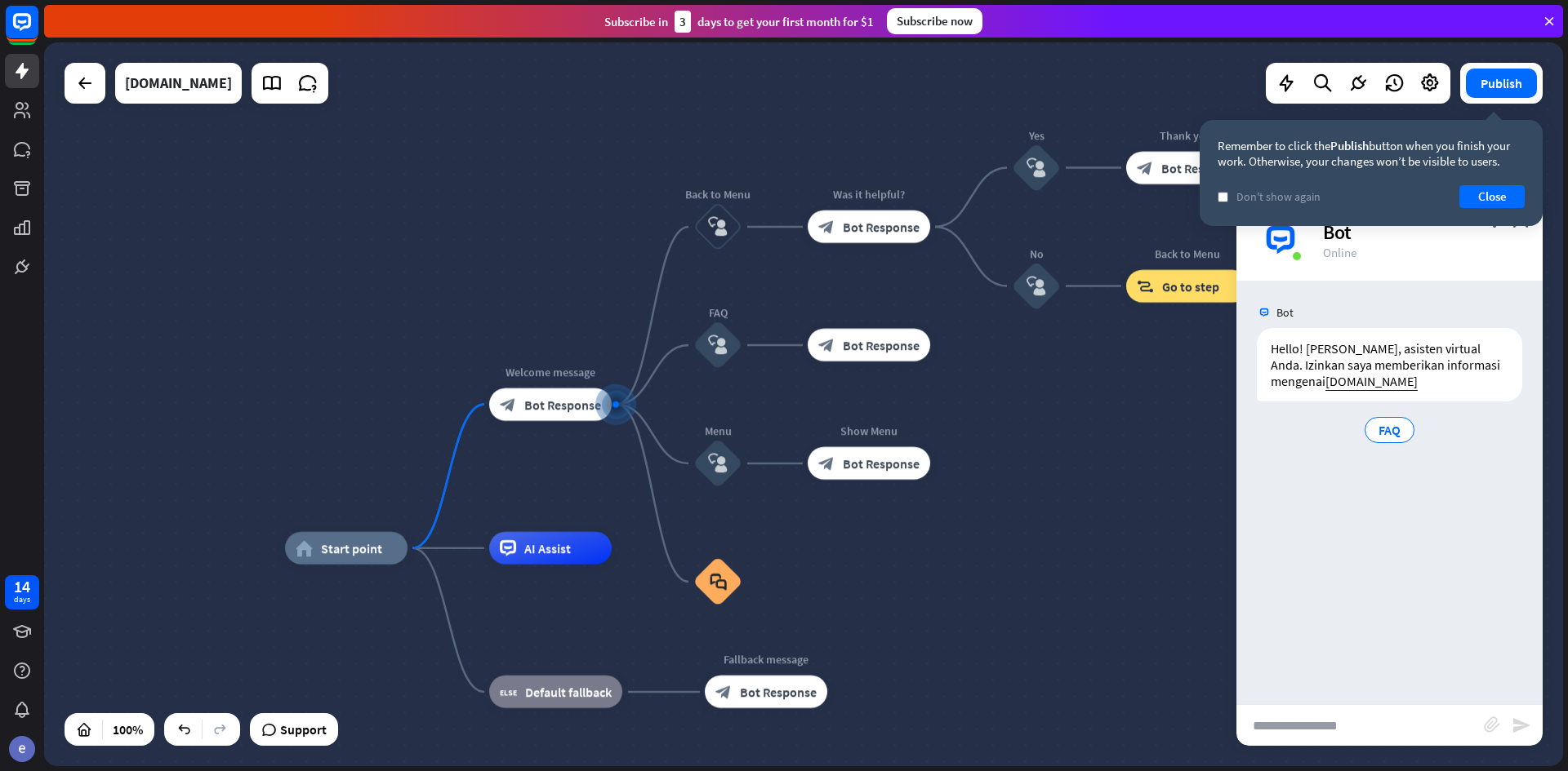
click at [1331, 718] on input "text" at bounding box center [1360, 725] width 248 height 40
type input "**********"
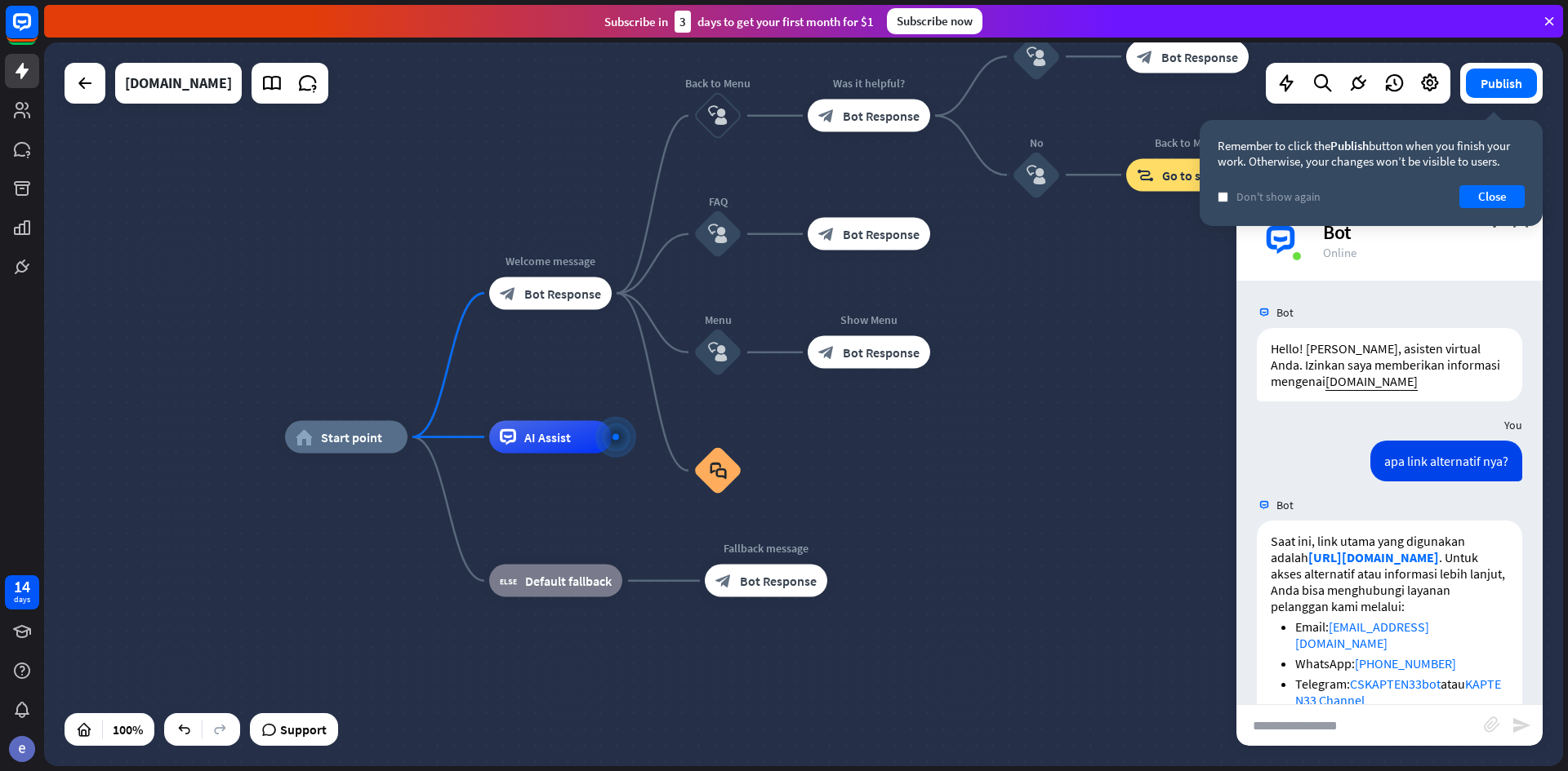
scroll to position [212, 0]
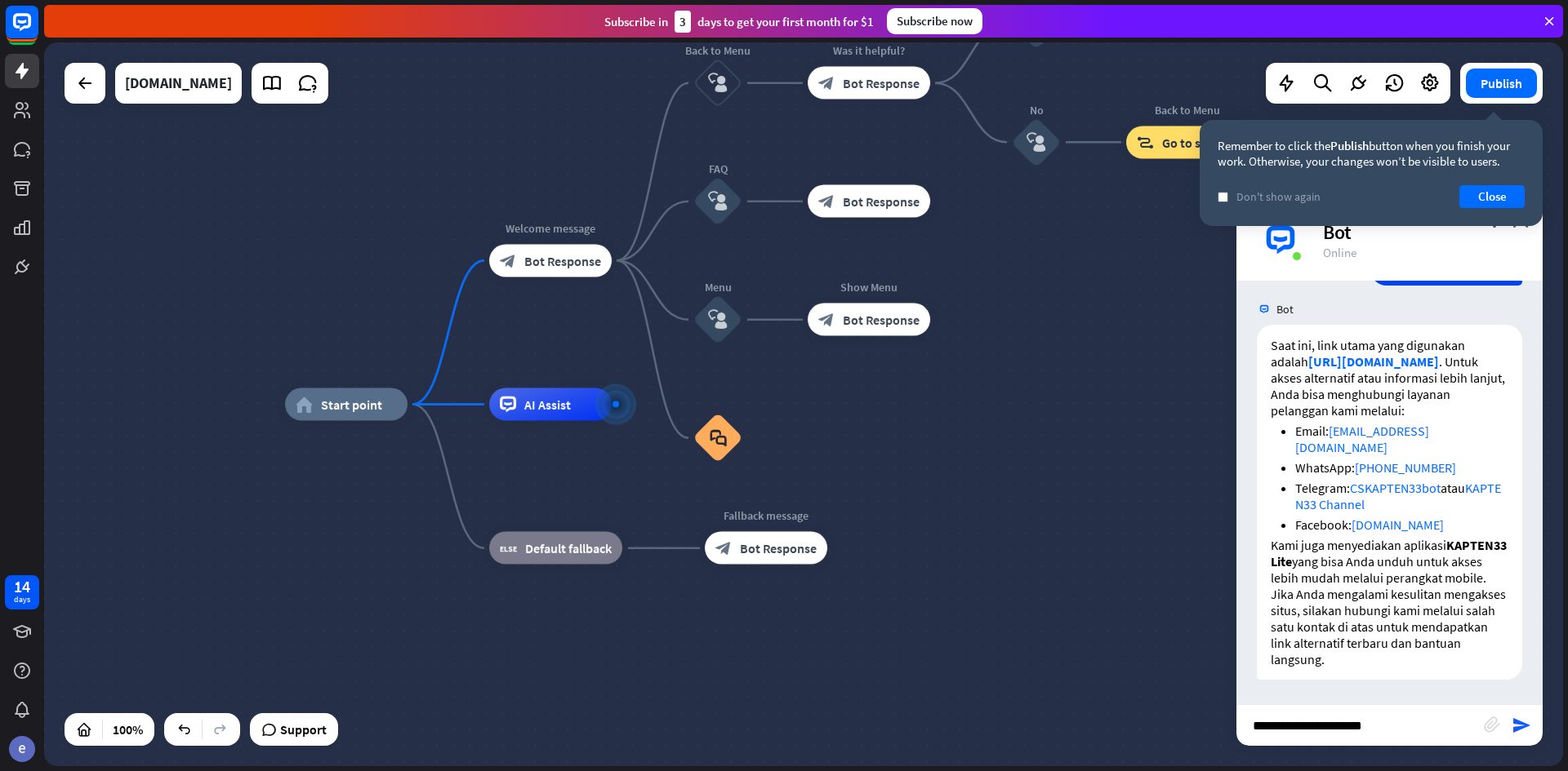
type input "**********"
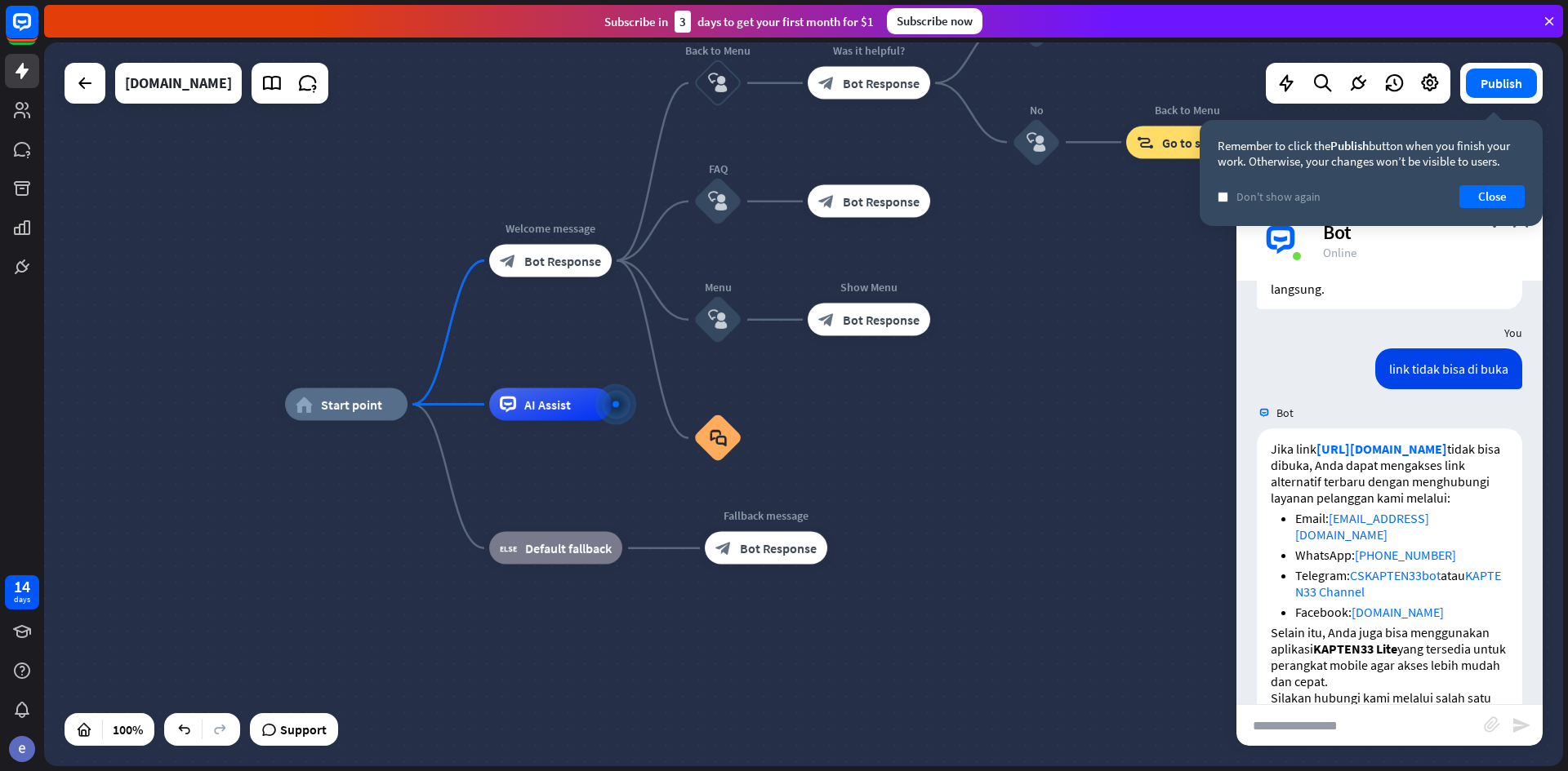
scroll to position [670, 0]
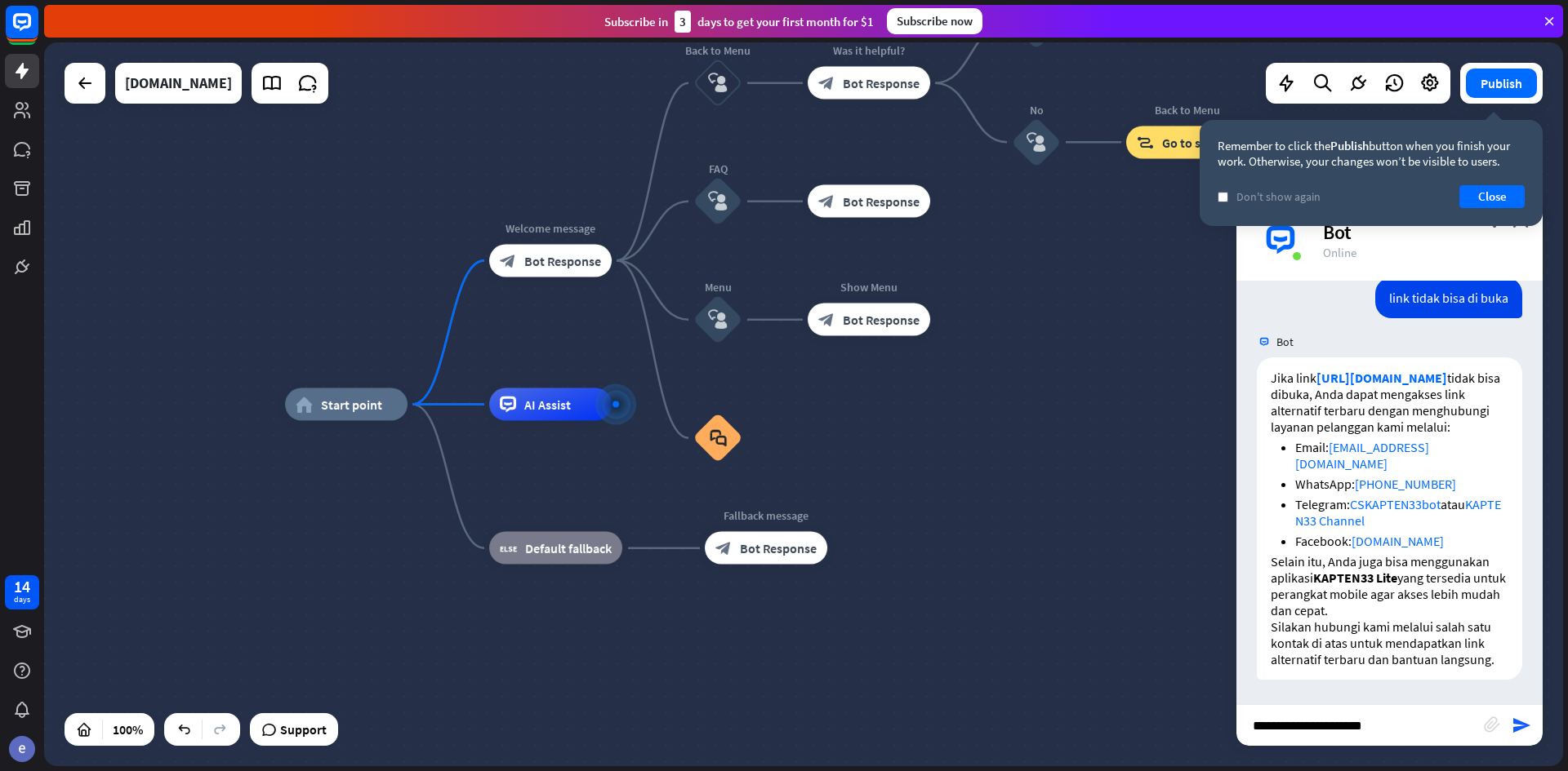
type input "**********"
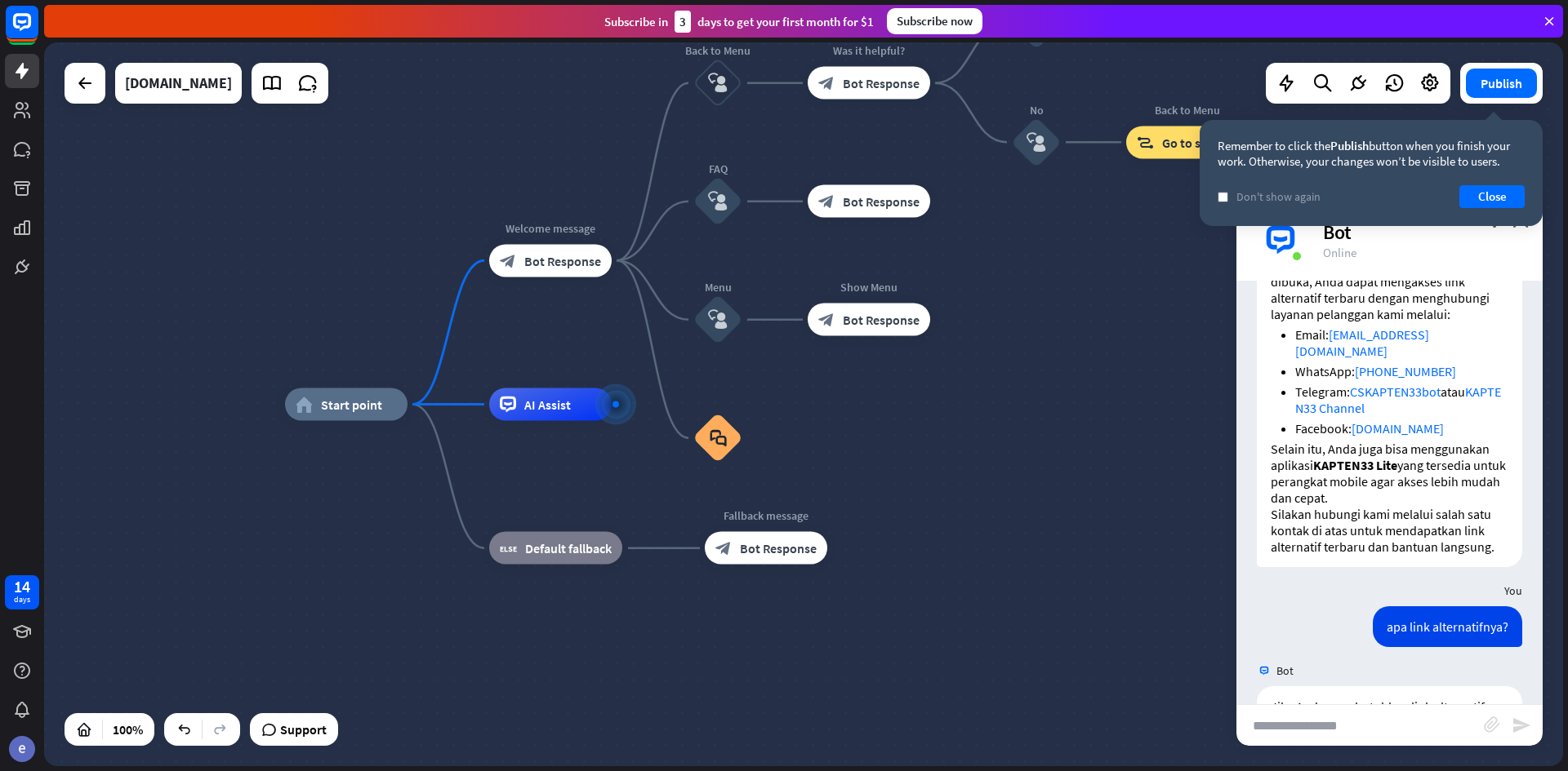
scroll to position [1128, 0]
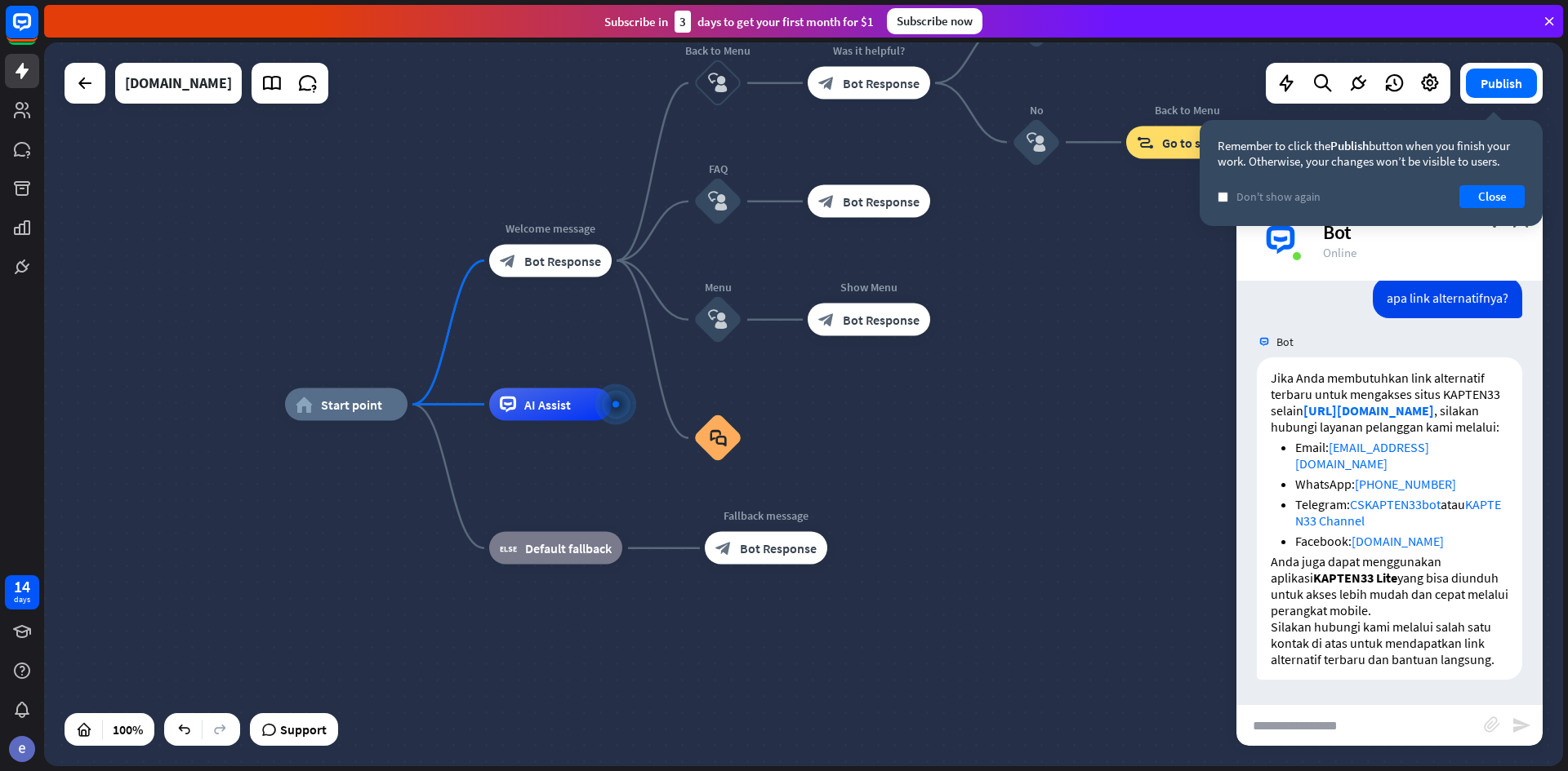
click at [1335, 732] on input "text" at bounding box center [1360, 725] width 248 height 40
click at [1334, 732] on input "text" at bounding box center [1360, 725] width 248 height 40
click at [1343, 735] on input "text" at bounding box center [1360, 725] width 248 height 40
type input "**********"
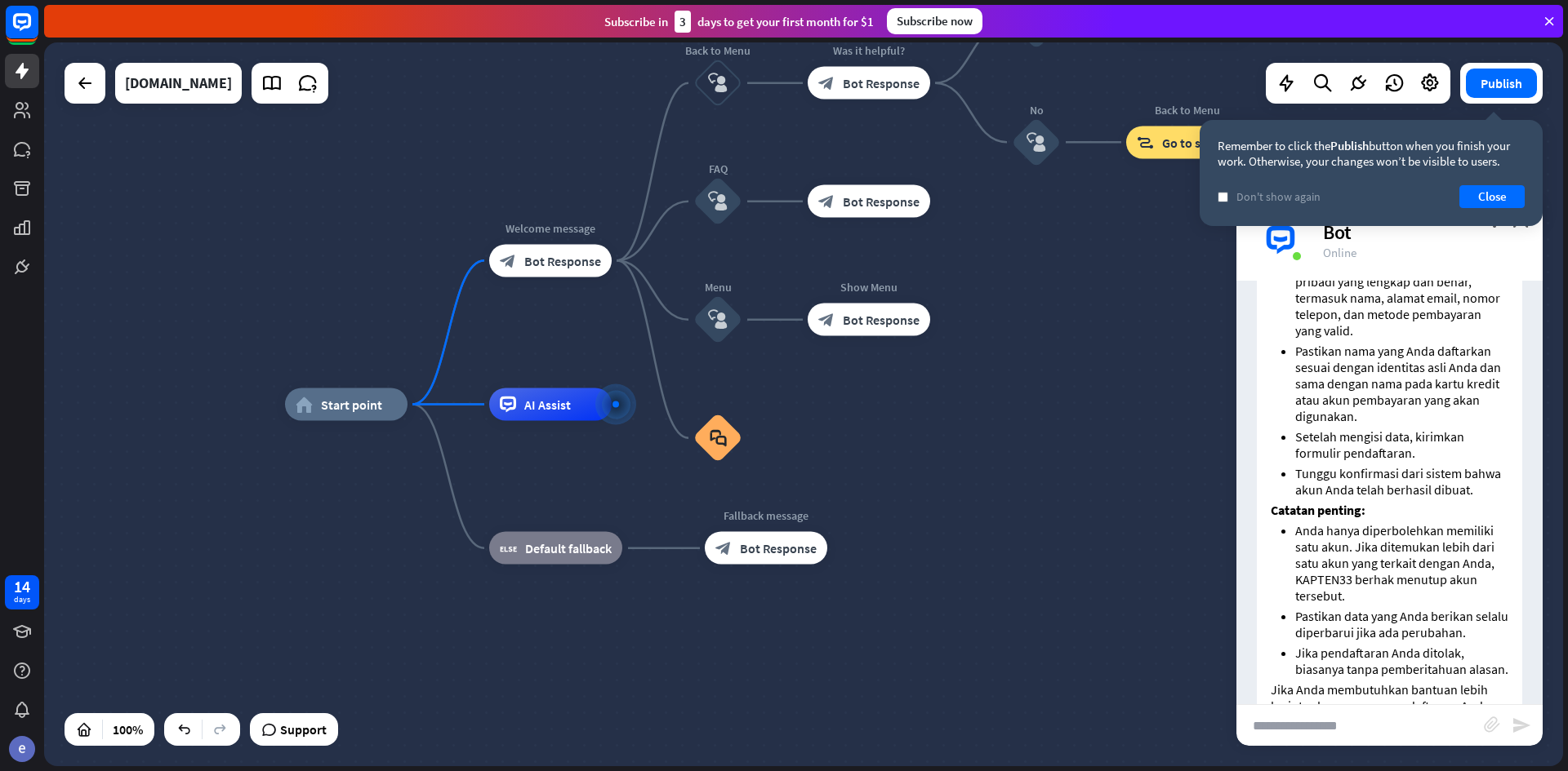
scroll to position [1802, 0]
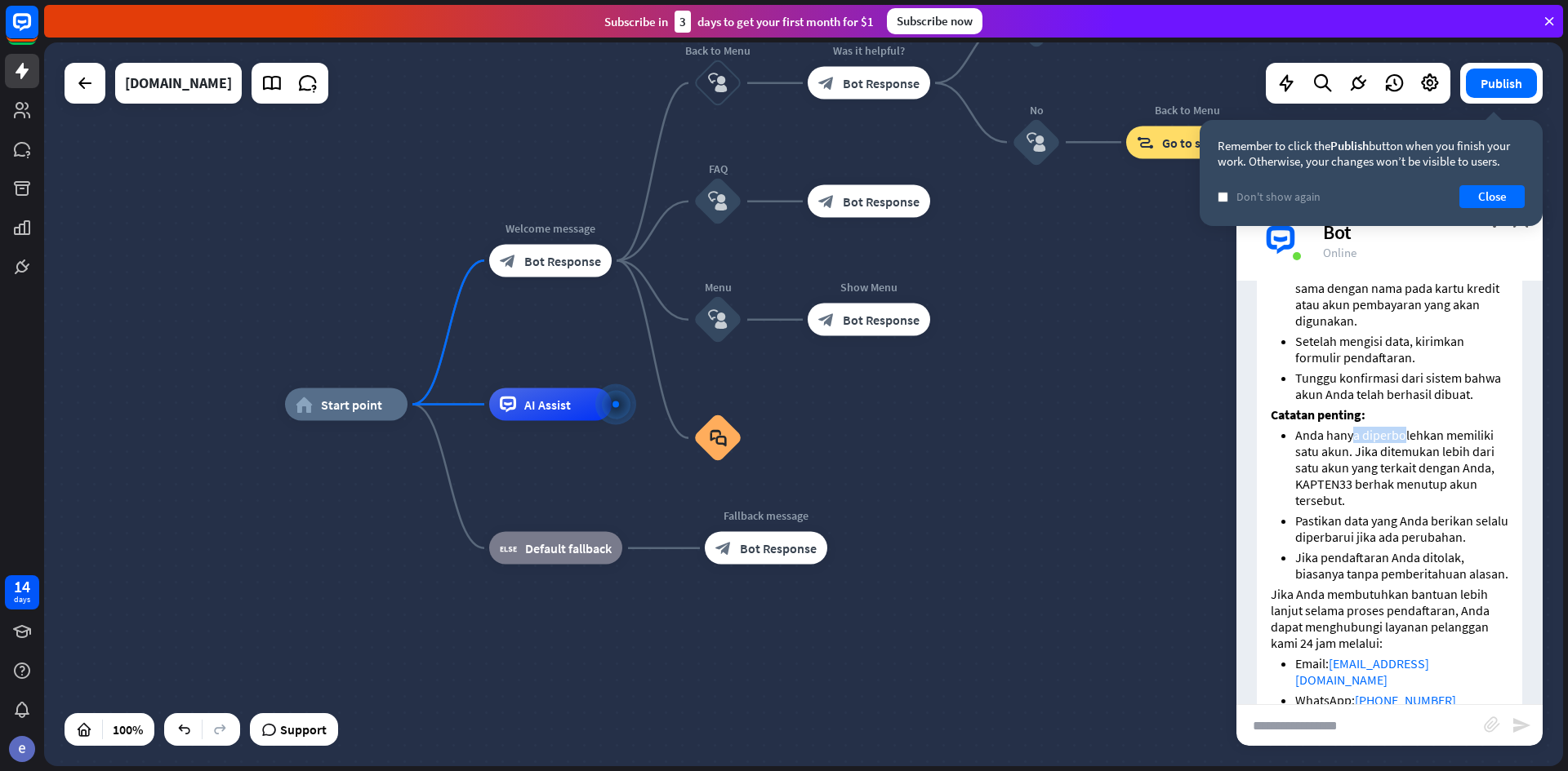
click at [1401, 505] on li "Anda hanya diperbolehkan memiliki satu akun. Jika ditemukan lebih dari satu aku…" at bounding box center [1401, 467] width 213 height 82
click at [1419, 582] on ul "Anda hanya diperbolehkan memiliki satu akun. Jika ditemukan lebih dari satu aku…" at bounding box center [1390, 504] width 238 height 155
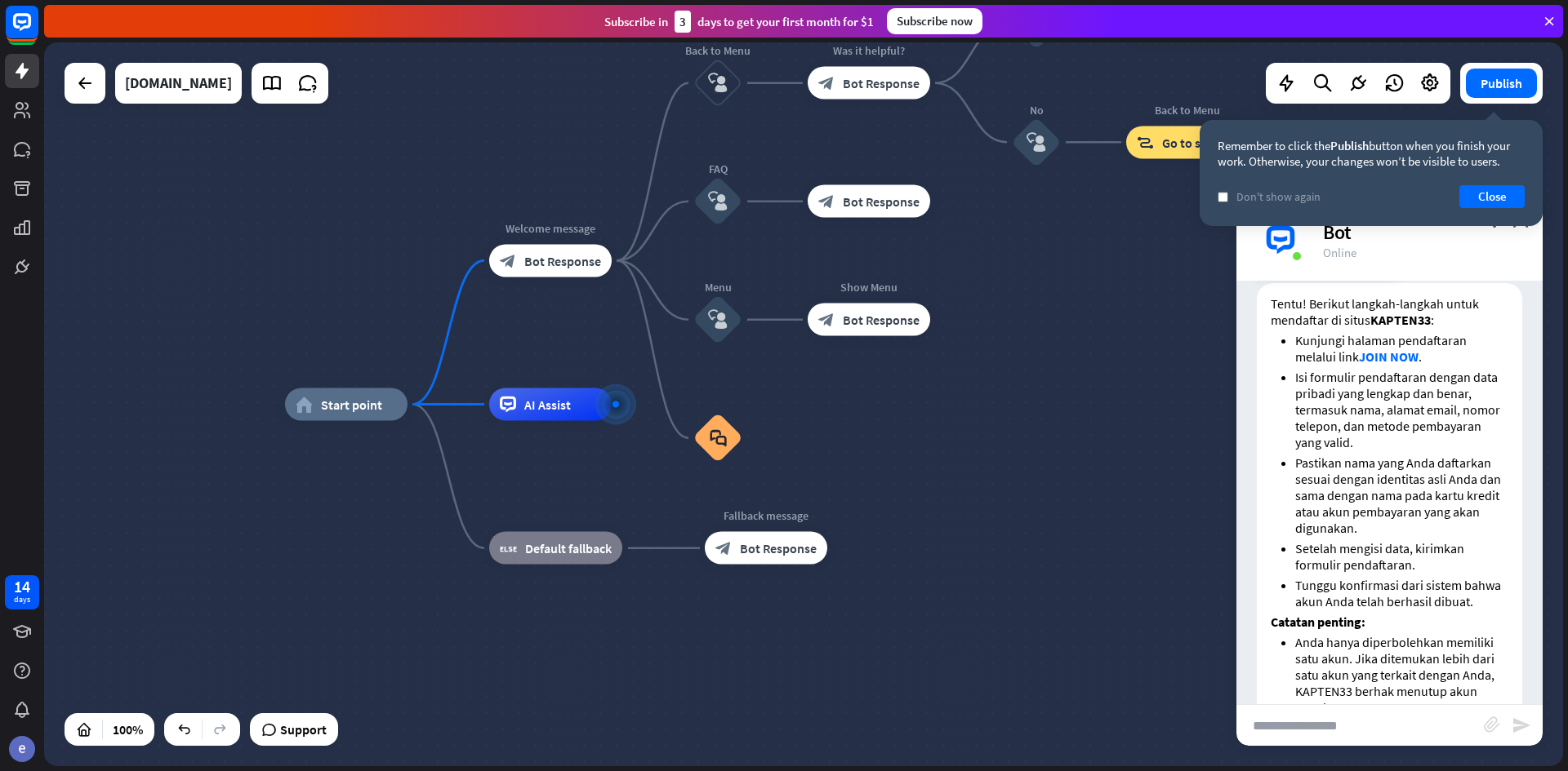
scroll to position [1558, 0]
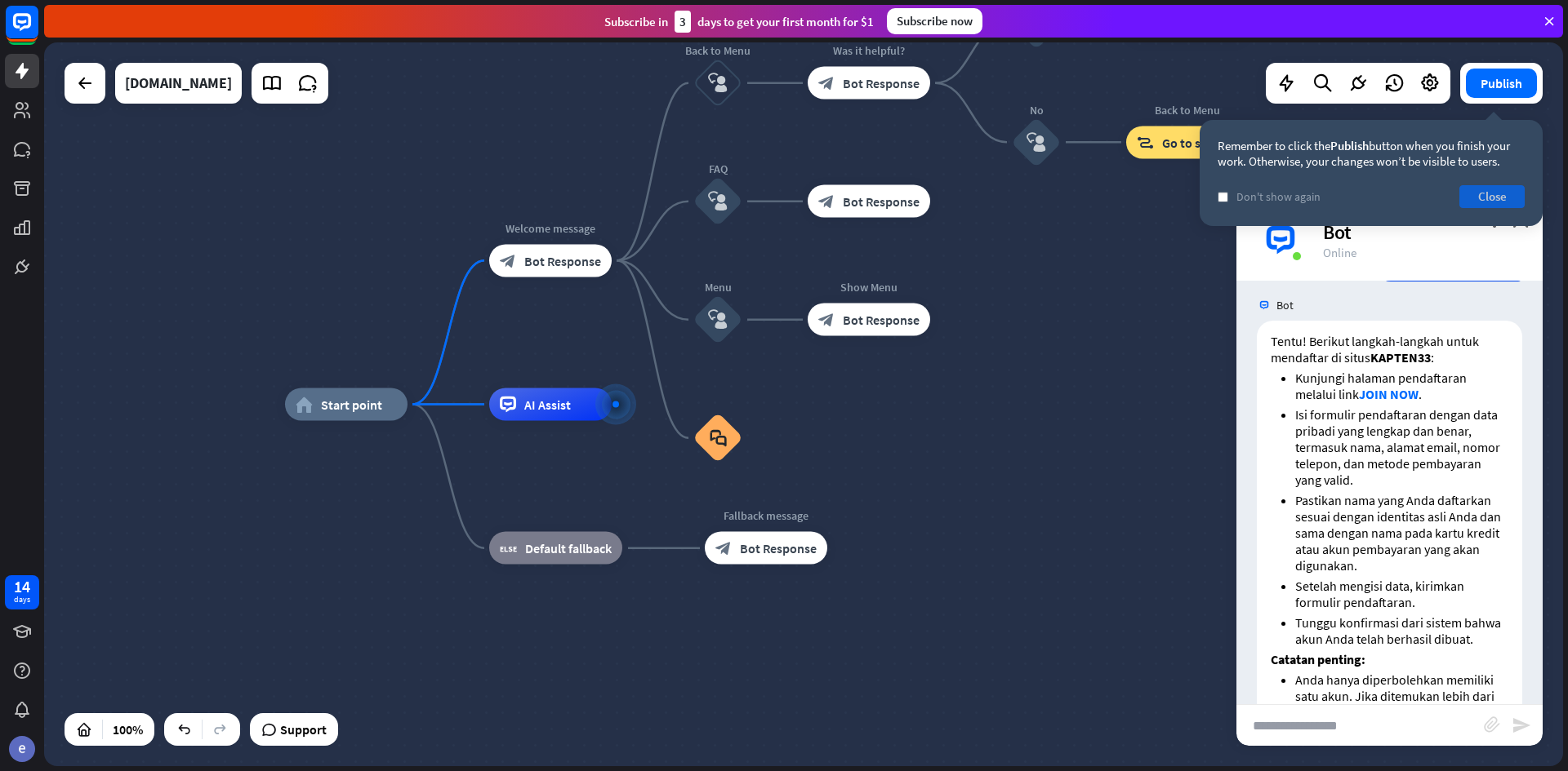
click at [1494, 192] on button "Close" at bounding box center [1491, 196] width 65 height 23
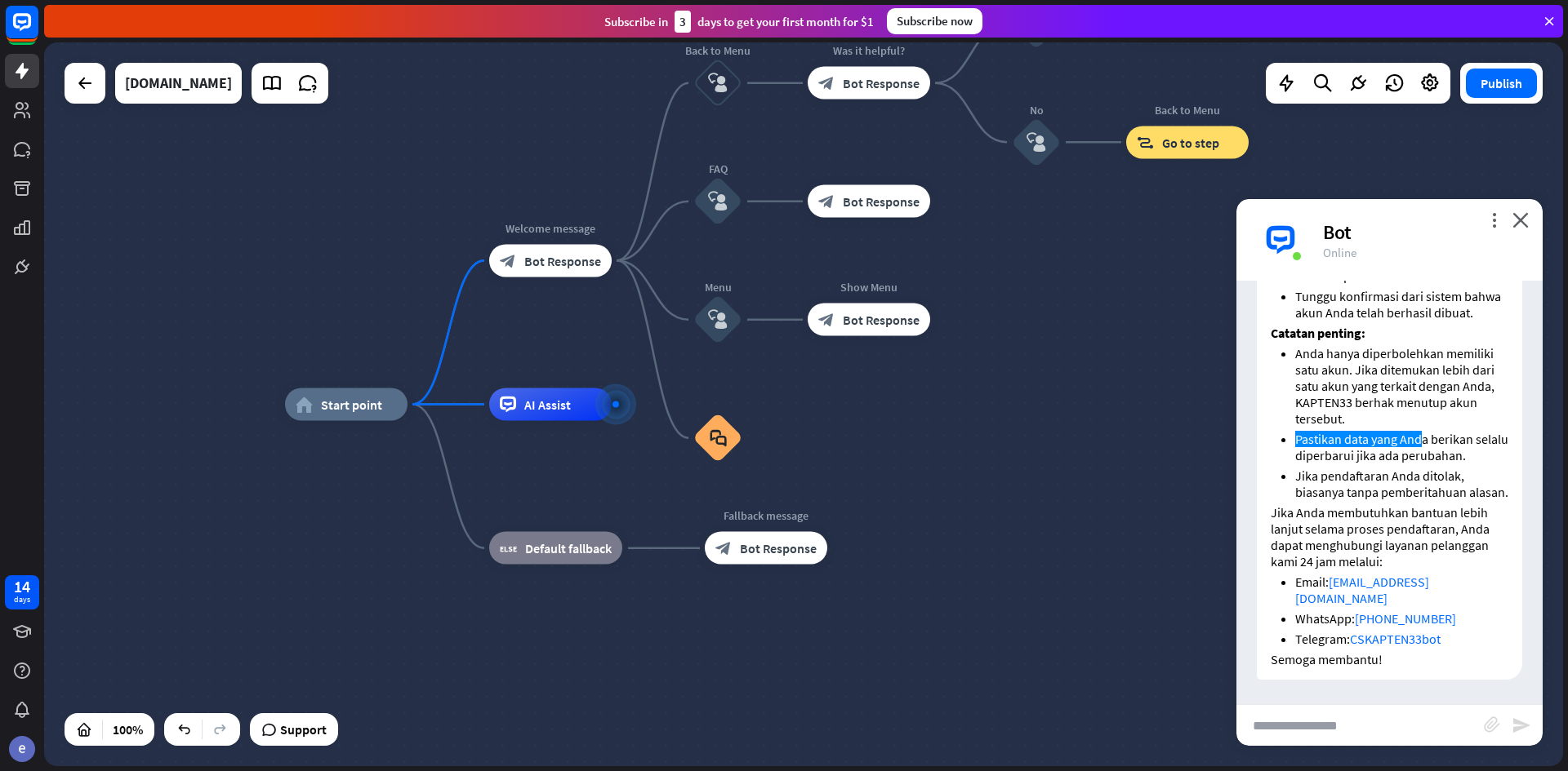
scroll to position [1965, 0]
click at [1398, 731] on input "text" at bounding box center [1360, 725] width 248 height 40
click at [1395, 726] on input "text" at bounding box center [1360, 725] width 248 height 40
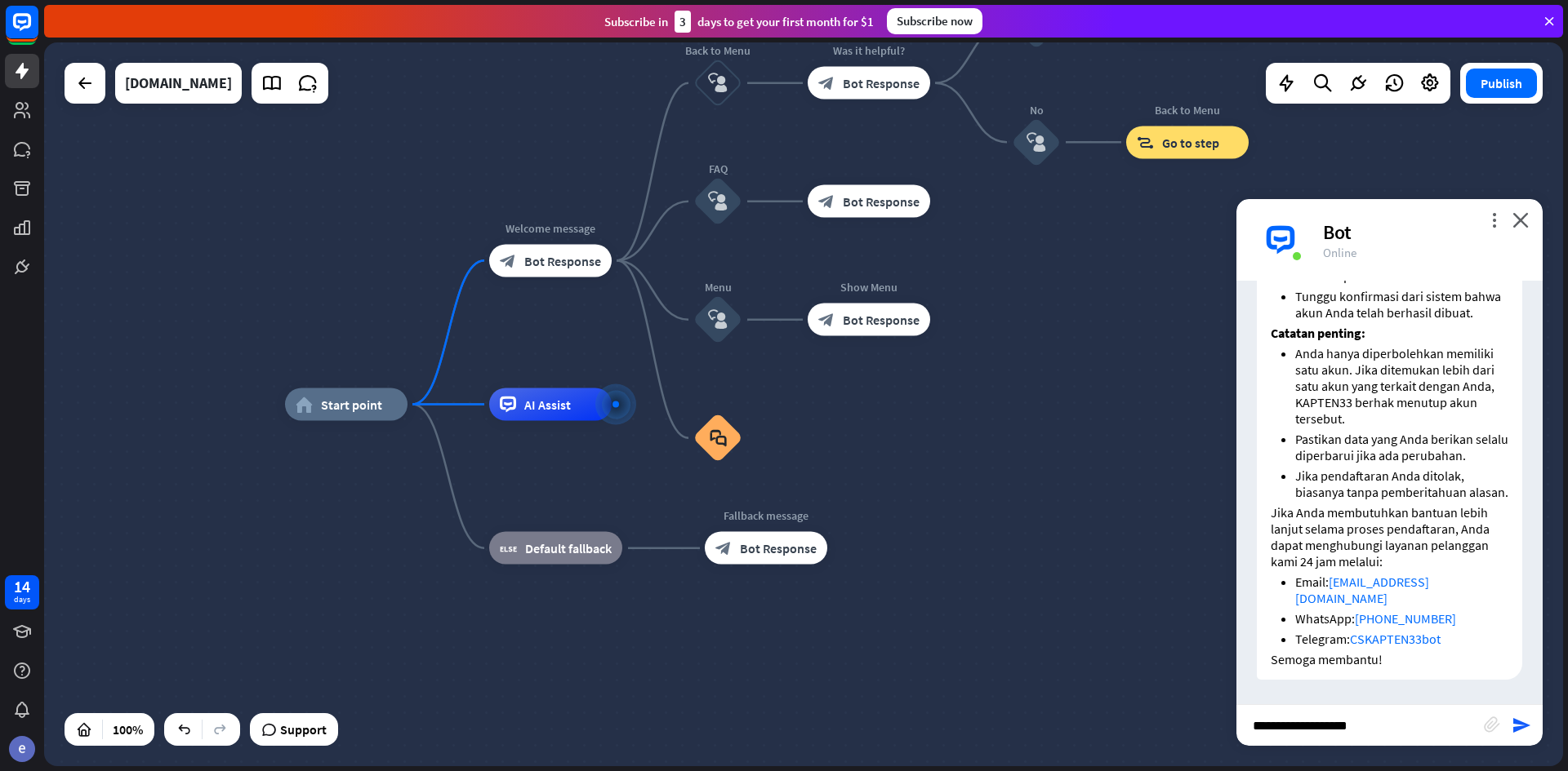
type input "**********"
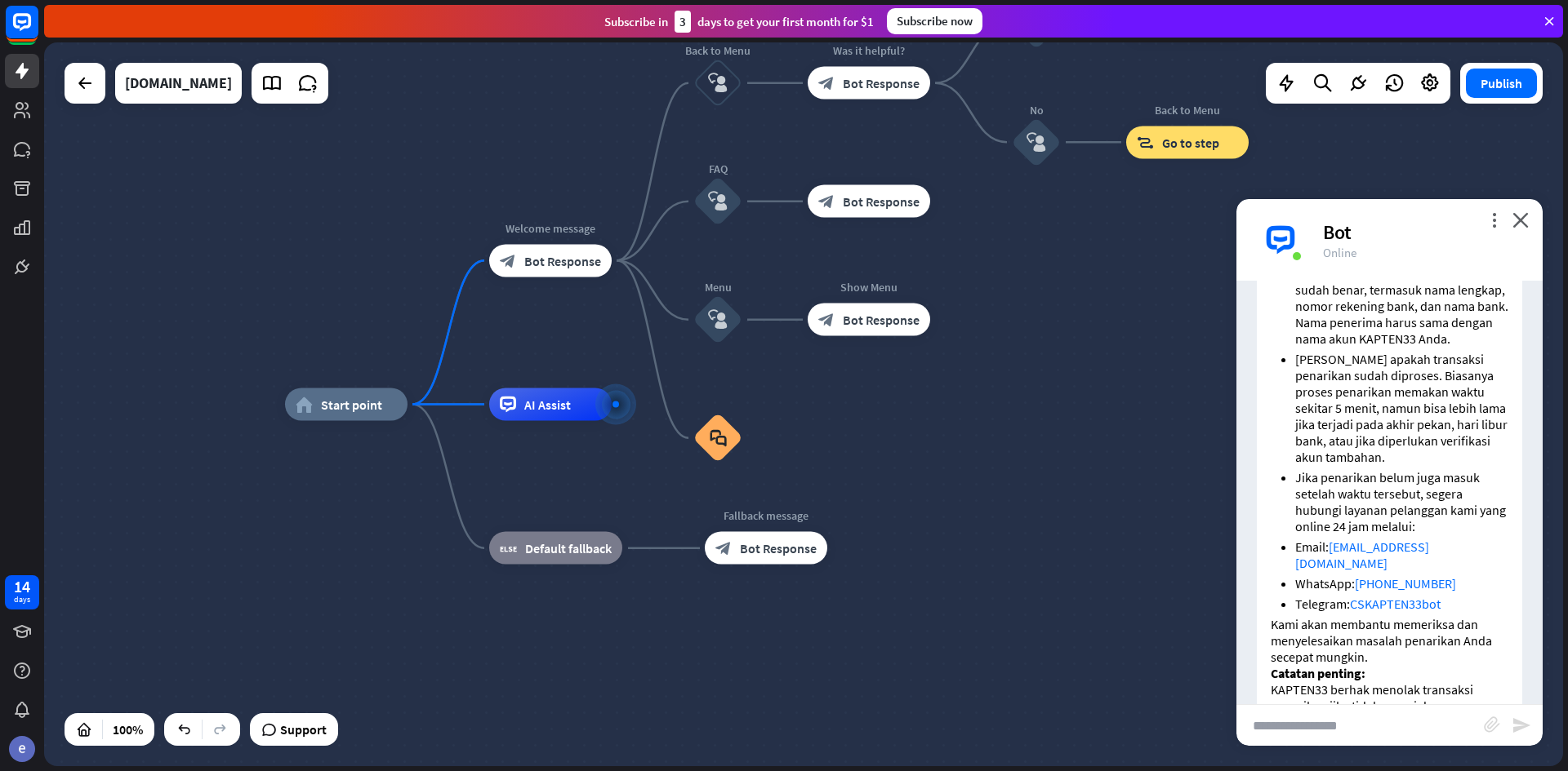
scroll to position [2676, 0]
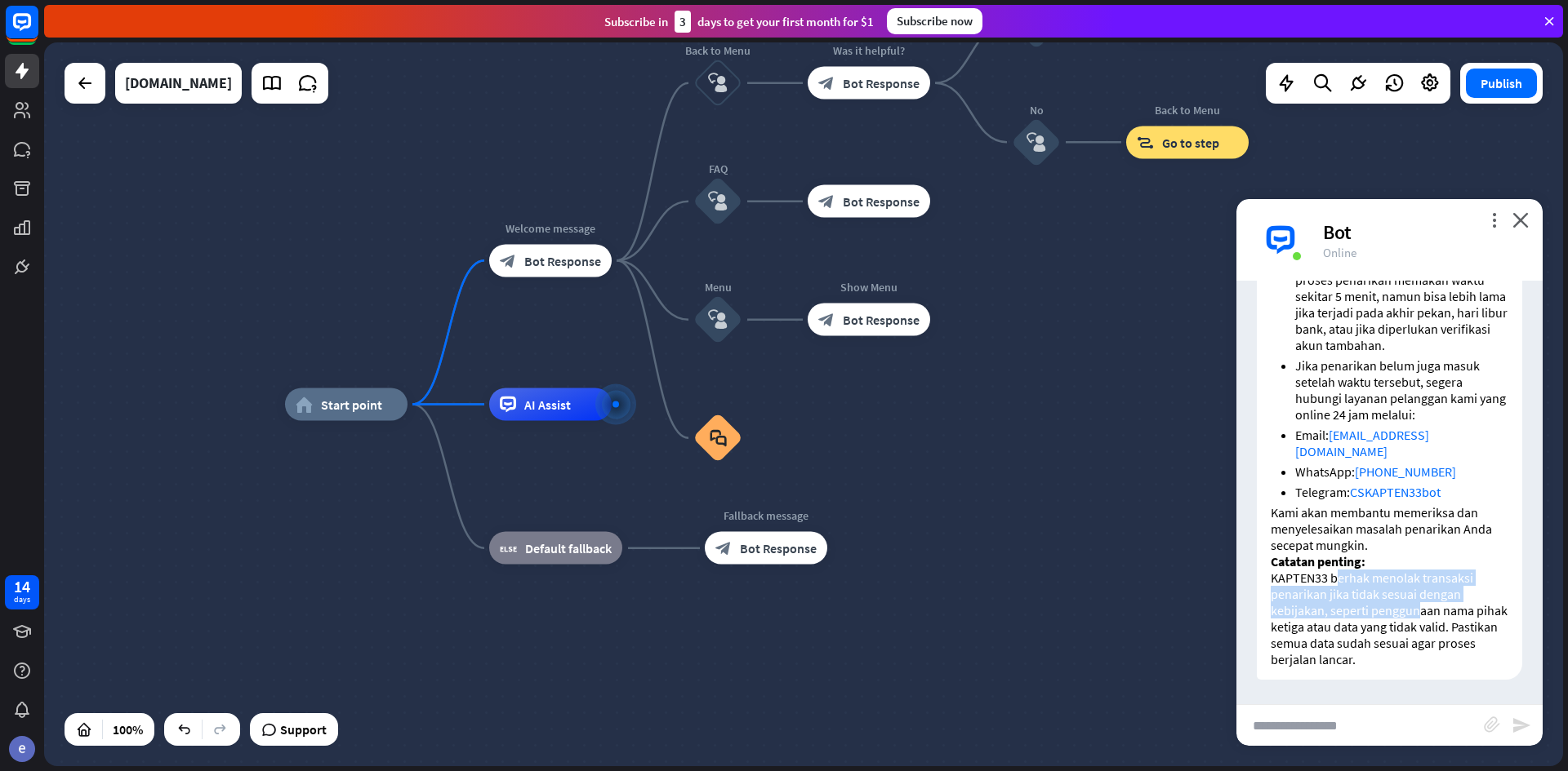
drag, startPoint x: 1334, startPoint y: 582, endPoint x: 1414, endPoint y: 612, distance: 85.4
click at [1414, 612] on p "Catatan penting: KAPTEN33 berhak menolak transaksi penarikan jika tidak sesuai …" at bounding box center [1390, 610] width 238 height 114
drag, startPoint x: 1404, startPoint y: 654, endPoint x: 1396, endPoint y: 684, distance: 31.0
click at [1402, 655] on p "Catatan penting: KAPTEN33 berhak menolak transaksi penarikan jika tidak sesuai …" at bounding box center [1390, 610] width 238 height 114
click at [1397, 690] on div "Bot Hello! [PERSON_NAME], asisten virtual Anda. Izinkan saya memberikan informa…" at bounding box center [1389, 492] width 306 height 423
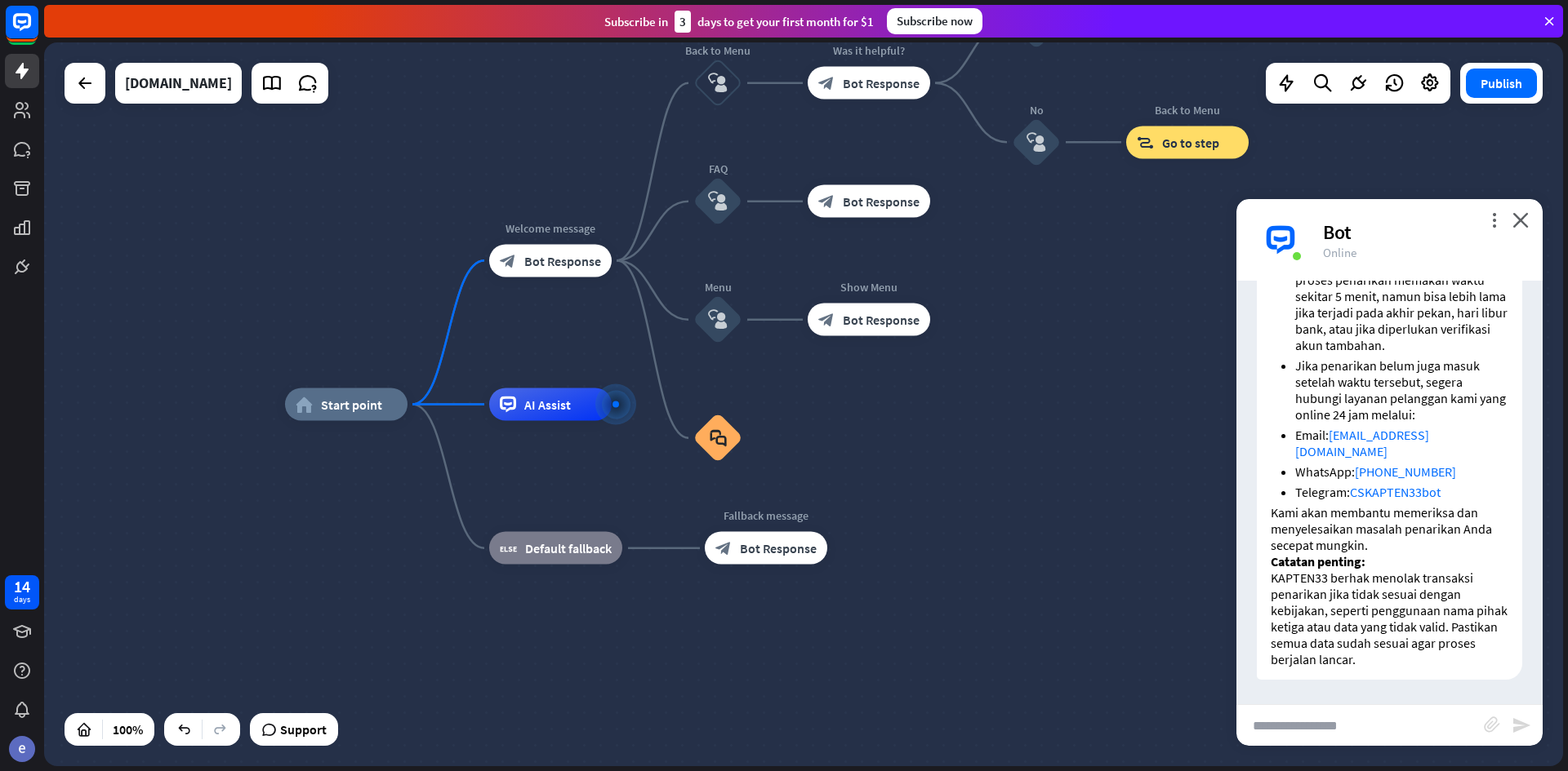
click at [1424, 608] on p "Catatan penting: KAPTEN33 berhak menolak transaksi penarikan jika tidak sesuai …" at bounding box center [1390, 610] width 238 height 114
drag, startPoint x: 1365, startPoint y: 615, endPoint x: 1396, endPoint y: 603, distance: 33.2
click at [1367, 616] on p "Catatan penting: KAPTEN33 berhak menolak transaksi penarikan jika tidak sesuai …" at bounding box center [1390, 610] width 238 height 114
click at [1386, 594] on p "Catatan penting: KAPTEN33 berhak menolak transaksi penarikan jika tidak sesuai …" at bounding box center [1390, 610] width 238 height 114
click at [1381, 598] on p "Catatan penting: KAPTEN33 berhak menolak transaksi penarikan jika tidak sesuai …" at bounding box center [1390, 610] width 238 height 114
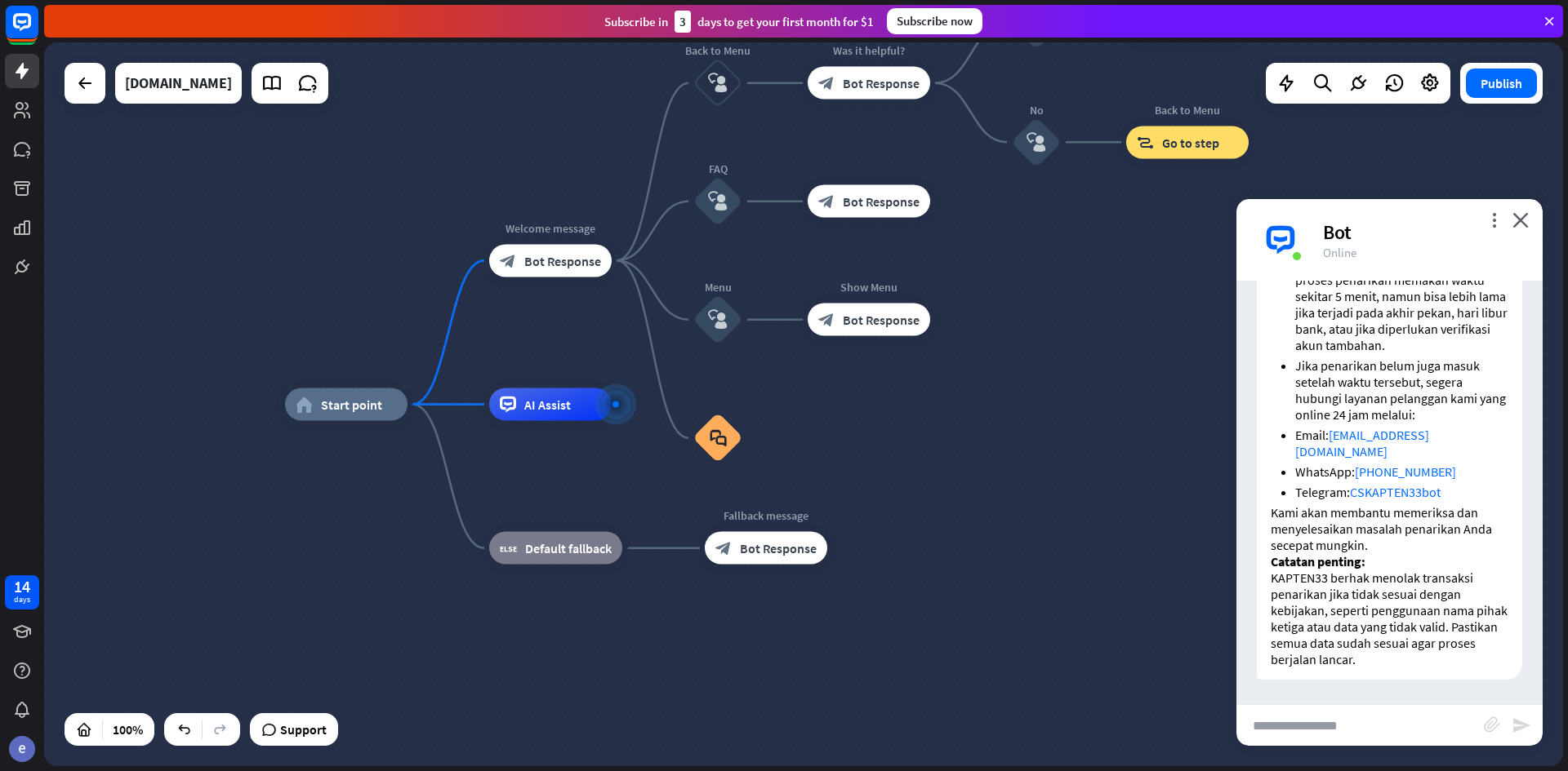
click at [1409, 619] on p "Catatan penting: KAPTEN33 berhak menolak transaksi penarikan jika tidak sesuai …" at bounding box center [1390, 610] width 238 height 114
click at [1416, 631] on p "Catatan penting: KAPTEN33 berhak menolak transaksi penarikan jika tidak sesuai …" at bounding box center [1390, 610] width 238 height 114
click at [742, 444] on div "block_faq" at bounding box center [718, 438] width 49 height 49
drag, startPoint x: 1124, startPoint y: 458, endPoint x: 716, endPoint y: 435, distance: 408.6
click at [1115, 458] on div "home_2 Start point Welcome message block_bot_response Bot Response Back to Menu…" at bounding box center [1044, 766] width 1518 height 724
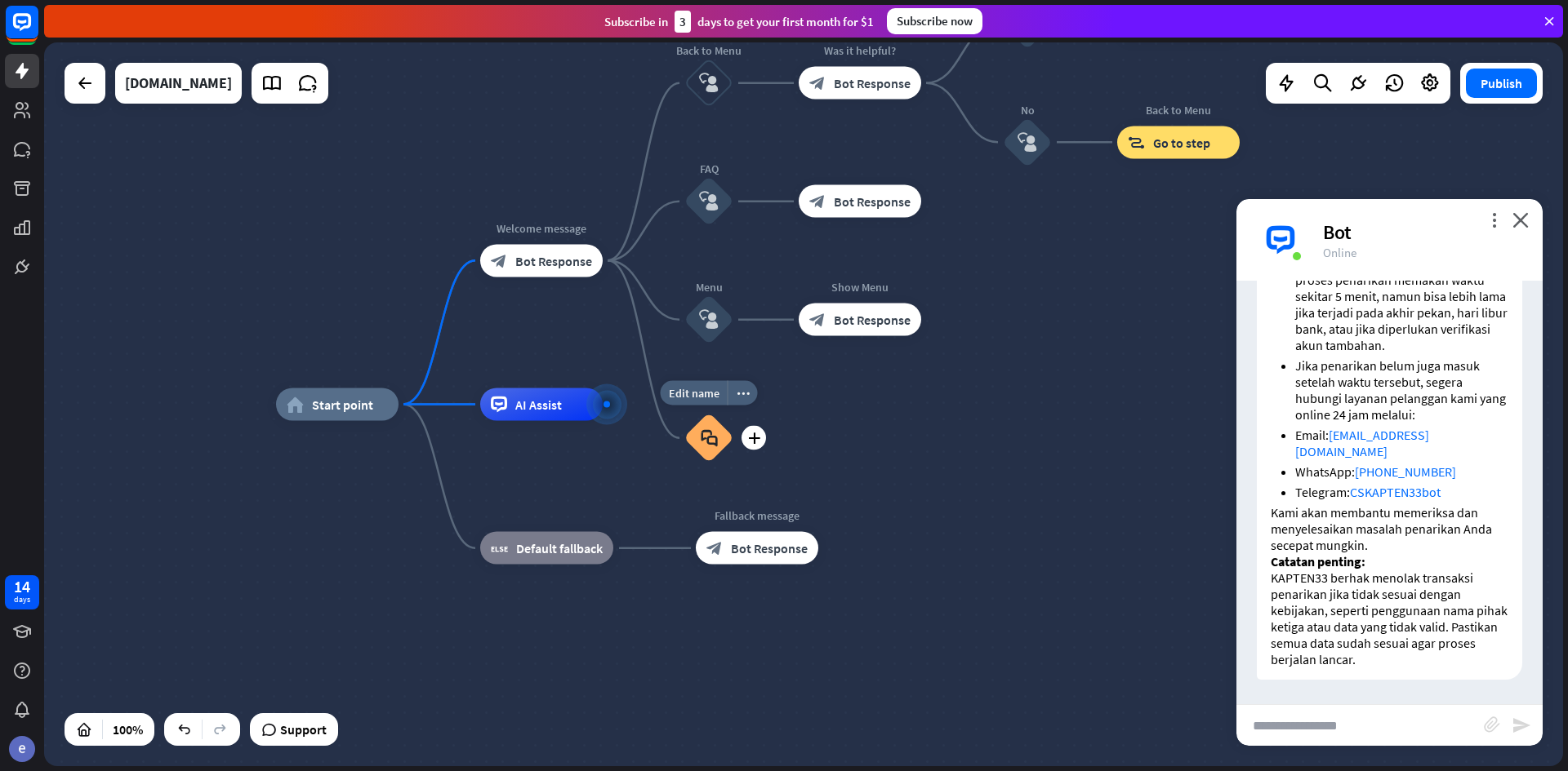
drag, startPoint x: 636, startPoint y: 475, endPoint x: 627, endPoint y: 466, distance: 12.7
click at [629, 468] on div "home_2 Start point Welcome message block_bot_response Bot Response Back to Menu…" at bounding box center [1035, 766] width 1518 height 724
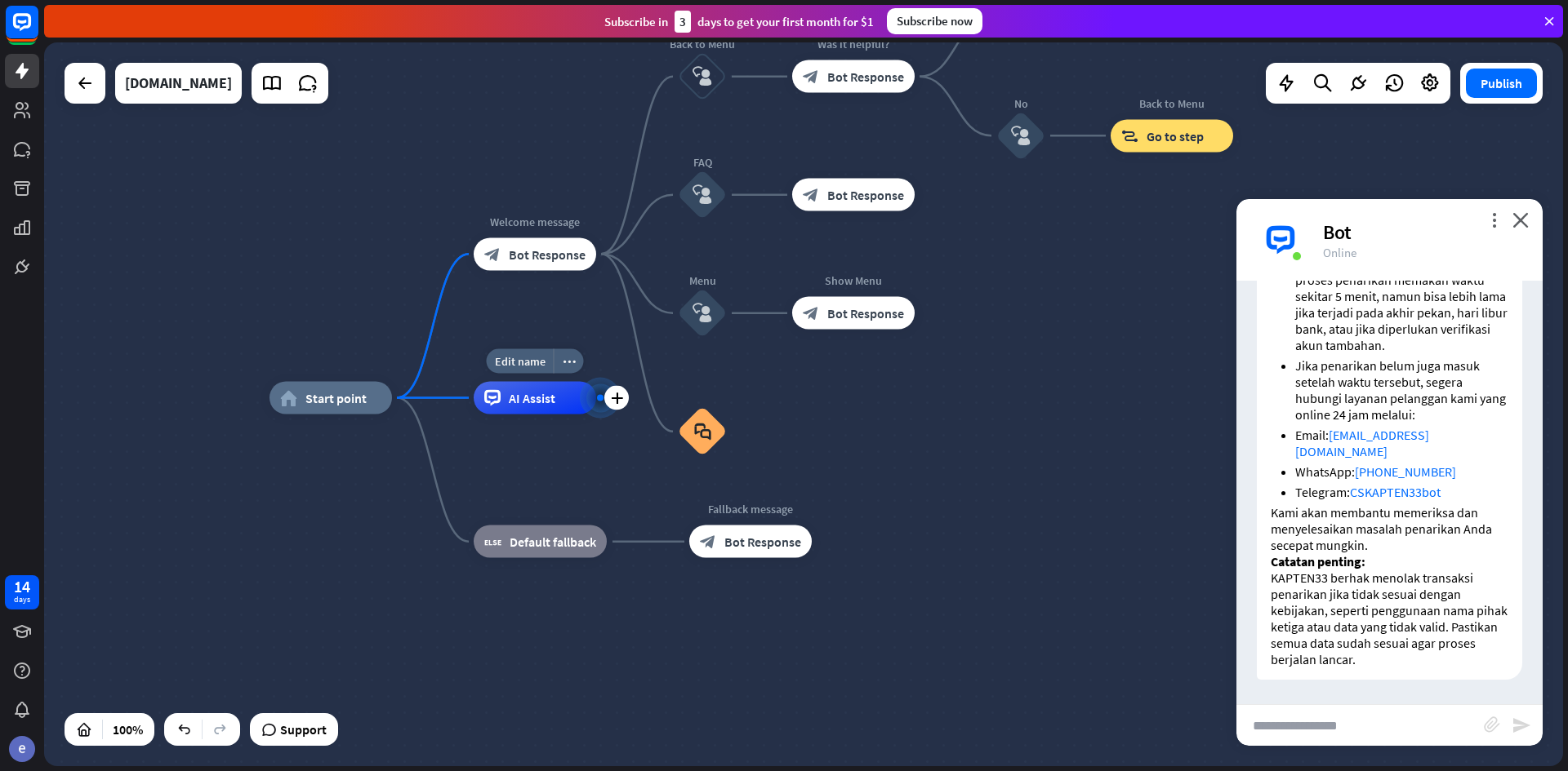
click at [606, 405] on div at bounding box center [600, 398] width 17 height 17
click at [619, 399] on icon "plus" at bounding box center [617, 399] width 12 height 12
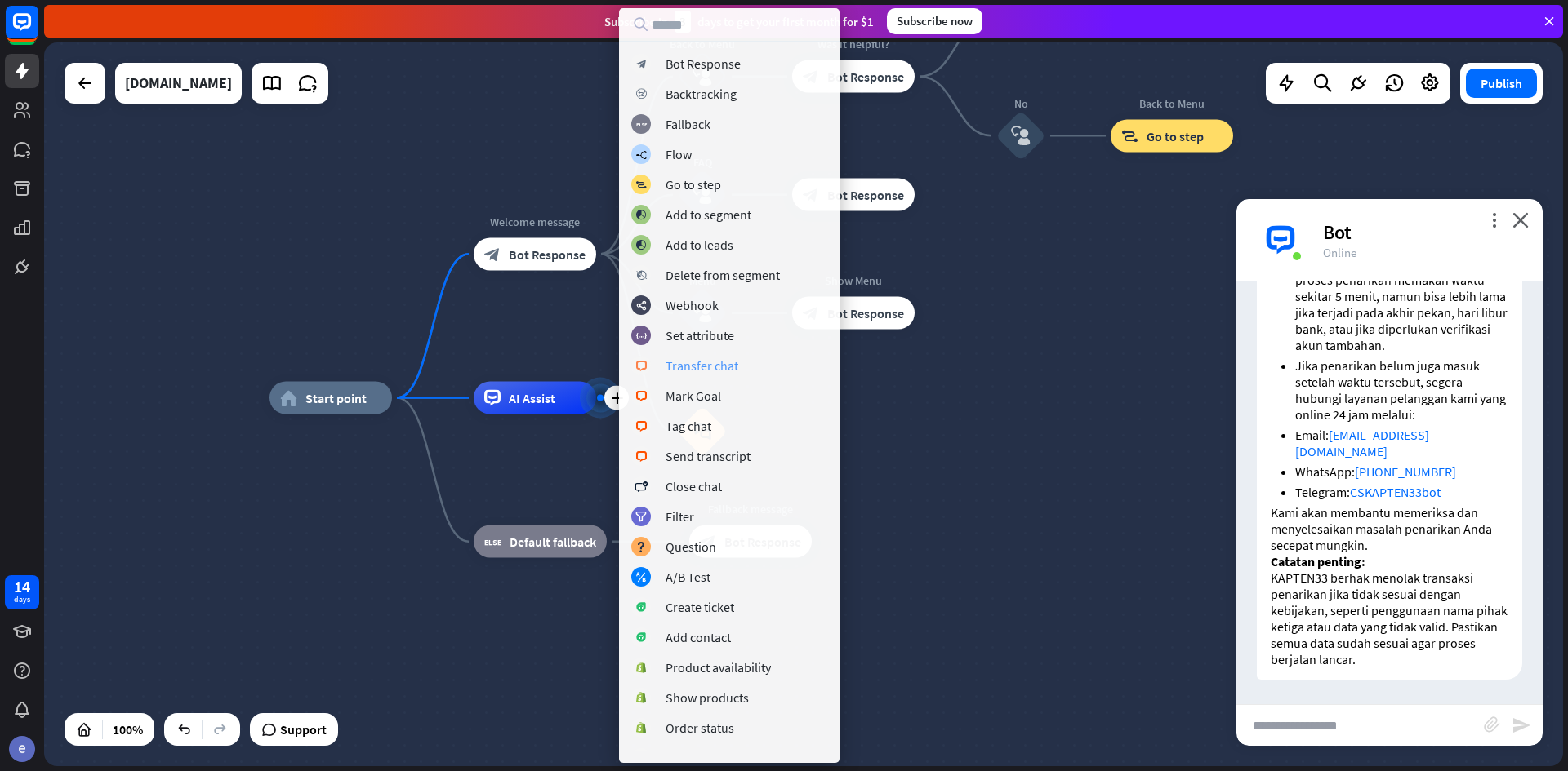
click at [743, 367] on div "block_livechat Transfer chat" at bounding box center [728, 366] width 196 height 20
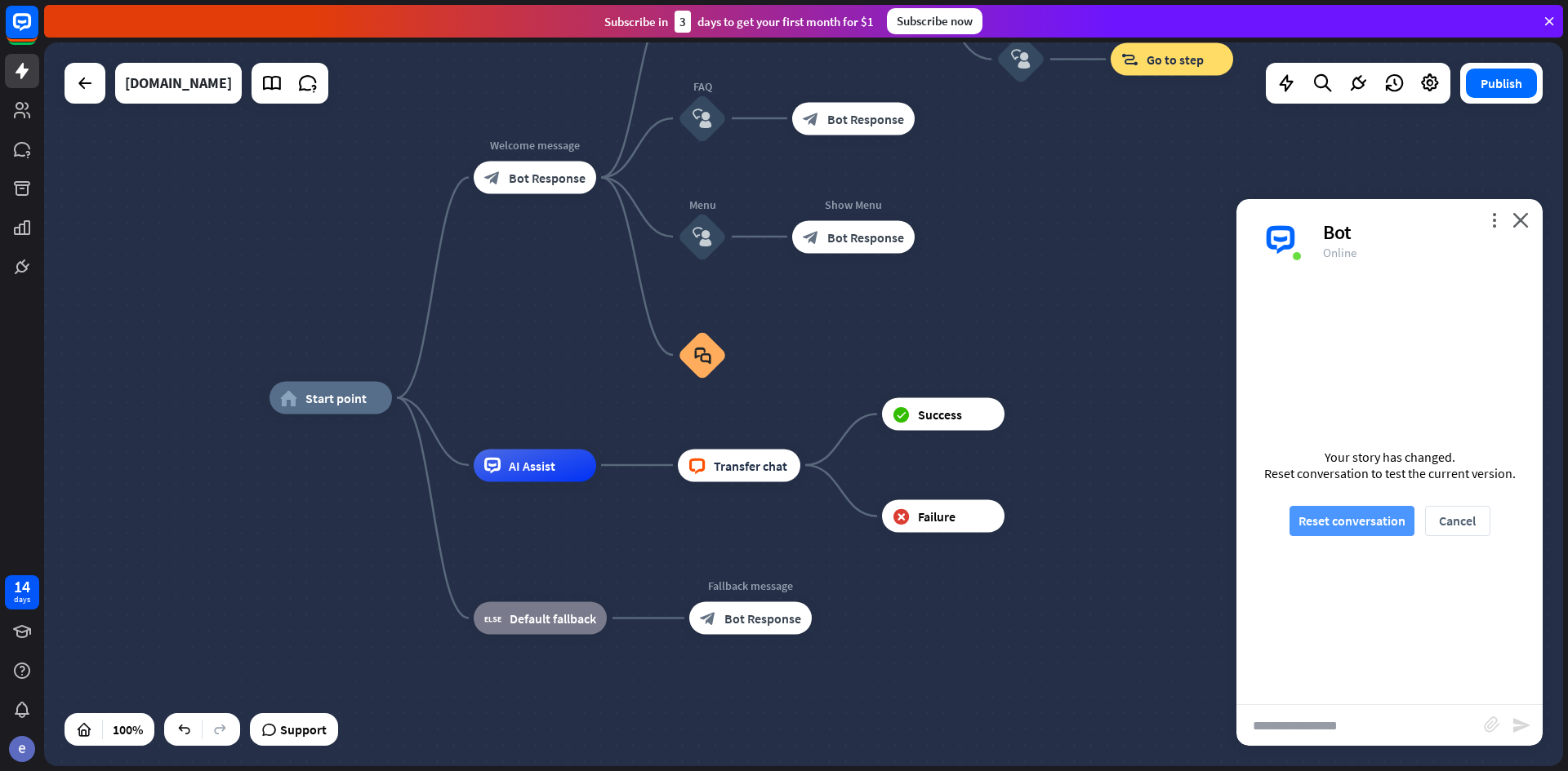
click at [1356, 523] on button "Reset conversation" at bounding box center [1351, 521] width 125 height 31
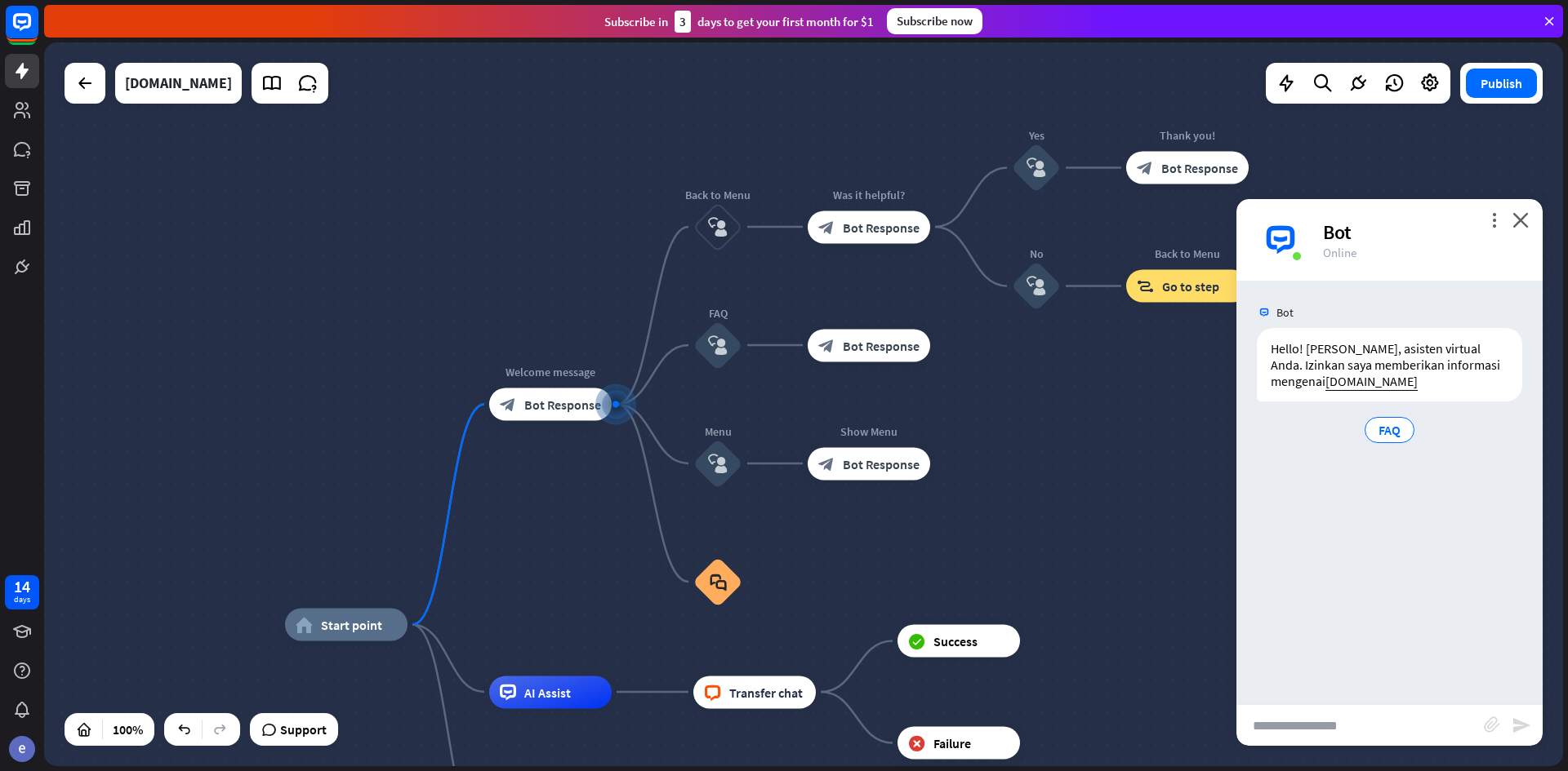
click at [1386, 742] on input "text" at bounding box center [1360, 725] width 248 height 40
type input "**********"
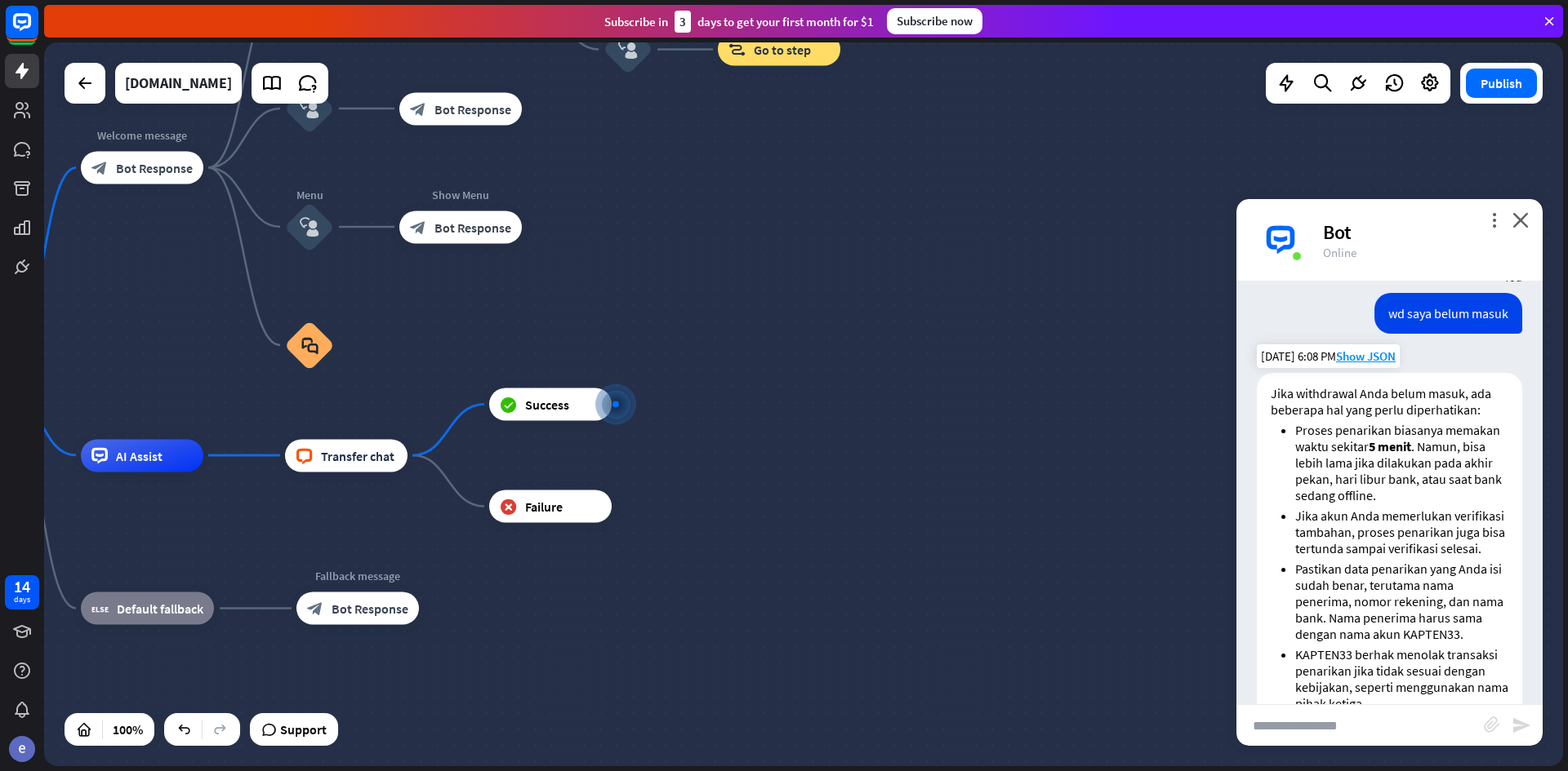
scroll to position [392, 0]
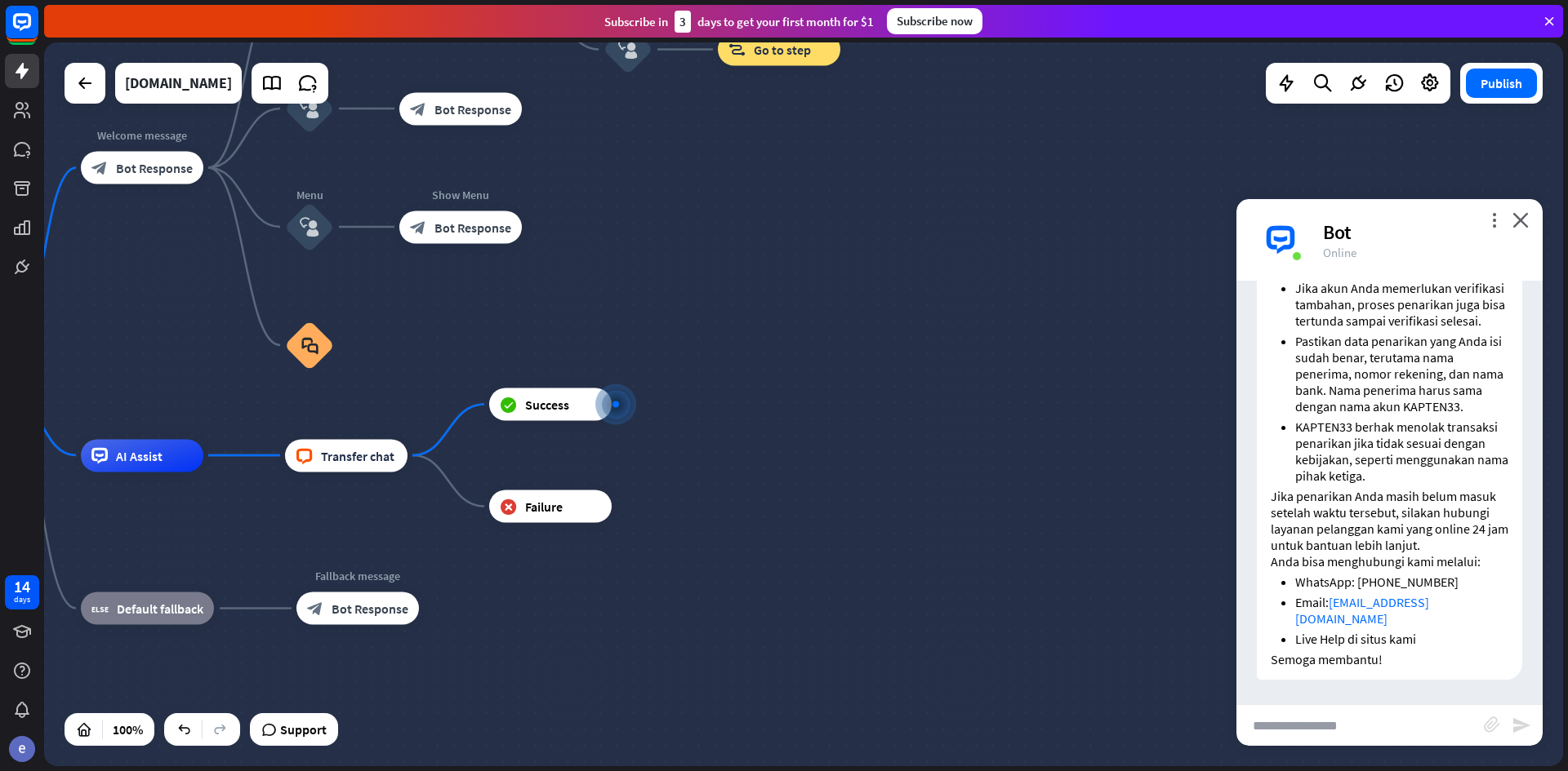
click at [1381, 726] on input "text" at bounding box center [1360, 725] width 248 height 40
click at [533, 359] on div "Edit name" at bounding box center [535, 368] width 67 height 25
click at [550, 414] on div "block_success Success" at bounding box center [550, 405] width 122 height 33
click at [553, 404] on span "Success" at bounding box center [547, 405] width 44 height 17
click at [630, 403] on icon "plus" at bounding box center [632, 405] width 12 height 12
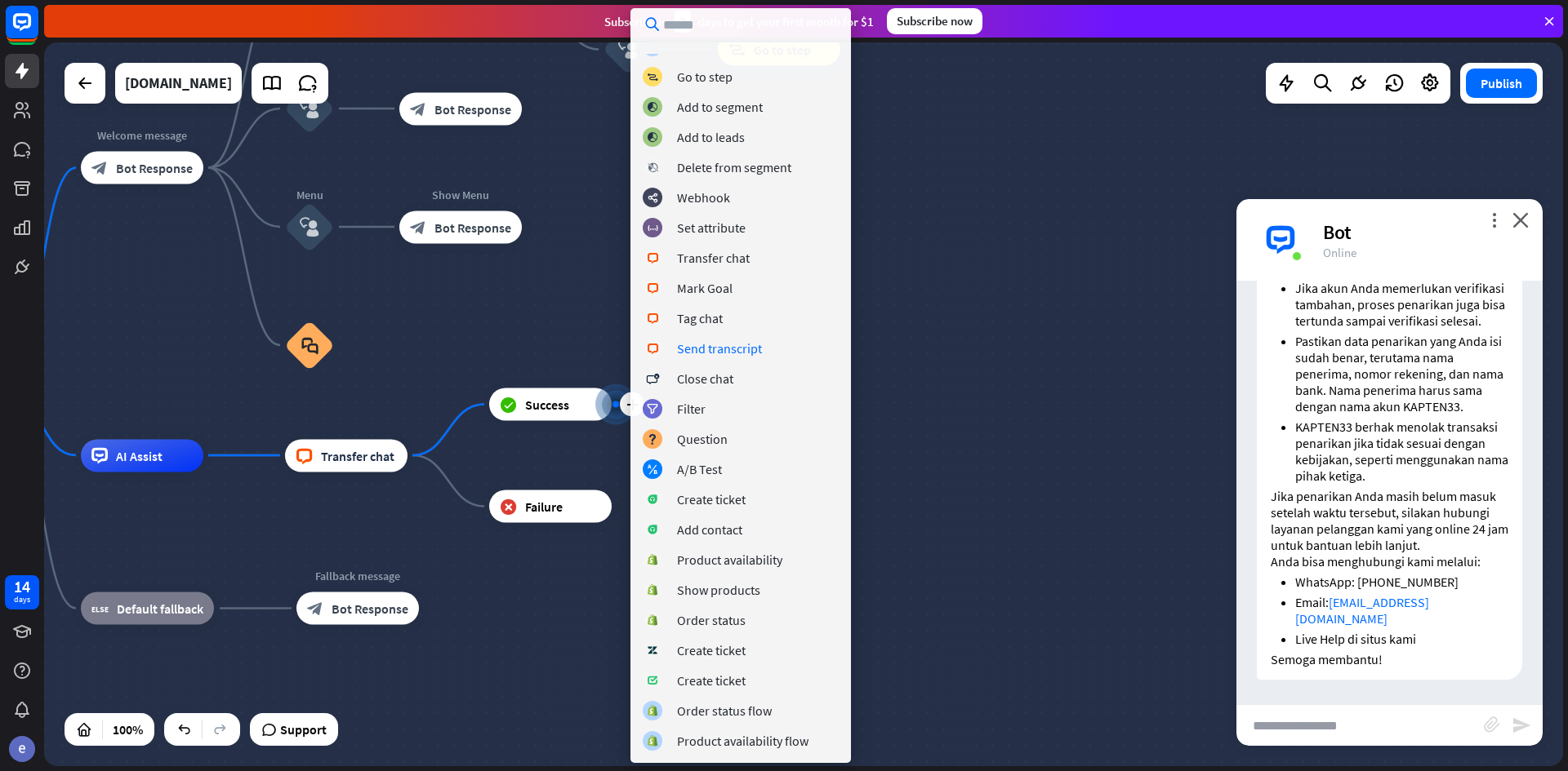
scroll to position [310, 0]
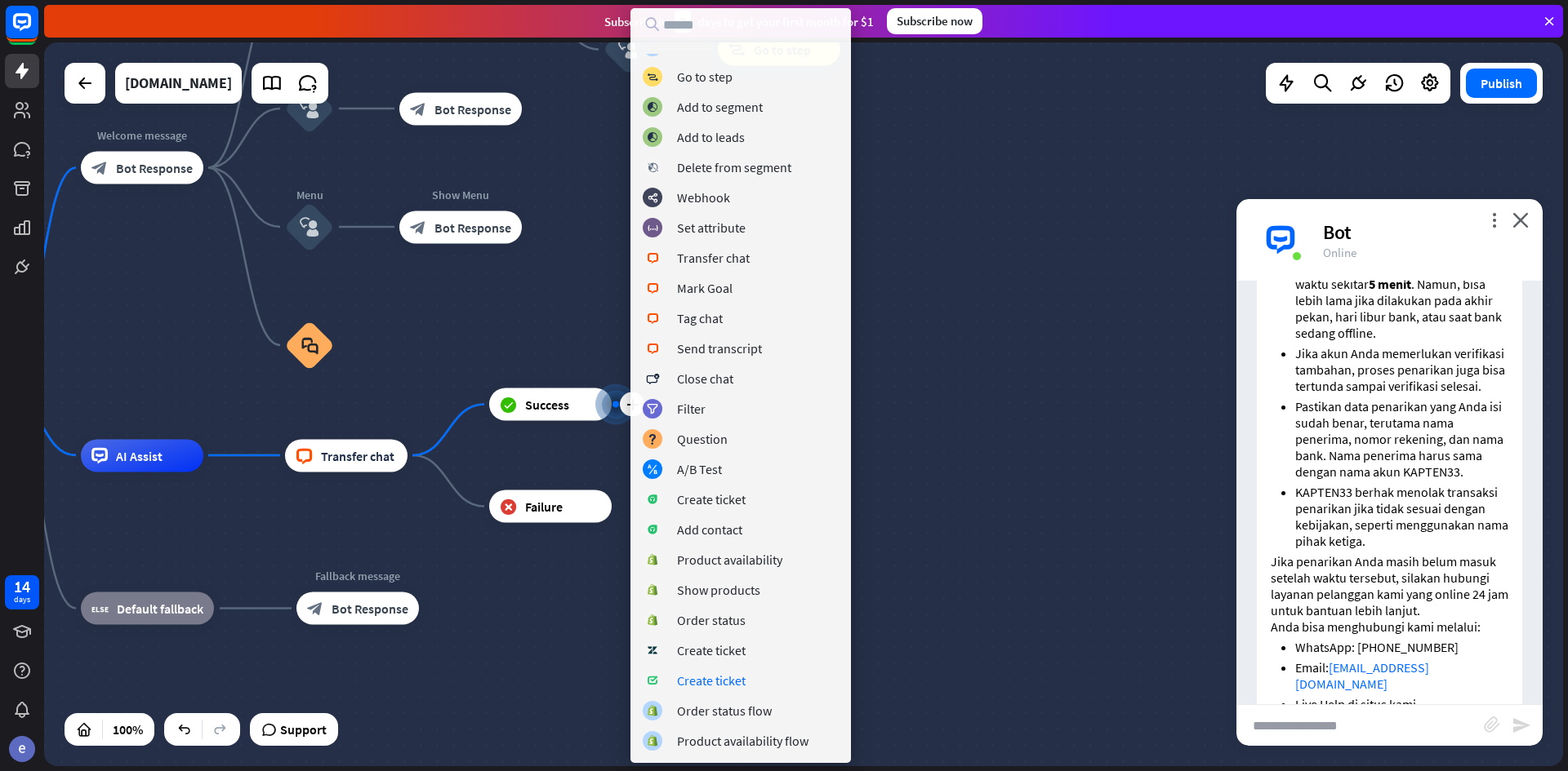
click at [911, 555] on div "home_2 Start point Welcome message block_bot_response Bot Response Back to Menu…" at bounding box center [636, 750] width 1518 height 724
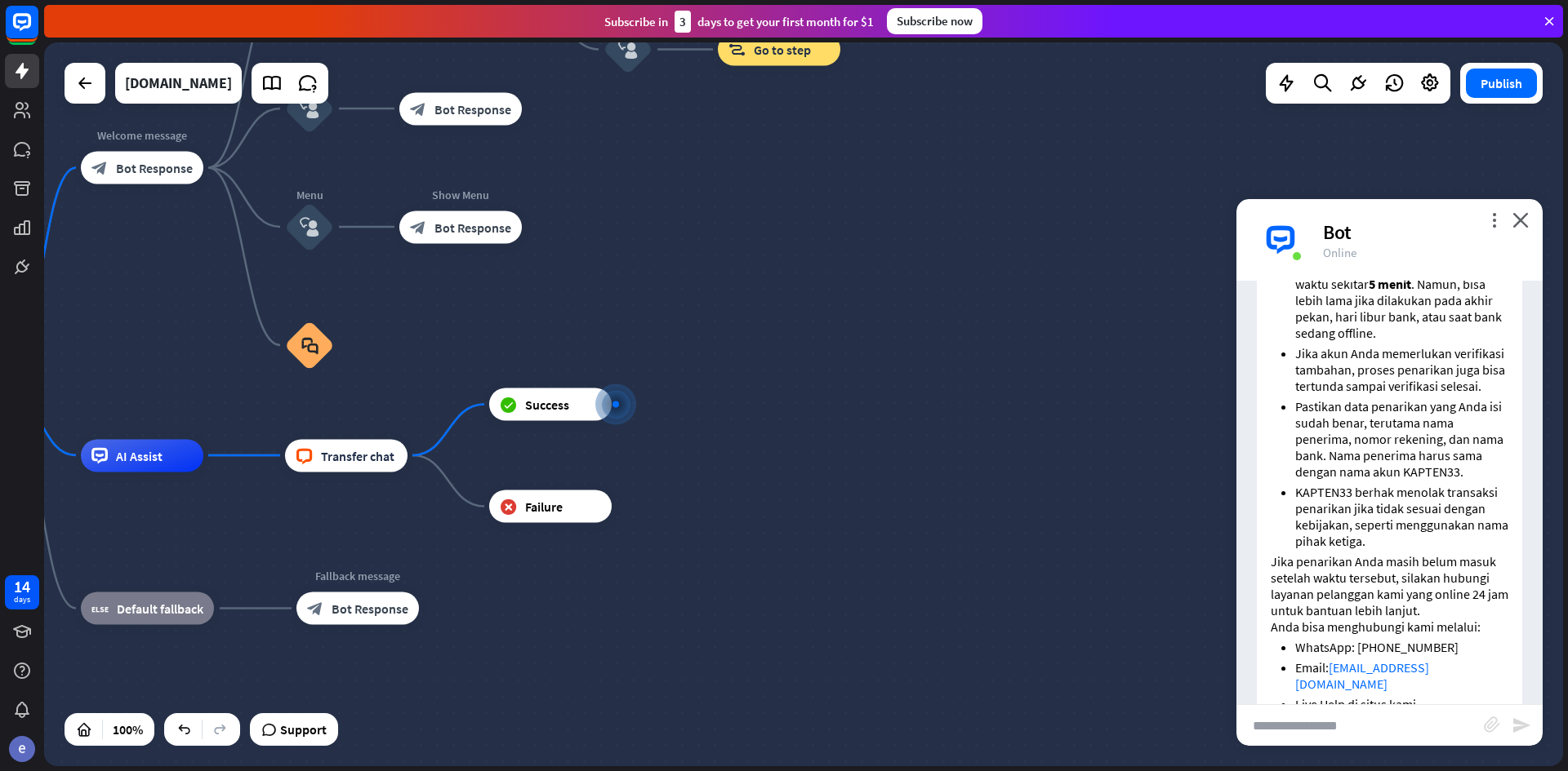
drag, startPoint x: 1510, startPoint y: 225, endPoint x: 1567, endPoint y: 210, distance: 58.9
click at [1510, 224] on div "Bot" at bounding box center [1423, 232] width 200 height 26
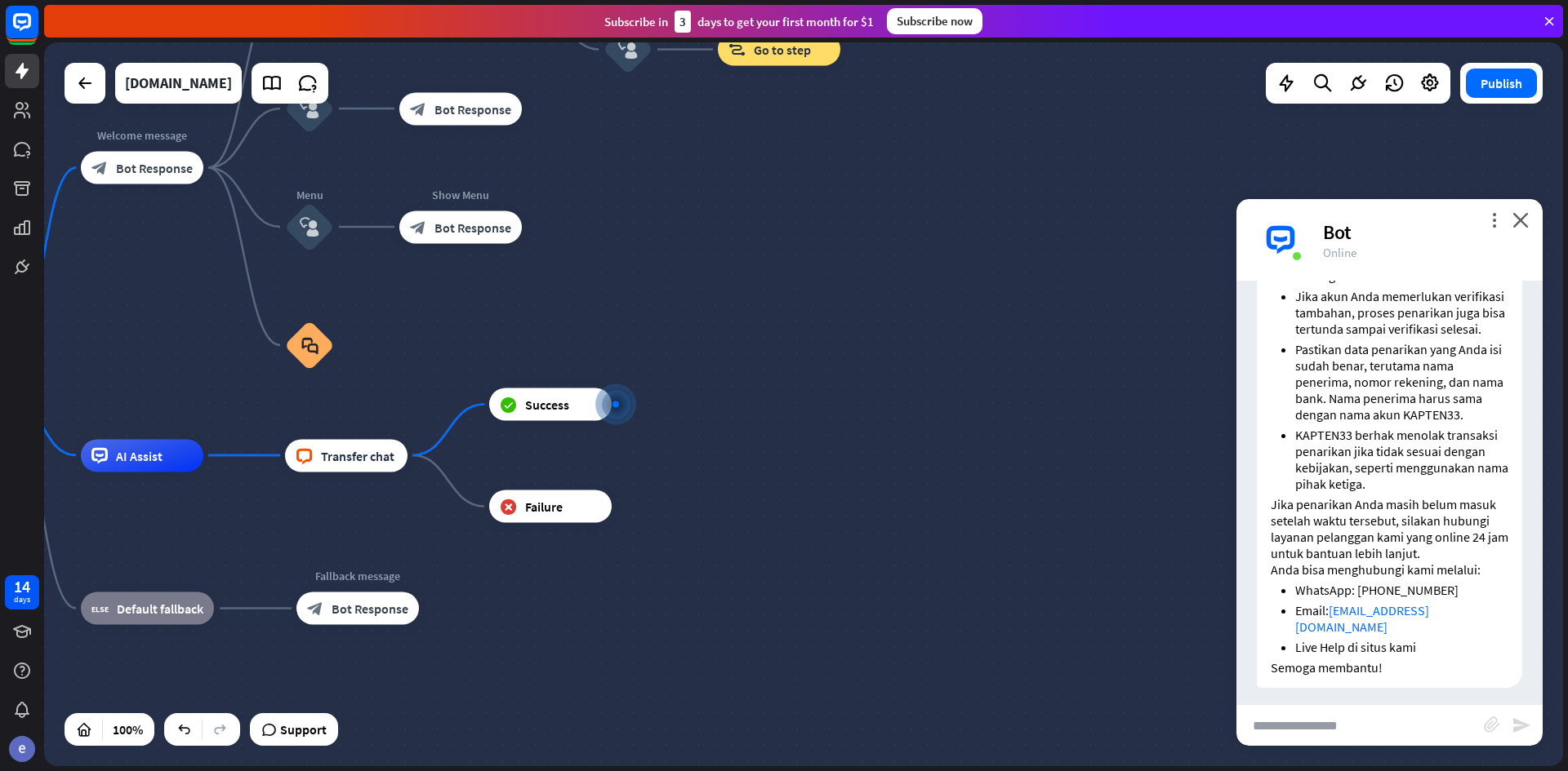
scroll to position [392, 0]
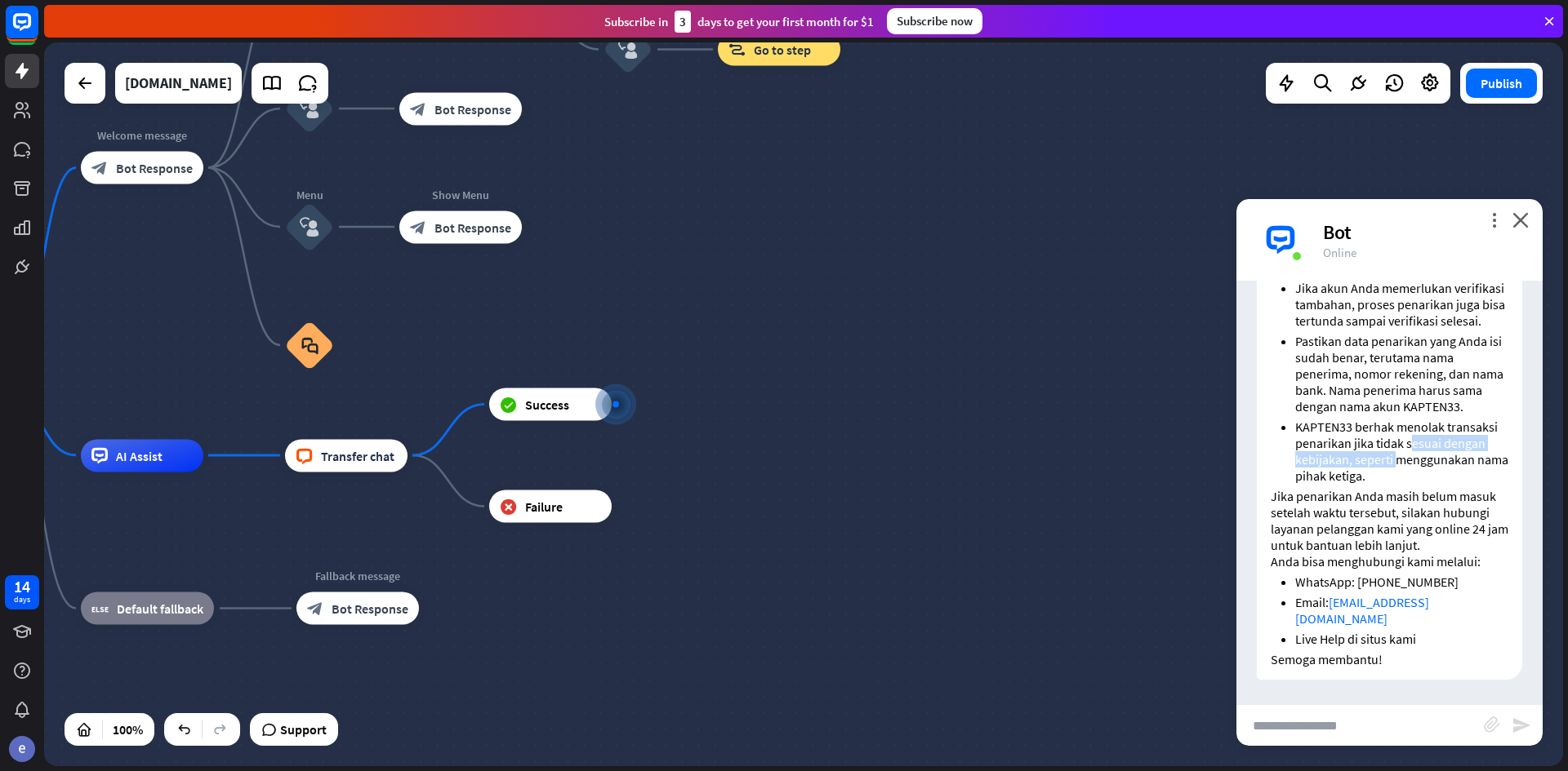
drag, startPoint x: 1429, startPoint y: 456, endPoint x: 1400, endPoint y: 476, distance: 35.2
click at [1400, 476] on li "KAPTEN33 berhak menolak transaksi penarikan jika tidak sesuai dengan kebijakan,…" at bounding box center [1401, 451] width 213 height 65
click at [1402, 476] on li "KAPTEN33 berhak menolak transaksi penarikan jika tidak sesuai dengan kebijakan,…" at bounding box center [1401, 451] width 213 height 65
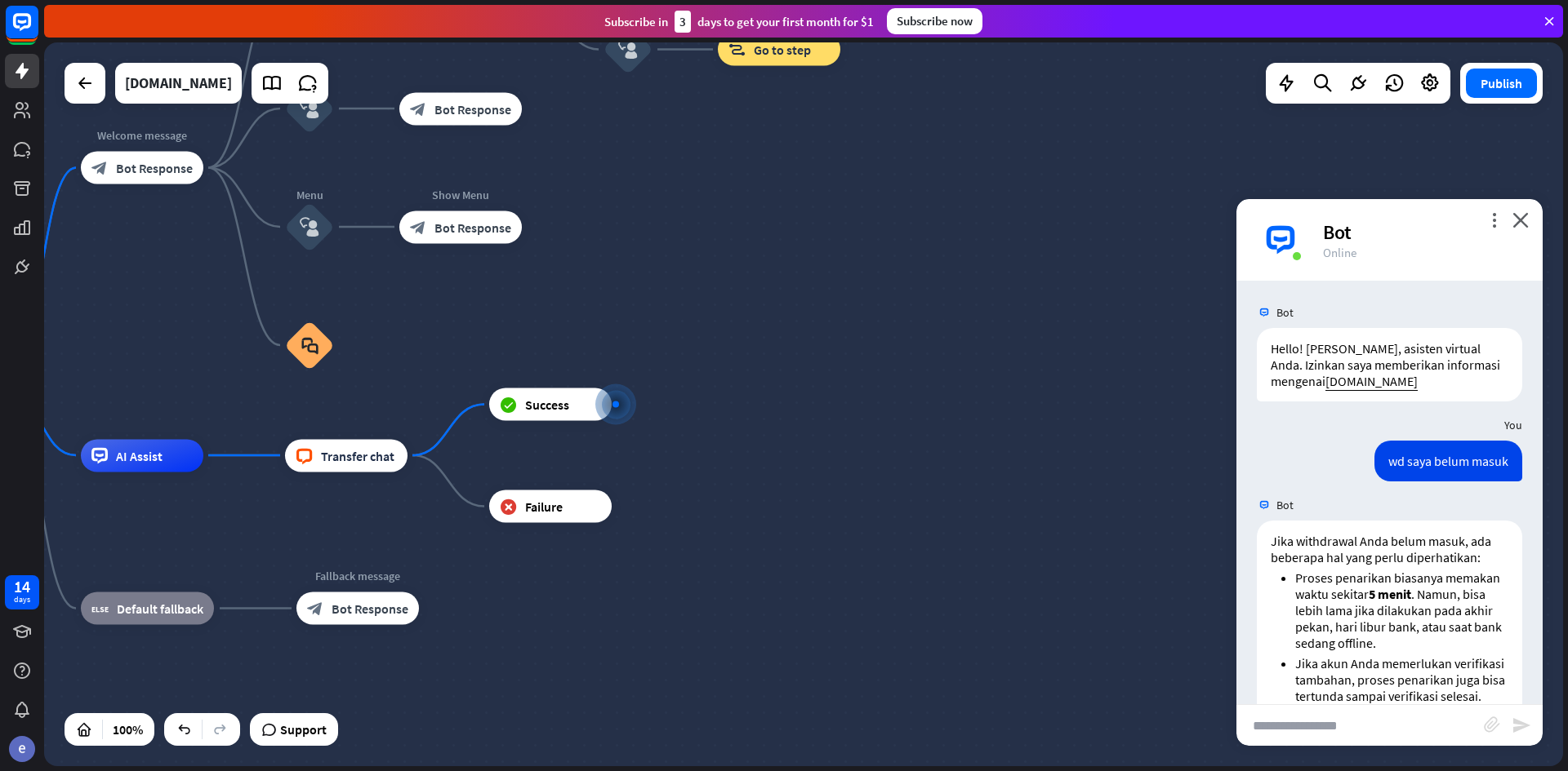
click at [1085, 515] on div "home_2 Start point Welcome message block_bot_response Bot Response Back to Menu…" at bounding box center [636, 750] width 1518 height 724
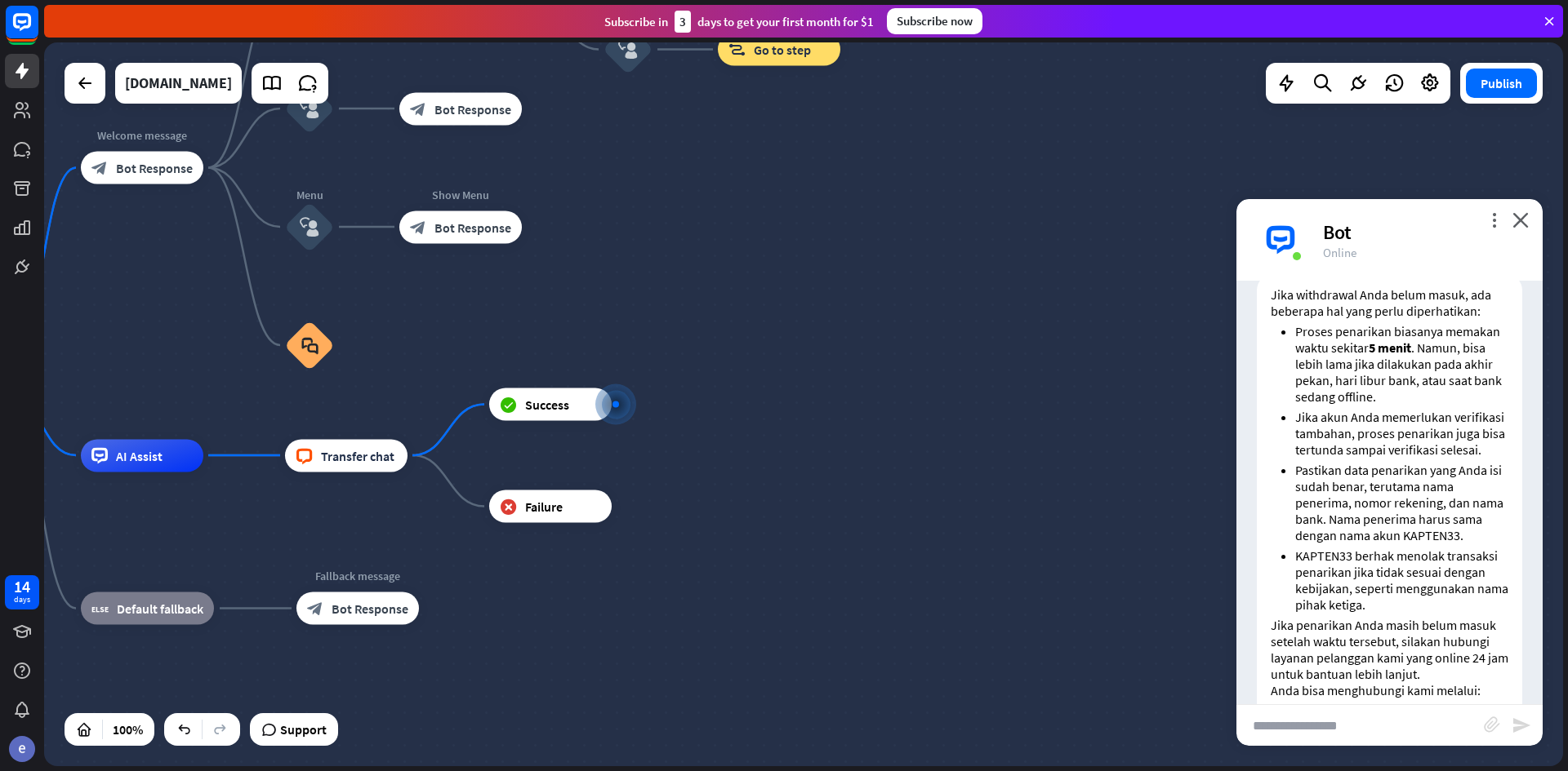
scroll to position [392, 0]
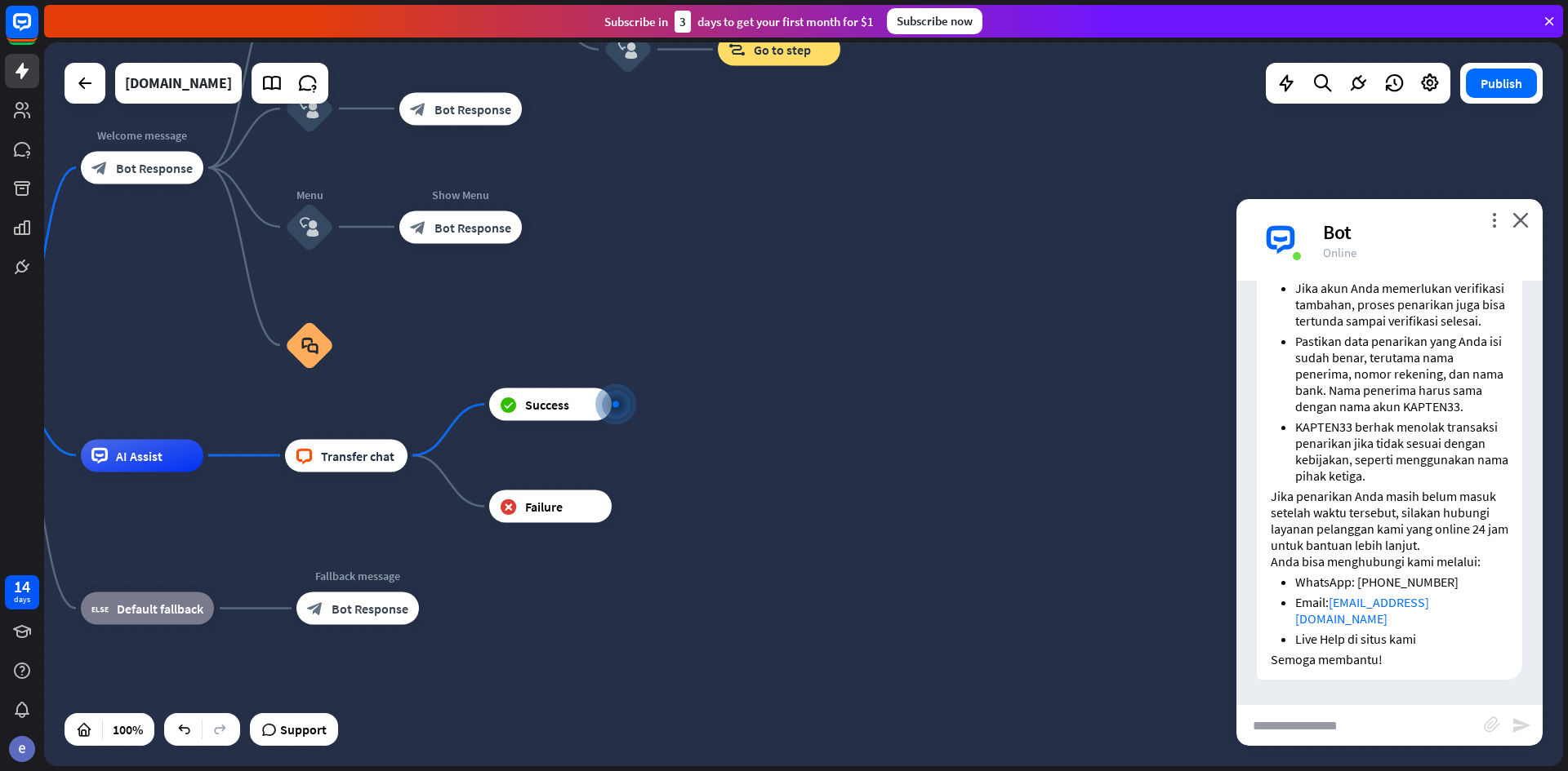
click at [1338, 722] on input "text" at bounding box center [1360, 725] width 248 height 40
click at [544, 397] on span "Success" at bounding box center [547, 405] width 44 height 17
click at [545, 403] on span "Success" at bounding box center [547, 405] width 44 height 17
click at [546, 403] on span "Success" at bounding box center [547, 405] width 44 height 17
click at [377, 468] on div "block_livechat Transfer chat" at bounding box center [346, 456] width 122 height 33
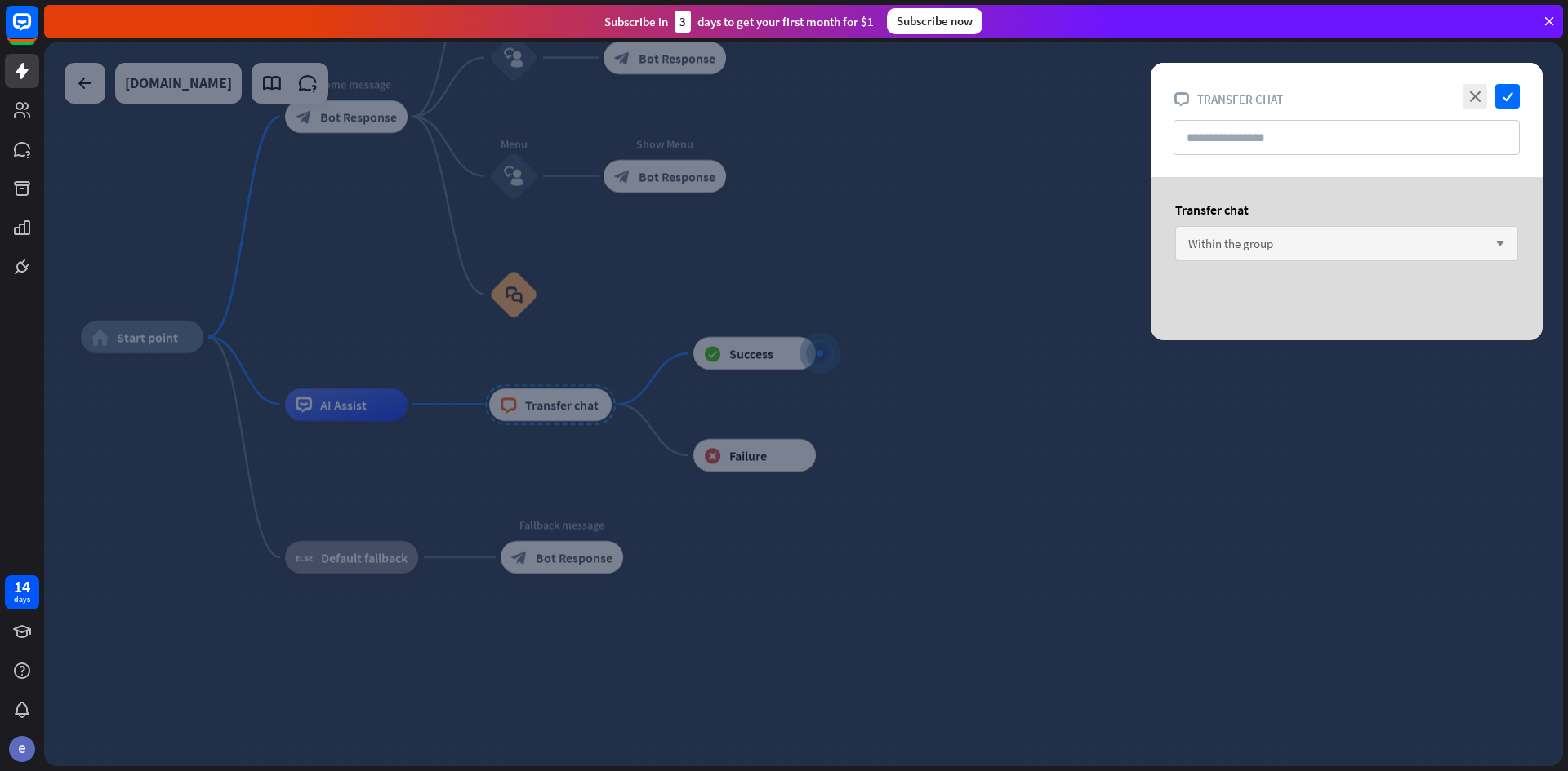
click at [1332, 246] on div "Within the group arrow_down" at bounding box center [1346, 244] width 343 height 35
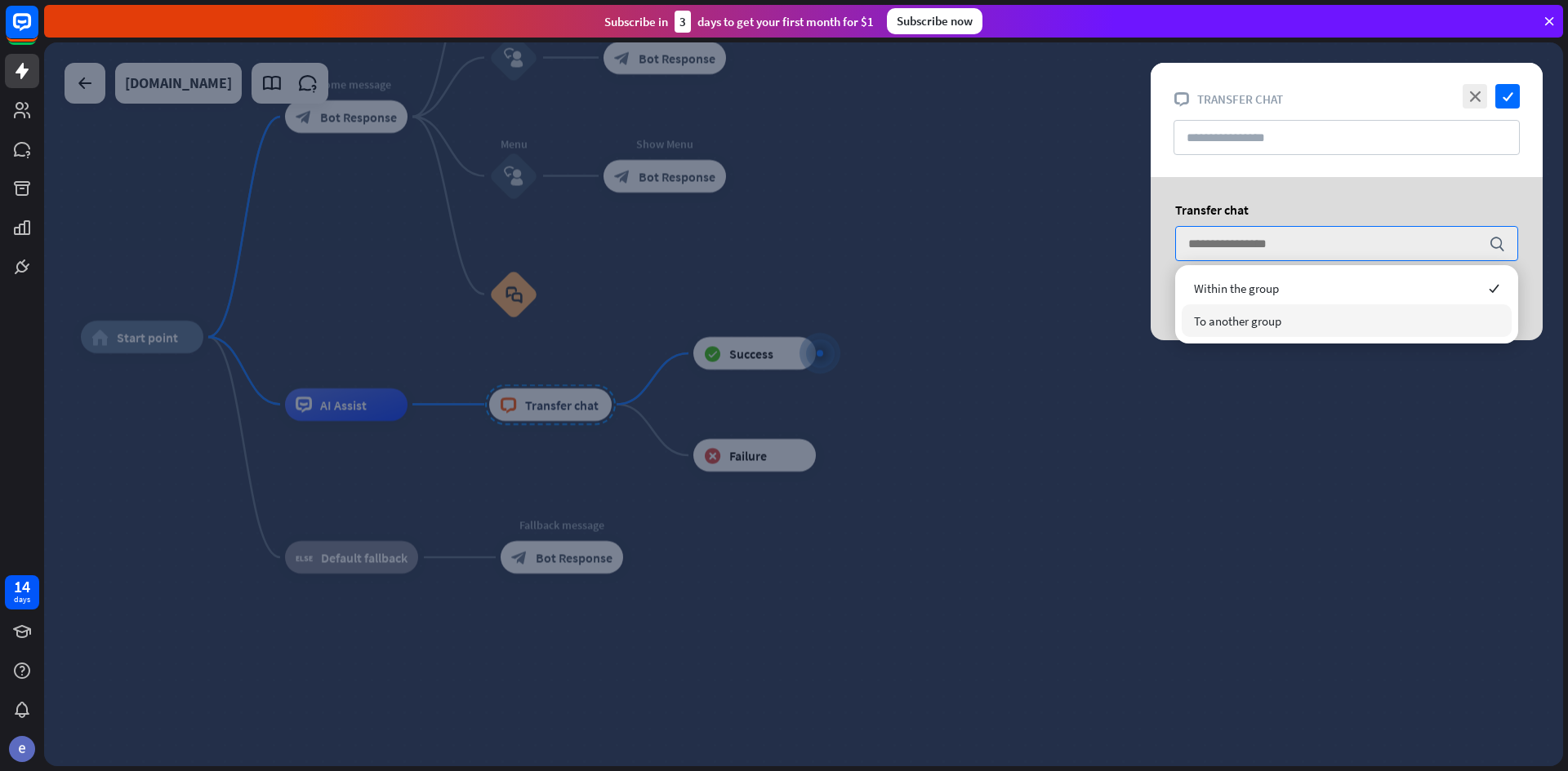
click at [1314, 310] on div "To another group" at bounding box center [1346, 321] width 329 height 33
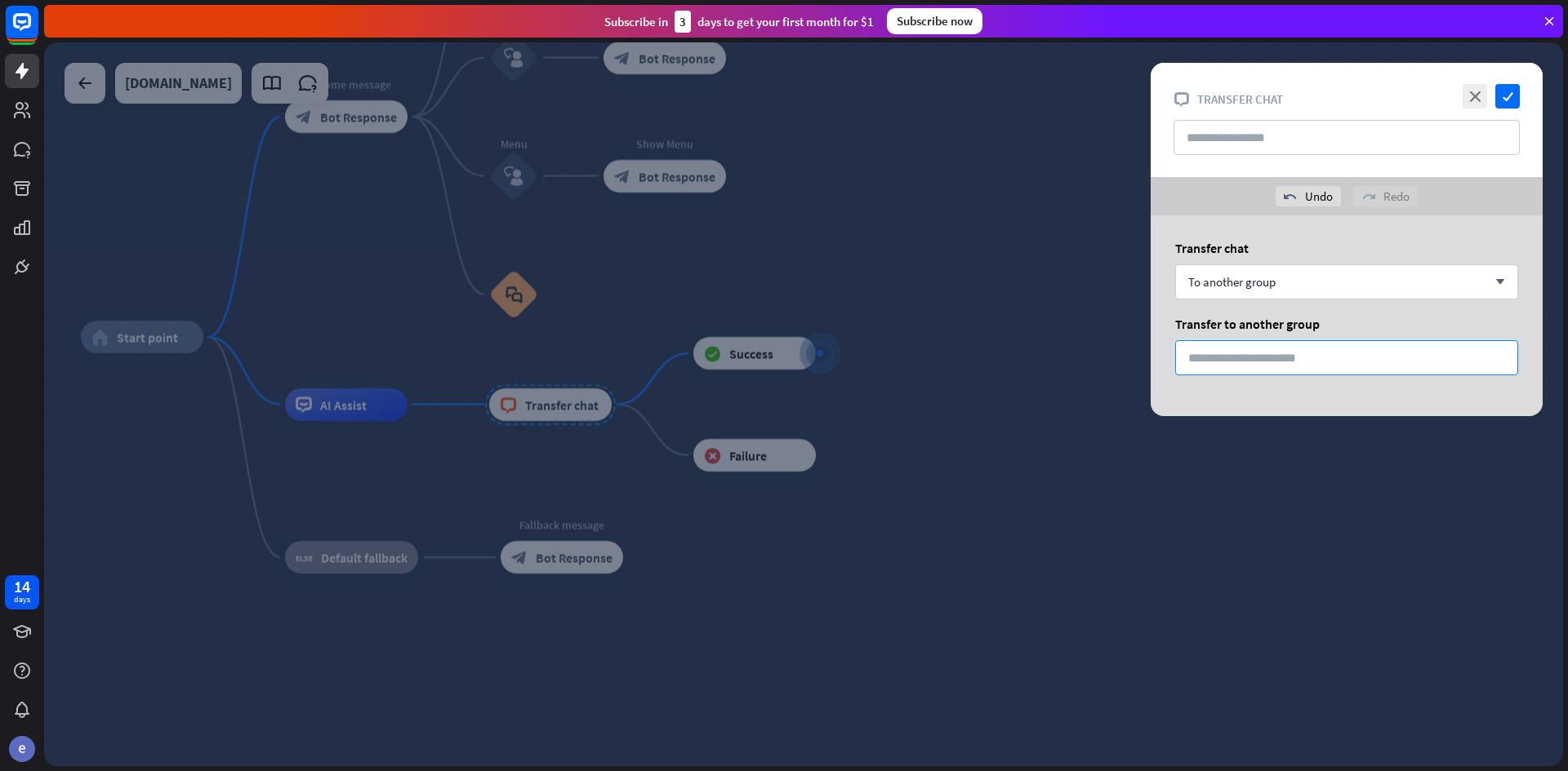
click at [1258, 365] on input "*" at bounding box center [1346, 357] width 343 height 35
drag, startPoint x: 1258, startPoint y: 365, endPoint x: 1125, endPoint y: 364, distance: 133.0
click at [1151, 364] on div "Transfer chat To another group arrow_down Transfer to another group *" at bounding box center [1346, 315] width 392 height 201
type input "*"
click at [1500, 91] on icon "check" at bounding box center [1508, 97] width 25 height 25
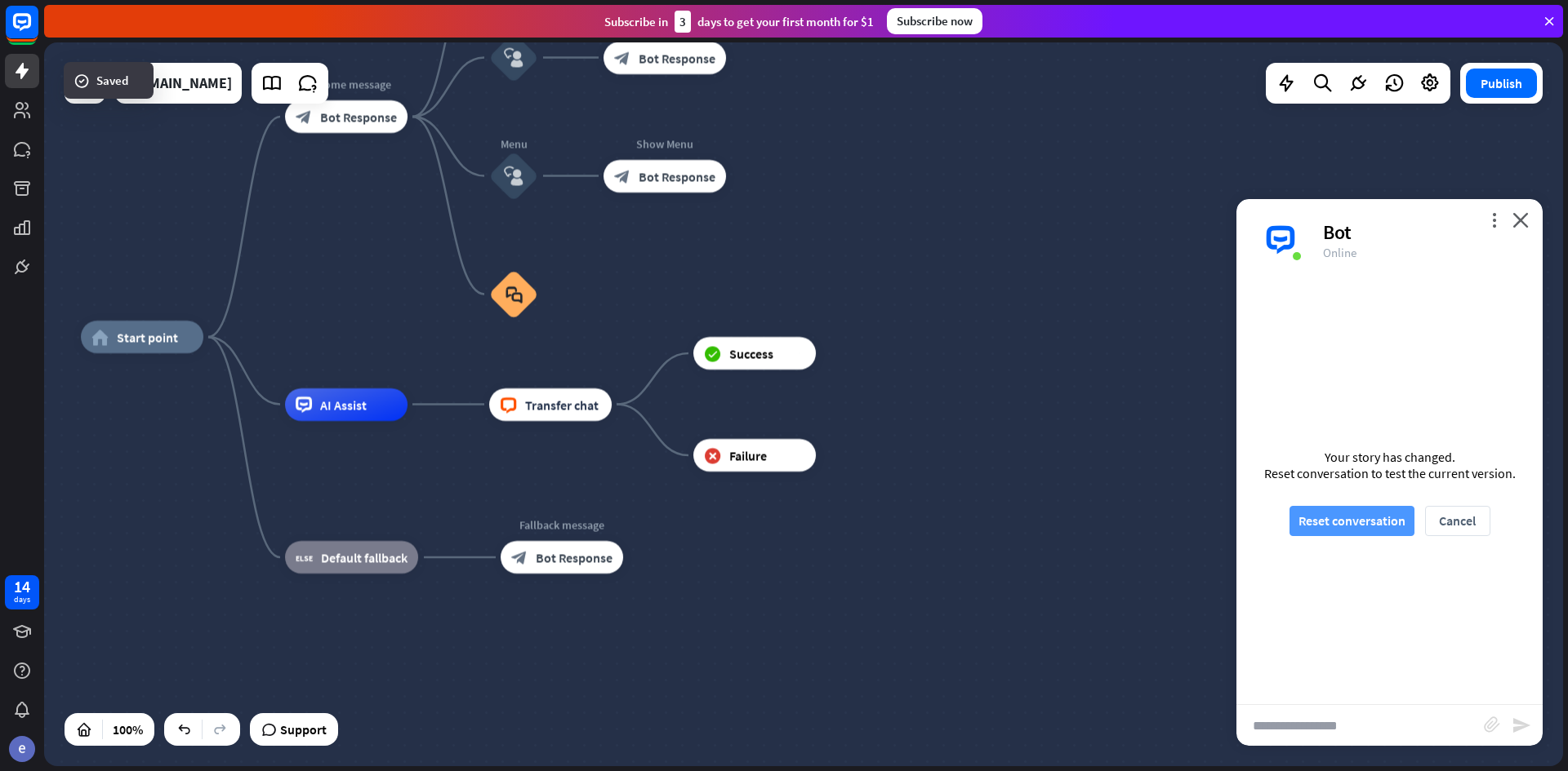
click at [1329, 521] on button "Reset conversation" at bounding box center [1351, 521] width 125 height 31
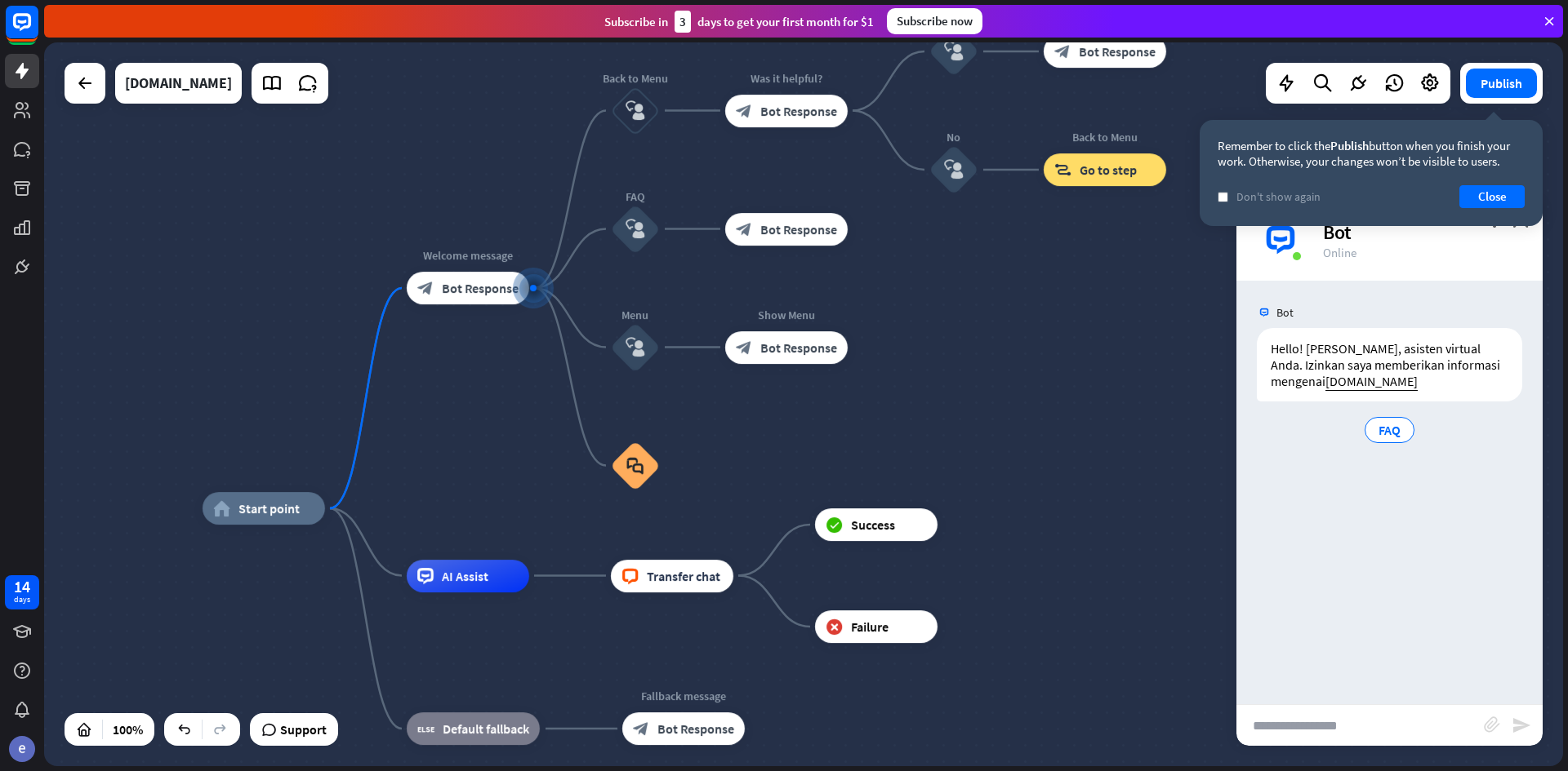
click at [1414, 727] on input "text" at bounding box center [1360, 725] width 248 height 40
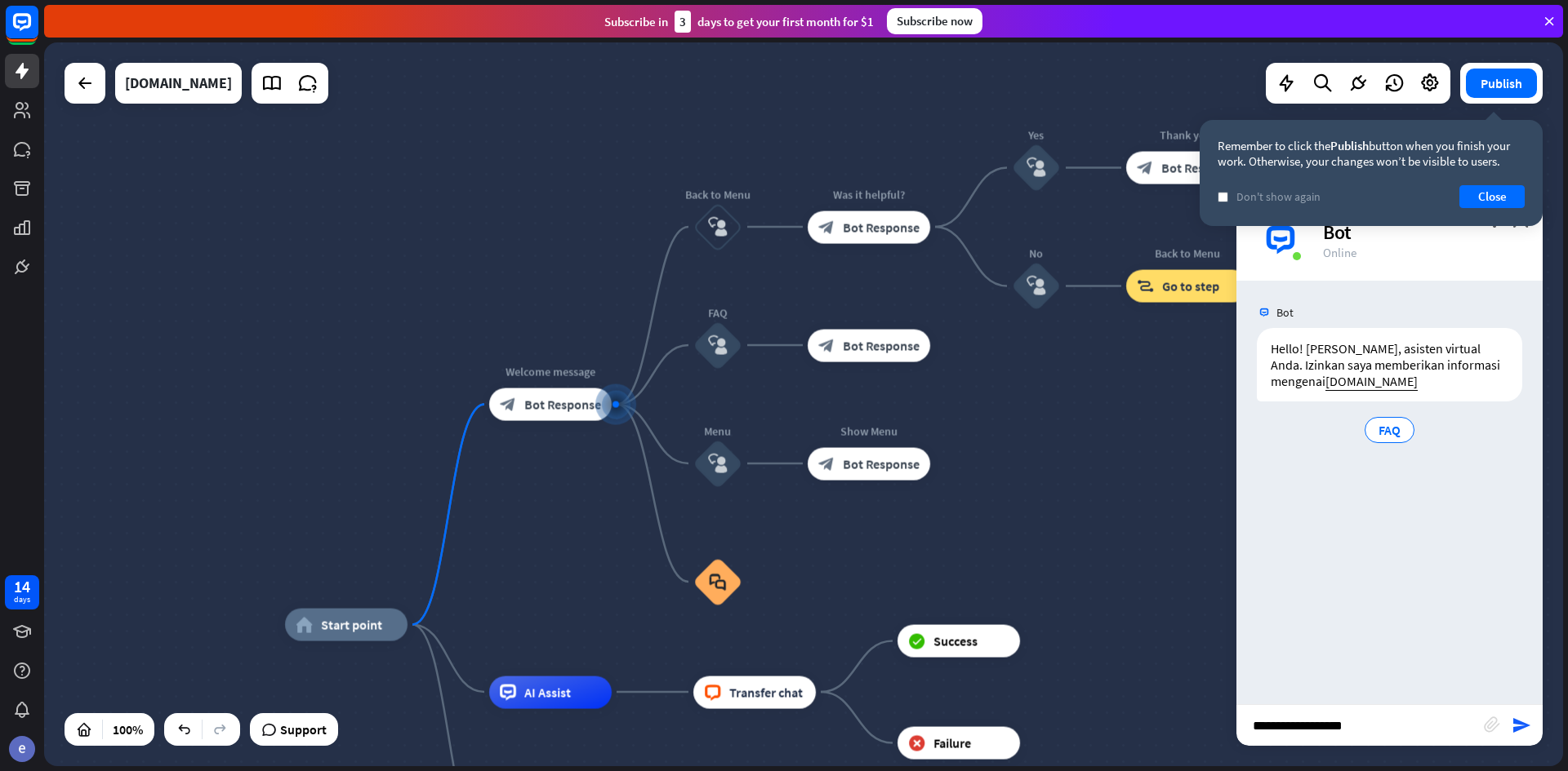
type input "**********"
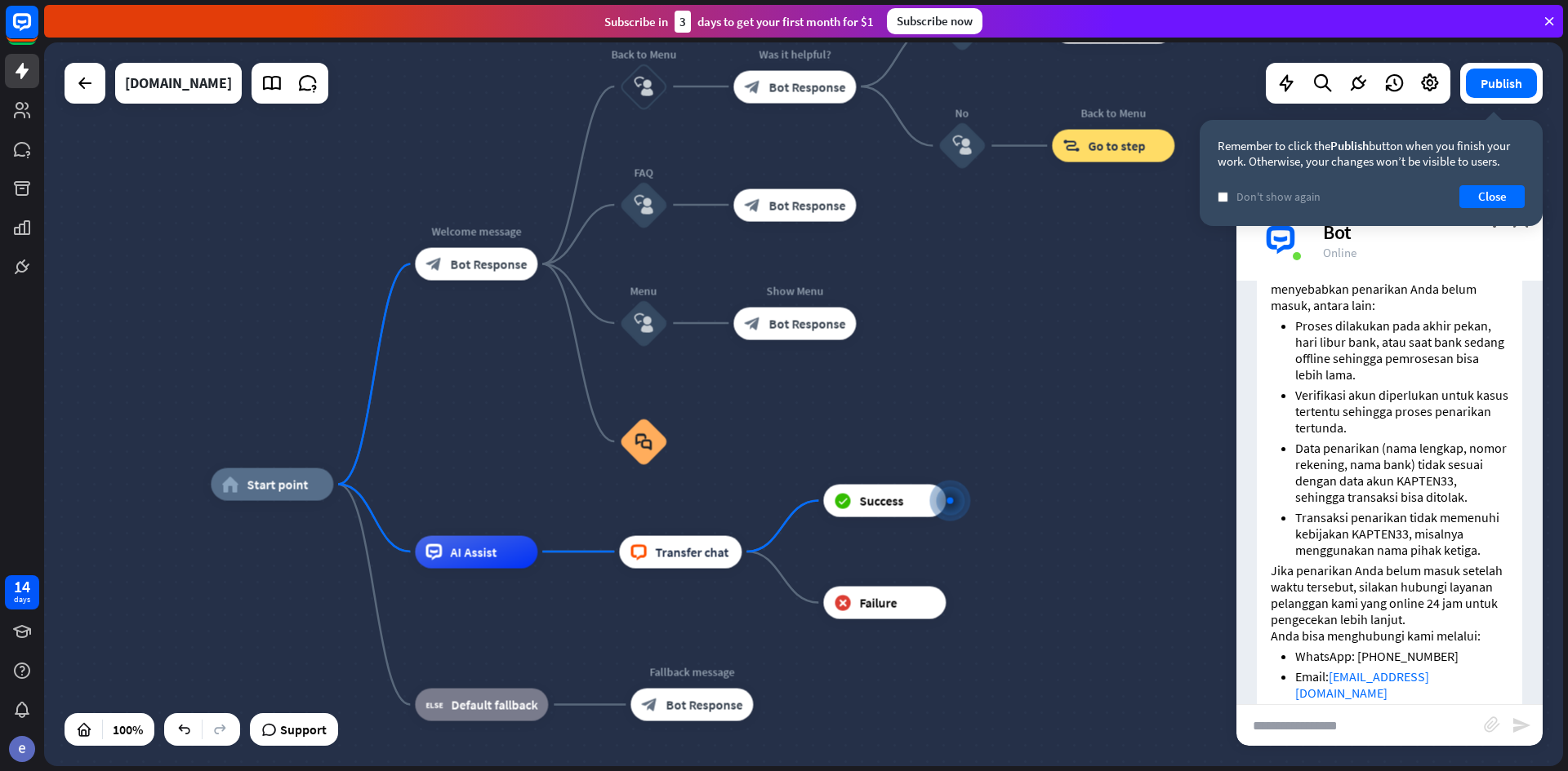
scroll to position [392, 0]
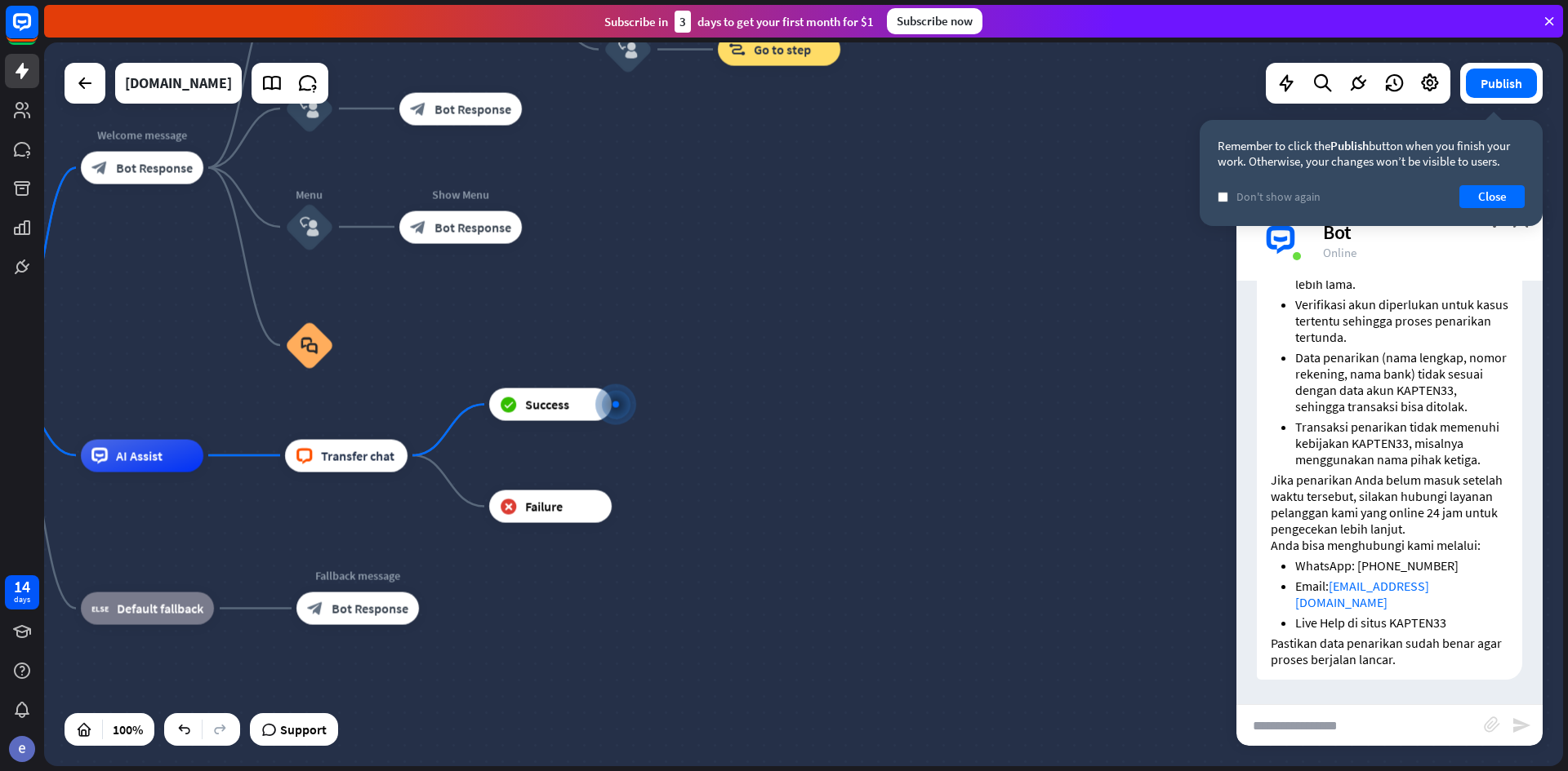
drag, startPoint x: 912, startPoint y: 516, endPoint x: 1315, endPoint y: 618, distance: 415.7
click at [915, 516] on div "home_2 Start point Welcome message block_bot_response Bot Response Back to Menu…" at bounding box center [636, 750] width 1518 height 724
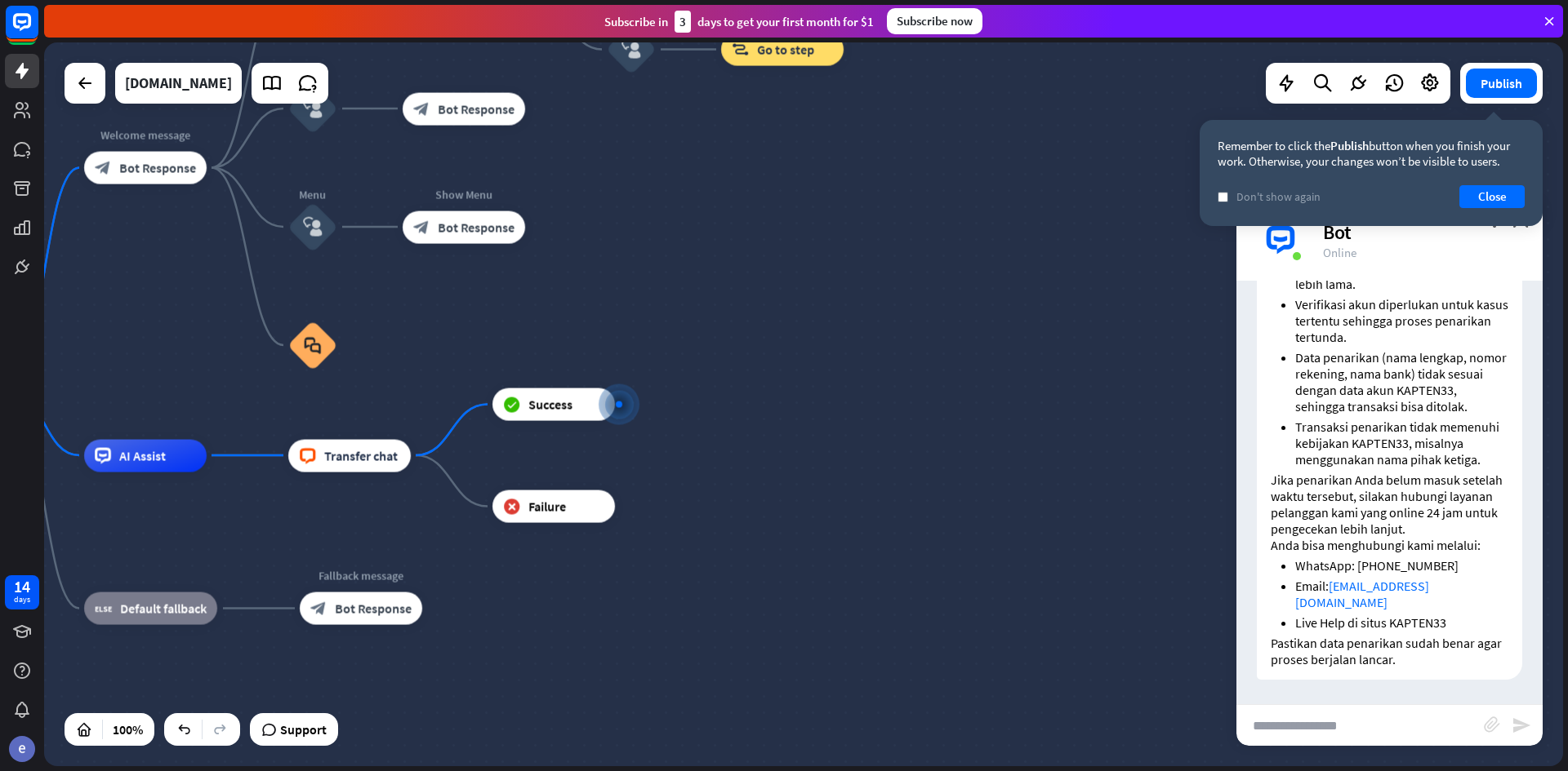
scroll to position [0, 0]
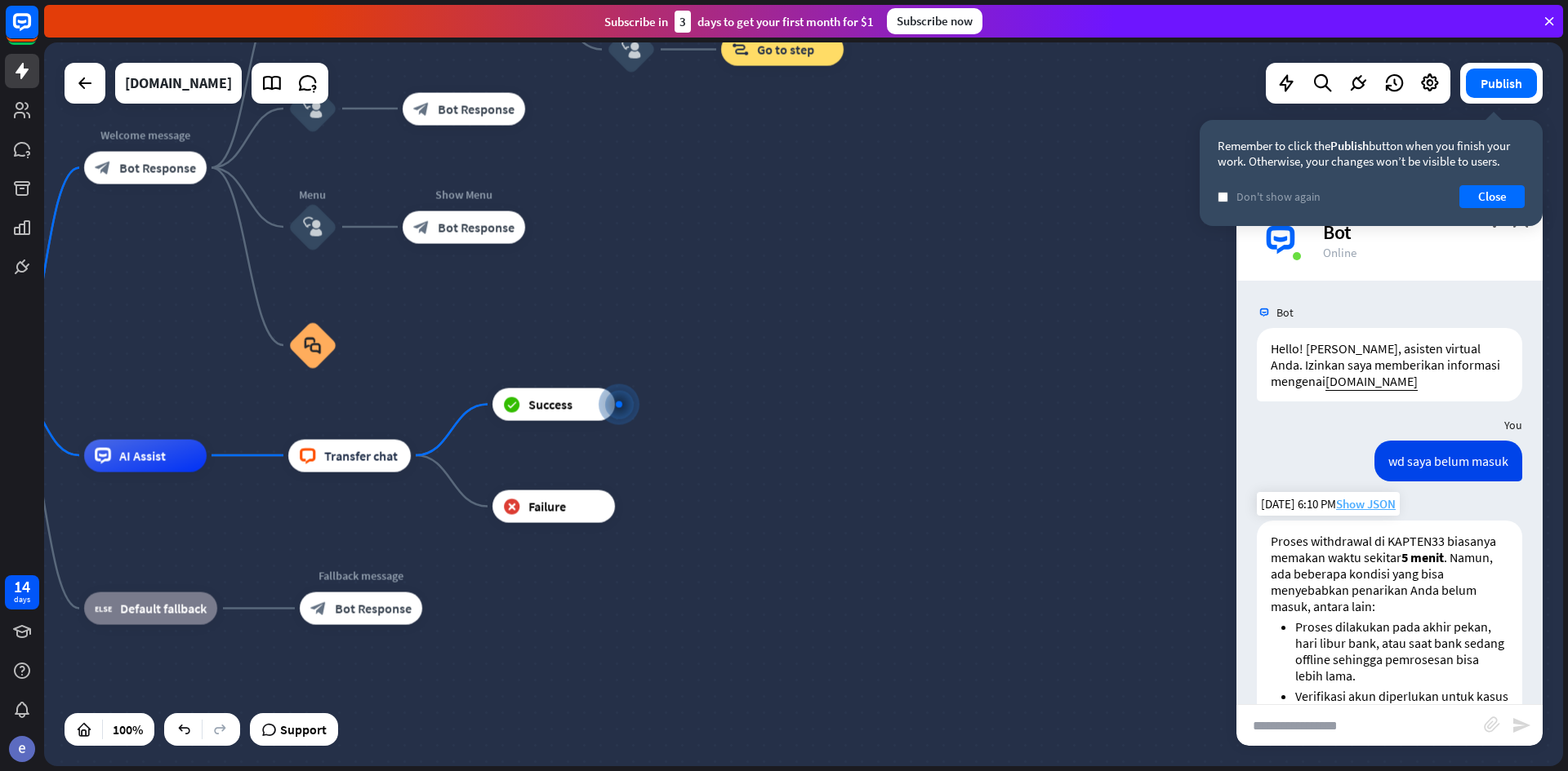
click at [1368, 508] on span "Show JSON" at bounding box center [1366, 504] width 59 height 16
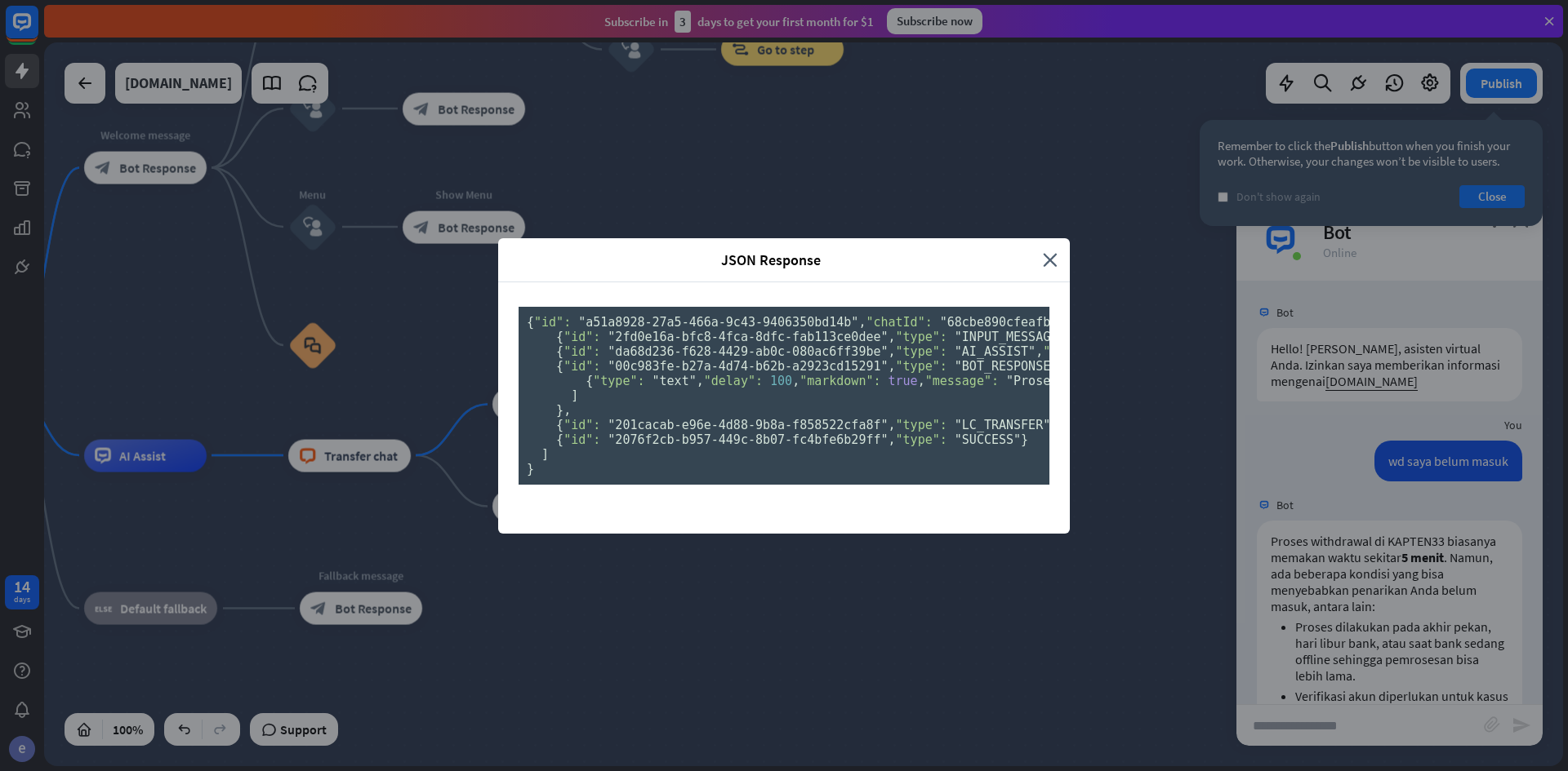
scroll to position [253, 0]
drag, startPoint x: 1079, startPoint y: 594, endPoint x: 1049, endPoint y: 590, distance: 30.3
click at [1078, 594] on div "JSON Response close { "id": "a51a8928-27a5-466a-9c43-9406350bd14b" , "chatId": …" at bounding box center [784, 386] width 1568 height 771
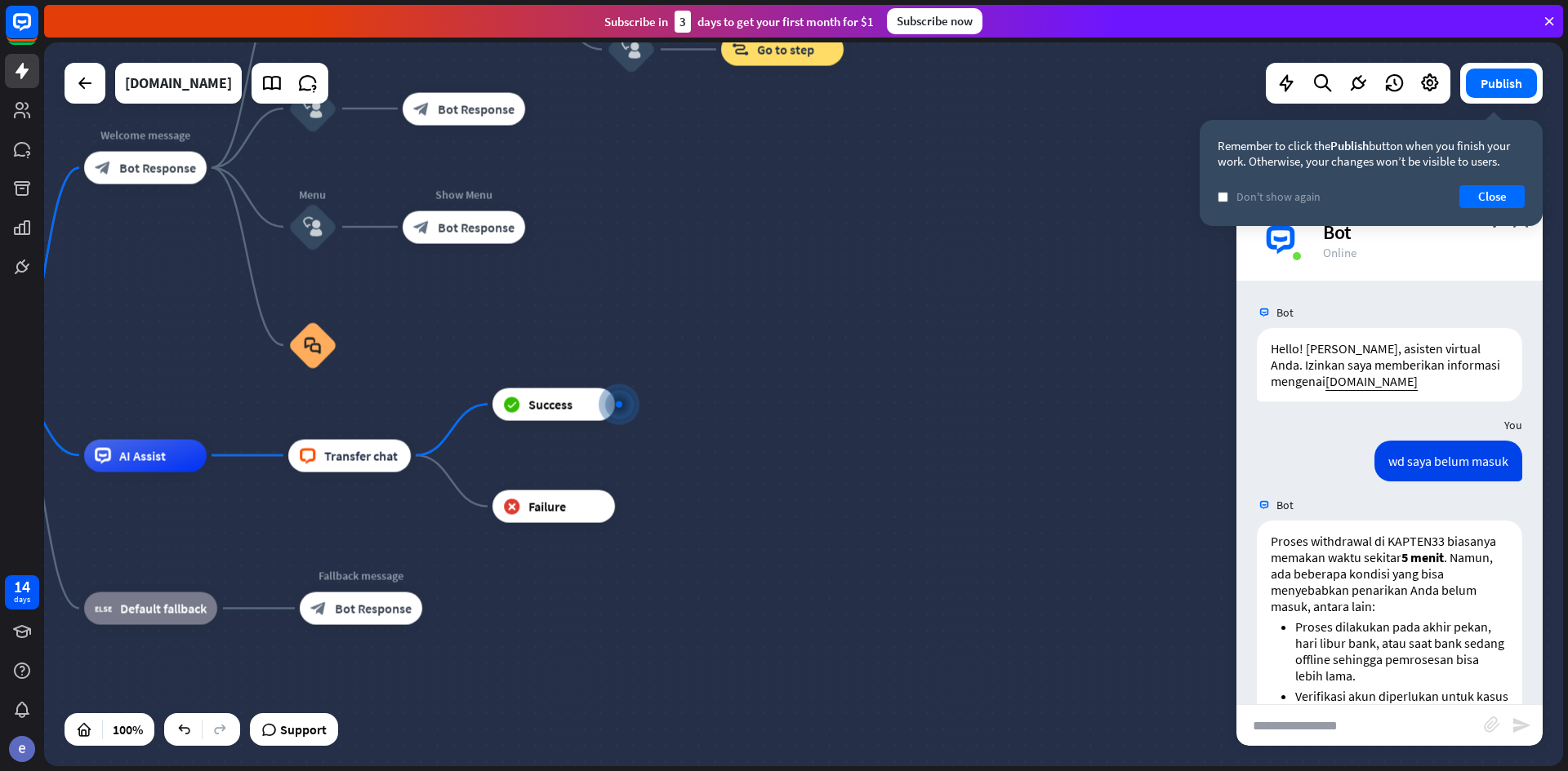
click at [963, 521] on div "home_2 Start point Welcome message block_bot_response Bot Response Back to Menu…" at bounding box center [639, 750] width 1518 height 724
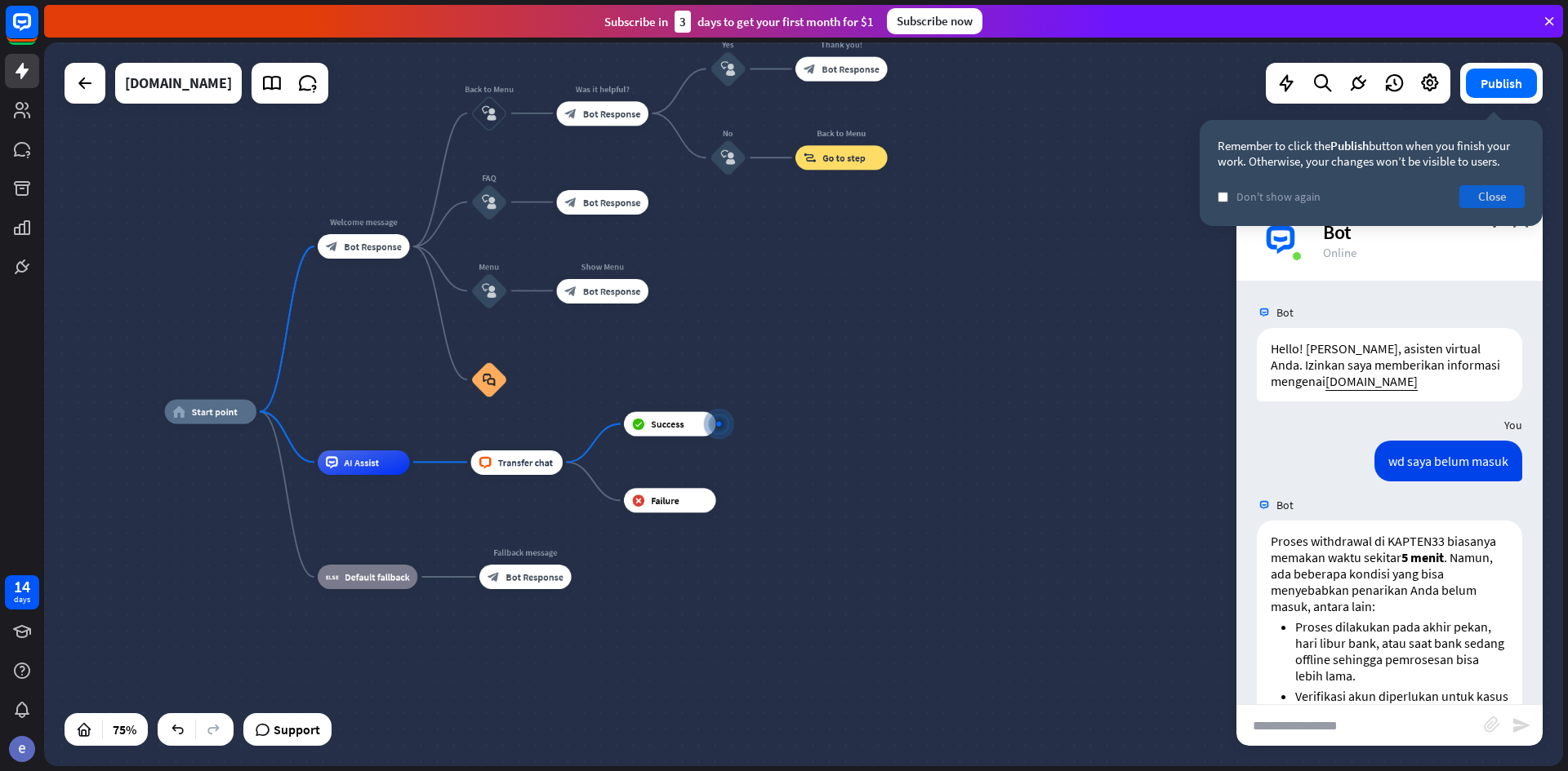
click at [1495, 193] on button "Close" at bounding box center [1491, 196] width 65 height 23
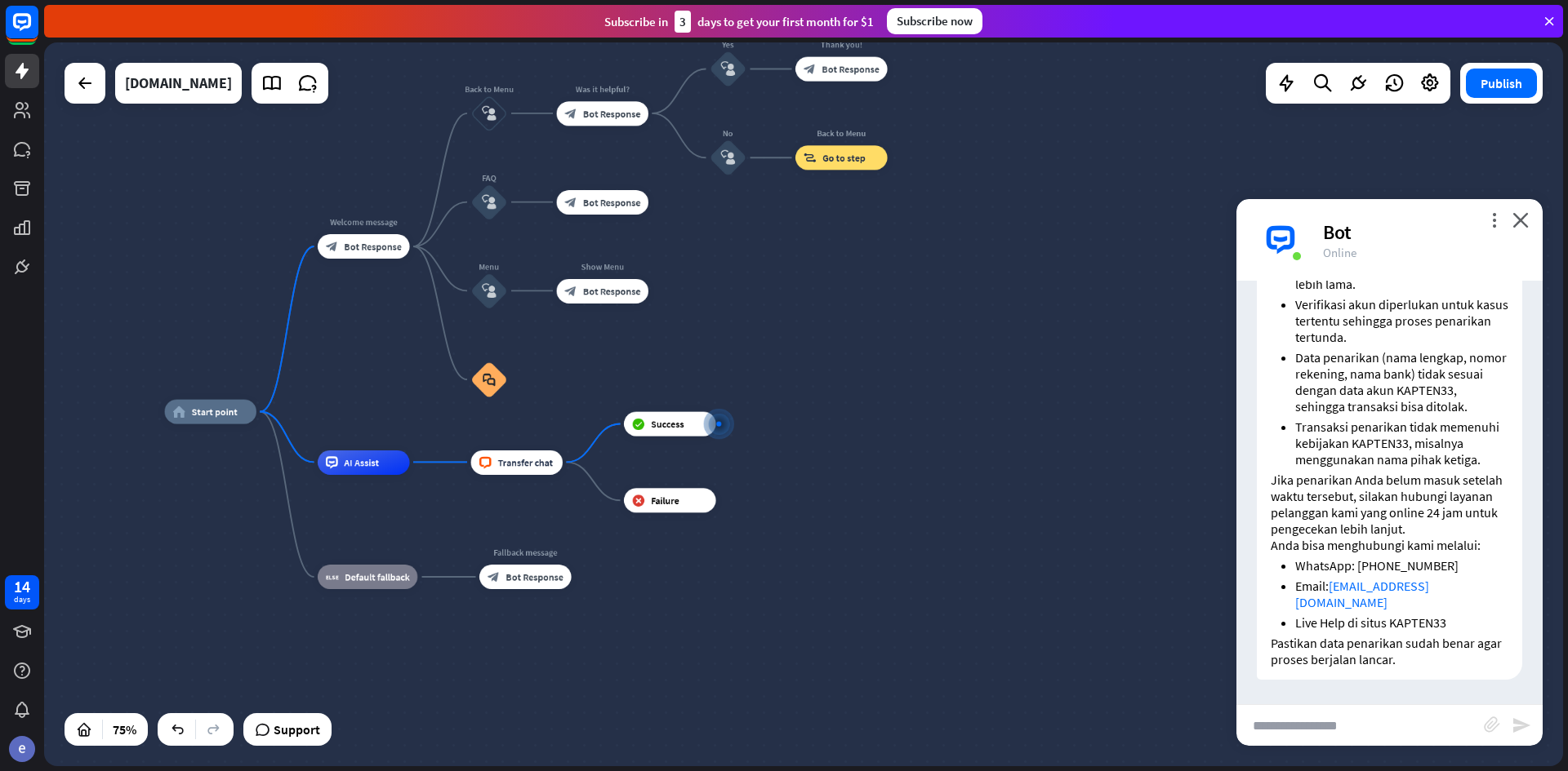
scroll to position [0, 0]
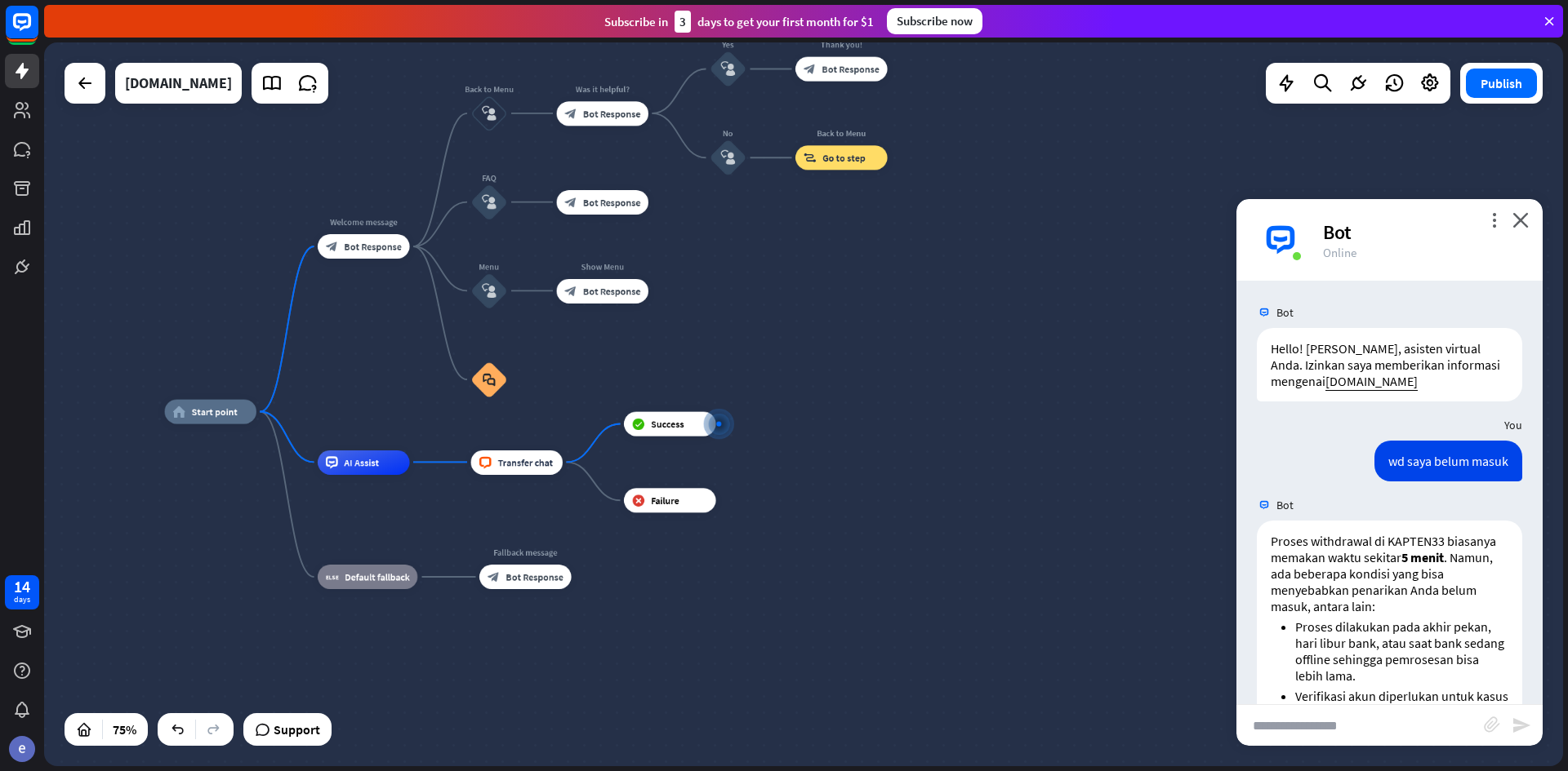
click at [918, 587] on div "home_2 Start point Welcome message block_bot_response Bot Response Back to Menu…" at bounding box center [734, 683] width 1139 height 543
drag, startPoint x: 1532, startPoint y: 219, endPoint x: 1497, endPoint y: 222, distance: 35.1
click at [1530, 219] on div "more_vert close Bot Online" at bounding box center [1389, 239] width 306 height 82
click at [993, 603] on div "home_2 Start point Welcome message block_bot_response Bot Response Back to Menu…" at bounding box center [734, 683] width 1139 height 543
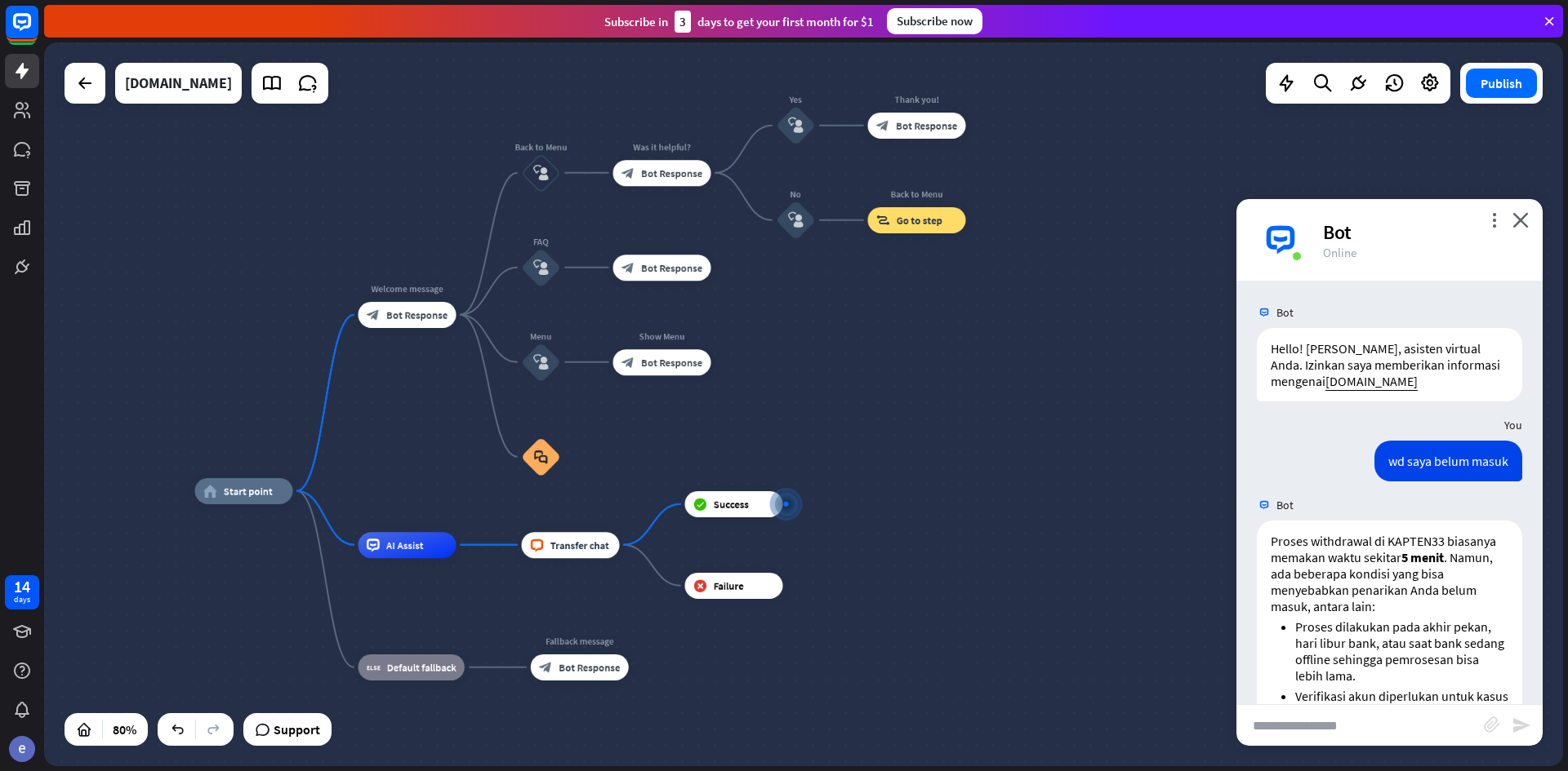
drag, startPoint x: 967, startPoint y: 573, endPoint x: 1016, endPoint y: 646, distance: 87.9
click at [1016, 646] on div "home_2 Start point Welcome message block_bot_response Bot Response Back to Menu…" at bounding box center [801, 781] width 1215 height 579
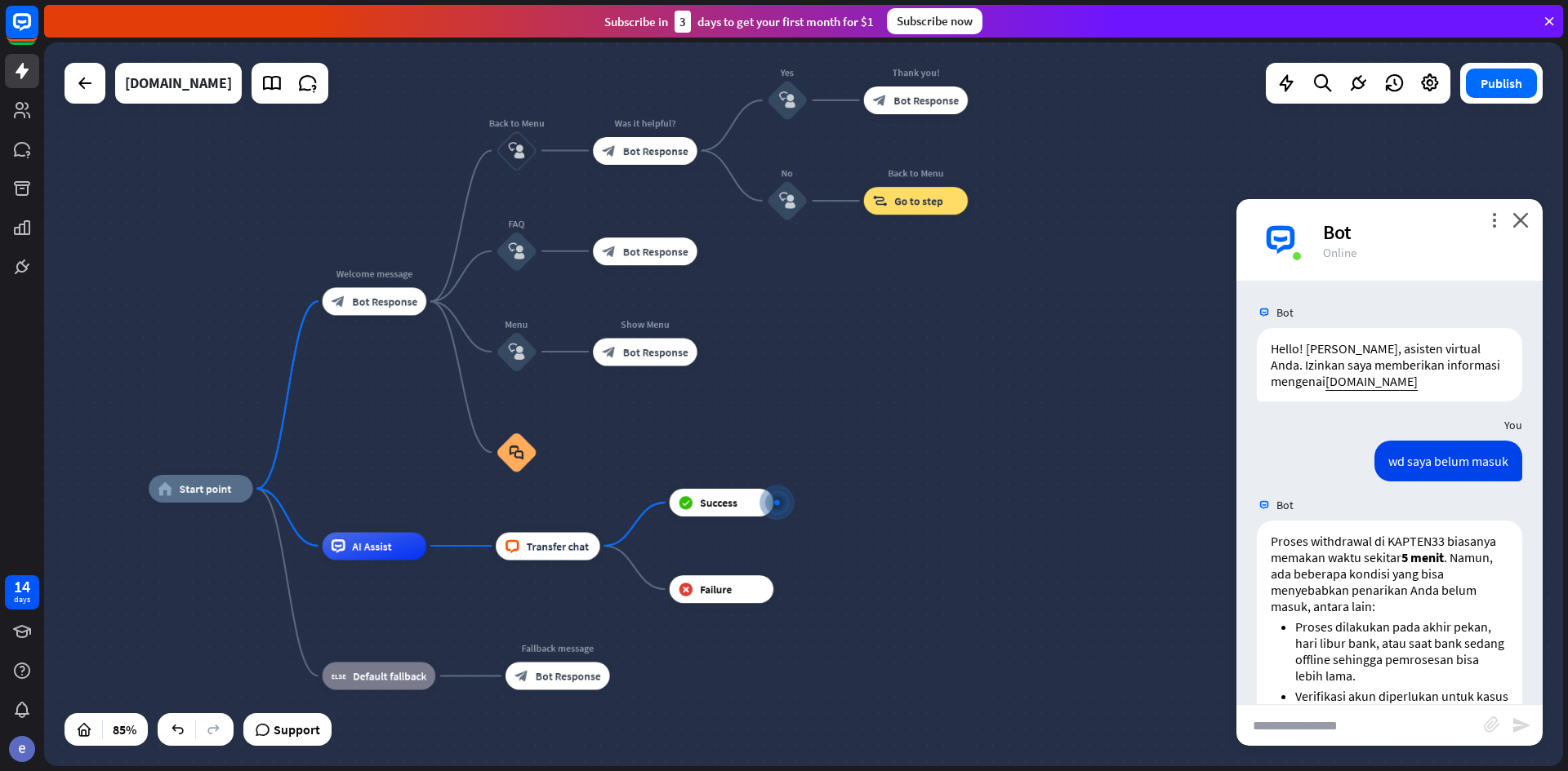
drag, startPoint x: 973, startPoint y: 527, endPoint x: 999, endPoint y: 541, distance: 29.5
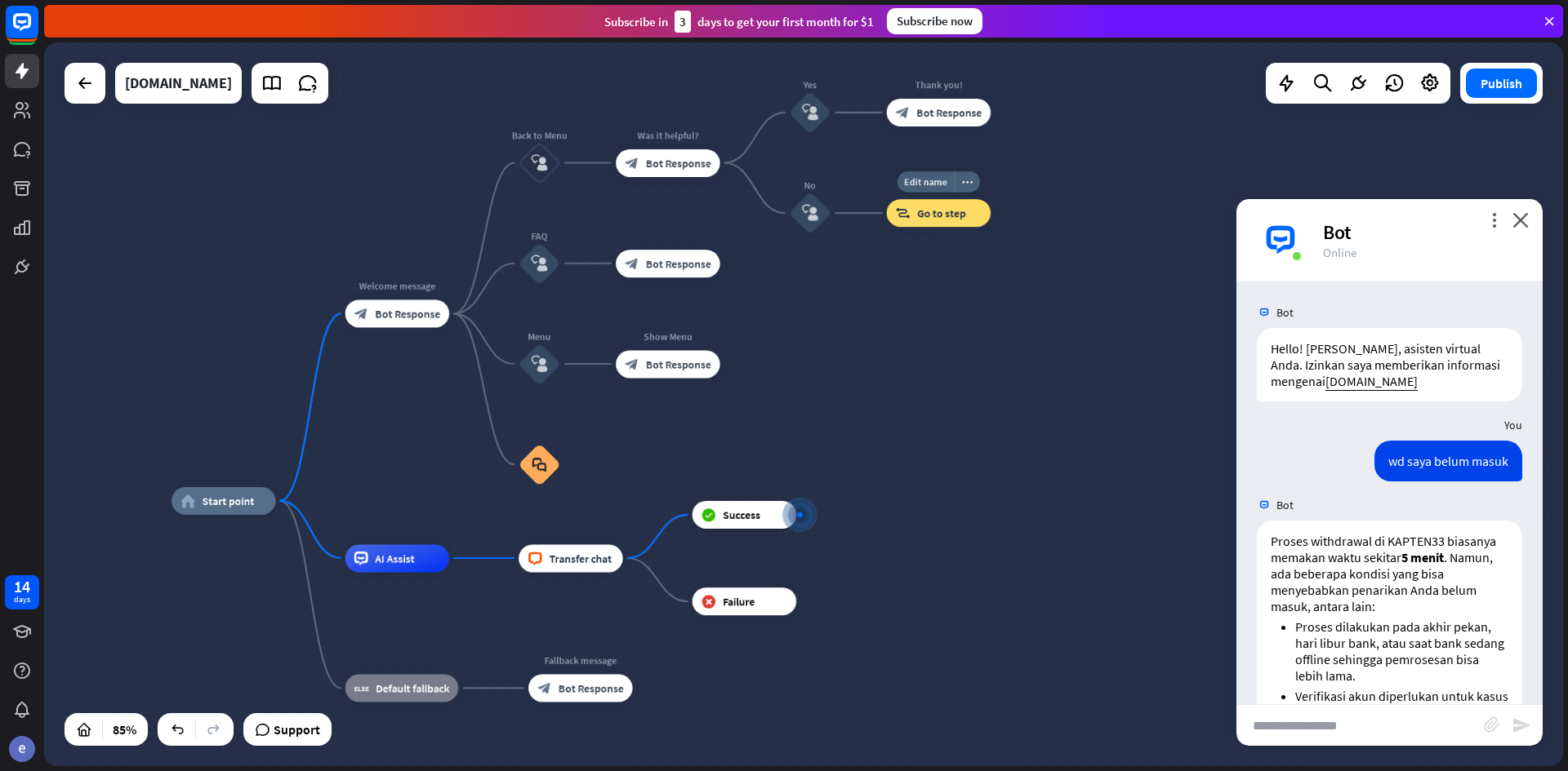
click at [952, 215] on span "Go to step" at bounding box center [940, 213] width 49 height 14
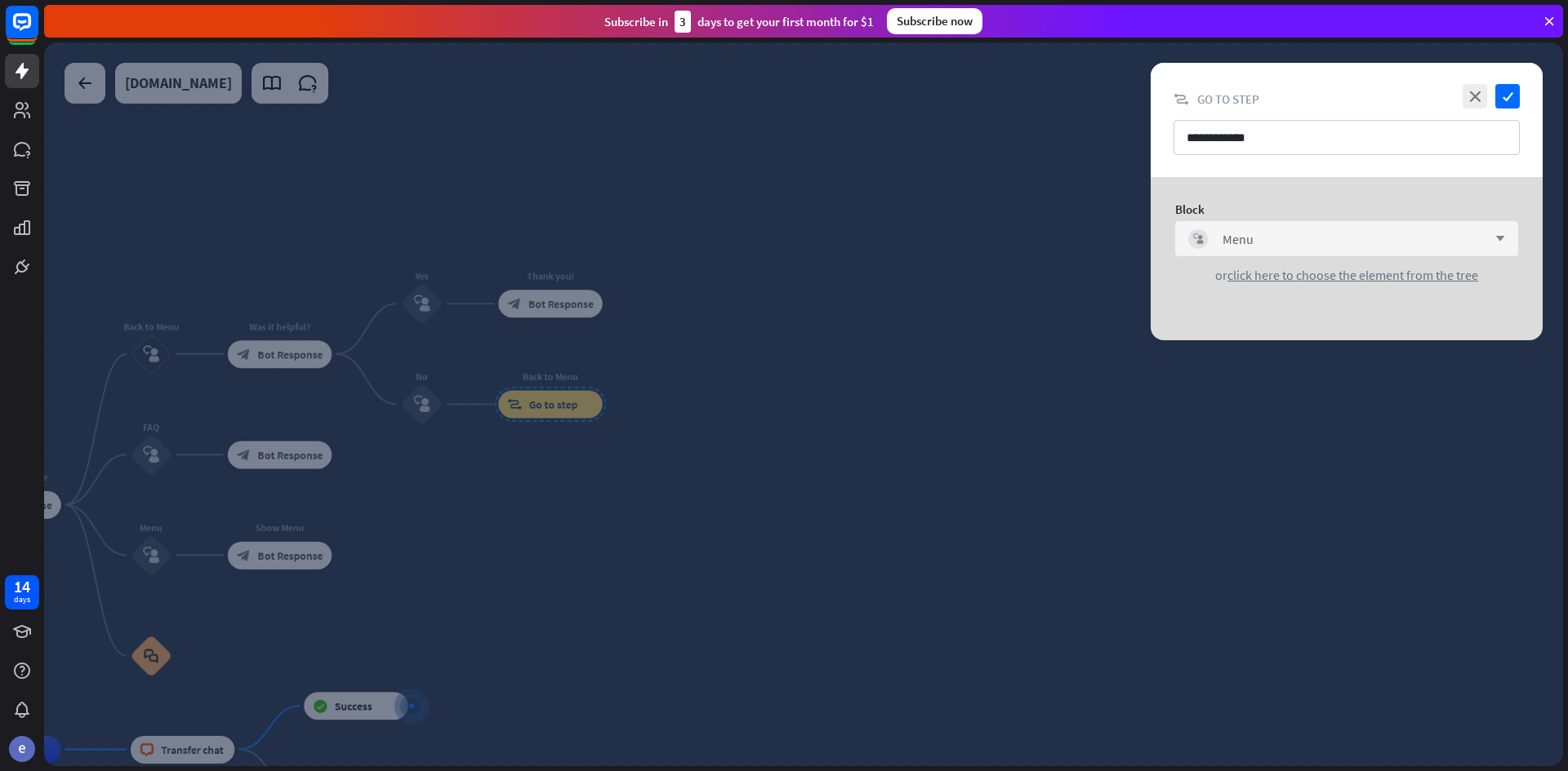
click at [1459, 227] on div "block_user_input Menu arrow_down" at bounding box center [1346, 239] width 343 height 35
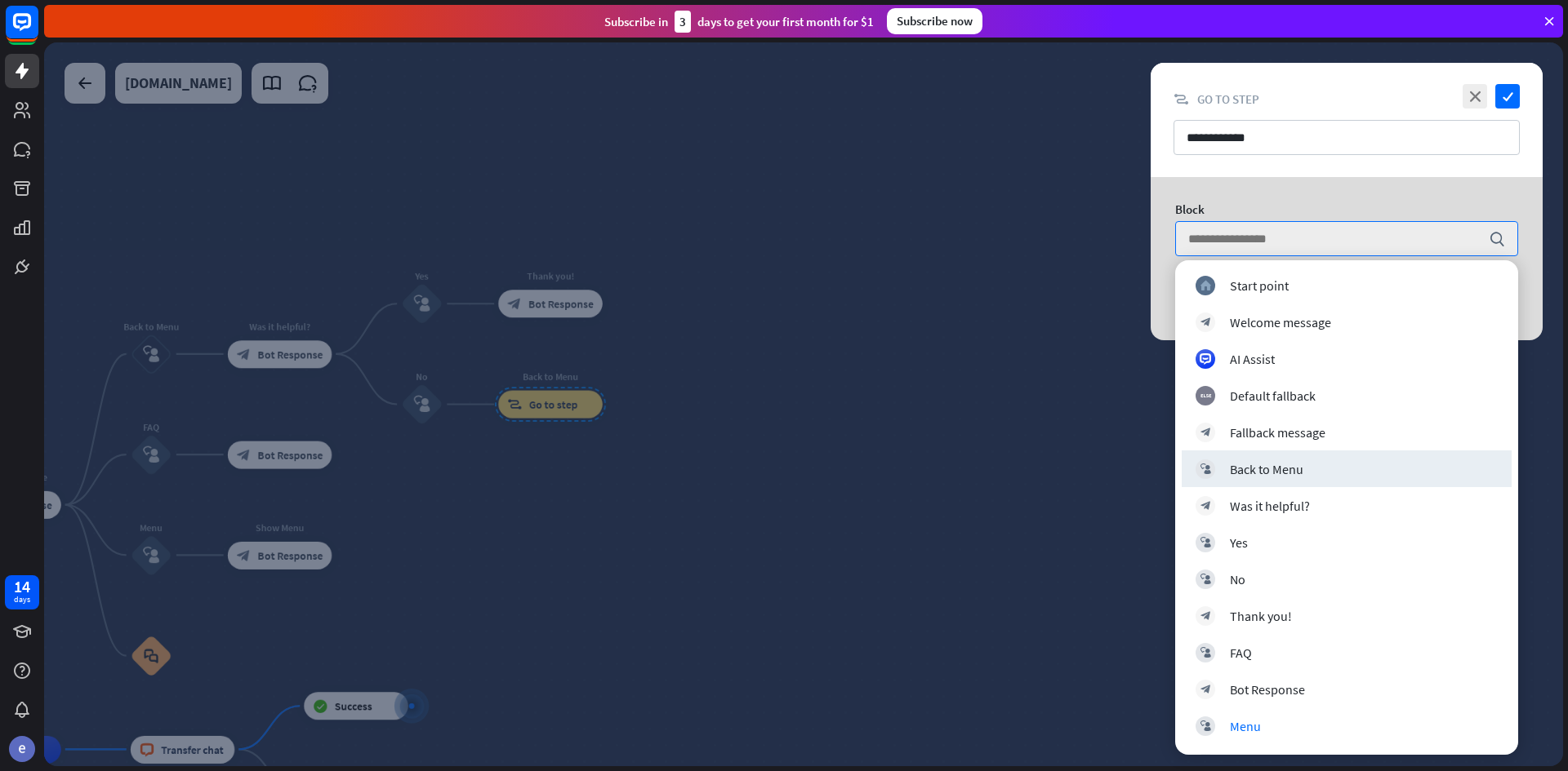
click at [1048, 583] on div at bounding box center [803, 404] width 1518 height 724
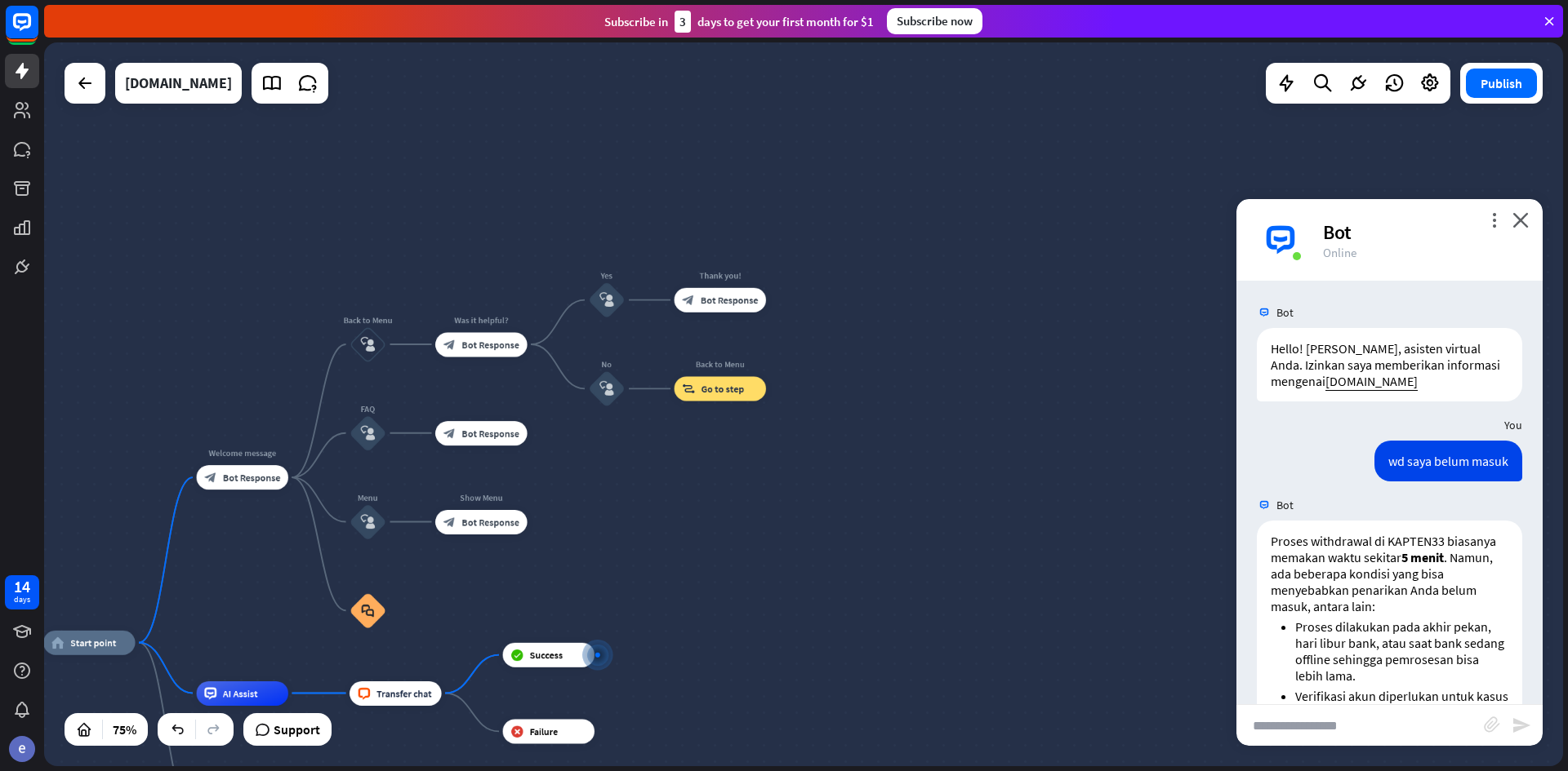
drag, startPoint x: 744, startPoint y: 641, endPoint x: 961, endPoint y: 434, distance: 299.9
click at [959, 438] on div "home_2 Start point Welcome message block_bot_response Bot Response Back to Menu…" at bounding box center [803, 404] width 1518 height 724
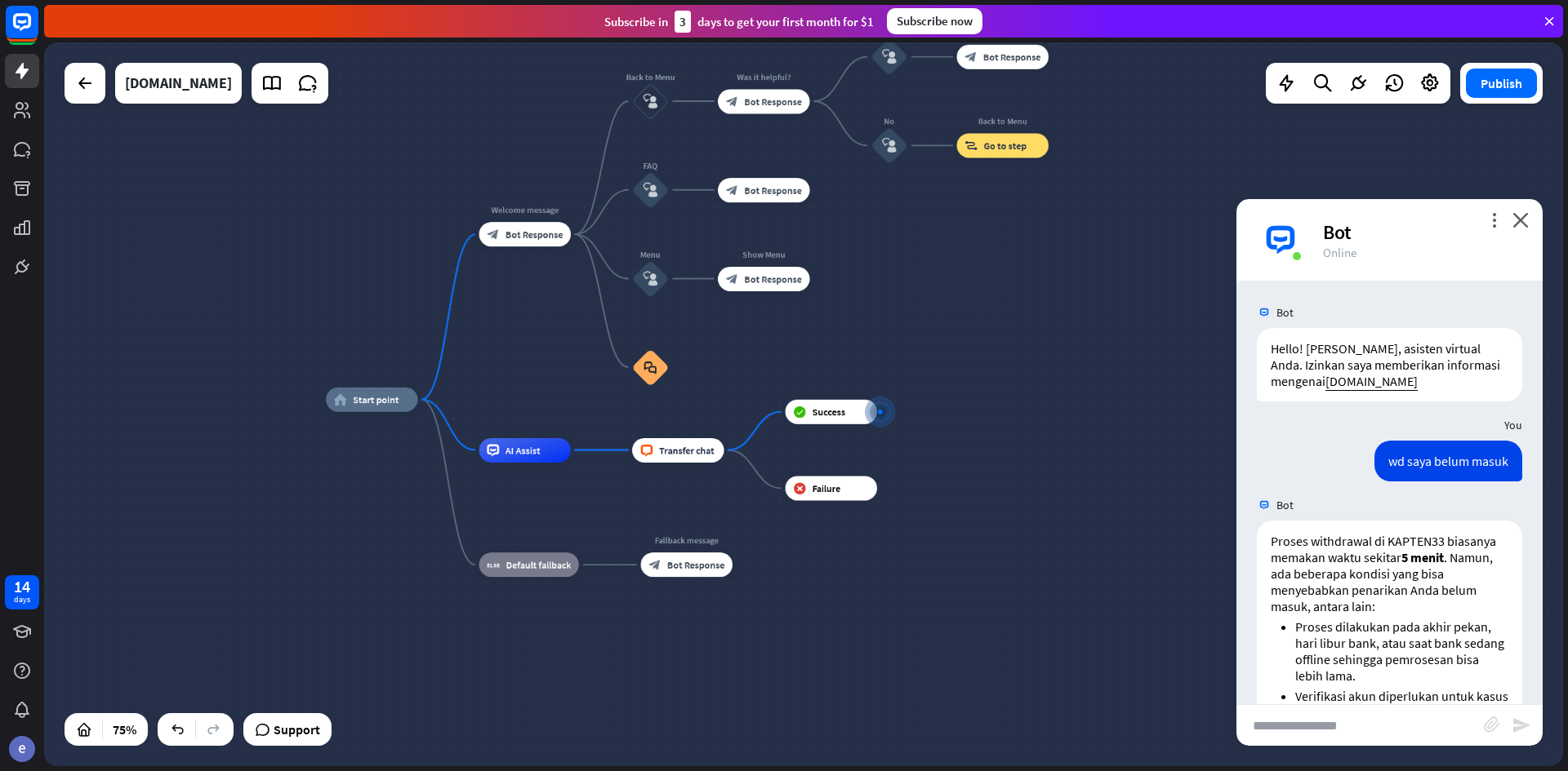
drag, startPoint x: 912, startPoint y: 498, endPoint x: 928, endPoint y: 497, distance: 16.0
click at [928, 492] on div "home_2 Start point Welcome message block_bot_response Bot Response Back to Menu…" at bounding box center [895, 672] width 1139 height 543
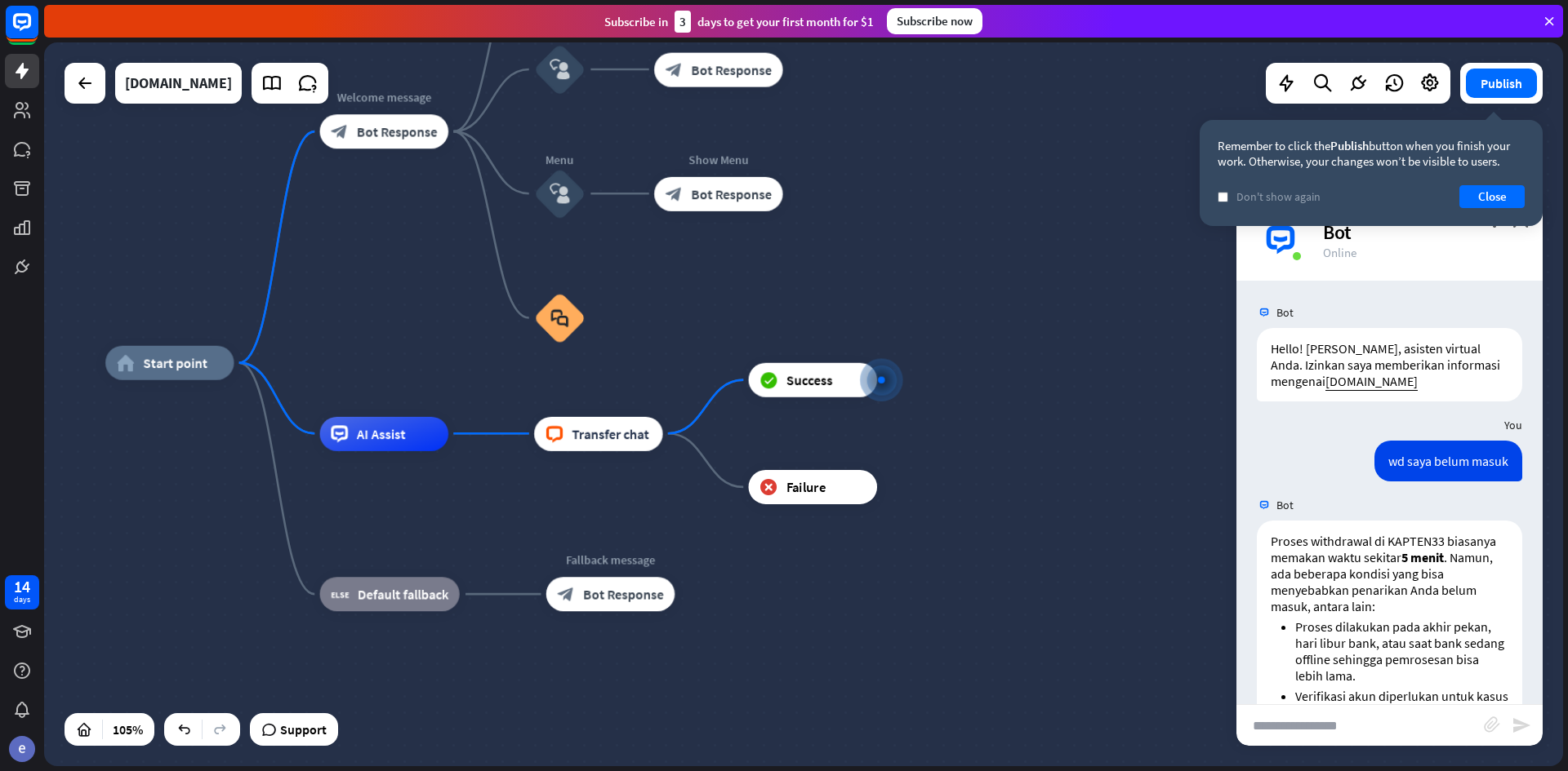
drag, startPoint x: 961, startPoint y: 451, endPoint x: 1037, endPoint y: 568, distance: 139.5
click at [1045, 570] on div "home_2 Start point Welcome message block_bot_response Bot Response Back to Menu…" at bounding box center [902, 743] width 1594 height 760
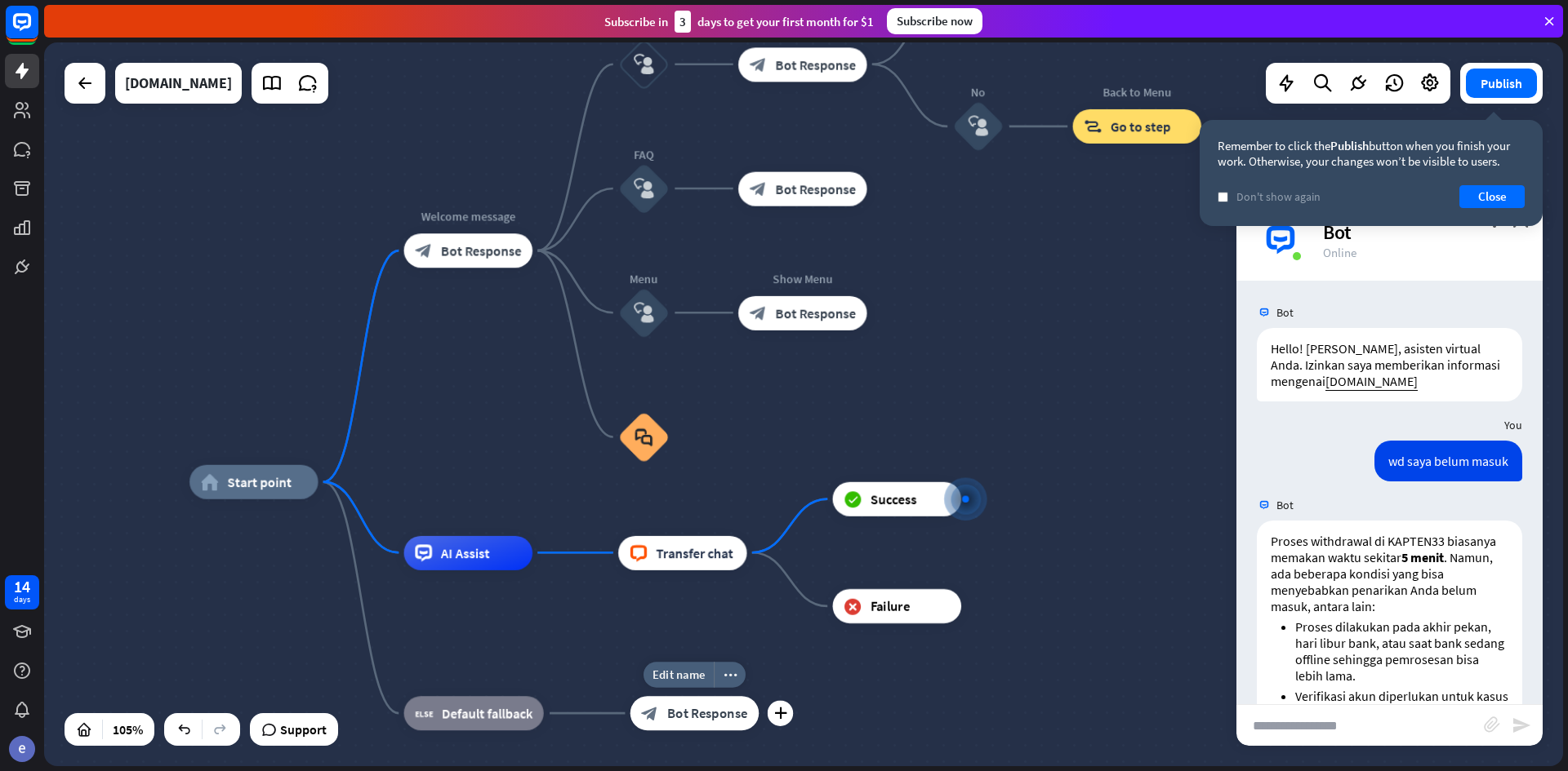
drag, startPoint x: 739, startPoint y: 678, endPoint x: 811, endPoint y: 663, distance: 73.5
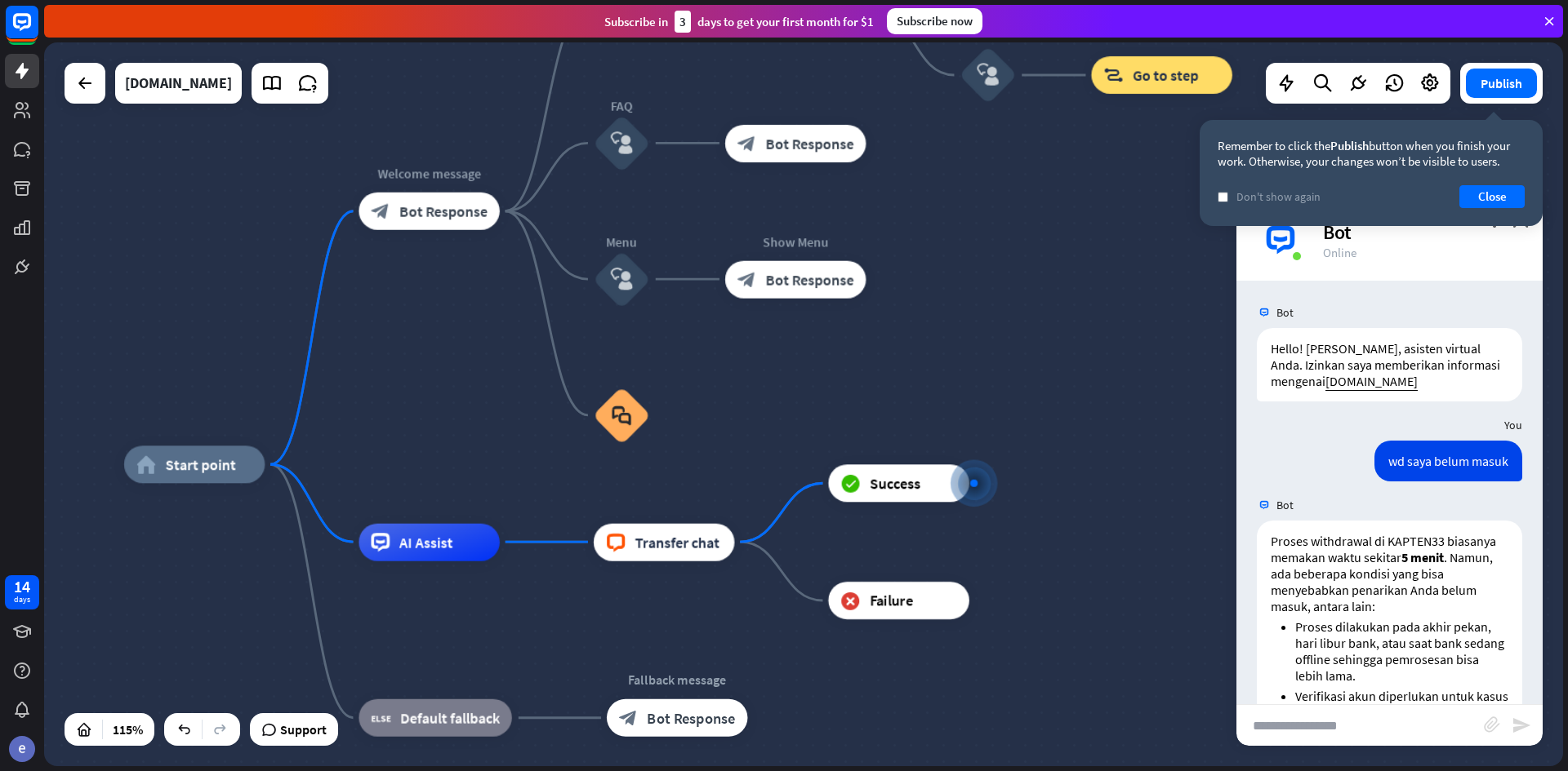
drag, startPoint x: 989, startPoint y: 684, endPoint x: 974, endPoint y: 689, distance: 15.8
click at [461, 723] on span "Default fallback" at bounding box center [449, 717] width 100 height 19
